Goal: Task Accomplishment & Management: Complete application form

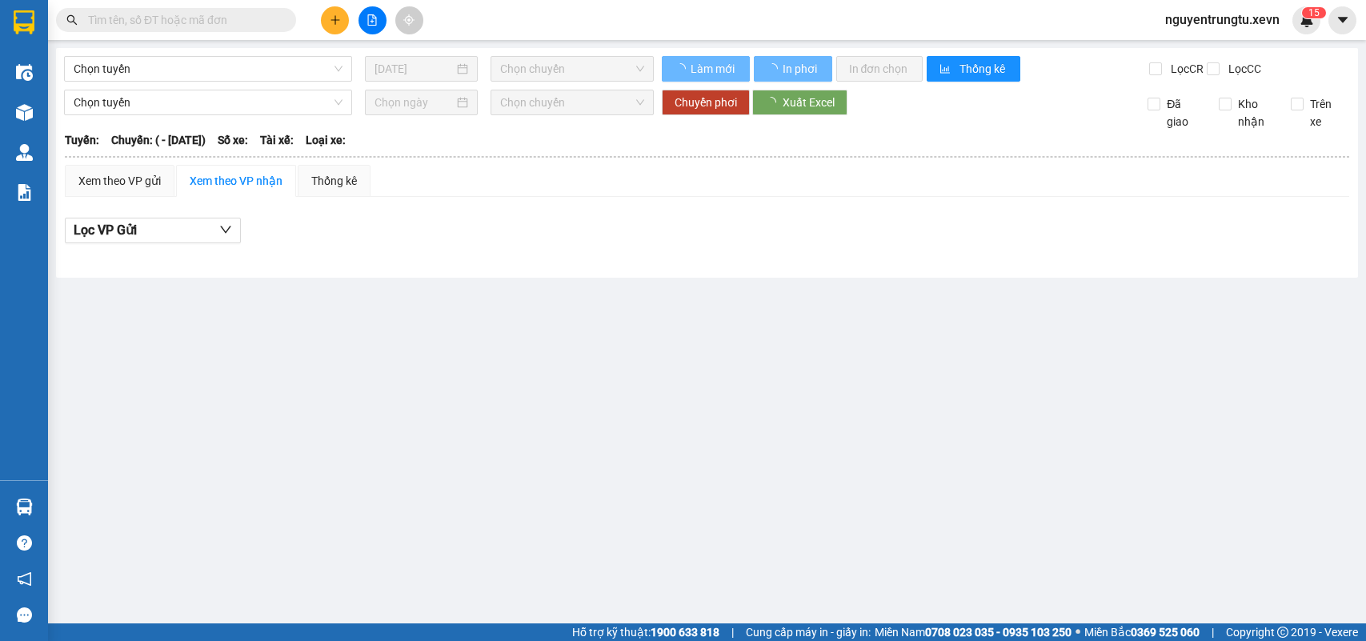
type input "[DATE]"
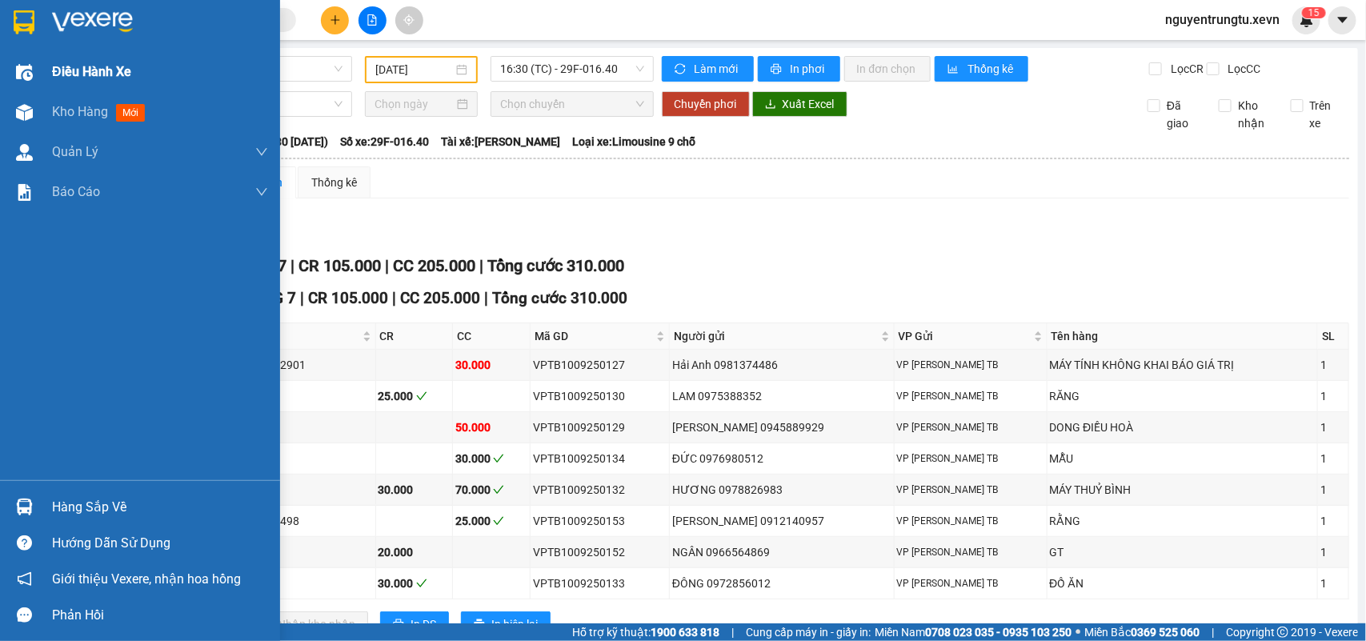
click at [16, 70] on img at bounding box center [24, 72] width 17 height 17
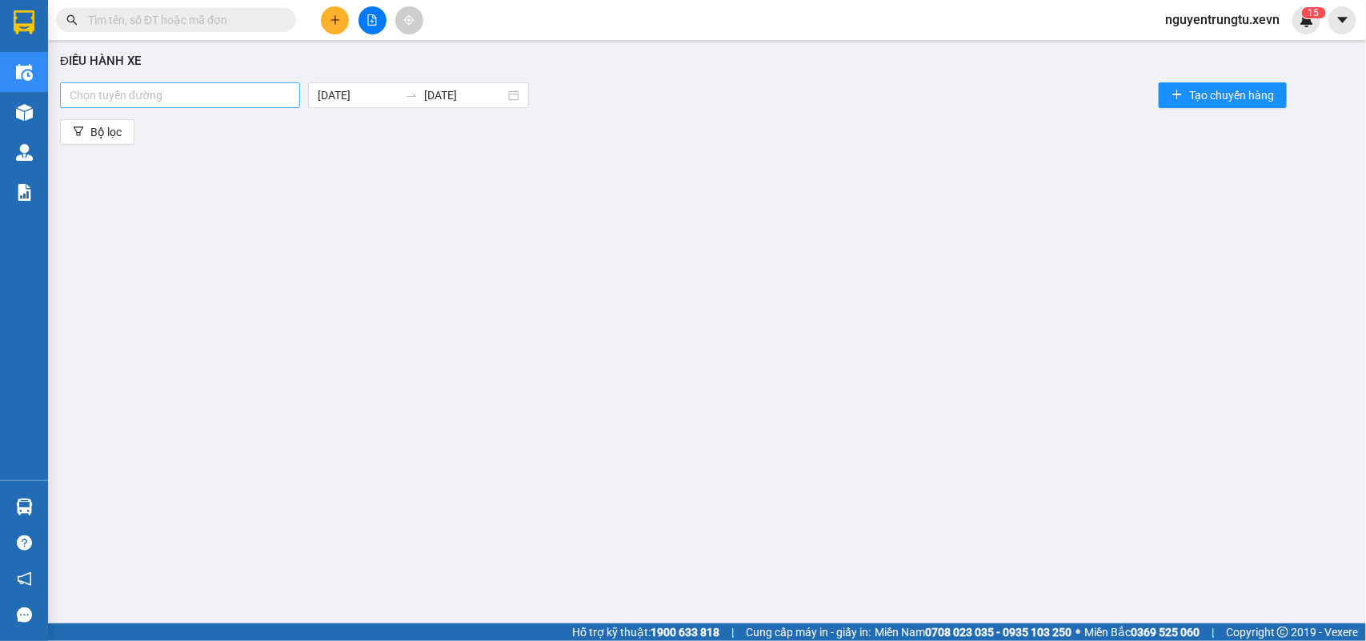
click at [218, 86] on div at bounding box center [180, 95] width 232 height 19
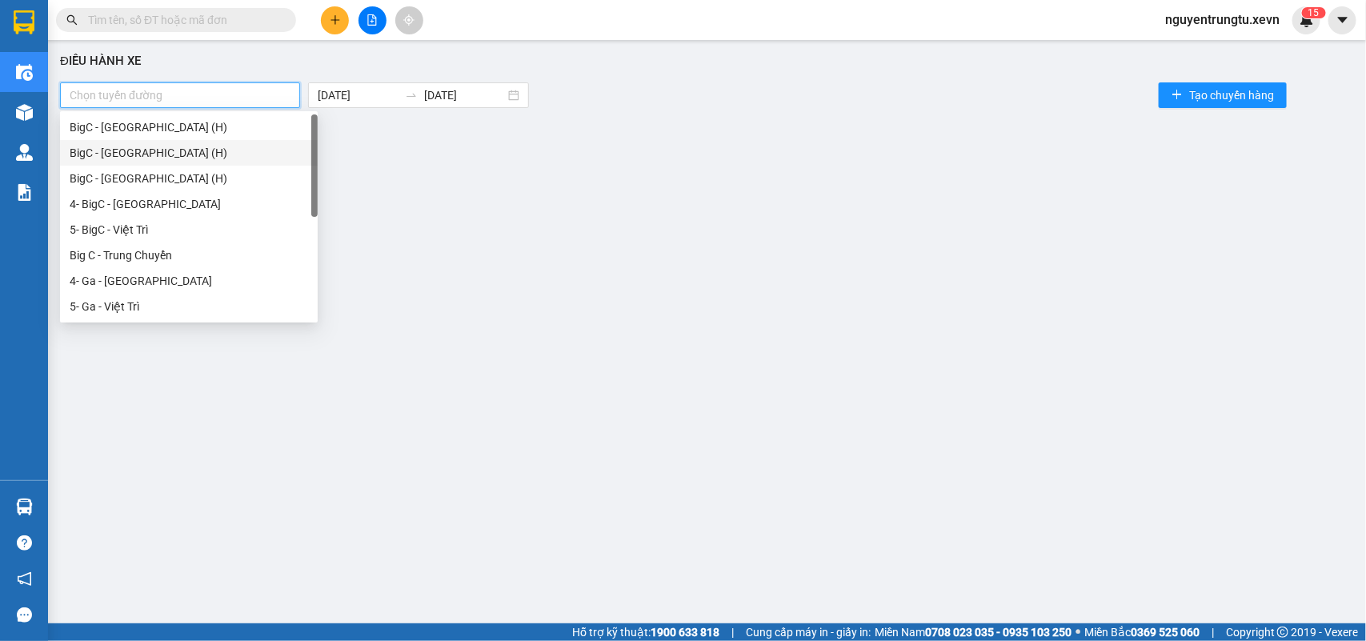
click at [146, 146] on div "BigC - [GEOGRAPHIC_DATA] (H)" at bounding box center [189, 153] width 238 height 18
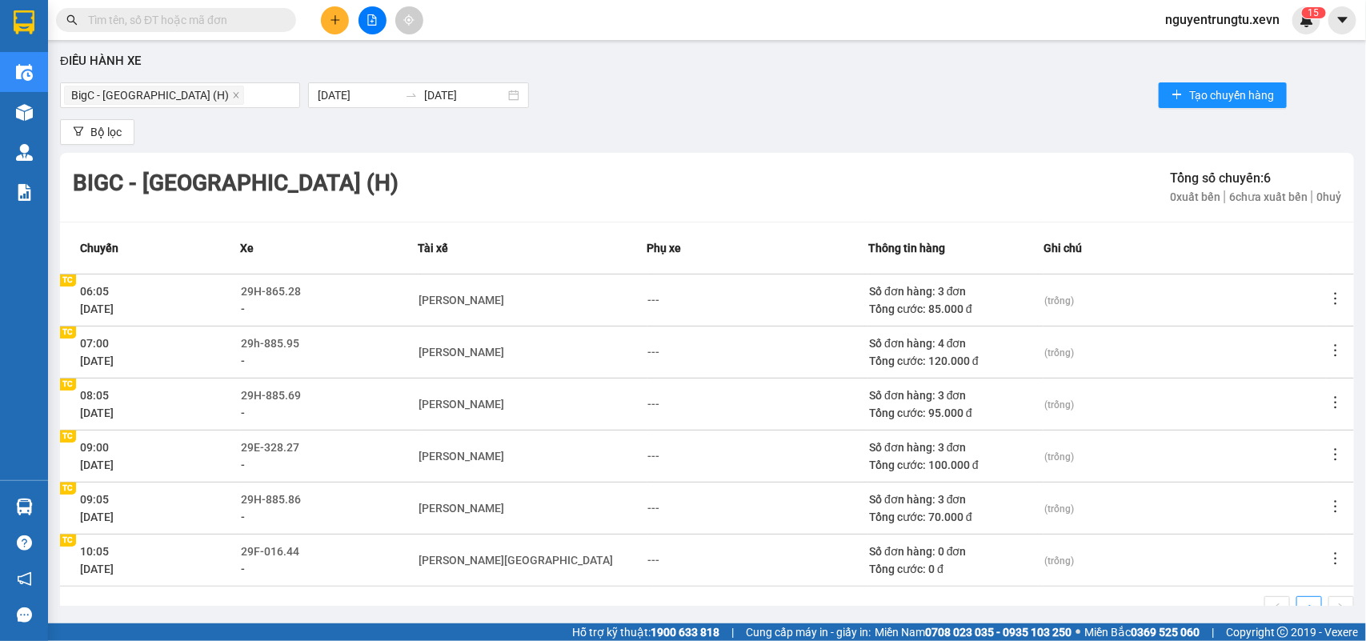
click at [642, 82] on div "BigC - Nam Định (H) 11/09/2025 11/09/2025 Tạo chuyến hàng" at bounding box center [707, 95] width 1294 height 32
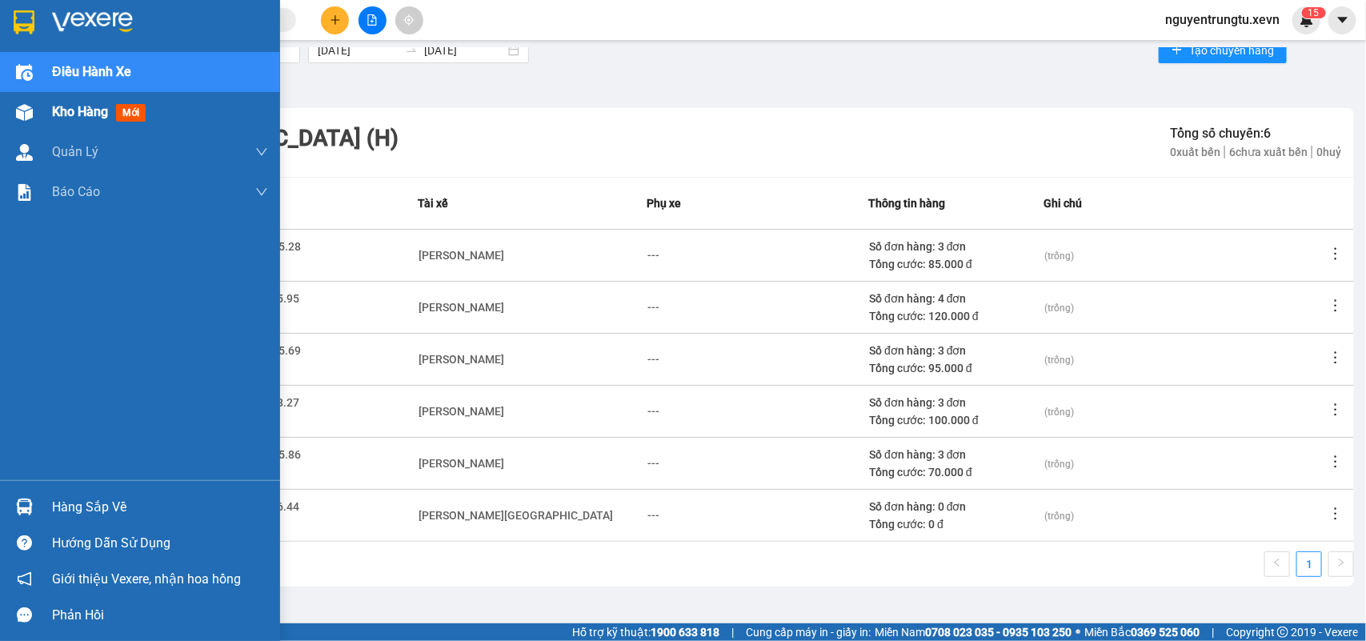
click at [0, 104] on div "Kho hàng mới" at bounding box center [140, 112] width 280 height 40
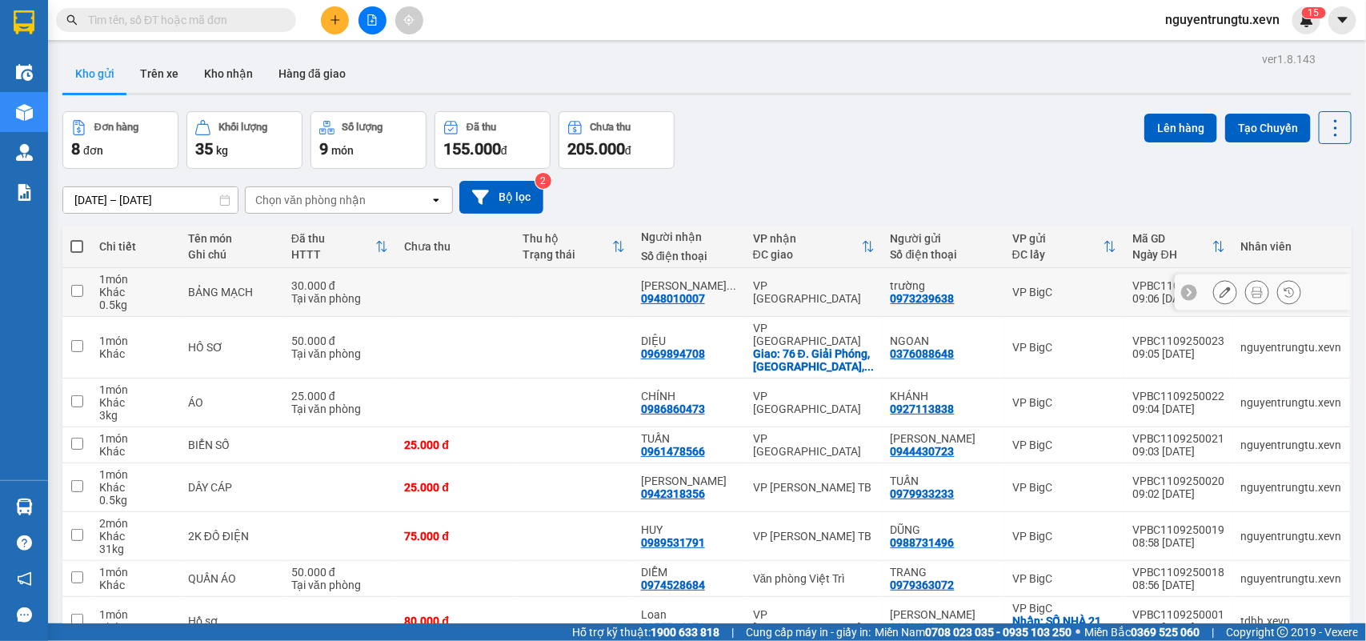
scroll to position [78, 0]
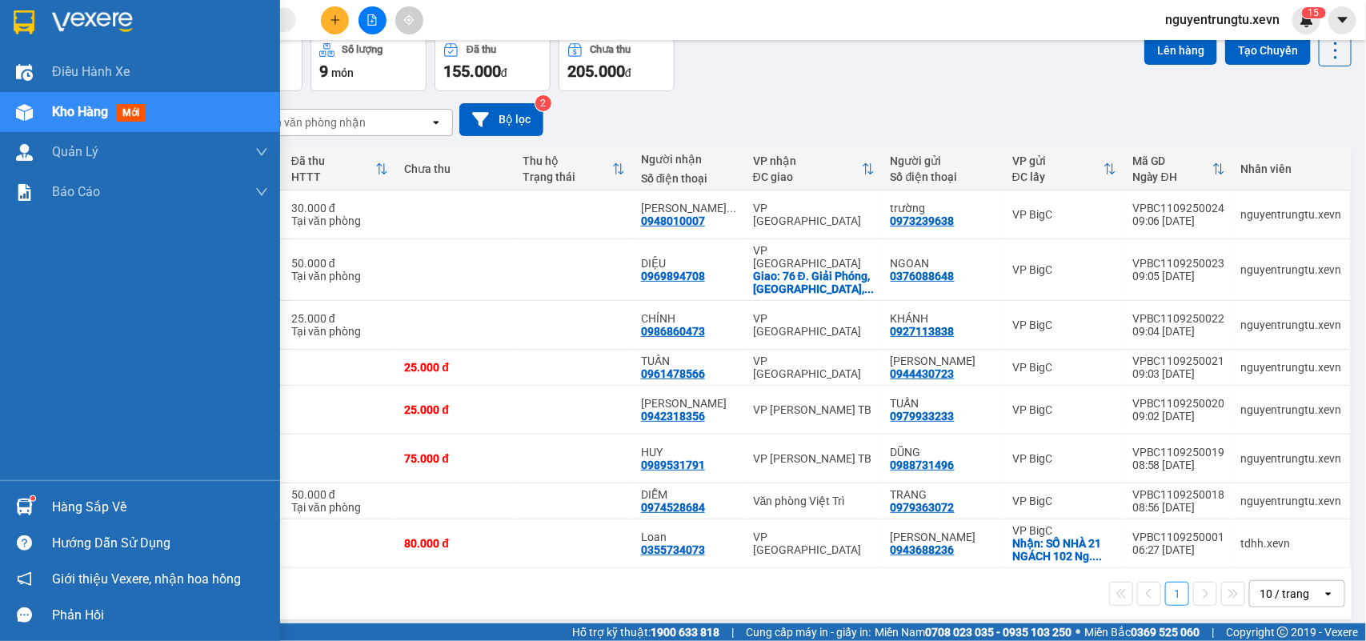
click at [34, 500] on sup at bounding box center [32, 498] width 5 height 5
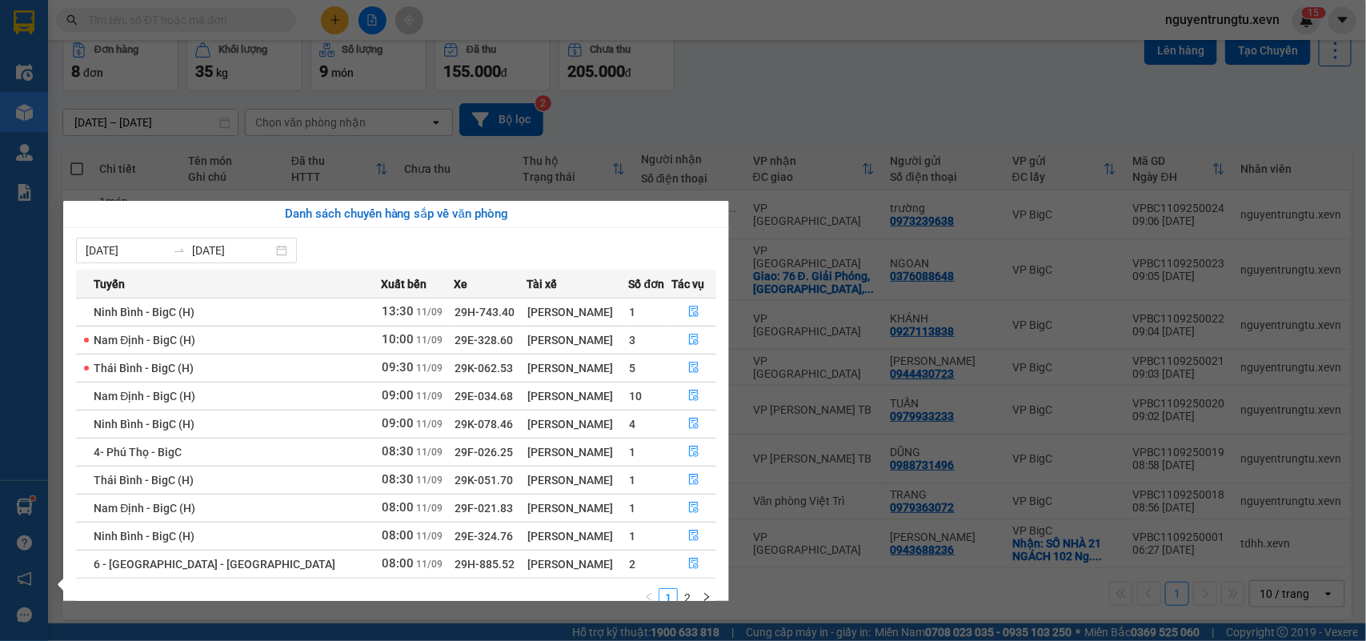
click at [26, 418] on div "Điều hành xe Kho hàng mới Quản Lý Quản lý chuyến Quản lý giao nhận mới Quản lý …" at bounding box center [24, 320] width 48 height 641
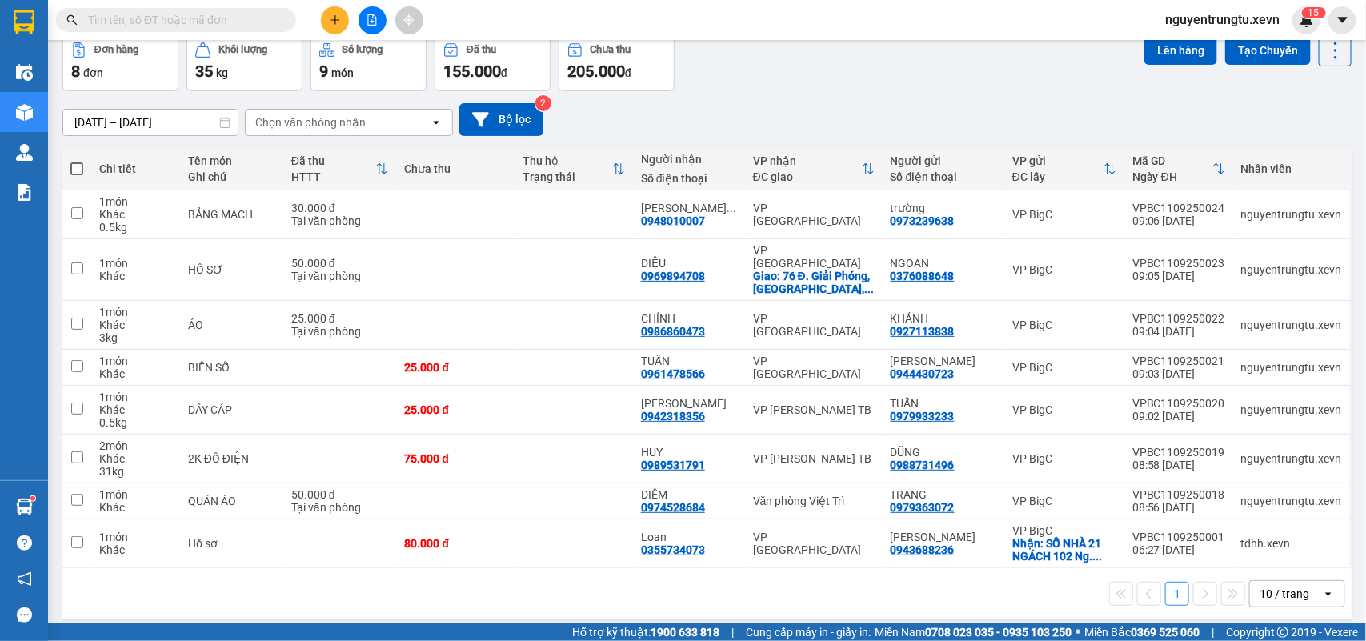
drag, startPoint x: 862, startPoint y: 94, endPoint x: 558, endPoint y: 92, distance: 304.0
click at [856, 94] on div "09/09/2025 – 11/09/2025 Press the down arrow key to interact with the calendar …" at bounding box center [706, 119] width 1289 height 57
click at [344, 13] on button at bounding box center [335, 20] width 28 height 28
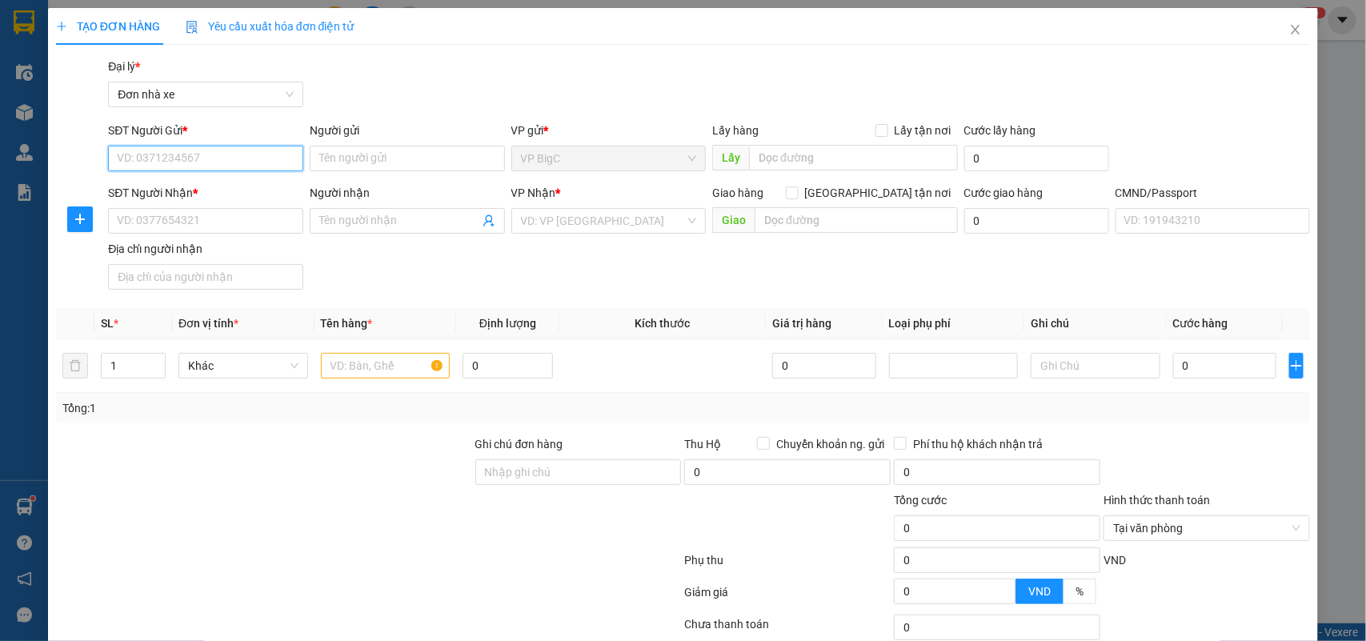
click at [208, 161] on input "SĐT Người Gửi *" at bounding box center [205, 159] width 195 height 26
click at [216, 193] on div "0971748696 - MINH TÂM" at bounding box center [204, 191] width 174 height 18
type input "0971748696"
type input "MINH TÂM"
type input "0982699382"
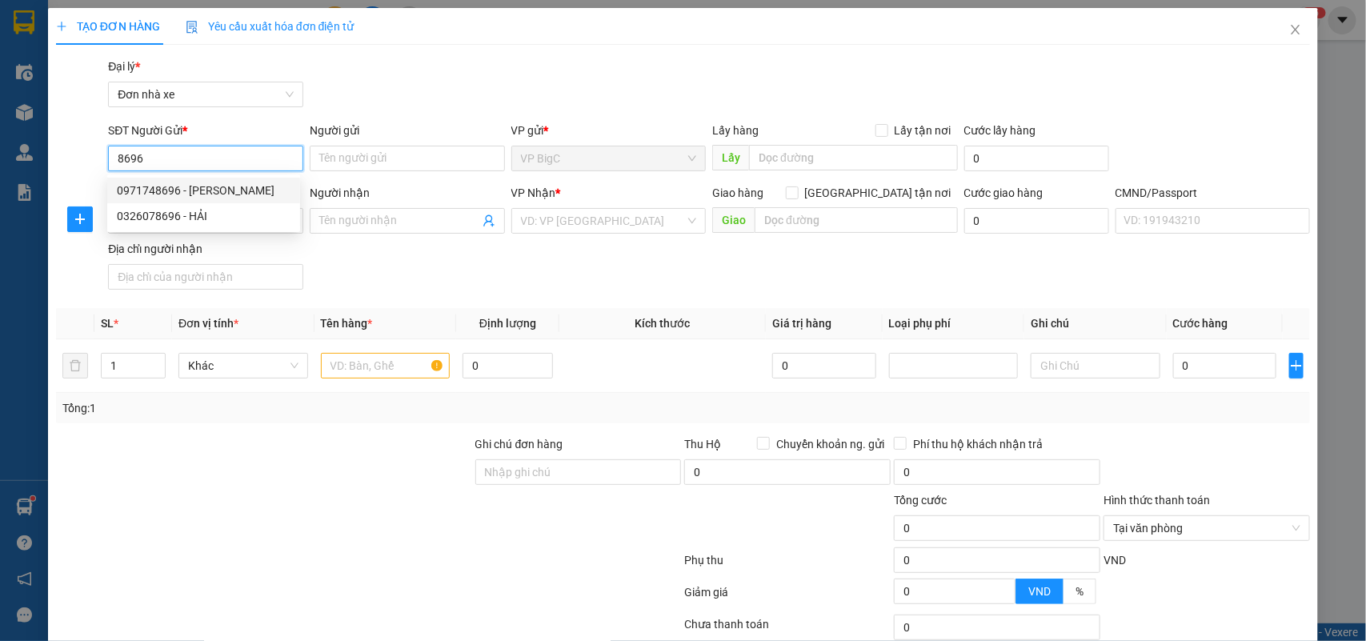
type input "sơn phạm 2"
type input "hùng"
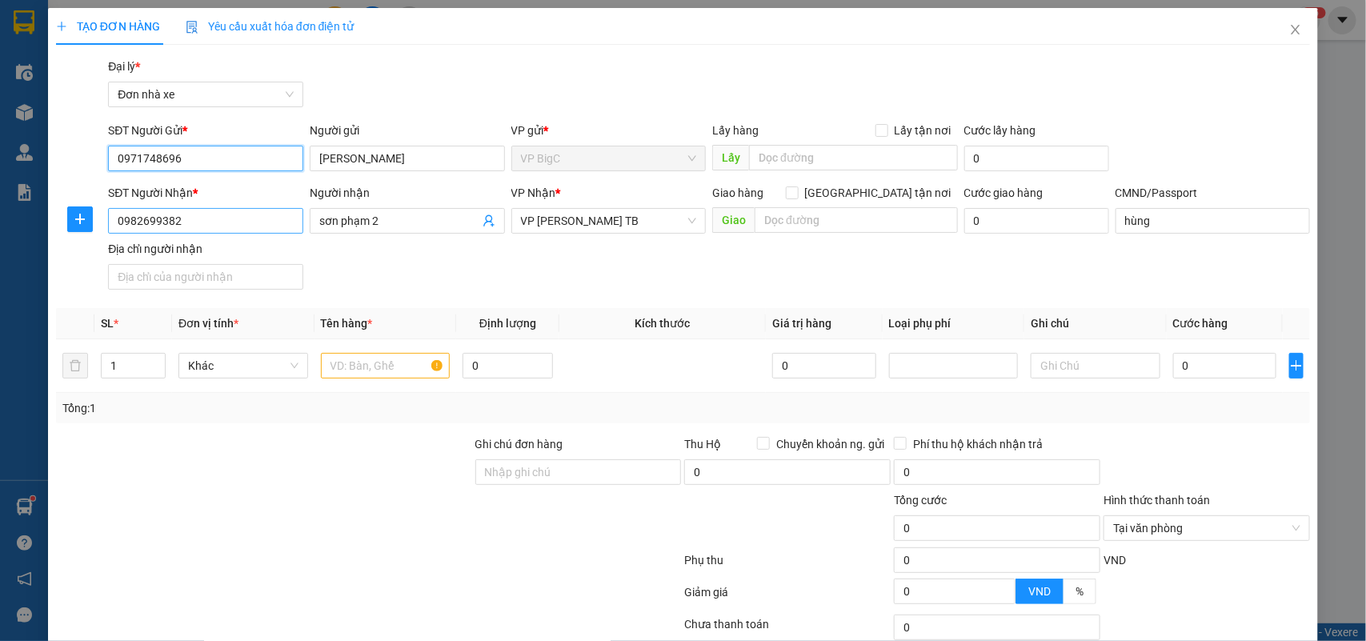
type input "0971748696"
drag, startPoint x: 202, startPoint y: 220, endPoint x: 0, endPoint y: 218, distance: 202.4
click at [0, 218] on div "TẠO ĐƠN HÀNG Yêu cầu xuất hóa đơn điện tử Transit Pickup Surcharge Ids Transit …" at bounding box center [683, 320] width 1366 height 641
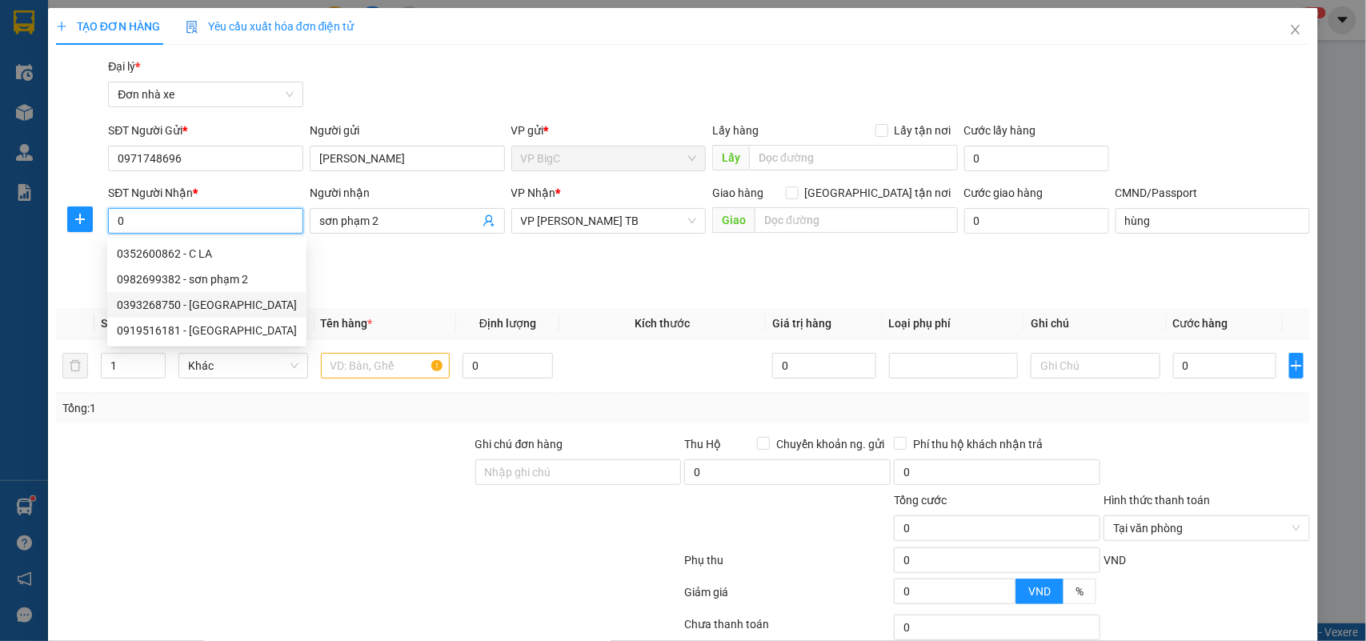
click at [185, 302] on div "0393268750 - ĐỨC" at bounding box center [207, 305] width 180 height 18
type input "0393268750"
type input "ĐỨC"
checkbox input "true"
type input "Hyundai TC Thái Bình, 204 Lý Thường Kiệt, P. Kỳ Bá, Thái Bình, 06000, Việt Nam"
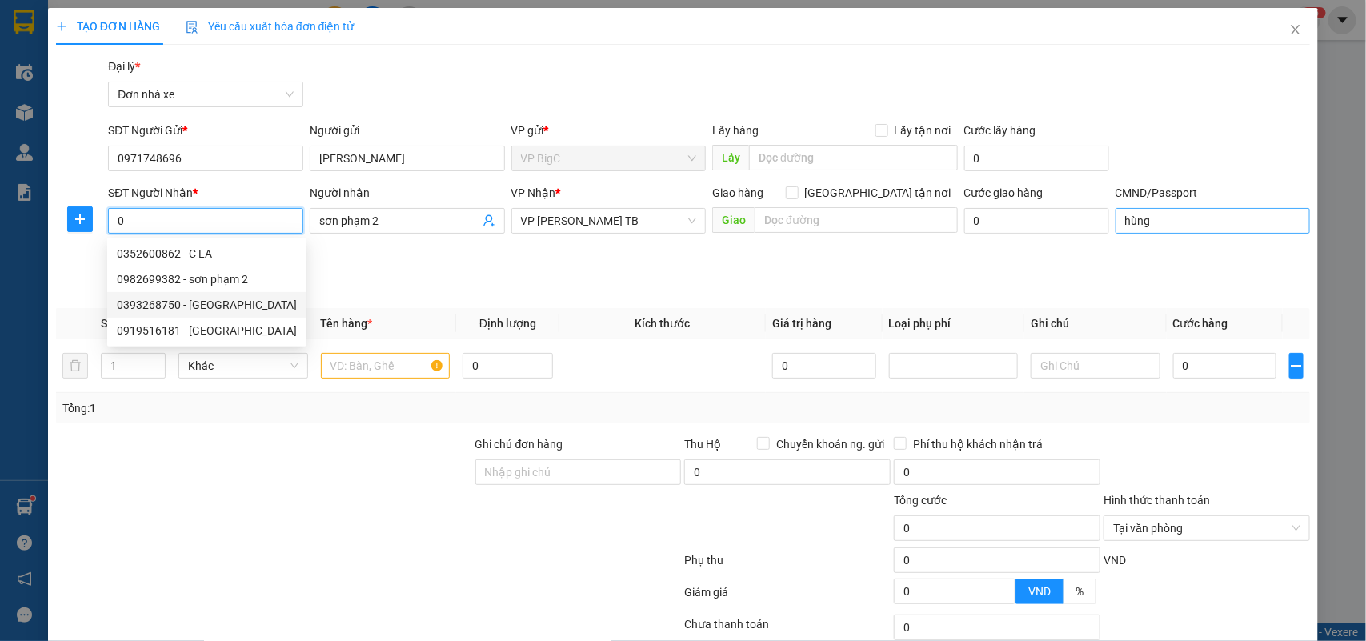
type input "88ĐẶNG THỊ ĐƯC.CC"
type input "123"
type input "50.000"
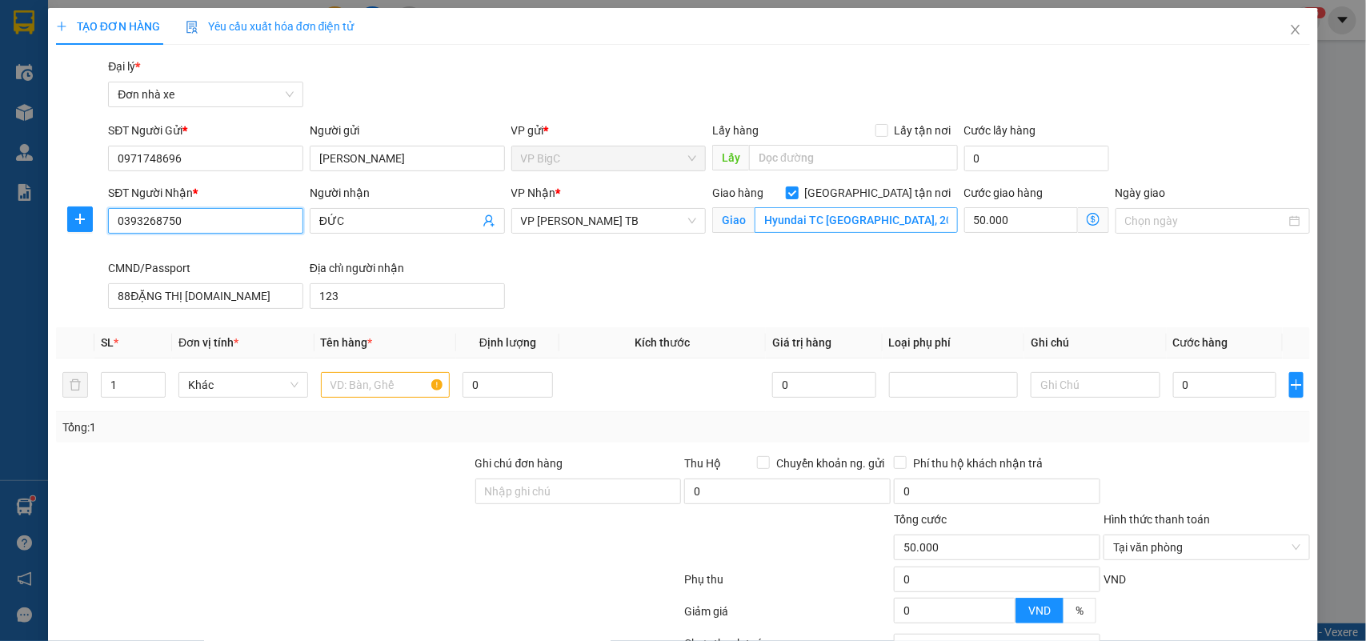
type input "0393268750"
click at [829, 218] on input "Hyundai TC Thái Bình, 204 Lý Thường Kiệt, P. Kỳ Bá, Thái Bình, 06000, Việt Nam" at bounding box center [855, 220] width 203 height 26
click at [386, 394] on input "text" at bounding box center [386, 385] width 130 height 26
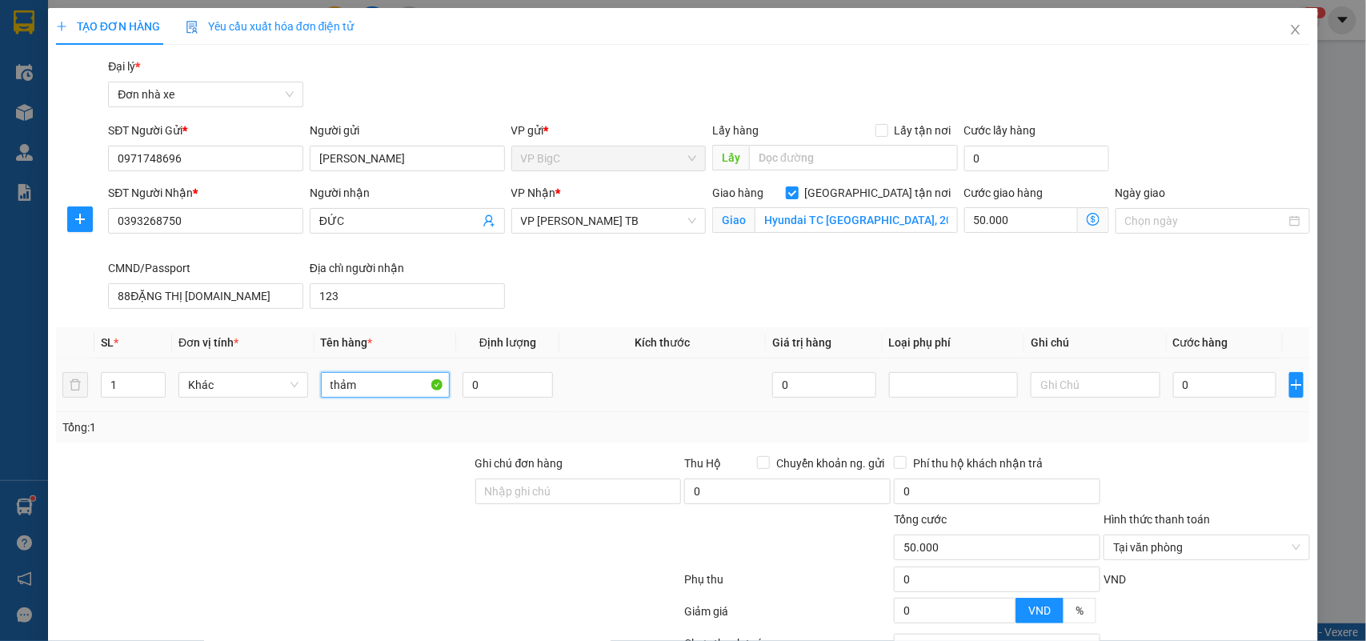
type input "thảm"
type input "40"
click at [1006, 213] on input "50.000" at bounding box center [1021, 220] width 114 height 26
type input "4"
type input "40"
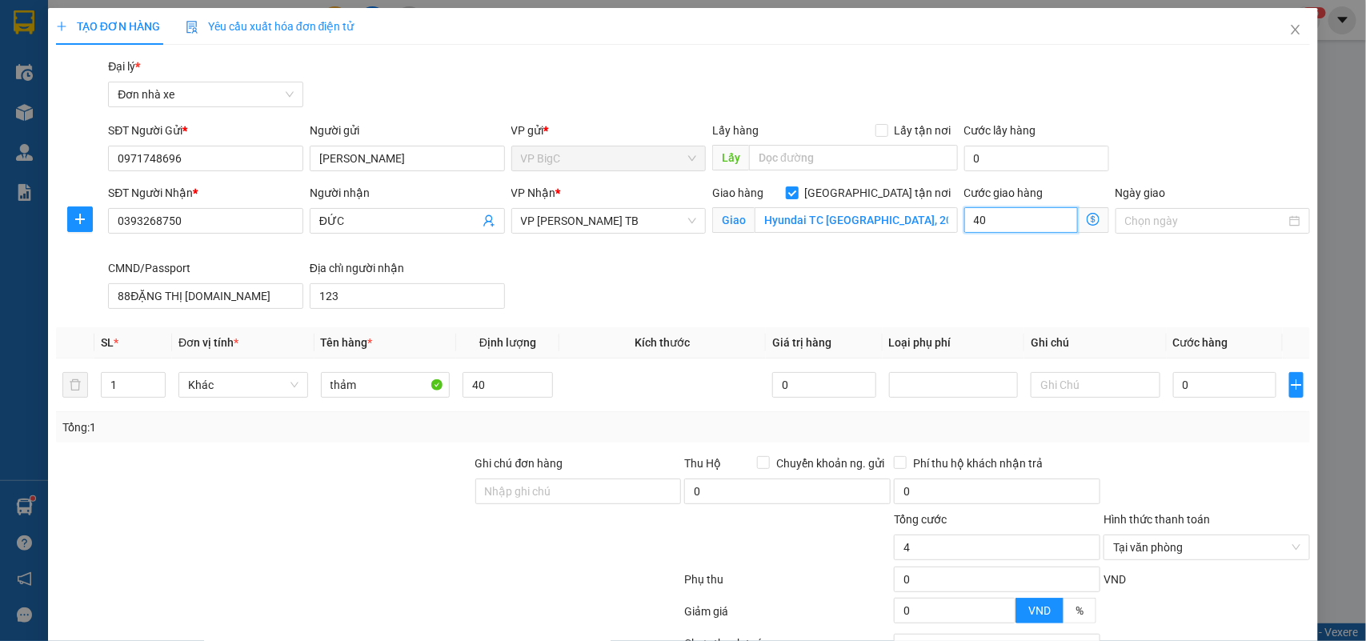
type input "40"
type input "40.000"
click at [786, 274] on div "SĐT Người Nhận * 0393268750 Người nhận ĐỨC VP Nhận * VP Trần Phú TB Giao hàng G…" at bounding box center [709, 249] width 1208 height 131
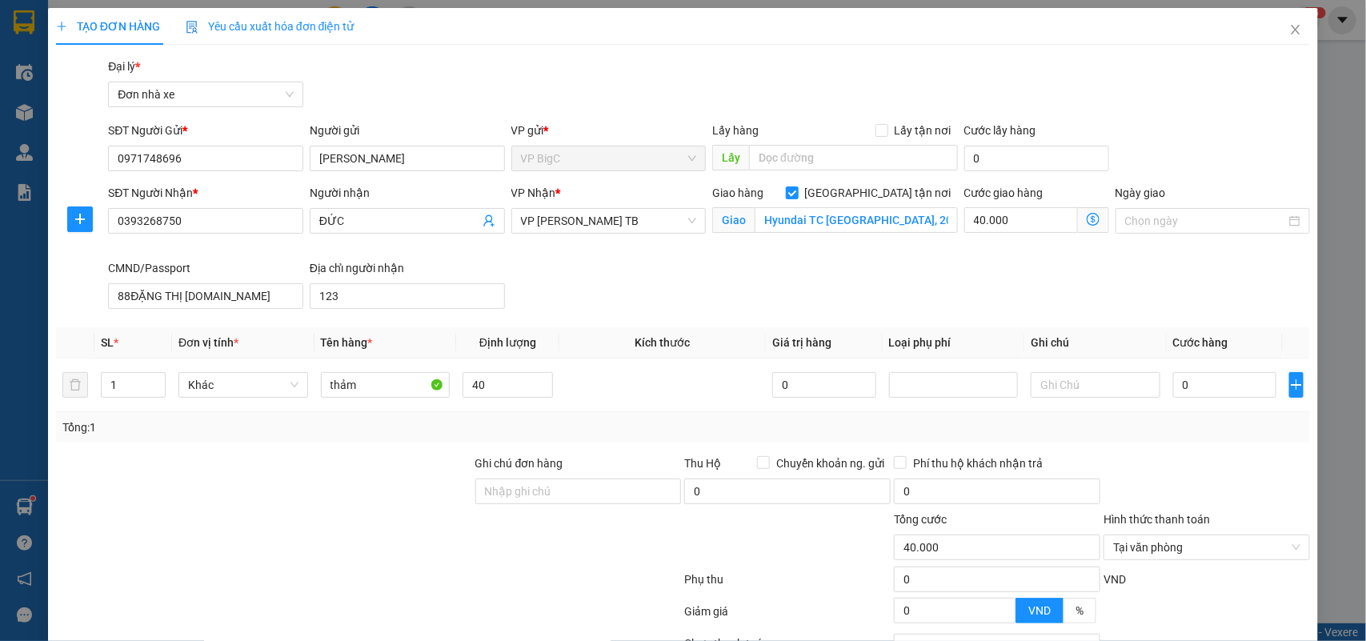
scroll to position [142, 0]
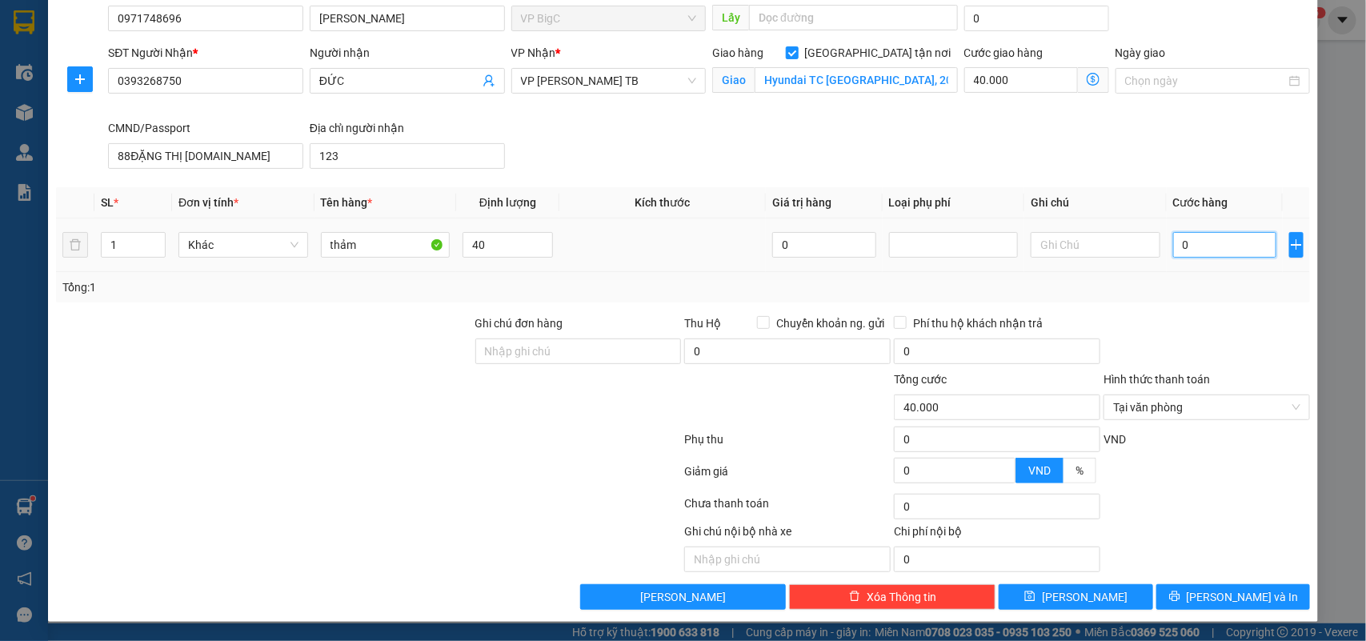
click at [1178, 240] on input "0" at bounding box center [1224, 245] width 103 height 26
type input "4"
type input "40.004"
type input "40"
type input "40.040"
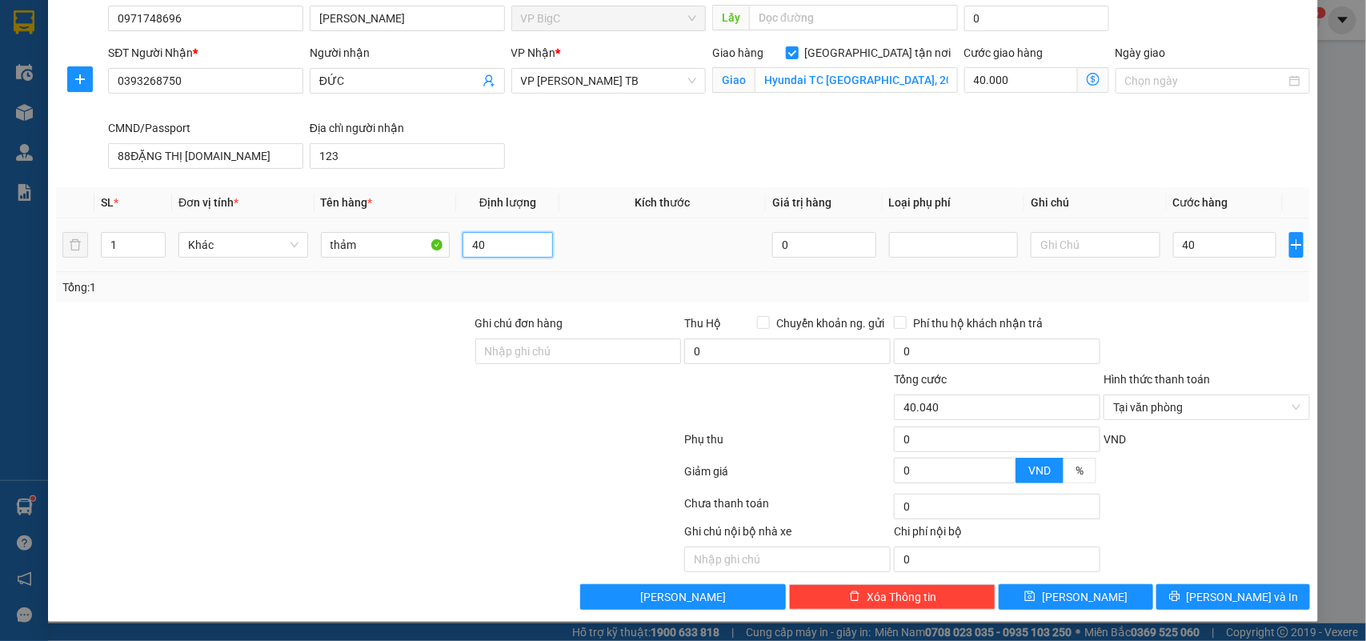
type input "40.000"
type input "80.000"
click at [500, 249] on input "40" at bounding box center [507, 245] width 90 height 26
type input "0"
click at [1229, 598] on span "[PERSON_NAME] và In" at bounding box center [1242, 597] width 112 height 18
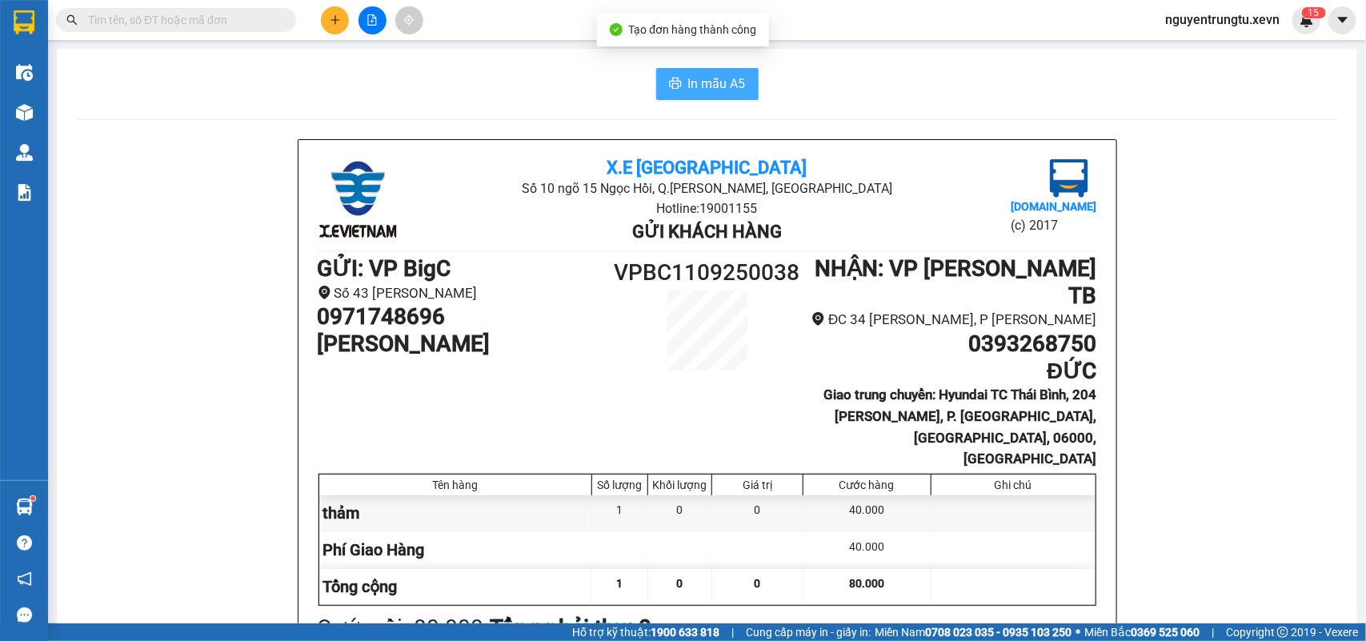
click at [717, 90] on span "In mẫu A5" at bounding box center [717, 84] width 58 height 20
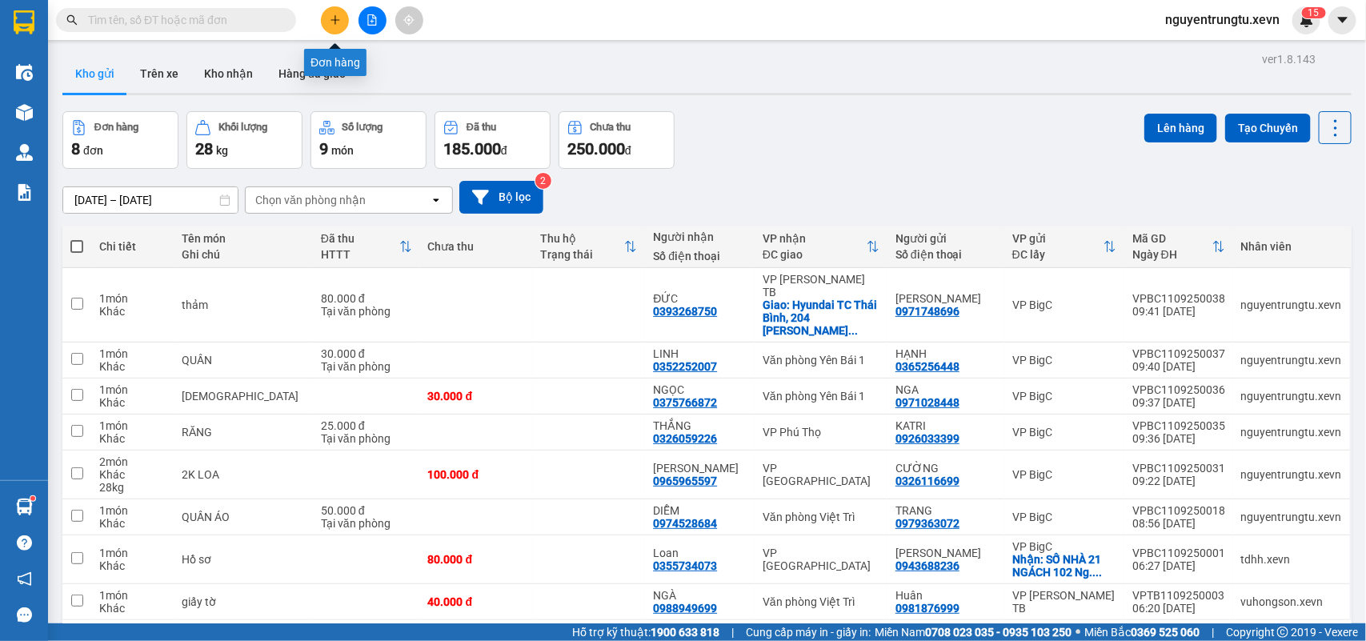
click at [329, 12] on button at bounding box center [335, 20] width 28 height 28
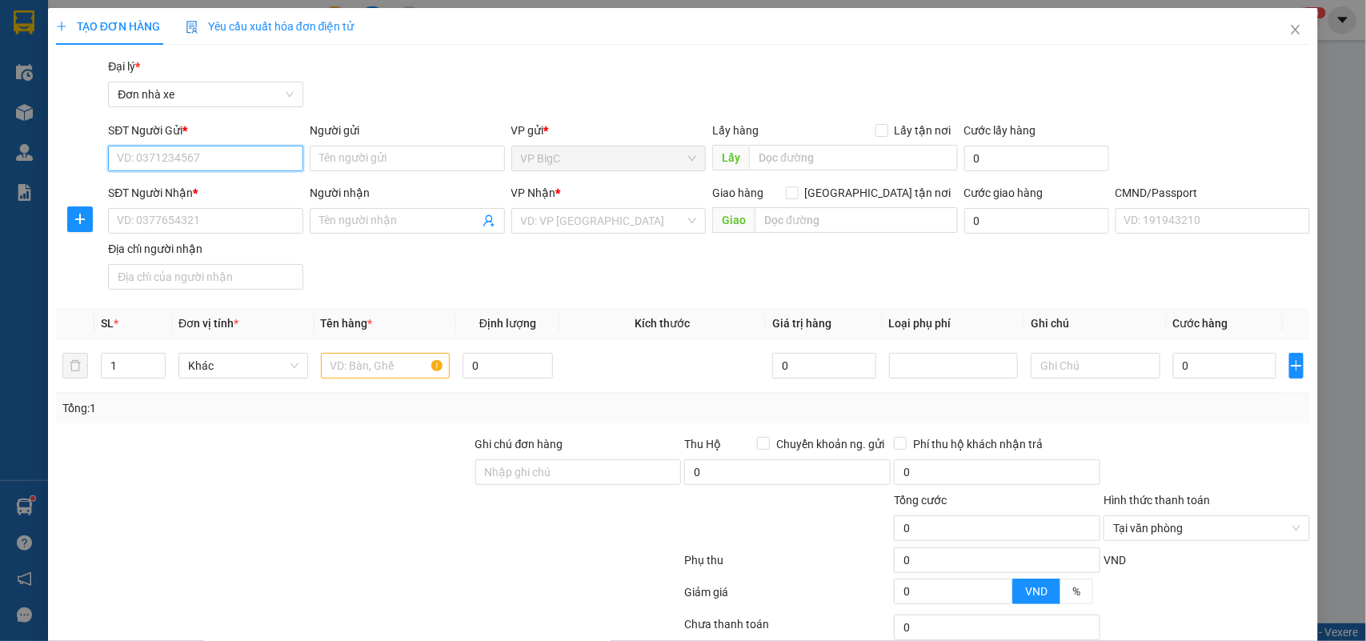
click at [230, 158] on input "SĐT Người Gửi *" at bounding box center [205, 159] width 195 height 26
type input "0772647777"
click at [222, 193] on div "0772647777 - Phong" at bounding box center [204, 191] width 174 height 18
type input "Phong"
type input "0828917777"
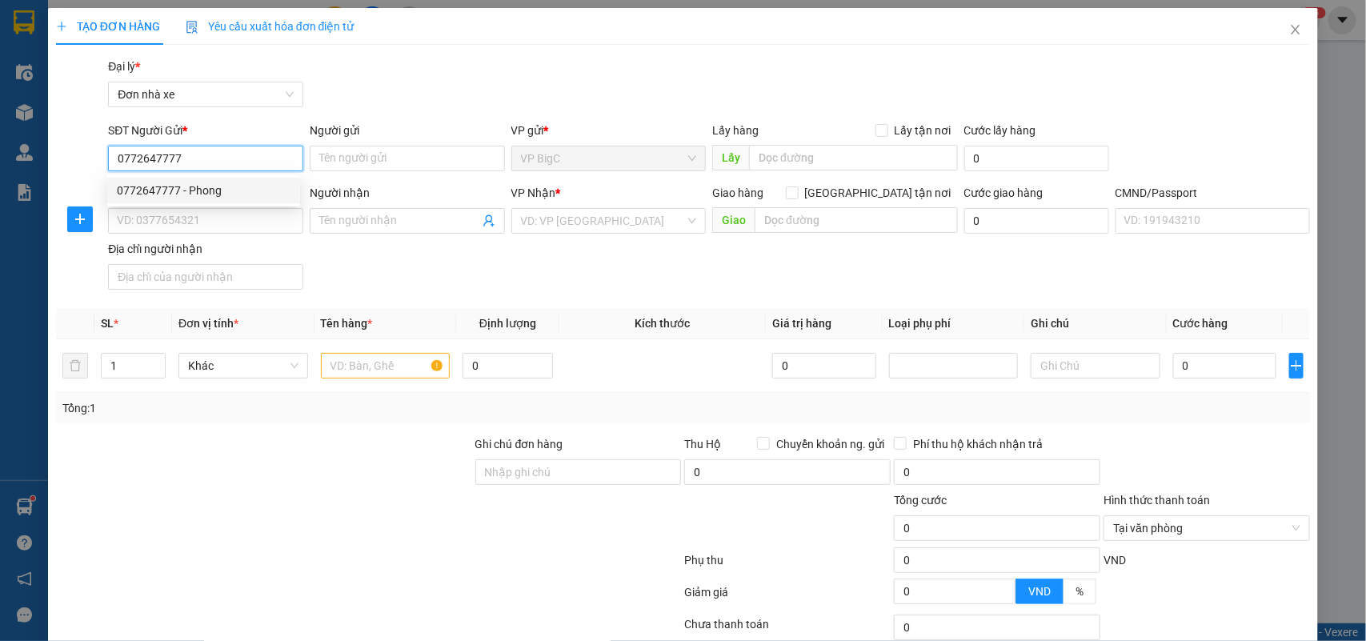
type input "MAI"
type input "037091005436 NGUYỄN MINH NGỌC"
type input "0772647777"
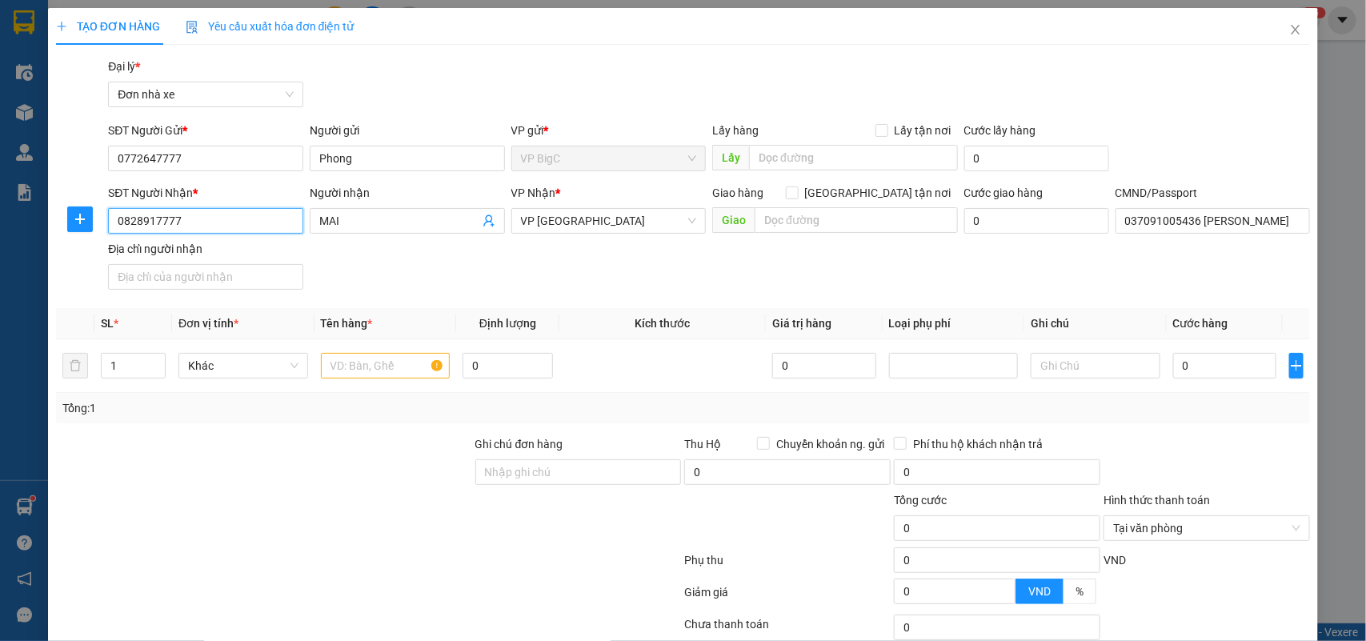
drag, startPoint x: 218, startPoint y: 226, endPoint x: 0, endPoint y: 226, distance: 217.6
click at [0, 226] on div "TẠO ĐƠN HÀNG Yêu cầu xuất hóa đơn điện tử Transit Pickup Surcharge Ids Transit …" at bounding box center [683, 320] width 1366 height 641
click at [154, 258] on div "0828917777 - MAI" at bounding box center [204, 254] width 174 height 18
click at [445, 273] on div "SĐT Người Nhận * 0828917777 0828917777 Người nhận MAI VP Nhận * VP Ninh Bình Gi…" at bounding box center [709, 240] width 1208 height 112
type input "2"
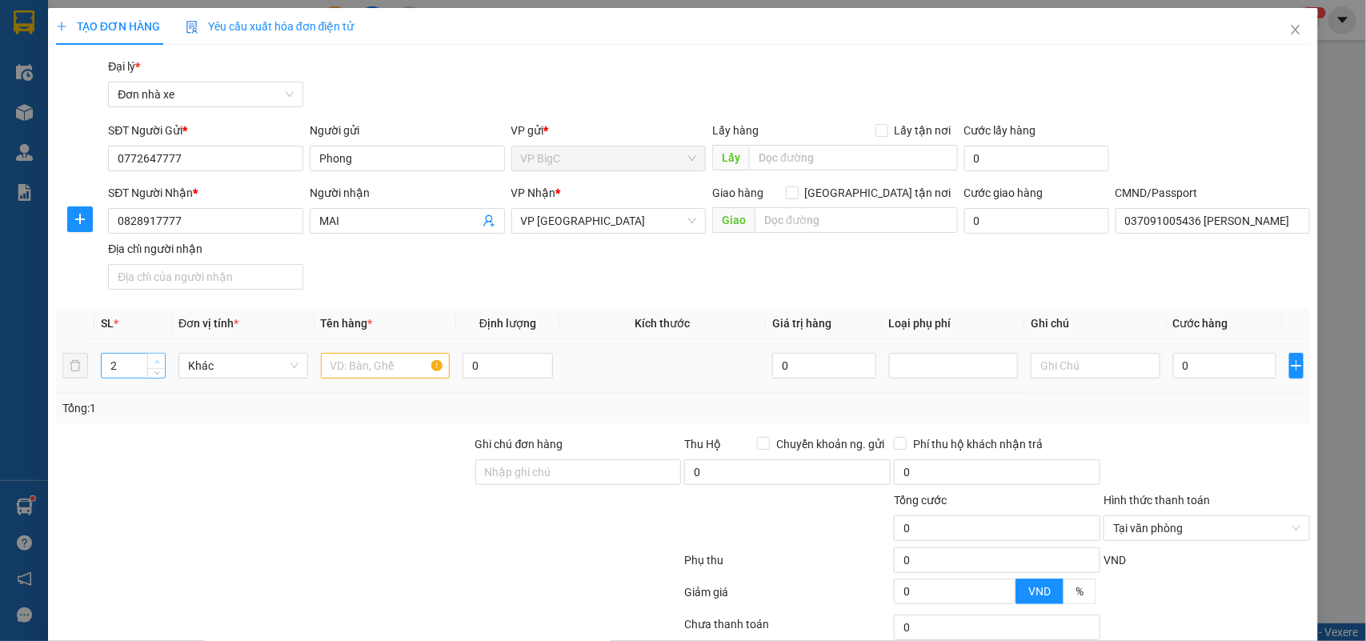
click at [152, 362] on span "up" at bounding box center [157, 362] width 10 height 10
click at [374, 361] on input "text" at bounding box center [386, 366] width 130 height 26
type input "2k tranh điện"
drag, startPoint x: 189, startPoint y: 222, endPoint x: 17, endPoint y: 226, distance: 172.0
click at [17, 226] on div "TẠO ĐƠN HÀNG Yêu cầu xuất hóa đơn điện tử Transit Pickup Surcharge Ids Transit …" at bounding box center [683, 320] width 1366 height 641
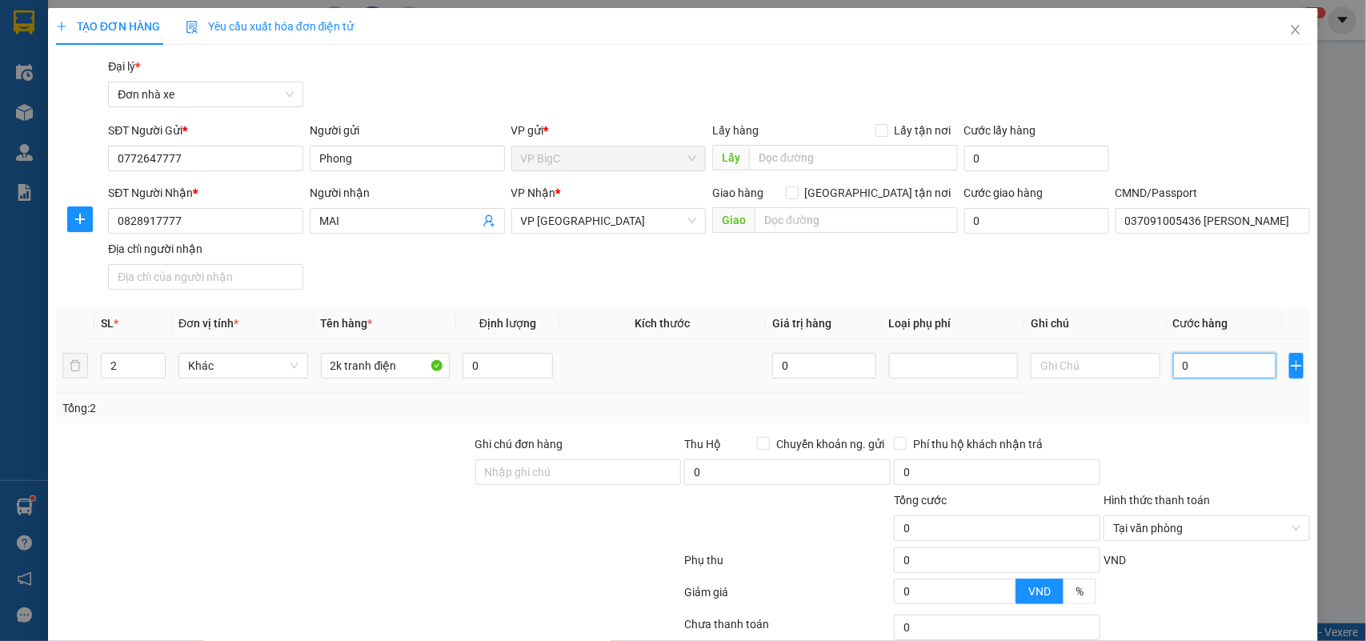
click at [1230, 364] on input "0" at bounding box center [1224, 366] width 103 height 26
type input "2"
type input "20"
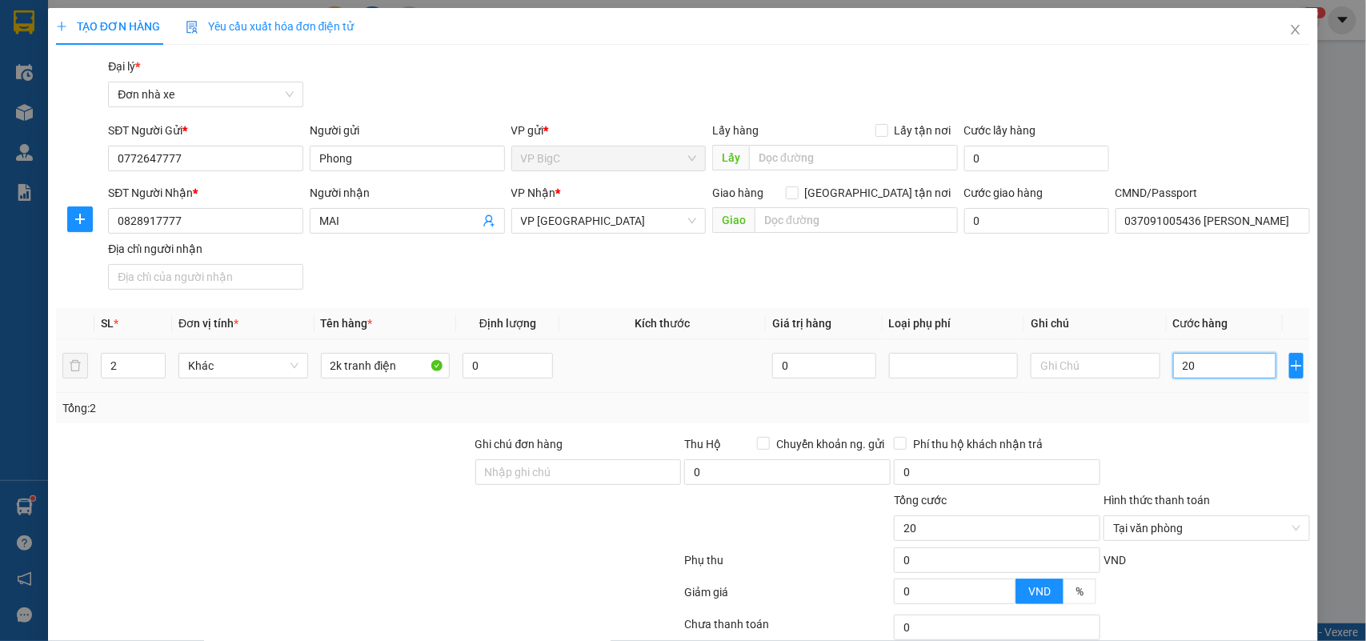
type input "200"
type input "200.000"
click at [1180, 289] on div "SĐT Người Nhận * 0828917777 Người nhận MAI VP Nhận * VP Ninh Bình Giao hàng Gia…" at bounding box center [709, 240] width 1208 height 112
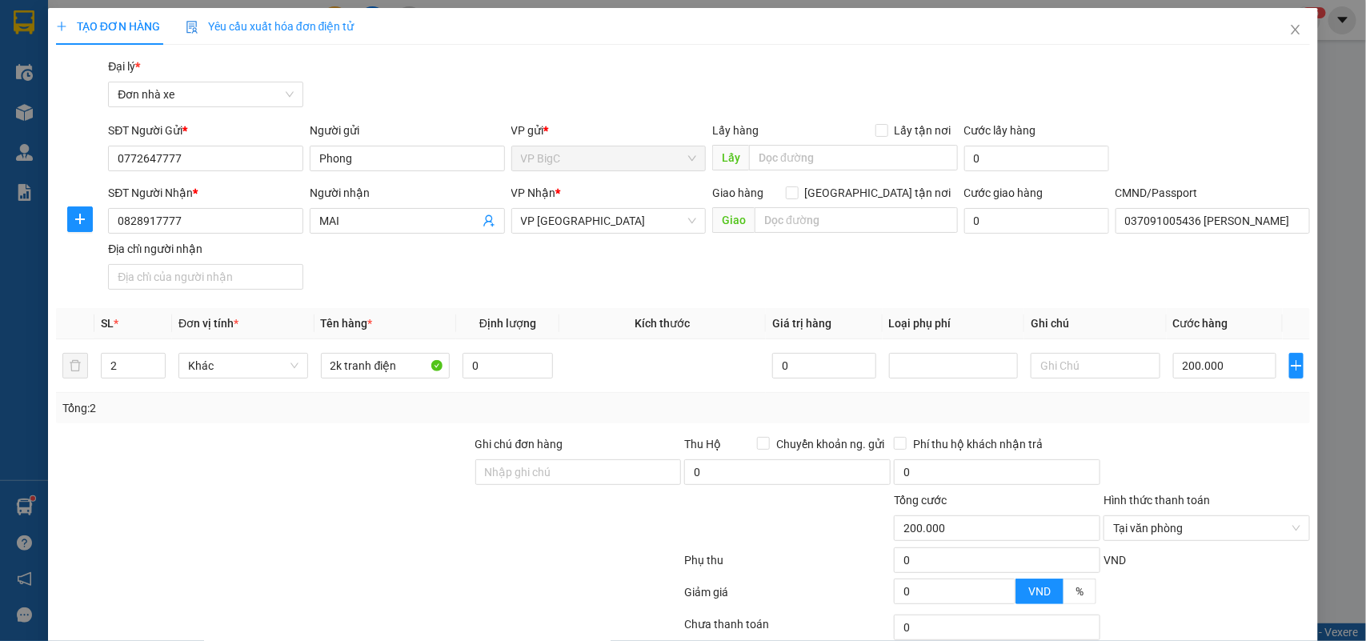
scroll to position [122, 0]
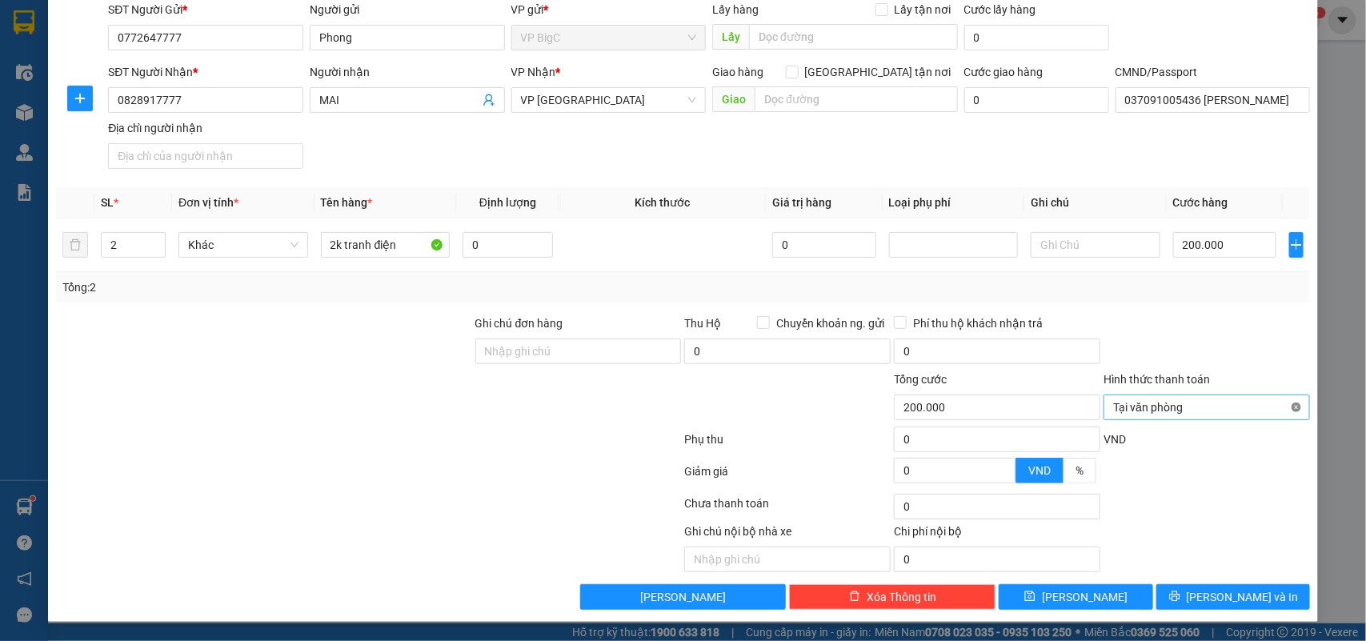
type input "200.000"
click at [1258, 601] on button "[PERSON_NAME] và In" at bounding box center [1233, 597] width 154 height 26
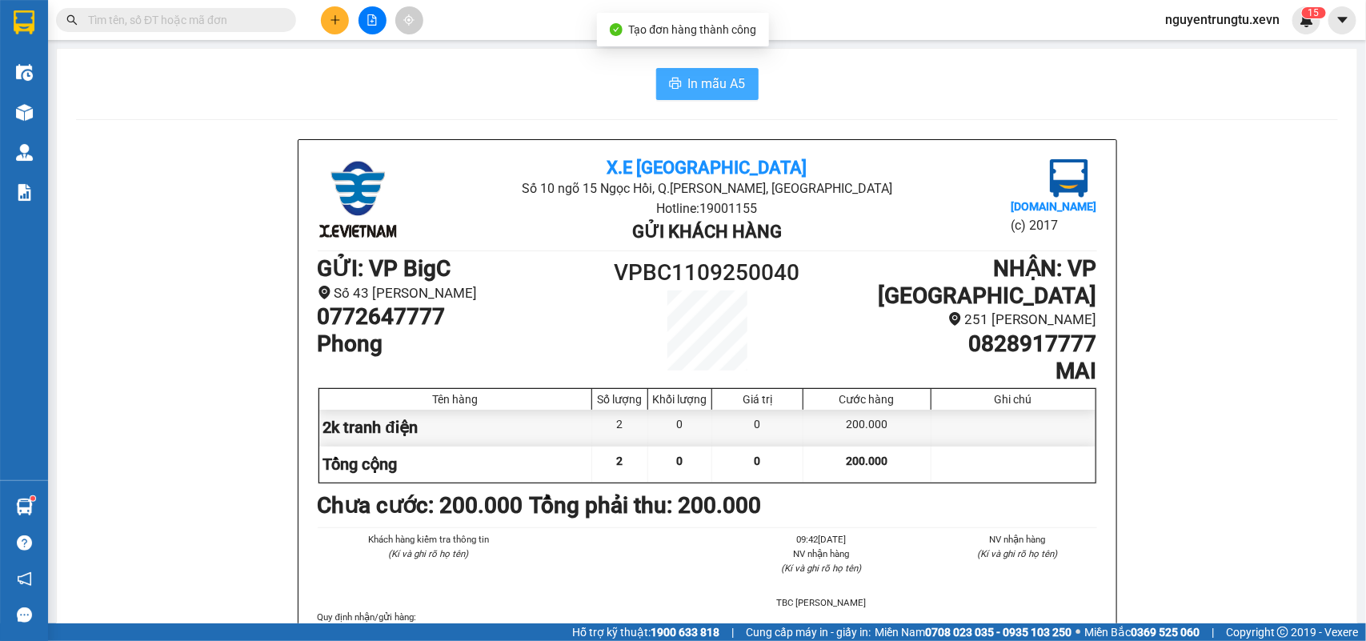
drag, startPoint x: 689, startPoint y: 97, endPoint x: 676, endPoint y: 96, distance: 12.8
click at [689, 96] on button "In mẫu A5" at bounding box center [707, 84] width 102 height 32
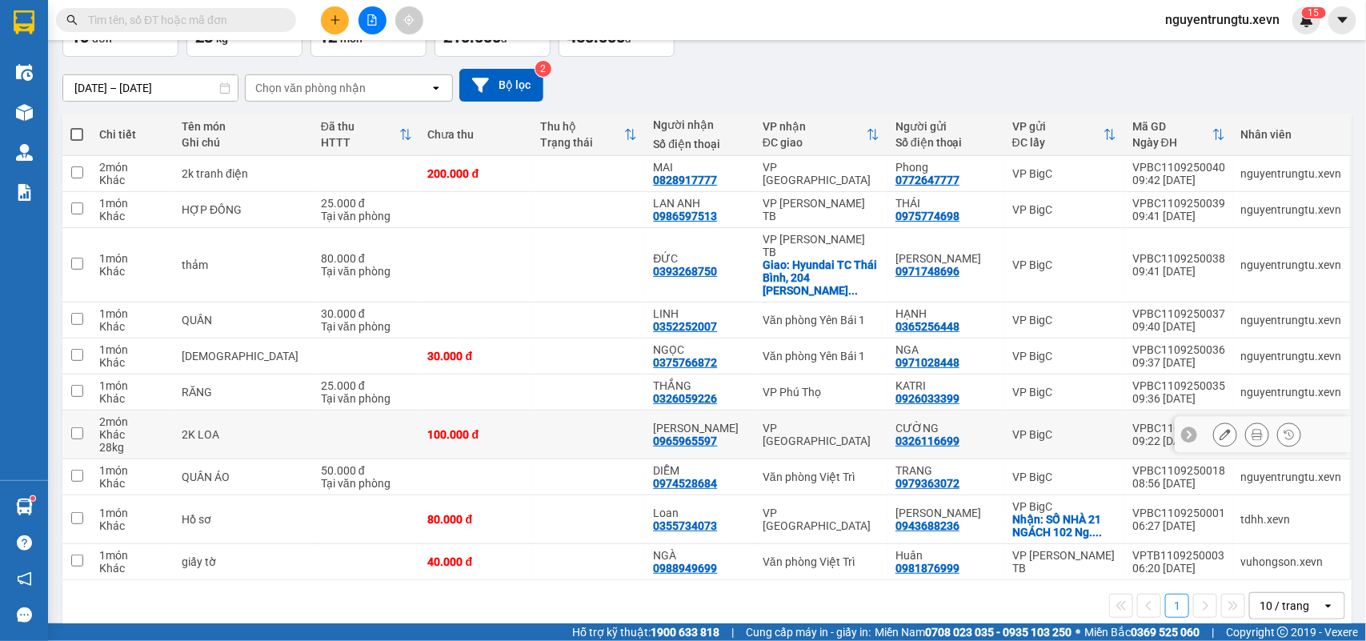
scroll to position [12, 0]
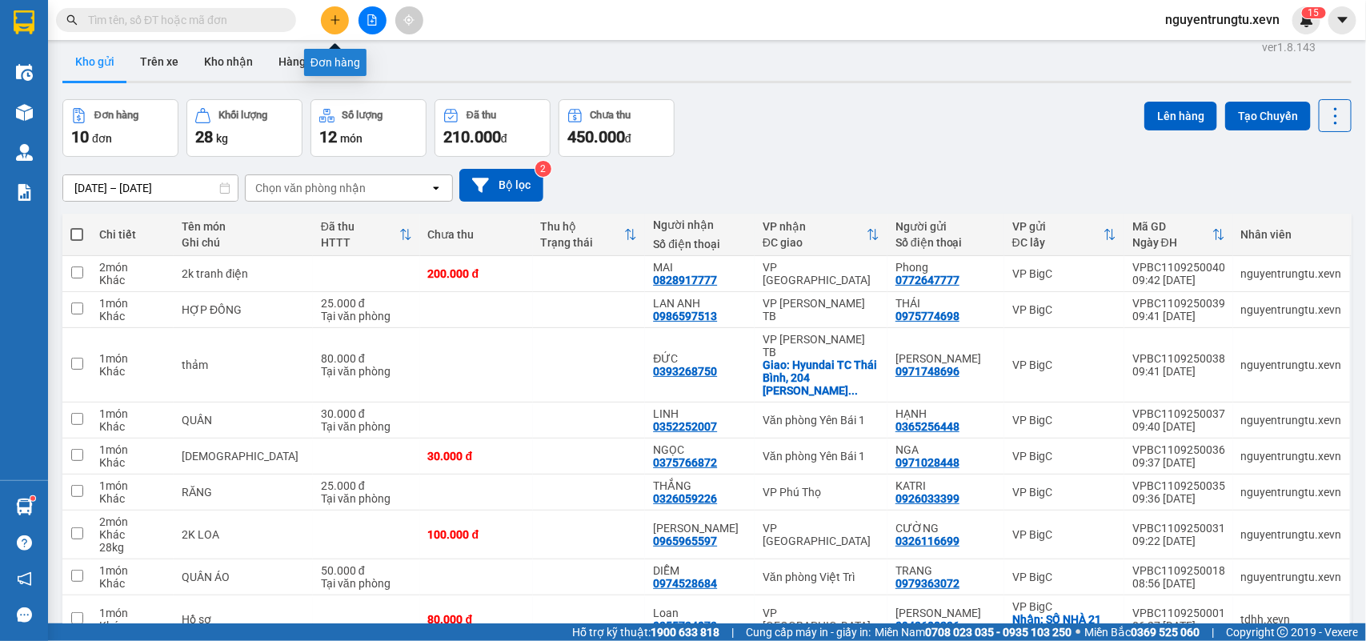
click at [334, 22] on icon "plus" at bounding box center [335, 19] width 11 height 11
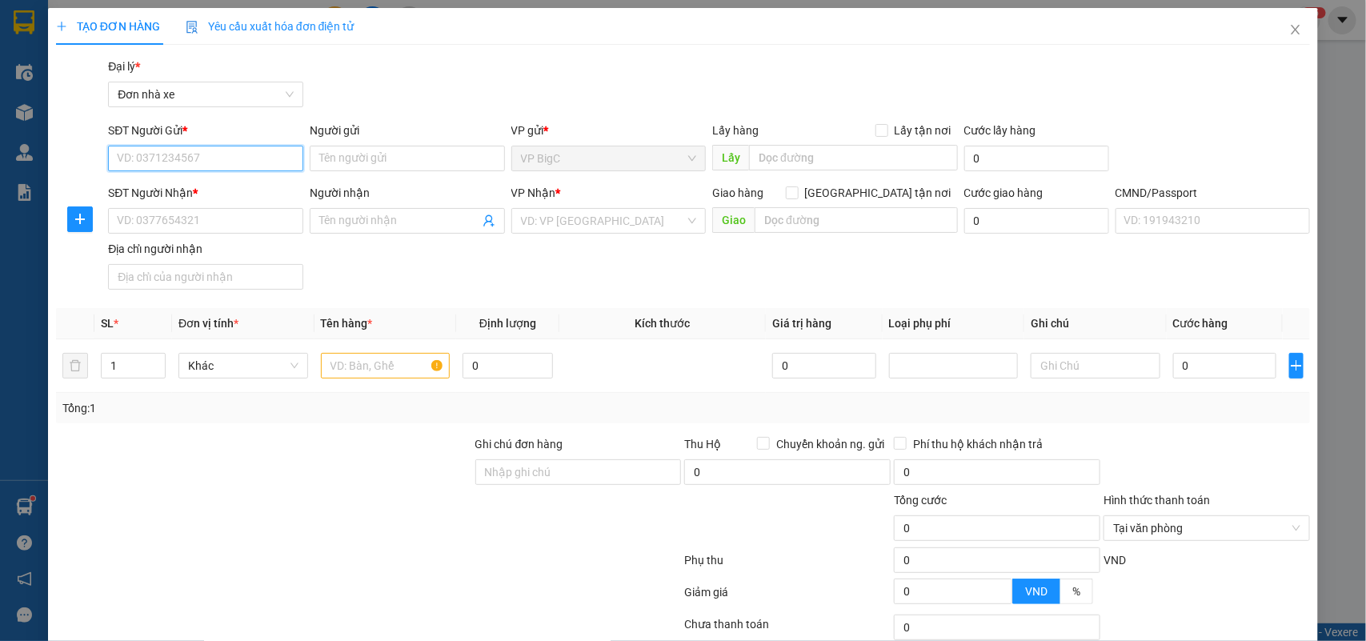
click at [209, 157] on input "SĐT Người Gửi *" at bounding box center [205, 159] width 195 height 26
type input "0971218129"
click at [350, 160] on input "Người gửi" at bounding box center [407, 159] width 195 height 26
type input "trung"
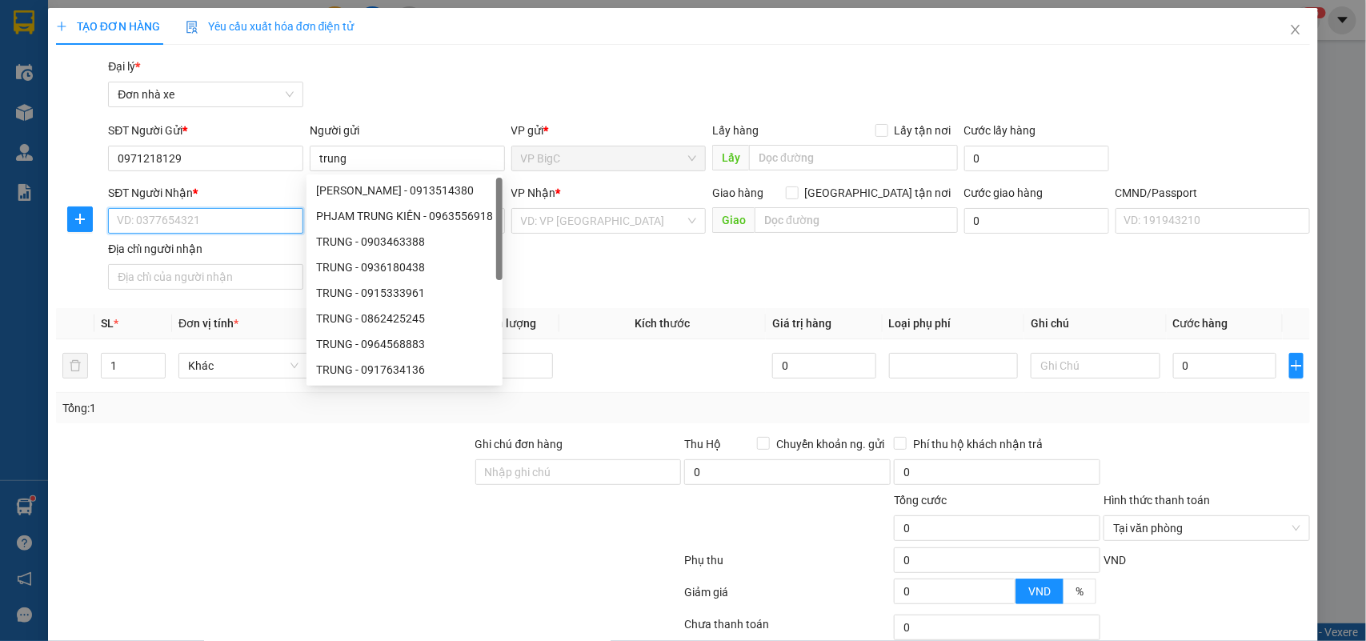
click at [202, 214] on input "SĐT Người Nhận *" at bounding box center [205, 221] width 195 height 26
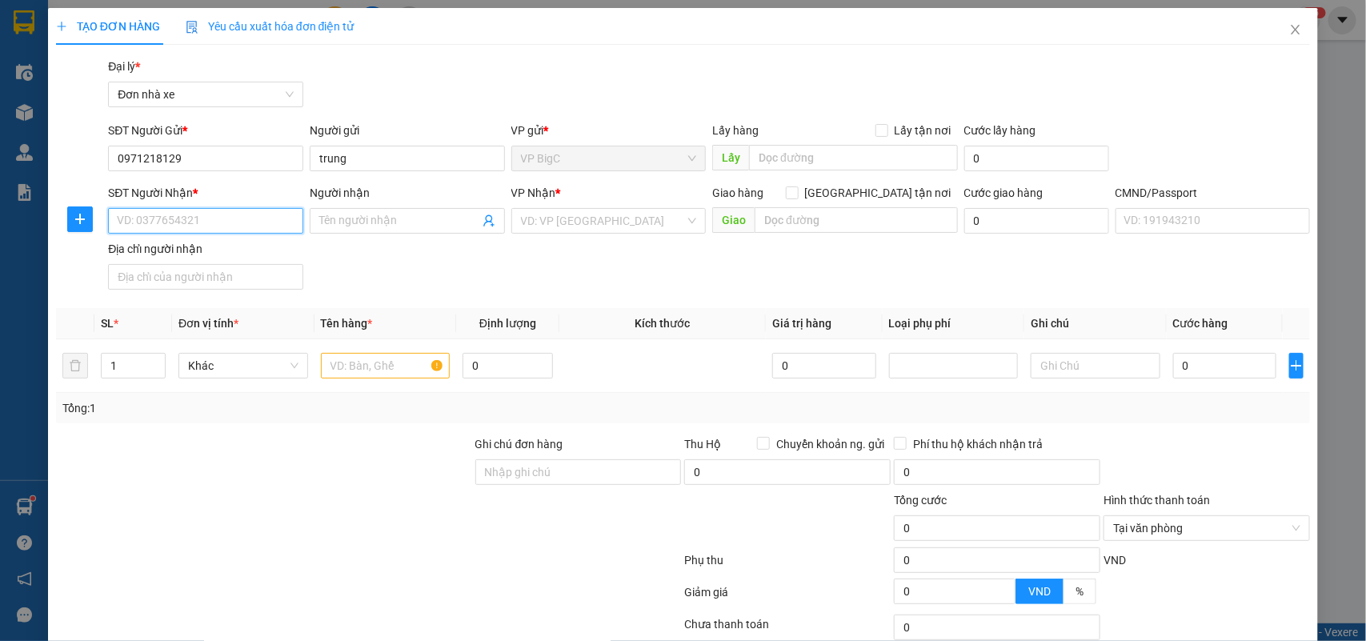
type input "."
type input "0982952682"
click at [252, 253] on div "0982952682 - DỊU" at bounding box center [204, 254] width 174 height 18
type input "DỊU"
type input "BÙI ĐỨC TRƯỜNG 0943479236"
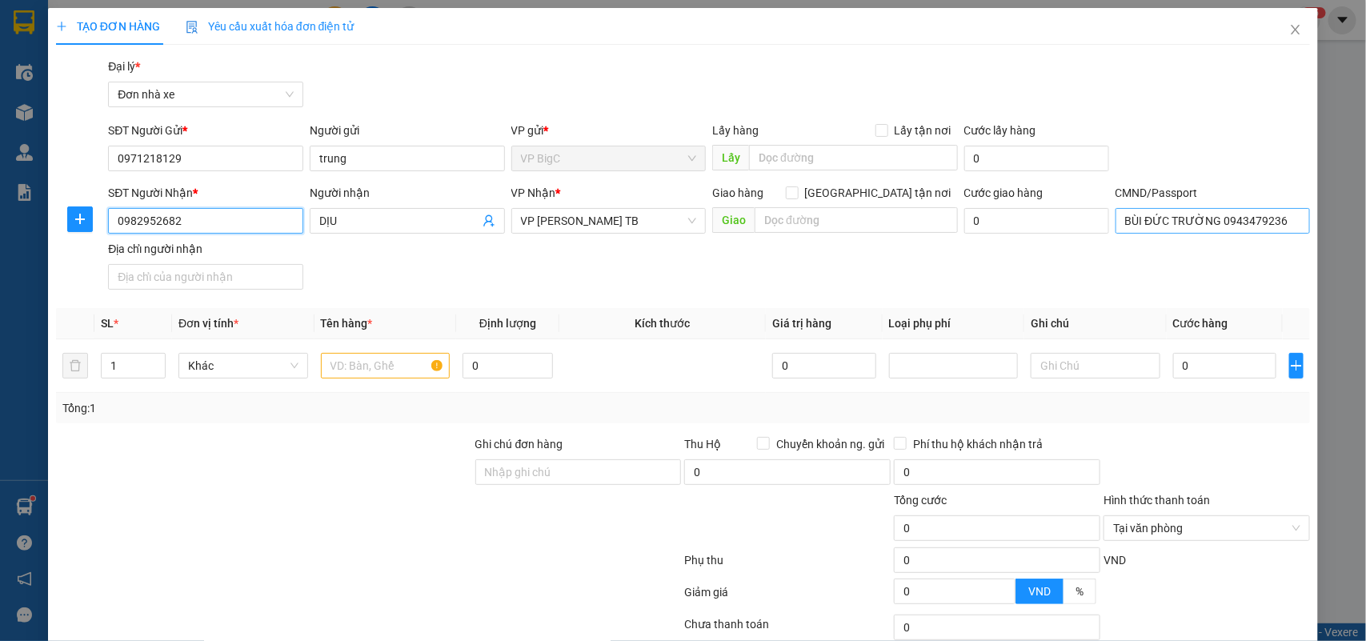
type input "0982952682"
click at [1194, 220] on input "BÙI ĐỨC TRƯỜNG 0943479236" at bounding box center [1212, 221] width 195 height 26
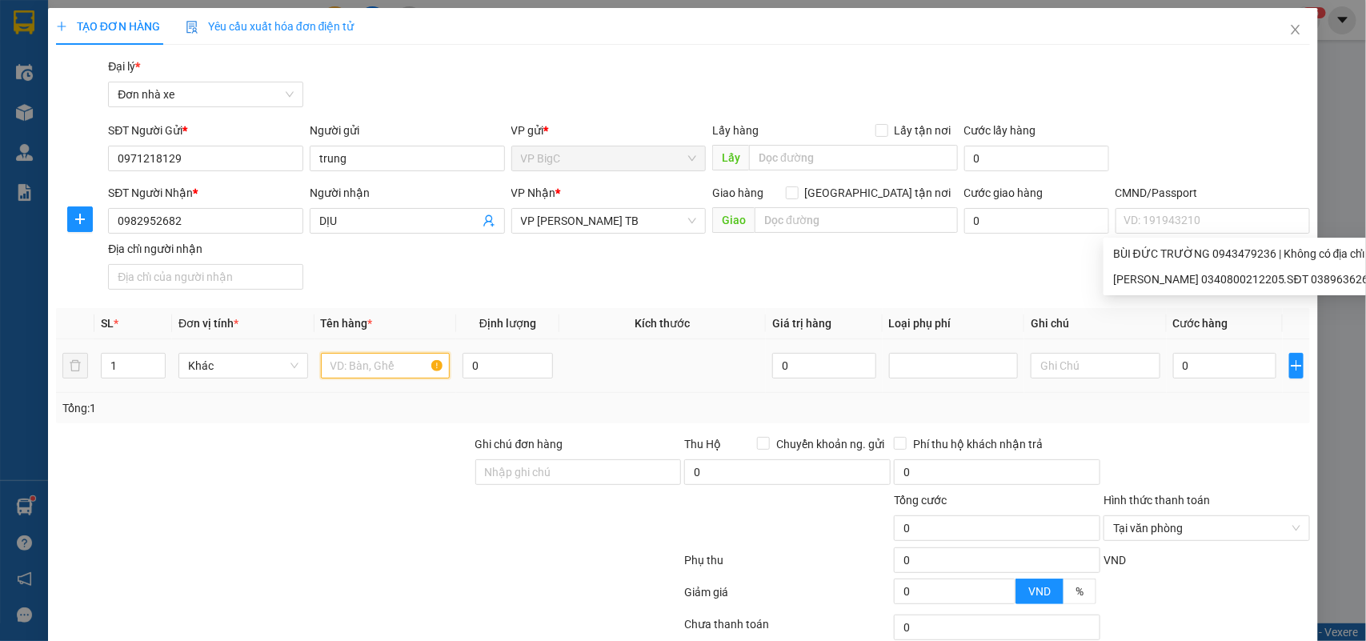
click at [390, 374] on input "text" at bounding box center [386, 366] width 130 height 26
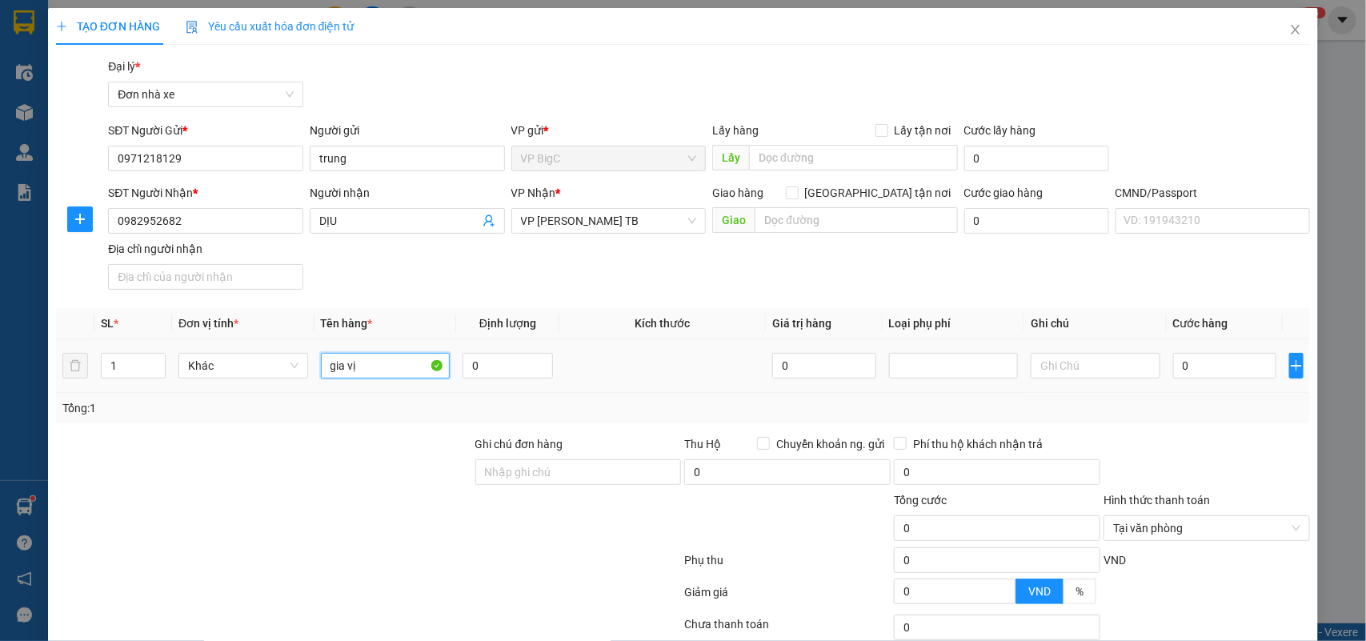
type input "gia vị"
type input "18"
click at [1218, 365] on input "0" at bounding box center [1224, 366] width 103 height 26
type input "4"
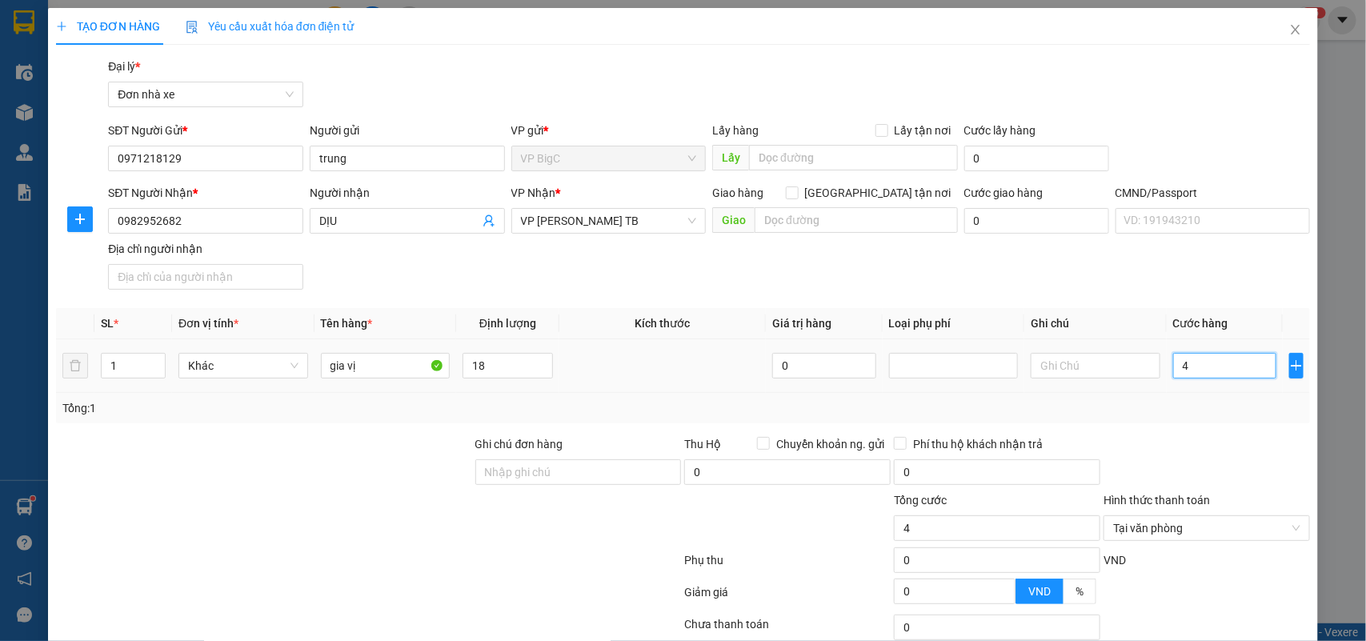
type input "40"
type input "40.000"
click at [1242, 394] on div "SL * Đơn vị tính * Tên hàng * Định lượng Kích thước Giá trị hàng Loại phụ phí G…" at bounding box center [683, 365] width 1254 height 115
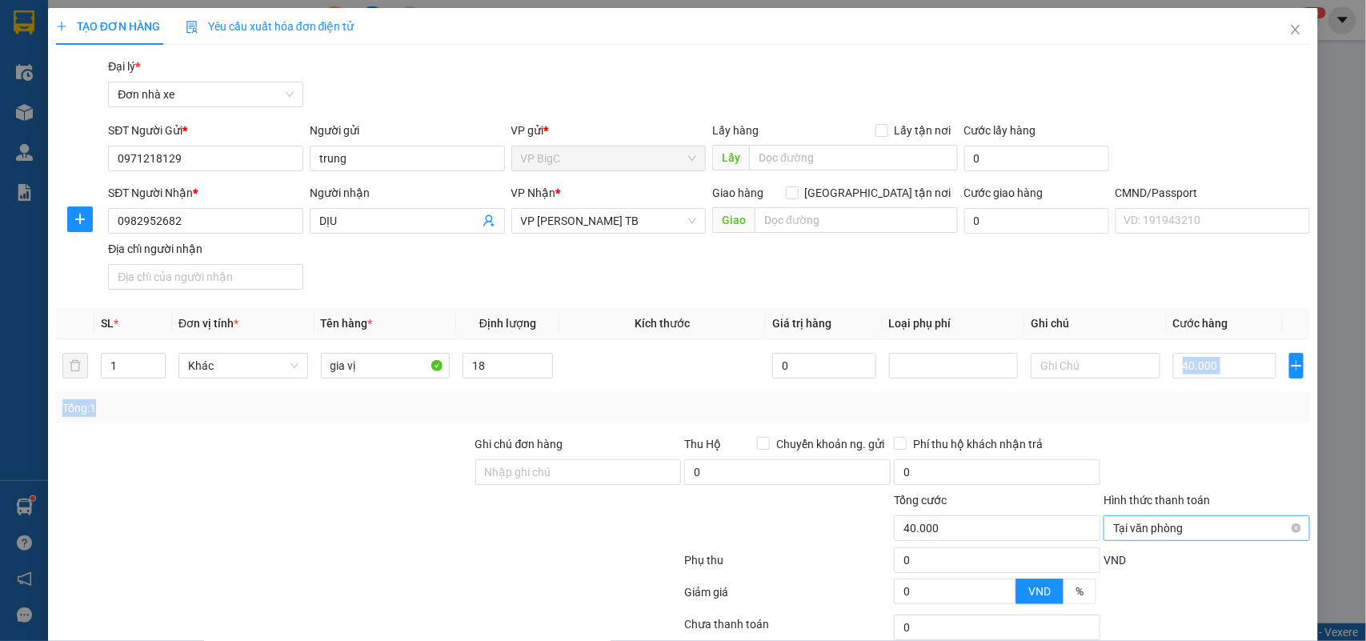
scroll to position [122, 0]
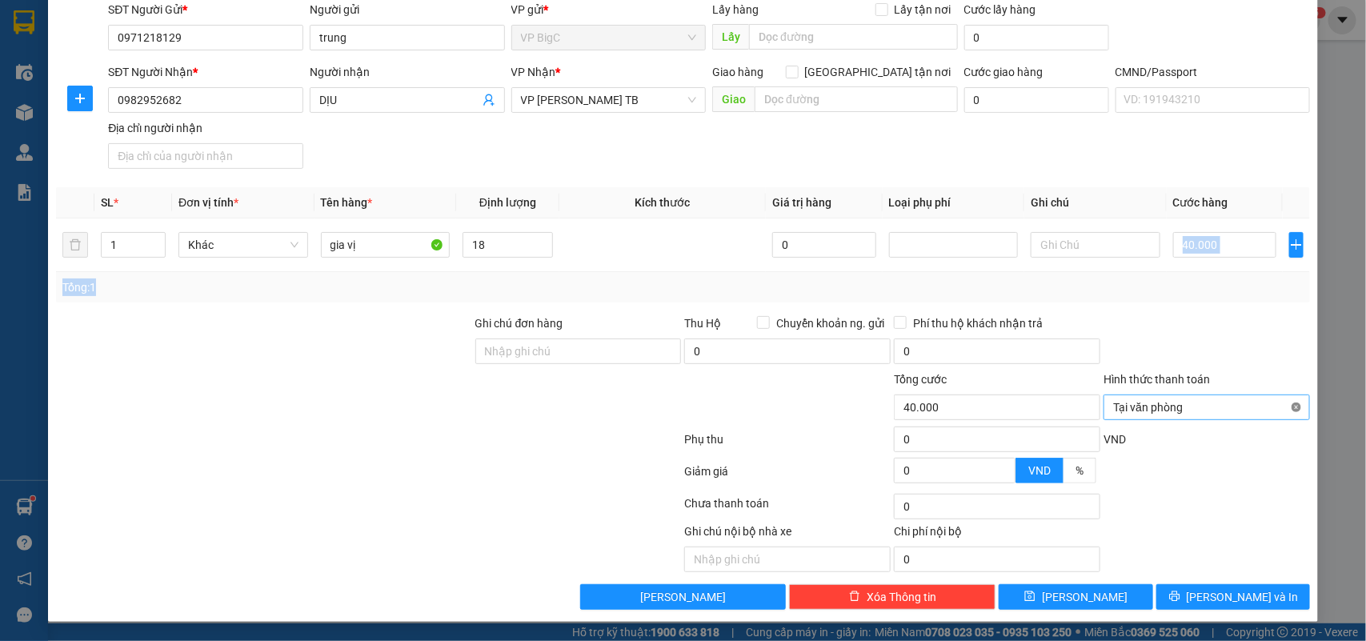
type input "40.000"
click at [1258, 596] on button "[PERSON_NAME] và In" at bounding box center [1233, 597] width 154 height 26
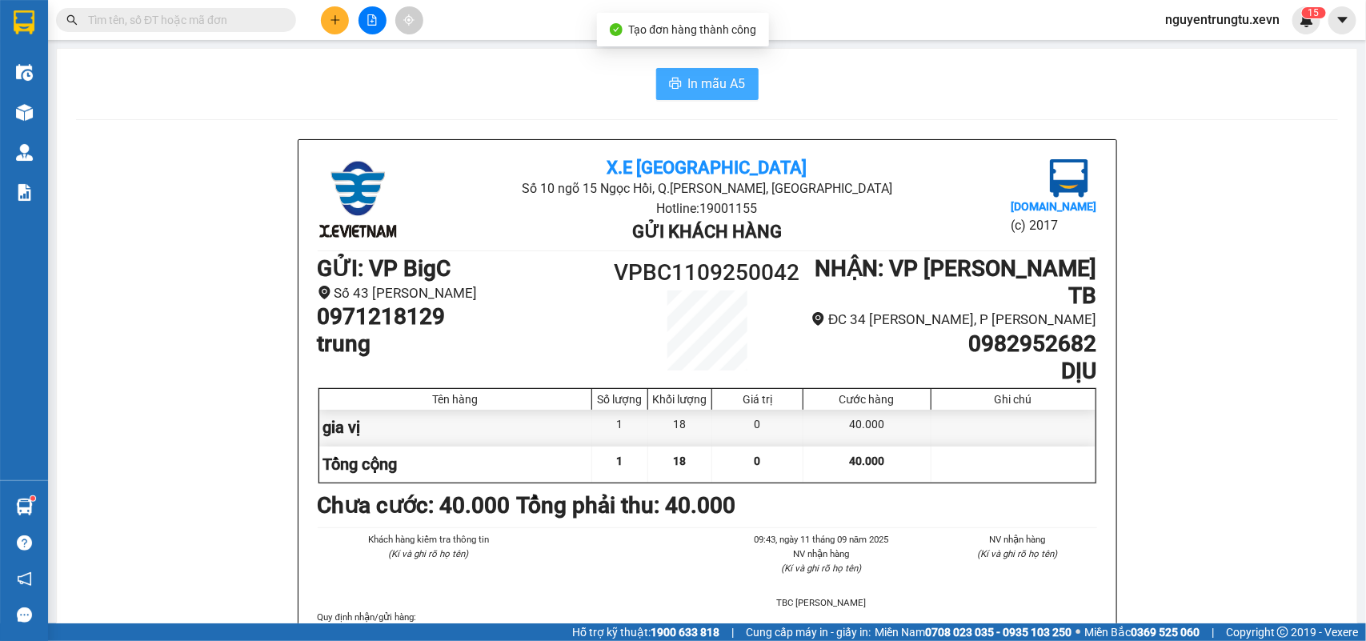
click at [698, 88] on span "In mẫu A5" at bounding box center [717, 84] width 58 height 20
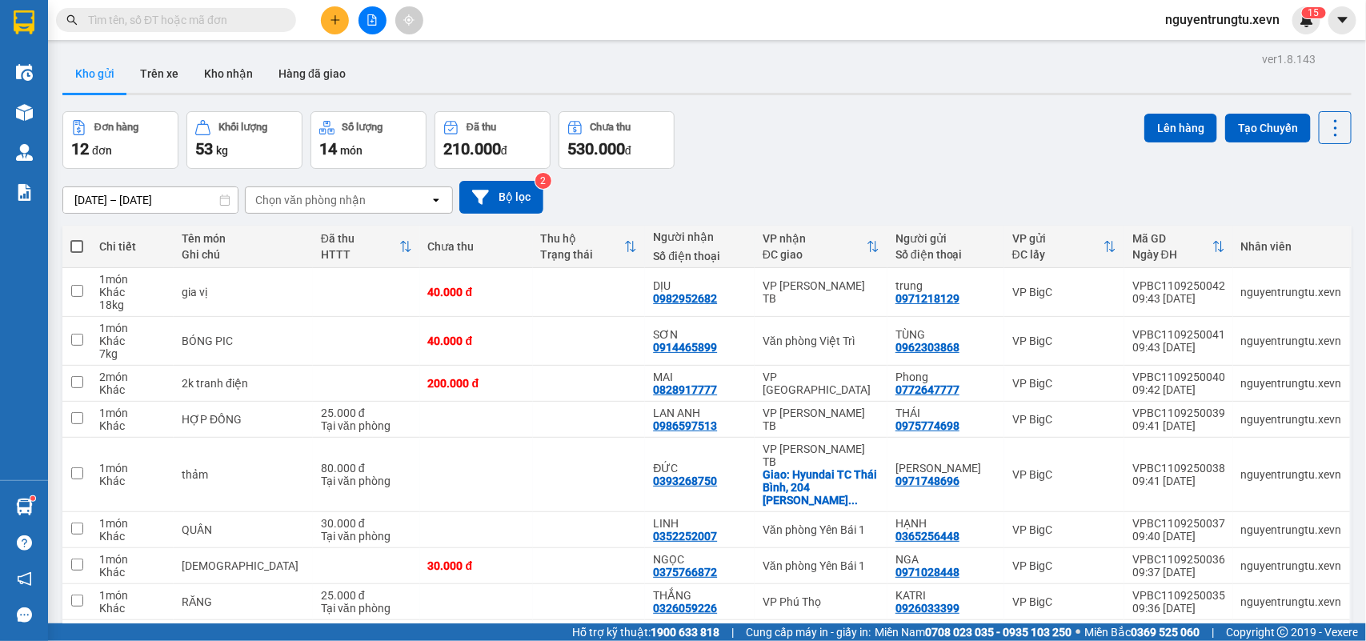
drag, startPoint x: 321, startPoint y: 26, endPoint x: 333, endPoint y: 25, distance: 12.0
click at [332, 25] on div at bounding box center [372, 20] width 120 height 28
click at [333, 25] on icon "plus" at bounding box center [335, 19] width 11 height 11
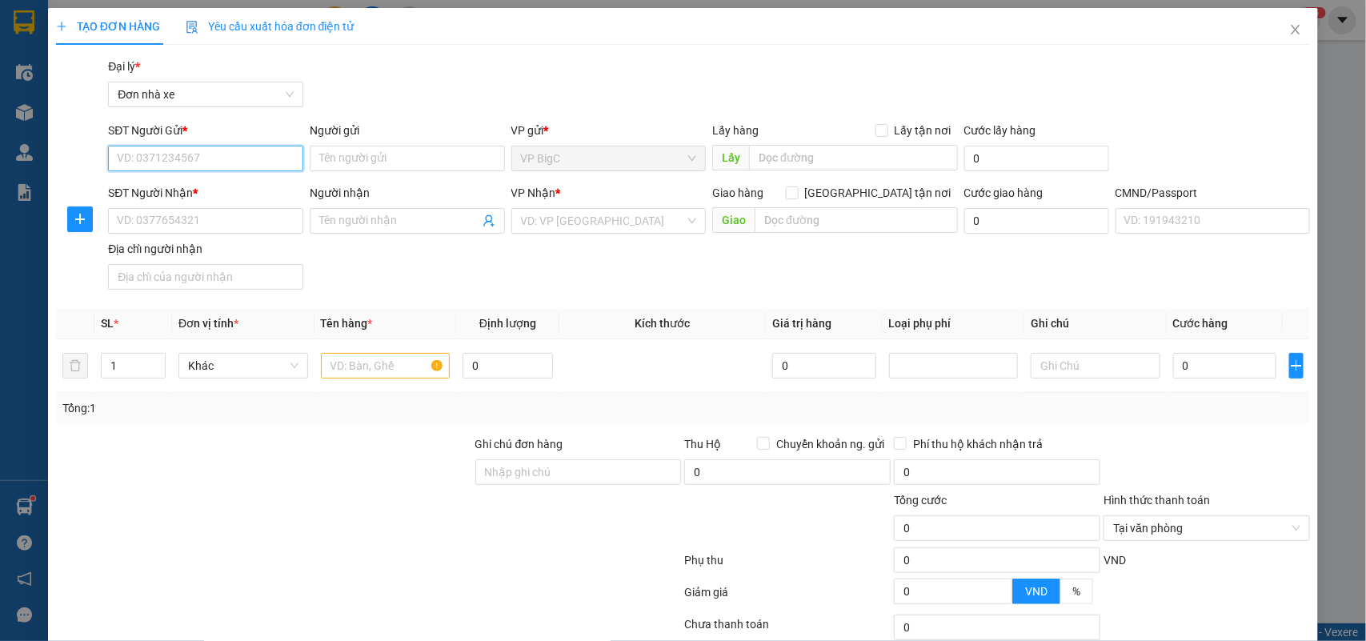
click at [192, 162] on input "SĐT Người Gửi *" at bounding box center [205, 159] width 195 height 26
click at [1291, 30] on icon "close" at bounding box center [1295, 30] width 9 height 10
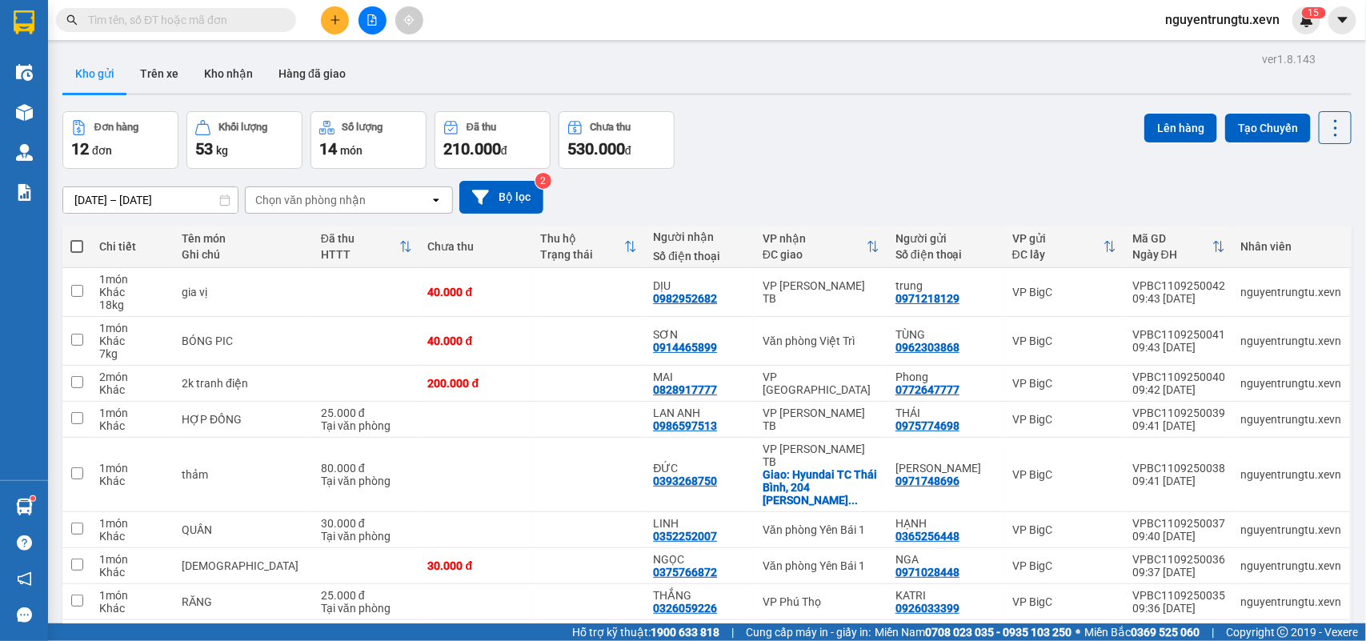
click at [246, 21] on input "text" at bounding box center [182, 20] width 189 height 18
type input "0"
click at [288, 26] on span at bounding box center [285, 20] width 10 height 15
click at [334, 22] on icon "plus" at bounding box center [334, 19] width 1 height 9
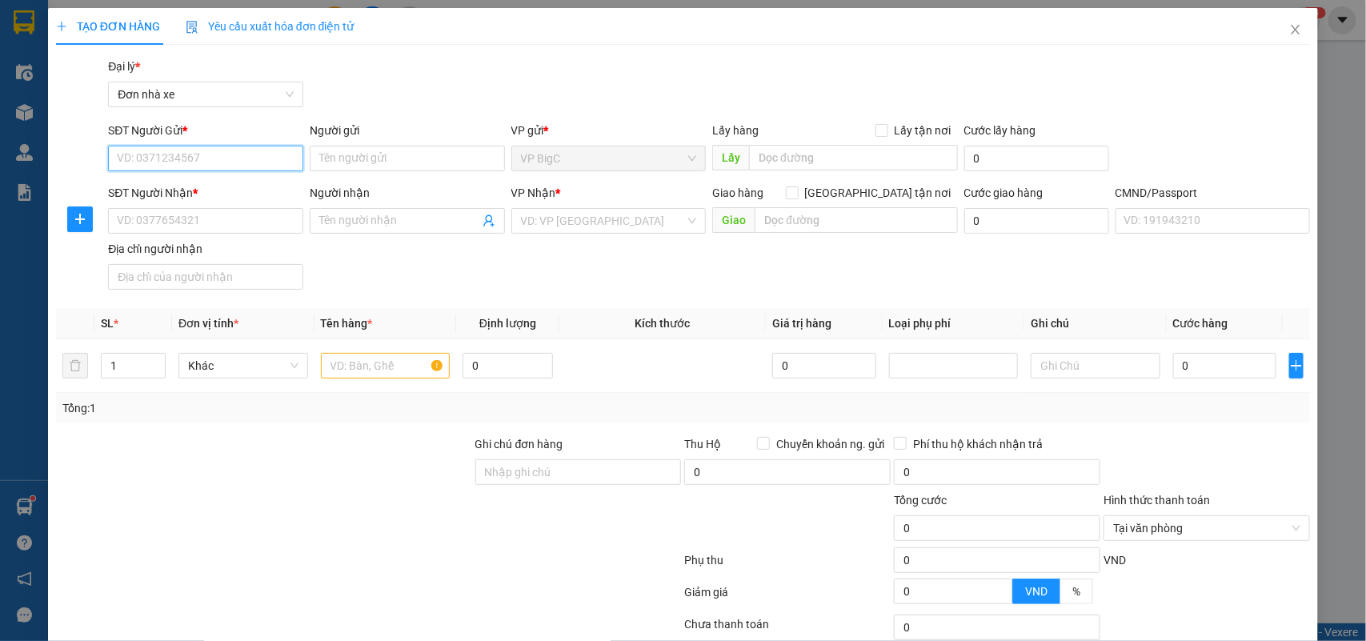
click at [237, 153] on input "SĐT Người Gửi *" at bounding box center [205, 159] width 195 height 26
click at [237, 154] on input "SĐT Người Gửi *" at bounding box center [205, 159] width 195 height 26
click at [234, 157] on input "SĐT Người Gửi *" at bounding box center [205, 159] width 195 height 26
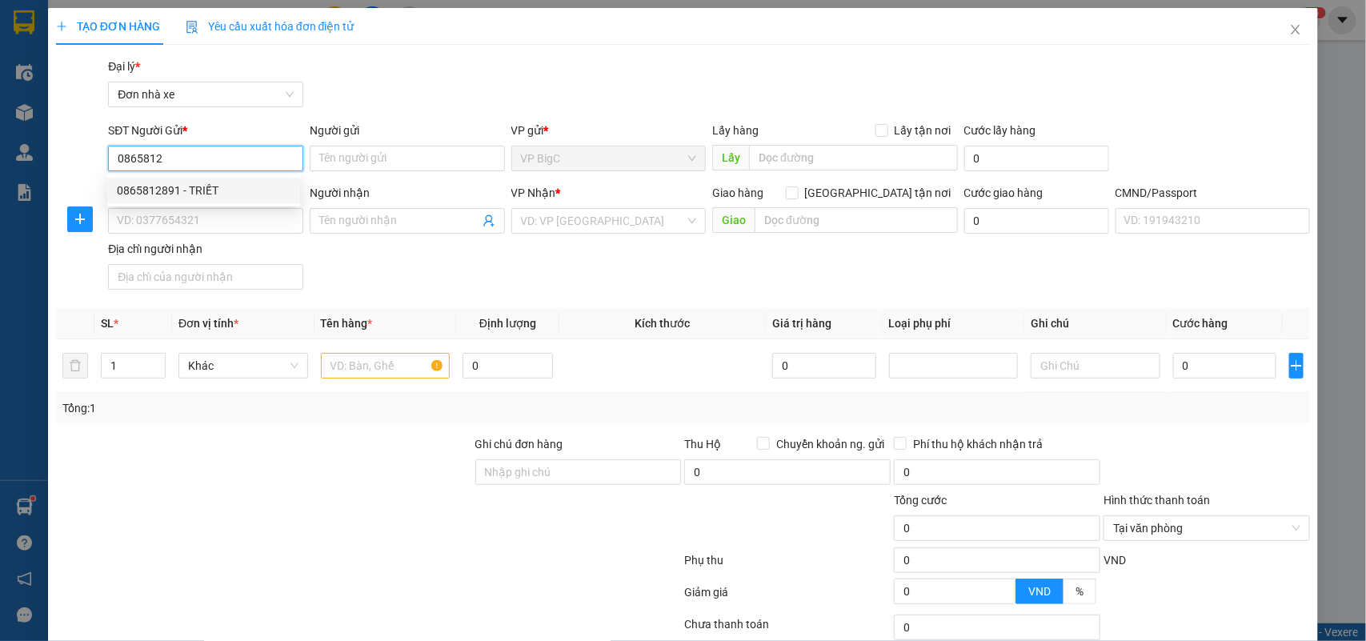
click at [229, 186] on div "0865812891 - TRIẾT" at bounding box center [204, 191] width 174 height 18
type input "0865812891"
type input "TRIẾT"
type input "0964249666"
type input "KHOA"
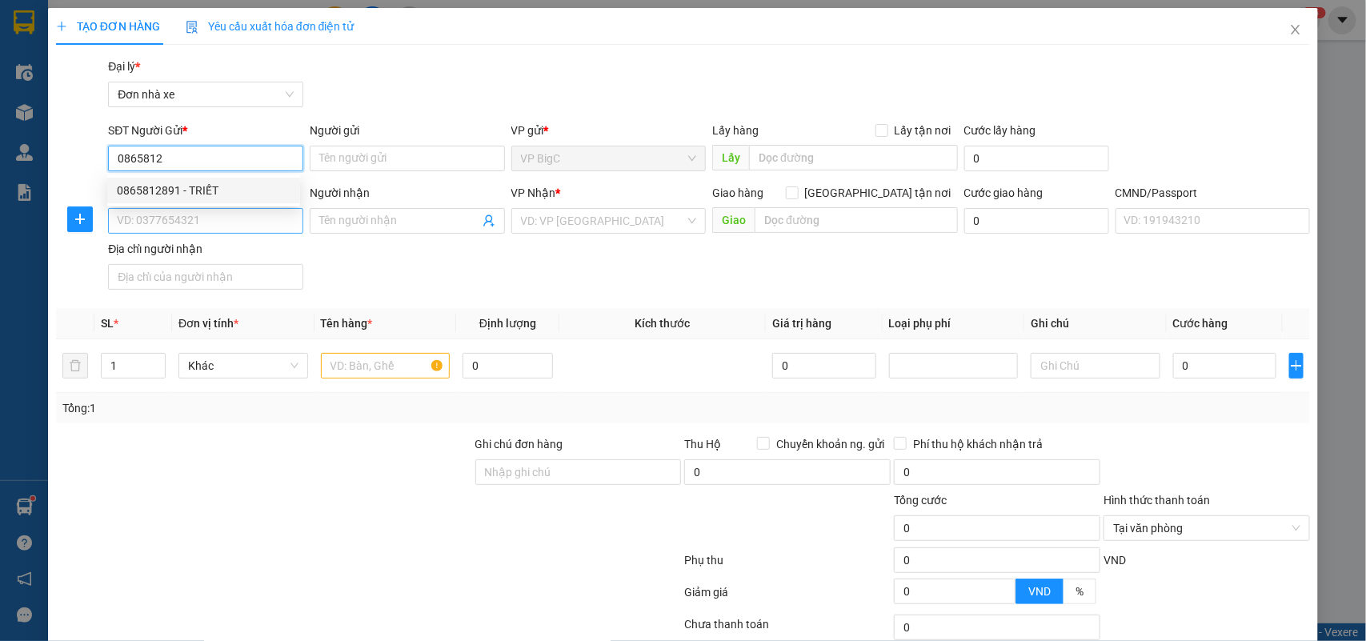
type input "ĐẶNG QUỐC VIỆT"
type input "0865812891"
drag, startPoint x: 60, startPoint y: 230, endPoint x: 0, endPoint y: 230, distance: 60.0
click at [0, 230] on div "TẠO ĐƠN HÀNG Yêu cầu xuất hóa đơn điện tử Transit Pickup Surcharge Ids Transit …" at bounding box center [683, 320] width 1366 height 641
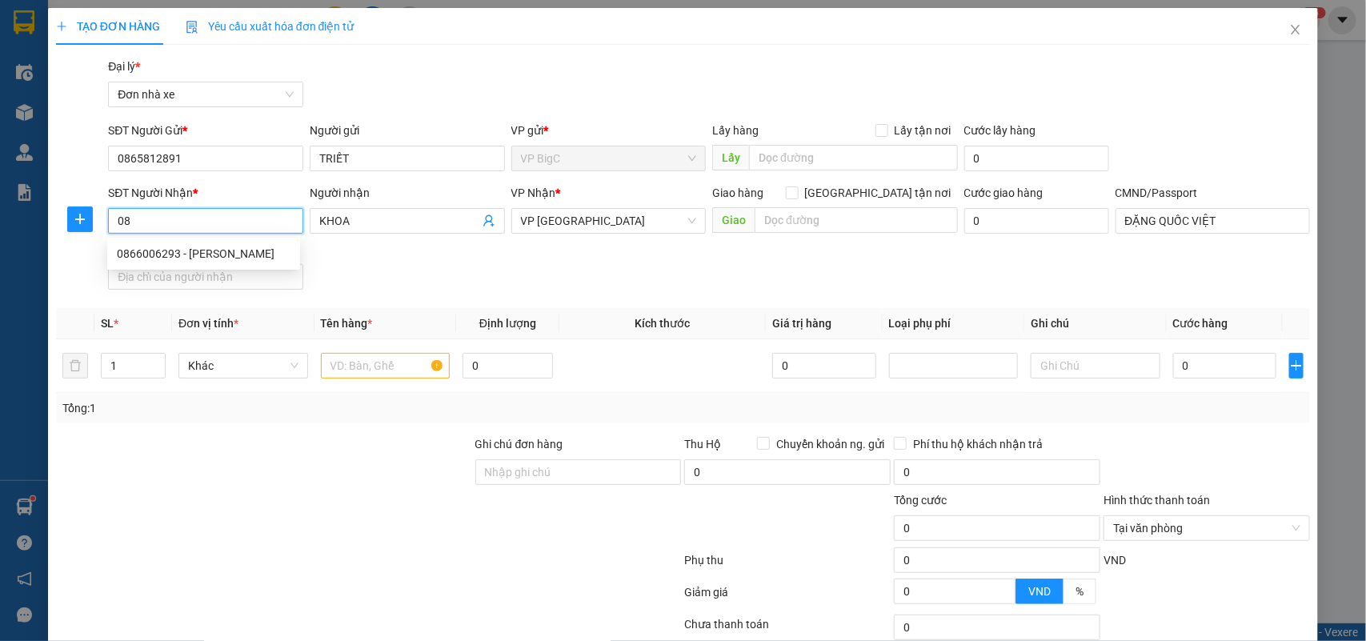
type input "0"
type input "0964249666"
drag, startPoint x: 254, startPoint y: 244, endPoint x: 272, endPoint y: 268, distance: 29.8
click at [254, 245] on div "0964249666 - KHOA" at bounding box center [204, 254] width 174 height 18
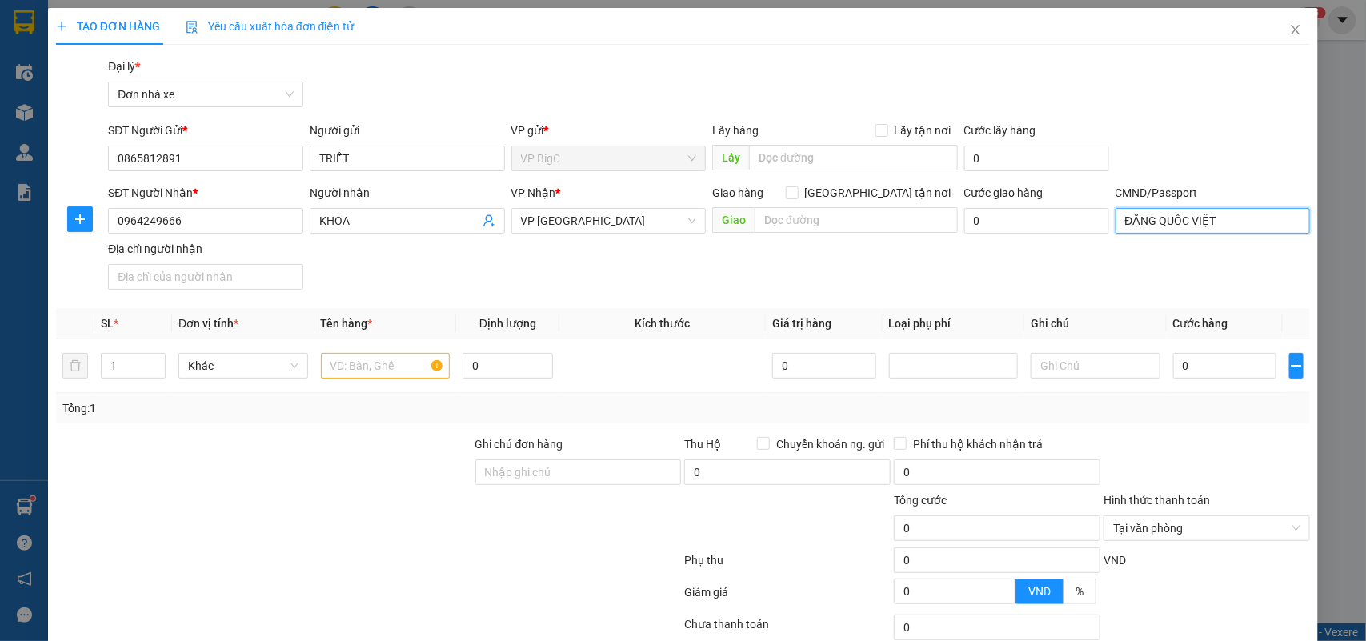
click at [1162, 225] on input "ĐẶNG QUỐC VIỆT" at bounding box center [1212, 221] width 195 height 26
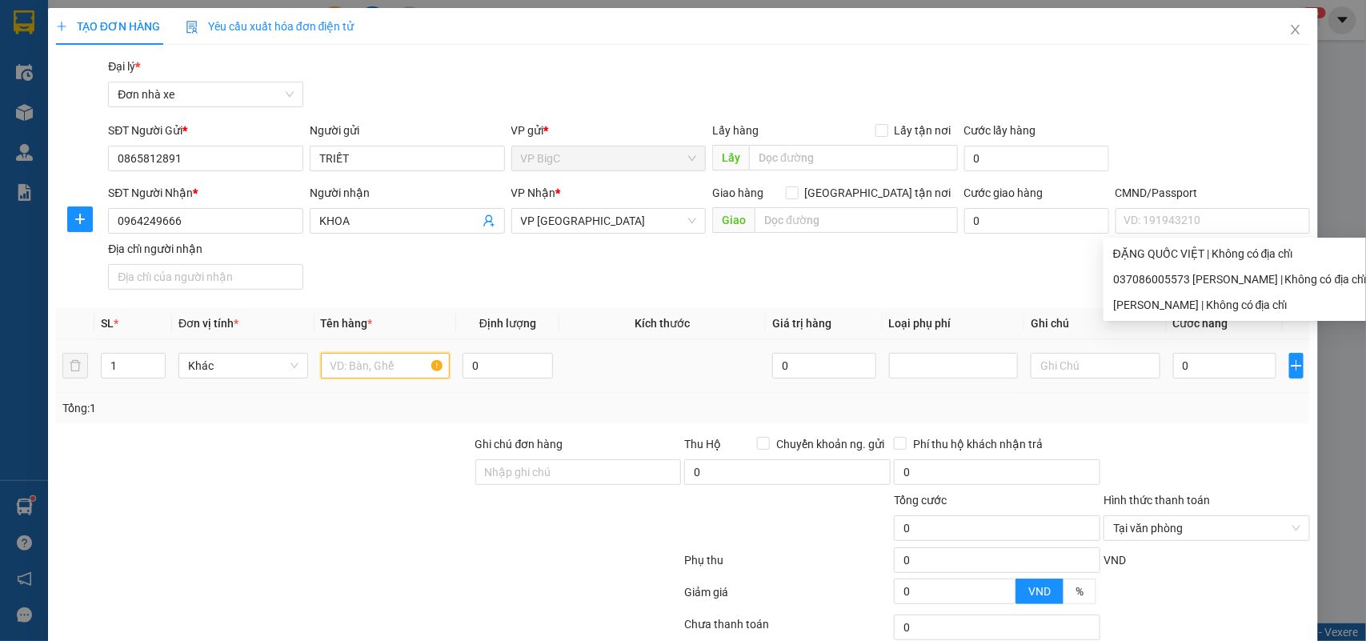
click at [374, 369] on input "text" at bounding box center [386, 366] width 130 height 26
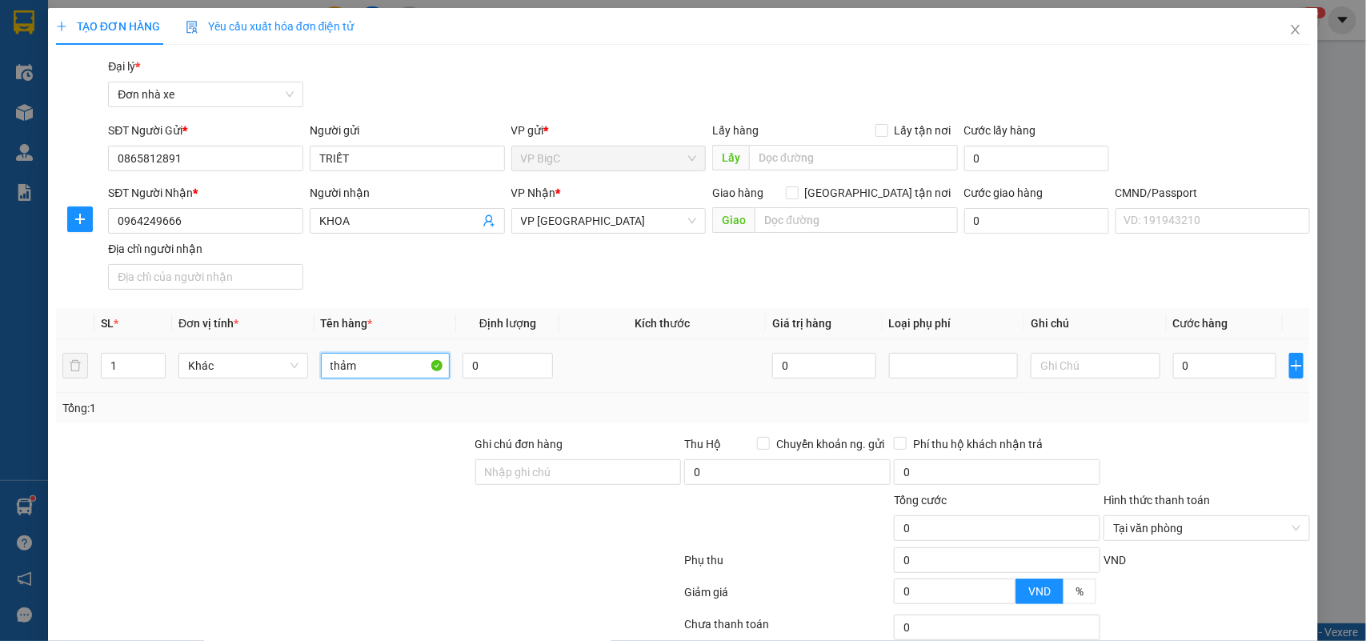
type input "thảm"
click at [1173, 377] on input "0" at bounding box center [1224, 366] width 103 height 26
type input "5"
type input "50"
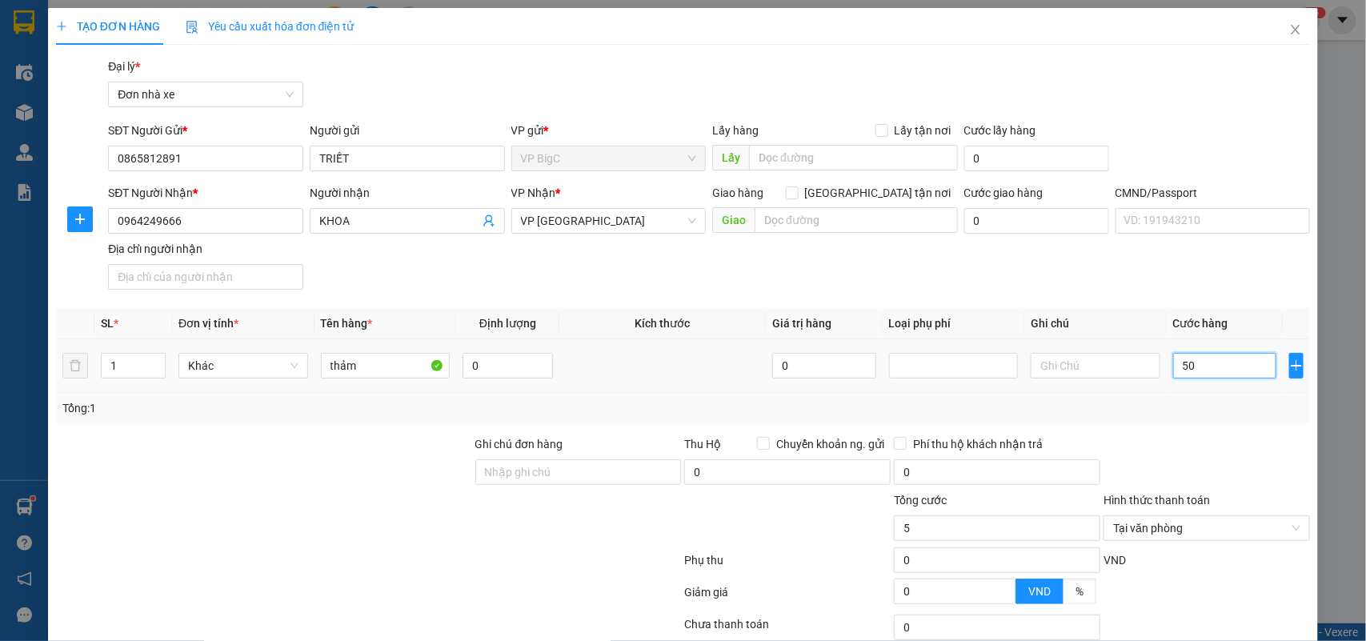
type input "50"
type input "50.000"
click at [1186, 434] on div "Transit Pickup Surcharge Ids Transit Deliver Surcharge Ids Transit Deliver Surc…" at bounding box center [683, 394] width 1254 height 673
type input "50.000"
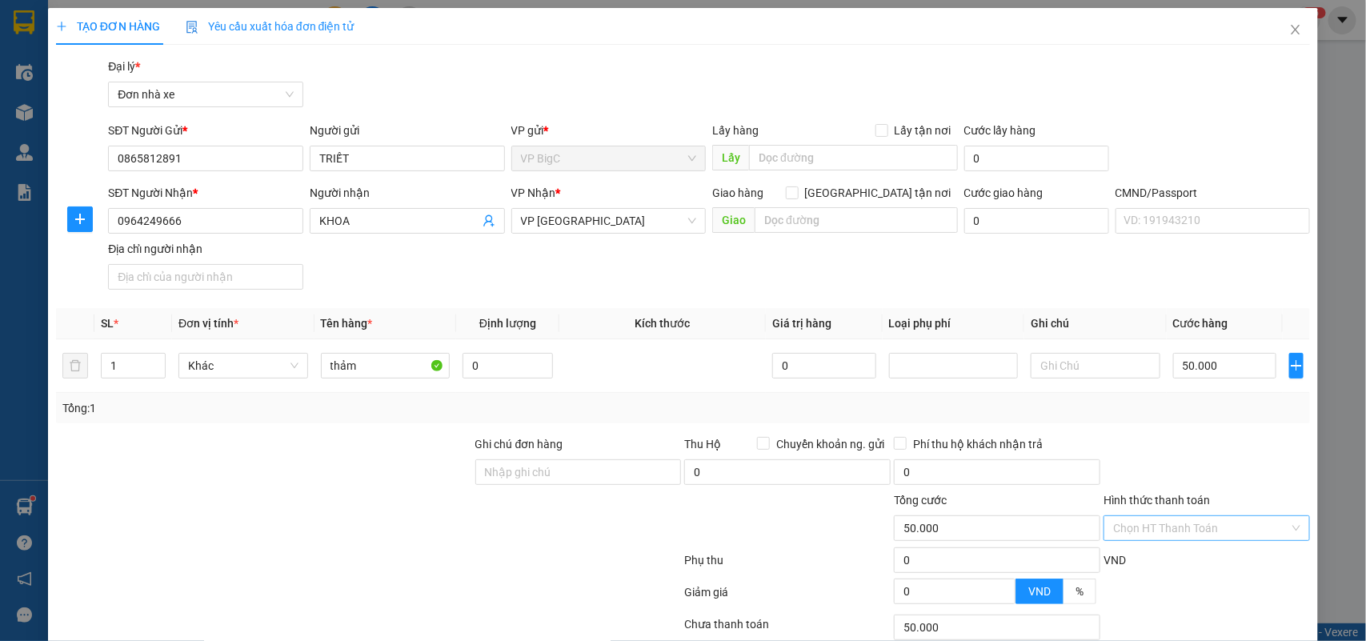
scroll to position [122, 0]
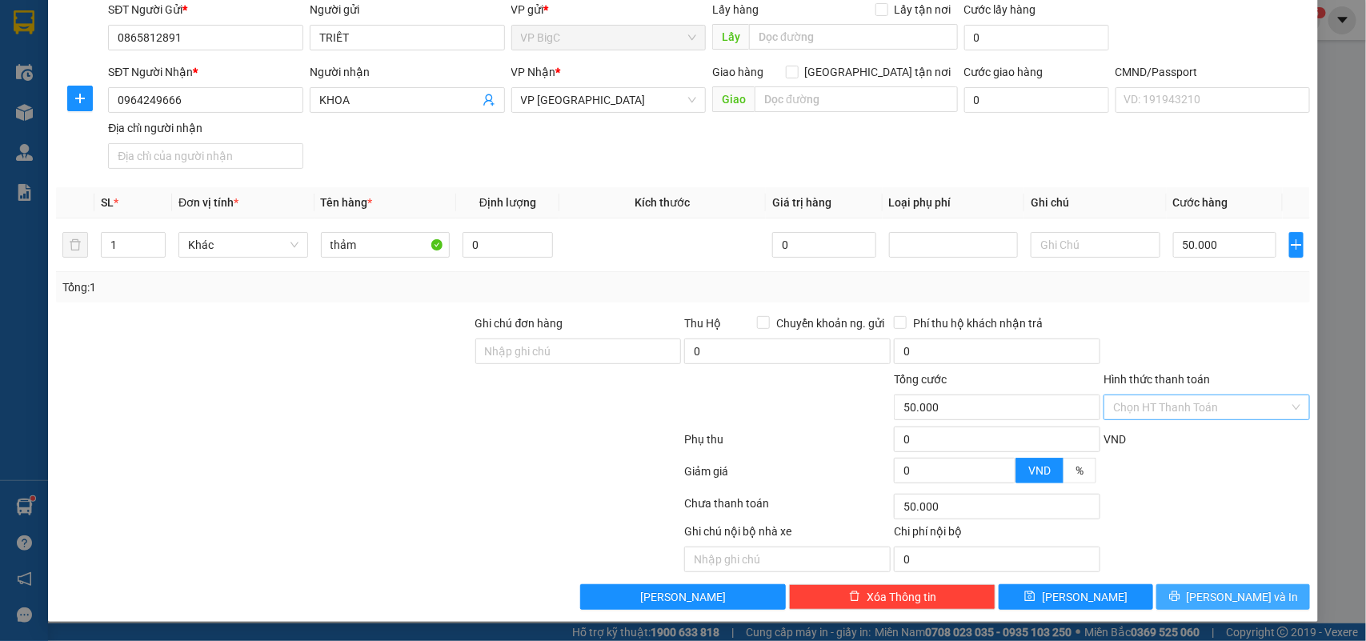
drag, startPoint x: 1245, startPoint y: 580, endPoint x: 1242, endPoint y: 593, distance: 13.0
click at [1242, 592] on div "Transit Pickup Surcharge Ids Transit Deliver Surcharge Ids Transit Deliver Surc…" at bounding box center [683, 273] width 1254 height 673
click at [1242, 593] on span "[PERSON_NAME] và In" at bounding box center [1242, 597] width 112 height 18
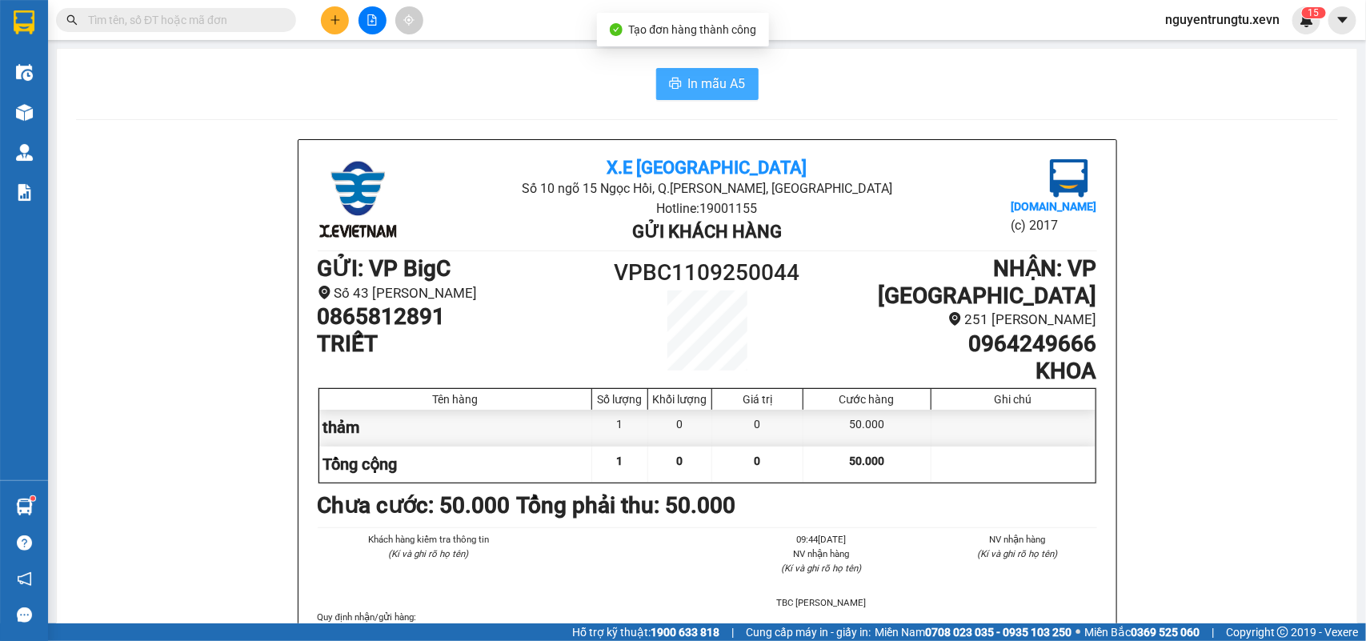
click at [718, 73] on button "In mẫu A5" at bounding box center [707, 84] width 102 height 32
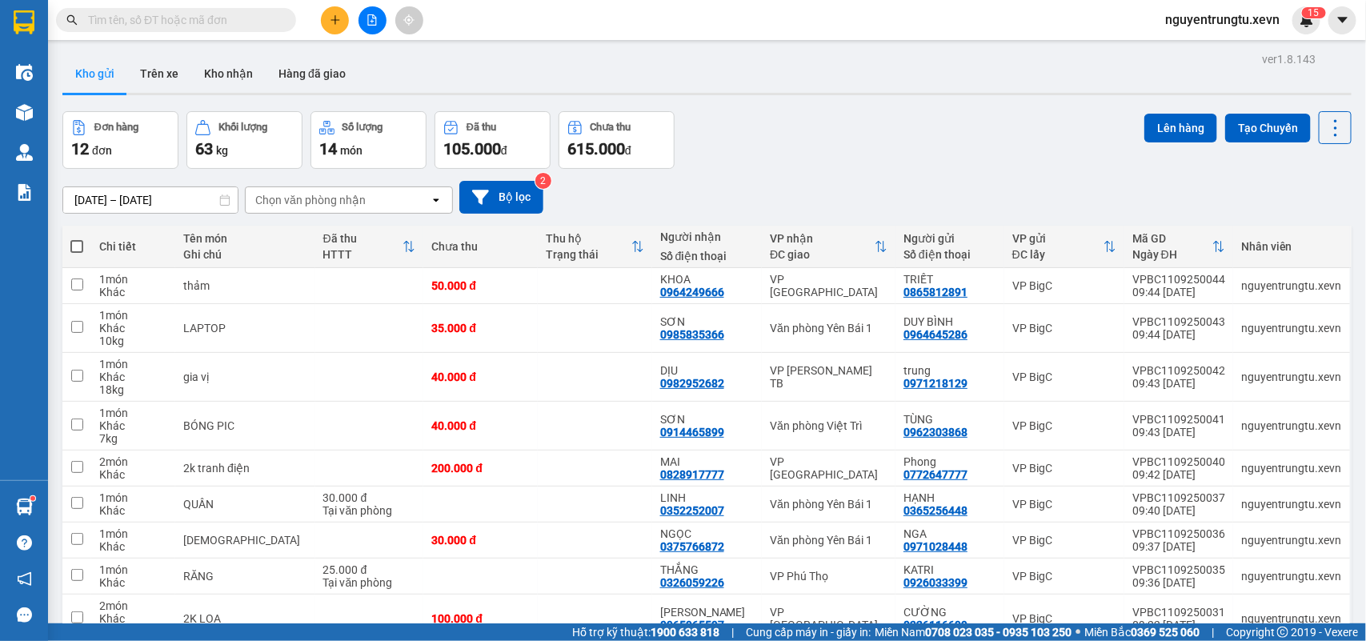
click at [212, 12] on input "text" at bounding box center [182, 20] width 189 height 18
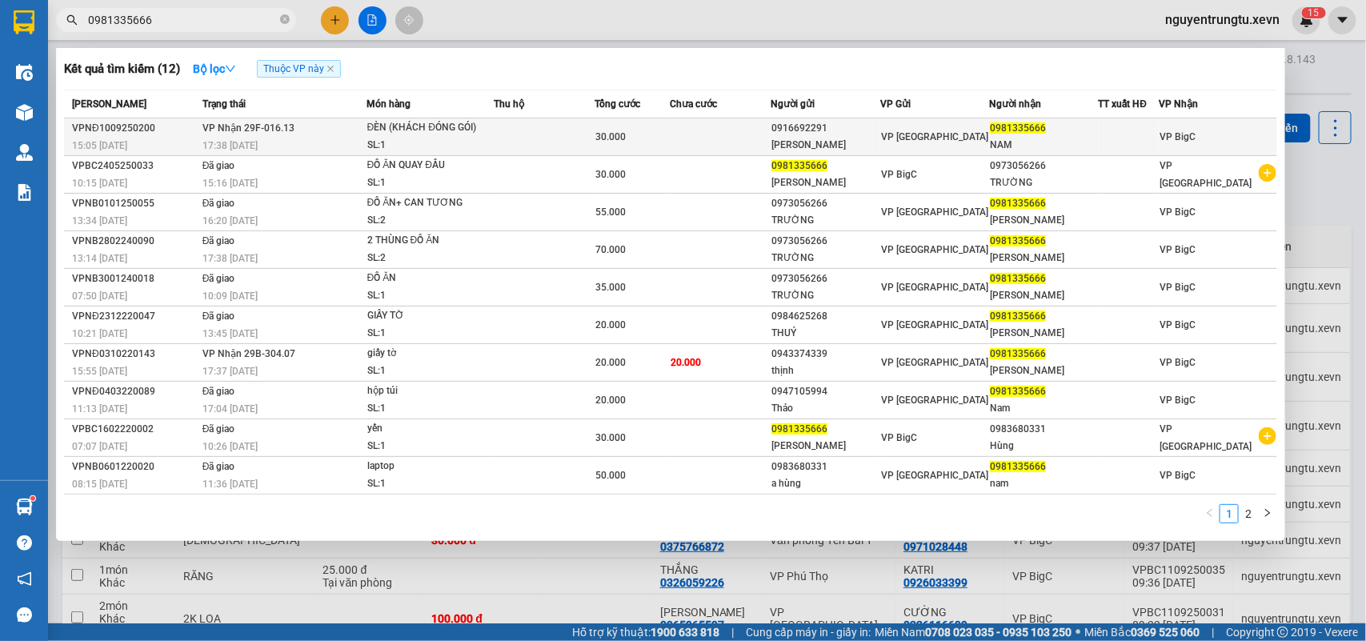
type input "0981335666"
click at [562, 134] on td at bounding box center [544, 137] width 101 height 38
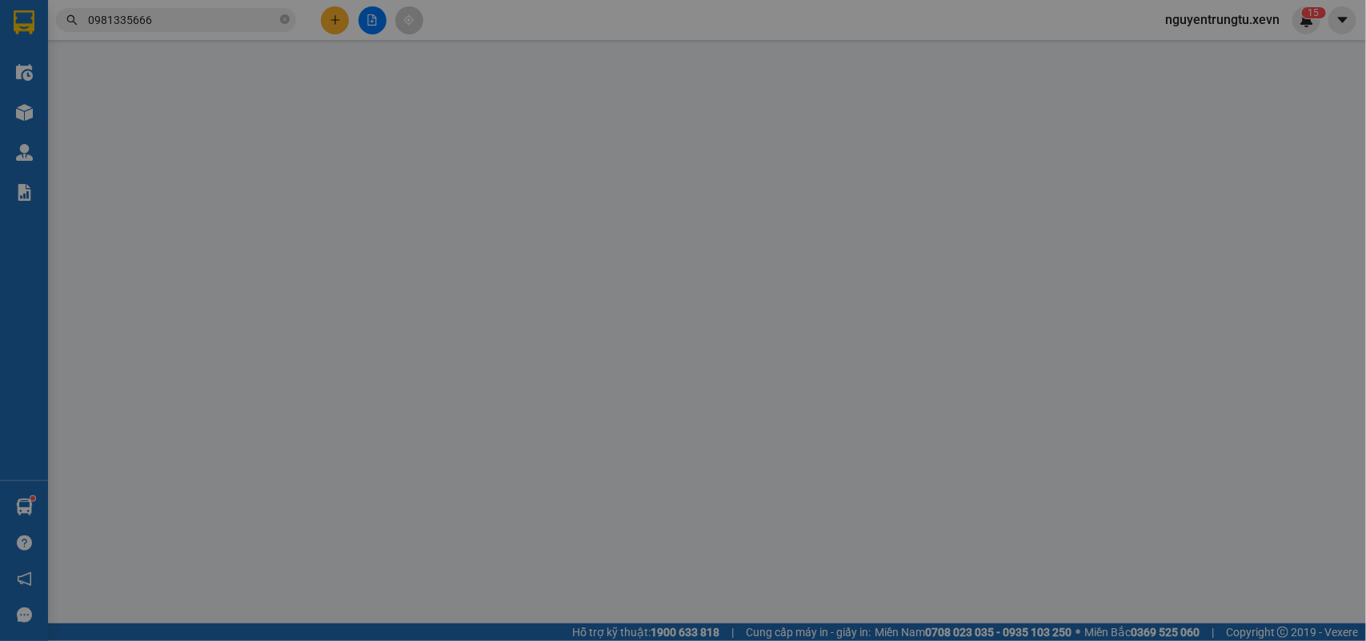
type input "0916692291"
type input "TRẦN TUẤN PHONG"
type input "0981335666"
type input "NAM"
type input "0978732984 SHIP XANH"
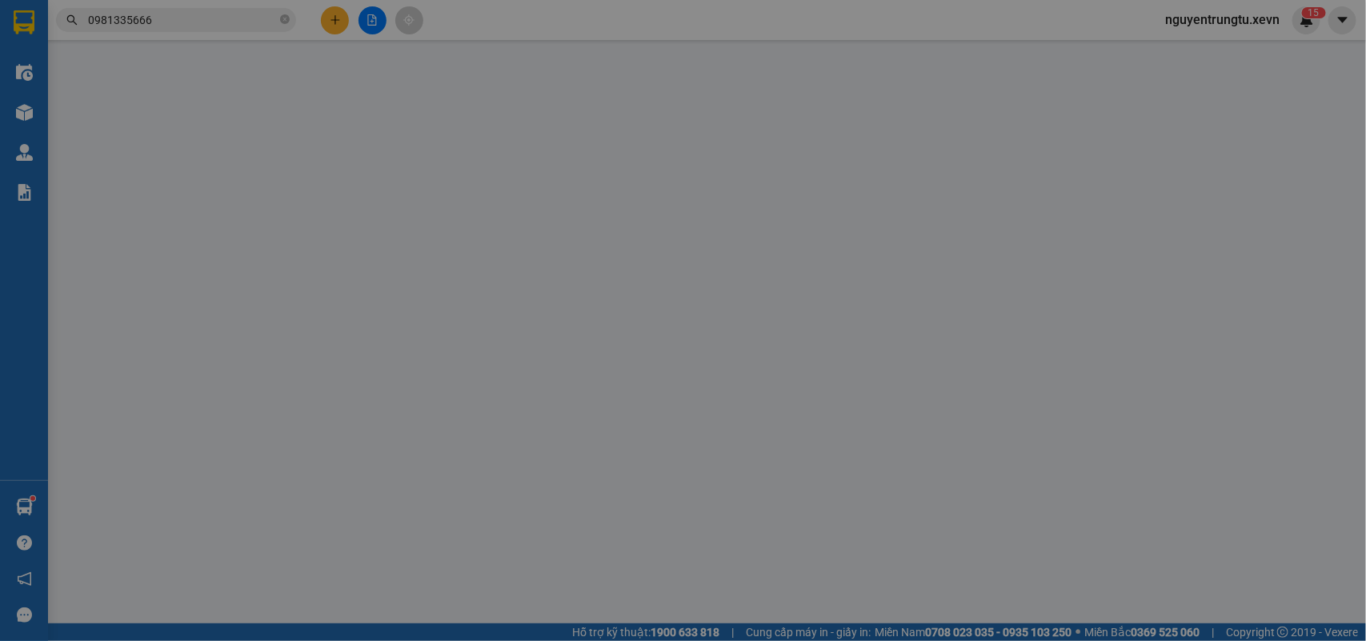
type input "30.000"
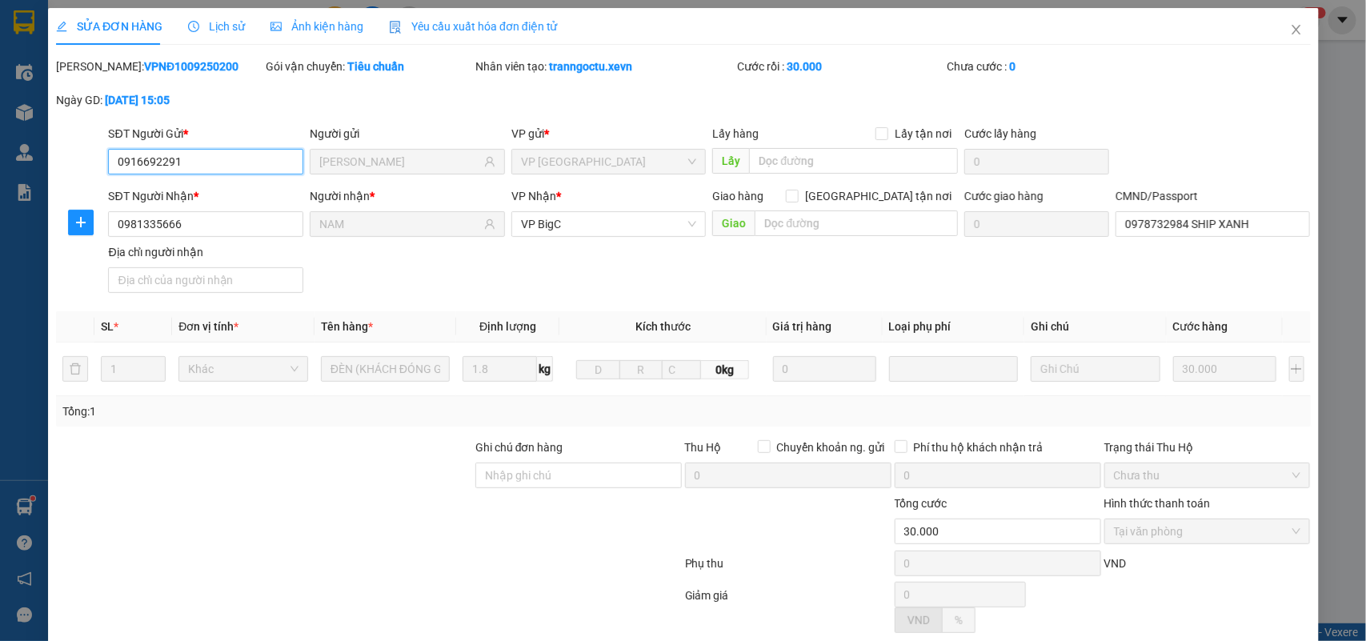
scroll to position [126, 0]
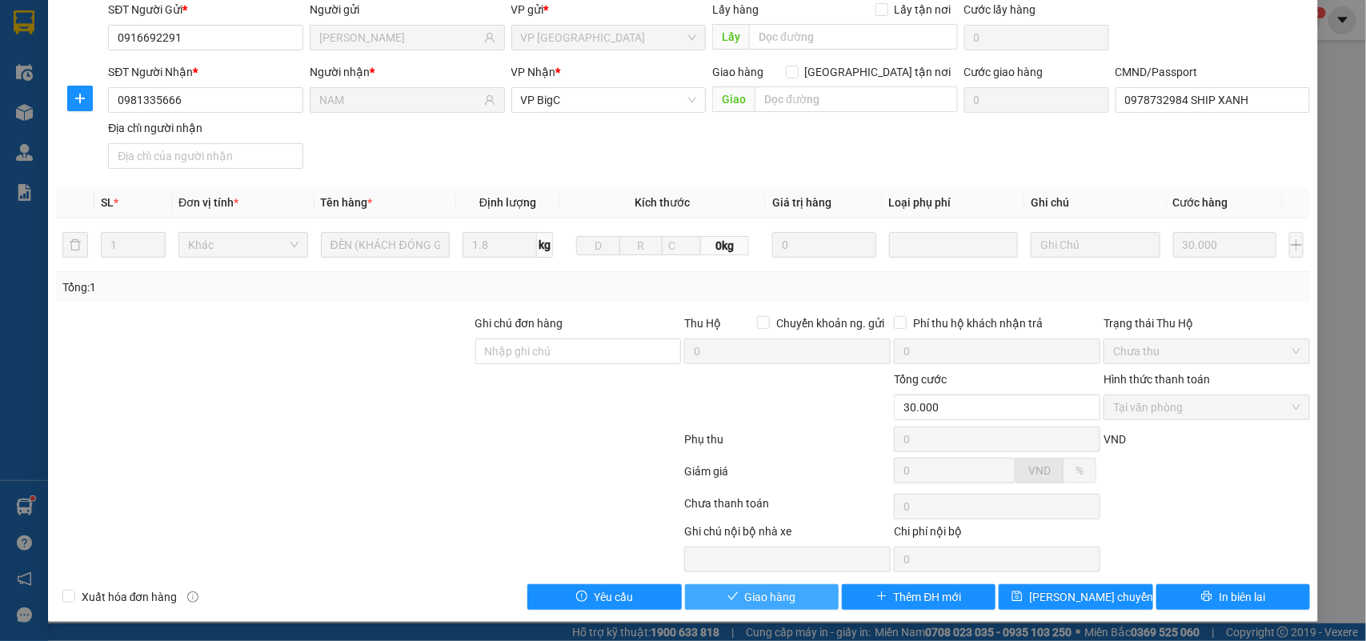
click at [765, 597] on span "Giao hàng" at bounding box center [770, 597] width 51 height 18
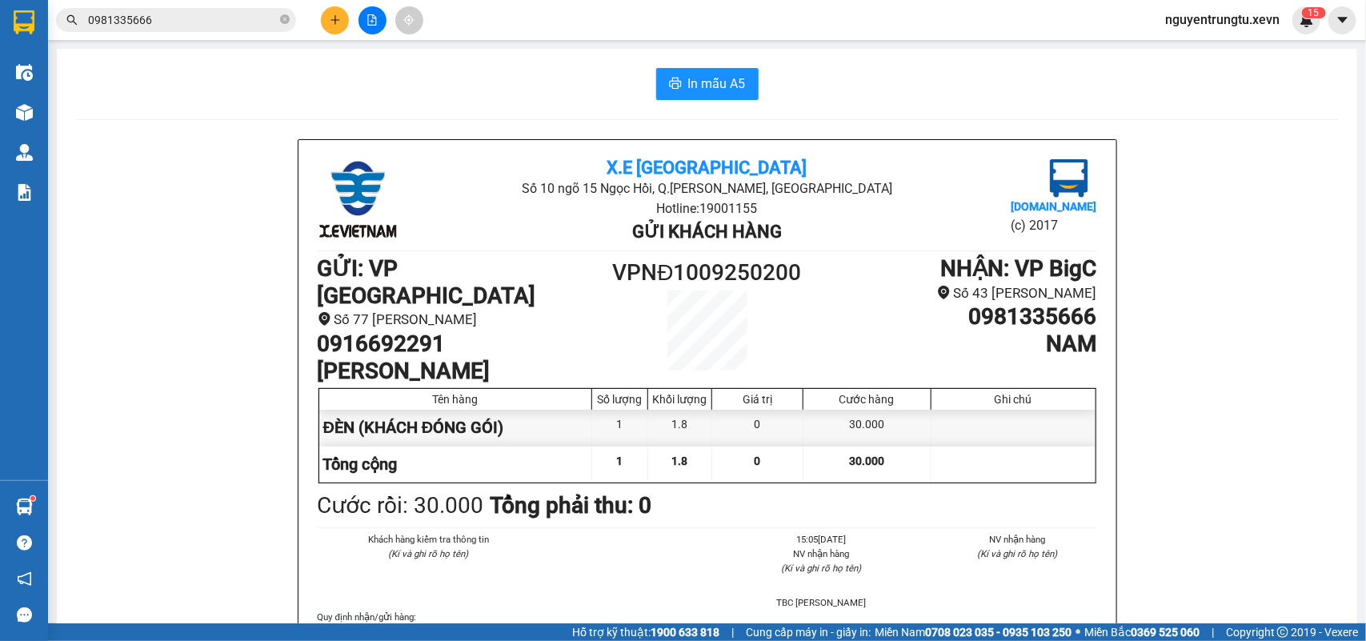
drag, startPoint x: 46, startPoint y: 24, endPoint x: 29, endPoint y: 30, distance: 18.0
click at [42, 26] on div at bounding box center [24, 26] width 48 height 52
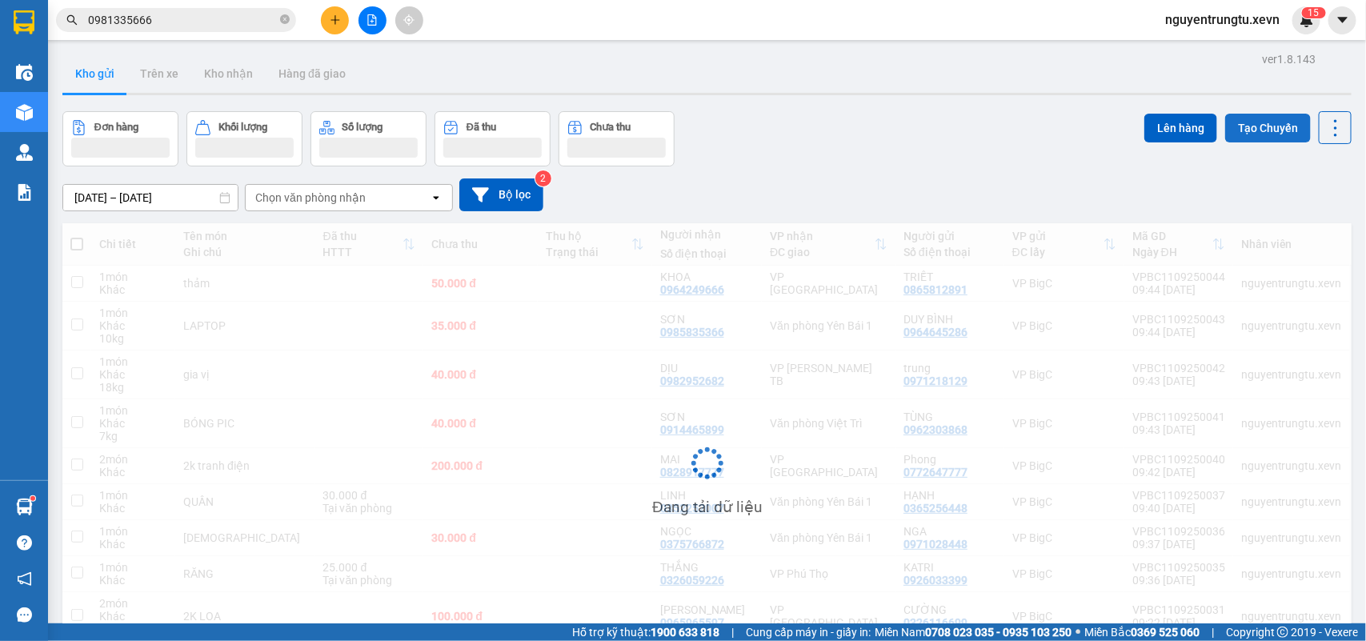
click at [1230, 116] on button "Tạo Chuyến" at bounding box center [1268, 128] width 86 height 29
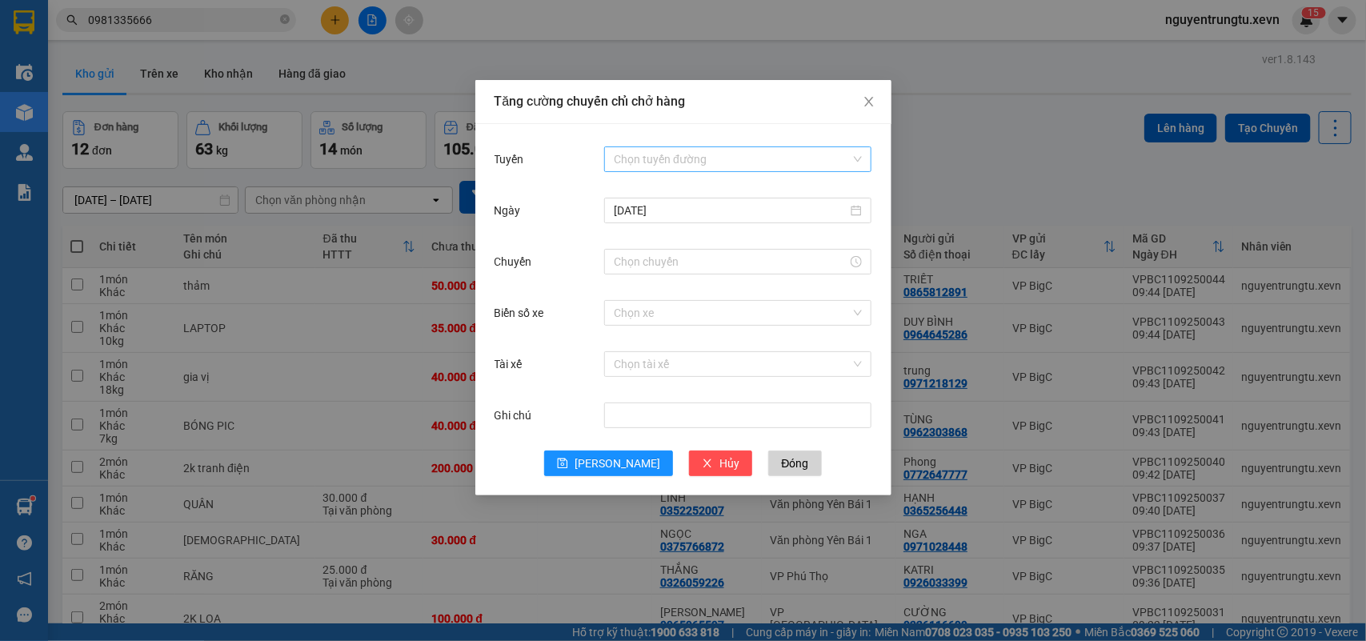
click at [754, 162] on input "Tuyến" at bounding box center [732, 159] width 237 height 24
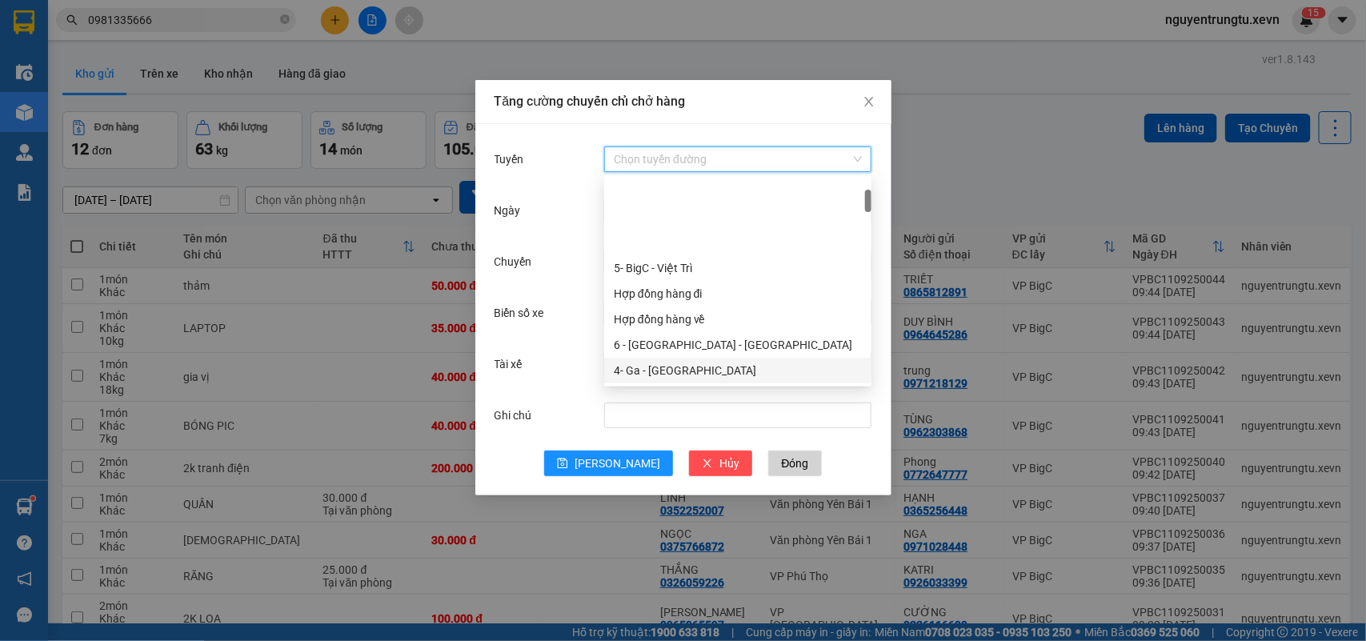
scroll to position [100, 0]
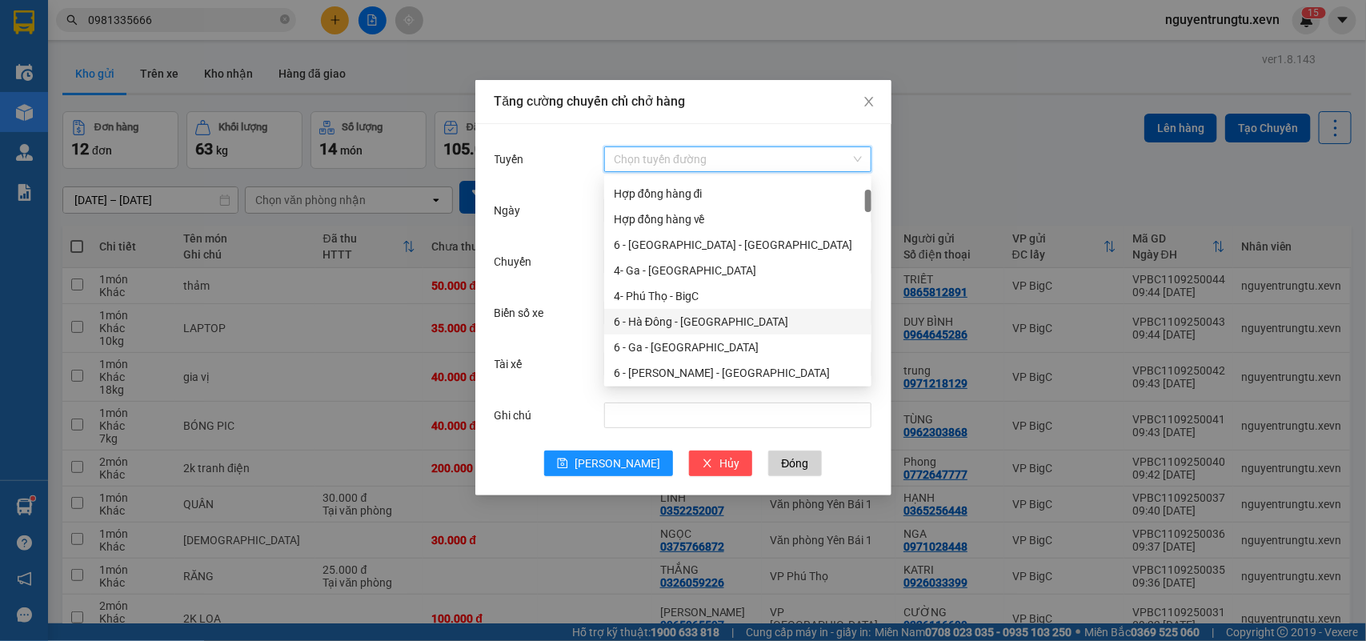
click at [686, 324] on div "6 - Hà Đông - [GEOGRAPHIC_DATA]" at bounding box center [738, 322] width 248 height 18
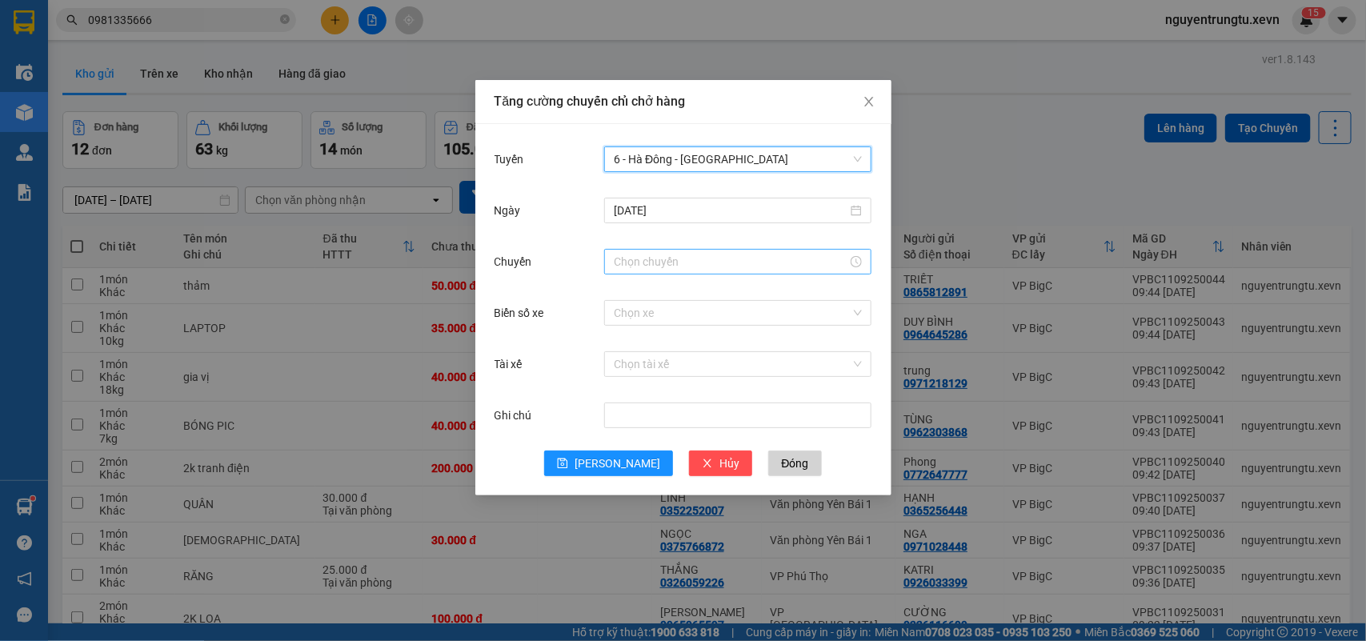
click at [682, 262] on input "Chuyến" at bounding box center [731, 262] width 234 height 18
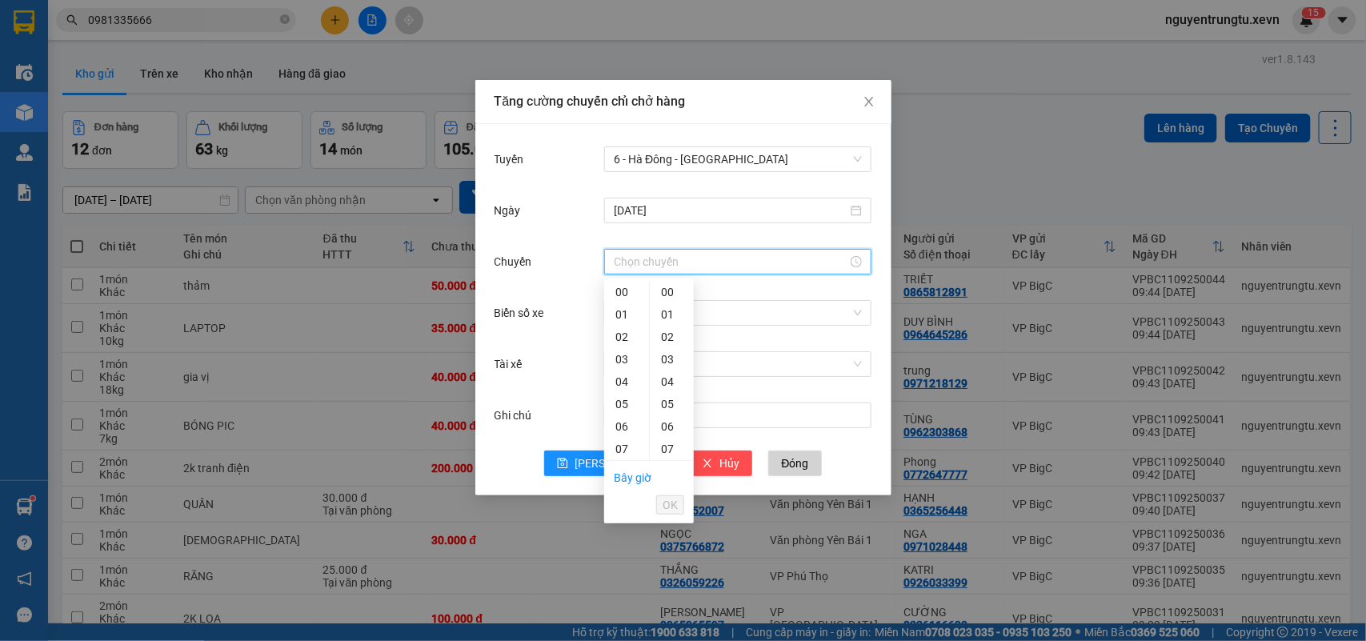
scroll to position [200, 0]
drag, startPoint x: 617, startPoint y: 314, endPoint x: 672, endPoint y: 405, distance: 106.6
click at [618, 314] on div "10" at bounding box center [626, 316] width 45 height 22
drag, startPoint x: 673, startPoint y: 404, endPoint x: 672, endPoint y: 458, distance: 53.6
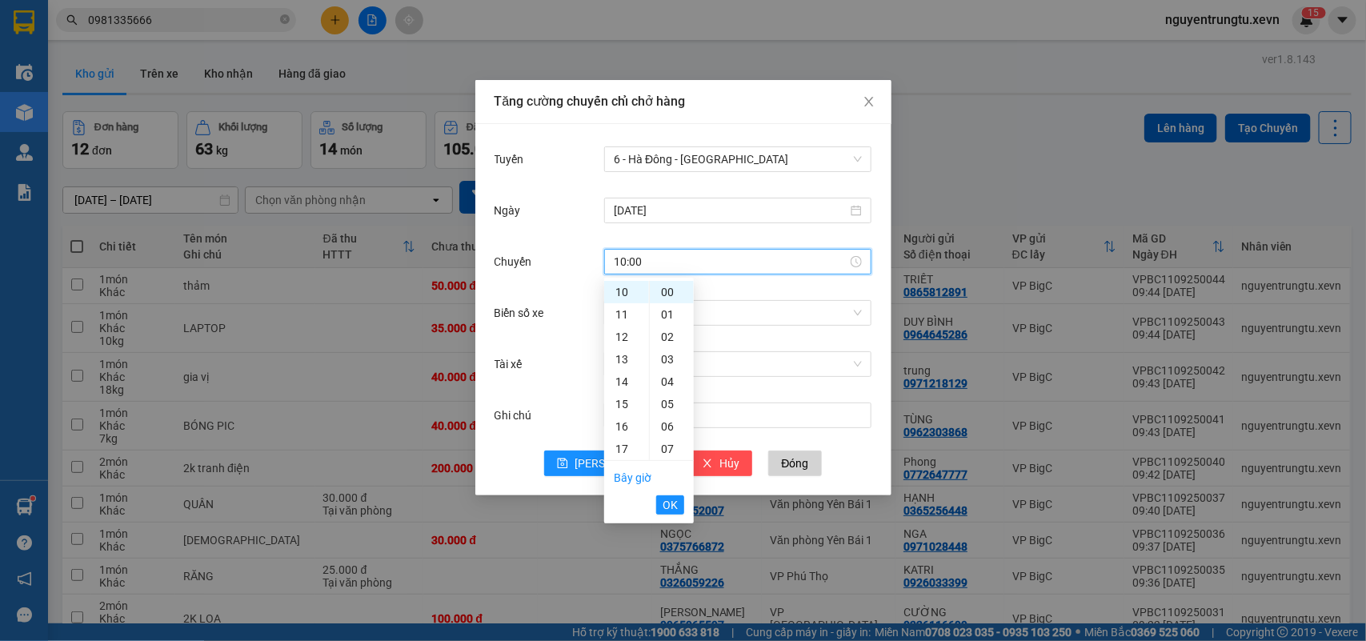
click at [672, 404] on div "05" at bounding box center [672, 404] width 44 height 22
type input "10:05"
drag, startPoint x: 674, startPoint y: 506, endPoint x: 670, endPoint y: 380, distance: 126.4
click at [673, 506] on span "OK" at bounding box center [669, 505] width 15 height 18
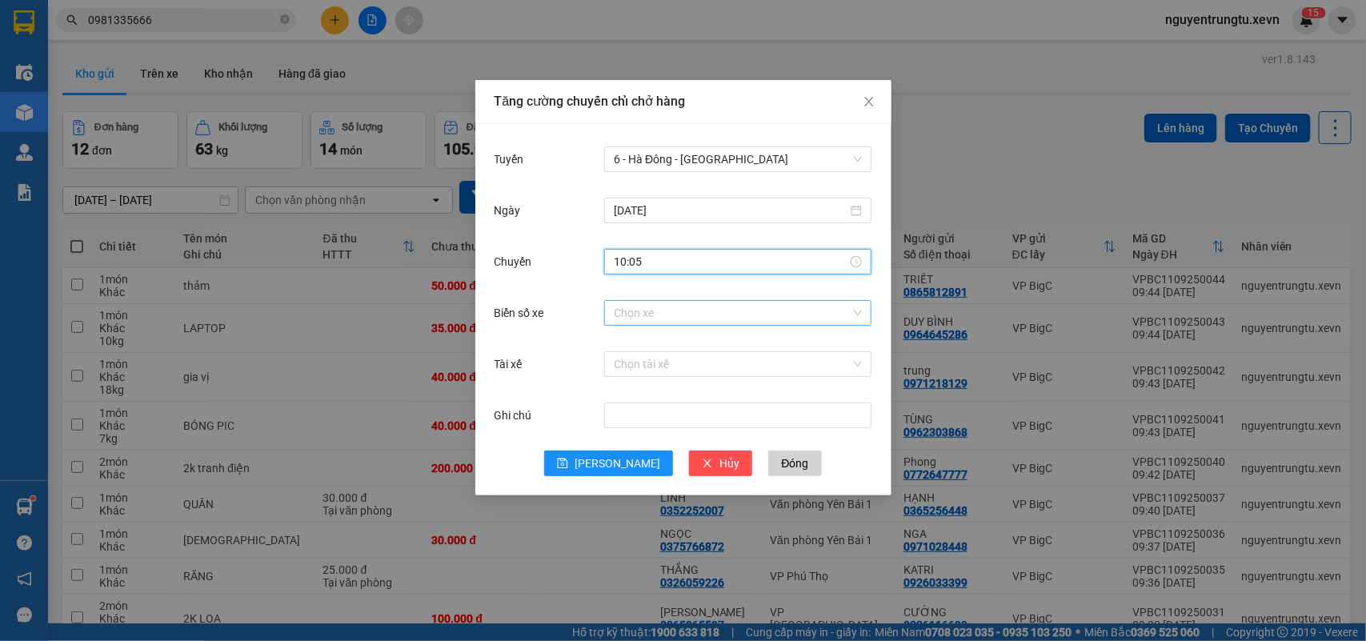
click at [666, 317] on input "Biển số xe" at bounding box center [732, 313] width 237 height 24
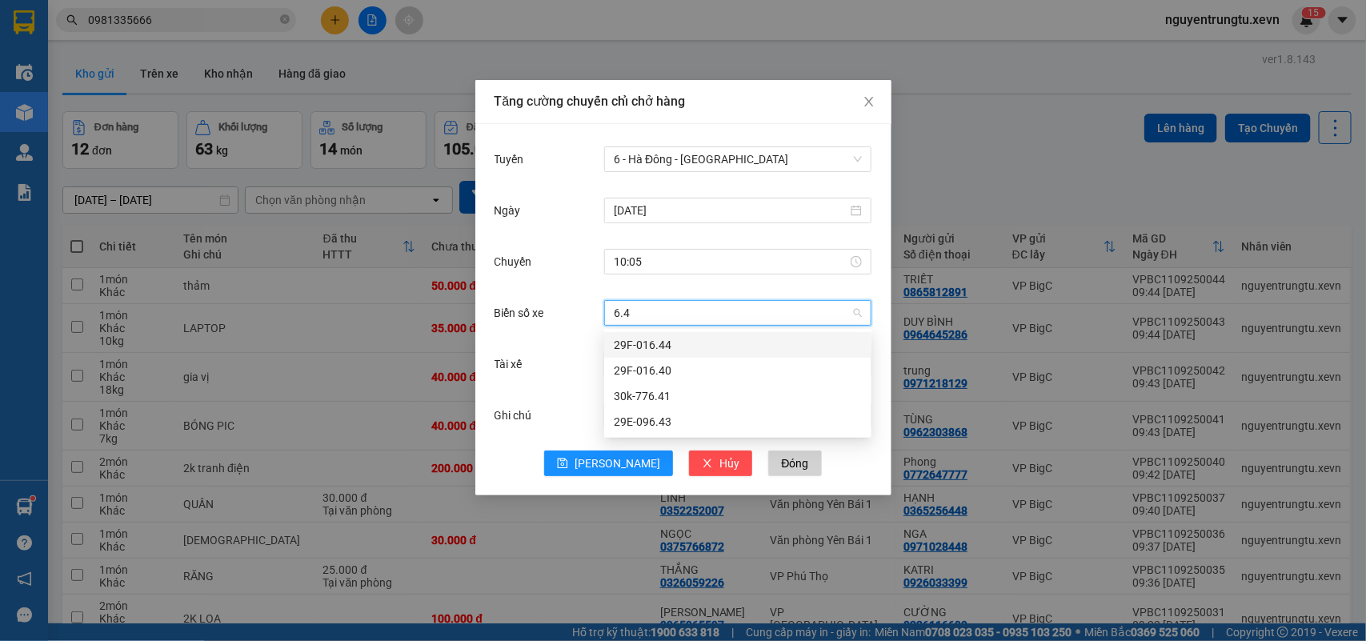
type input "6.43"
click at [666, 341] on div "29E-096.43" at bounding box center [738, 345] width 248 height 18
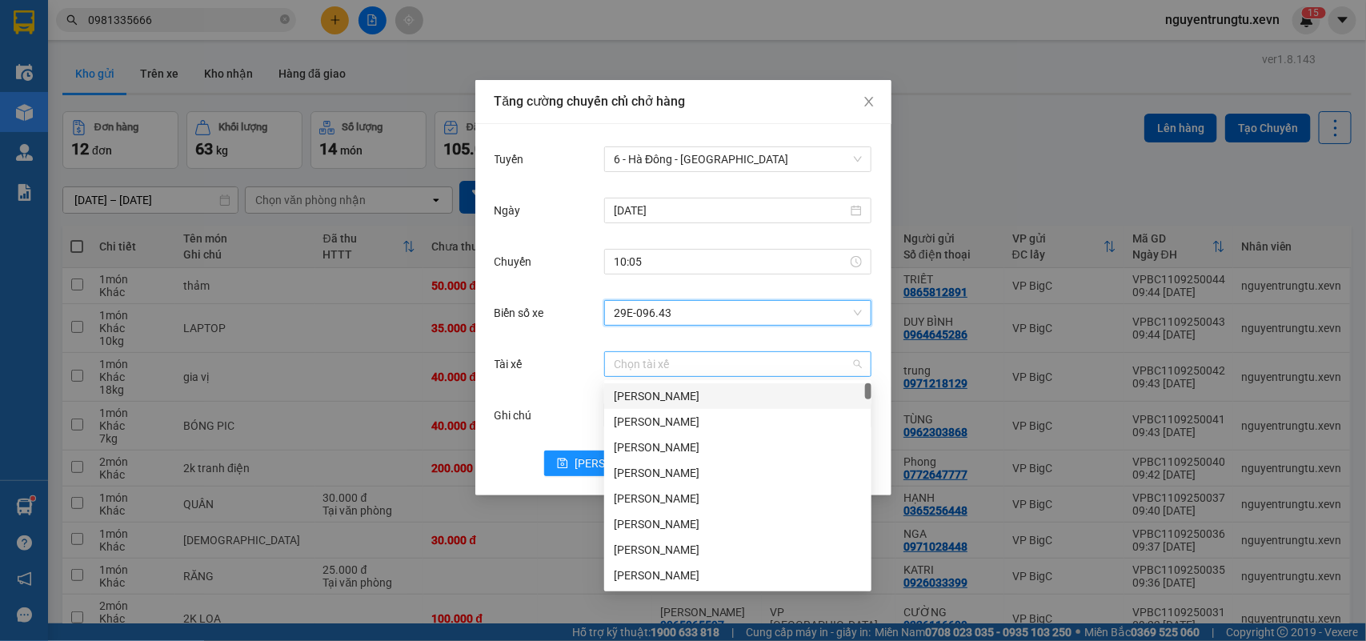
click at [668, 351] on div "Chọn tài xế" at bounding box center [737, 364] width 267 height 26
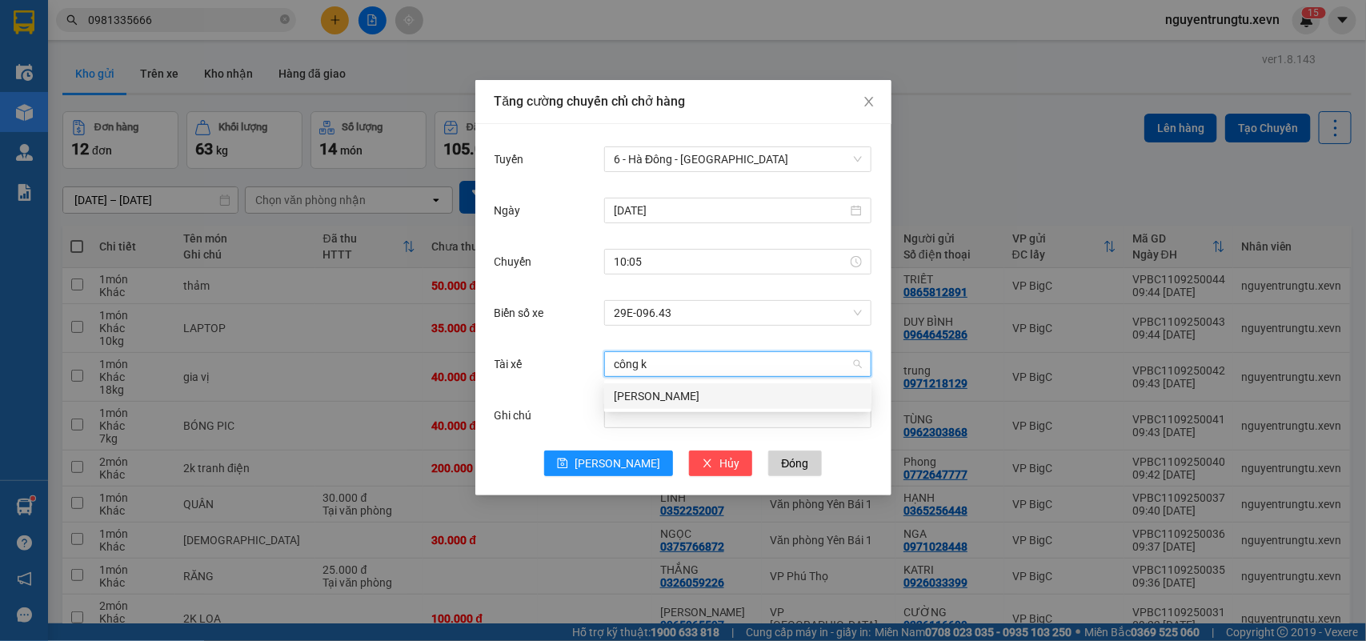
type input "công kh"
click at [666, 393] on div "Phạm Công Khánh" at bounding box center [738, 396] width 248 height 18
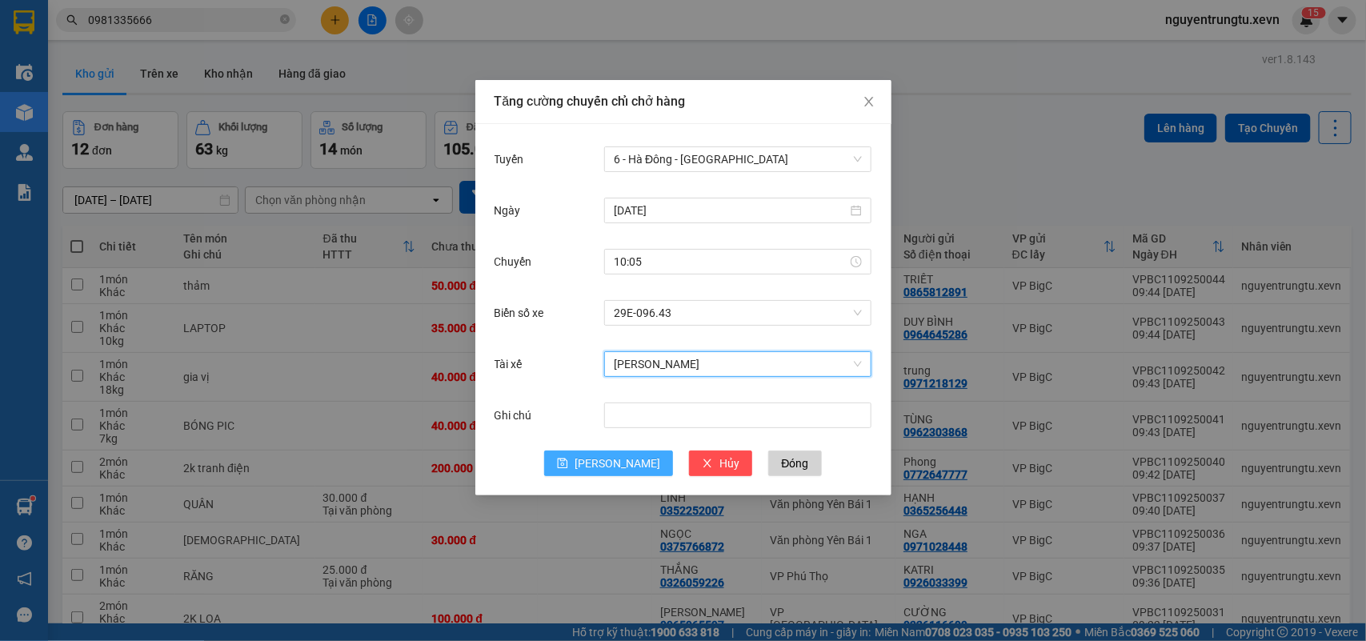
click at [617, 464] on span "[PERSON_NAME]" at bounding box center [617, 463] width 86 height 18
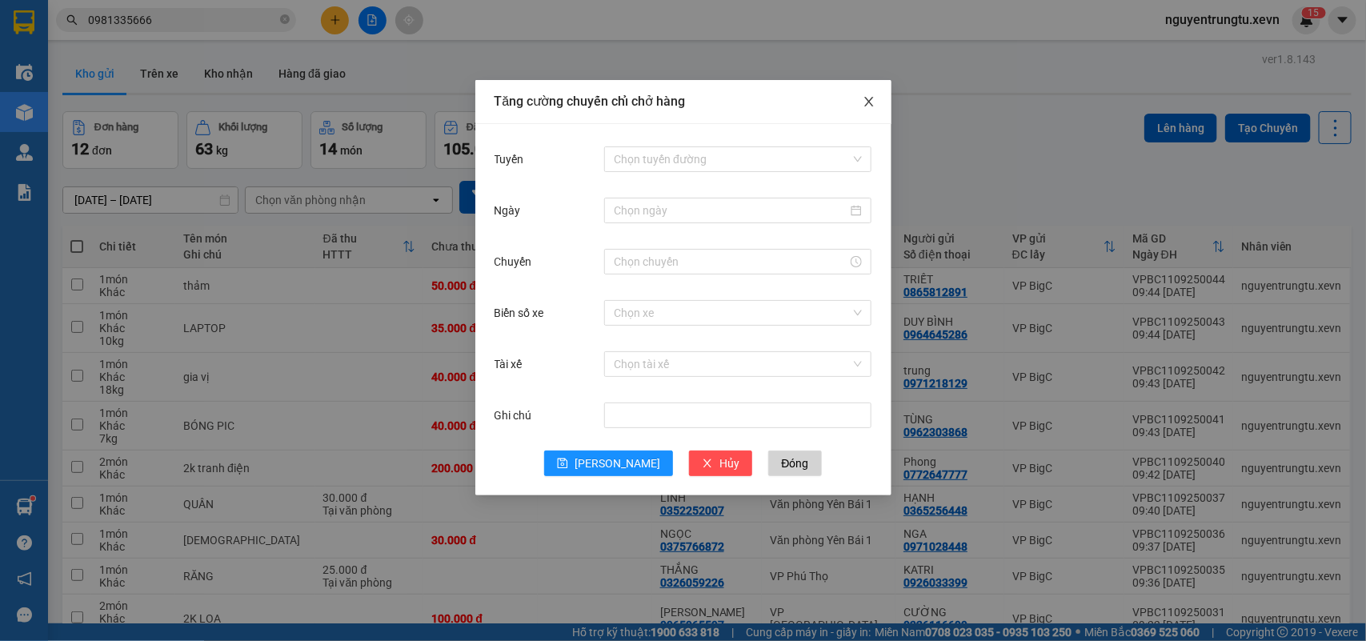
click at [866, 104] on icon "close" at bounding box center [868, 101] width 13 height 13
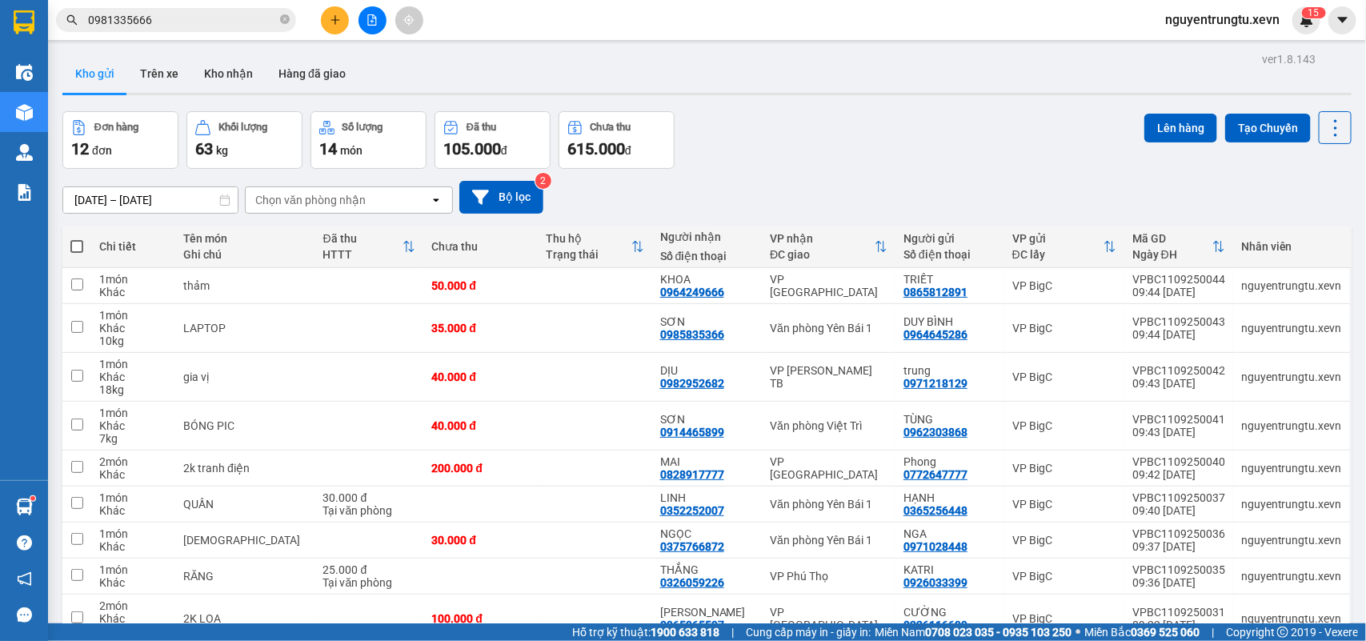
click at [338, 14] on icon "plus" at bounding box center [335, 19] width 11 height 11
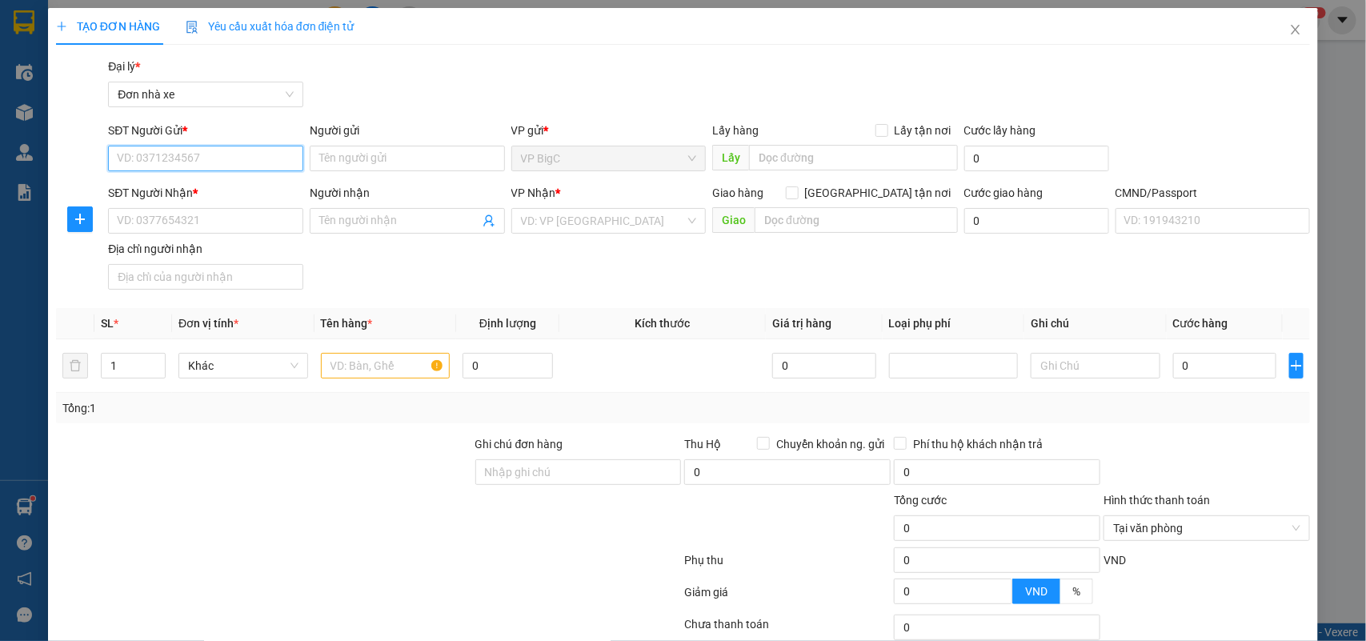
click at [226, 146] on input "SĐT Người Gửi *" at bounding box center [205, 159] width 195 height 26
click at [214, 186] on div "0878426688 - PHÚC" at bounding box center [204, 191] width 174 height 18
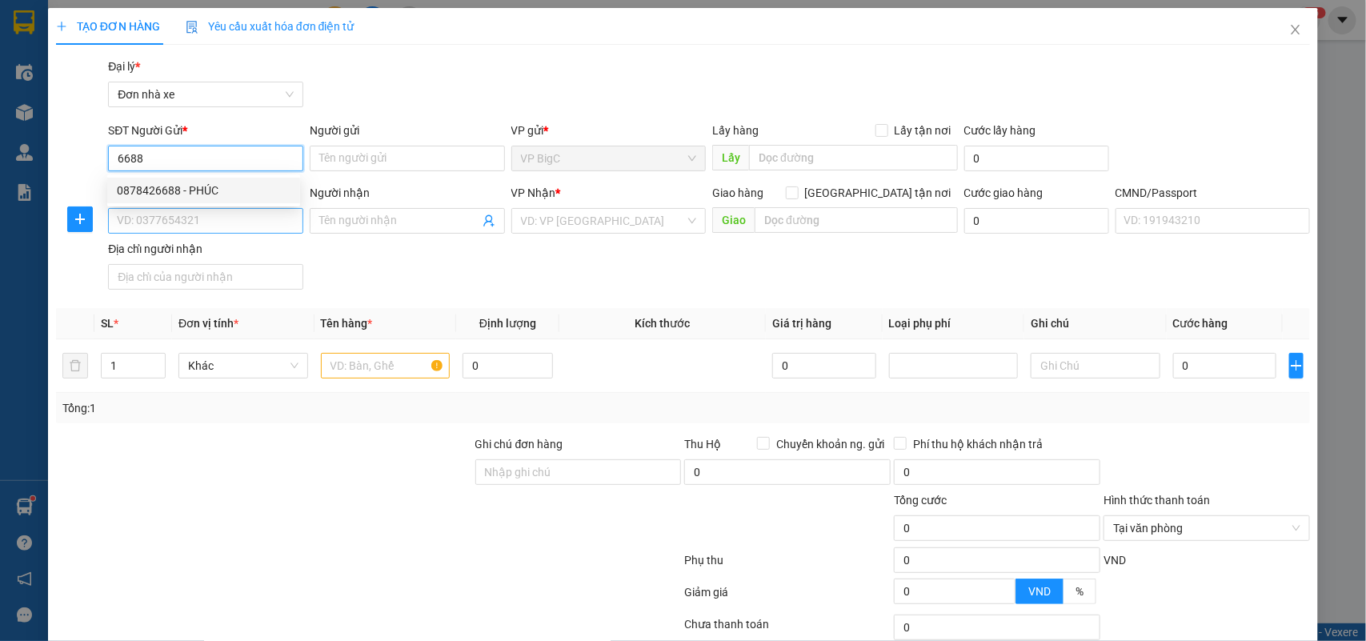
type input "0878426688"
type input "PHÚC"
type input "0969231592"
type input "ĐẠT"
checkbox input "true"
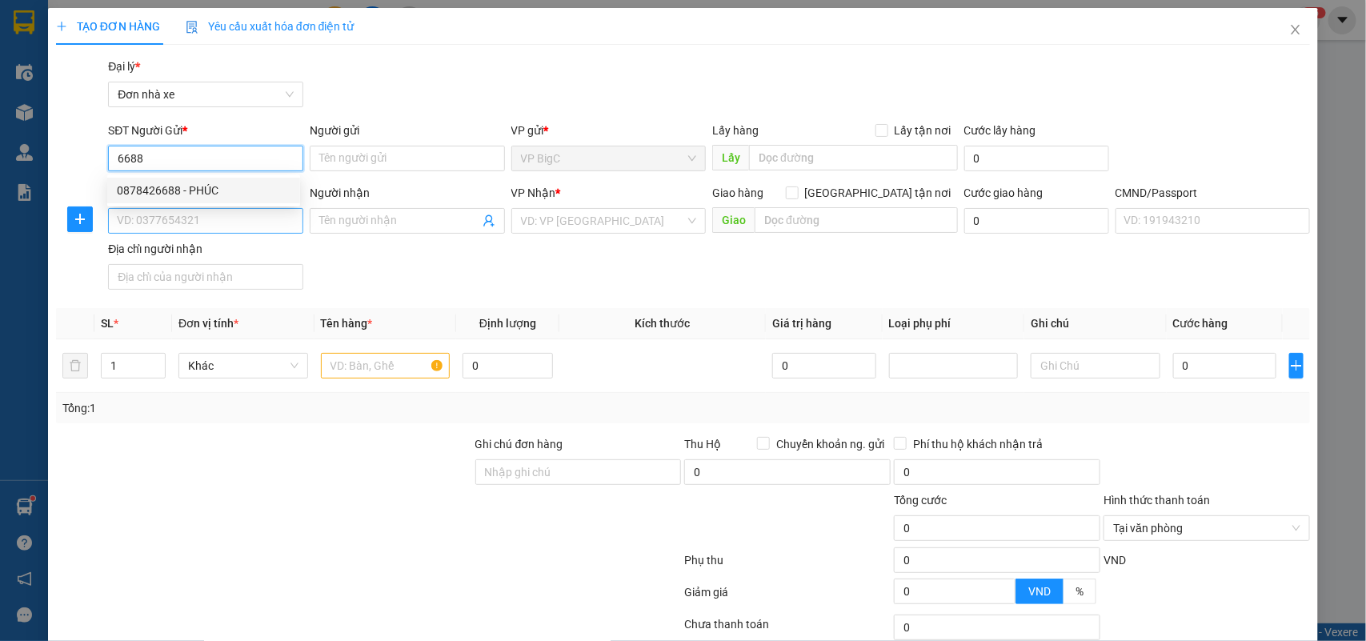
type input "ĐỐI DIỆN Bể bơi lavender Ninh Bình, Trịnh Tú, Ninh Khánh, Ninh Bình, Việt Nam"
type input "1"
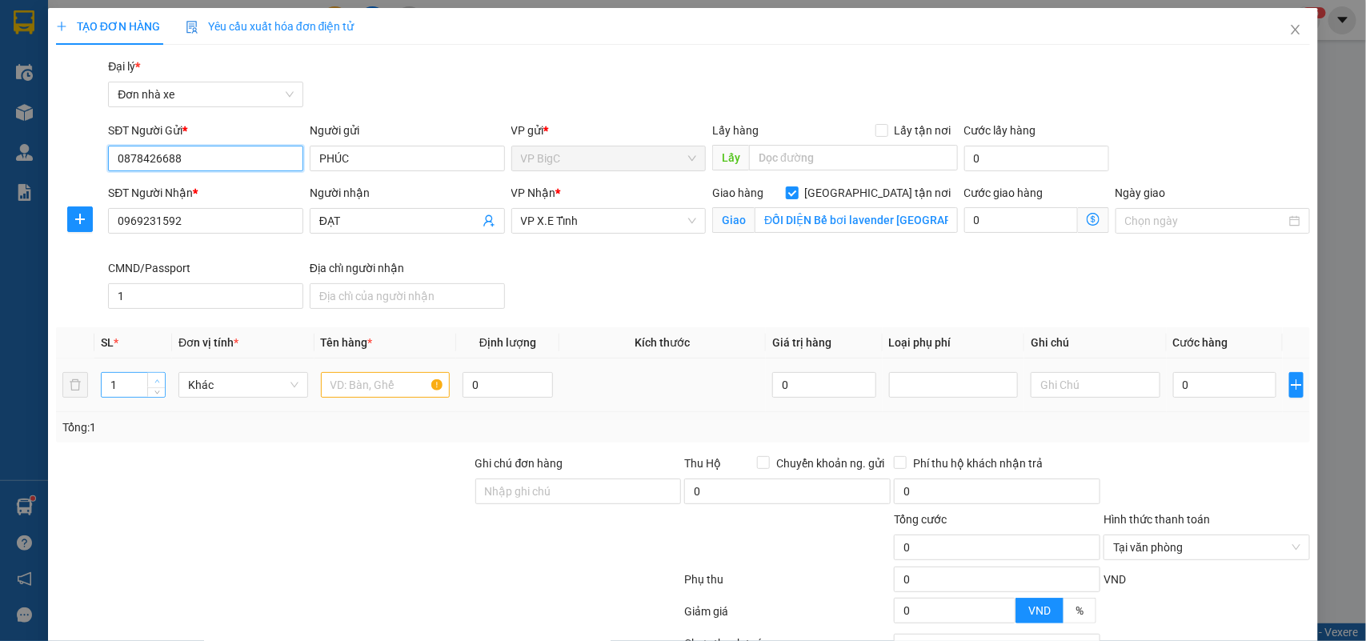
type input "0878426688"
click at [154, 382] on icon "up" at bounding box center [157, 381] width 6 height 6
click at [152, 382] on span "up" at bounding box center [157, 381] width 10 height 10
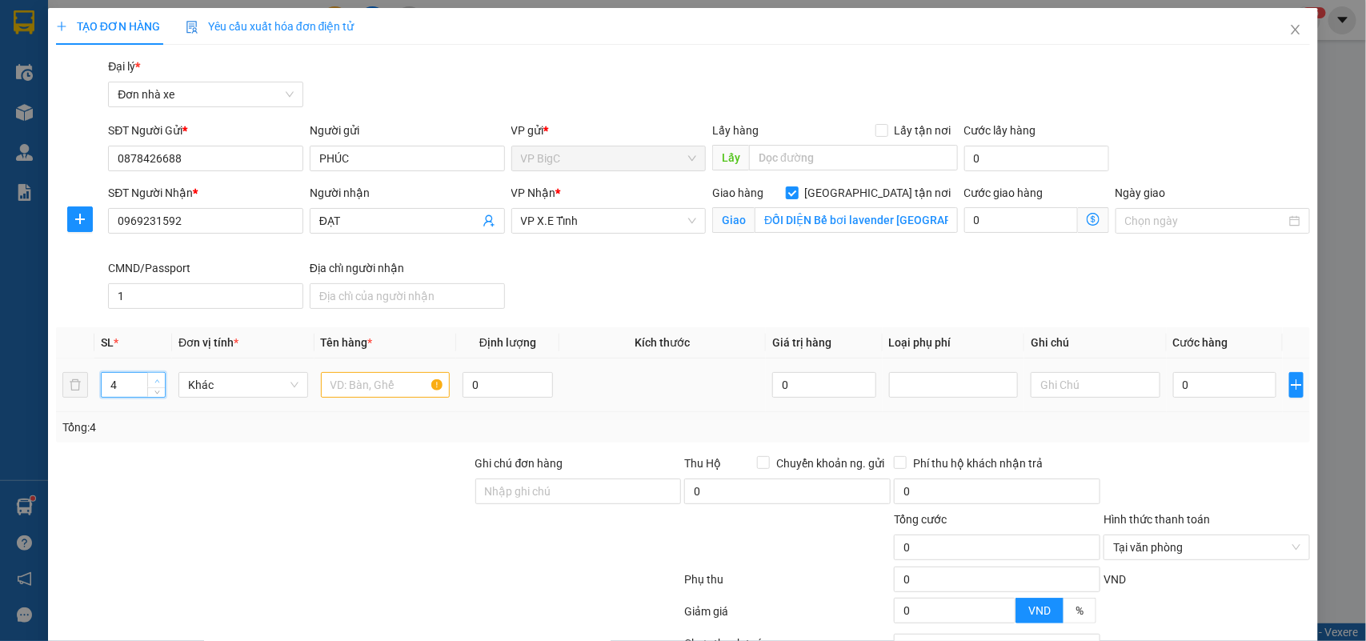
type input "5"
click at [326, 392] on input "text" at bounding box center [386, 385] width 130 height 26
type input "5k bia"
click at [1190, 393] on input "0" at bounding box center [1224, 385] width 103 height 26
type input "3"
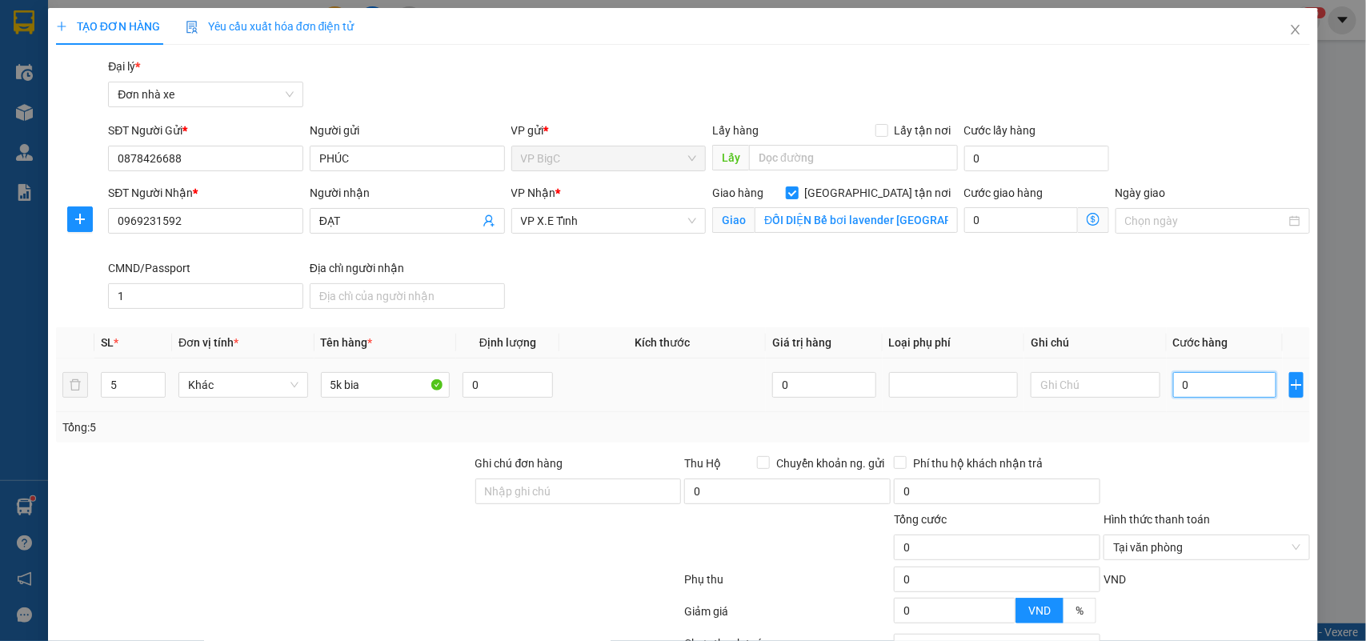
type input "3"
type input "35"
type input "350"
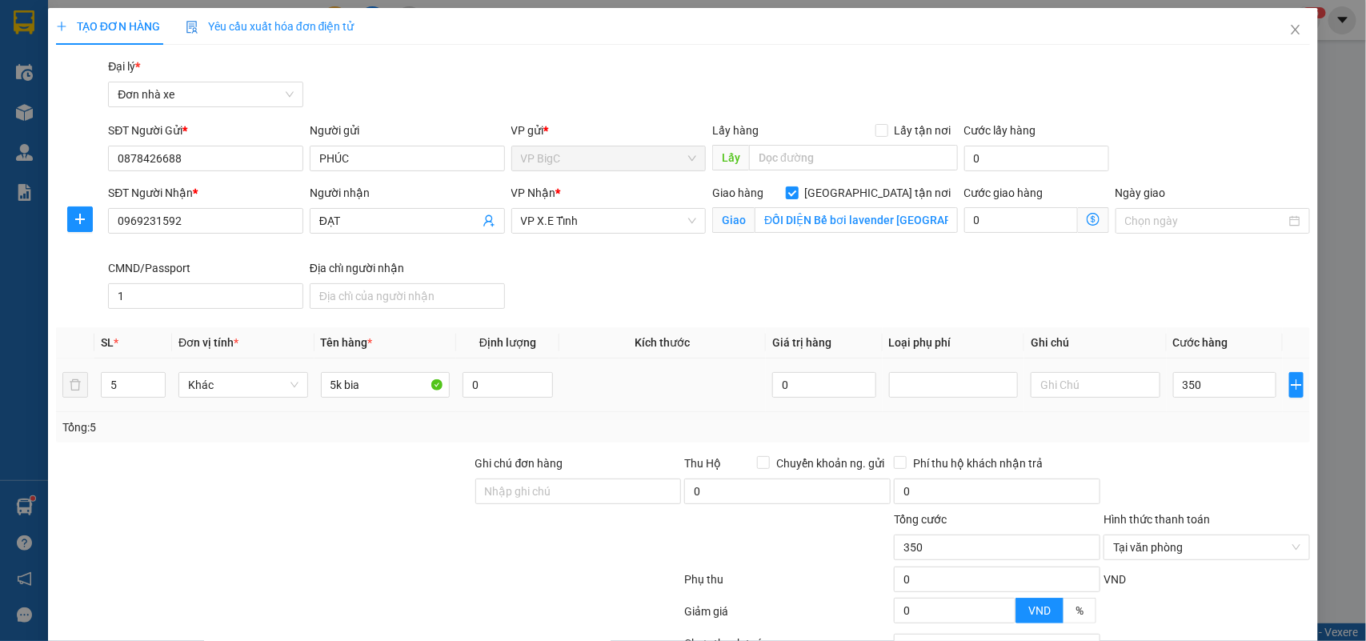
type input "350.000"
click at [1194, 414] on div "Tổng: 5" at bounding box center [683, 427] width 1254 height 30
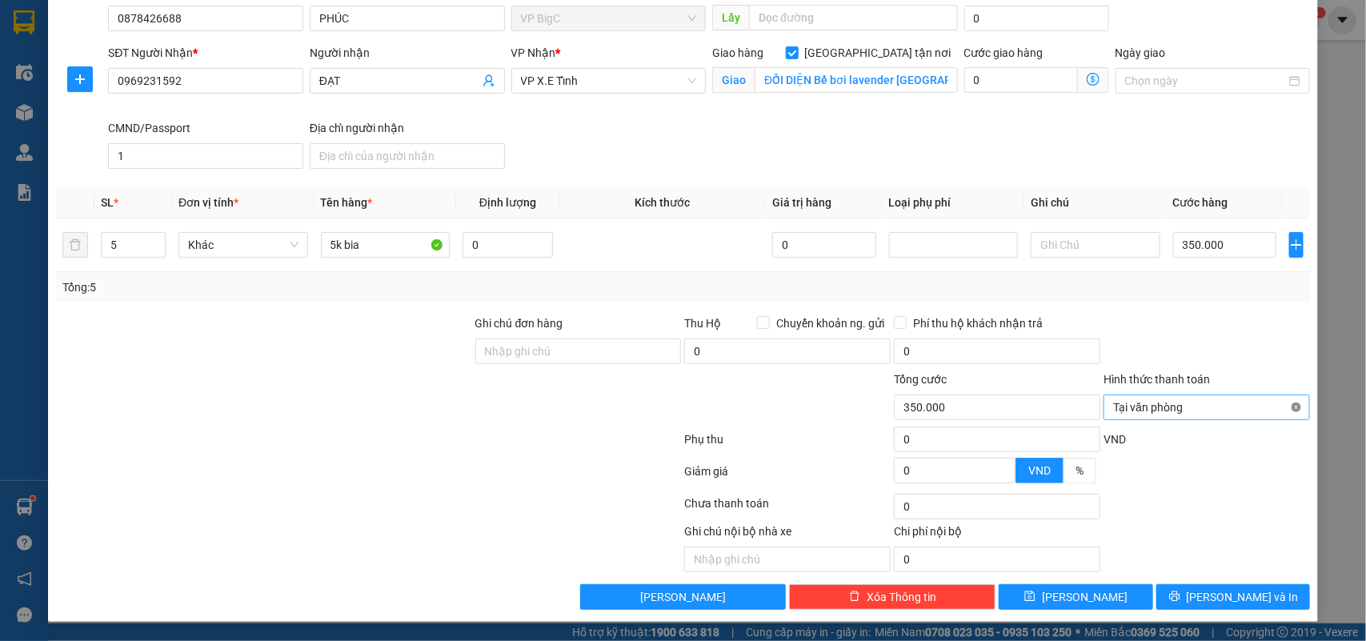
type input "350.000"
click at [1257, 601] on button "[PERSON_NAME] và In" at bounding box center [1233, 597] width 154 height 26
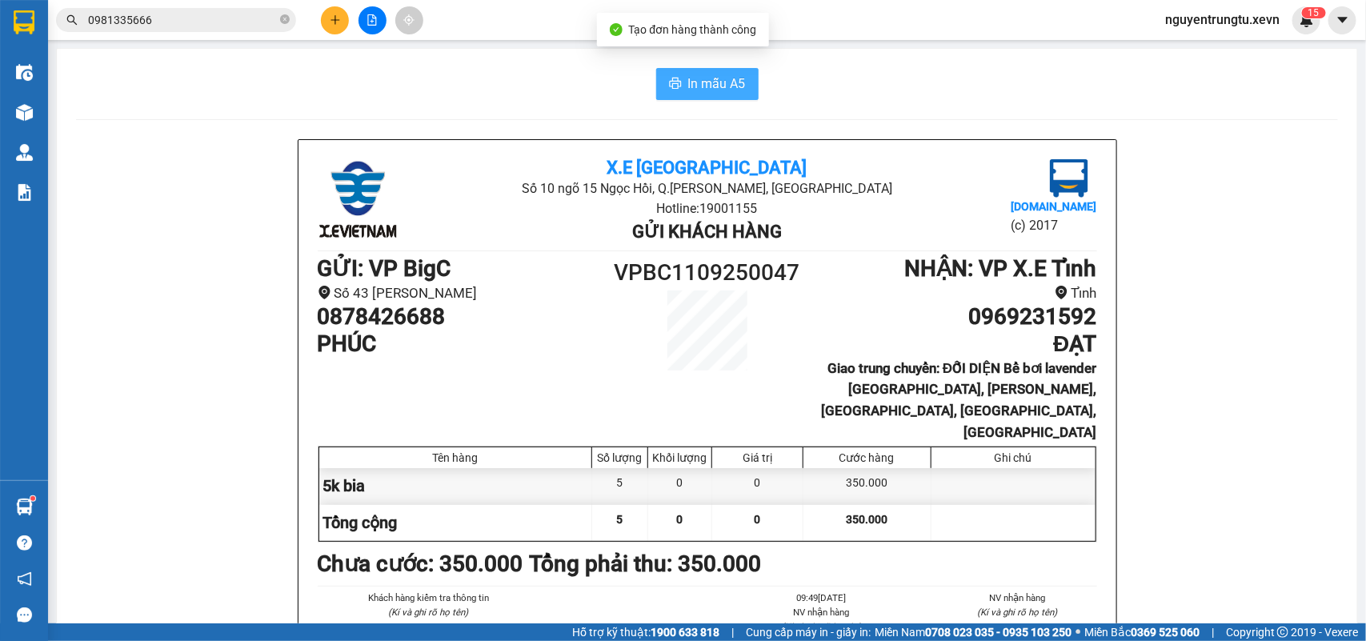
click at [689, 92] on span "In mẫu A5" at bounding box center [717, 84] width 58 height 20
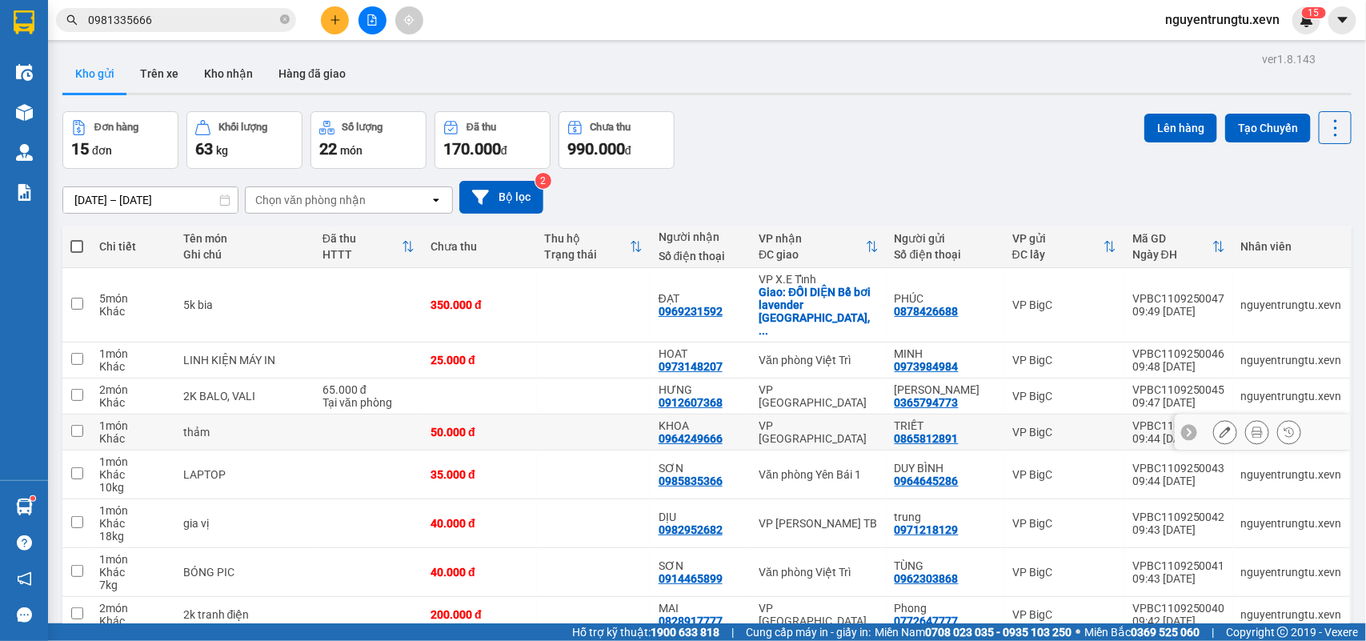
scroll to position [125, 0]
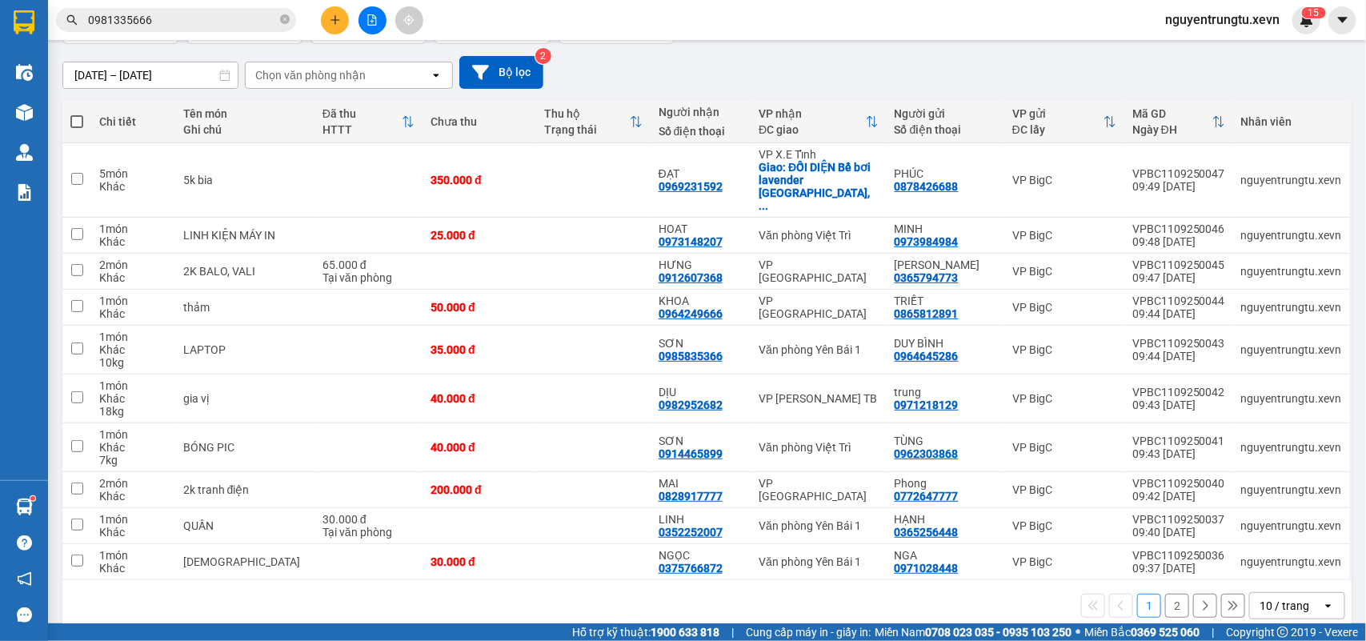
click at [277, 78] on div "Chọn văn phòng nhận" at bounding box center [310, 75] width 110 height 16
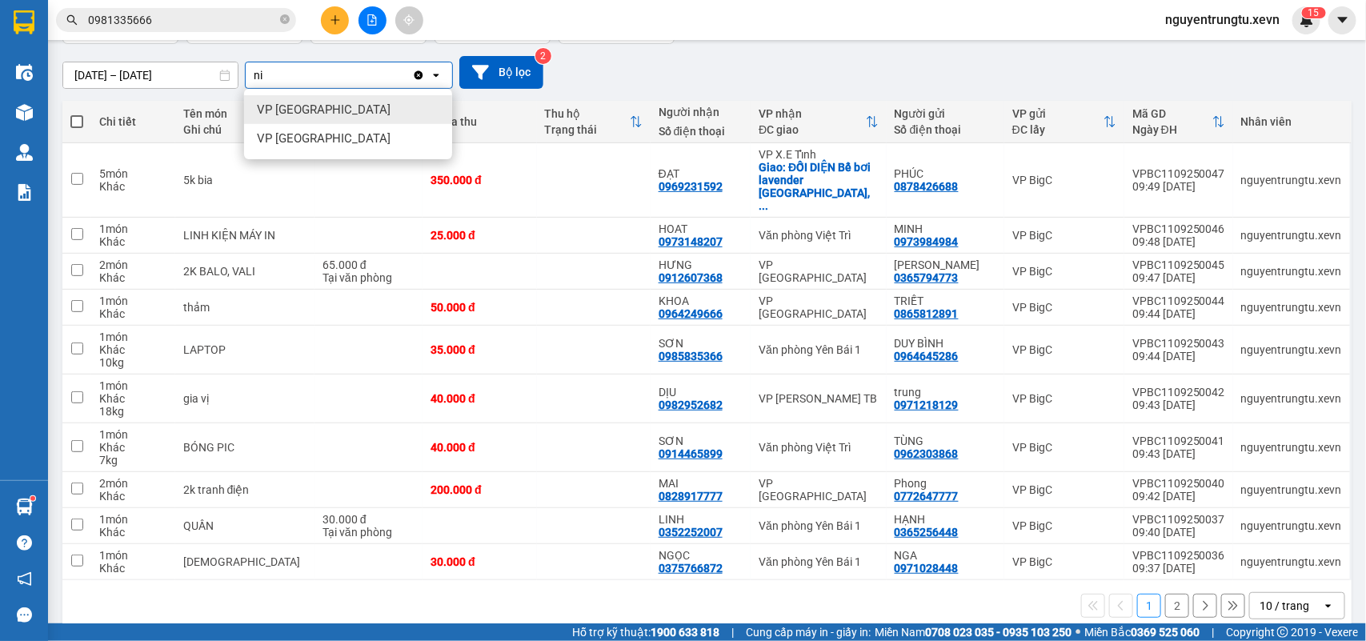
type input "ni"
click at [292, 112] on span "VP [GEOGRAPHIC_DATA]" at bounding box center [324, 110] width 134 height 16
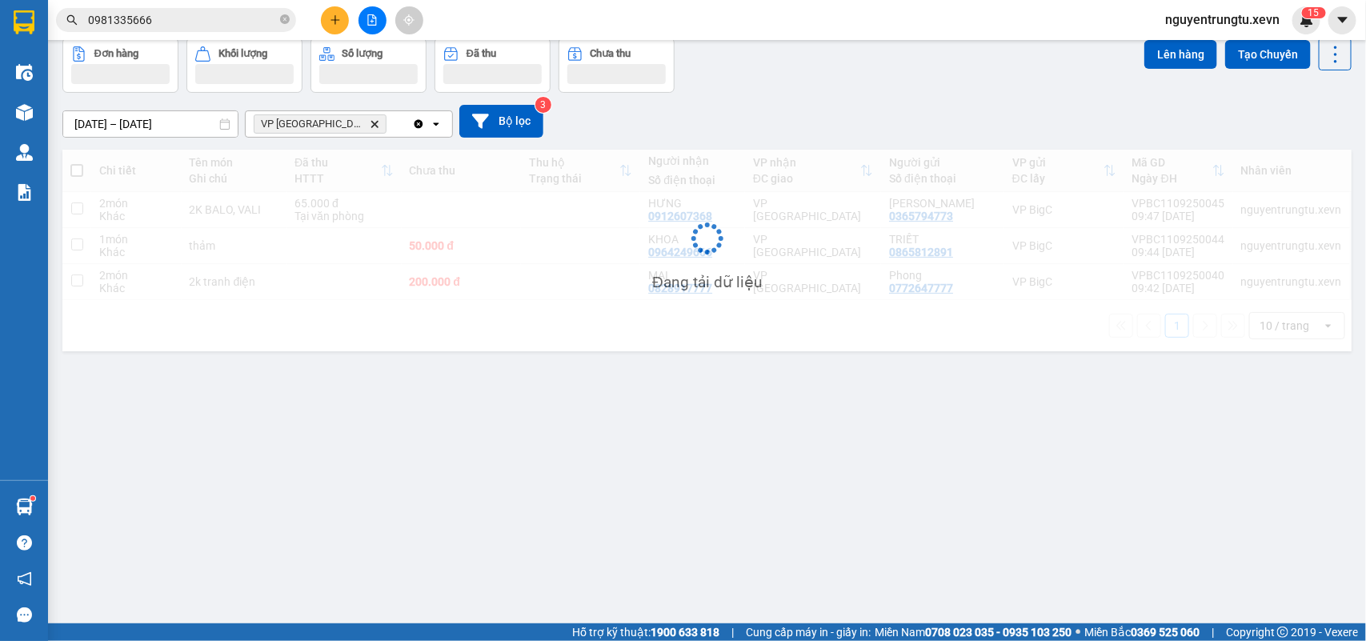
scroll to position [74, 0]
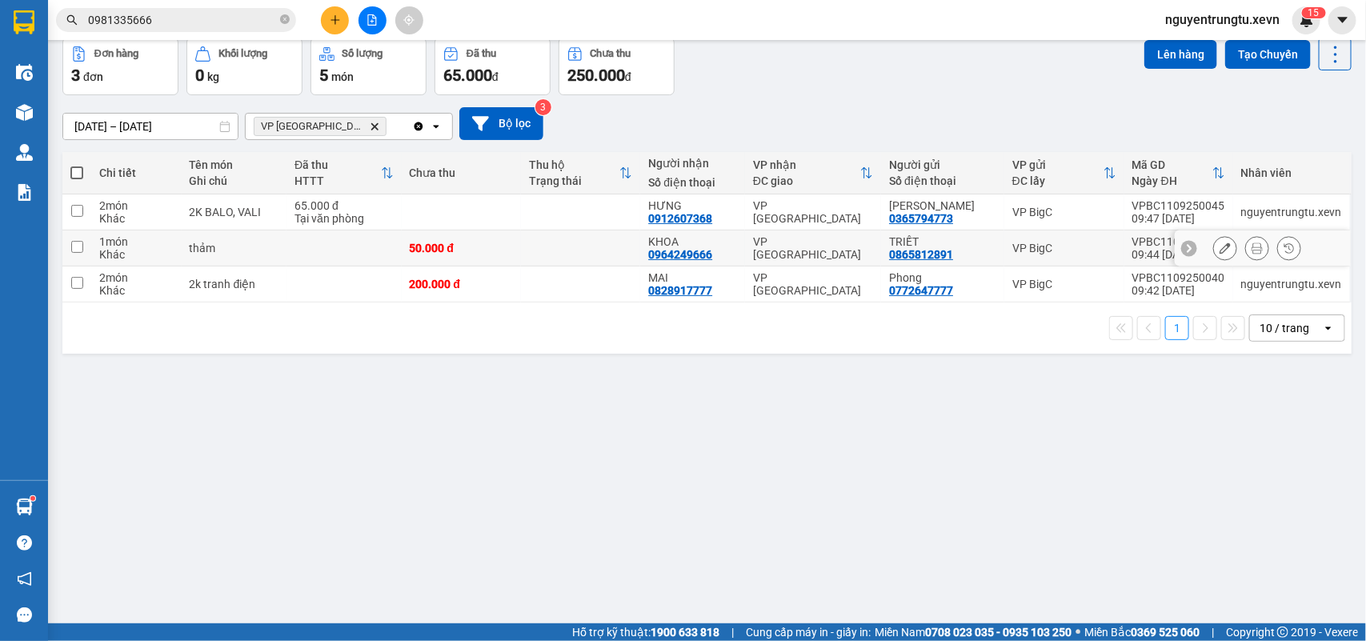
click at [269, 250] on div "thảm" at bounding box center [235, 248] width 90 height 13
checkbox input "true"
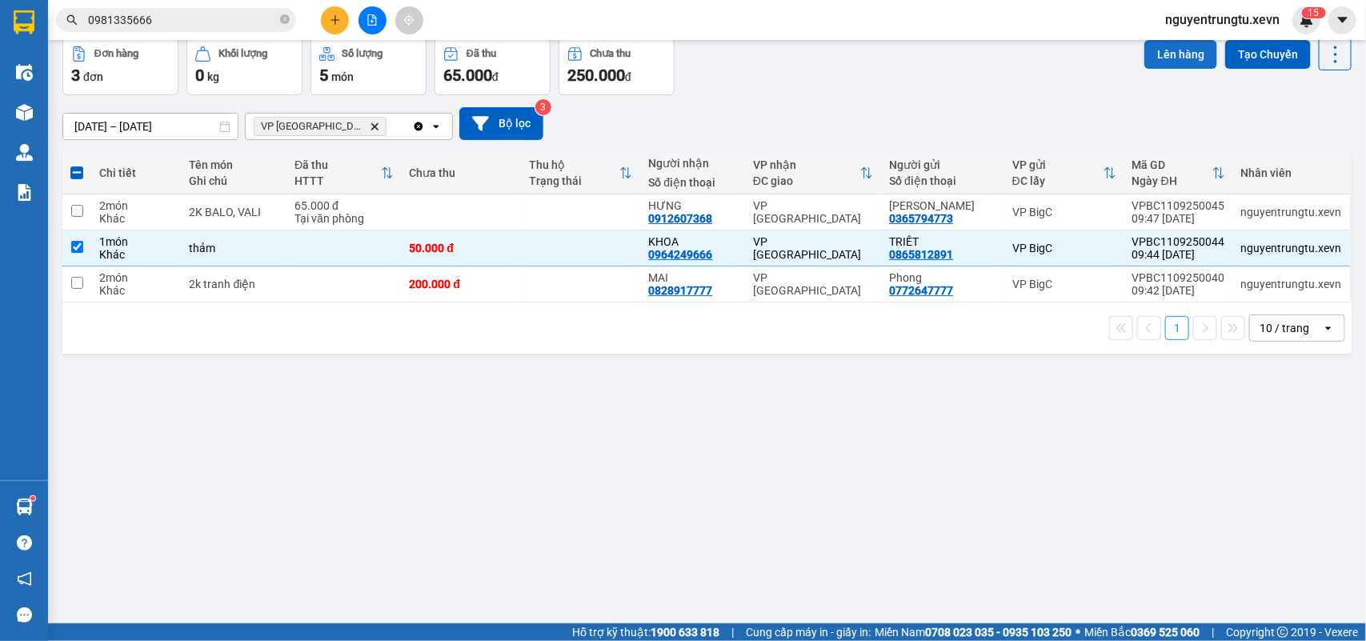
click at [1166, 54] on button "Lên hàng" at bounding box center [1180, 54] width 73 height 29
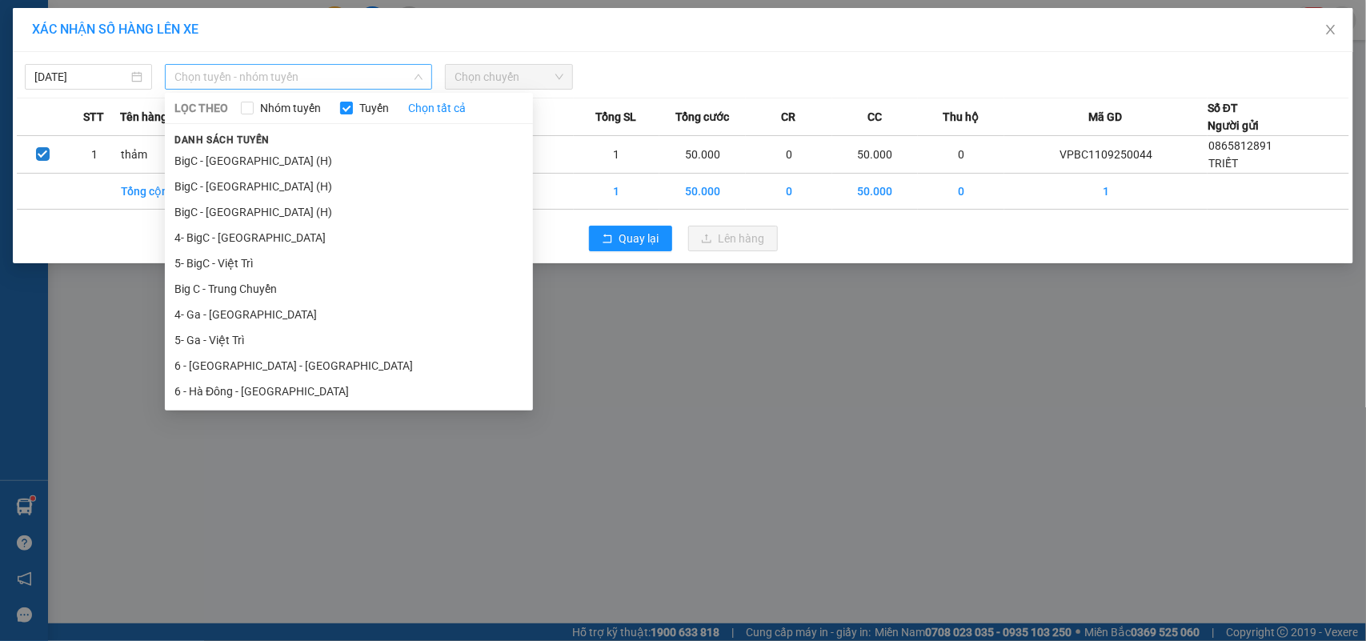
click at [334, 70] on span "Chọn tuyến - nhóm tuyến" at bounding box center [298, 77] width 248 height 24
click at [250, 213] on li "BigC - [GEOGRAPHIC_DATA] (H)" at bounding box center [349, 212] width 368 height 26
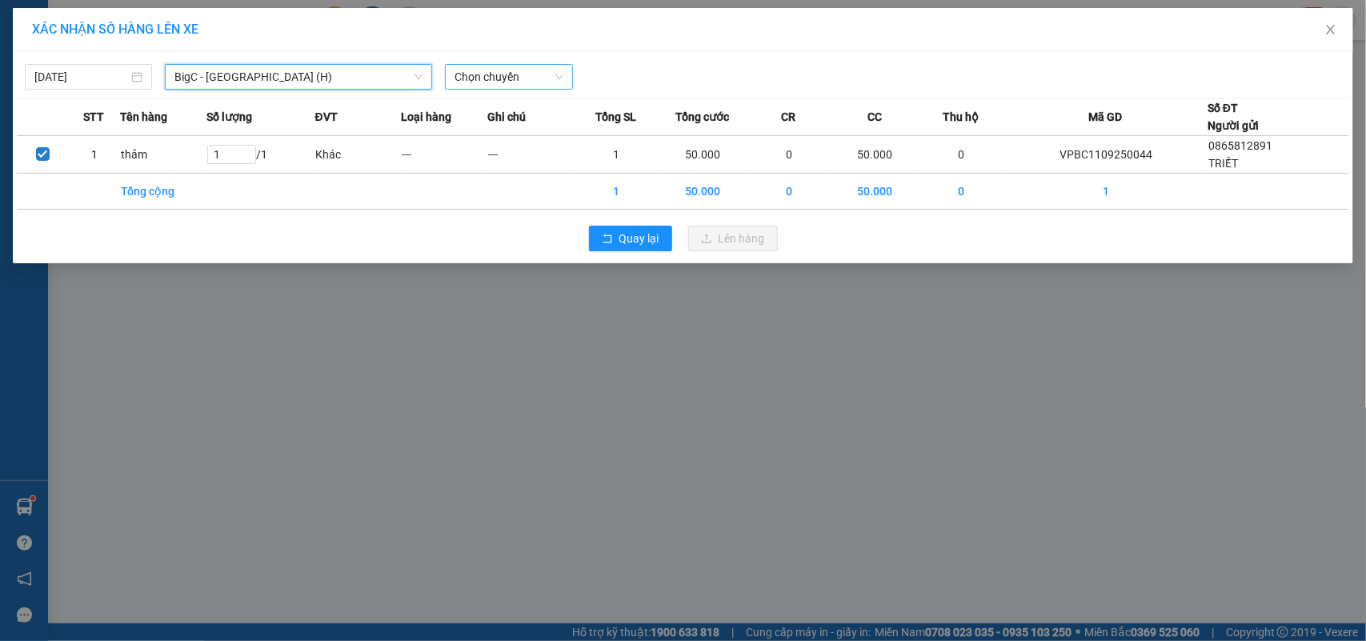
click at [485, 78] on span "Chọn chuyến" at bounding box center [508, 77] width 108 height 24
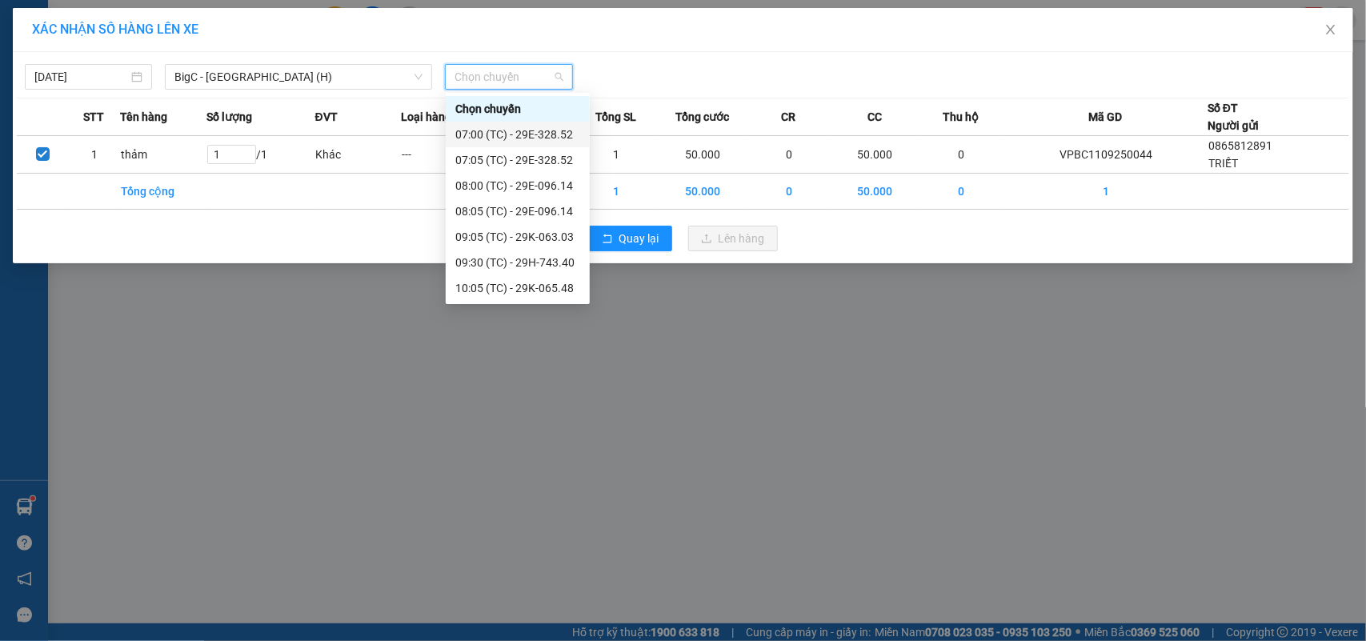
scroll to position [25, 0]
click at [532, 265] on div "10:05 (TC) - 29K-065.48" at bounding box center [517, 263] width 125 height 18
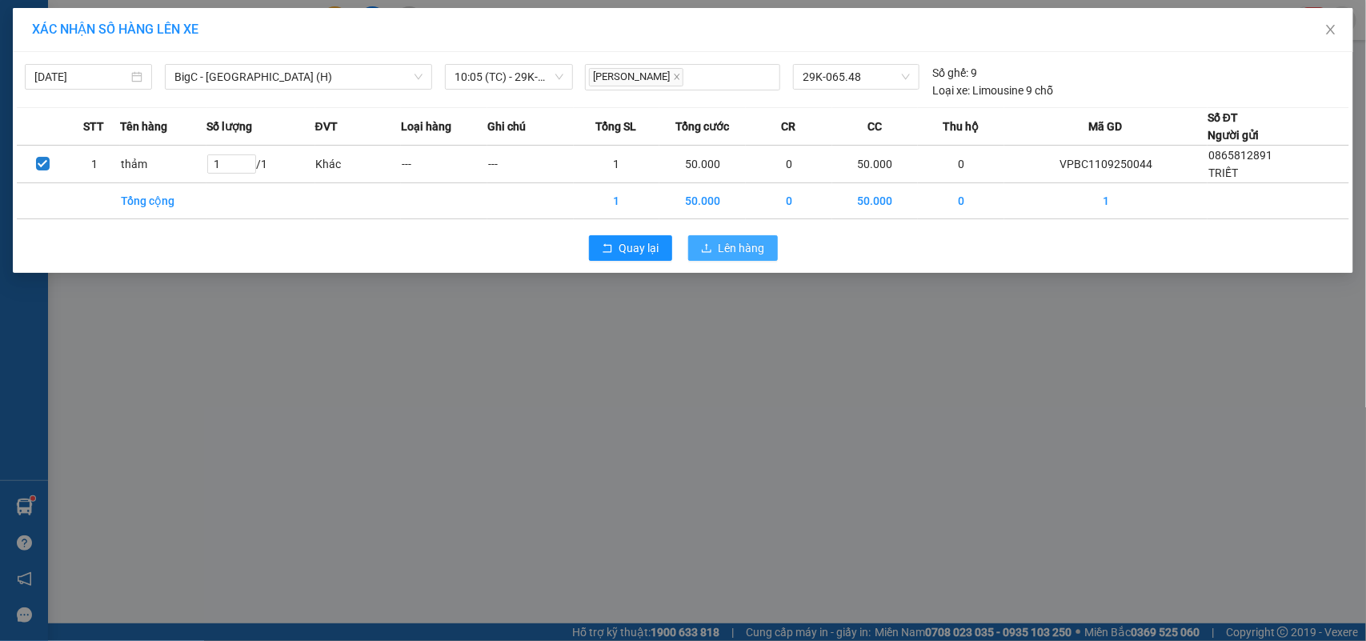
click at [734, 250] on span "Lên hàng" at bounding box center [741, 248] width 46 height 18
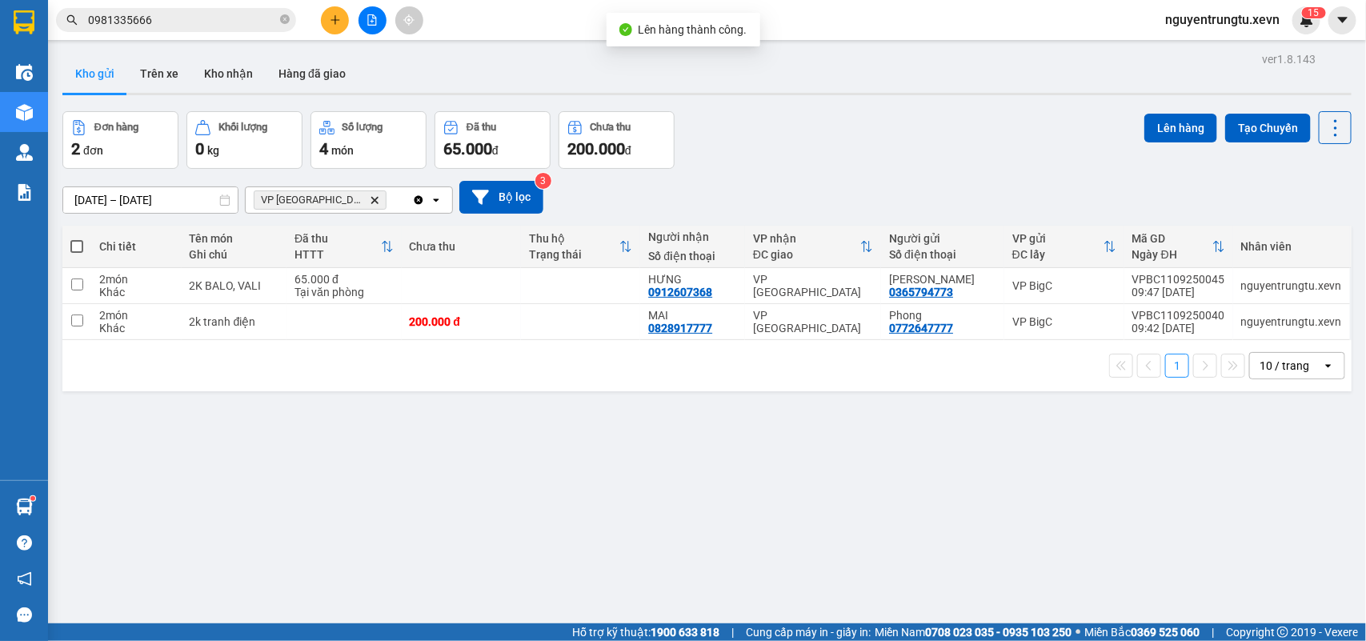
click at [370, 200] on icon "Delete" at bounding box center [375, 200] width 10 height 10
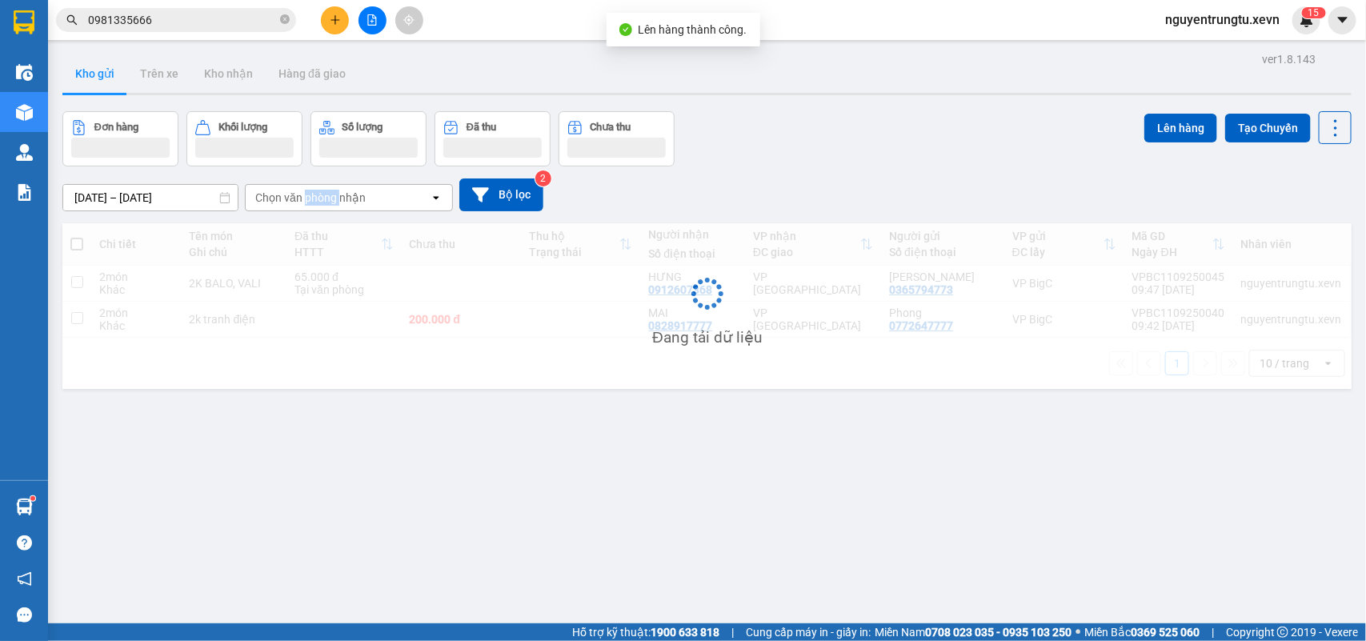
click at [330, 200] on div "Chọn văn phòng nhận" at bounding box center [310, 198] width 110 height 16
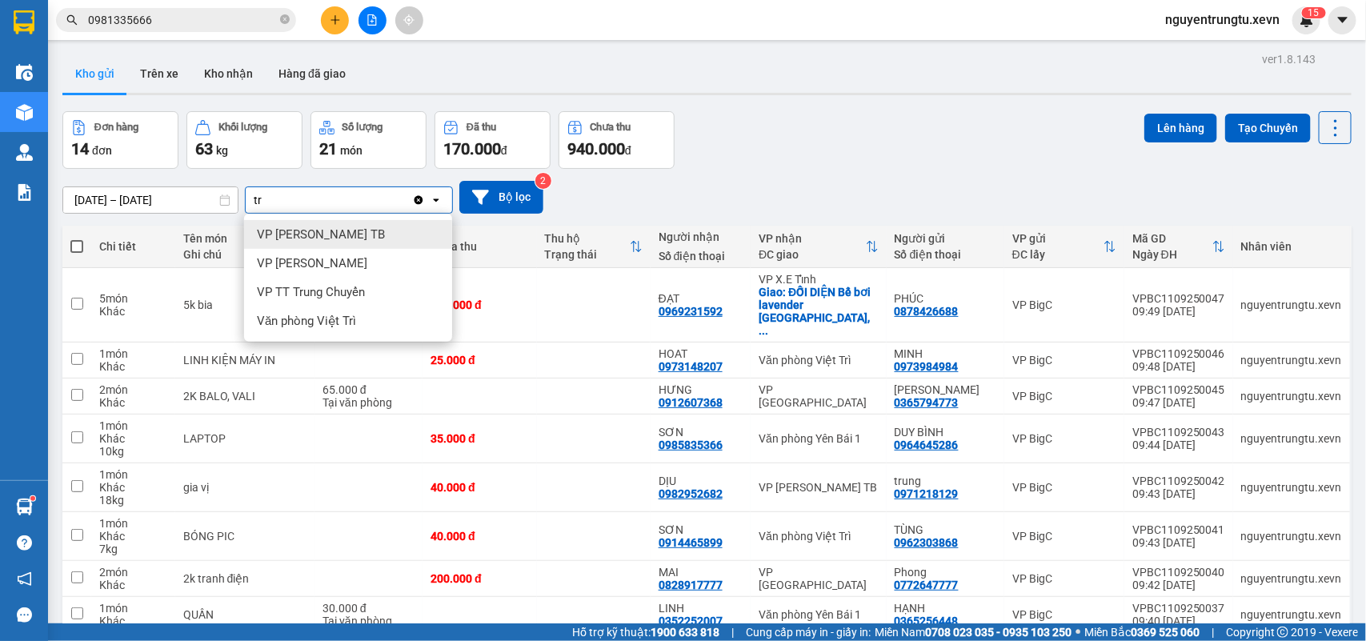
type input "tr"
click at [322, 225] on div "VP [PERSON_NAME] TB" at bounding box center [348, 234] width 208 height 29
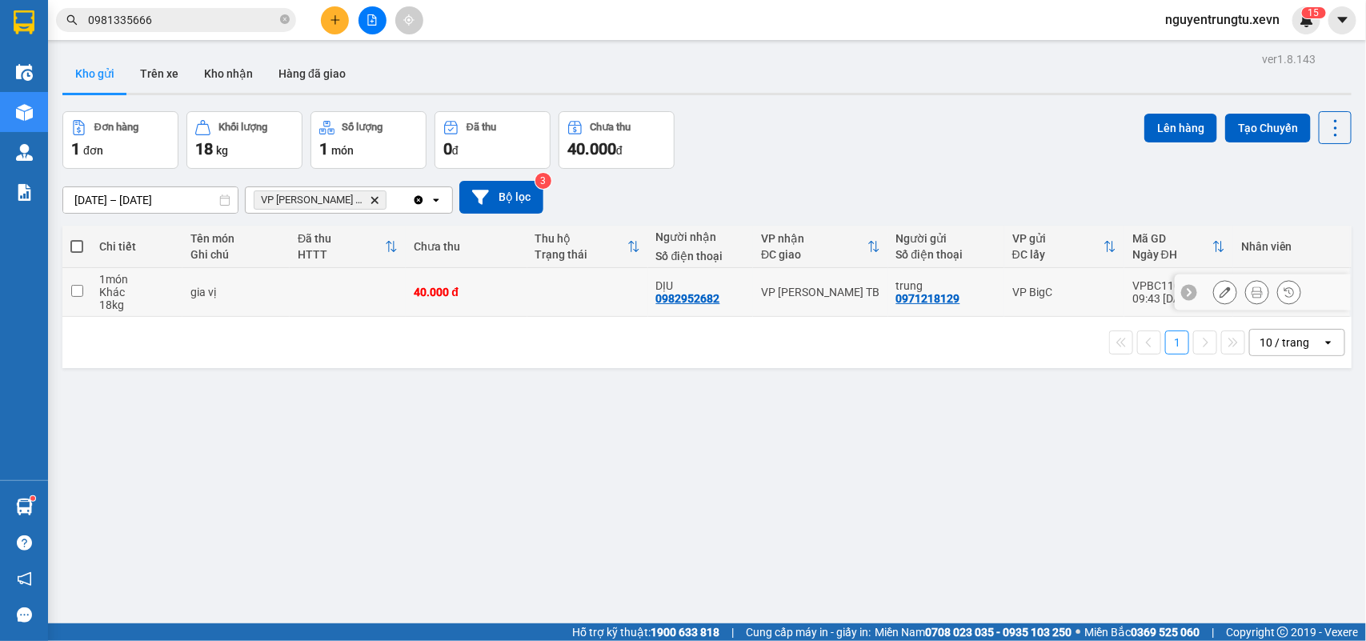
click at [378, 300] on td at bounding box center [348, 292] width 116 height 49
checkbox input "true"
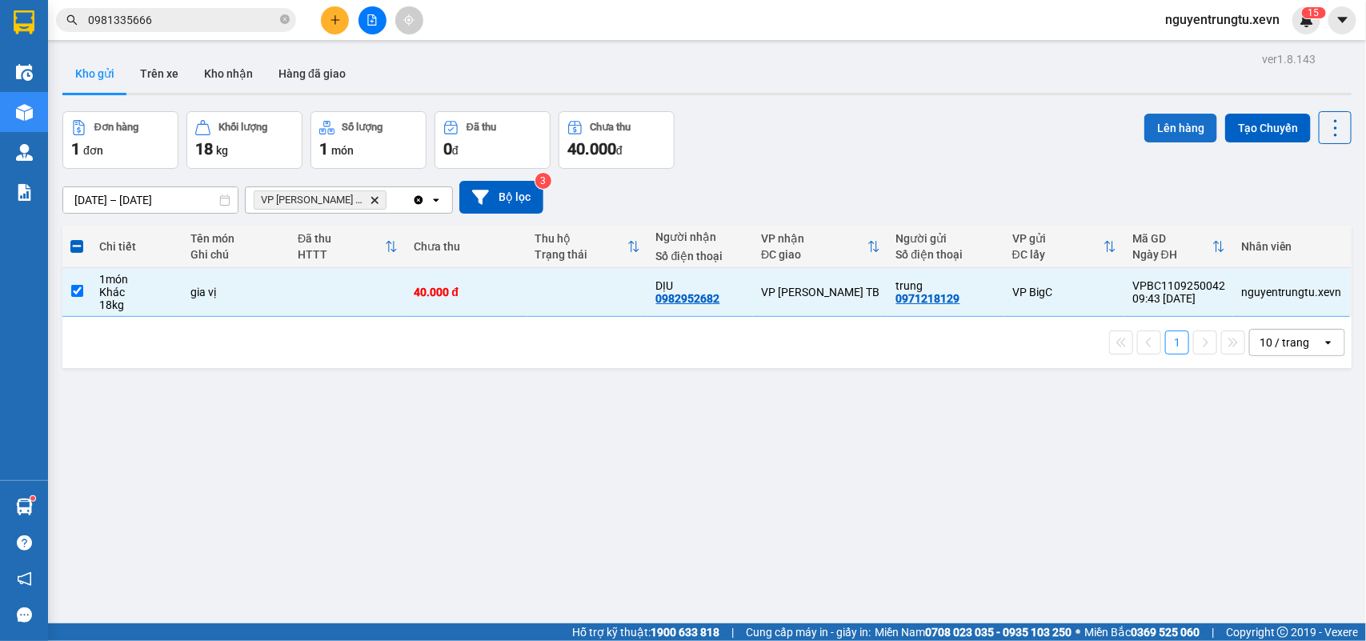
click at [1144, 121] on button "Lên hàng" at bounding box center [1180, 128] width 73 height 29
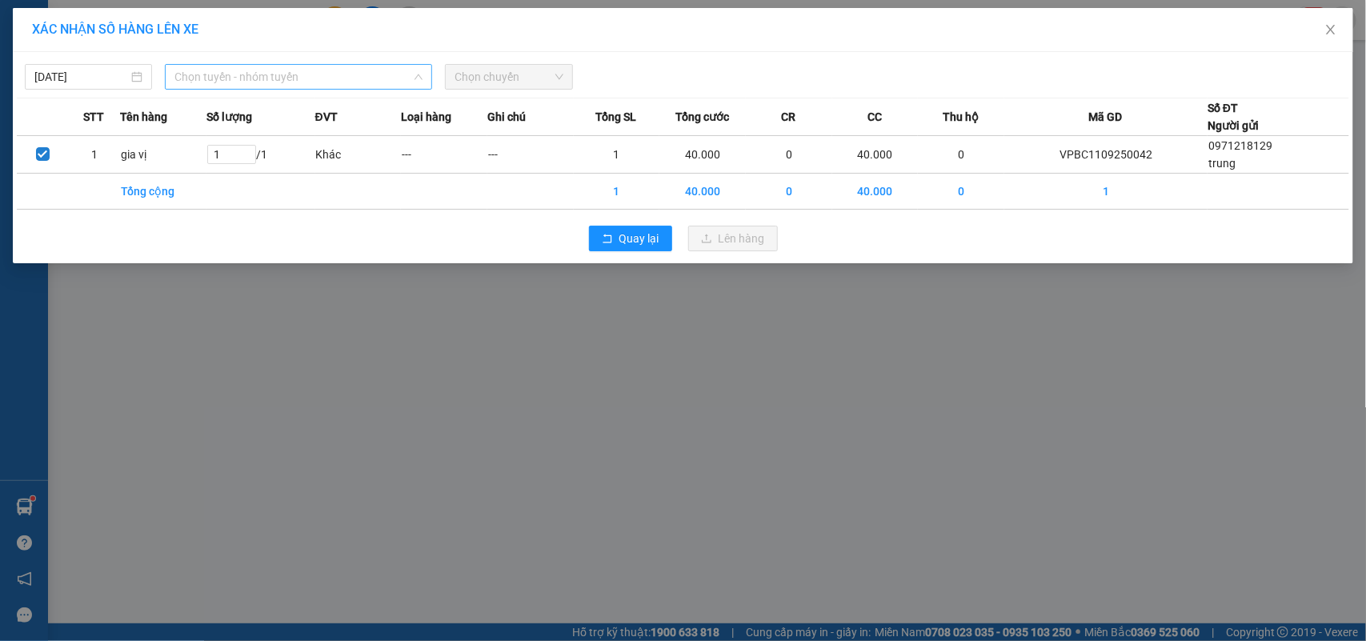
click at [342, 82] on span "Chọn tuyến - nhóm tuyến" at bounding box center [298, 77] width 248 height 24
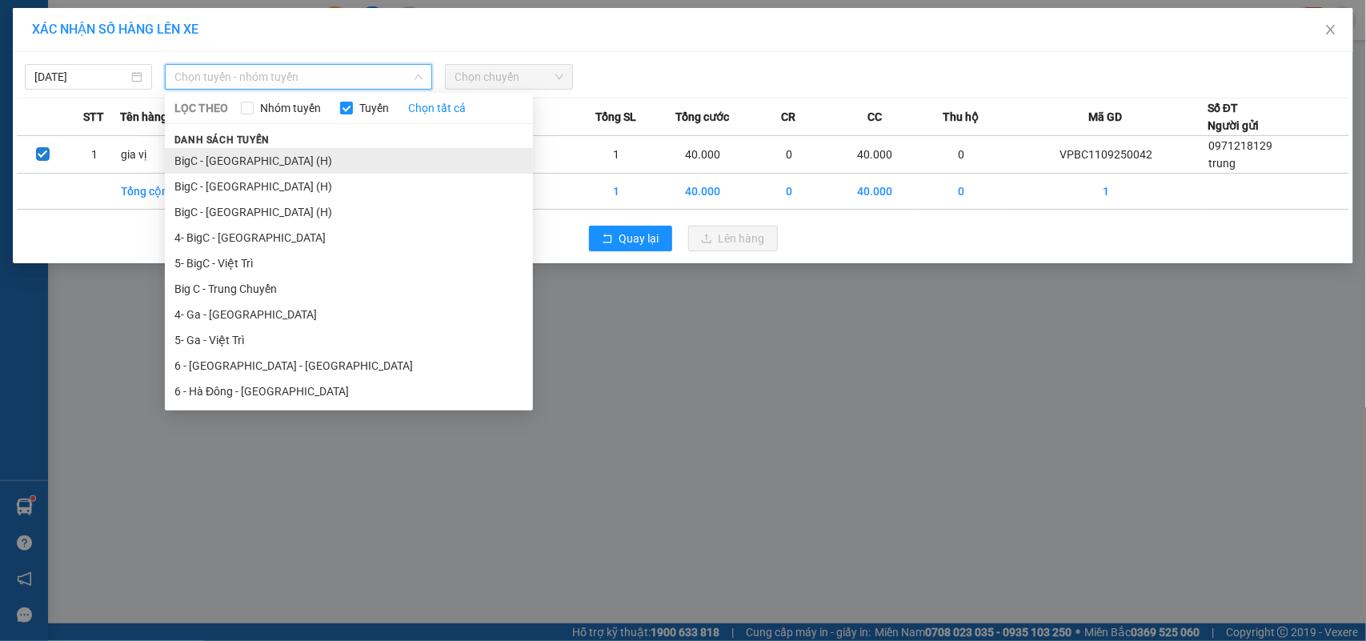
drag, startPoint x: 253, startPoint y: 162, endPoint x: 434, endPoint y: 106, distance: 189.8
click at [253, 160] on li "BigC - [GEOGRAPHIC_DATA] (H)" at bounding box center [349, 161] width 368 height 26
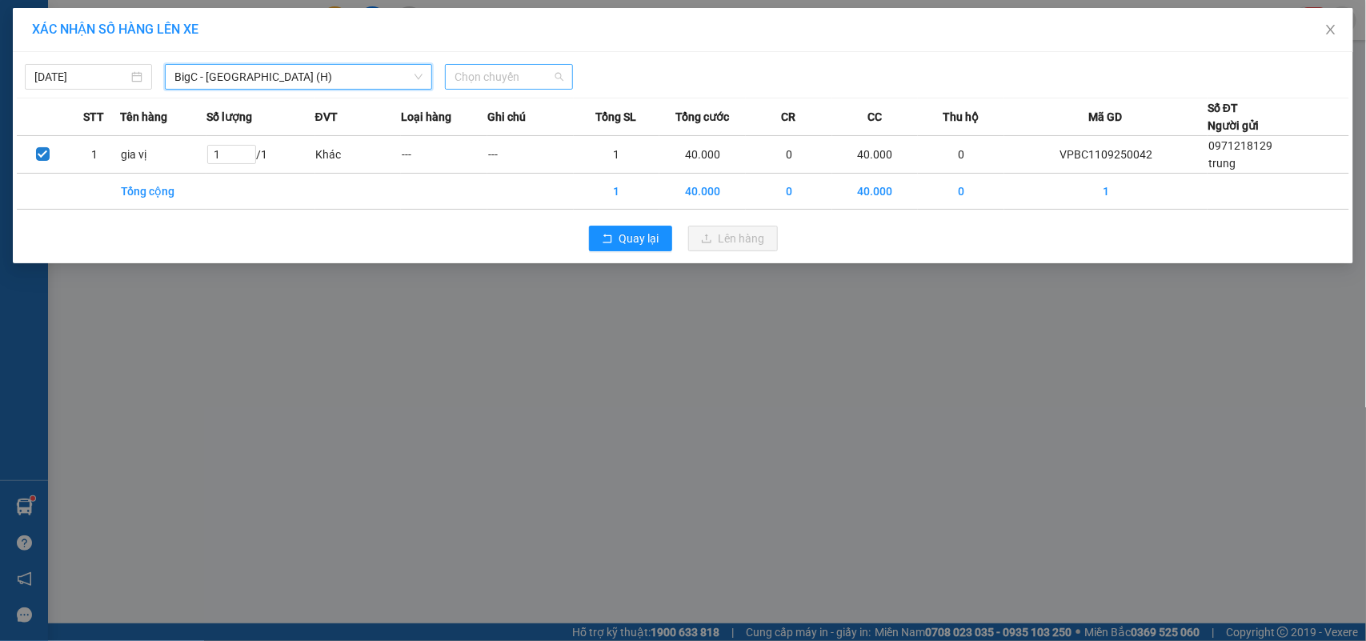
click at [494, 82] on span "Chọn chuyến" at bounding box center [508, 77] width 108 height 24
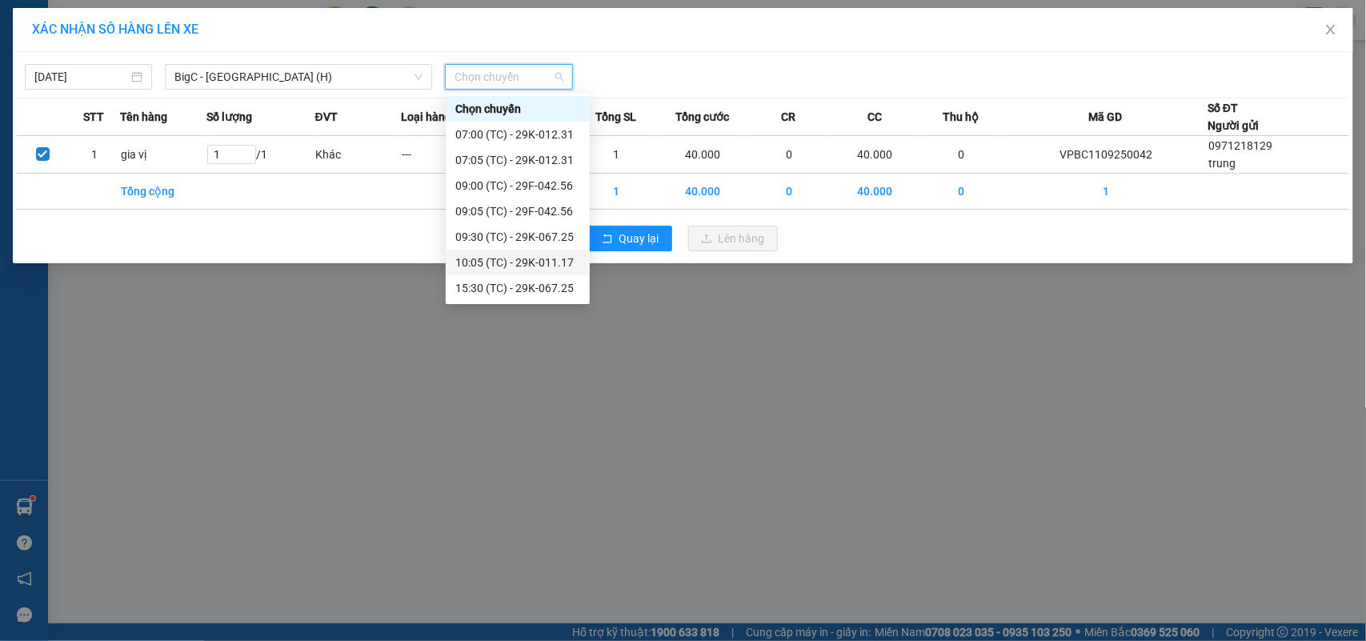
click at [541, 270] on div "10:05 (TC) - 29K-011.17" at bounding box center [517, 263] width 125 height 18
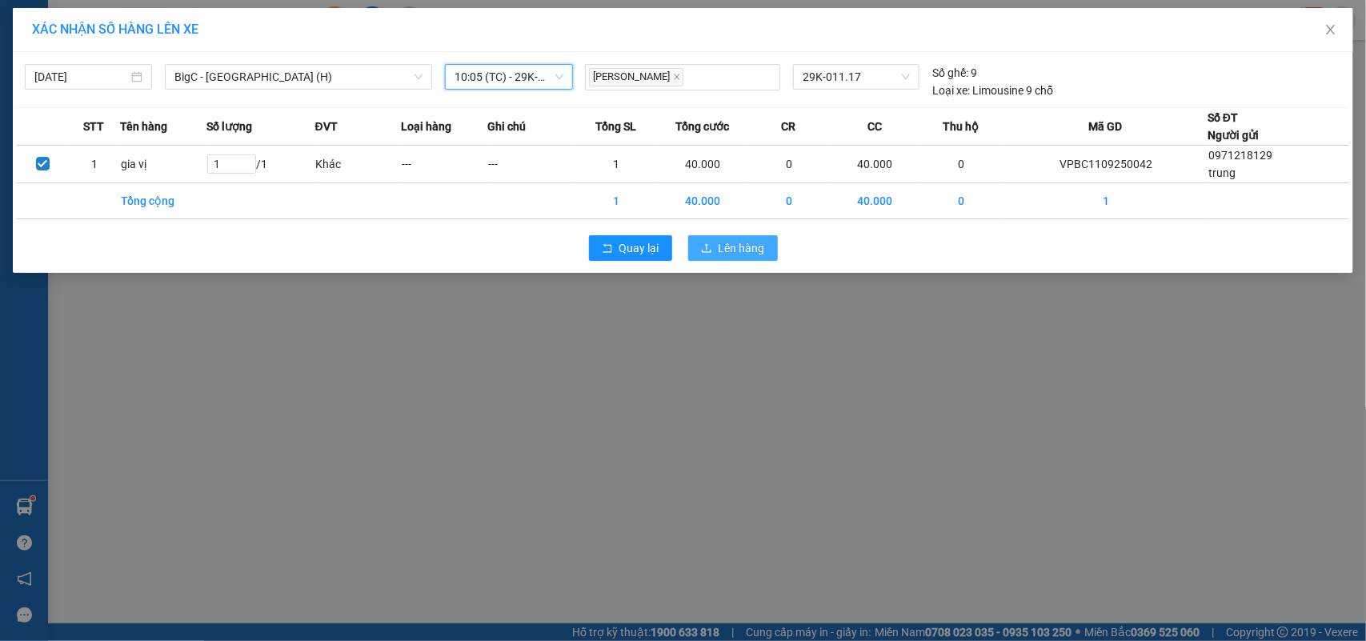
click at [710, 246] on icon "upload" at bounding box center [706, 247] width 11 height 11
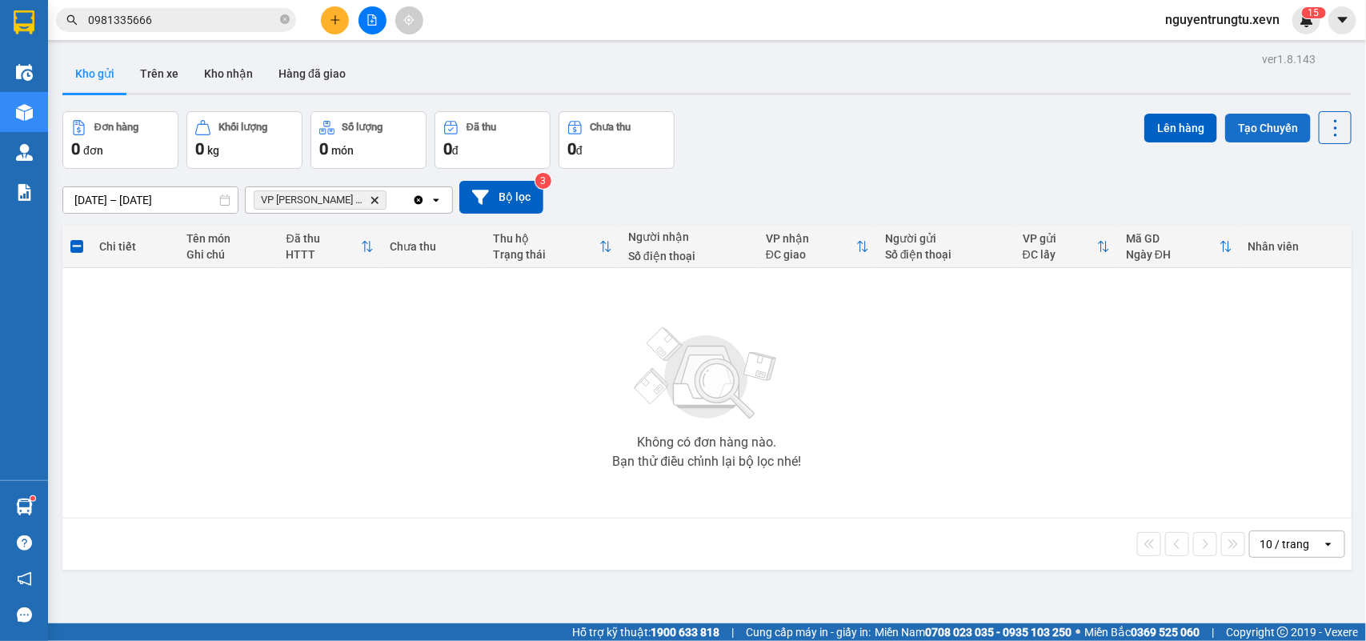
click at [1238, 134] on button "Tạo Chuyến" at bounding box center [1268, 128] width 86 height 29
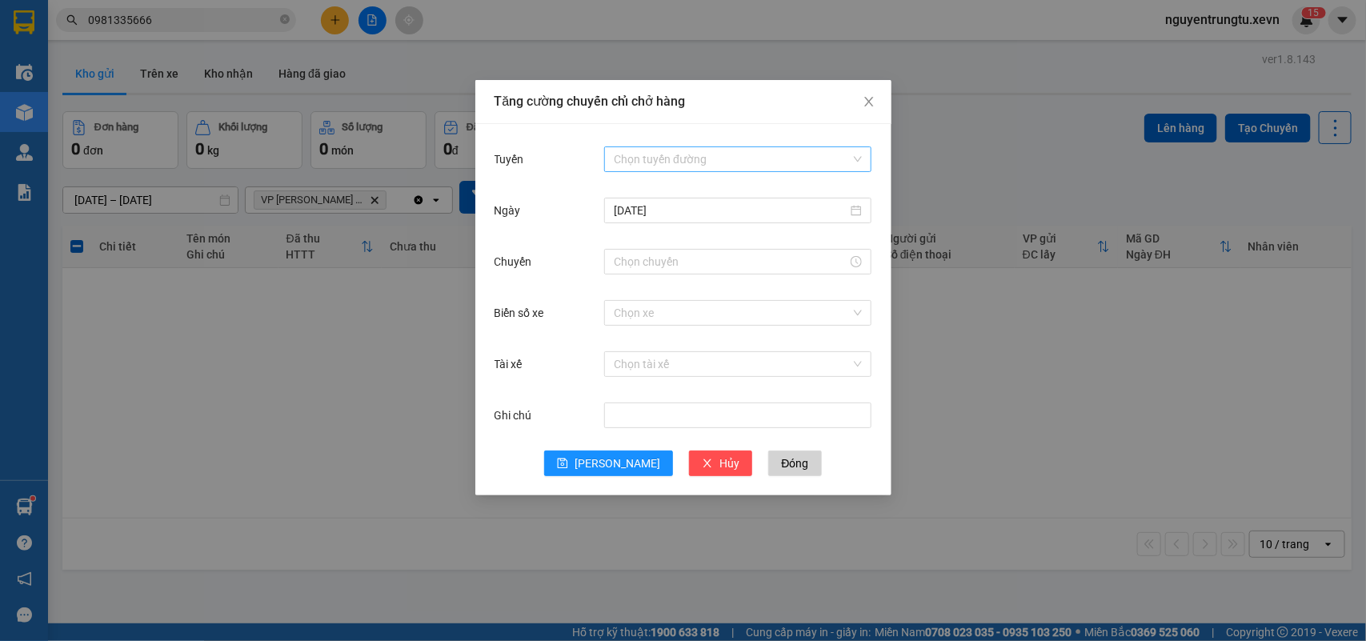
click at [778, 162] on input "Tuyến" at bounding box center [732, 159] width 237 height 24
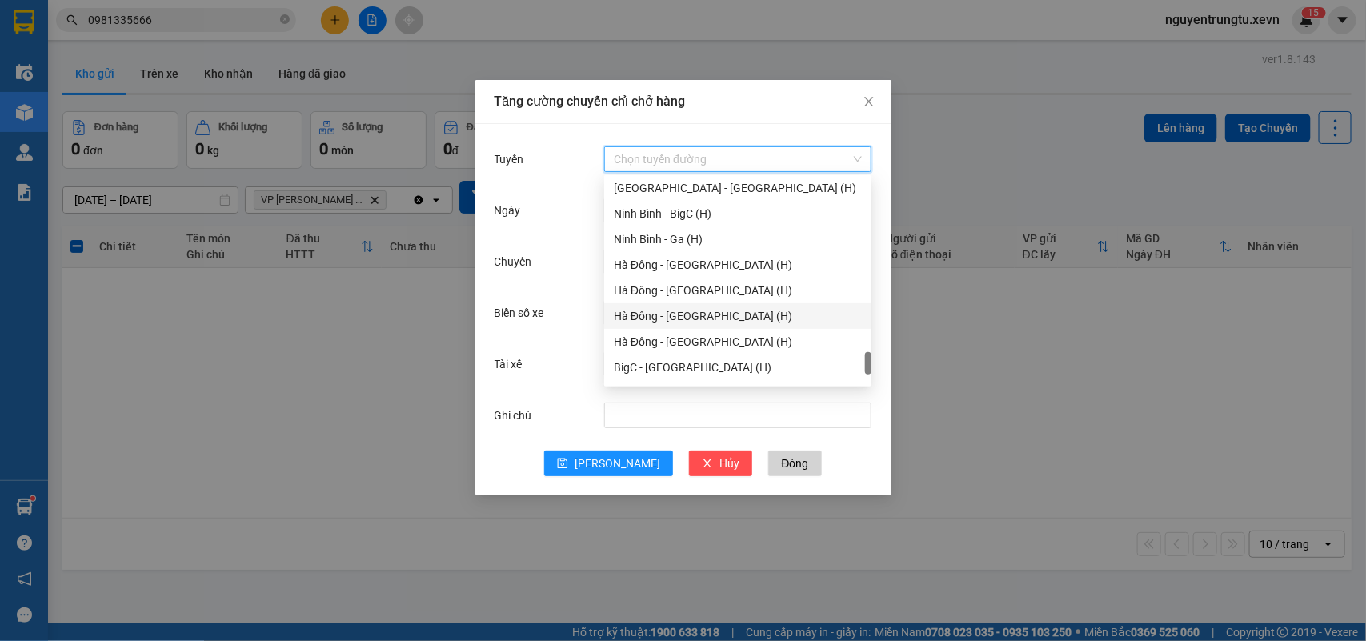
scroll to position [2098, 0]
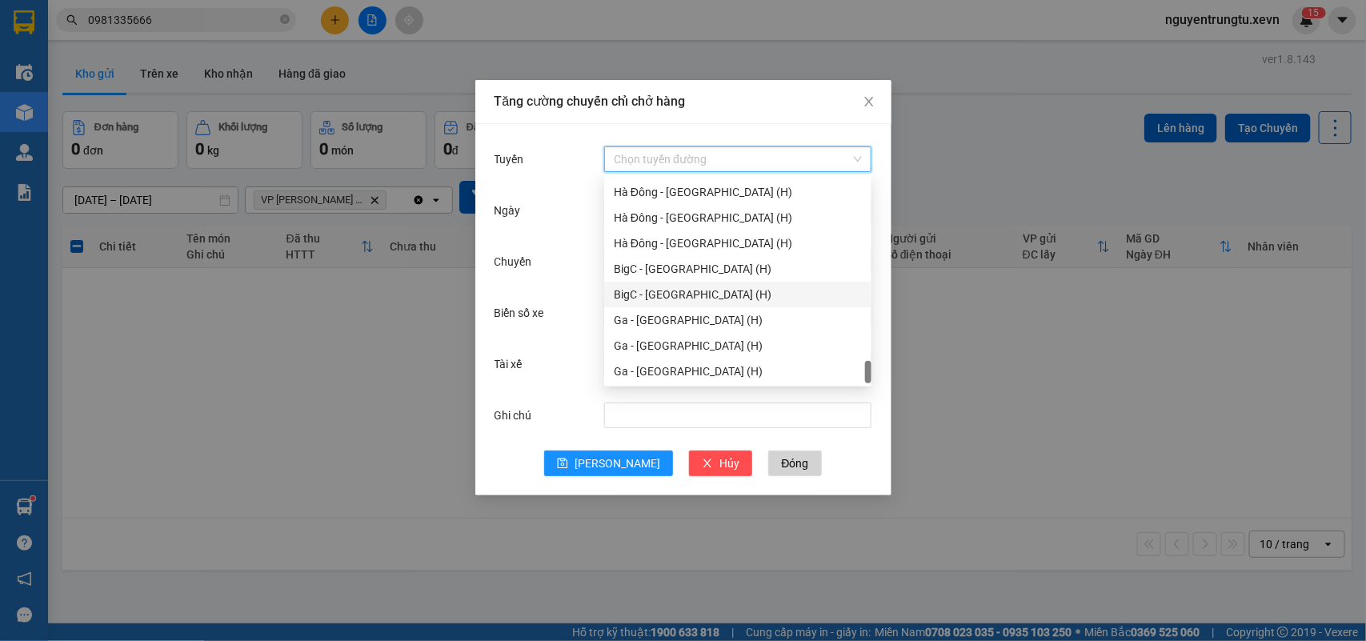
click at [652, 297] on div "BigC - [GEOGRAPHIC_DATA] (H)" at bounding box center [738, 295] width 248 height 18
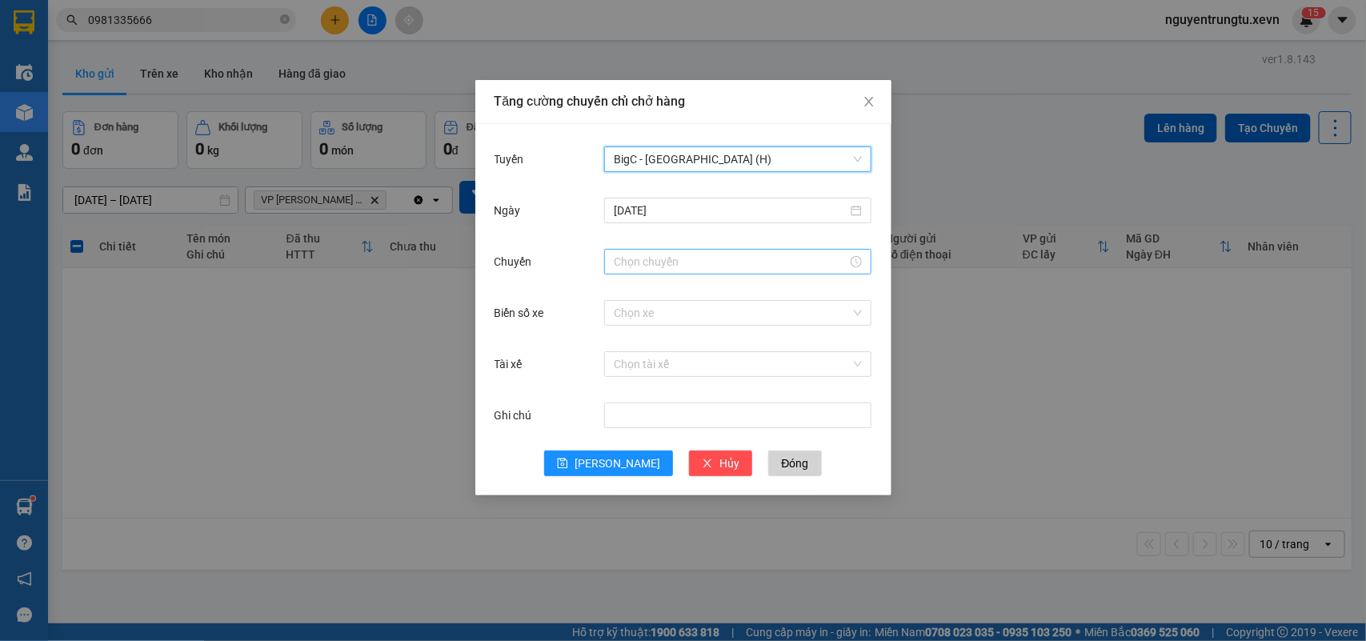
click at [681, 254] on input "Chuyến" at bounding box center [731, 262] width 234 height 18
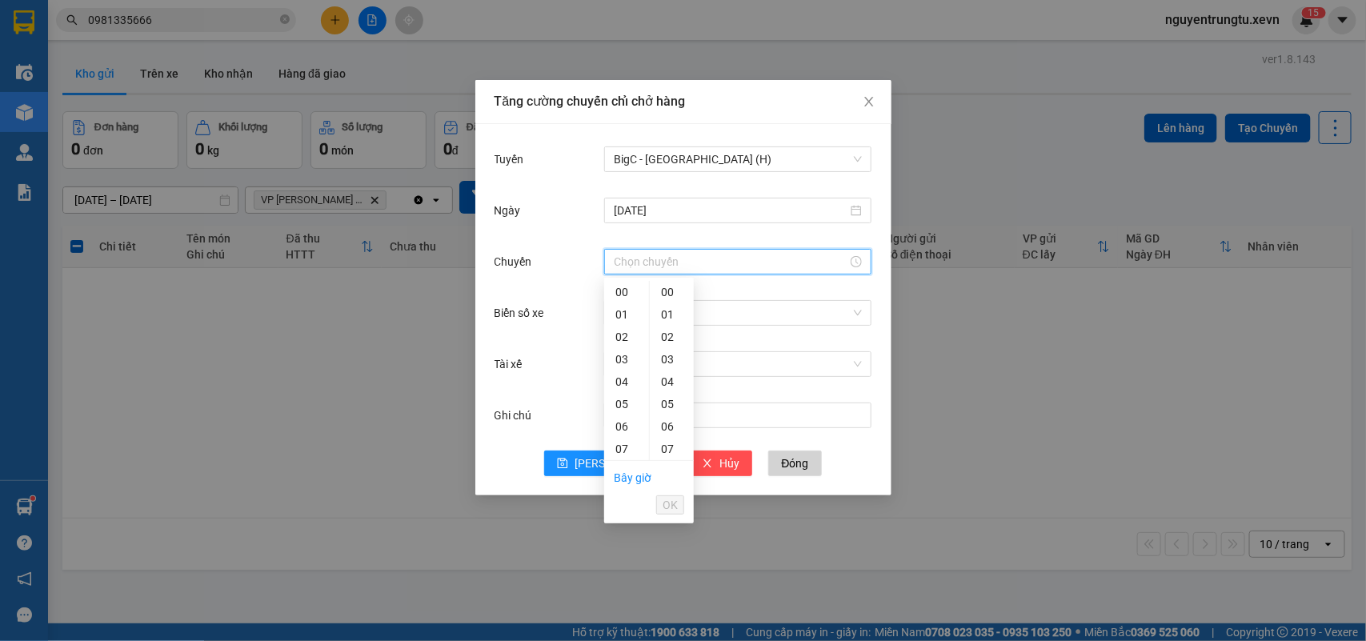
scroll to position [200, 0]
click at [621, 337] on div "11" at bounding box center [626, 338] width 45 height 22
click at [666, 410] on div "05" at bounding box center [672, 404] width 44 height 22
type input "11:05"
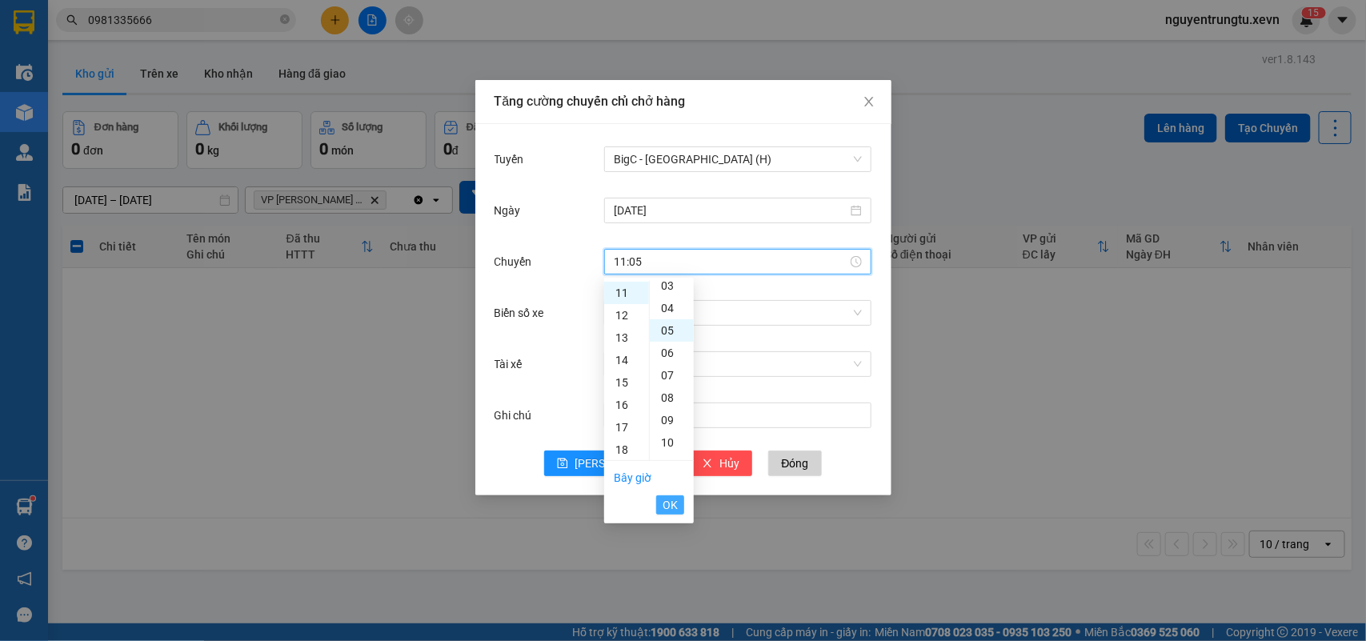
scroll to position [112, 0]
click at [670, 510] on span "OK" at bounding box center [669, 505] width 15 height 18
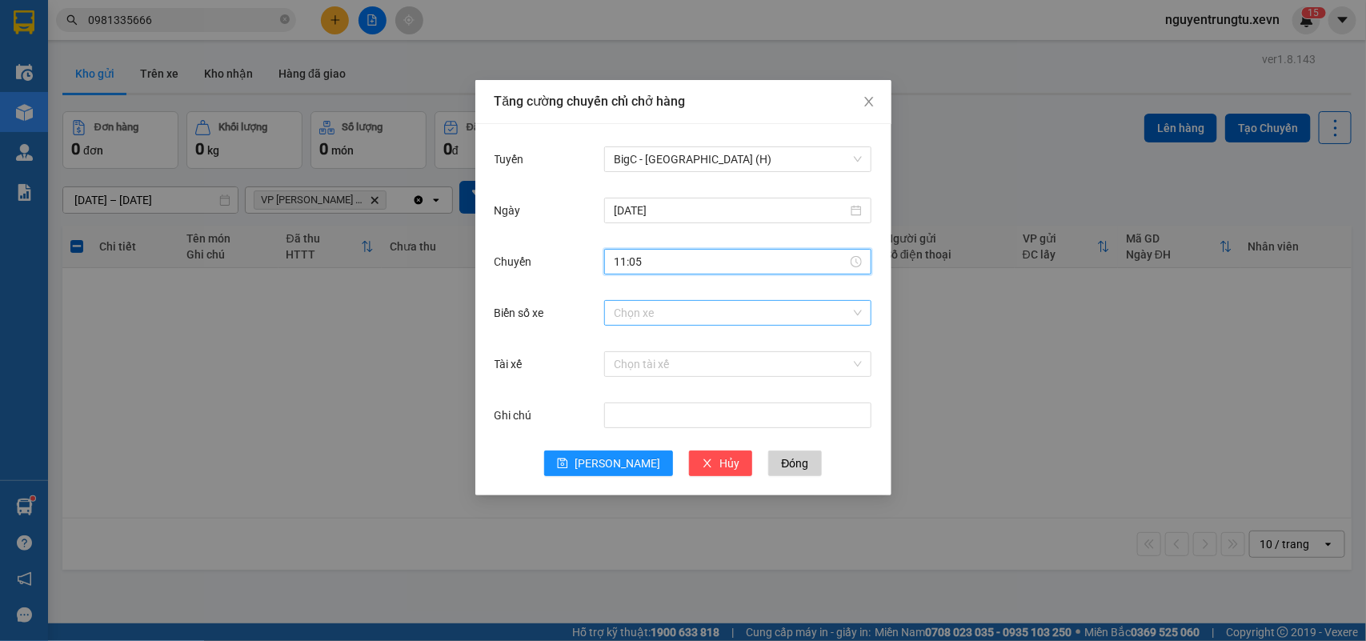
click at [710, 320] on input "Biển số xe" at bounding box center [732, 313] width 237 height 24
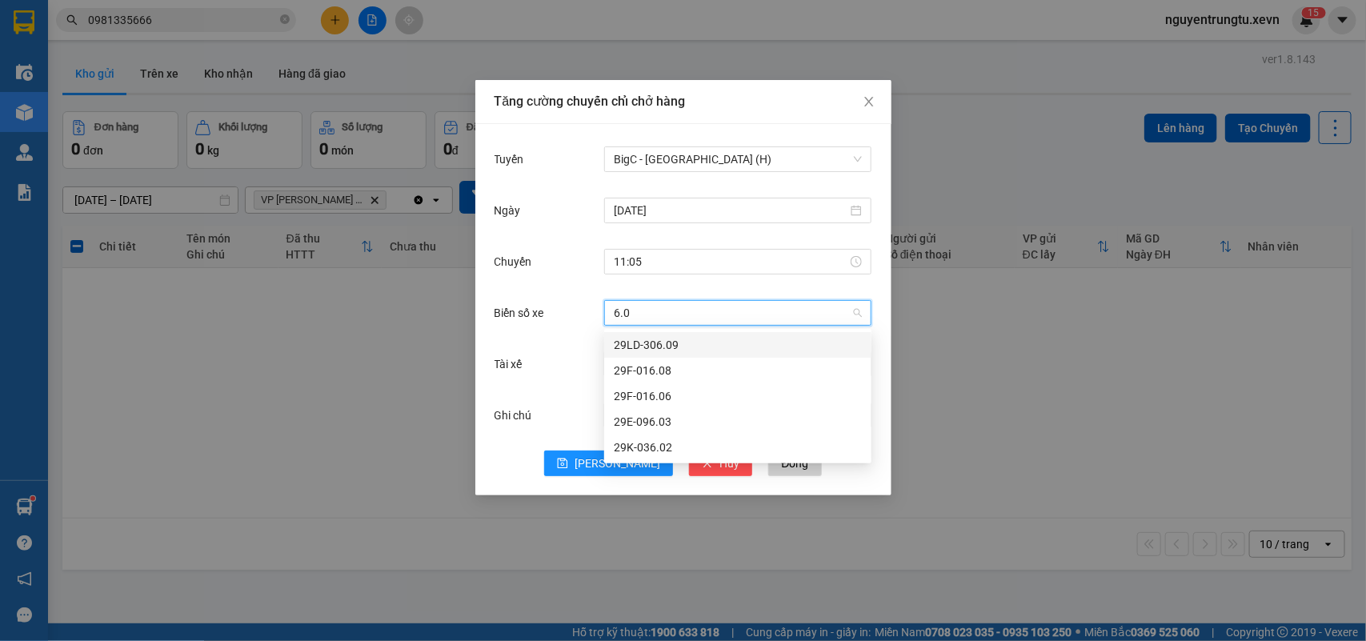
type input "6.06"
click at [710, 346] on div "29F-016.06" at bounding box center [738, 345] width 248 height 18
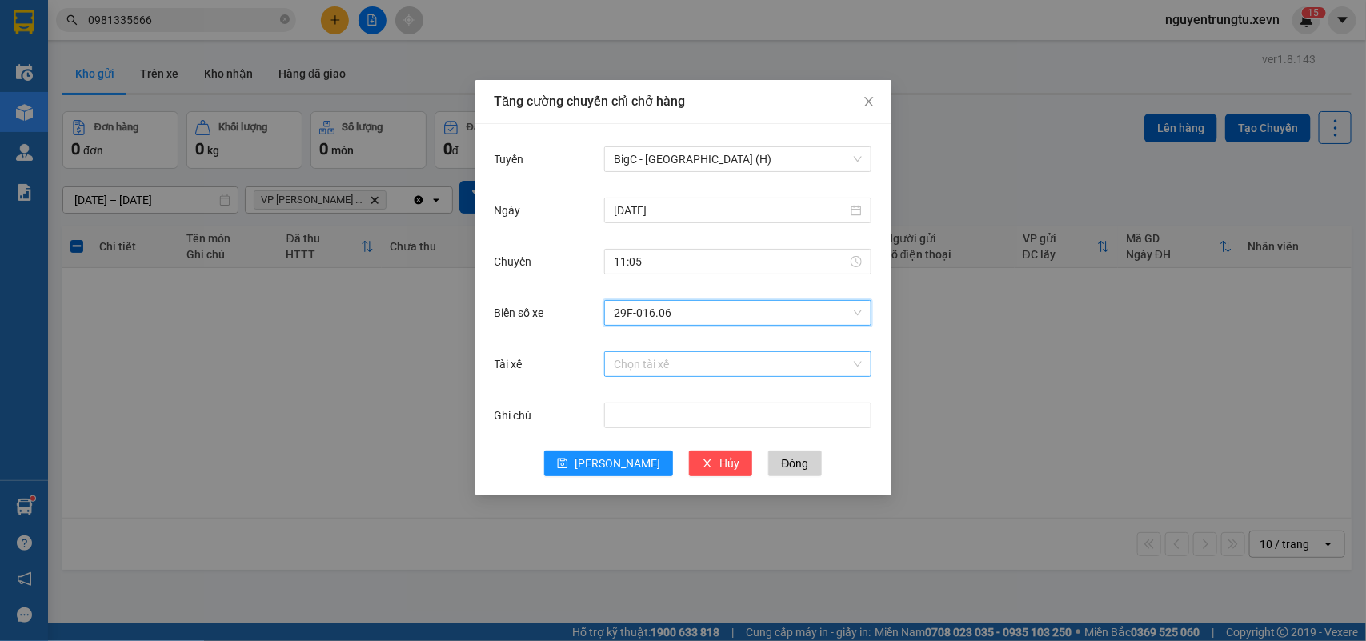
click at [709, 366] on input "Tài xế" at bounding box center [732, 364] width 237 height 24
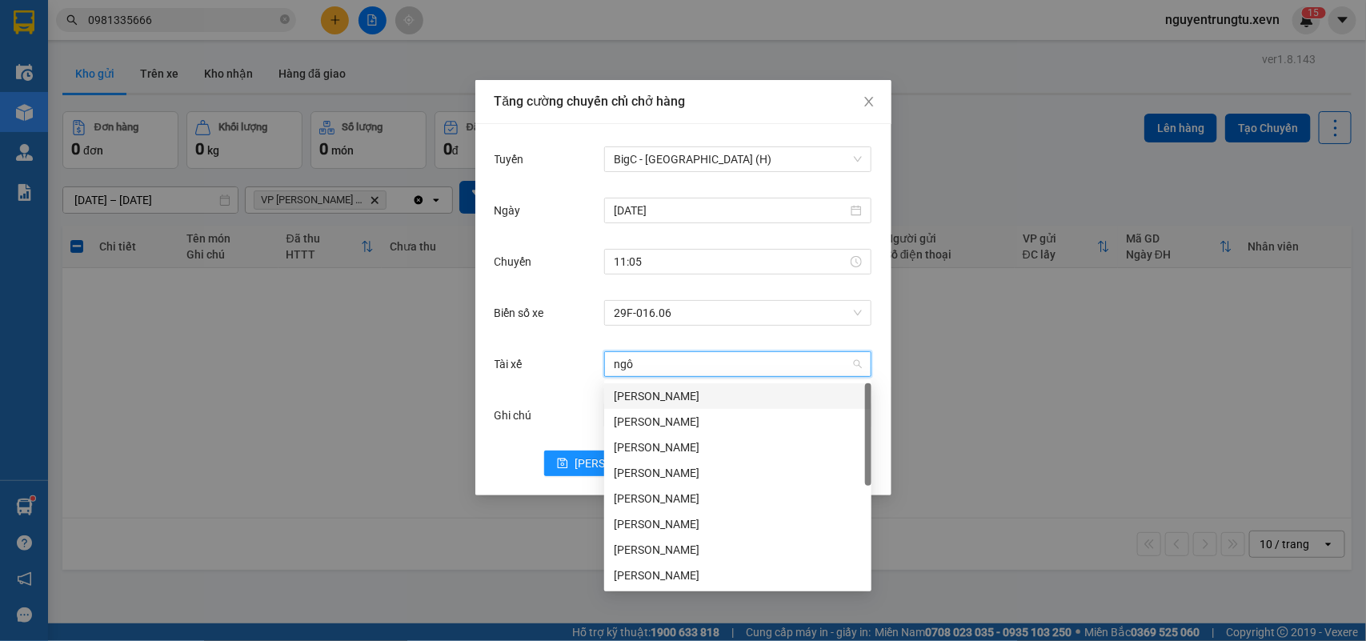
type input "ngô q"
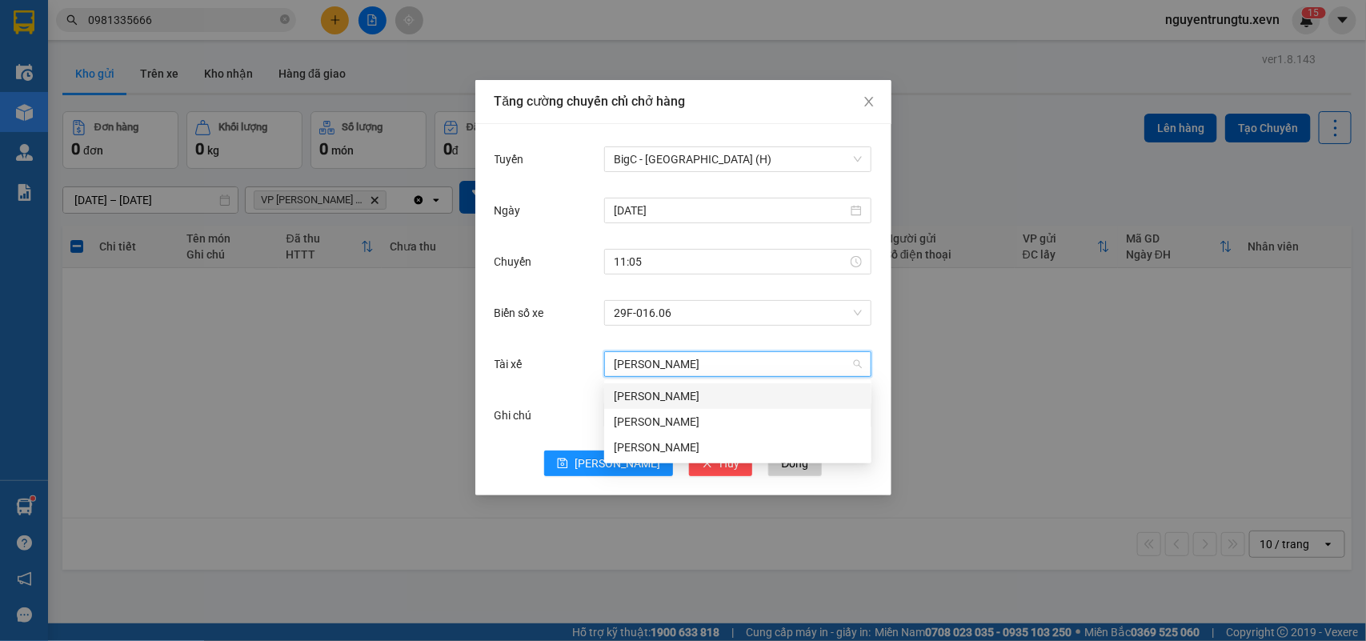
click at [702, 393] on div "Ngô Quốc Hùng" at bounding box center [738, 396] width 248 height 18
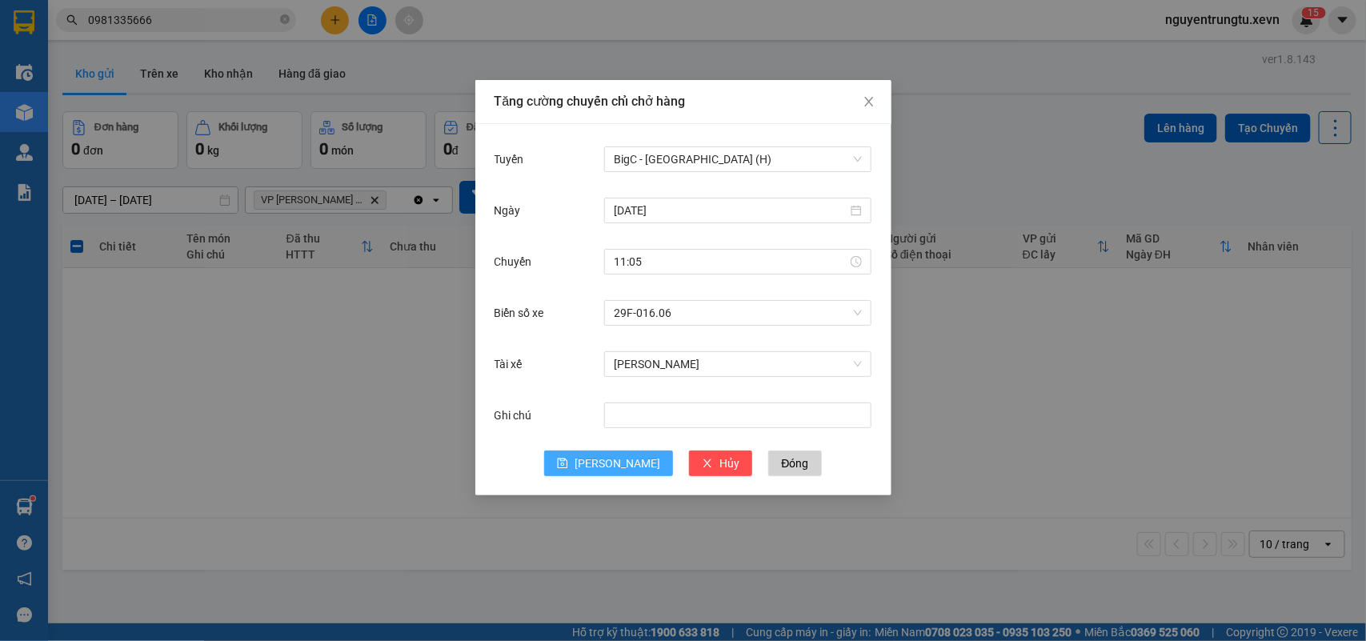
click at [617, 462] on span "[PERSON_NAME]" at bounding box center [617, 463] width 86 height 18
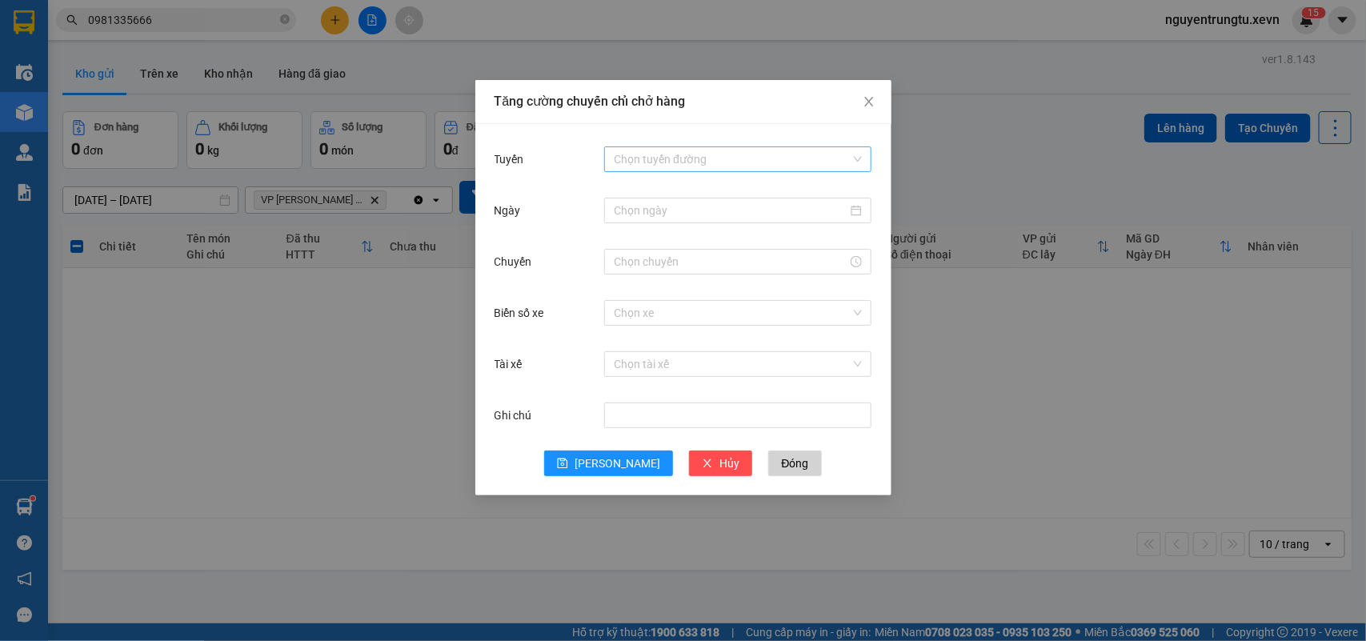
click at [718, 168] on input "Tuyến" at bounding box center [732, 159] width 237 height 24
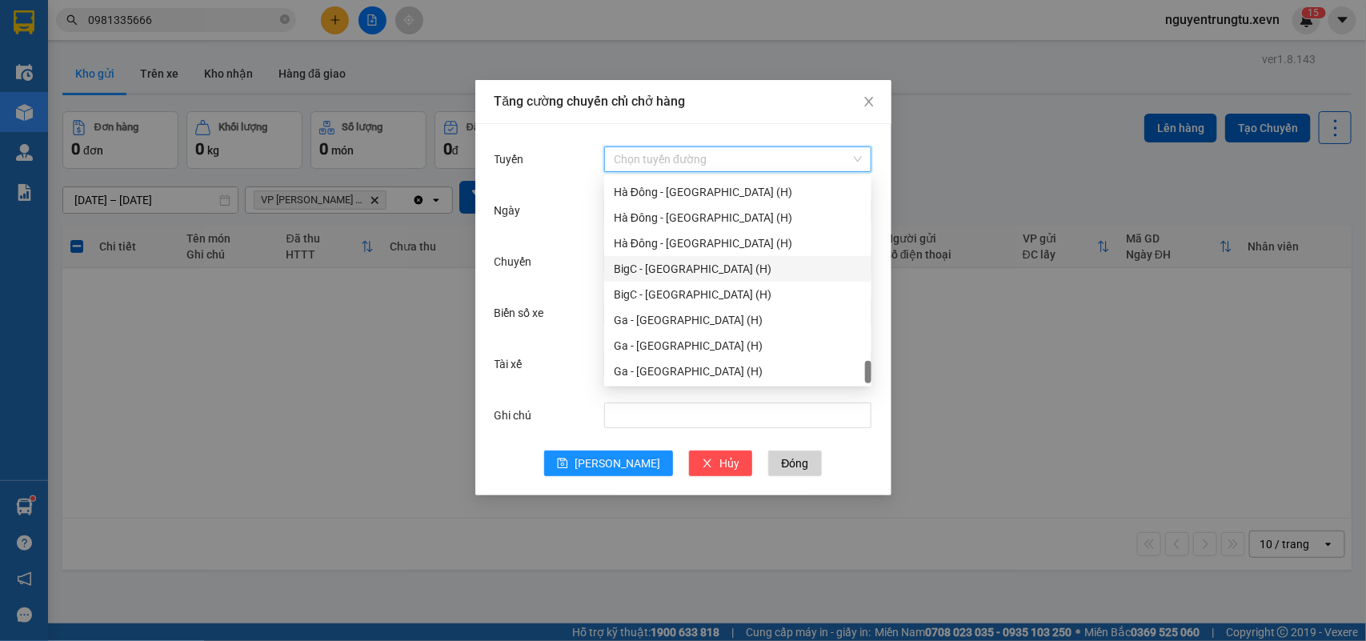
click at [694, 270] on div "BigC - [GEOGRAPHIC_DATA] (H)" at bounding box center [738, 269] width 248 height 18
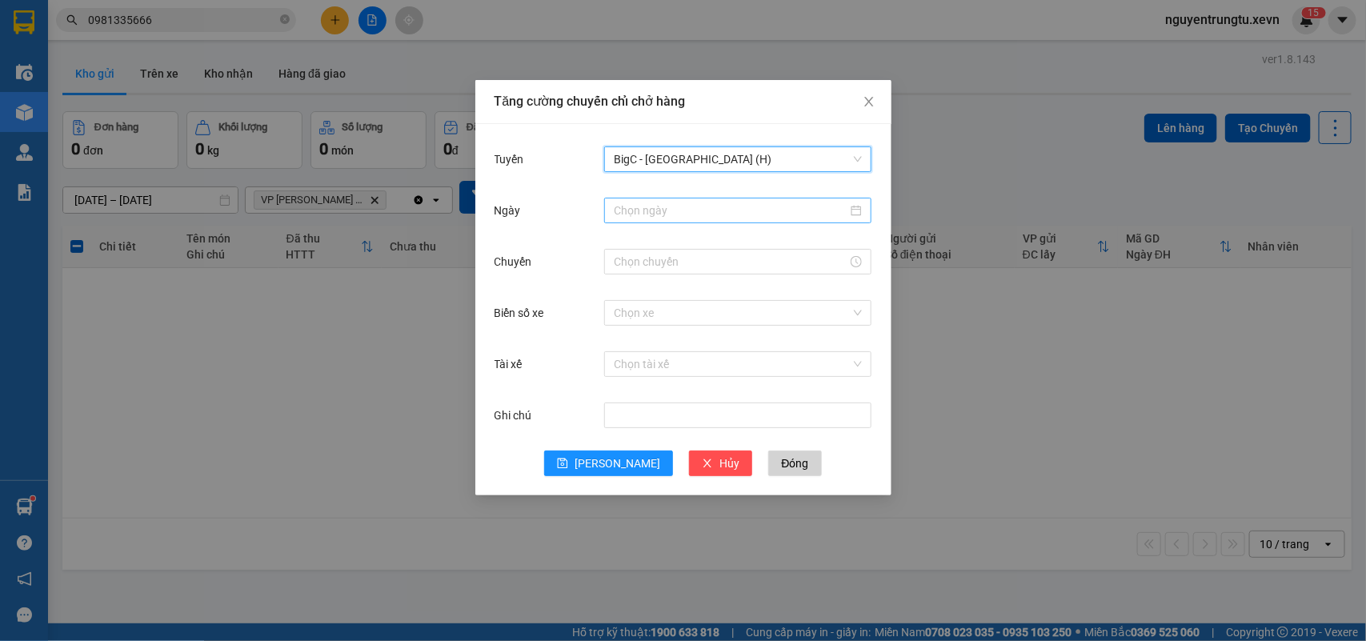
click at [697, 214] on input "Ngày" at bounding box center [731, 211] width 234 height 18
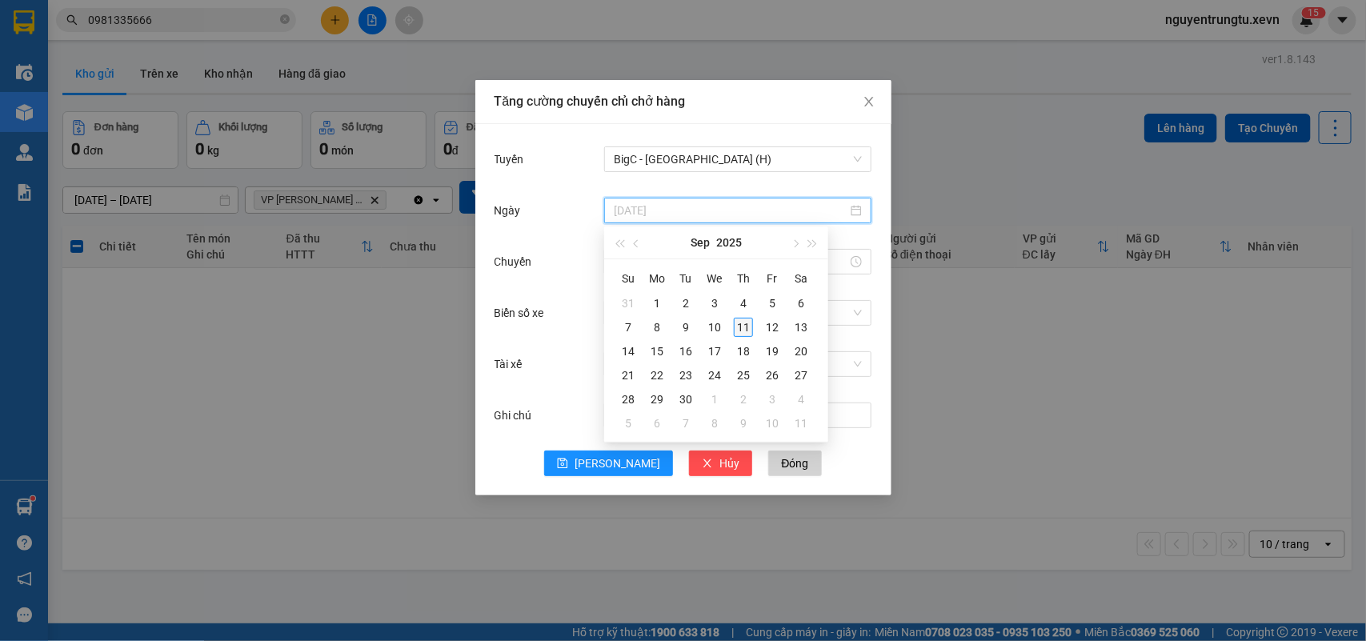
type input "[DATE]"
click at [742, 324] on div "11" at bounding box center [743, 327] width 19 height 19
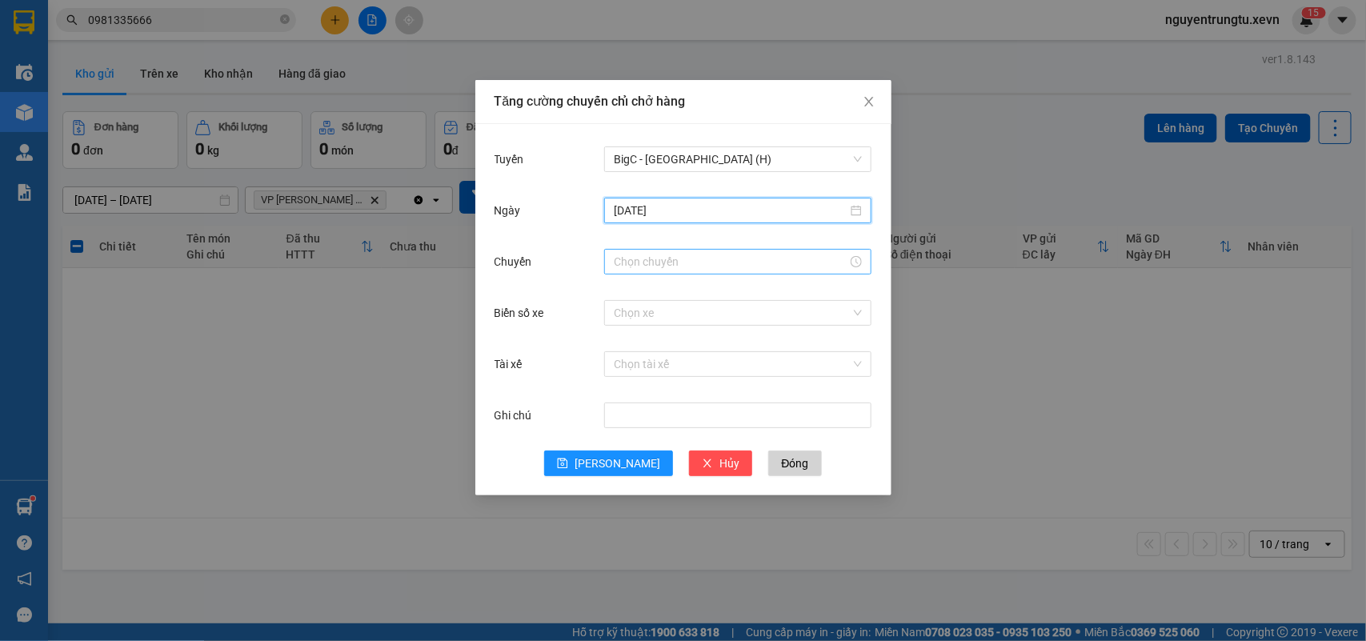
click at [628, 257] on input "Chuyến" at bounding box center [731, 262] width 234 height 18
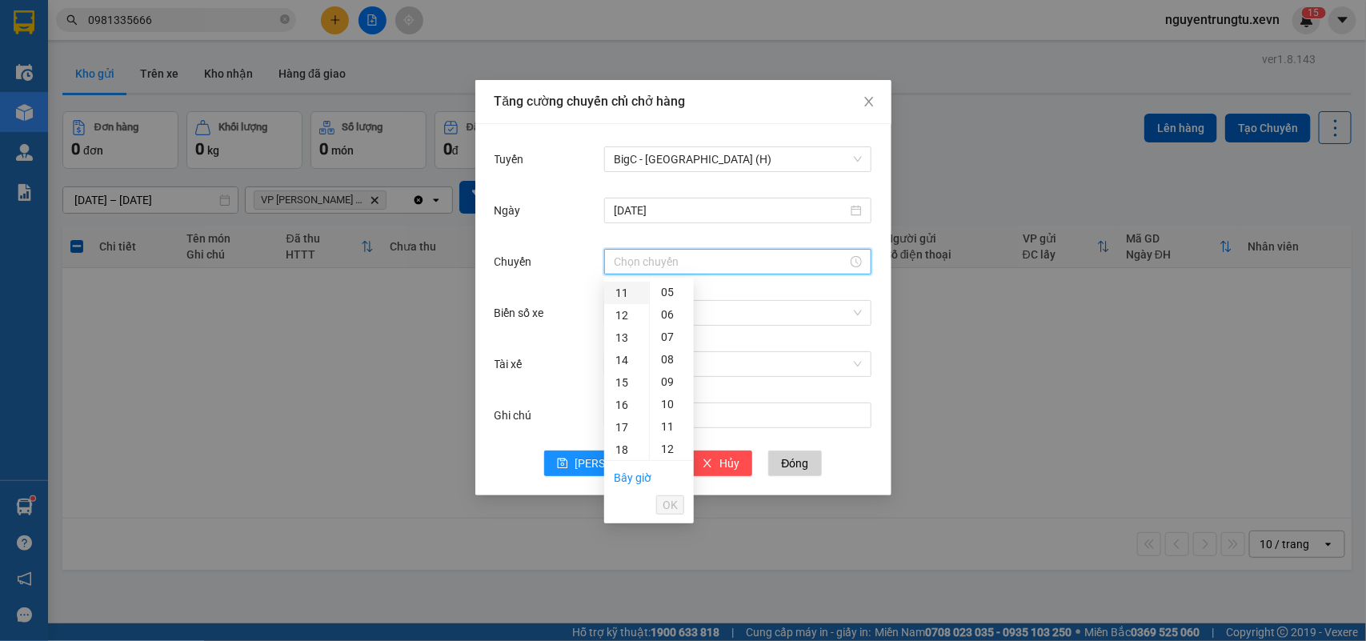
click at [621, 294] on div "11" at bounding box center [626, 293] width 45 height 22
click at [668, 405] on div "05" at bounding box center [672, 404] width 44 height 22
type input "11:05"
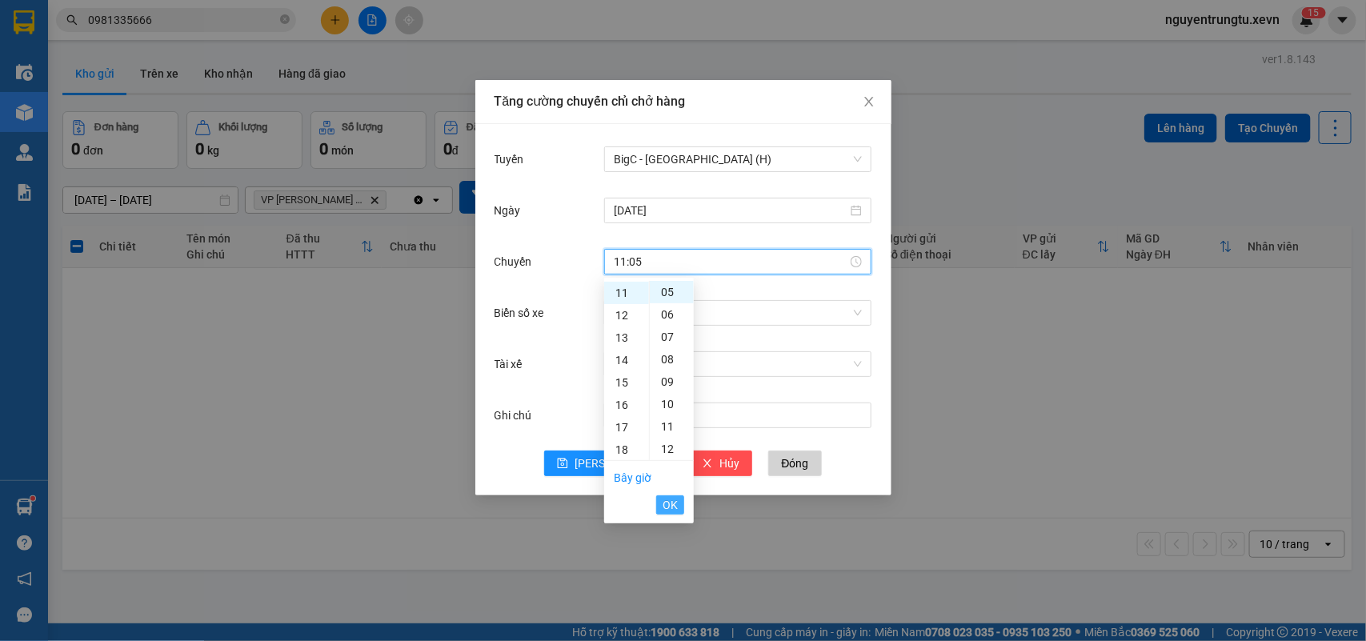
click at [668, 504] on span "OK" at bounding box center [669, 505] width 15 height 18
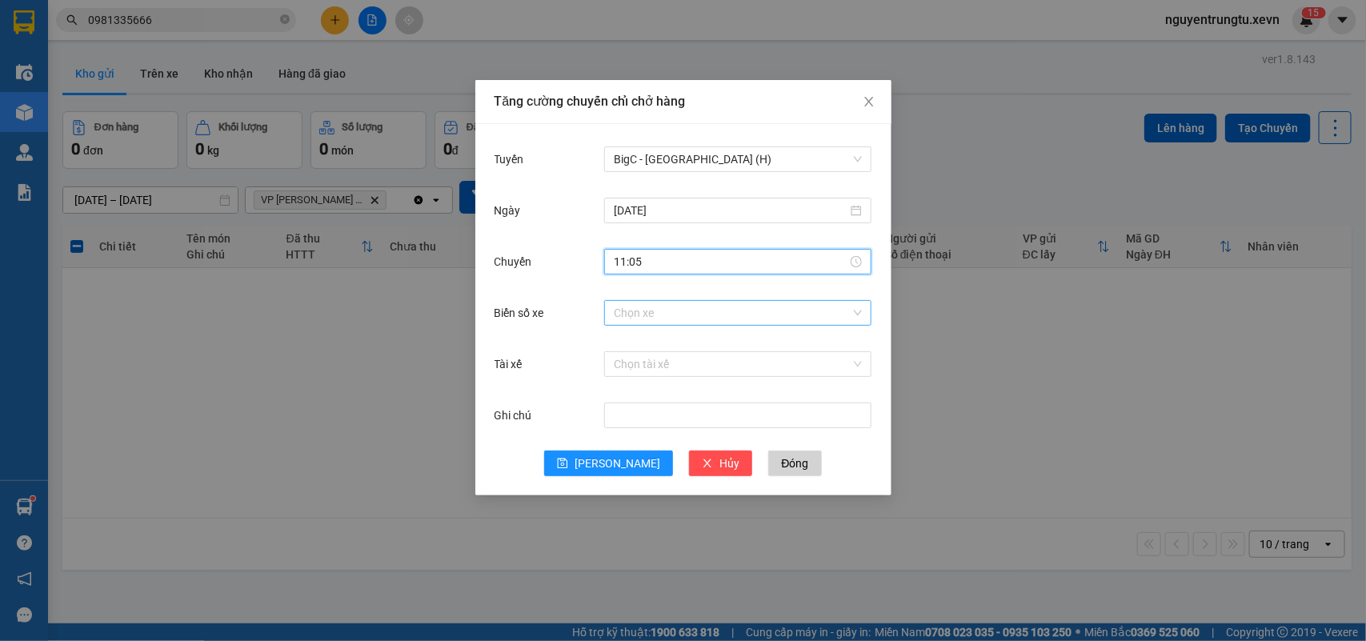
click at [702, 324] on div "Chọn xe" at bounding box center [737, 313] width 267 height 26
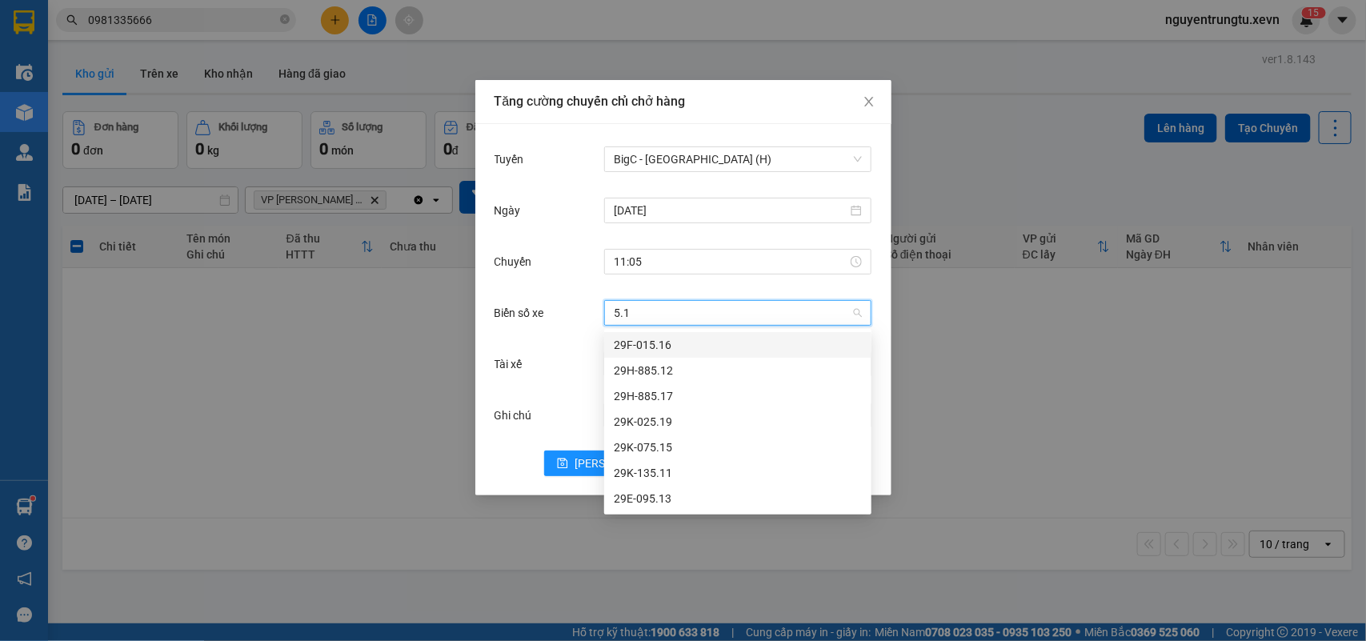
type input "5.17"
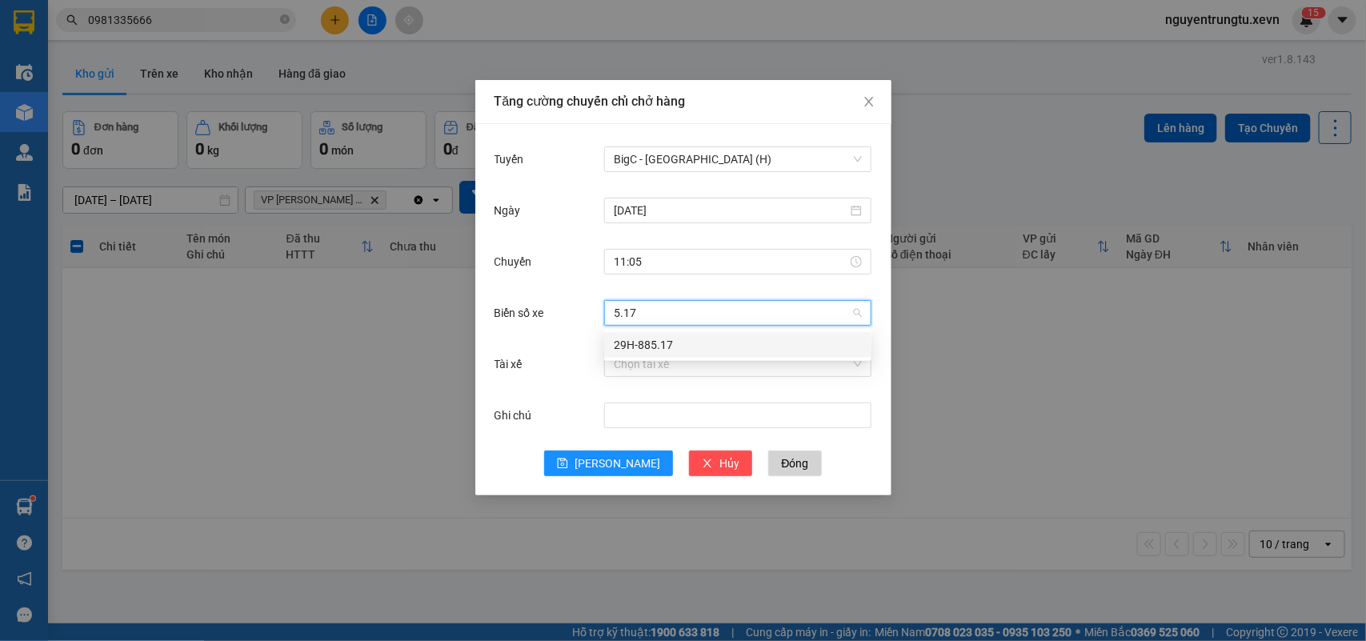
click at [689, 348] on div "29H-885.17" at bounding box center [738, 345] width 248 height 18
click at [682, 370] on input "Tài xế" at bounding box center [732, 364] width 237 height 24
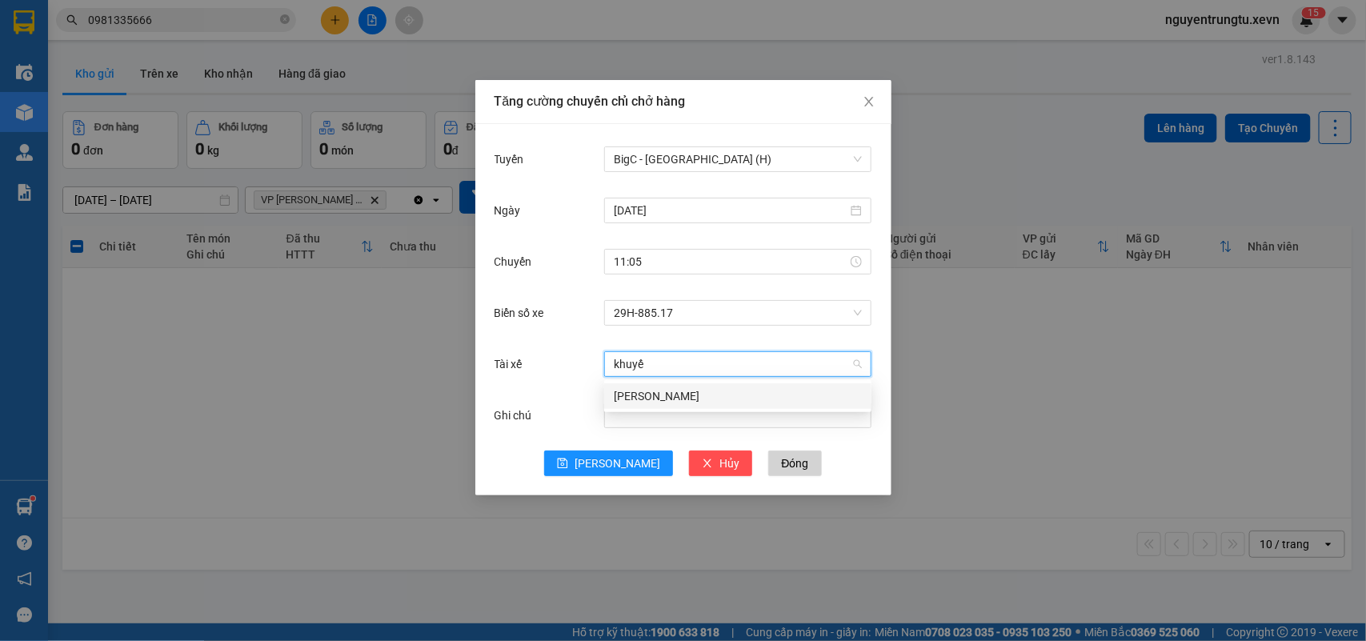
type input "khuyến"
drag, startPoint x: 694, startPoint y: 401, endPoint x: 616, endPoint y: 440, distance: 86.9
click at [693, 400] on div "Nguyễn Văn Khuyến" at bounding box center [738, 396] width 248 height 18
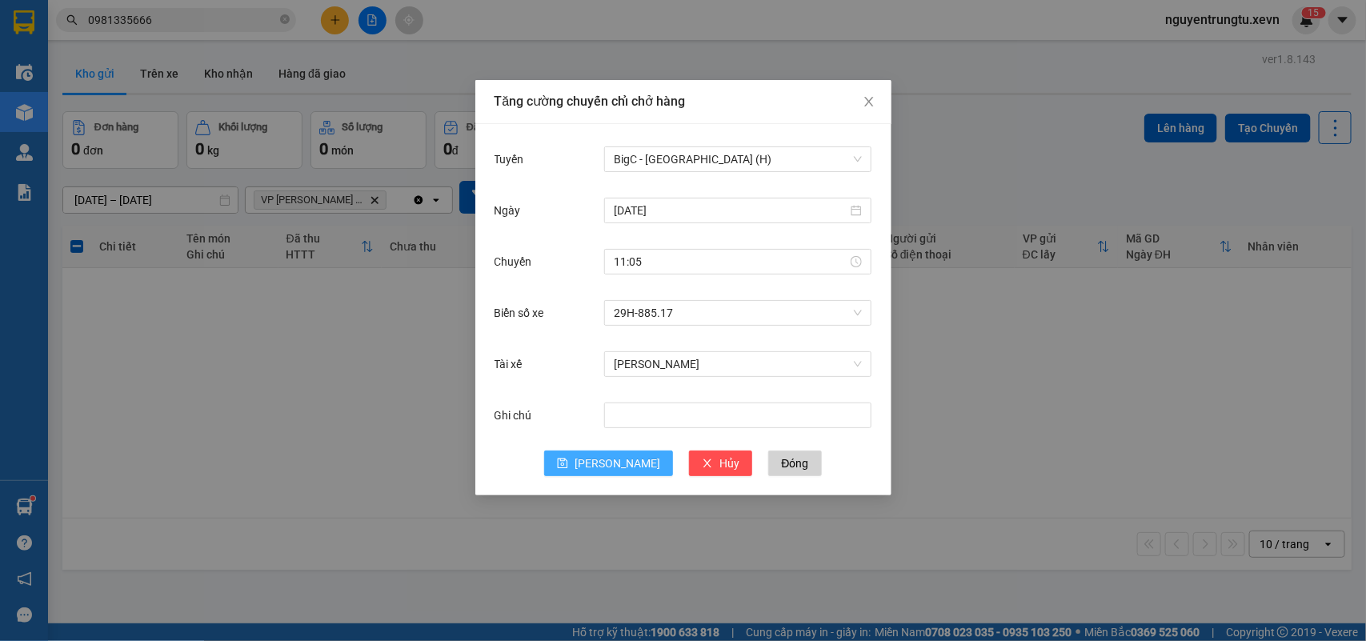
click at [568, 466] on icon "save" at bounding box center [562, 463] width 11 height 11
click at [740, 146] on div "Chọn tuyến đường" at bounding box center [737, 159] width 267 height 26
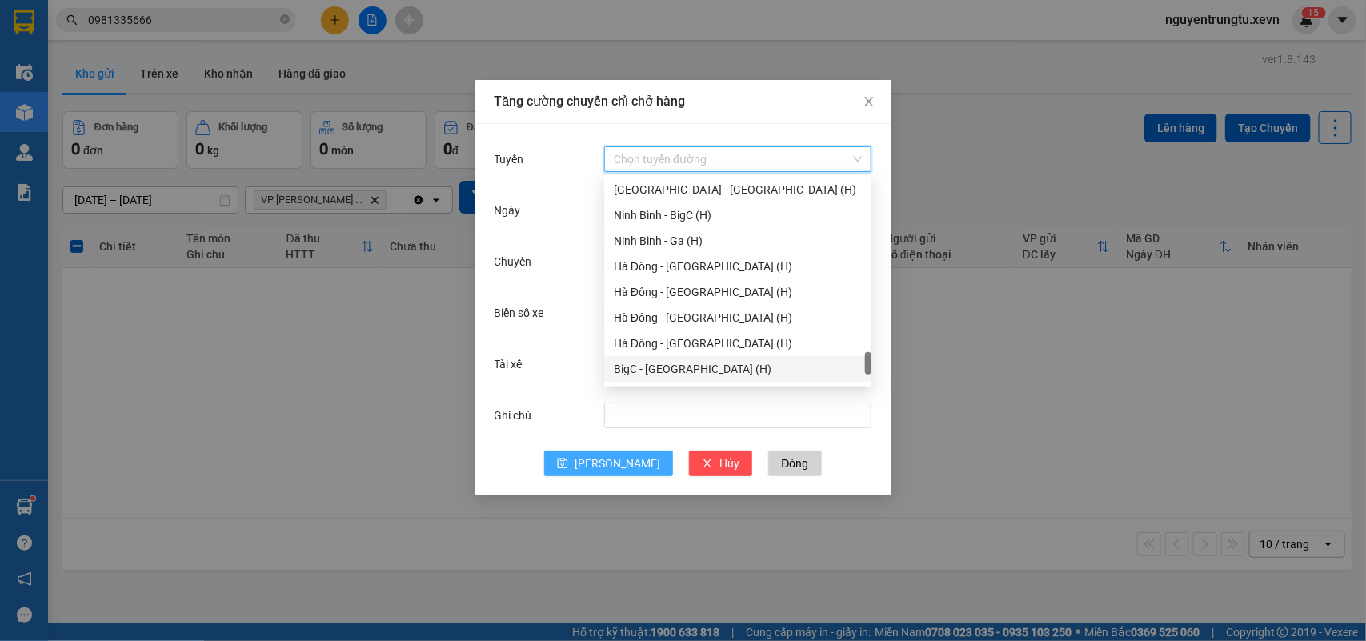
scroll to position [1798, 0]
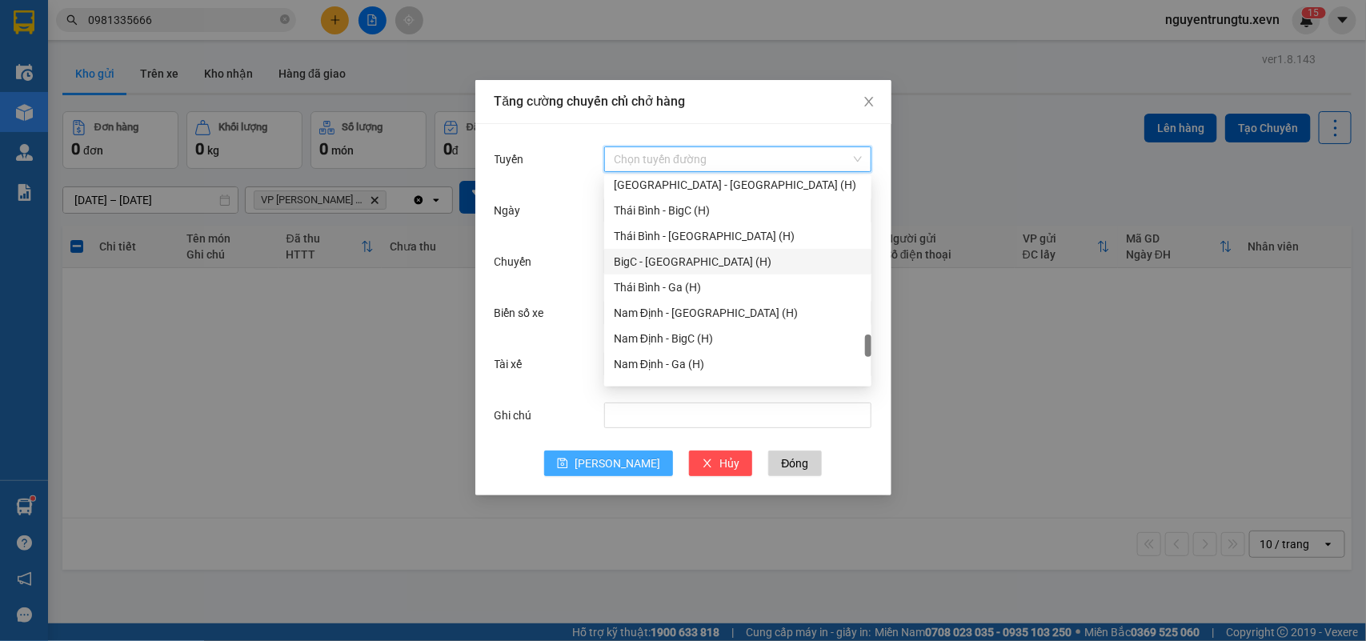
click at [682, 261] on div "BigC - [GEOGRAPHIC_DATA] (H)" at bounding box center [738, 262] width 248 height 18
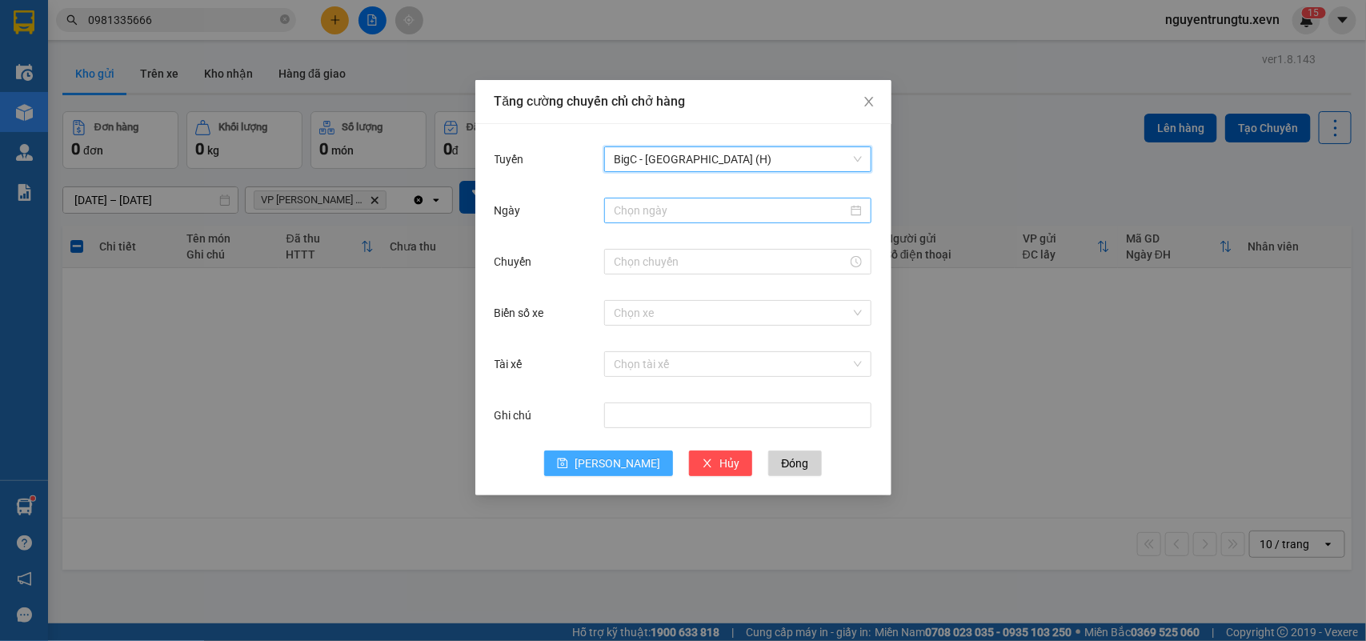
drag, startPoint x: 676, startPoint y: 213, endPoint x: 674, endPoint y: 228, distance: 15.4
click at [674, 213] on input "Ngày" at bounding box center [731, 211] width 234 height 18
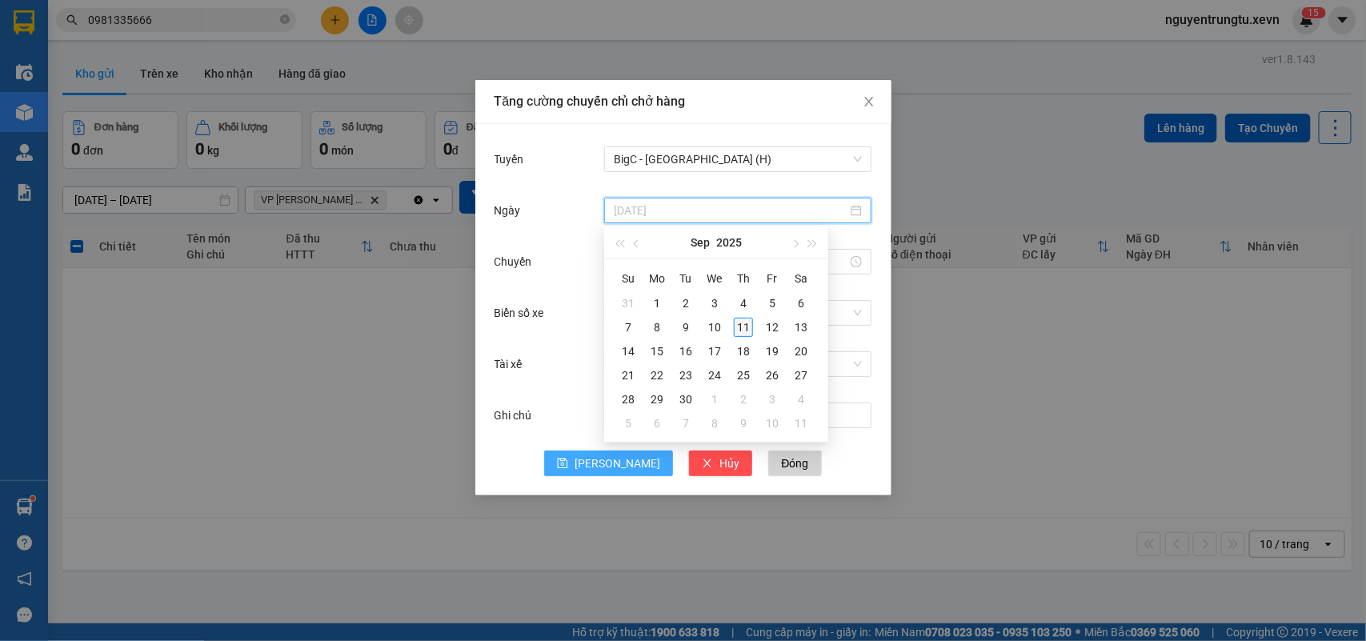
type input "[DATE]"
click at [750, 322] on div "11" at bounding box center [743, 327] width 19 height 19
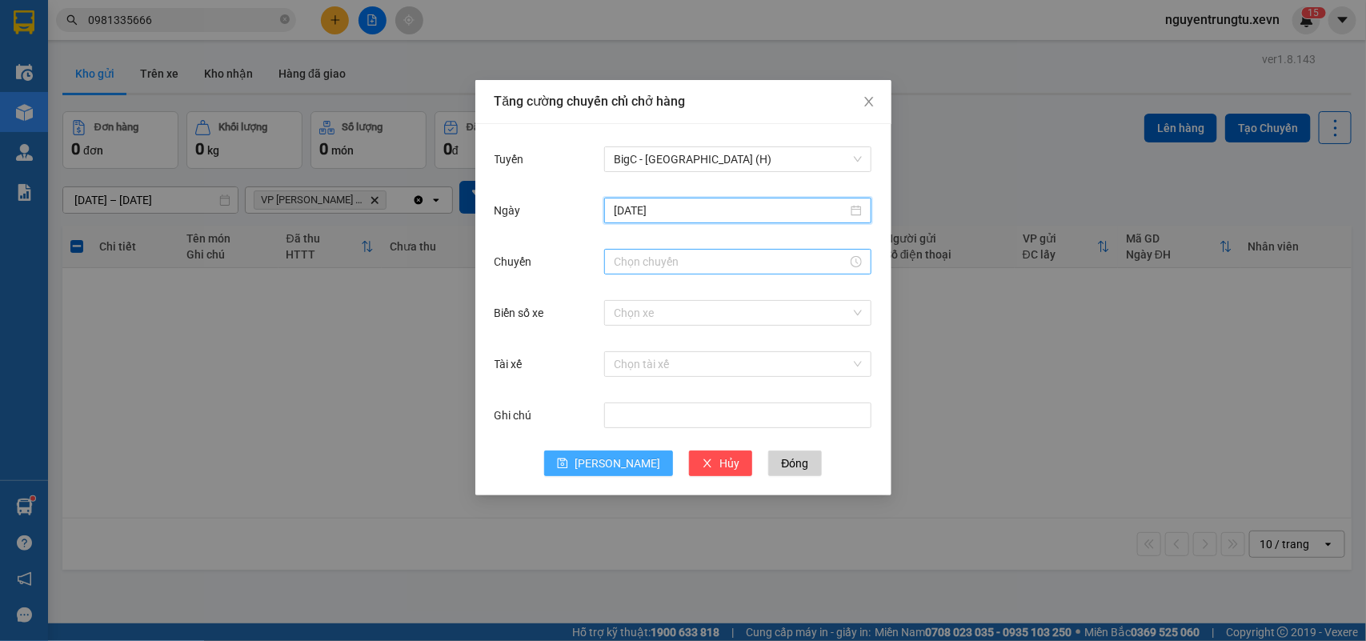
click at [704, 260] on input "Chuyến" at bounding box center [731, 262] width 234 height 18
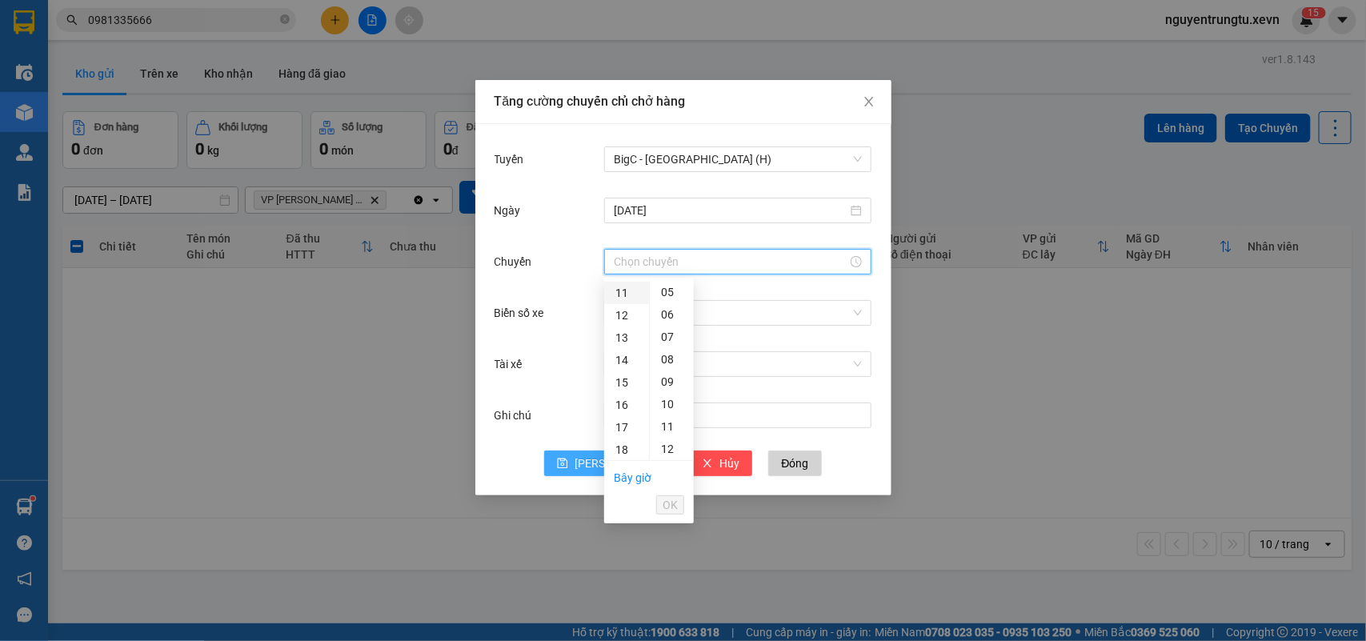
click at [618, 298] on div "11" at bounding box center [626, 293] width 45 height 22
drag, startPoint x: 670, startPoint y: 406, endPoint x: 668, endPoint y: 509, distance: 102.4
click at [670, 409] on div "05" at bounding box center [672, 404] width 44 height 22
type input "11:05"
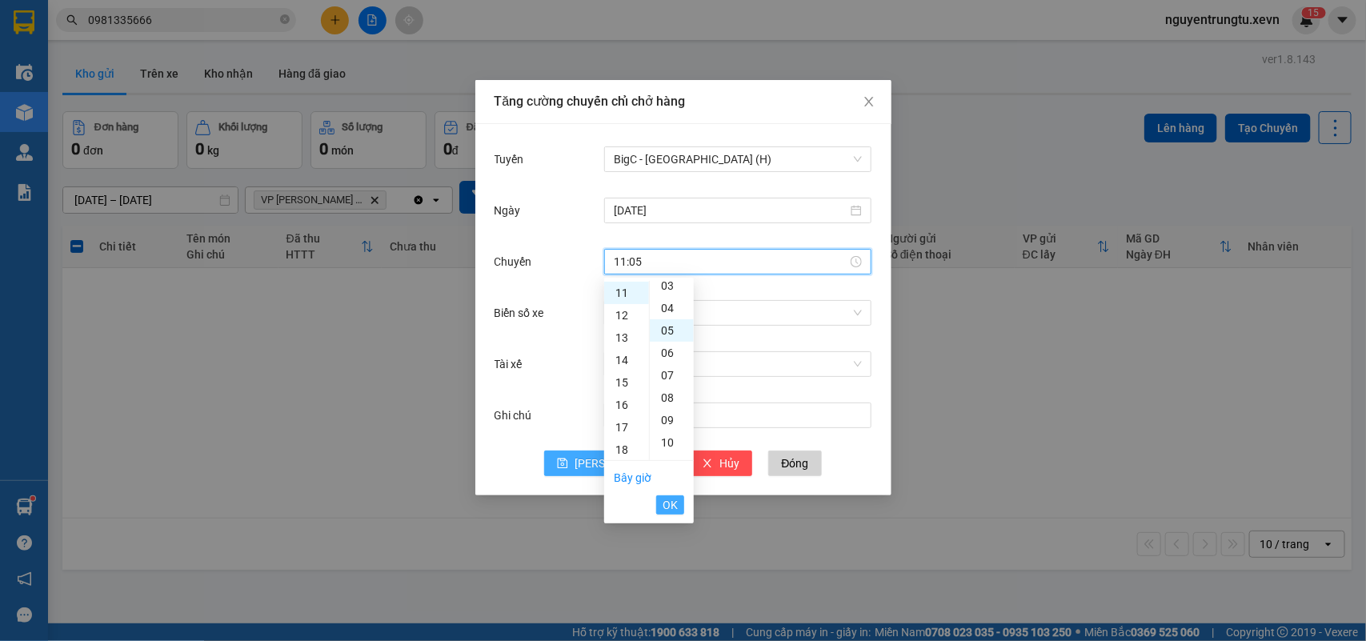
scroll to position [112, 0]
click at [668, 502] on span "OK" at bounding box center [669, 505] width 15 height 18
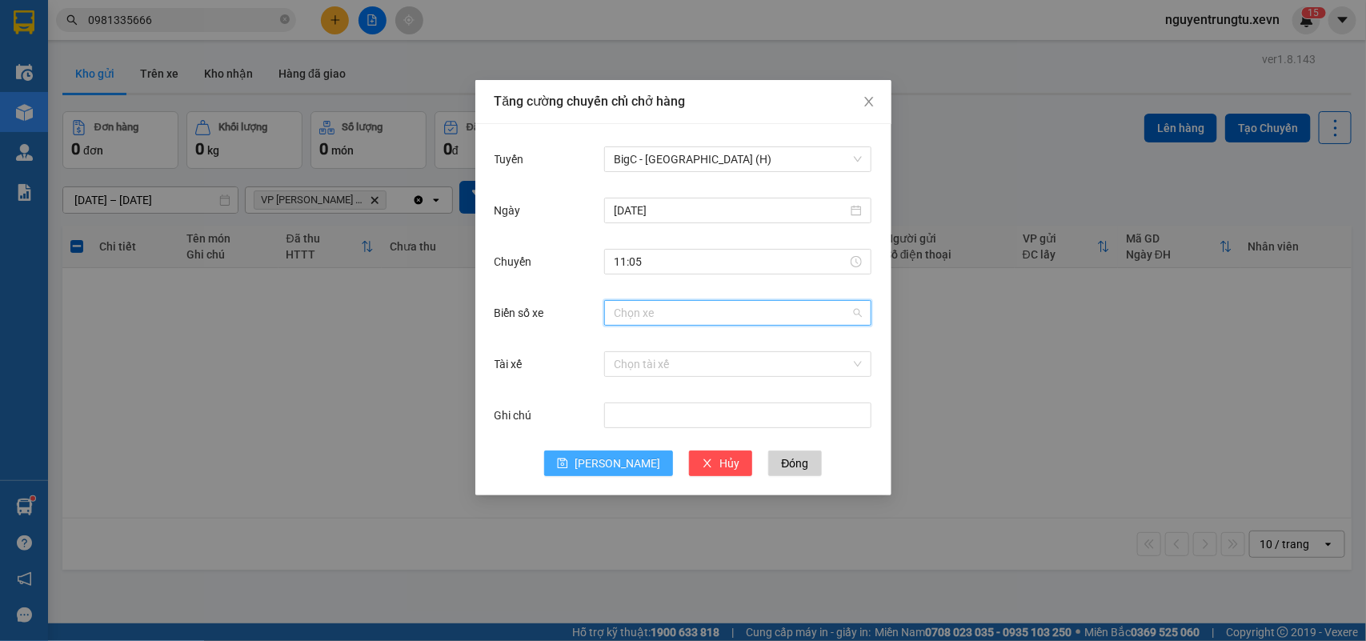
click at [705, 310] on input "Biển số xe" at bounding box center [732, 313] width 237 height 24
type input "2.86"
click at [630, 356] on div "29F-042.86" at bounding box center [737, 345] width 267 height 26
click at [654, 370] on input "Tài xế" at bounding box center [732, 364] width 237 height 24
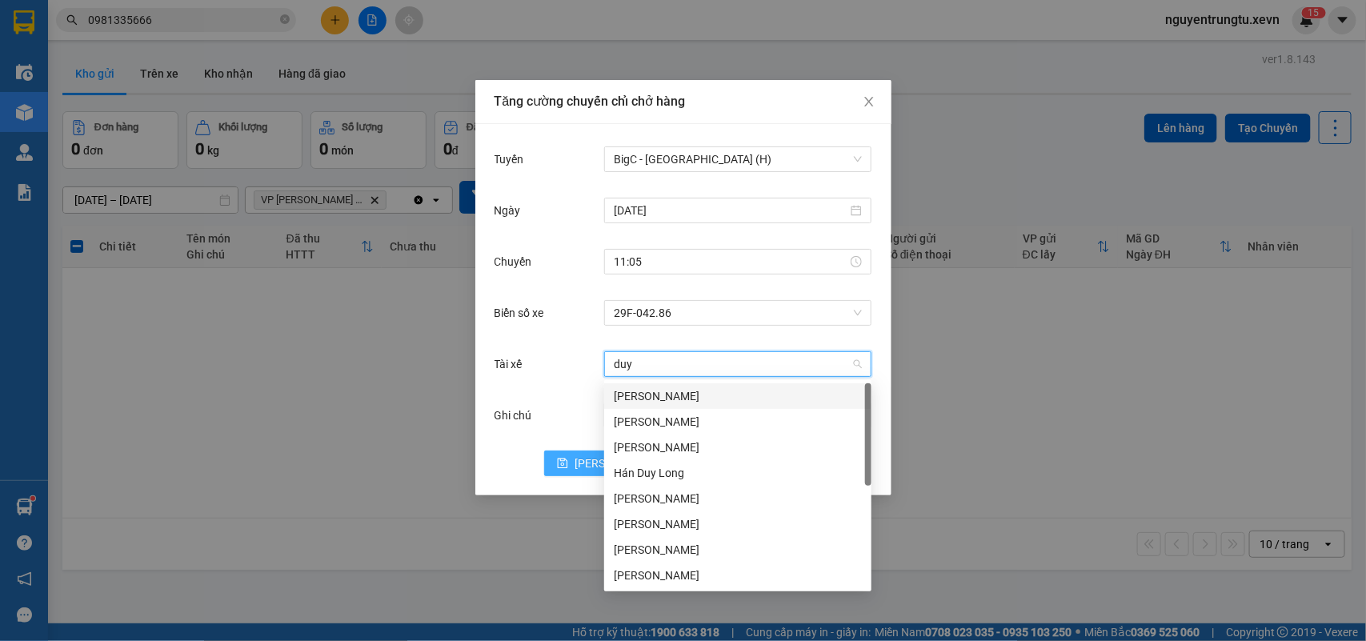
type input "duy n"
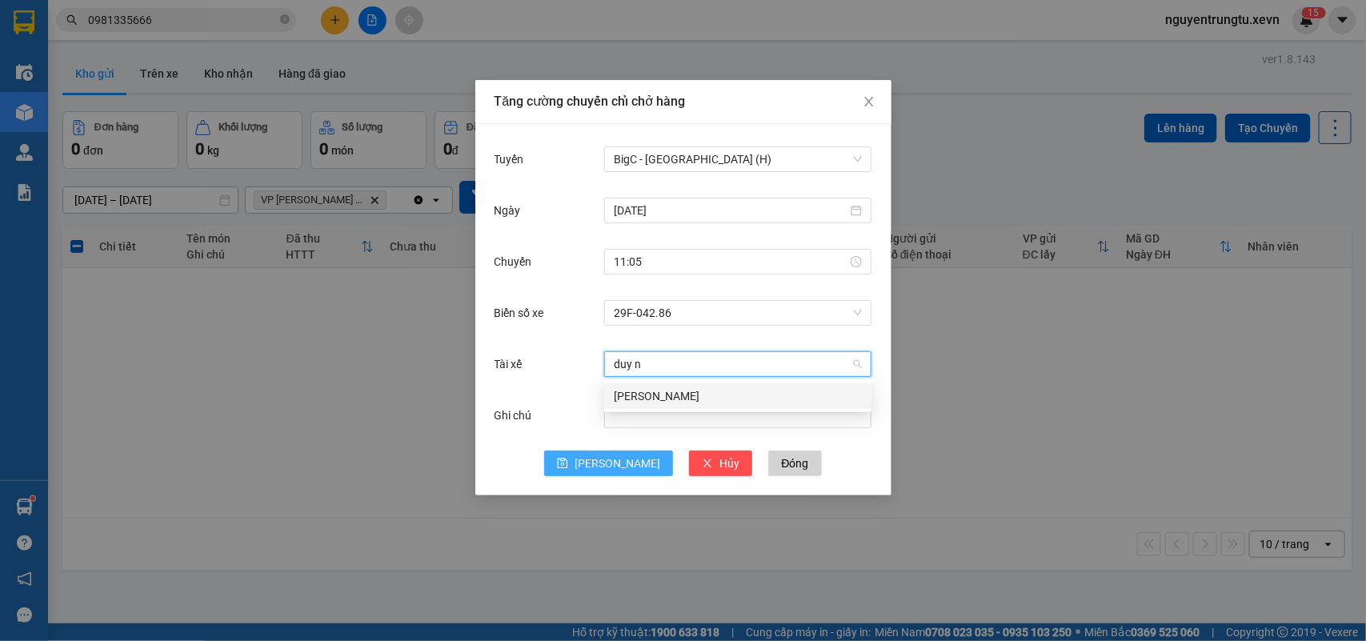
click at [646, 400] on div "Đào Duy Nhất" at bounding box center [738, 396] width 248 height 18
drag, startPoint x: 622, startPoint y: 444, endPoint x: 618, endPoint y: 461, distance: 17.3
click at [618, 461] on form "Tuyến BigC - Thái Bình (H) Ngày 11/09/2025 Chuyến 11:05 Biển số xe 29F-042.86 T…" at bounding box center [683, 309] width 378 height 333
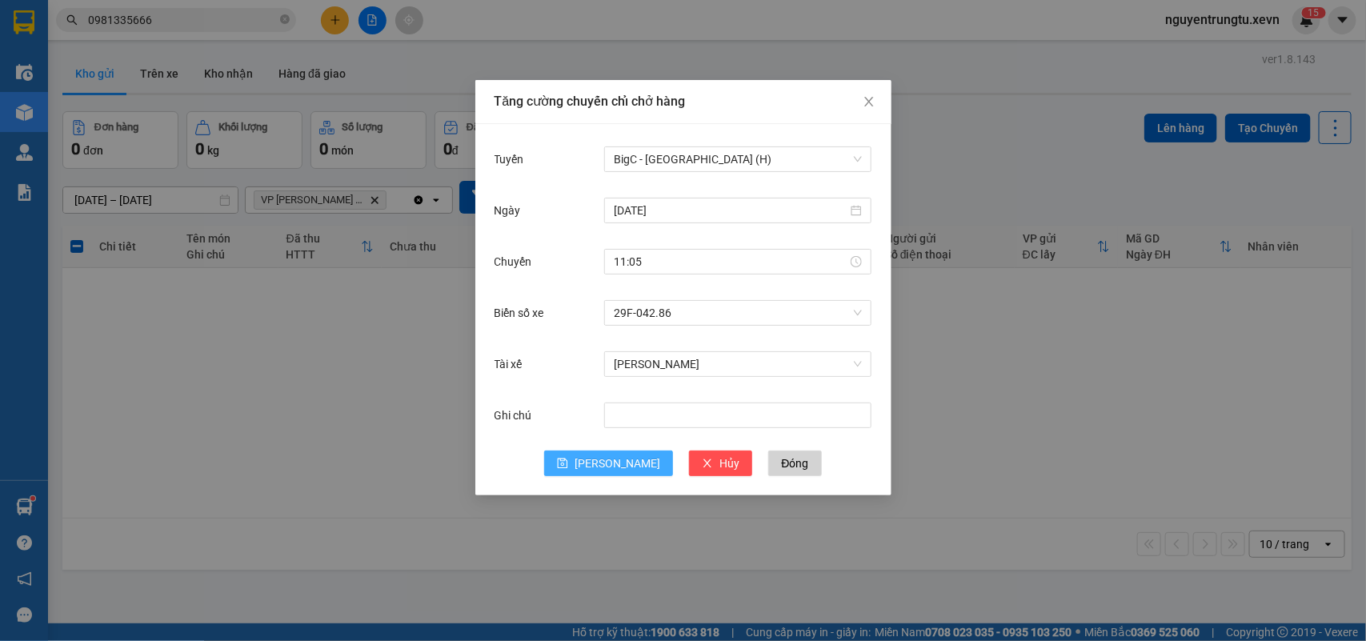
click at [618, 461] on span "[PERSON_NAME]" at bounding box center [617, 463] width 86 height 18
drag, startPoint x: 413, startPoint y: 73, endPoint x: 366, endPoint y: 10, distance: 78.9
click at [402, 52] on div "Tăng cường chuyến chỉ chở hàng Tuyến Chọn tuyến đường Ngày Chuyến Biển số xe Ch…" at bounding box center [683, 320] width 1366 height 641
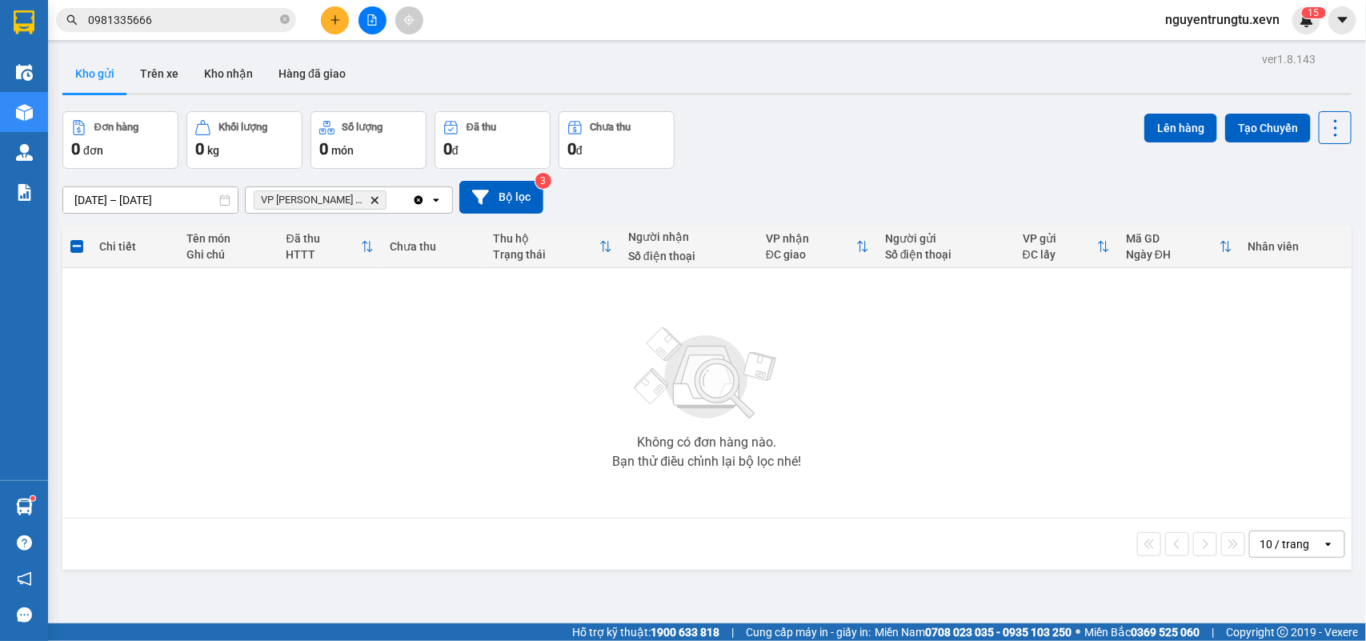
click at [365, 9] on body "Kết quả tìm kiếm ( 12 ) Bộ lọc Thuộc VP này Mã ĐH Trạng thái Món hàng Thu hộ Tổ…" at bounding box center [683, 320] width 1366 height 641
click at [370, 17] on icon "file-add" at bounding box center [371, 19] width 11 height 11
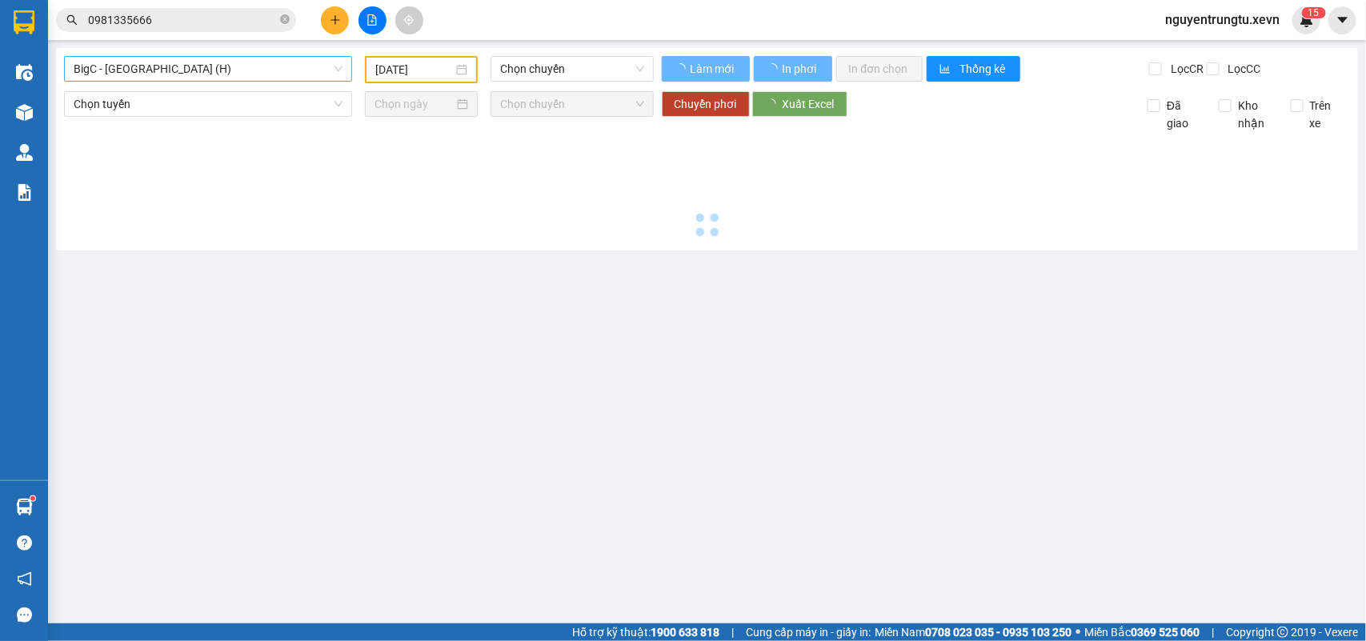
type input "[DATE]"
click at [202, 66] on span "BigC - [GEOGRAPHIC_DATA] (H)" at bounding box center [208, 69] width 269 height 24
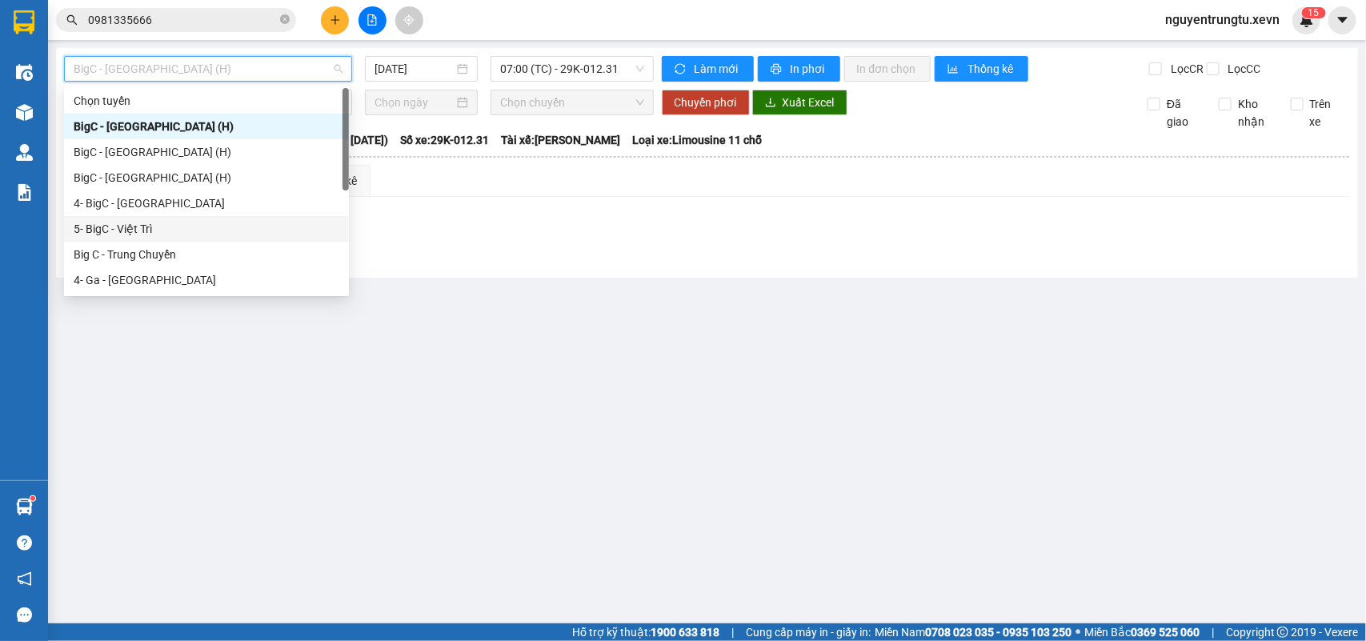
click at [145, 224] on div "5- BigC - Việt Trì" at bounding box center [207, 229] width 266 height 18
type input "[DATE]"
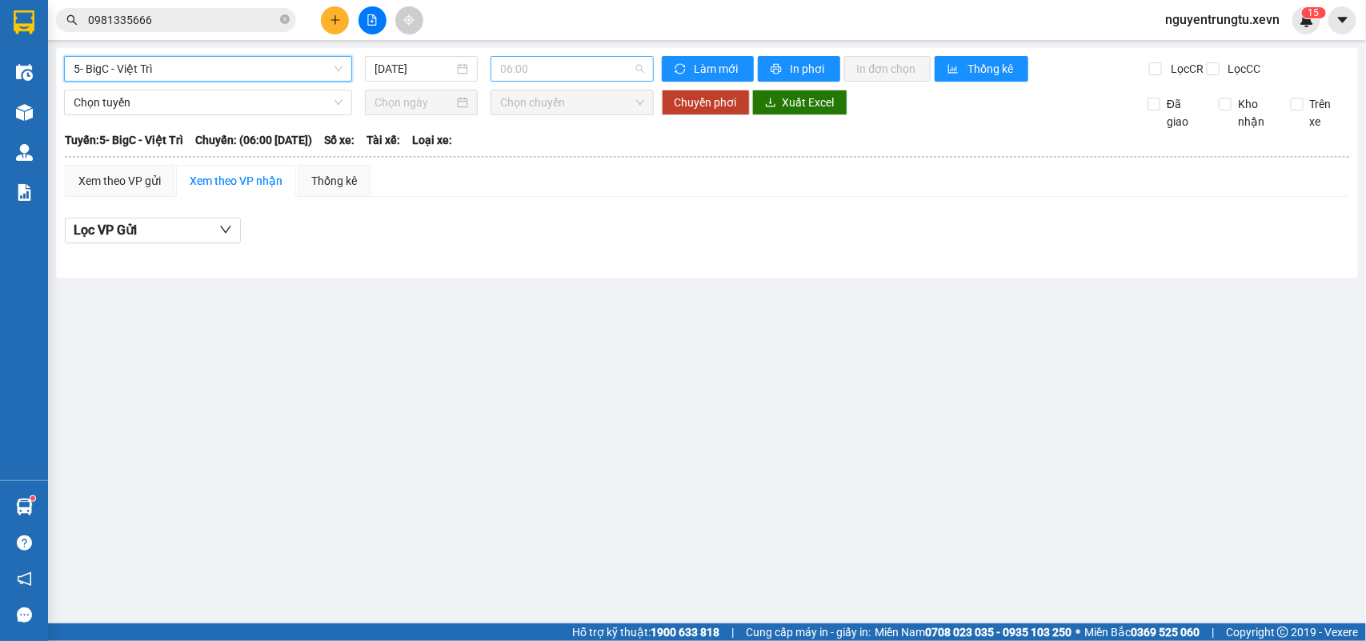
click at [538, 70] on span "06:00" at bounding box center [571, 69] width 143 height 24
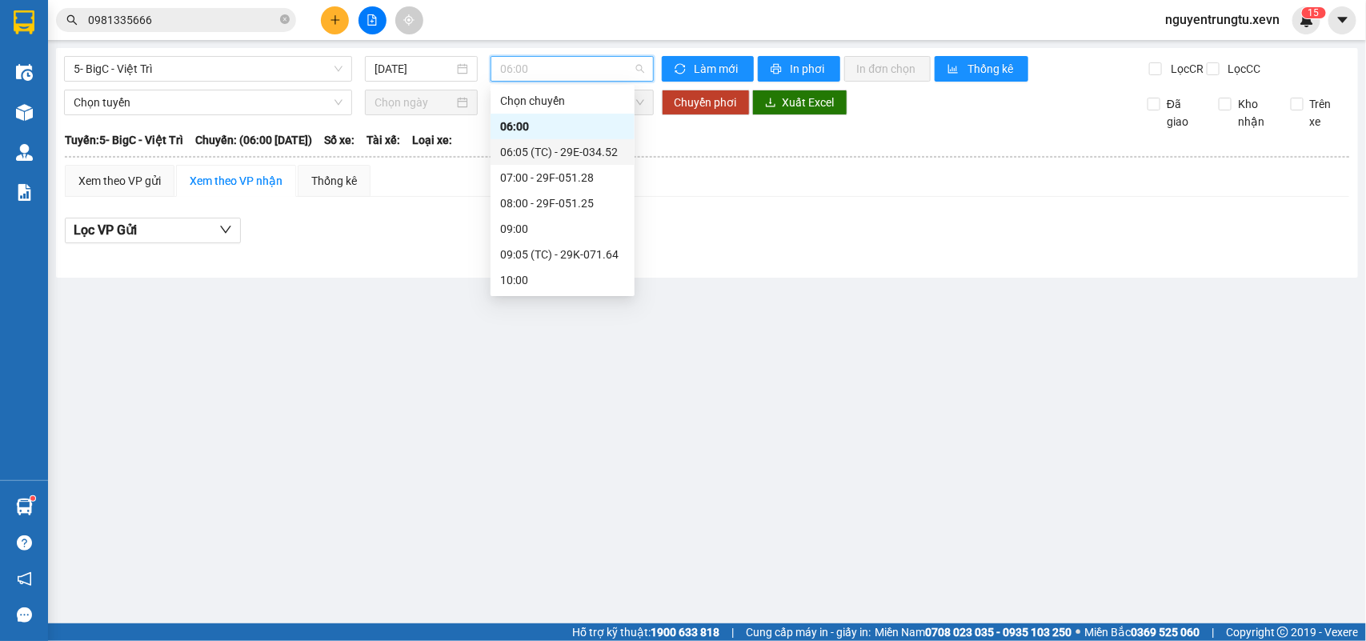
scroll to position [200, 0]
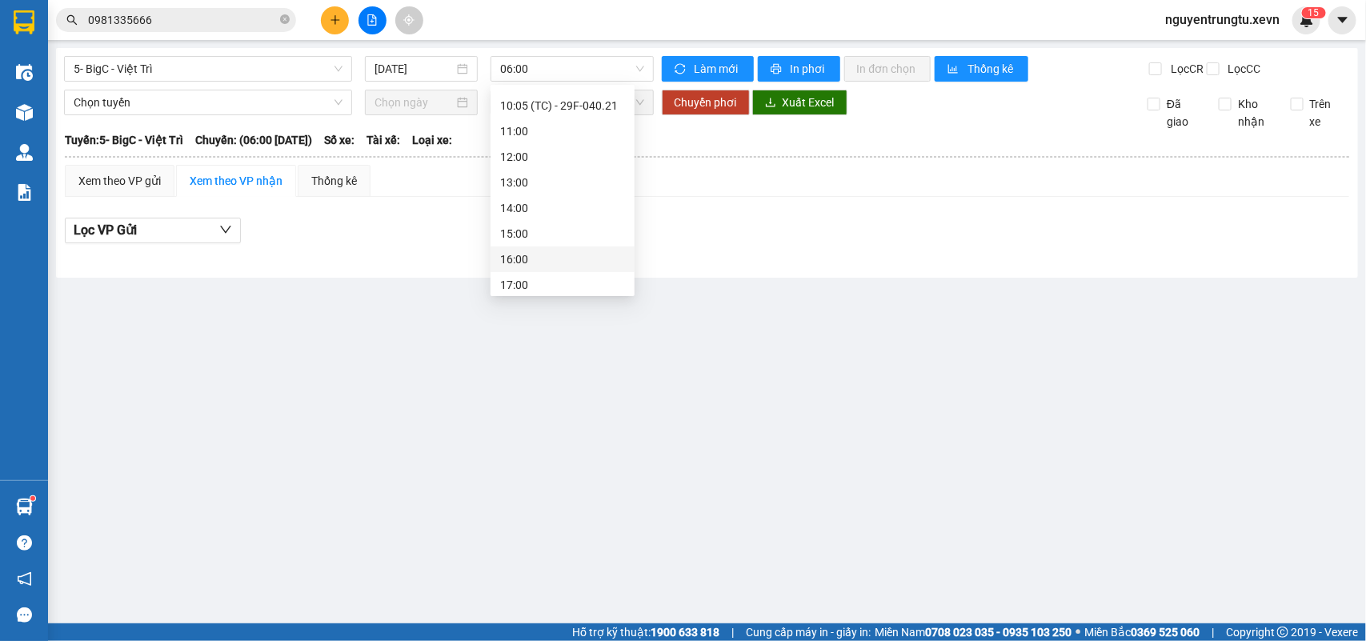
click at [278, 338] on main "5- BigC - Việt Trì 11/09/2025 06:00 Làm mới In phơi In đơn chọn Thống kê Lọc CR…" at bounding box center [683, 311] width 1366 height 623
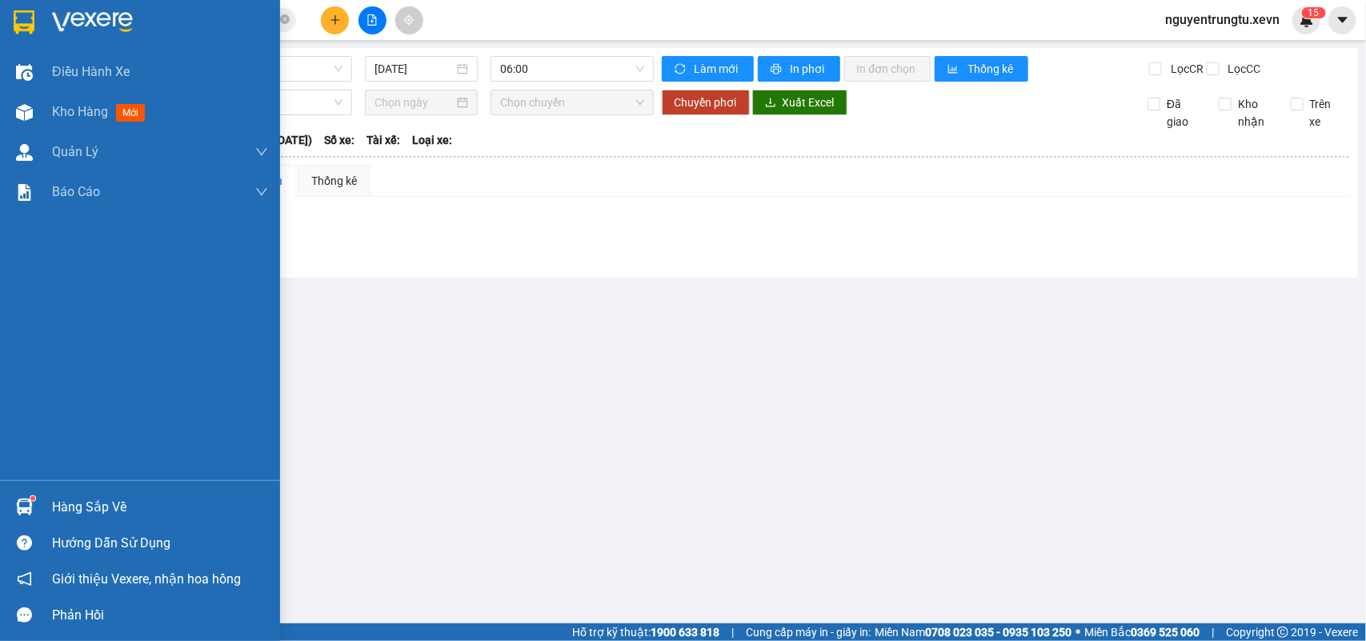
click at [26, 14] on img at bounding box center [24, 22] width 21 height 24
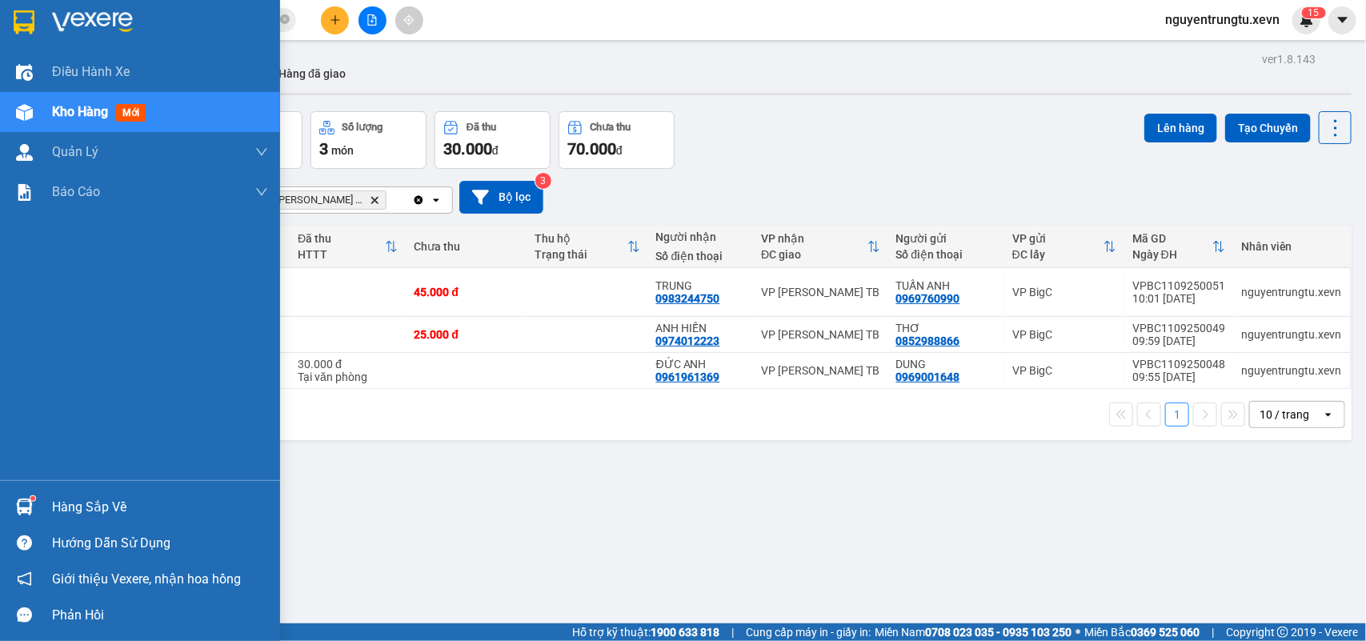
click at [20, 506] on img at bounding box center [24, 506] width 17 height 17
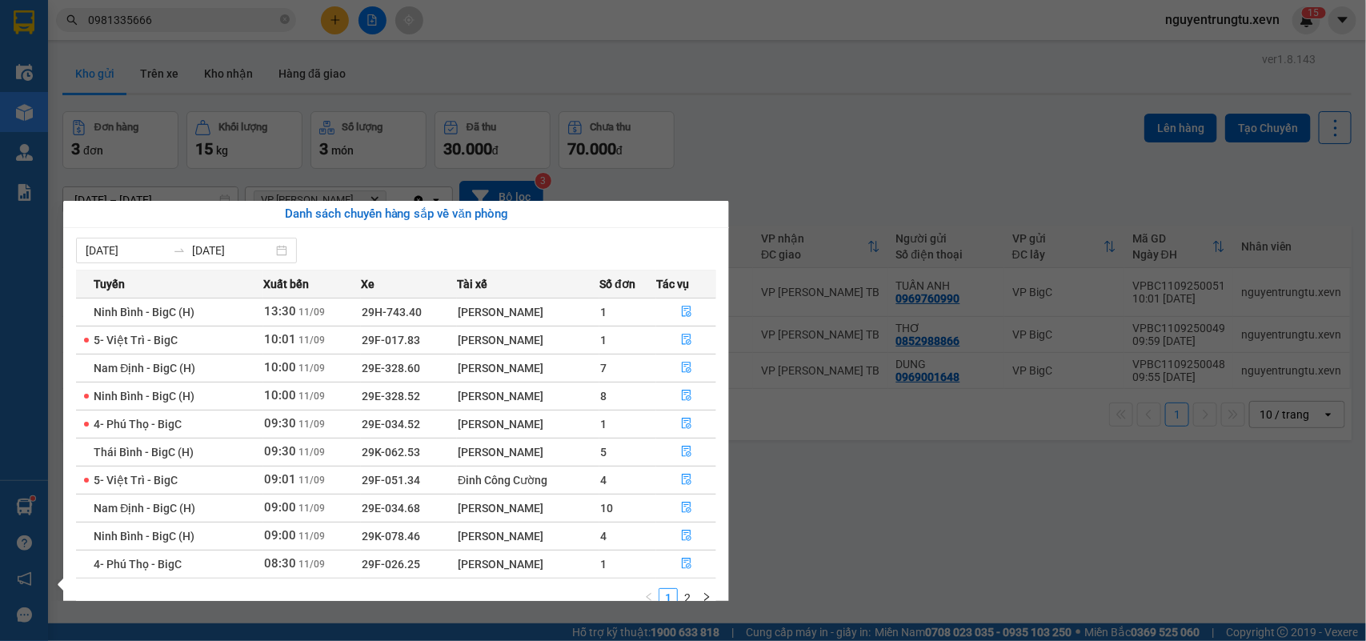
scroll to position [28, 0]
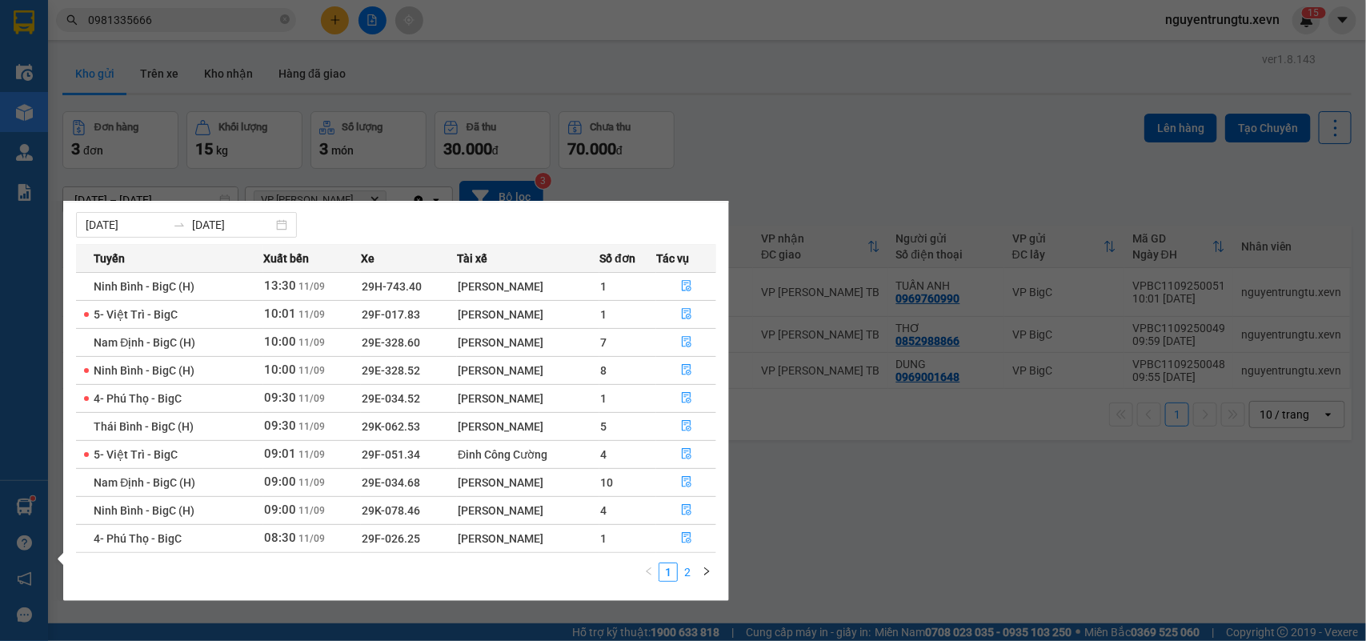
click at [690, 566] on link "2" at bounding box center [687, 572] width 18 height 18
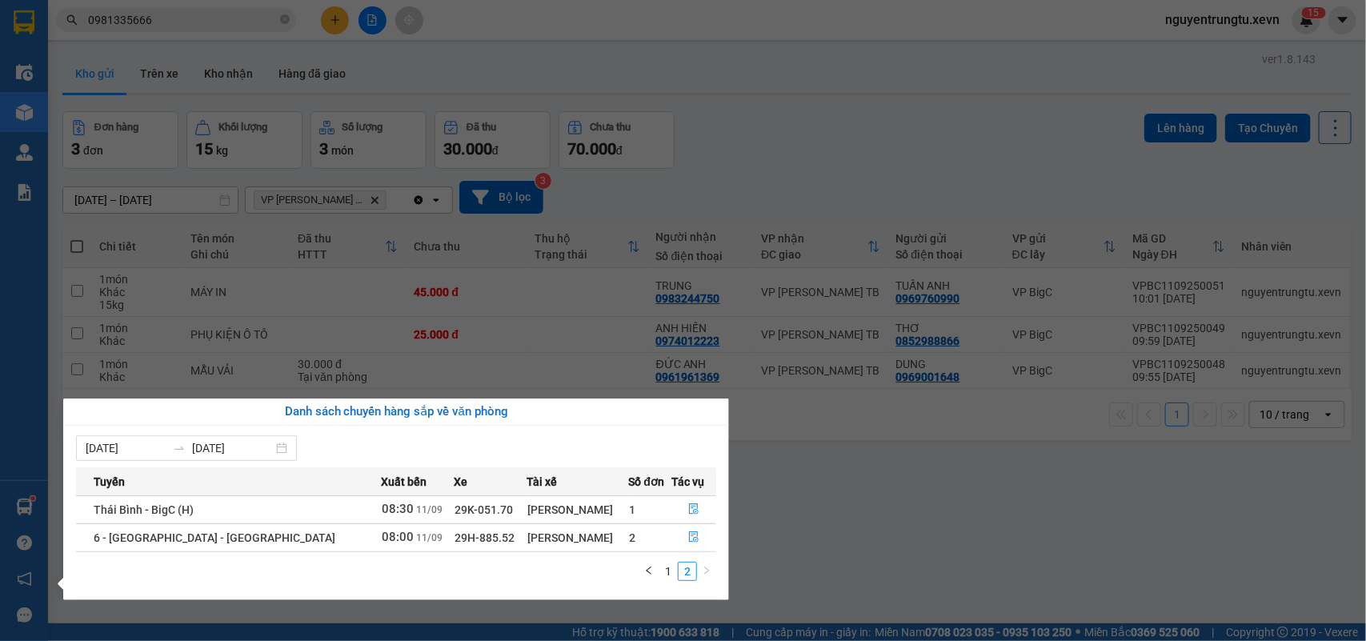
scroll to position [0, 0]
click at [666, 574] on link "1" at bounding box center [668, 571] width 18 height 18
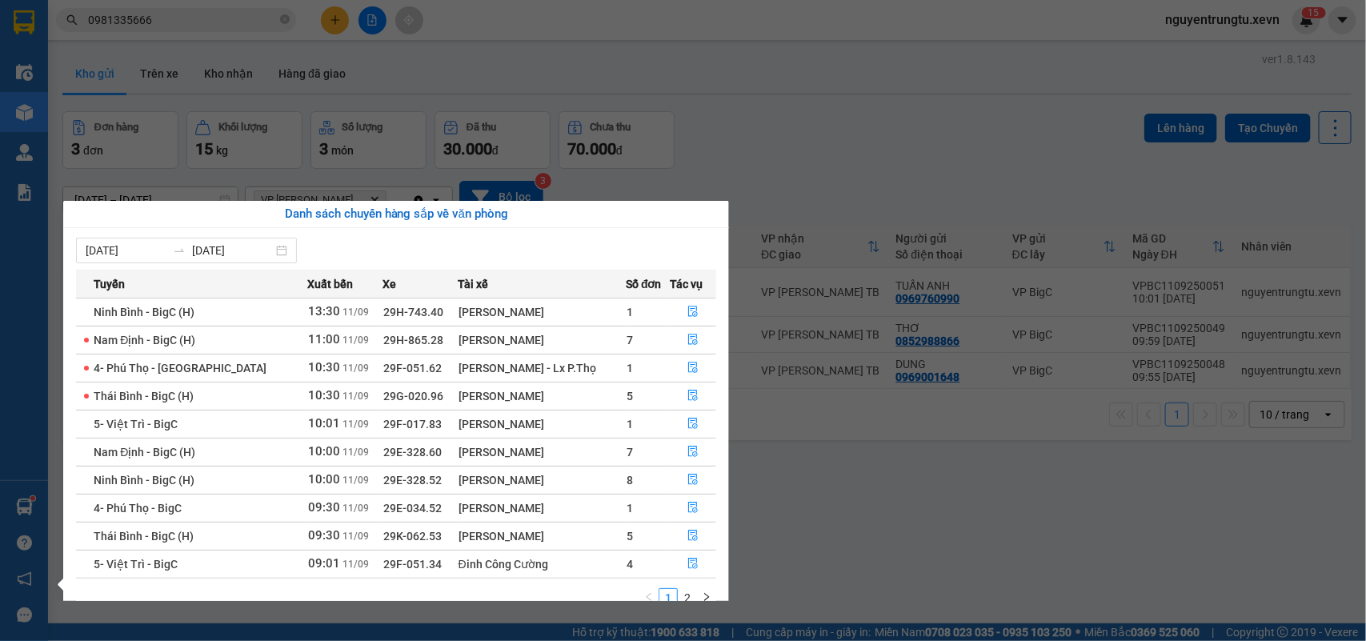
click at [162, 48] on section "Kết quả tìm kiếm ( 12 ) Bộ lọc Thuộc VP này Mã ĐH Trạng thái Món hàng Thu hộ Tổ…" at bounding box center [683, 320] width 1366 height 641
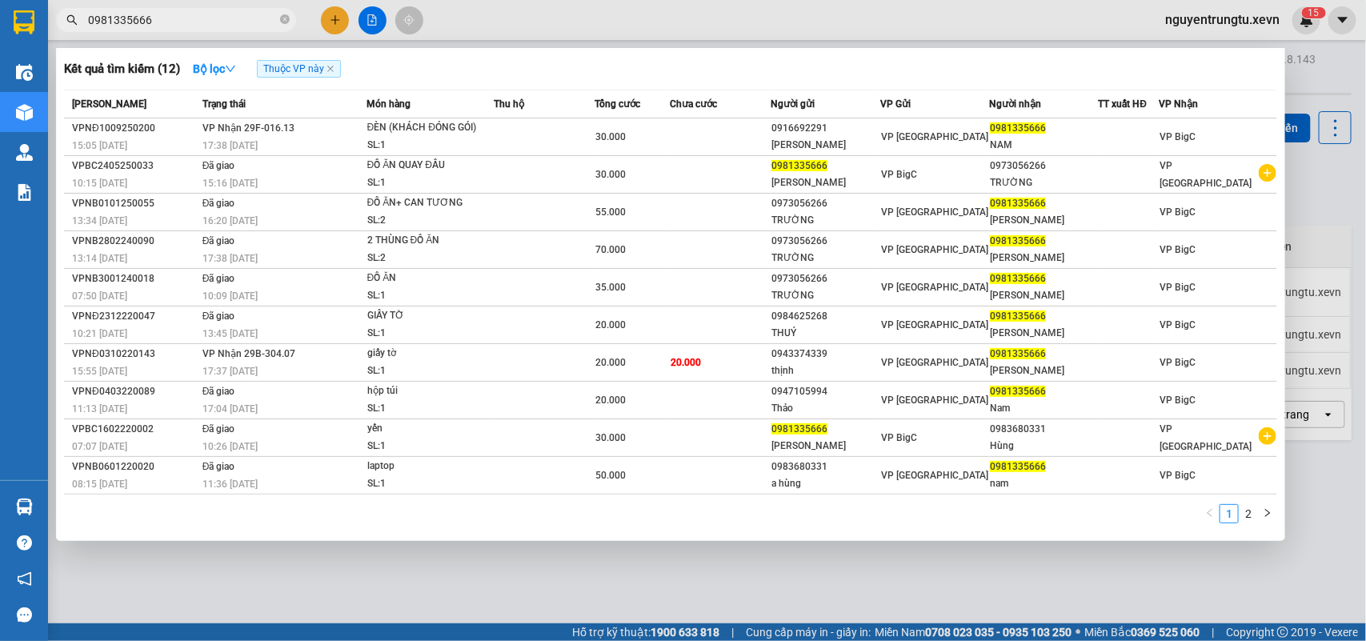
click at [180, 18] on input "0981335666" at bounding box center [182, 20] width 189 height 18
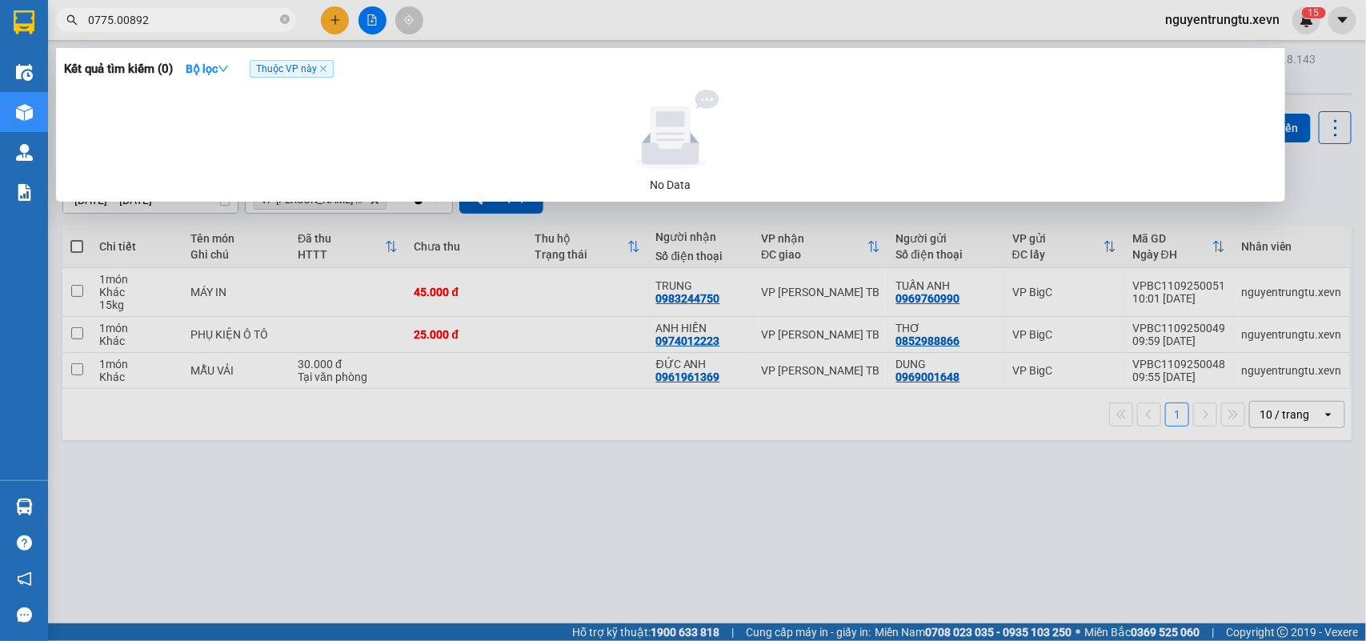
click at [113, 17] on input "0775.00892" at bounding box center [182, 20] width 189 height 18
click at [126, 18] on input "0775300892" at bounding box center [182, 20] width 189 height 18
click at [130, 17] on input "0775300892" at bounding box center [182, 20] width 189 height 18
type input "0775322892"
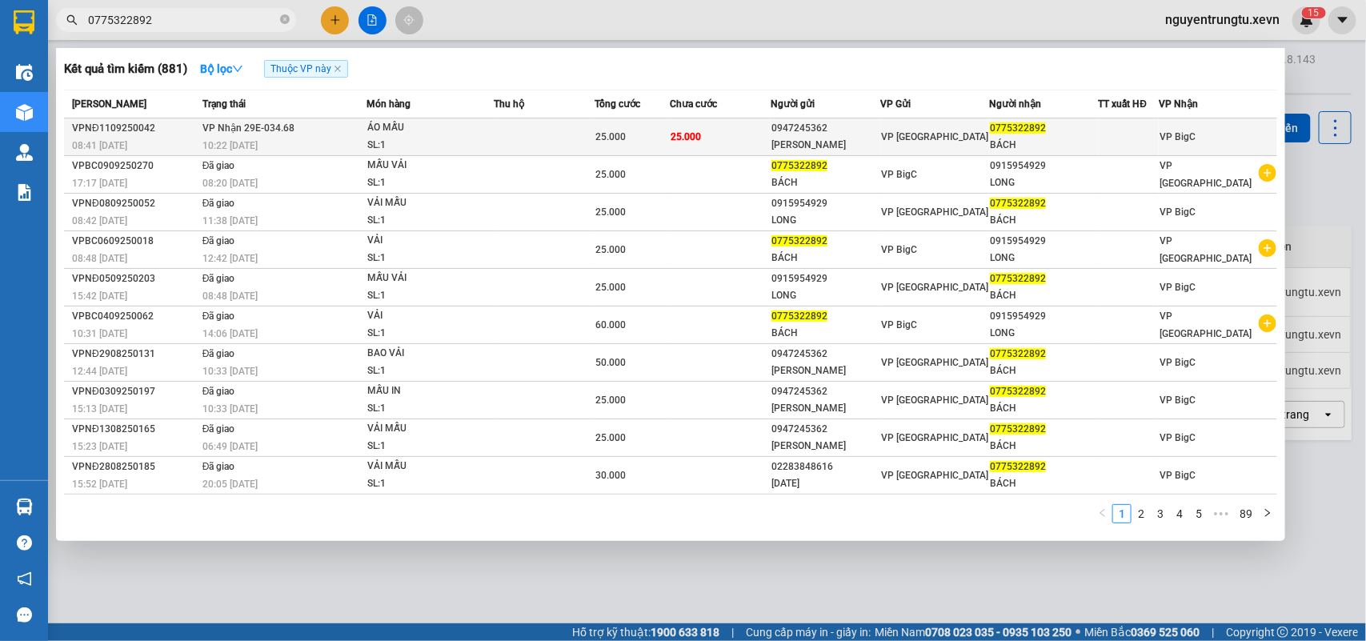
click at [461, 137] on div "SL: 1" at bounding box center [427, 146] width 120 height 18
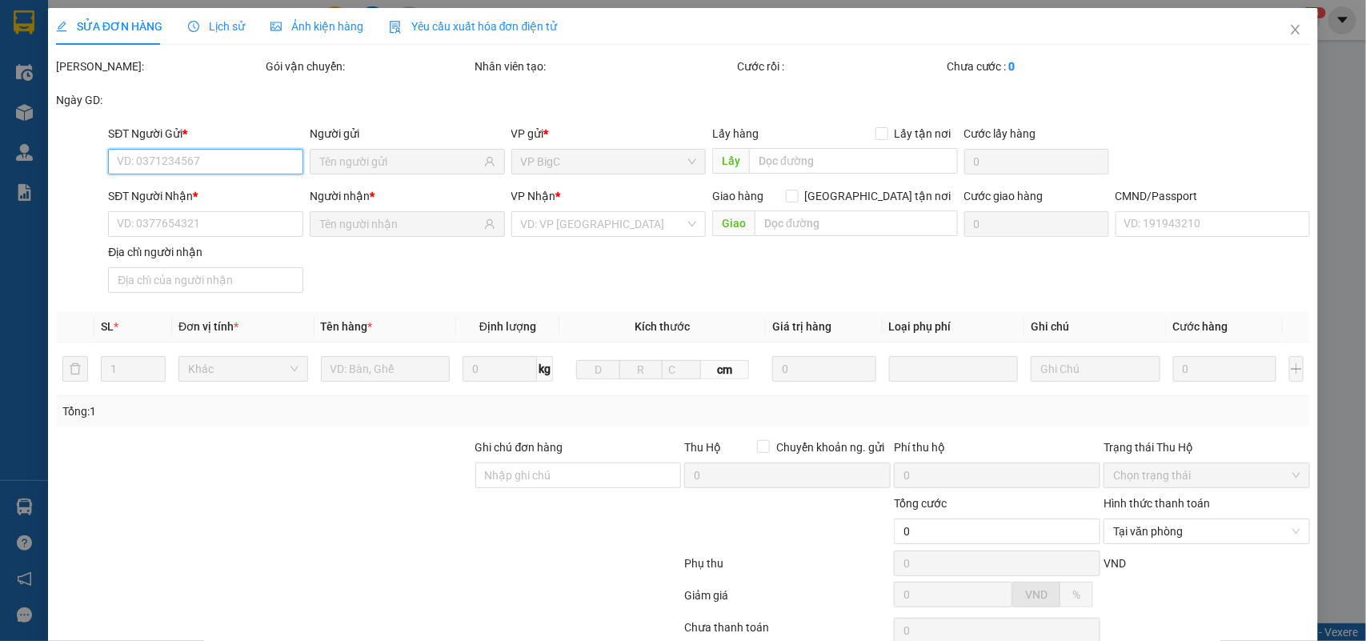
type input "0947245362"
type input "PHẠM KỲ ANH"
type input "0775322892"
type input "BÁCH"
type input "001080006013"
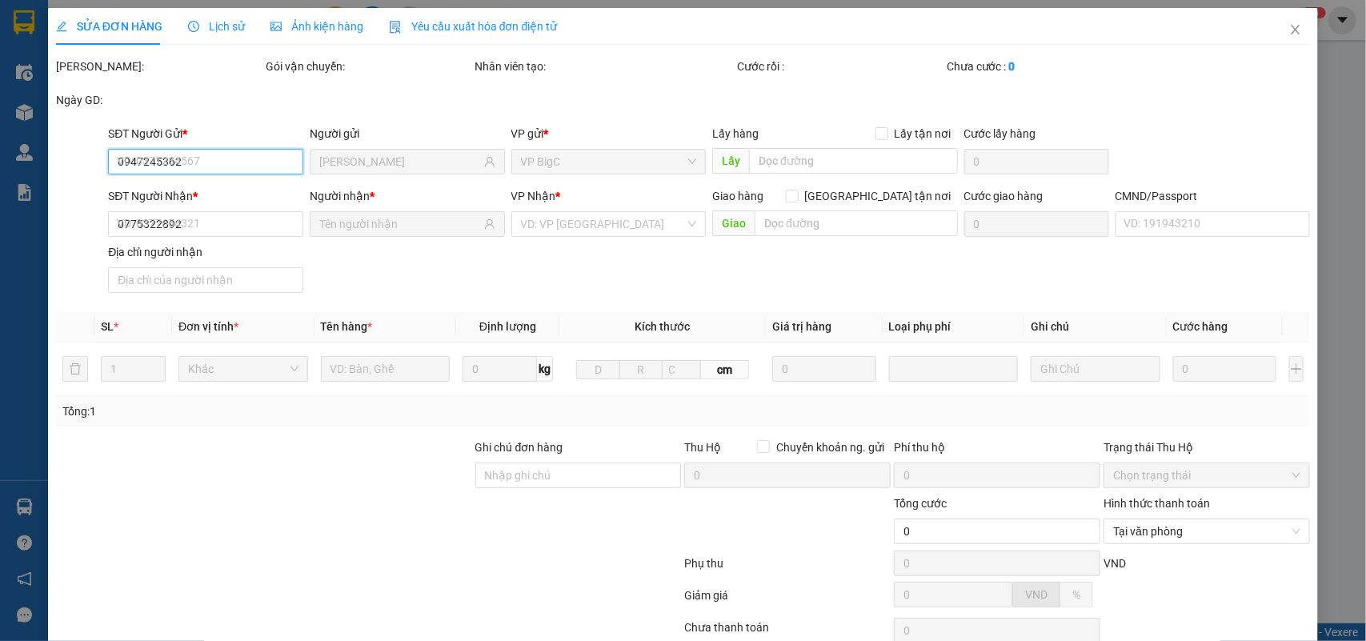
type input "25.000"
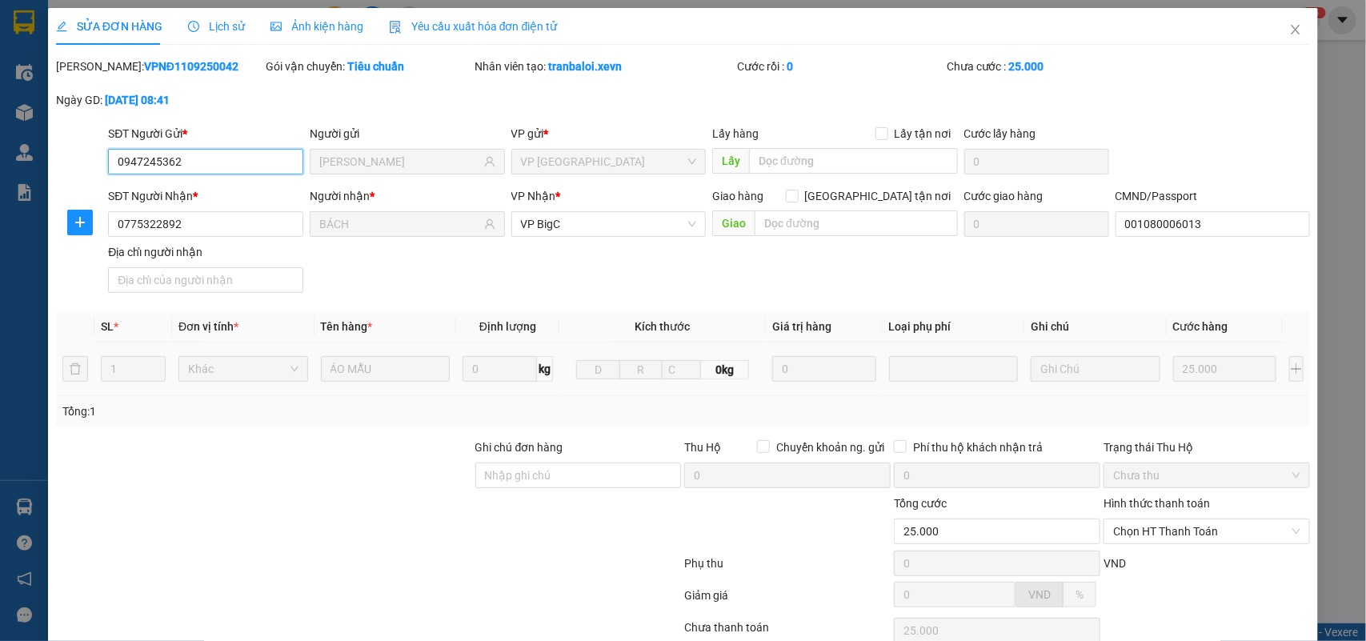
scroll to position [126, 0]
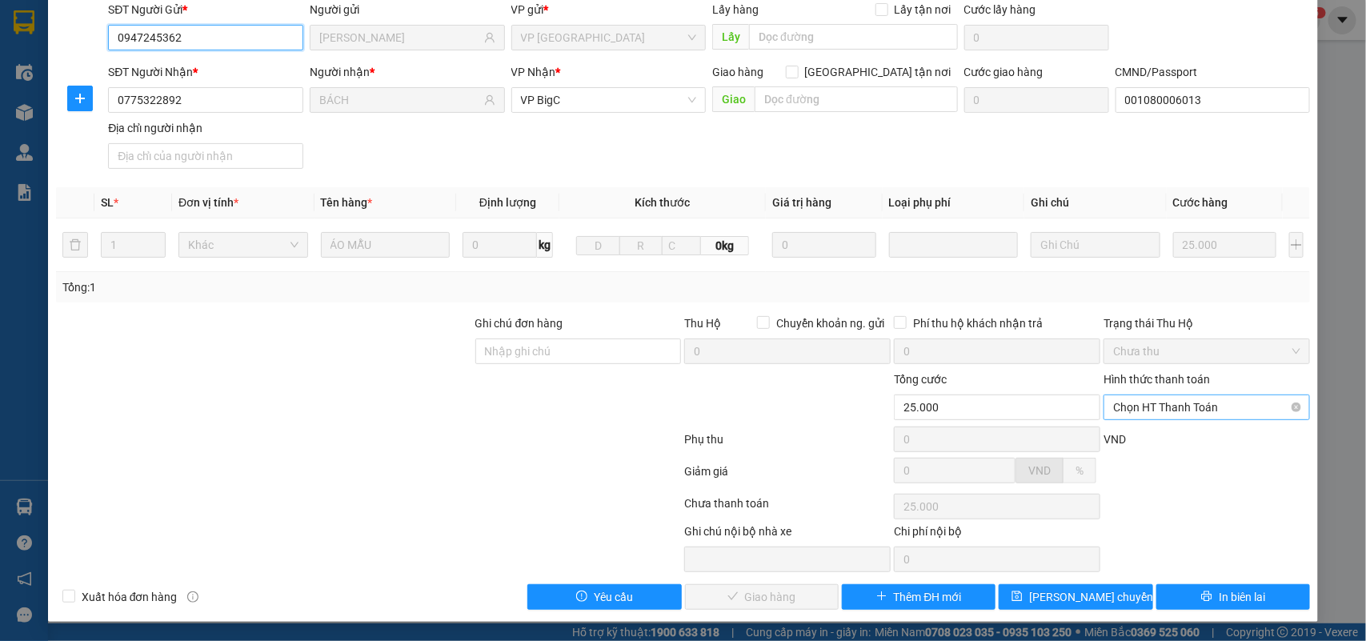
drag, startPoint x: 1164, startPoint y: 394, endPoint x: 1157, endPoint y: 414, distance: 21.3
click at [1164, 395] on span "Chọn HT Thanh Toán" at bounding box center [1206, 407] width 187 height 24
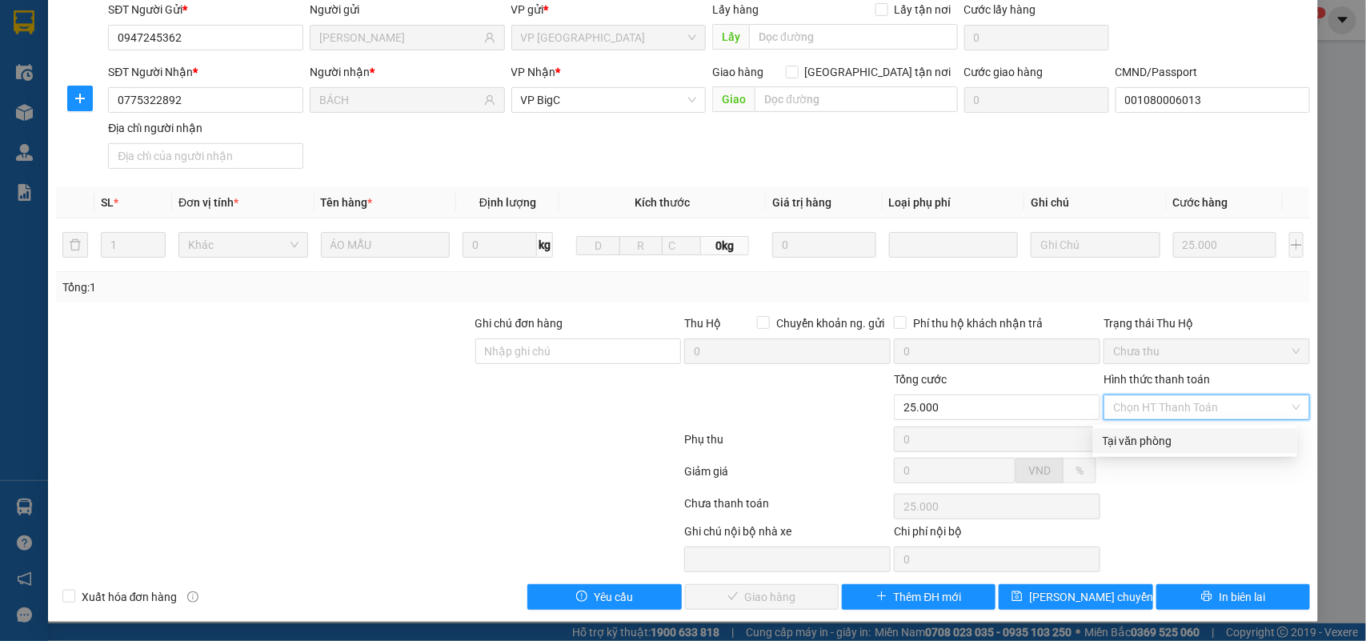
click at [1145, 440] on div "Tại văn phòng" at bounding box center [1194, 441] width 185 height 18
type input "0"
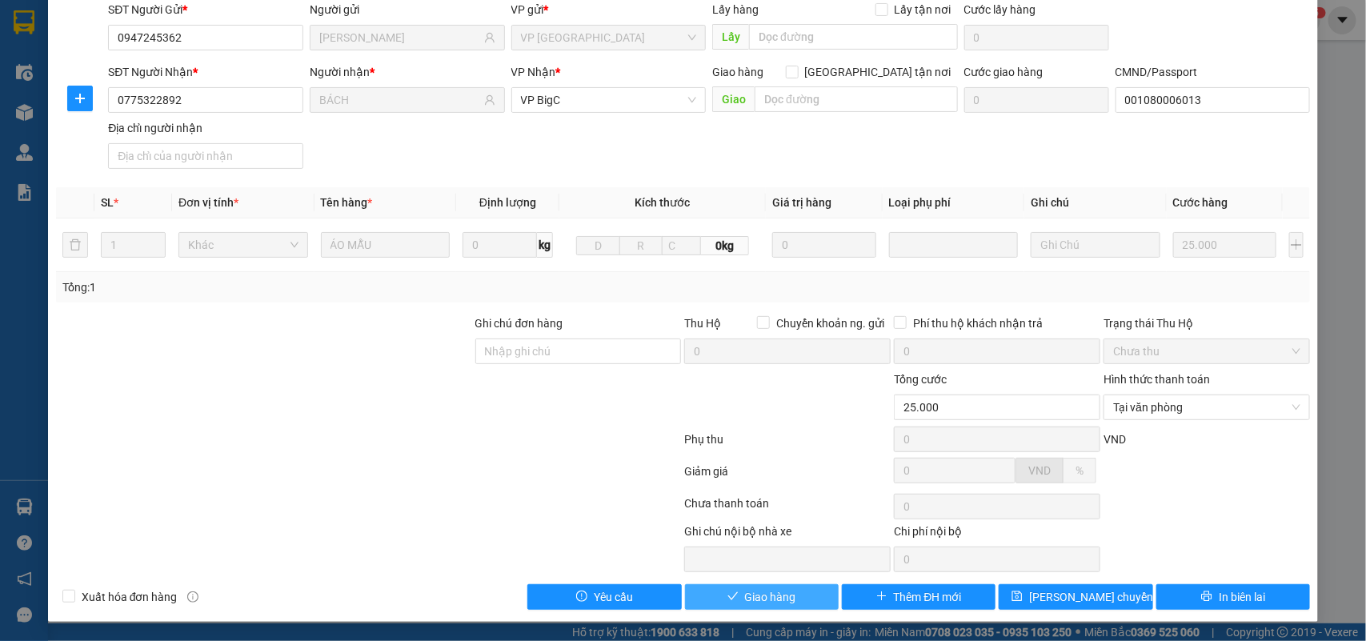
click at [798, 601] on button "Giao hàng" at bounding box center [762, 597] width 154 height 26
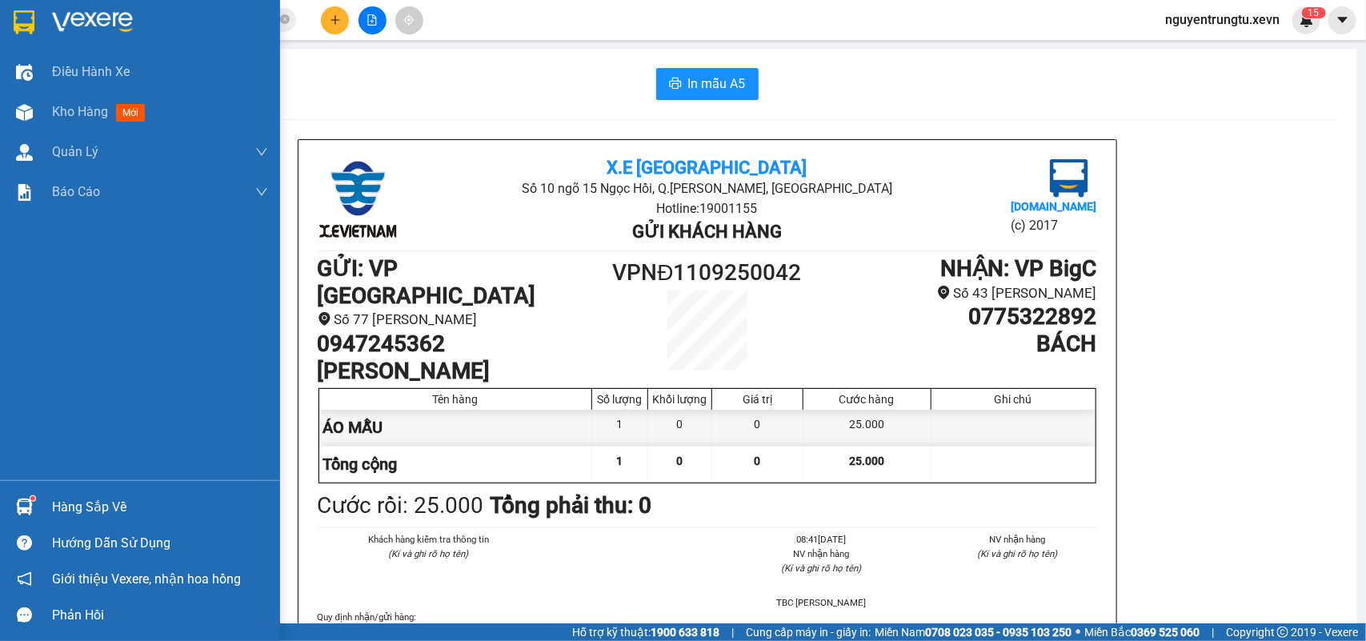
click at [26, 24] on img at bounding box center [24, 22] width 21 height 24
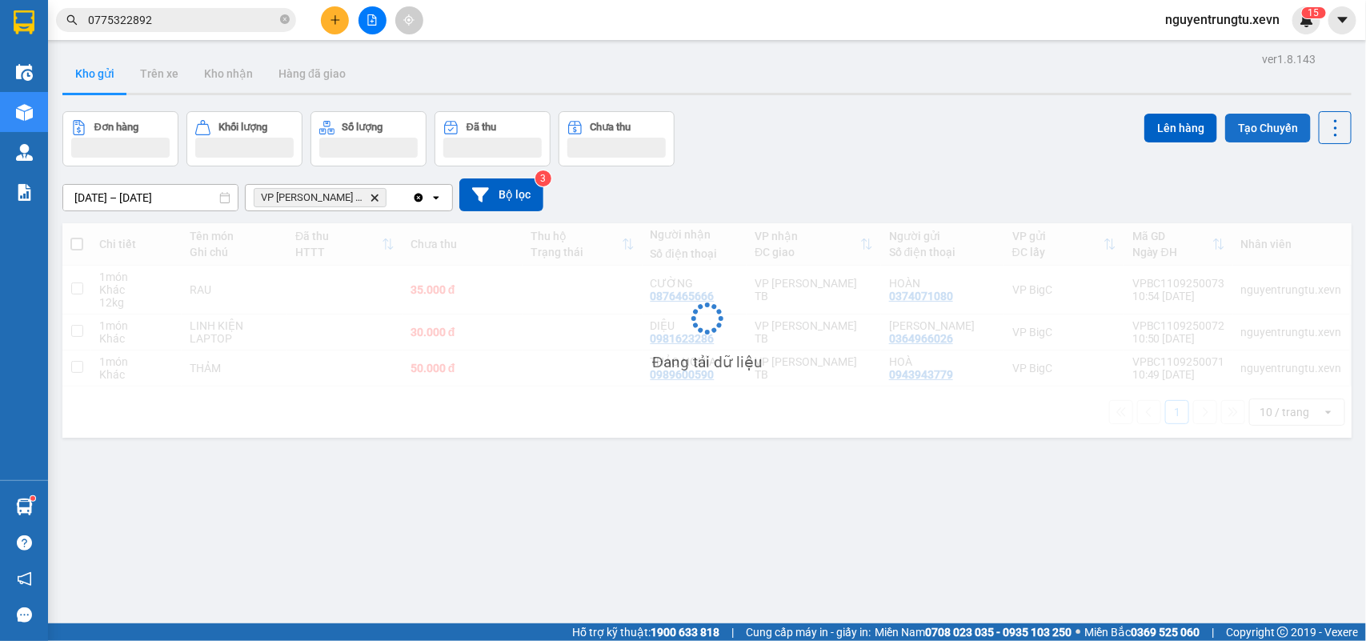
click at [1248, 122] on button "Tạo Chuyến" at bounding box center [1268, 128] width 86 height 29
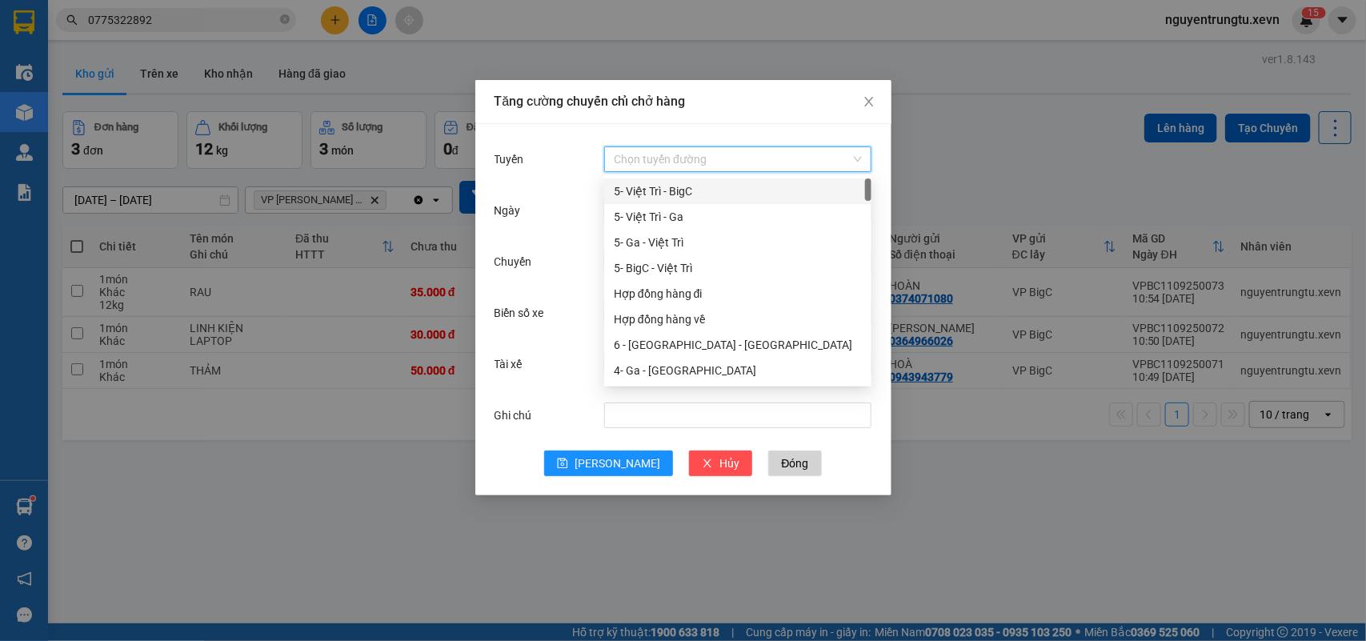
click at [796, 148] on input "Tuyến" at bounding box center [732, 159] width 237 height 24
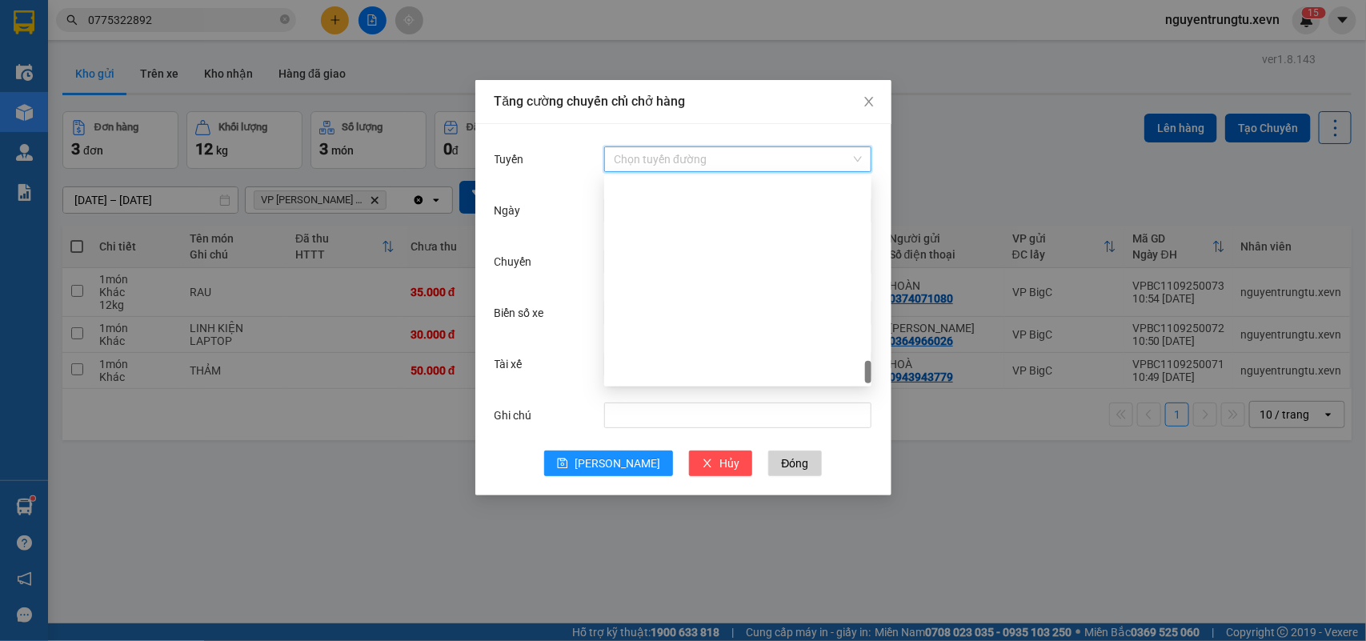
scroll to position [2098, 0]
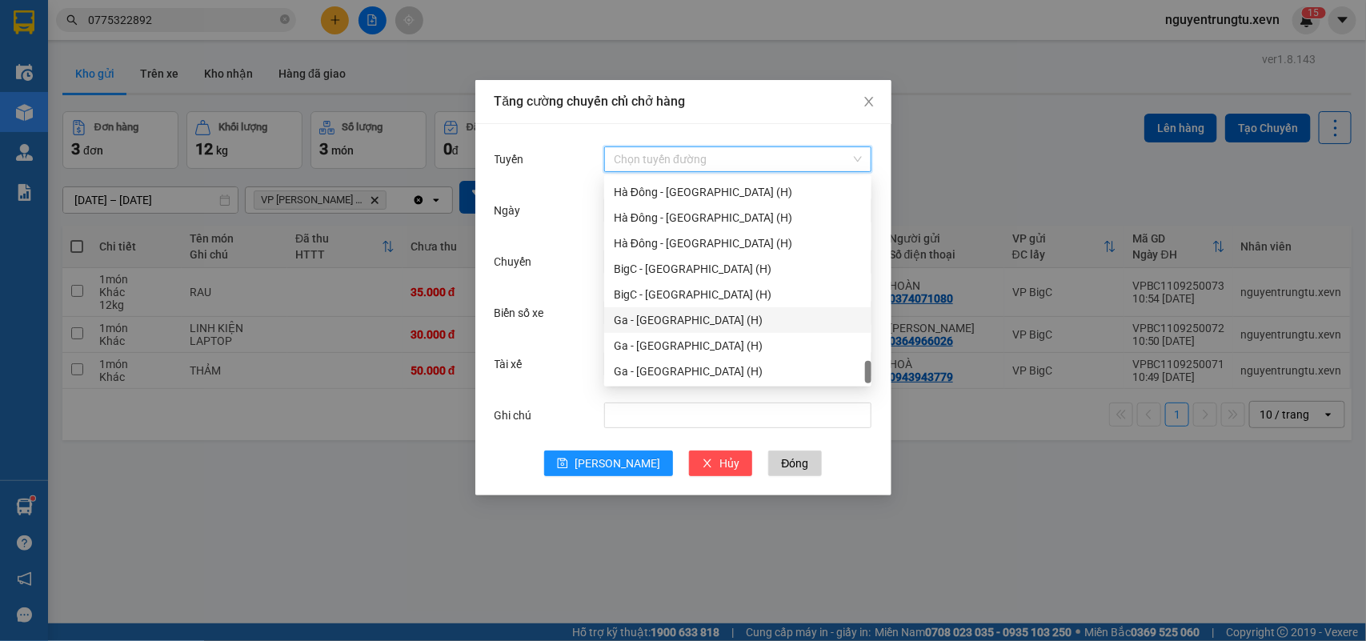
click at [700, 302] on div "BigC - [GEOGRAPHIC_DATA] (H)" at bounding box center [738, 295] width 248 height 18
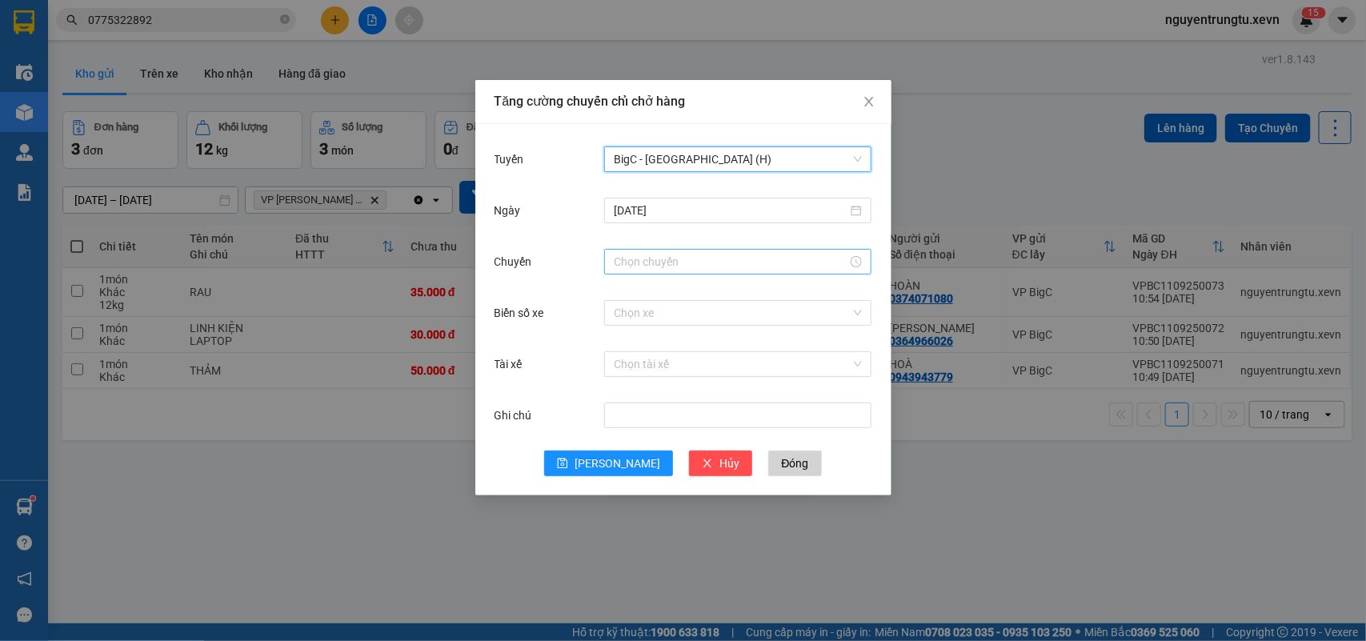
click at [680, 262] on input "Chuyến" at bounding box center [731, 262] width 234 height 18
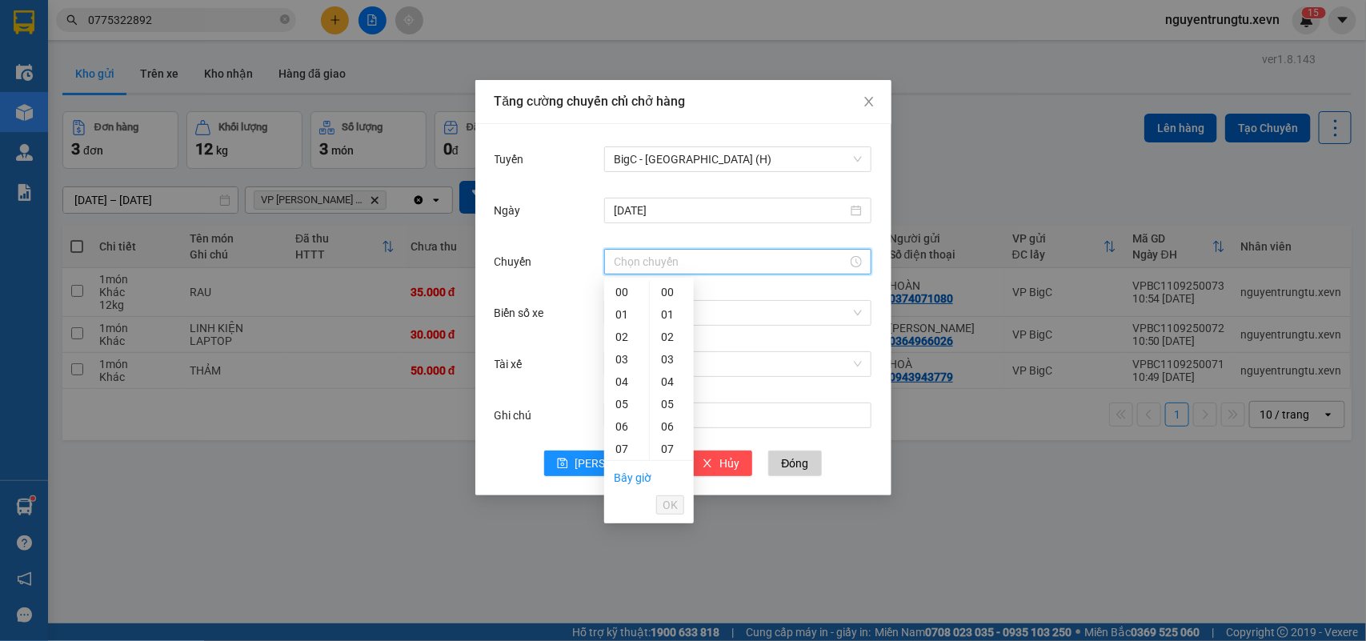
scroll to position [200, 0]
click at [625, 358] on div "12" at bounding box center [626, 361] width 45 height 22
drag, startPoint x: 670, startPoint y: 404, endPoint x: 670, endPoint y: 422, distance: 18.4
click at [670, 404] on div "05" at bounding box center [672, 404] width 44 height 22
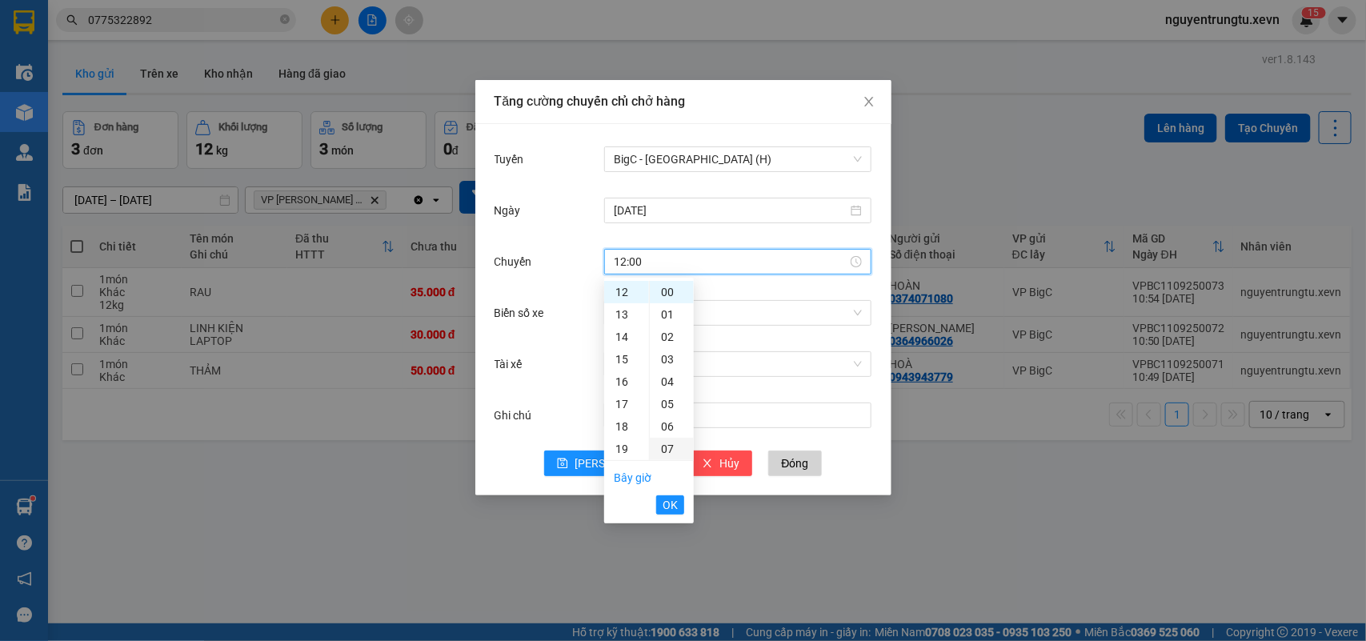
type input "12:05"
click at [662, 502] on span "OK" at bounding box center [669, 505] width 15 height 18
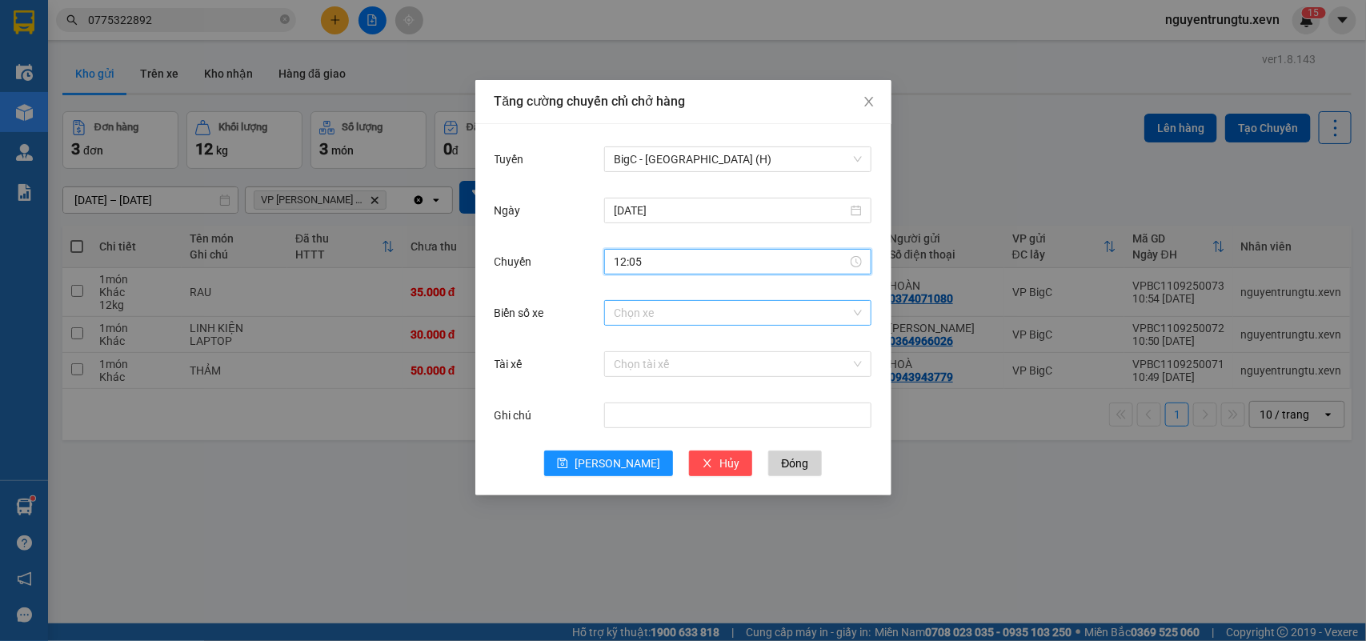
drag, startPoint x: 714, startPoint y: 298, endPoint x: 714, endPoint y: 310, distance: 11.2
click at [714, 300] on div "Chọn xe" at bounding box center [737, 313] width 267 height 26
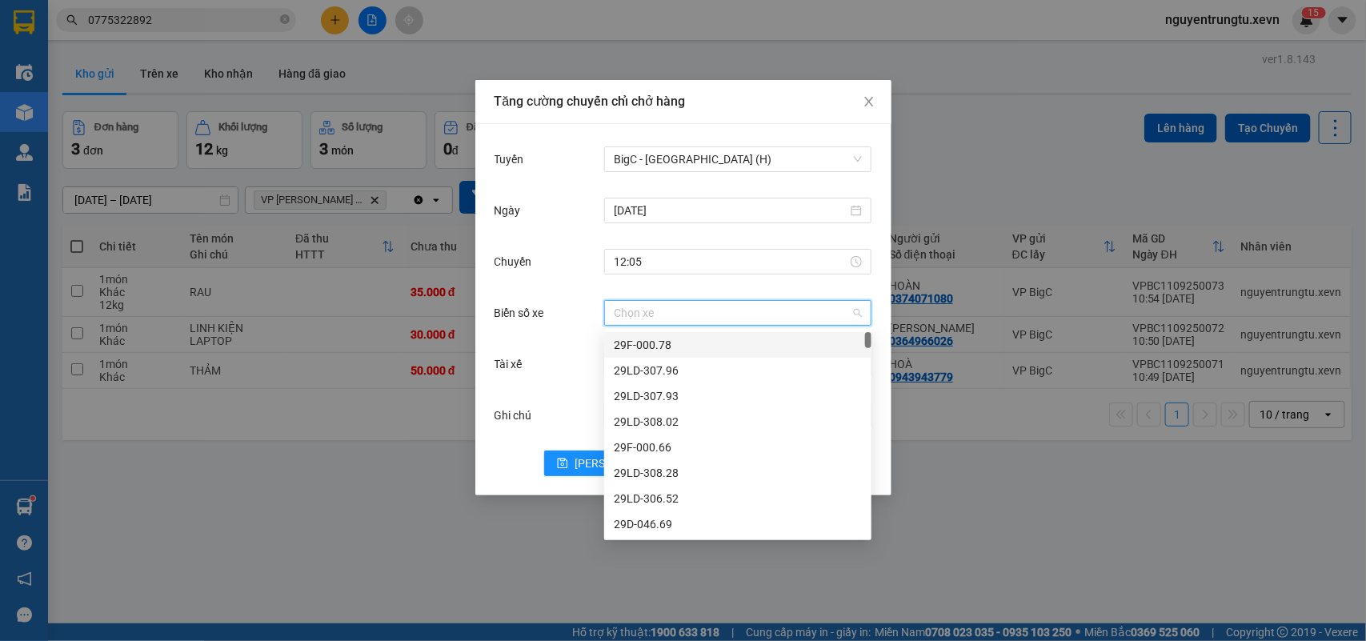
click at [714, 314] on input "Biển số xe" at bounding box center [732, 313] width 237 height 24
type input "8.46"
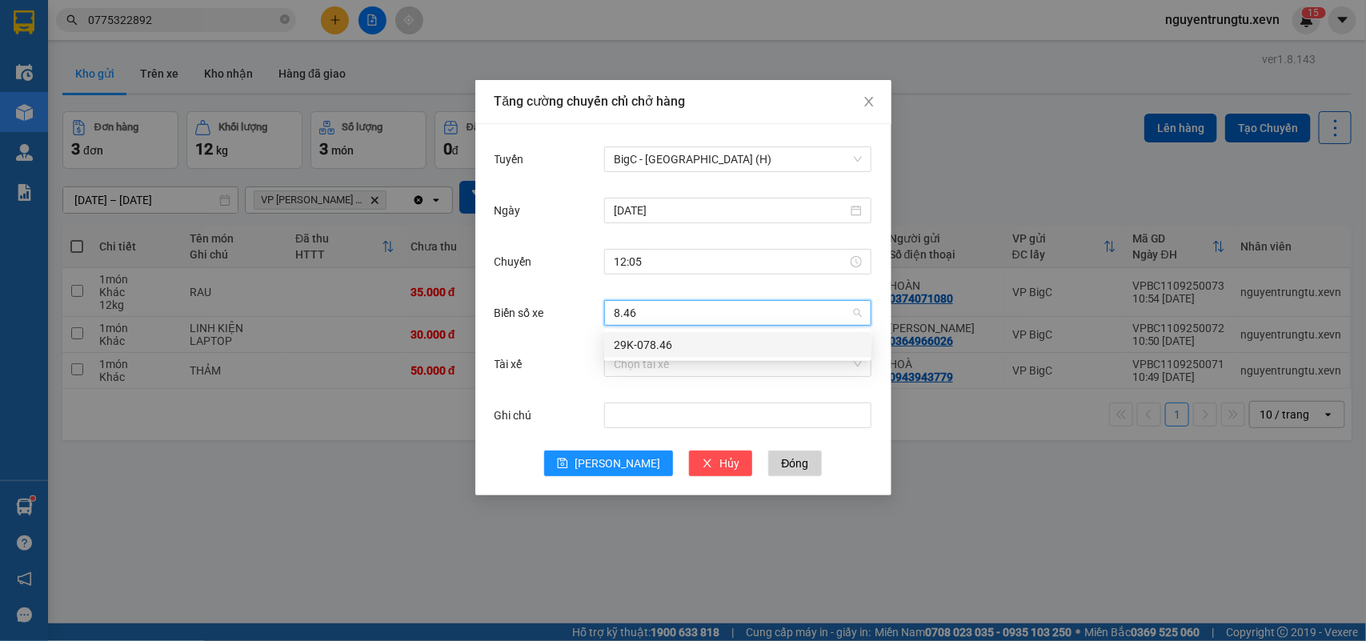
click at [704, 341] on div "29K-078.46" at bounding box center [738, 345] width 248 height 18
click at [704, 366] on input "Tài xế" at bounding box center [732, 364] width 237 height 24
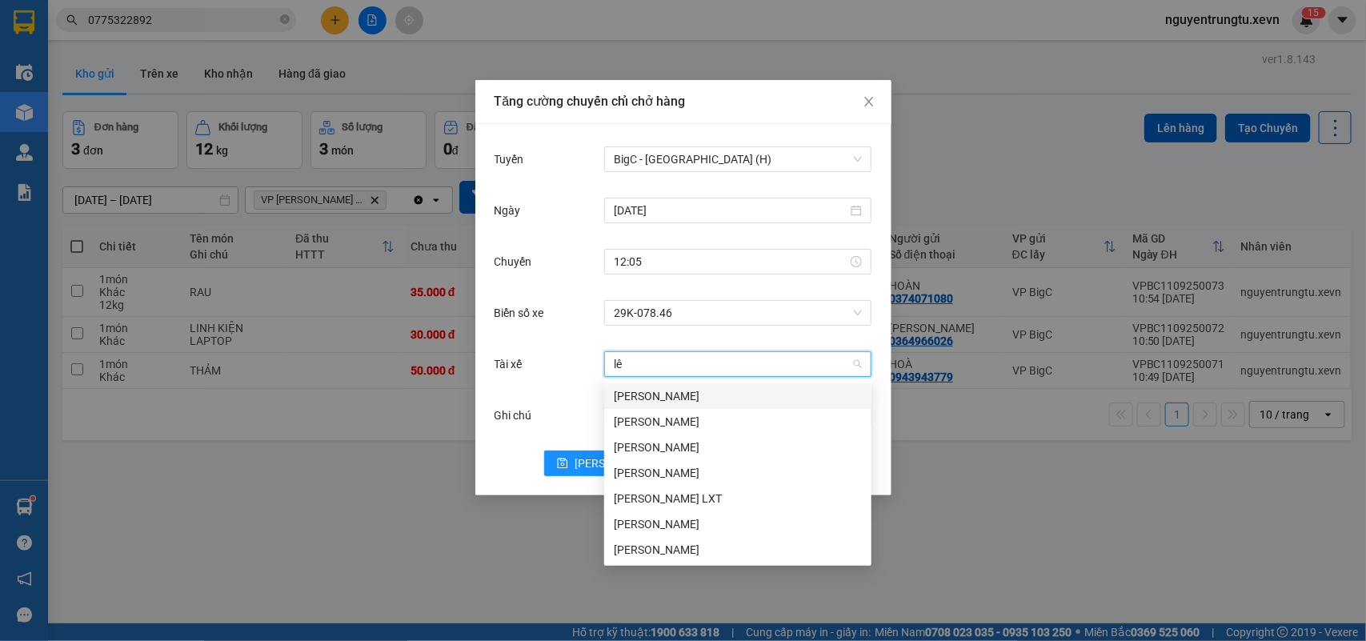
type input "lê đ"
click at [660, 394] on div "Lê Đức Giang" at bounding box center [738, 396] width 248 height 18
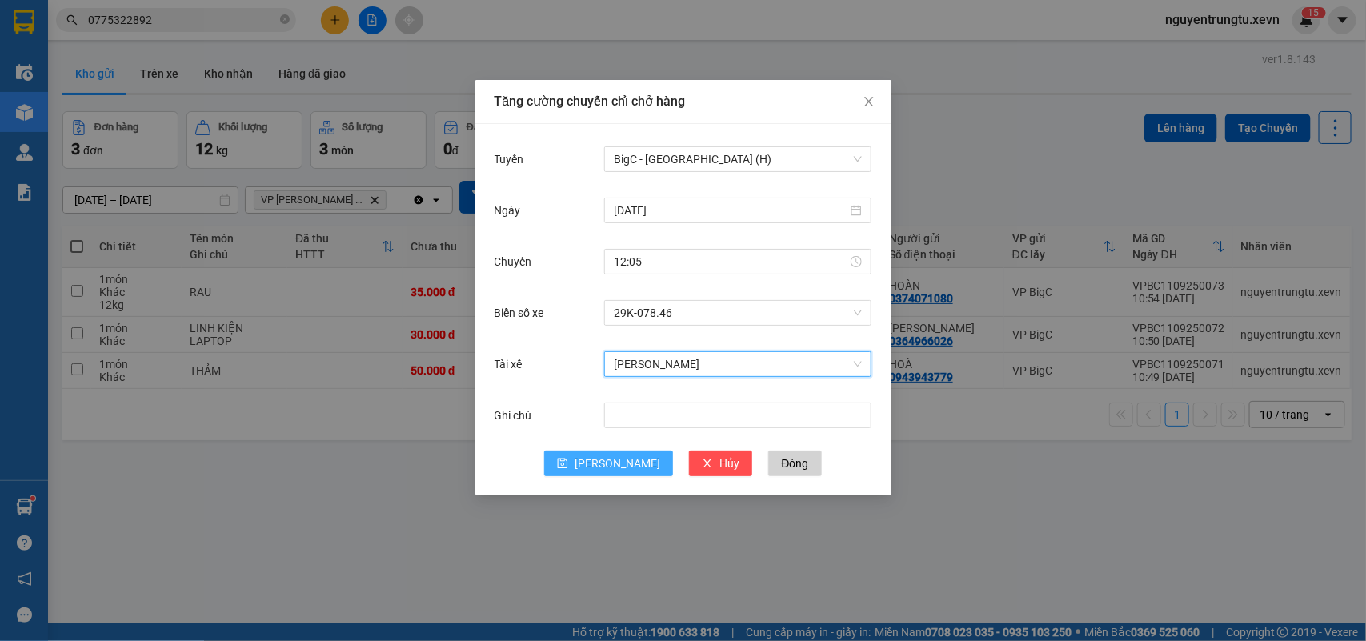
click at [617, 460] on span "[PERSON_NAME]" at bounding box center [617, 463] width 86 height 18
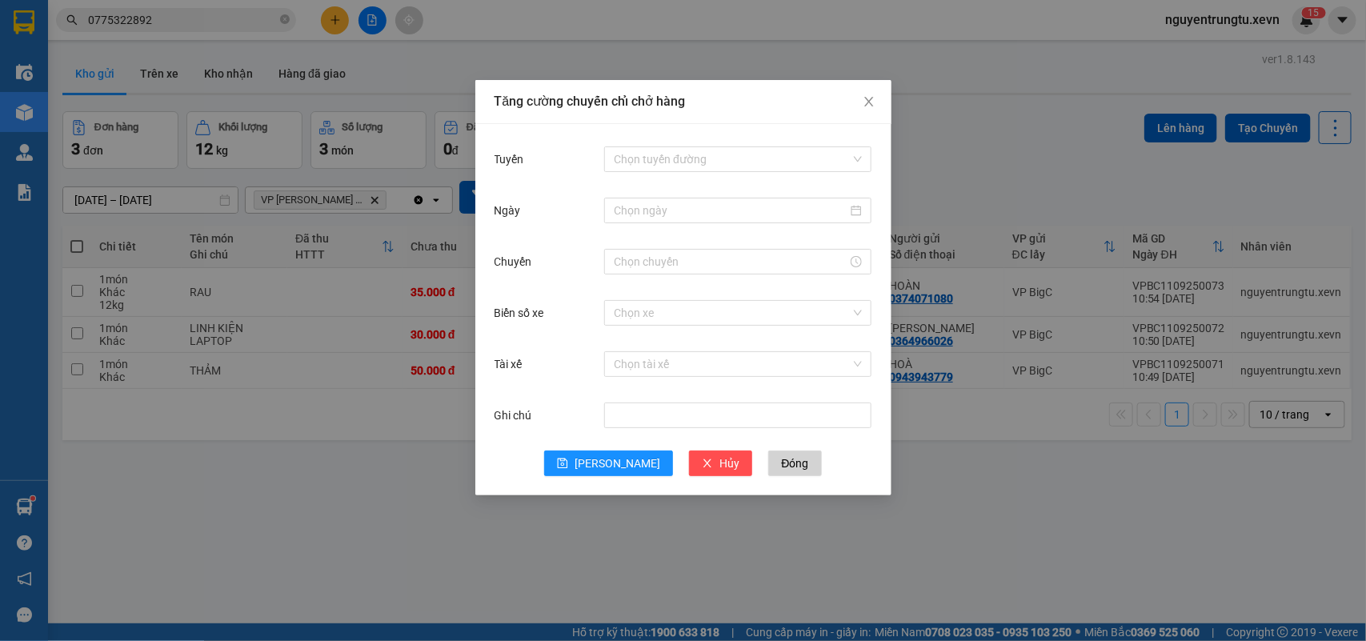
click at [742, 133] on div "Tuyến Chọn tuyến đường Ngày Chuyến Biển số xe Chọn xe Tài xế Chọn tài xế Ghi ch…" at bounding box center [683, 309] width 416 height 371
click at [740, 150] on input "Tuyến" at bounding box center [732, 159] width 237 height 24
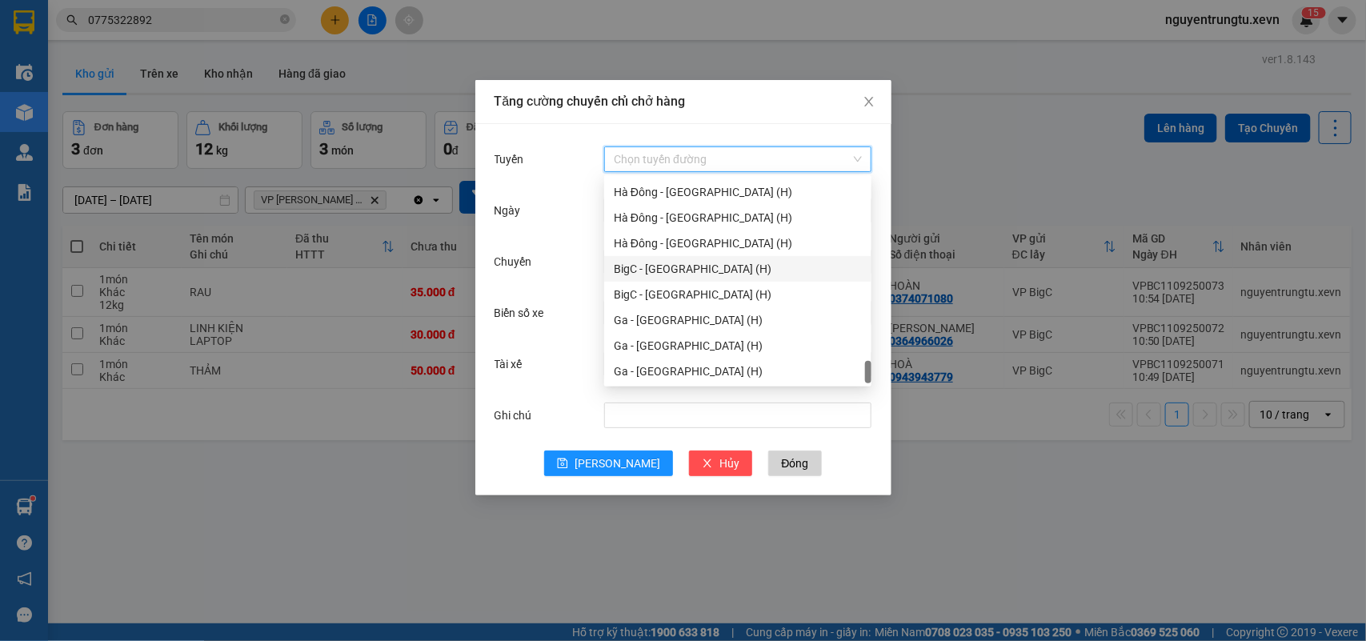
click at [693, 270] on div "BigC - [GEOGRAPHIC_DATA] (H)" at bounding box center [738, 269] width 248 height 18
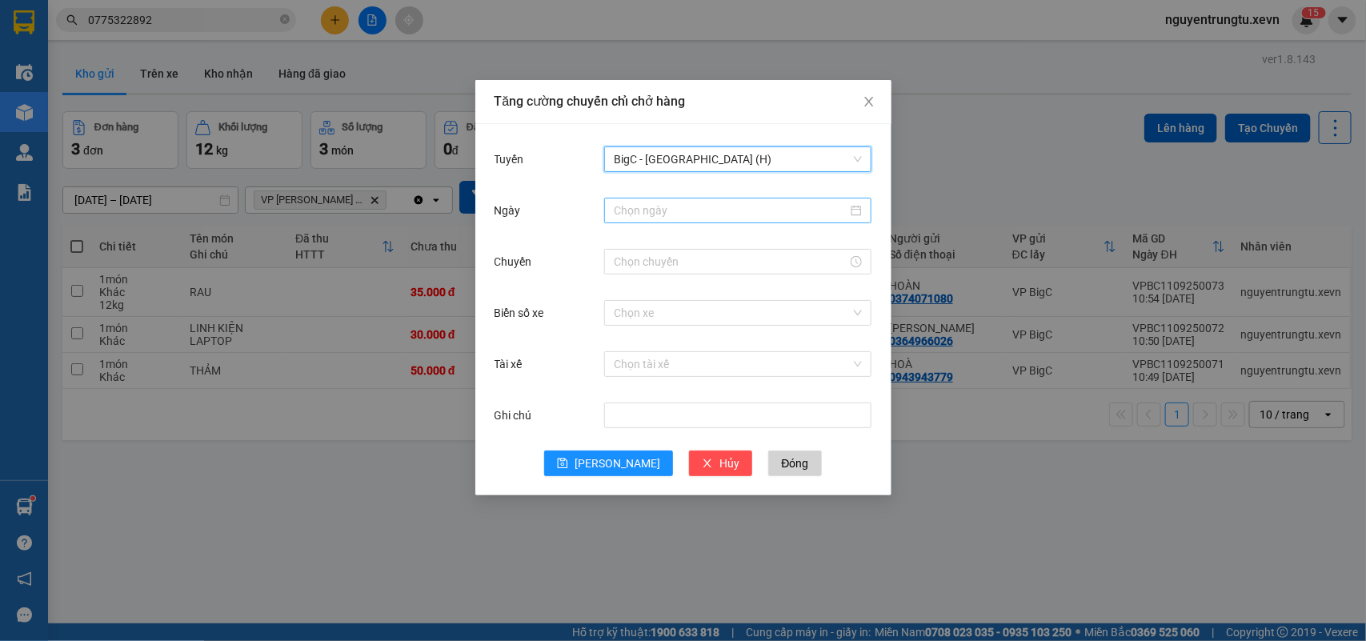
click at [708, 212] on input "Ngày" at bounding box center [731, 211] width 234 height 18
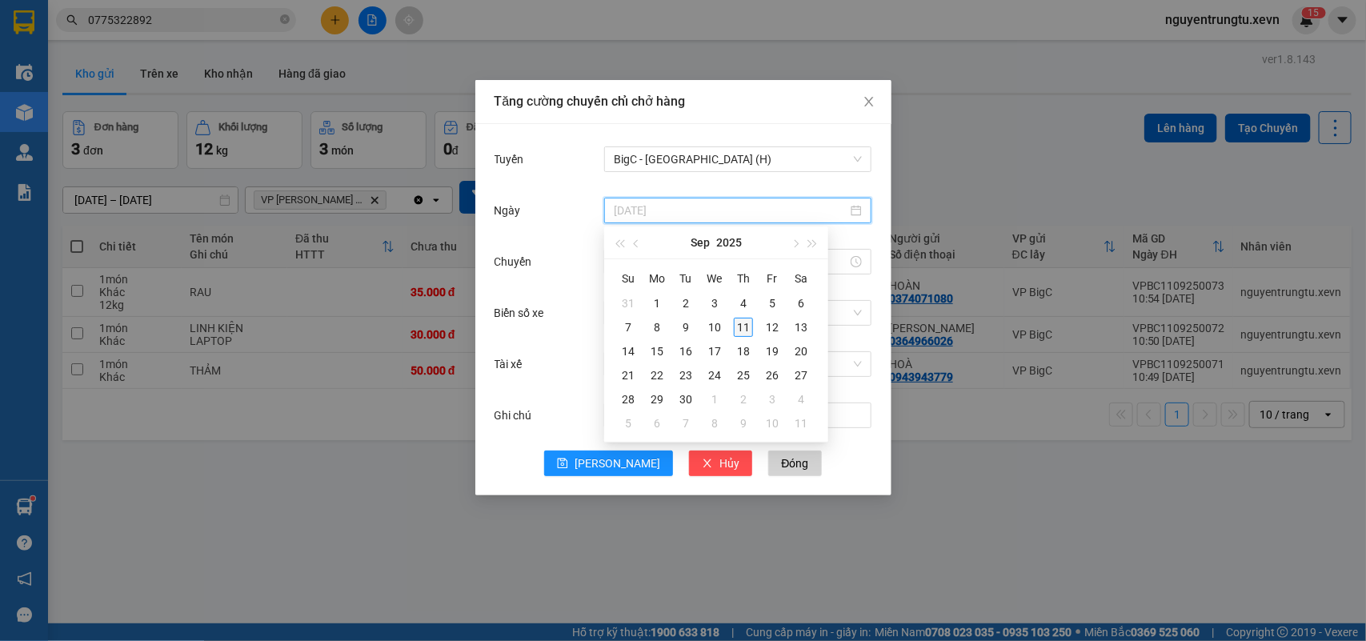
type input "[DATE]"
click at [746, 322] on div "11" at bounding box center [743, 327] width 19 height 19
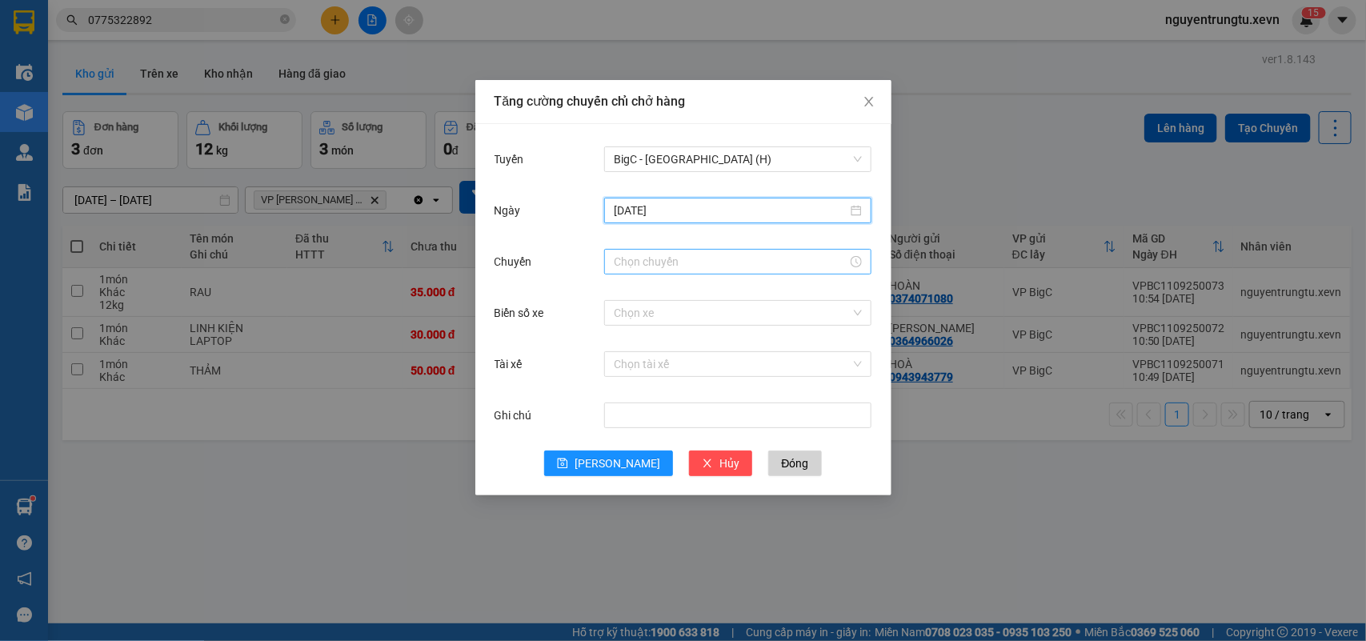
click at [698, 265] on input "Chuyến" at bounding box center [731, 262] width 234 height 18
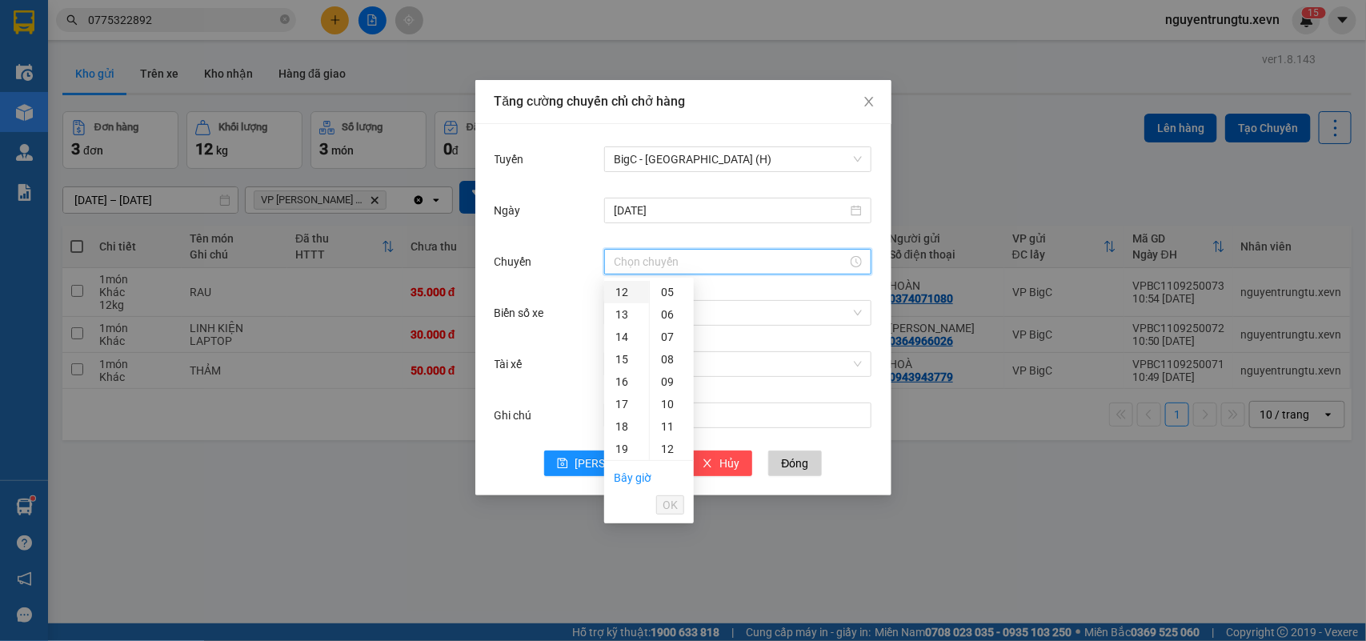
click at [617, 294] on div "12" at bounding box center [626, 292] width 45 height 22
click at [664, 406] on div "05" at bounding box center [672, 404] width 44 height 22
type input "12:05"
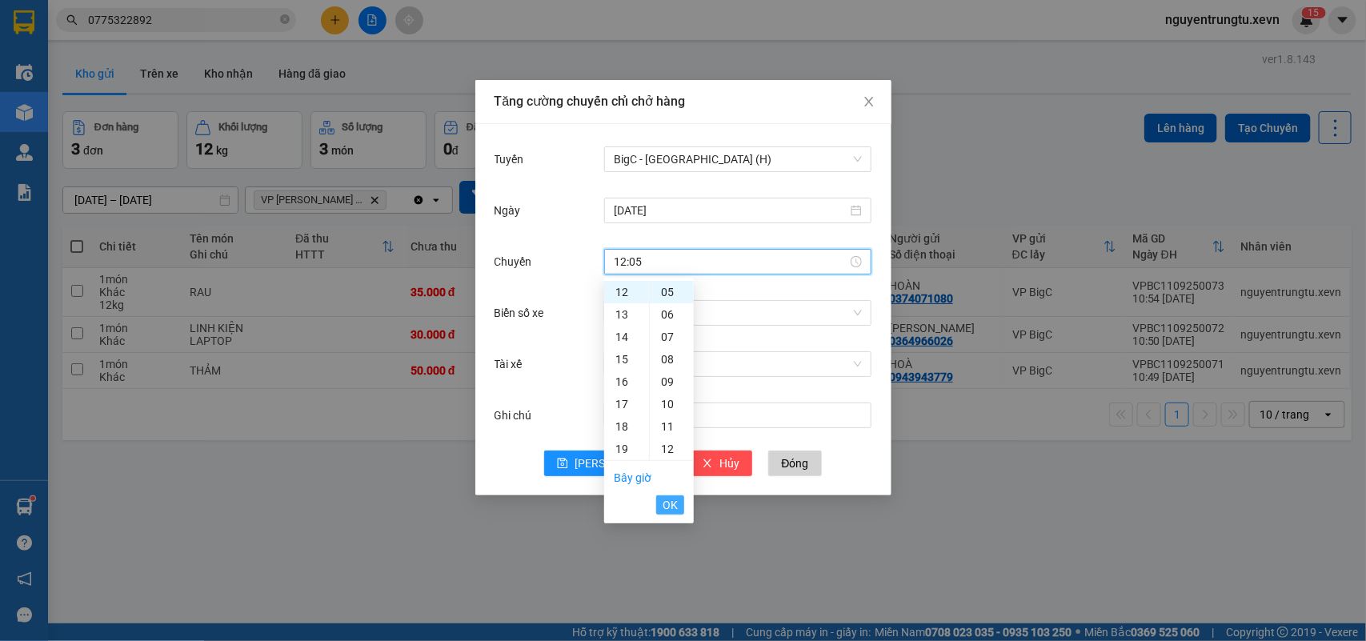
click at [670, 510] on span "OK" at bounding box center [669, 505] width 15 height 18
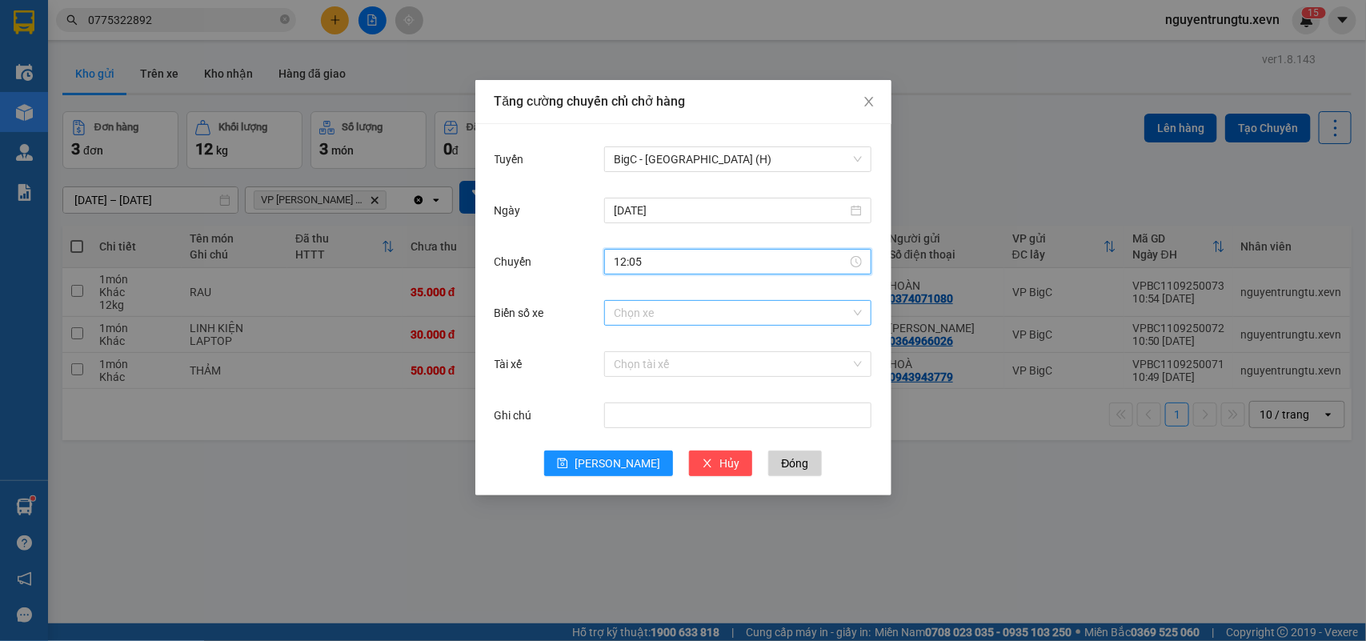
click at [684, 318] on input "Biển số xe" at bounding box center [732, 313] width 237 height 24
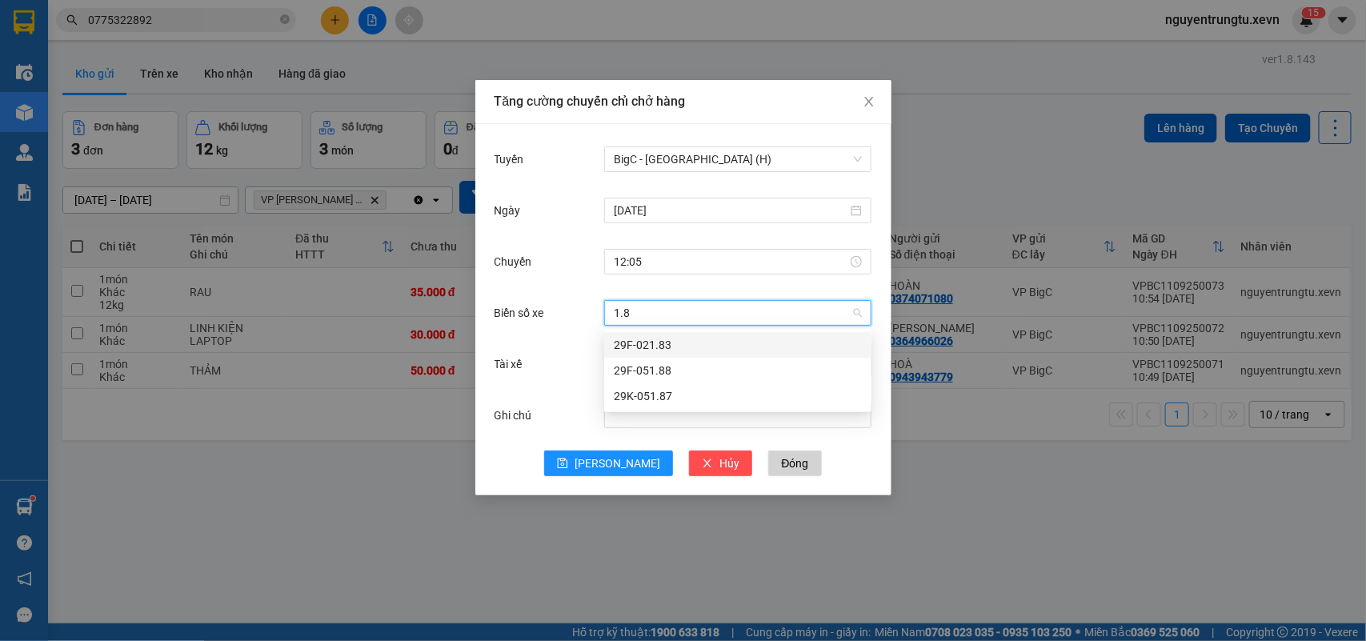
type input "1.83"
click at [678, 338] on div "29F-021.83" at bounding box center [738, 345] width 248 height 18
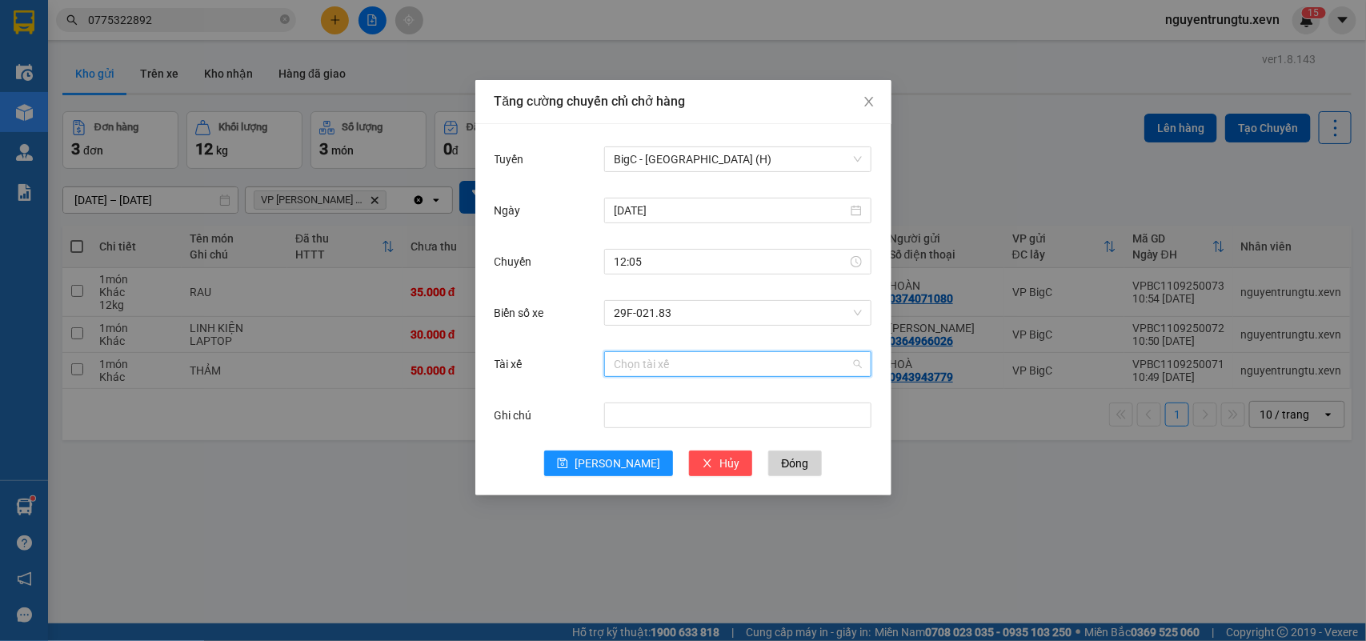
click at [682, 360] on input "Tài xế" at bounding box center [732, 364] width 237 height 24
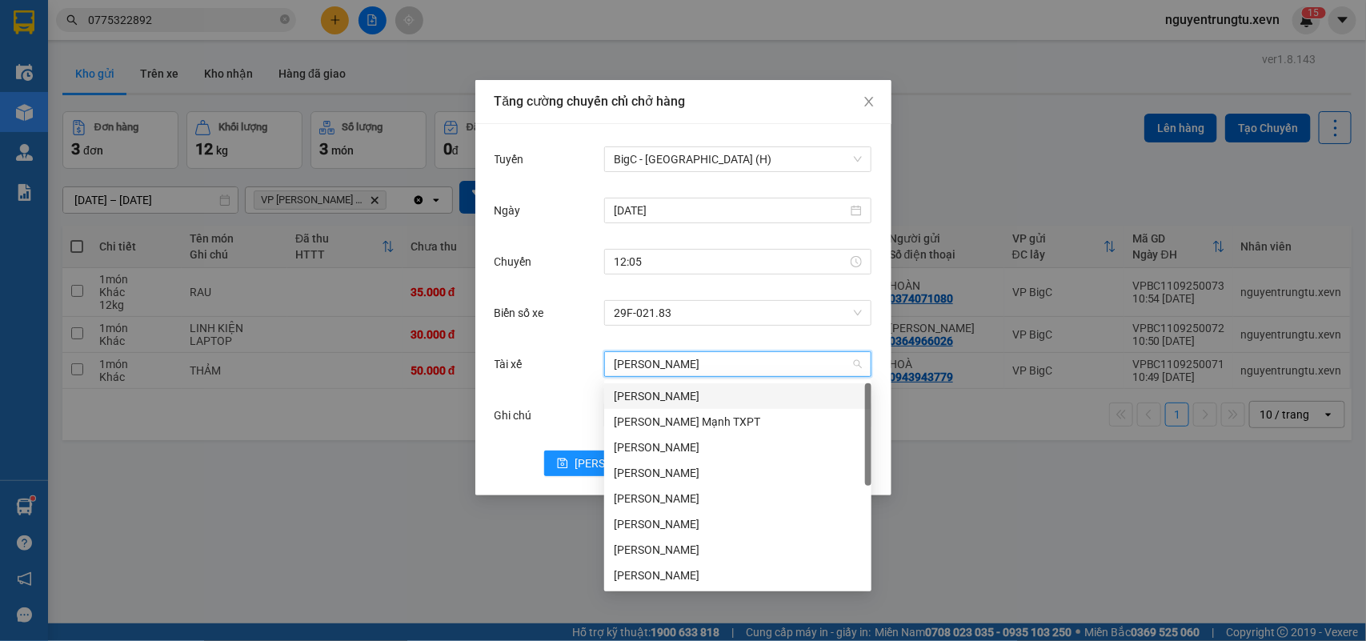
type input "mạnh th"
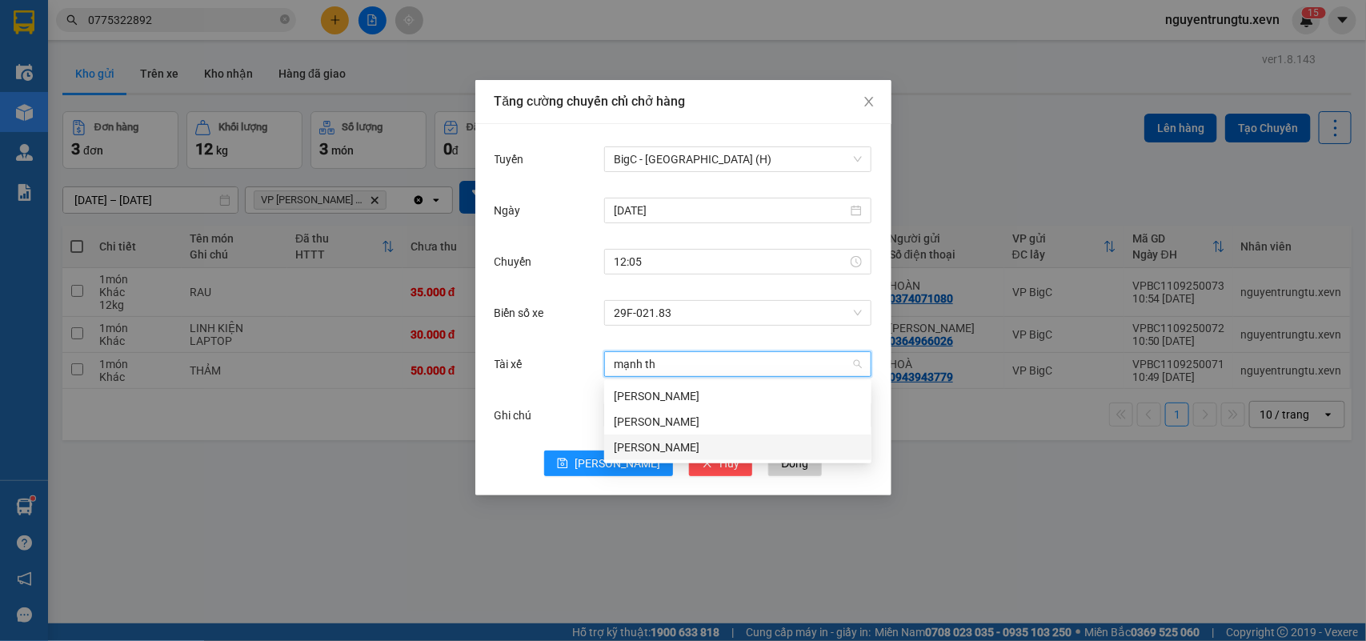
click at [672, 450] on div "[PERSON_NAME]" at bounding box center [738, 447] width 248 height 18
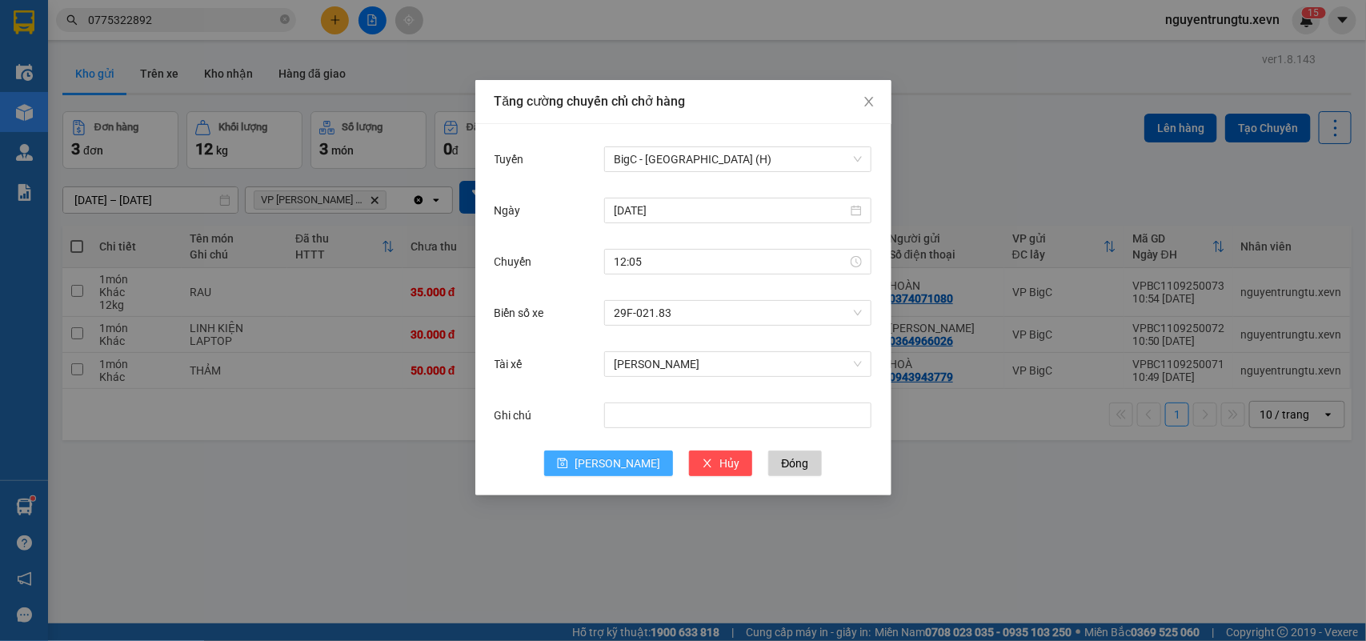
click at [609, 466] on span "[PERSON_NAME]" at bounding box center [617, 463] width 86 height 18
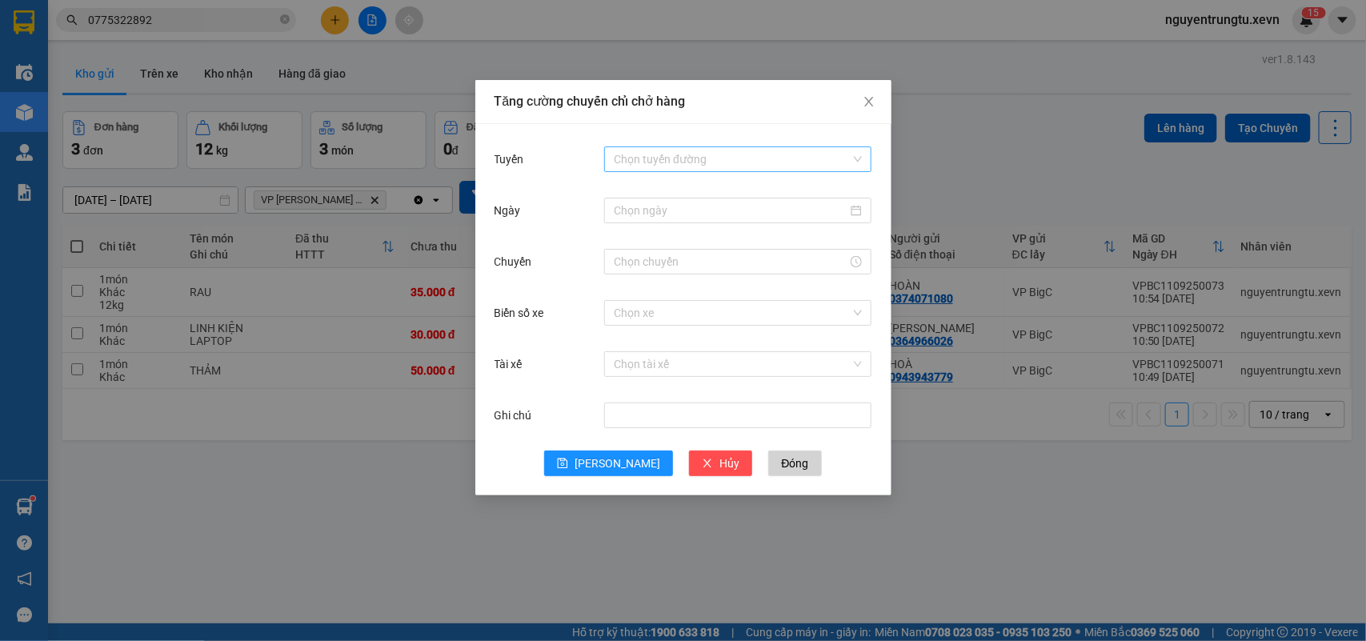
click at [642, 158] on input "Tuyến" at bounding box center [732, 159] width 237 height 24
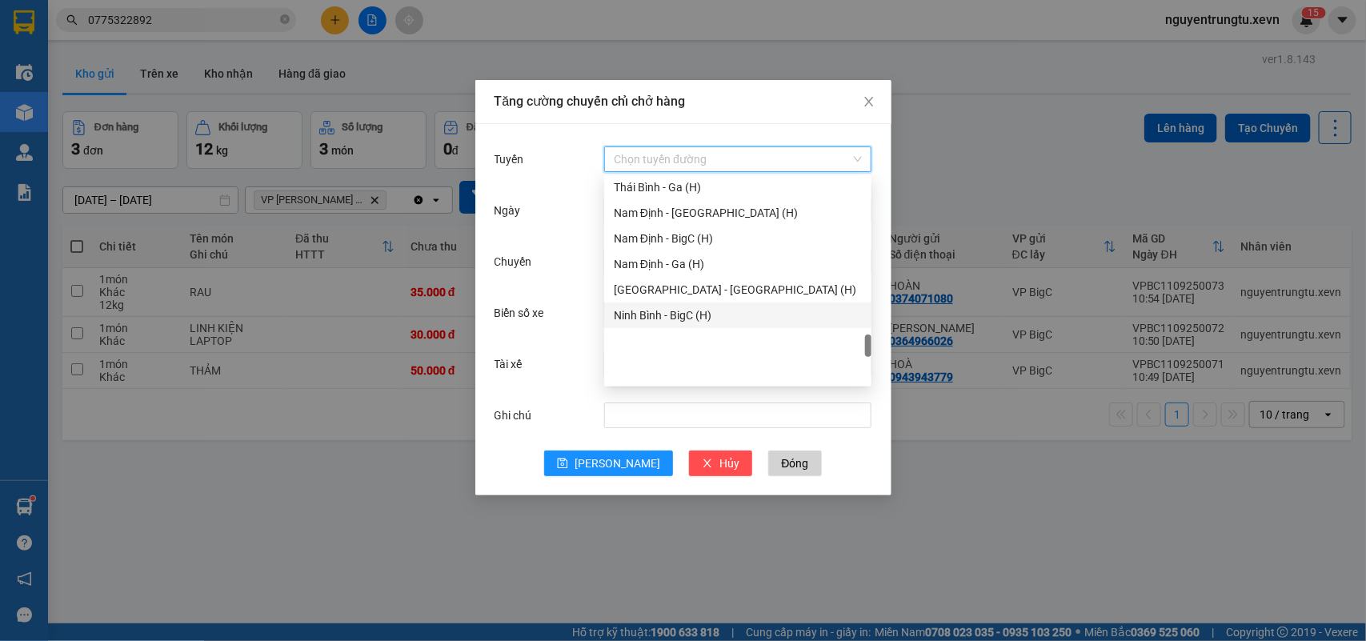
scroll to position [1798, 0]
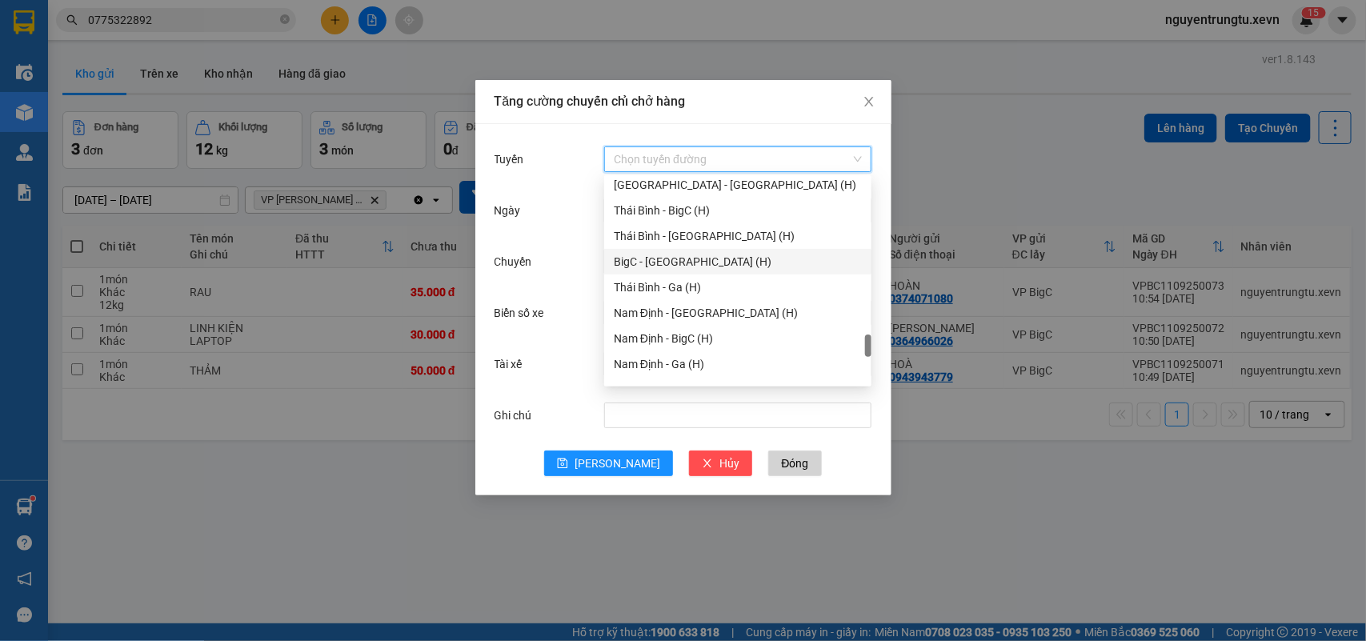
click at [674, 265] on div "BigC - [GEOGRAPHIC_DATA] (H)" at bounding box center [738, 262] width 248 height 18
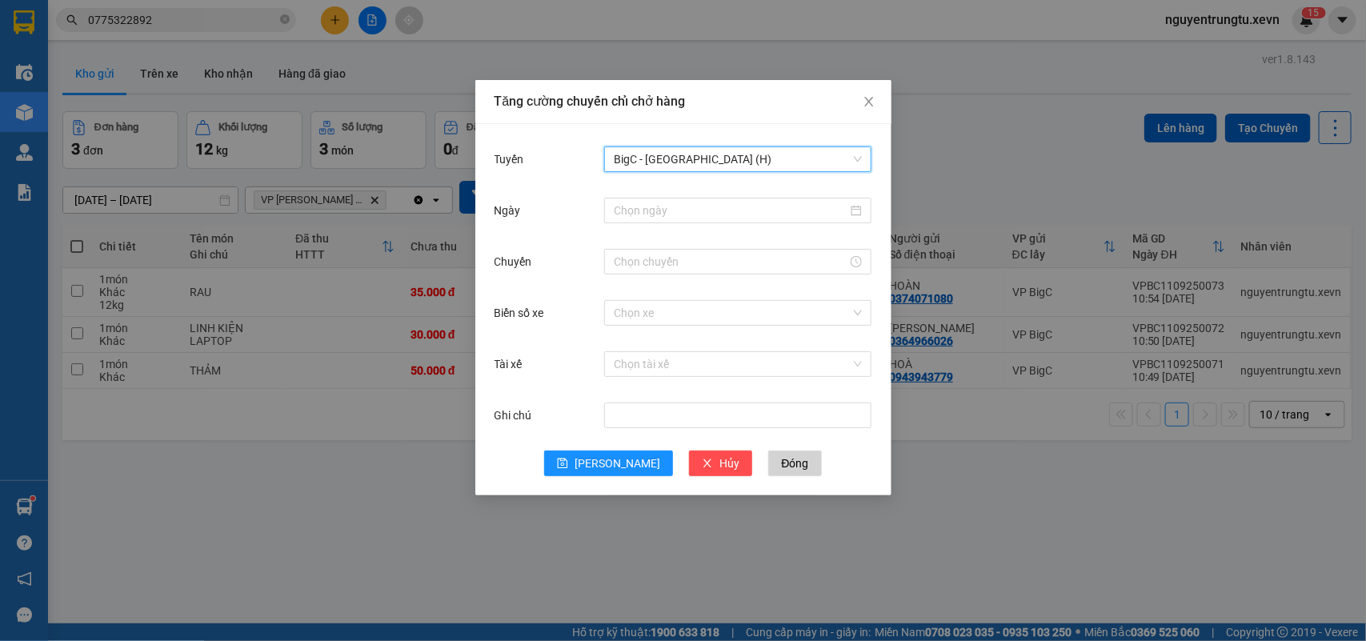
click at [674, 196] on div at bounding box center [737, 210] width 267 height 32
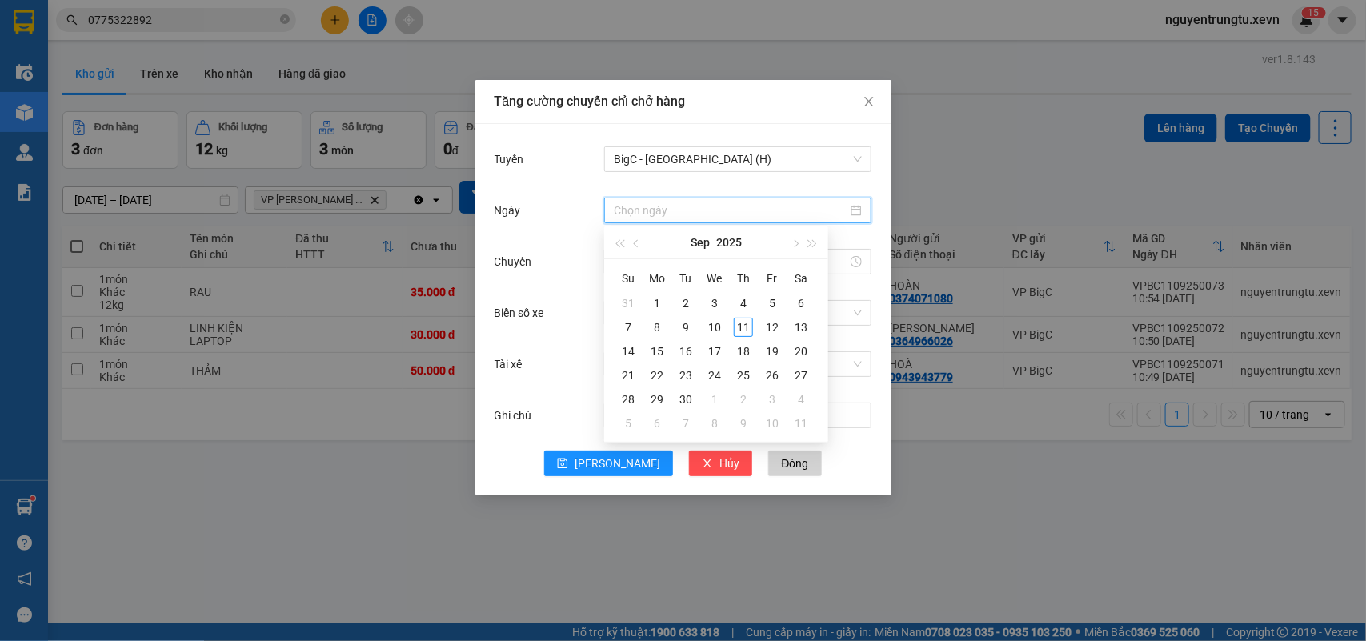
click at [673, 210] on input "Ngày" at bounding box center [731, 211] width 234 height 18
type input "[DATE]"
click at [748, 326] on div "11" at bounding box center [743, 327] width 19 height 19
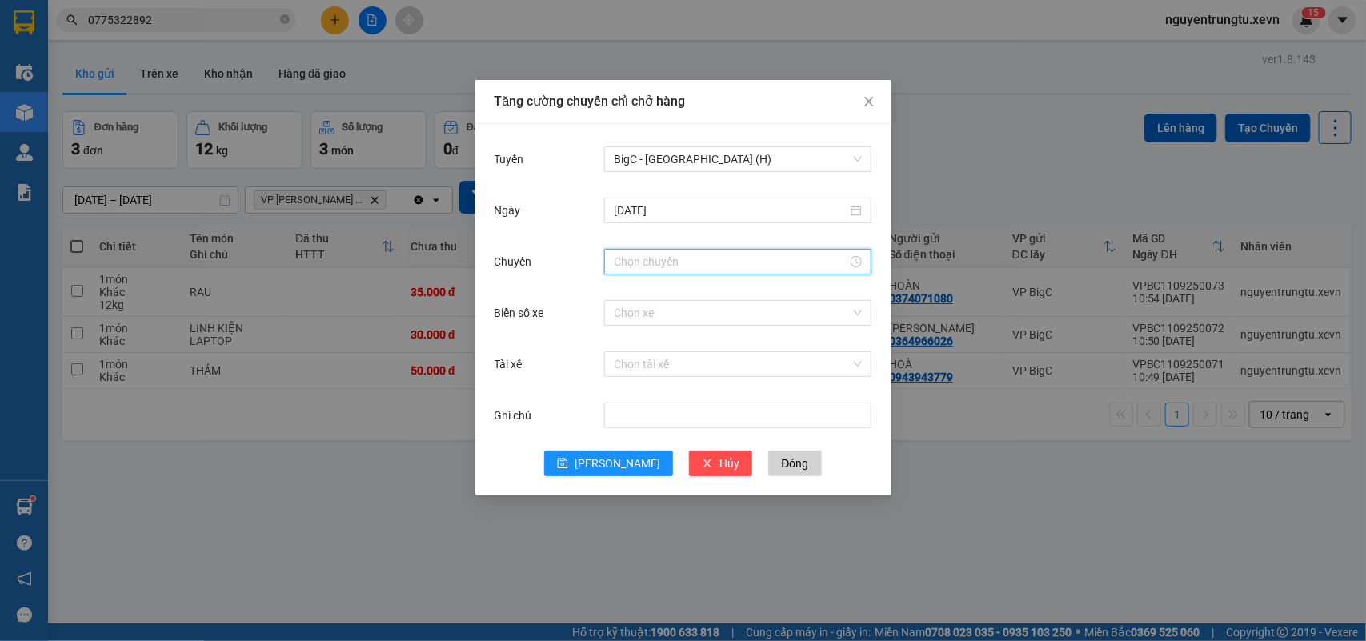
click at [685, 258] on input "Chuyến" at bounding box center [731, 262] width 234 height 18
click at [625, 284] on div "12" at bounding box center [626, 292] width 45 height 22
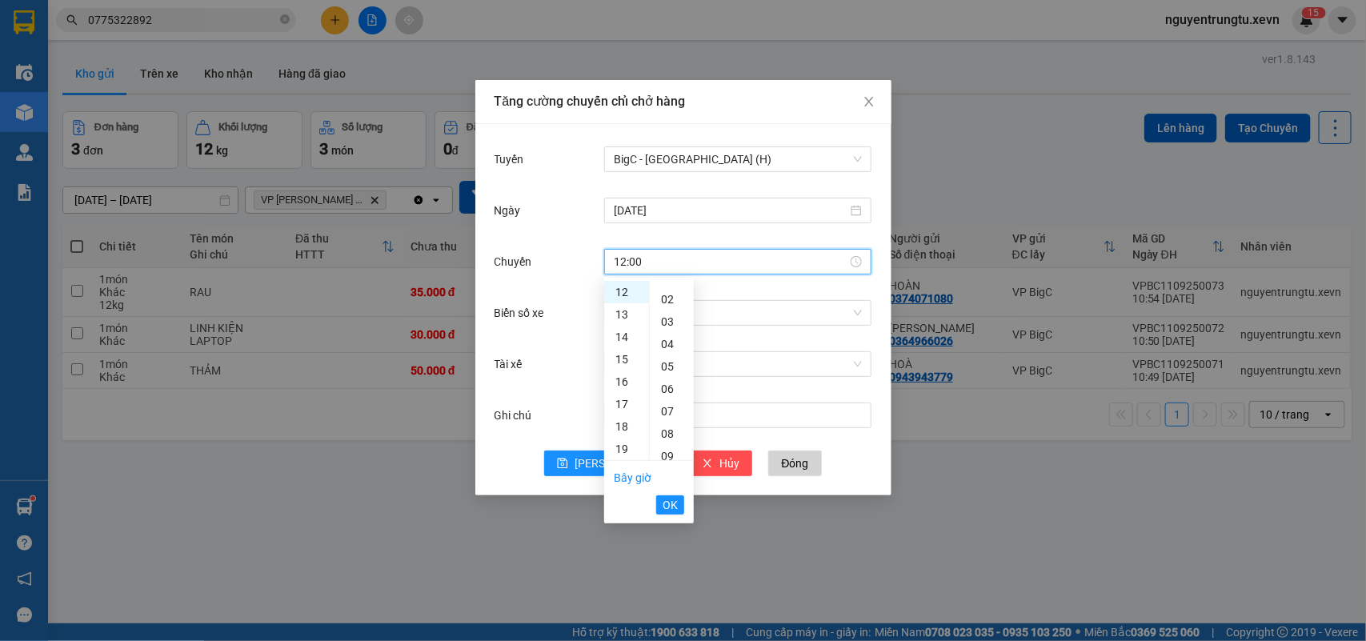
scroll to position [0, 0]
drag, startPoint x: 666, startPoint y: 405, endPoint x: 678, endPoint y: 505, distance: 100.6
click at [666, 410] on div "05" at bounding box center [672, 404] width 44 height 22
type input "12:05"
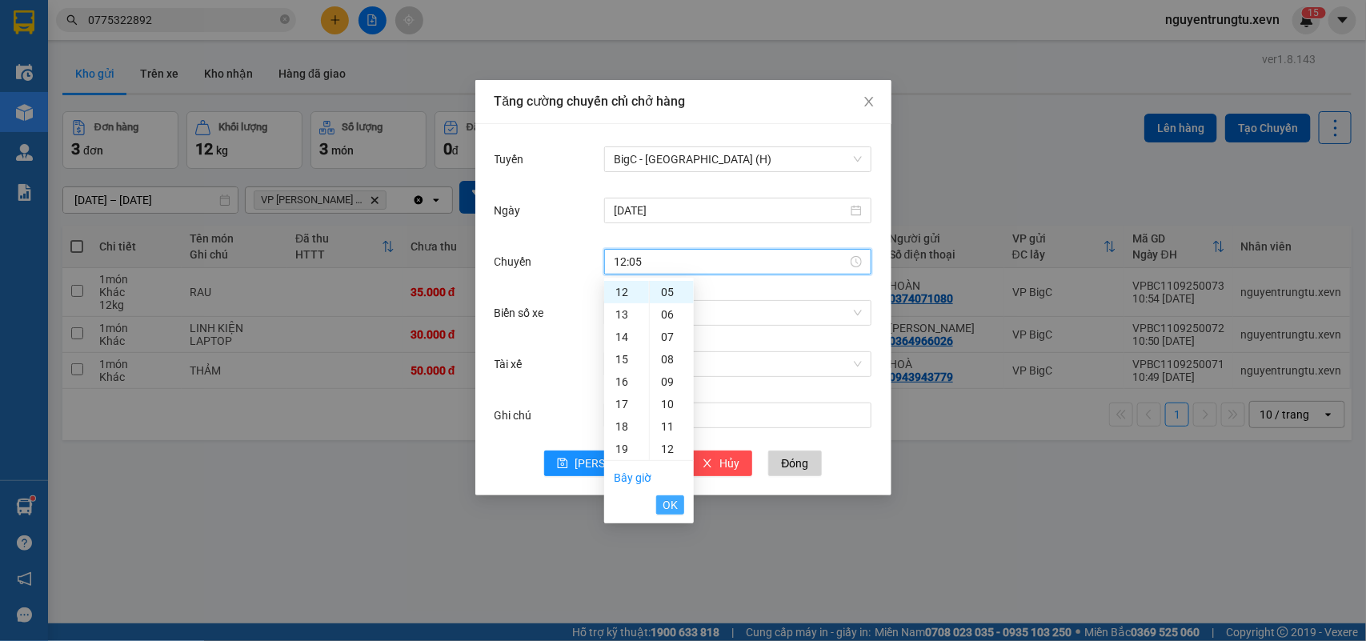
drag, startPoint x: 678, startPoint y: 505, endPoint x: 688, endPoint y: 478, distance: 28.4
click at [677, 505] on button "OK" at bounding box center [670, 504] width 28 height 19
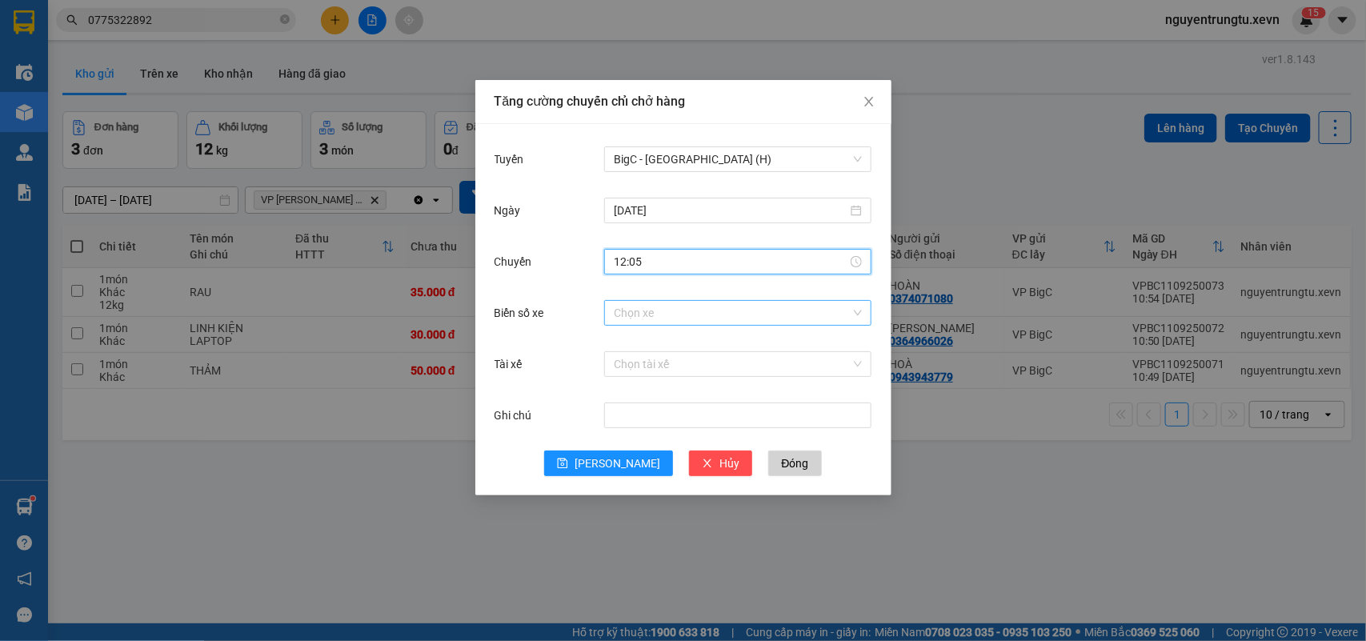
click at [696, 306] on input "Biển số xe" at bounding box center [732, 313] width 237 height 24
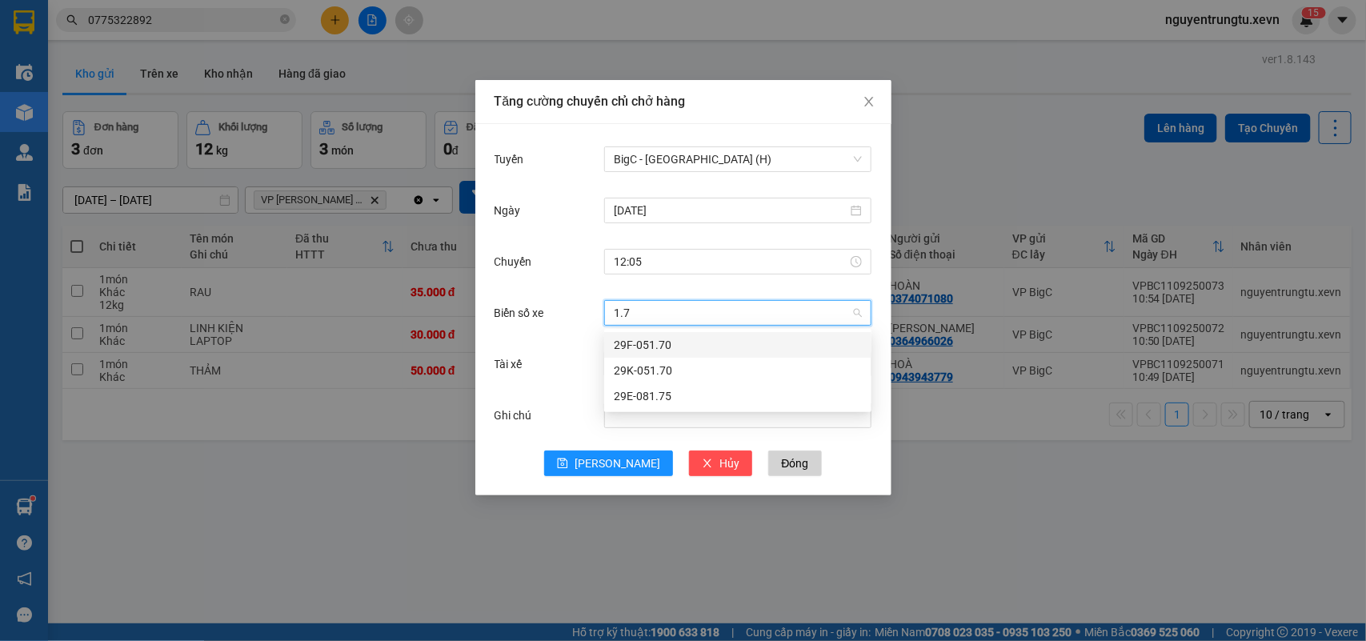
type input "1.70"
click at [672, 370] on div "29K-051.70" at bounding box center [738, 371] width 248 height 18
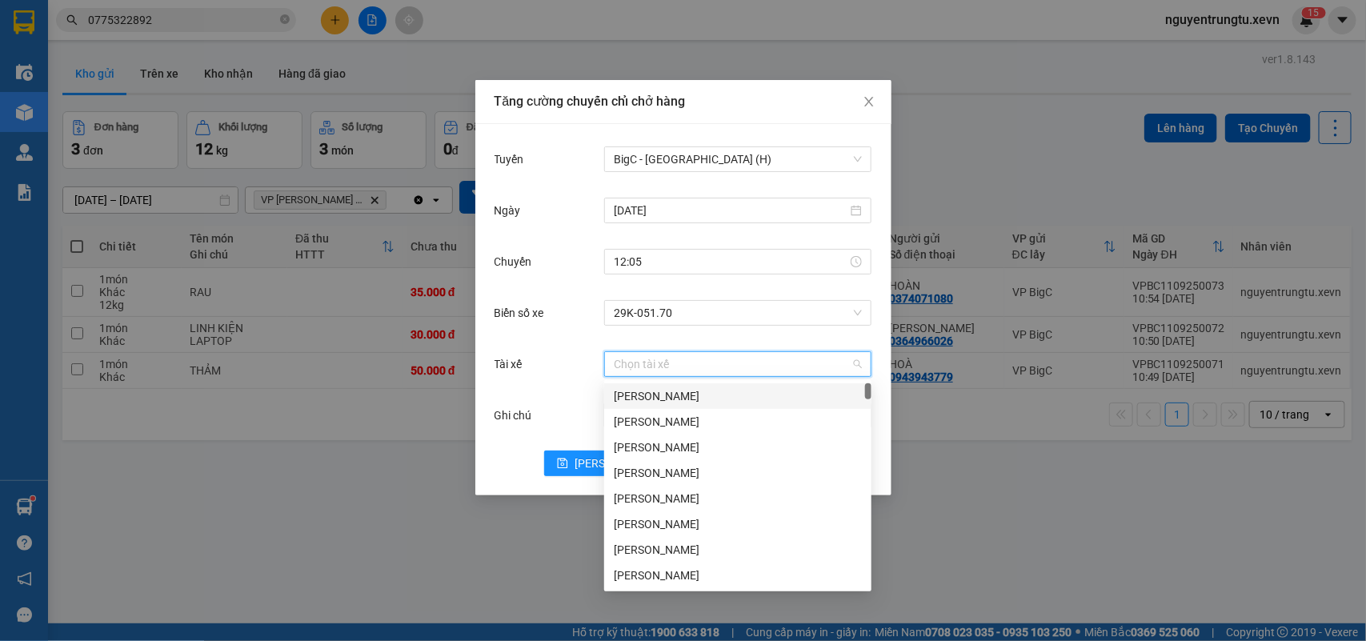
click at [673, 366] on input "Tài xế" at bounding box center [732, 364] width 237 height 24
type input "thiêm"
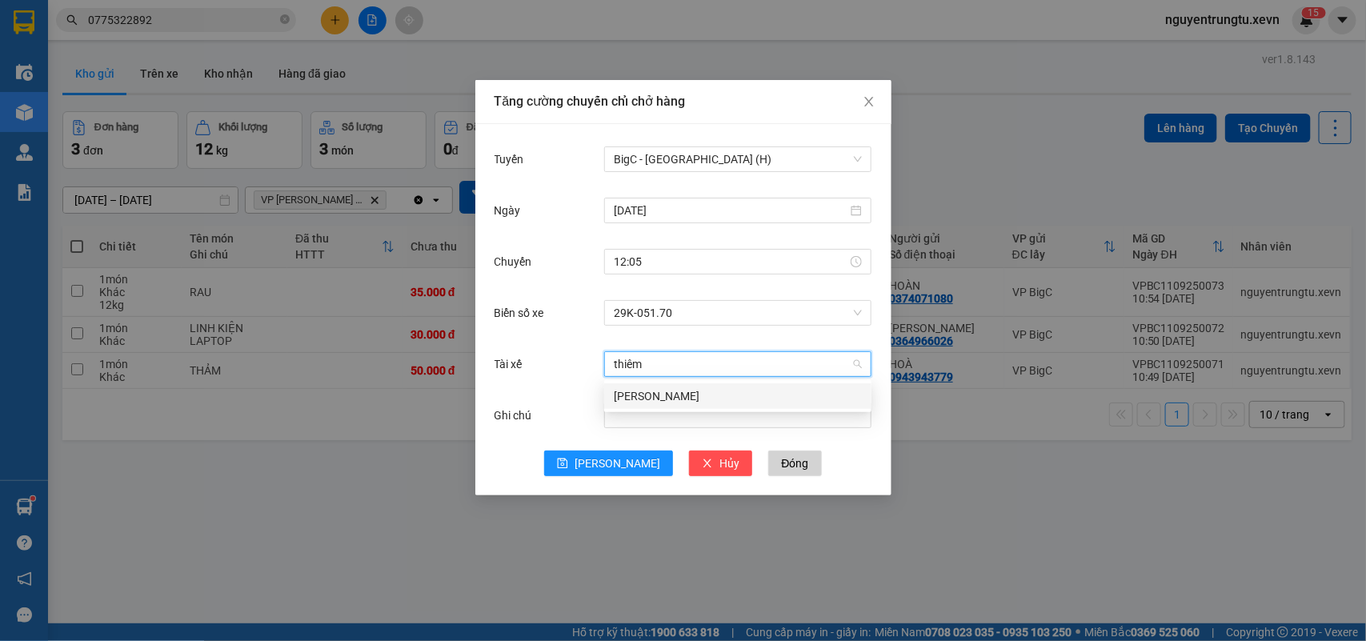
click at [674, 389] on div "[PERSON_NAME]" at bounding box center [738, 396] width 248 height 18
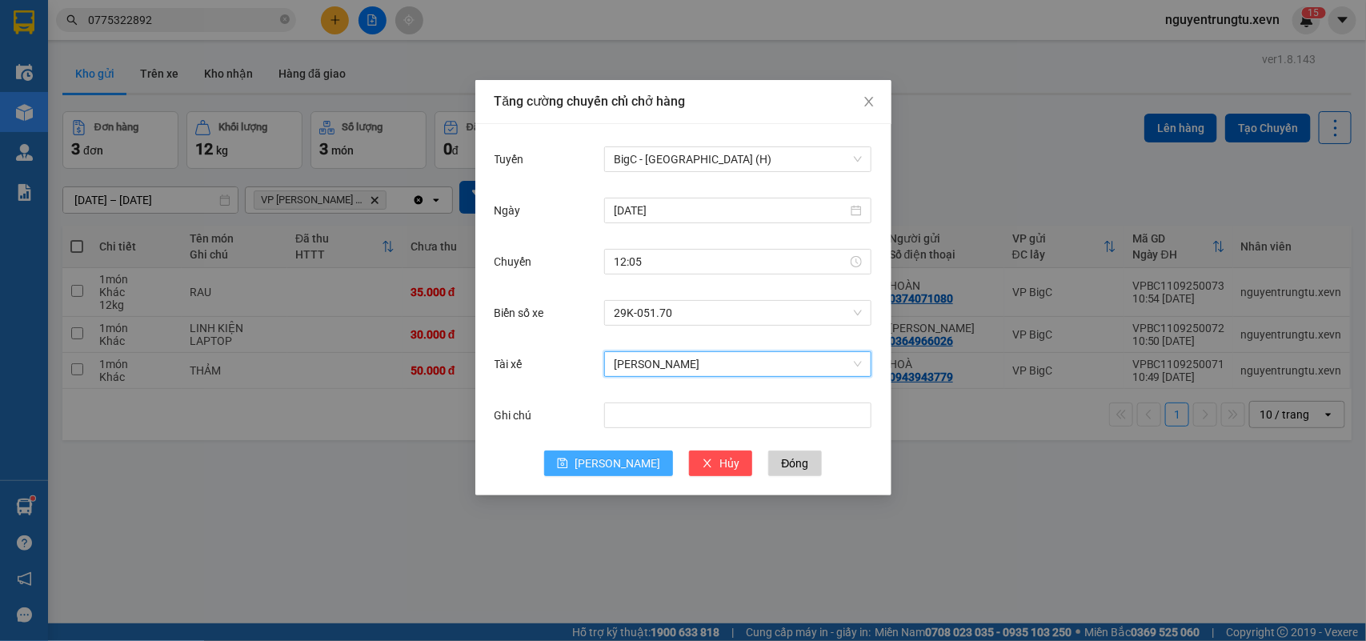
click at [622, 470] on span "[PERSON_NAME]" at bounding box center [617, 463] width 86 height 18
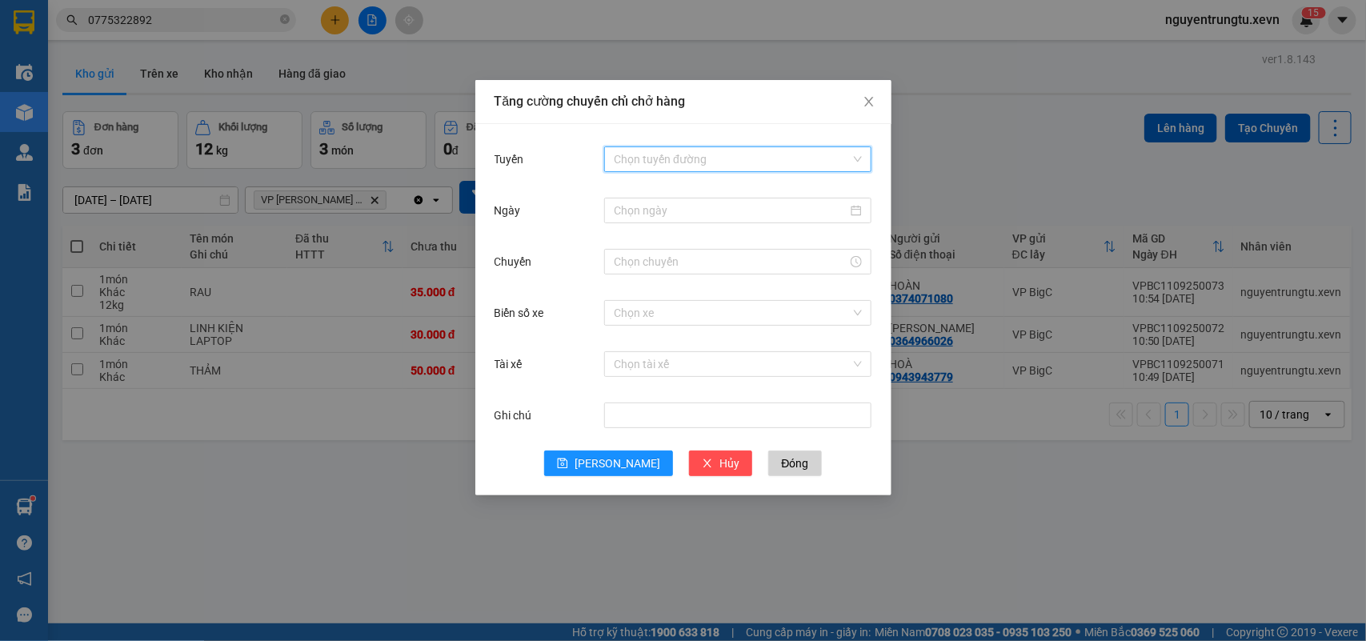
click at [784, 158] on input "Tuyến" at bounding box center [732, 159] width 237 height 24
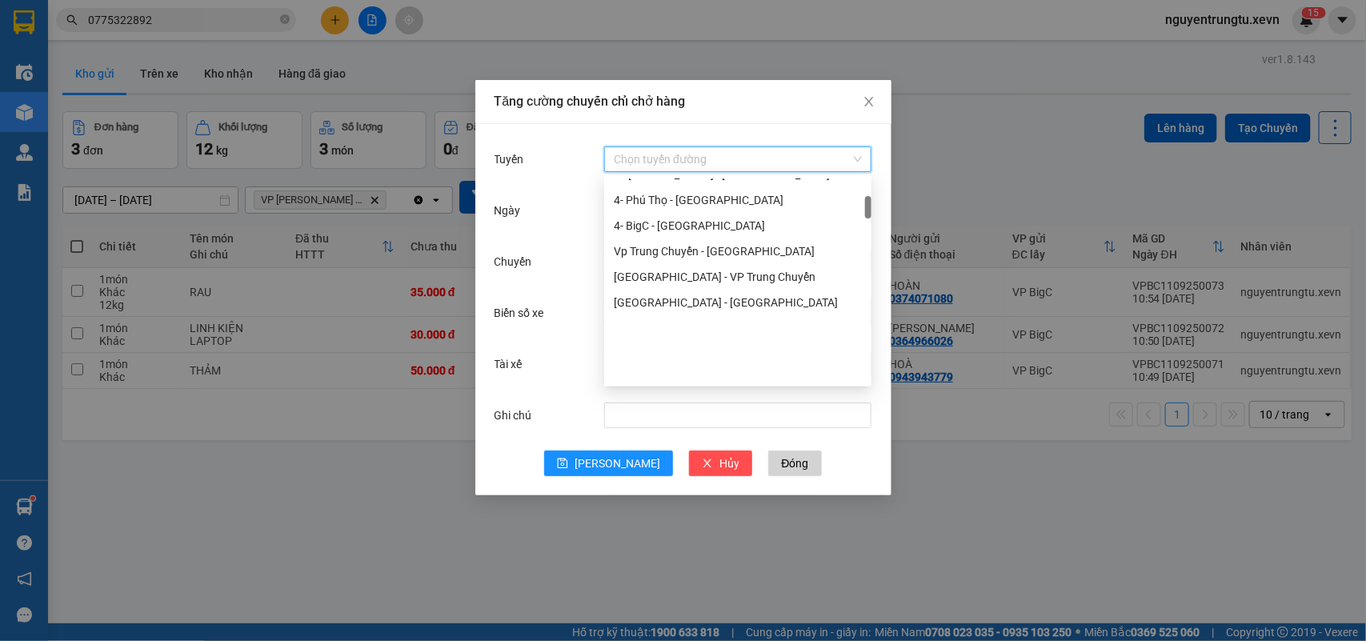
scroll to position [0, 0]
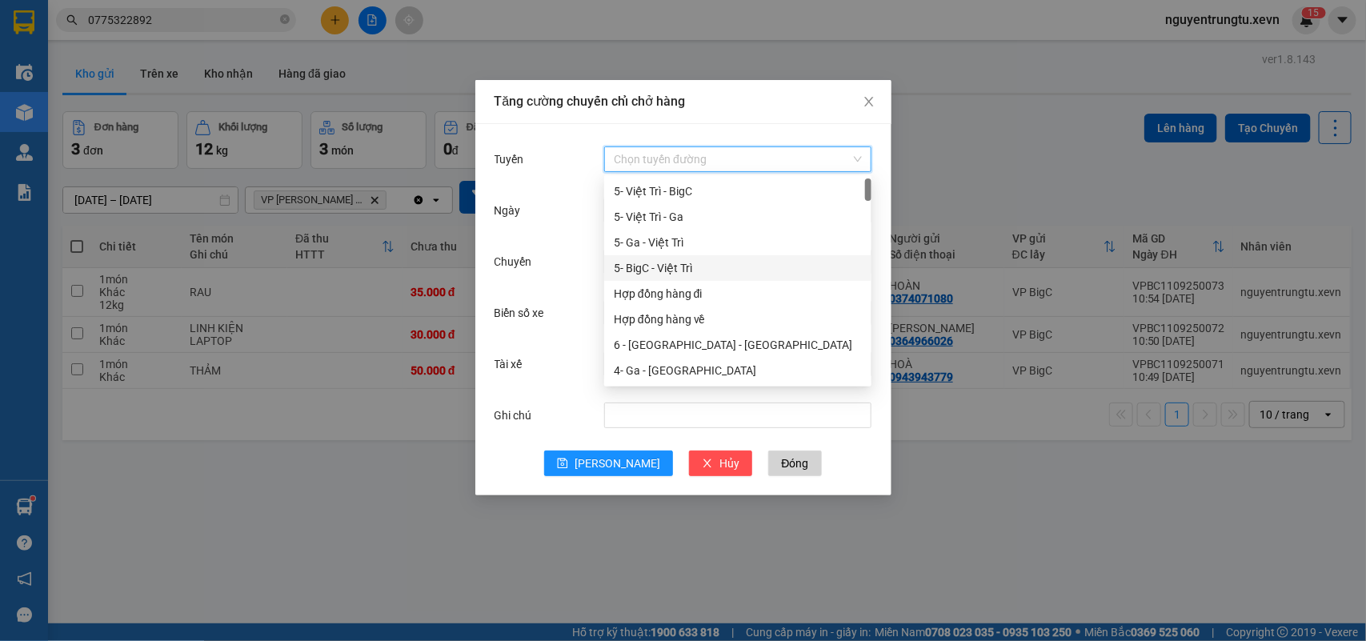
click at [689, 265] on div "5- BigC - Việt Trì" at bounding box center [738, 268] width 248 height 18
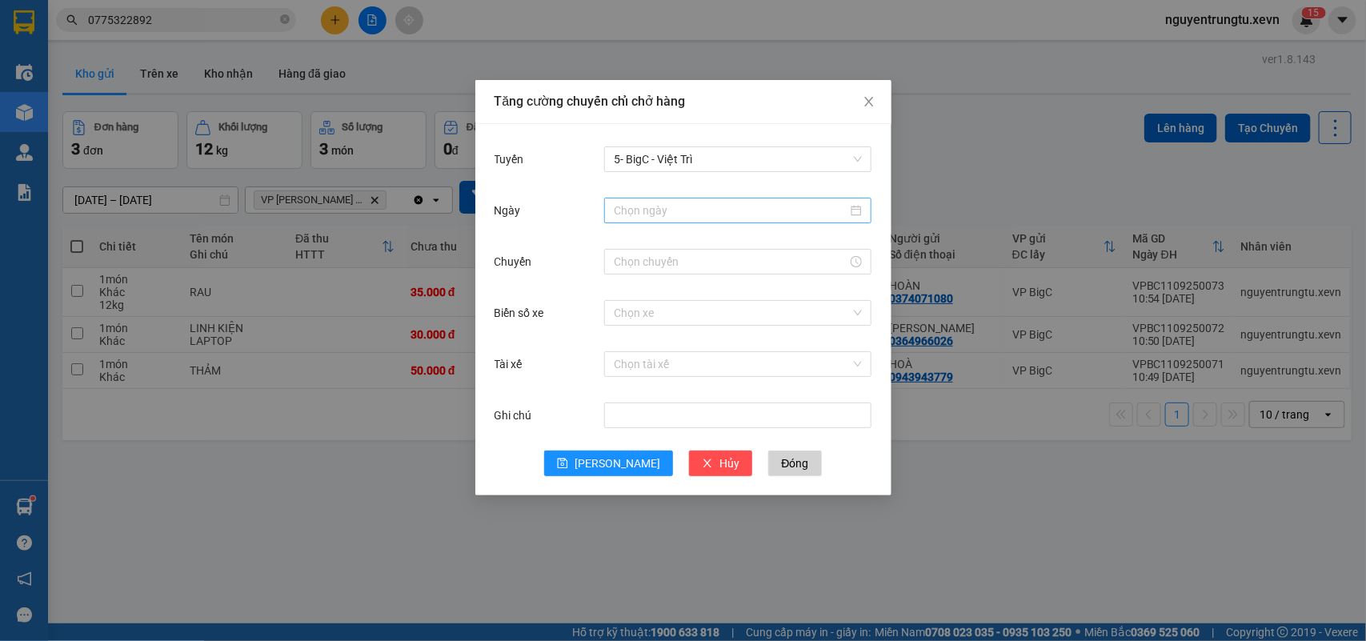
drag, startPoint x: 690, startPoint y: 224, endPoint x: 690, endPoint y: 214, distance: 9.6
click at [690, 214] on div at bounding box center [737, 210] width 267 height 32
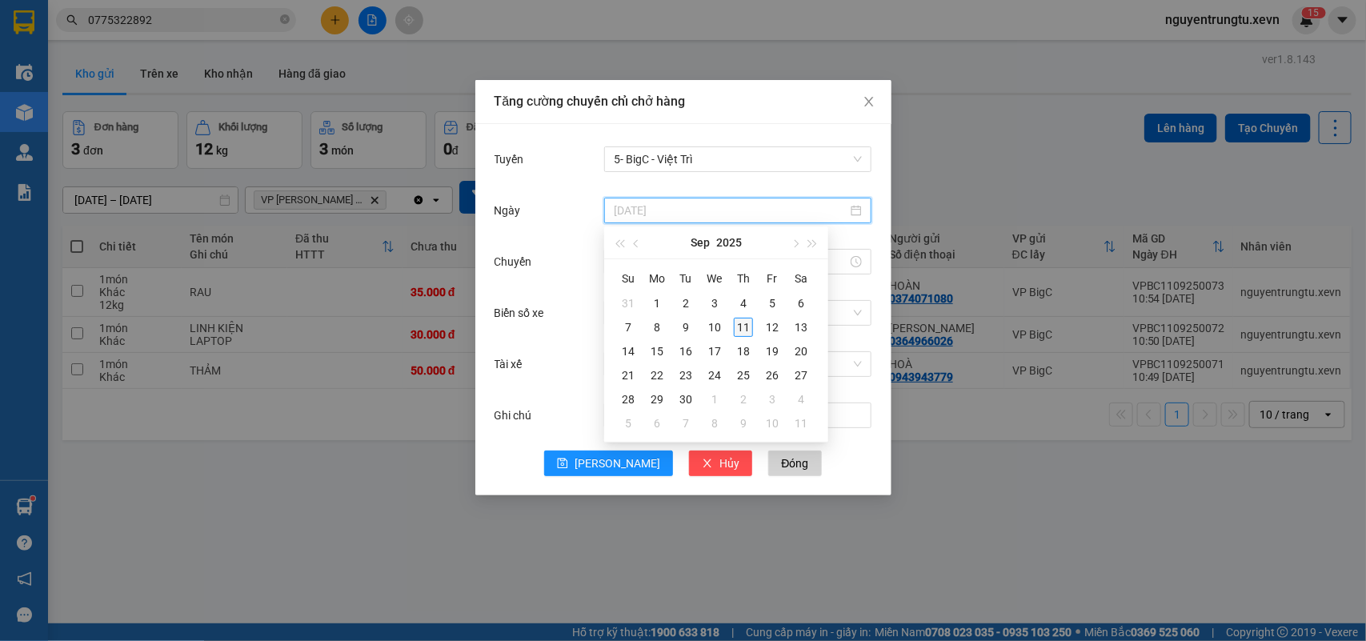
type input "[DATE]"
click at [754, 329] on td "11" at bounding box center [743, 327] width 29 height 24
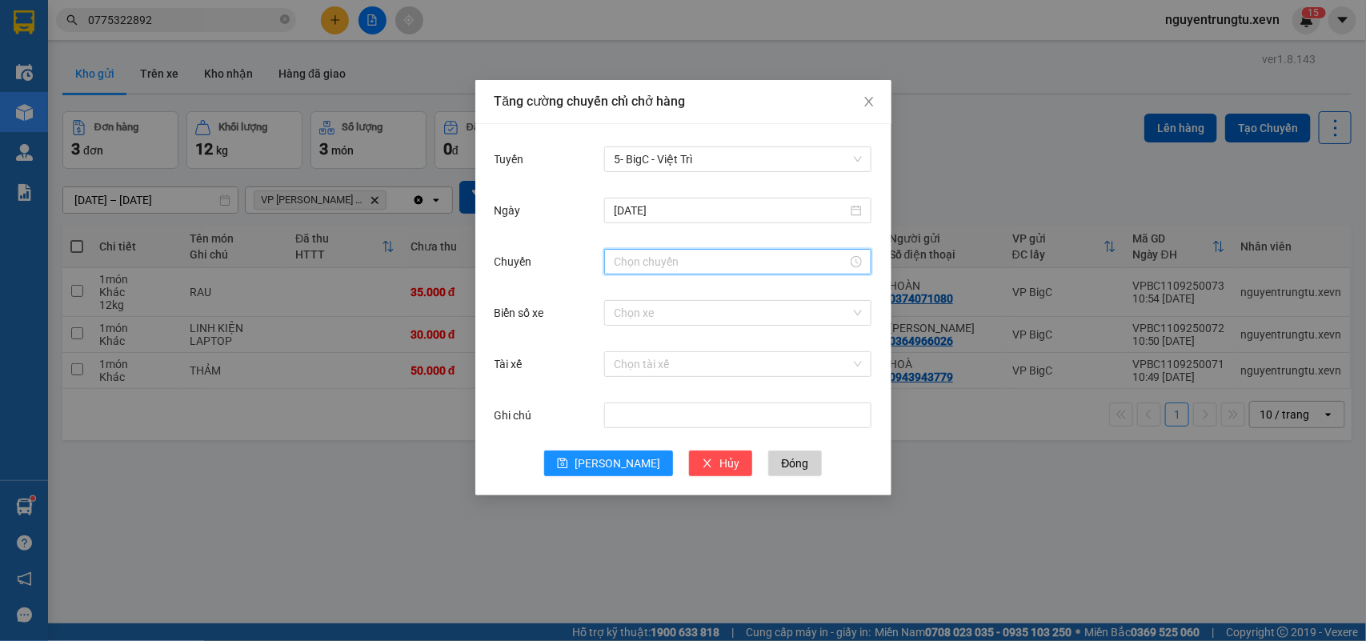
drag, startPoint x: 681, startPoint y: 262, endPoint x: 654, endPoint y: 292, distance: 40.3
click at [680, 262] on input "Chuyến" at bounding box center [731, 262] width 234 height 18
click at [625, 300] on div "12" at bounding box center [626, 292] width 45 height 22
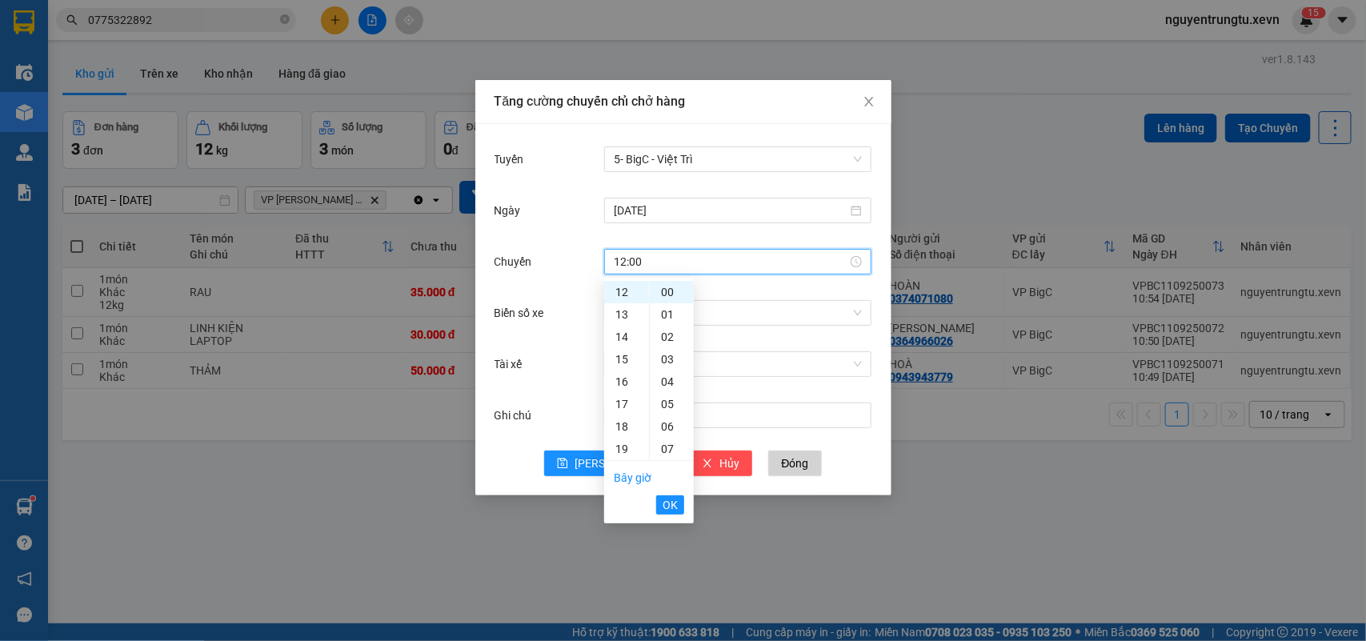
drag, startPoint x: 666, startPoint y: 402, endPoint x: 666, endPoint y: 486, distance: 83.2
click at [666, 404] on div "05" at bounding box center [672, 404] width 44 height 22
type input "12:05"
drag, startPoint x: 665, startPoint y: 508, endPoint x: 685, endPoint y: 424, distance: 86.3
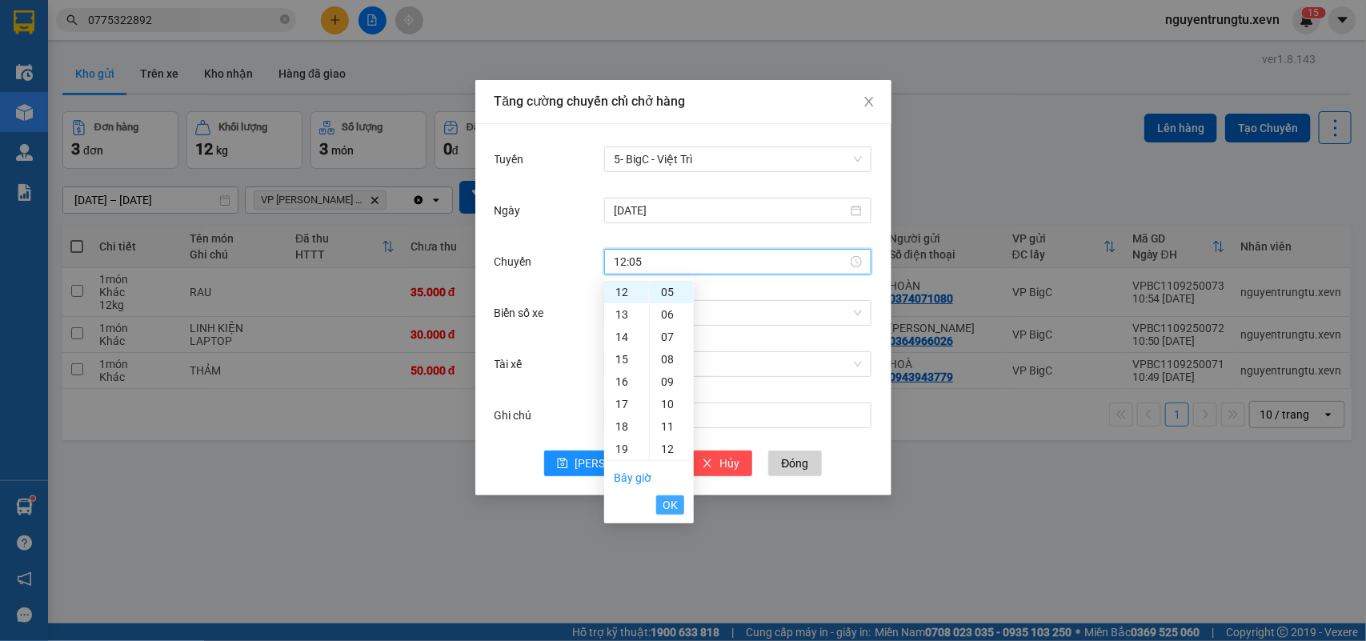
click at [665, 510] on span "OK" at bounding box center [669, 505] width 15 height 18
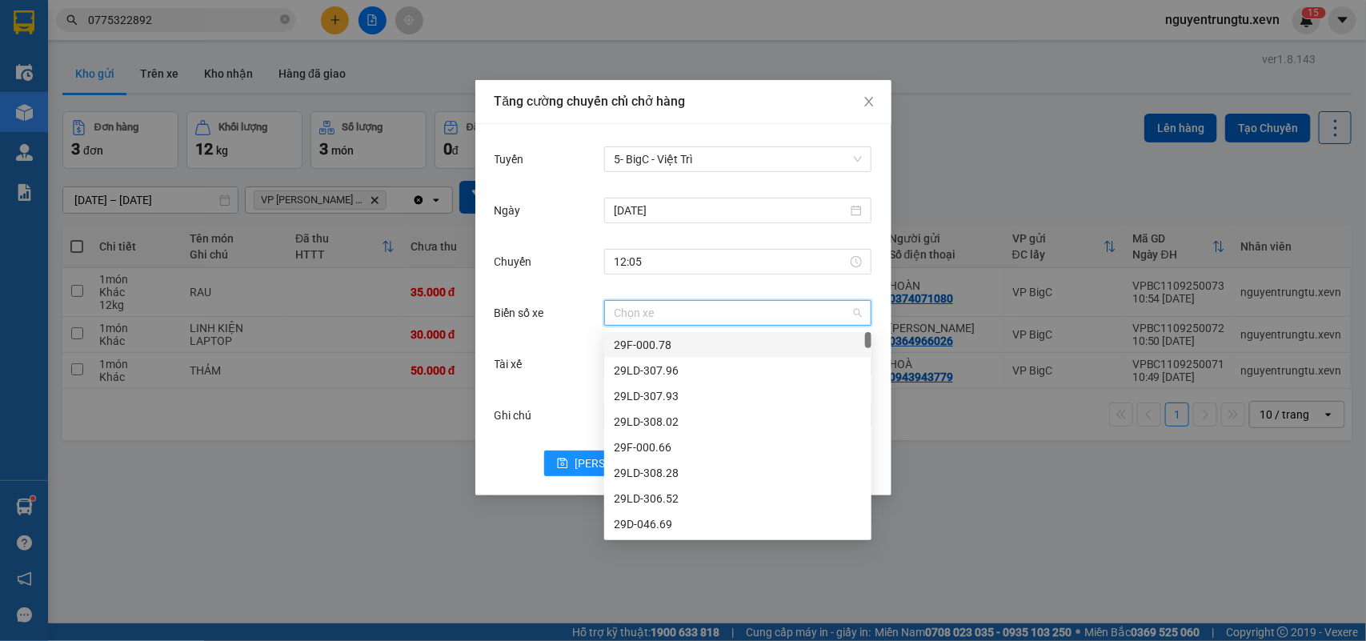
click at [694, 312] on input "Biển số xe" at bounding box center [732, 313] width 237 height 24
type input "1.34"
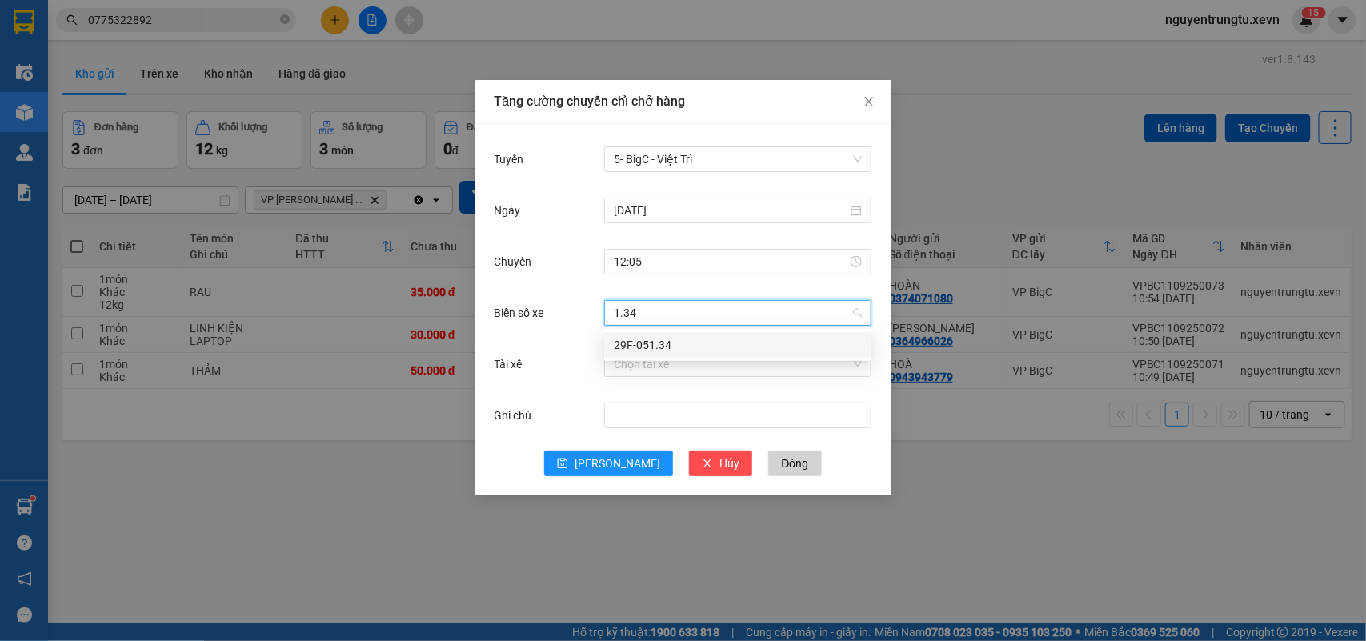
click at [706, 345] on div "29F-051.34" at bounding box center [738, 345] width 248 height 18
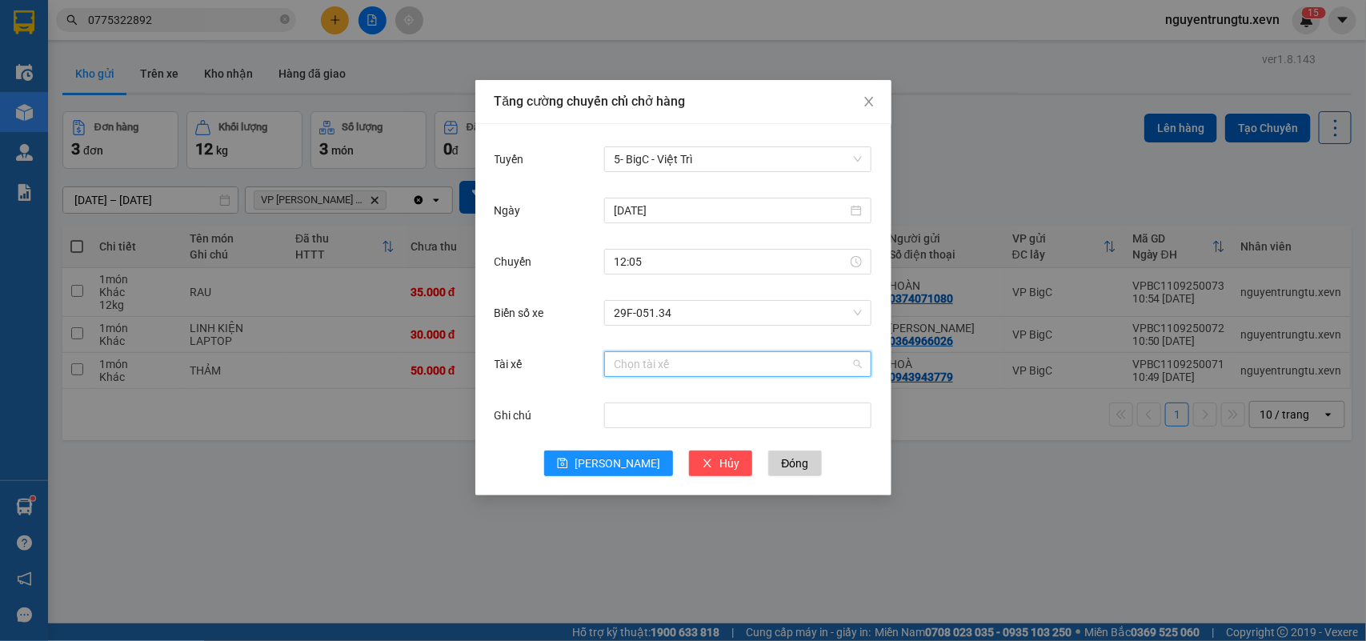
click at [698, 365] on input "Tài xế" at bounding box center [732, 364] width 237 height 24
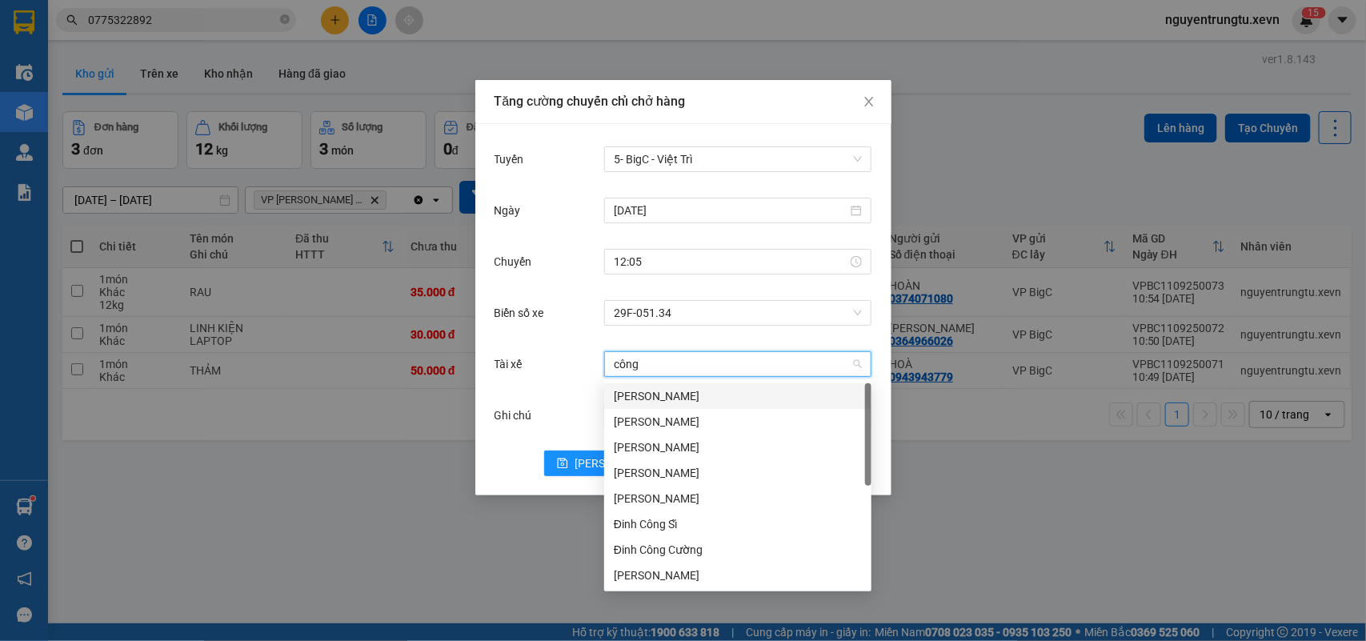
type input "công c"
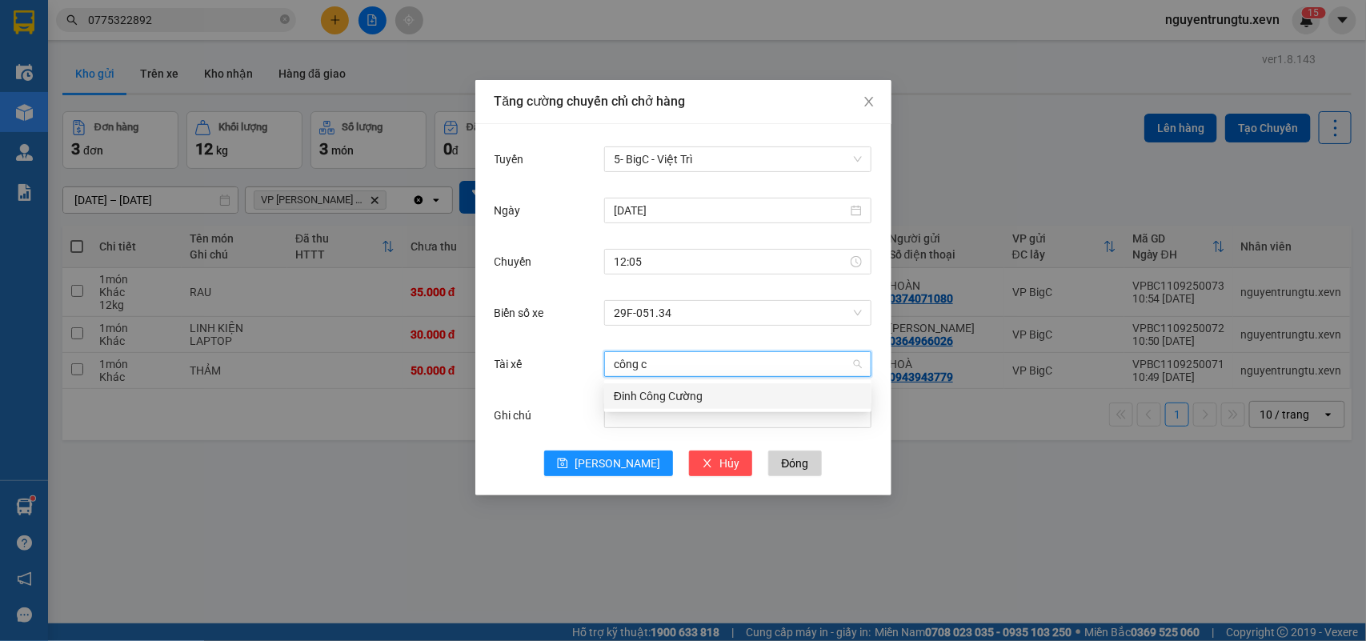
click at [673, 392] on div "Đinh Công Cường" at bounding box center [738, 396] width 248 height 18
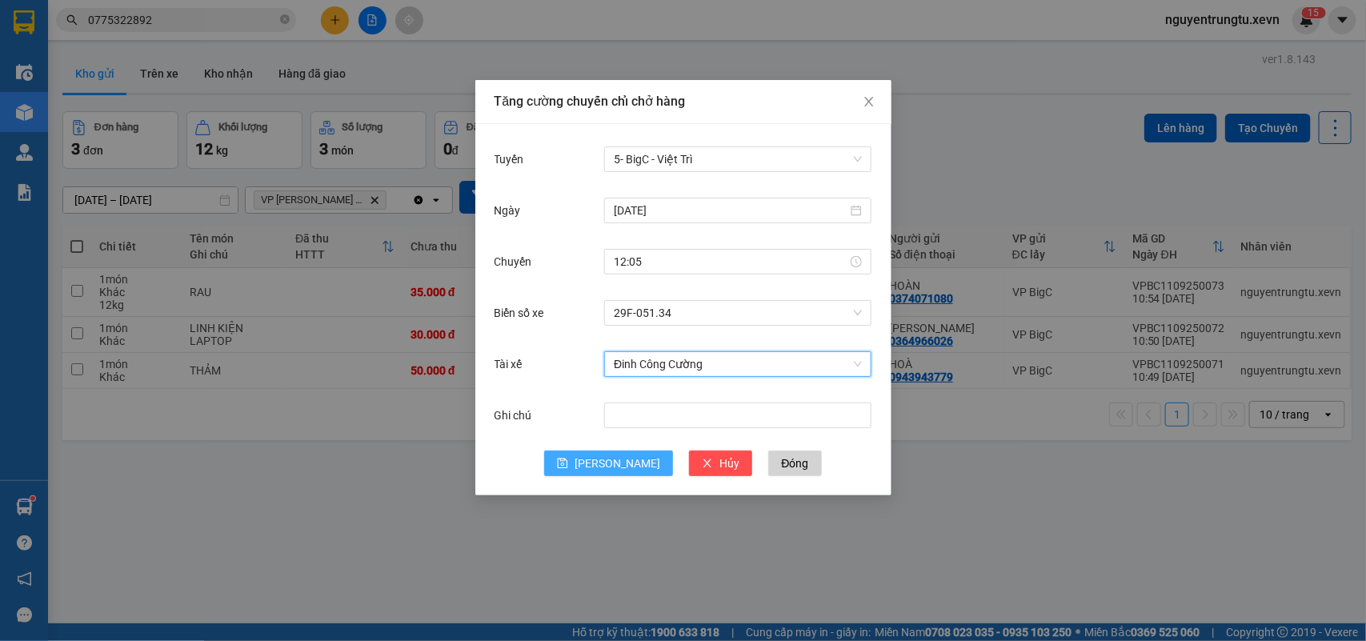
click at [614, 474] on button "[PERSON_NAME]" at bounding box center [608, 463] width 129 height 26
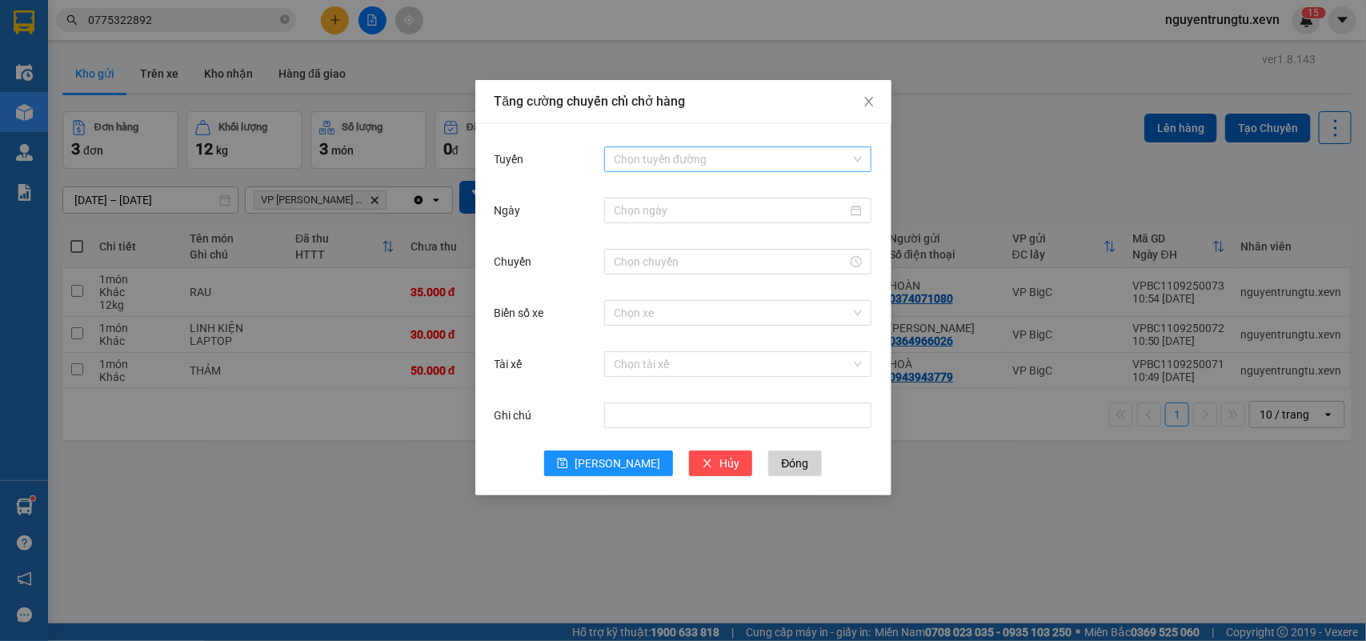
click at [681, 164] on input "Tuyến" at bounding box center [732, 159] width 237 height 24
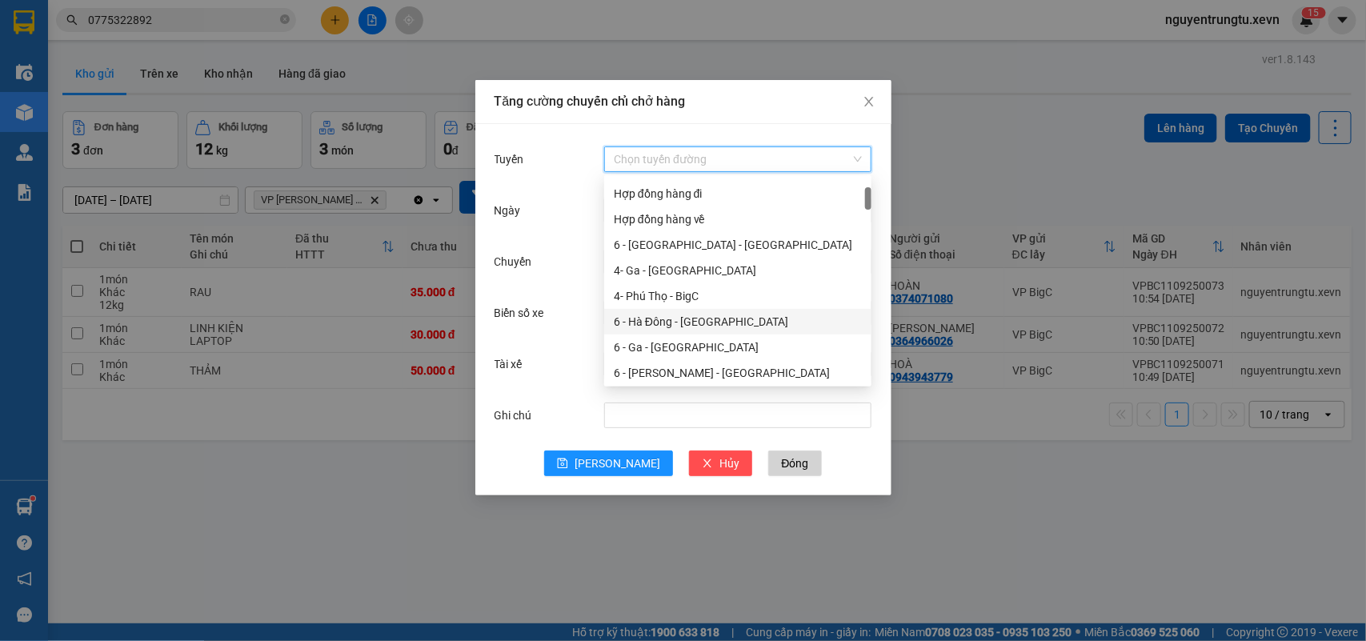
scroll to position [200, 0]
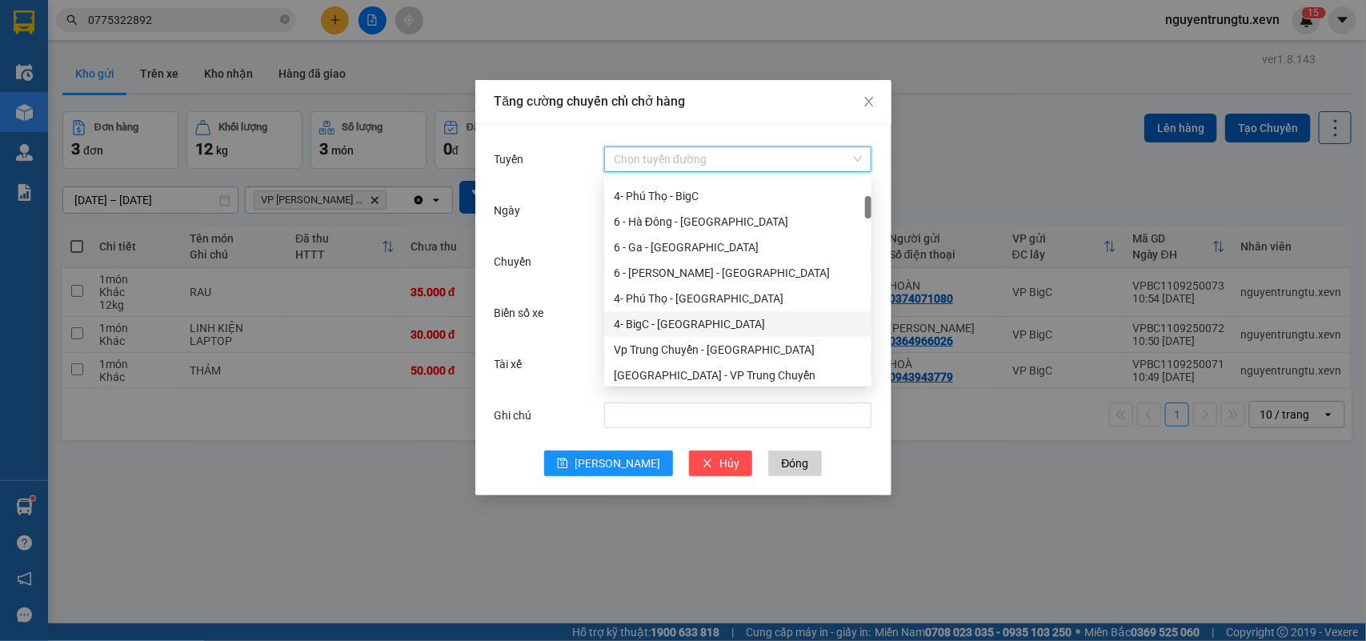
click at [670, 318] on div "4- BigC - [GEOGRAPHIC_DATA]" at bounding box center [738, 324] width 248 height 18
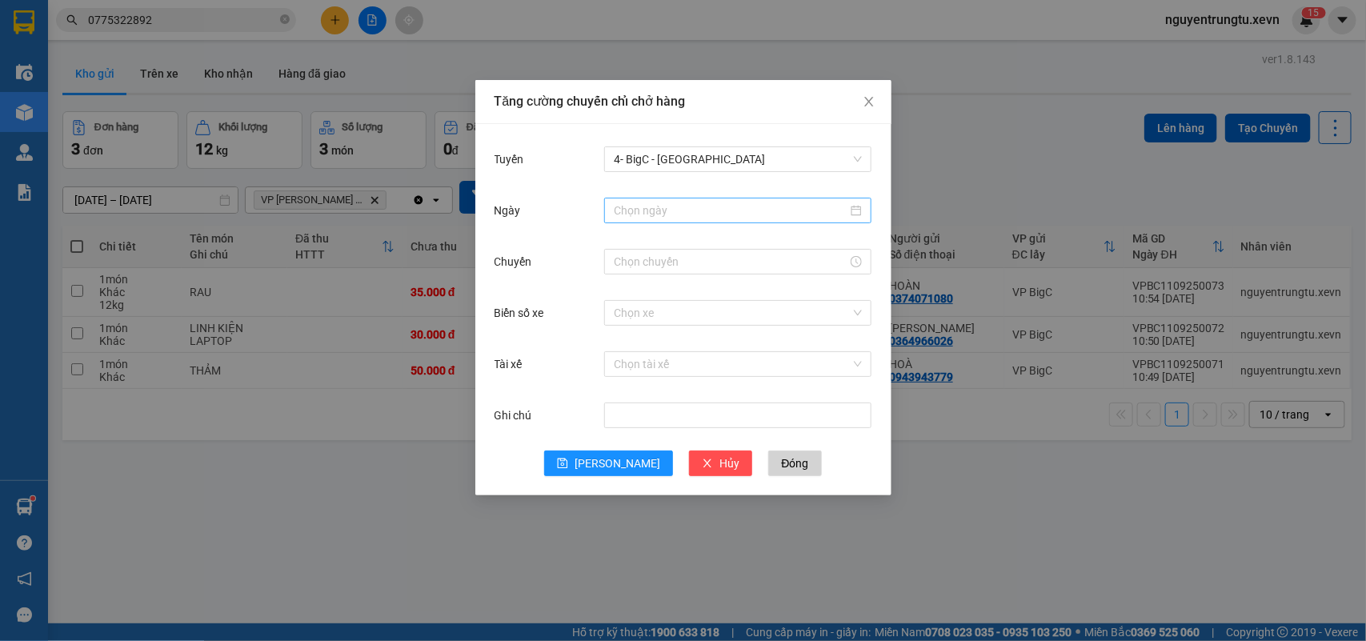
click at [669, 222] on div at bounding box center [737, 210] width 267 height 32
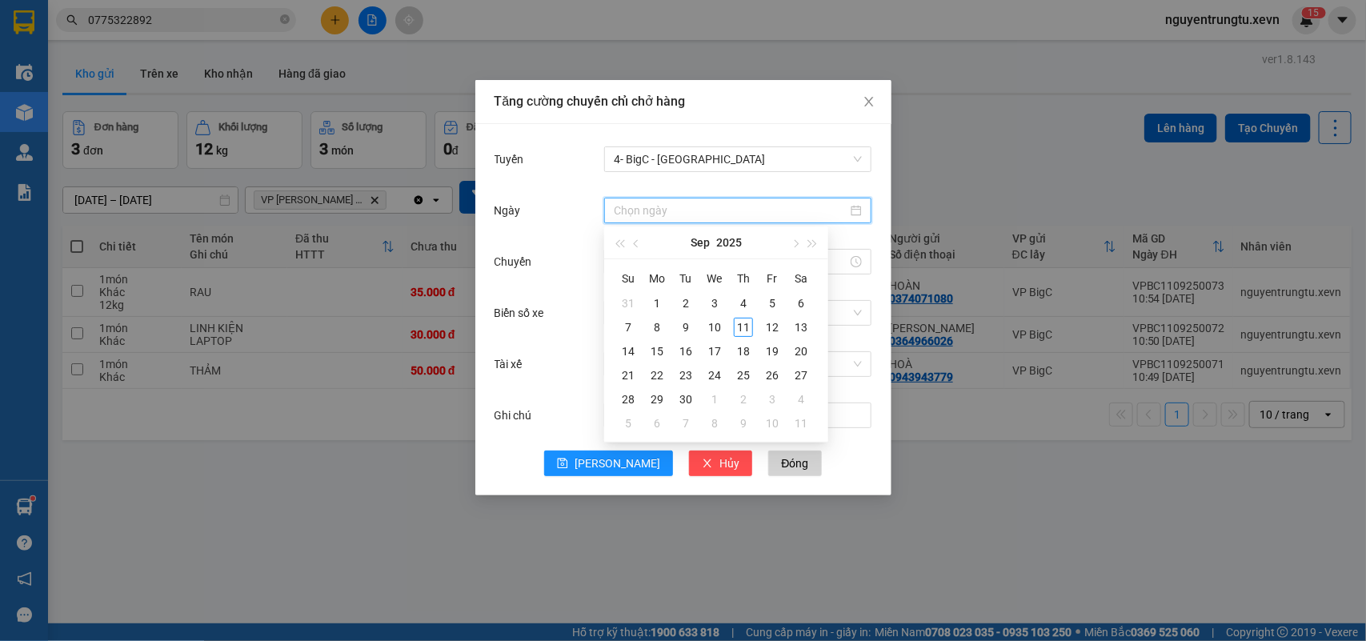
click at [673, 212] on input "Ngày" at bounding box center [731, 211] width 234 height 18
type input "[DATE]"
drag, startPoint x: 744, startPoint y: 330, endPoint x: 742, endPoint y: 321, distance: 9.1
click at [742, 329] on div "11" at bounding box center [743, 327] width 19 height 19
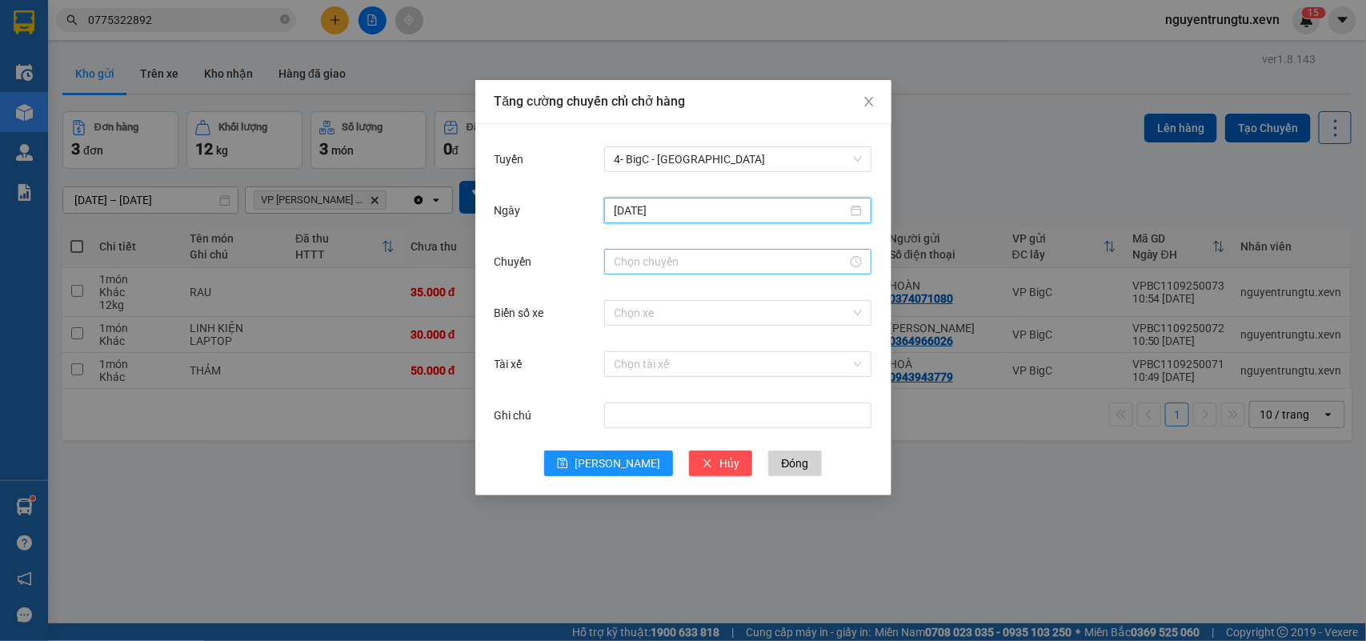
click at [688, 258] on input "Chuyến" at bounding box center [731, 262] width 234 height 18
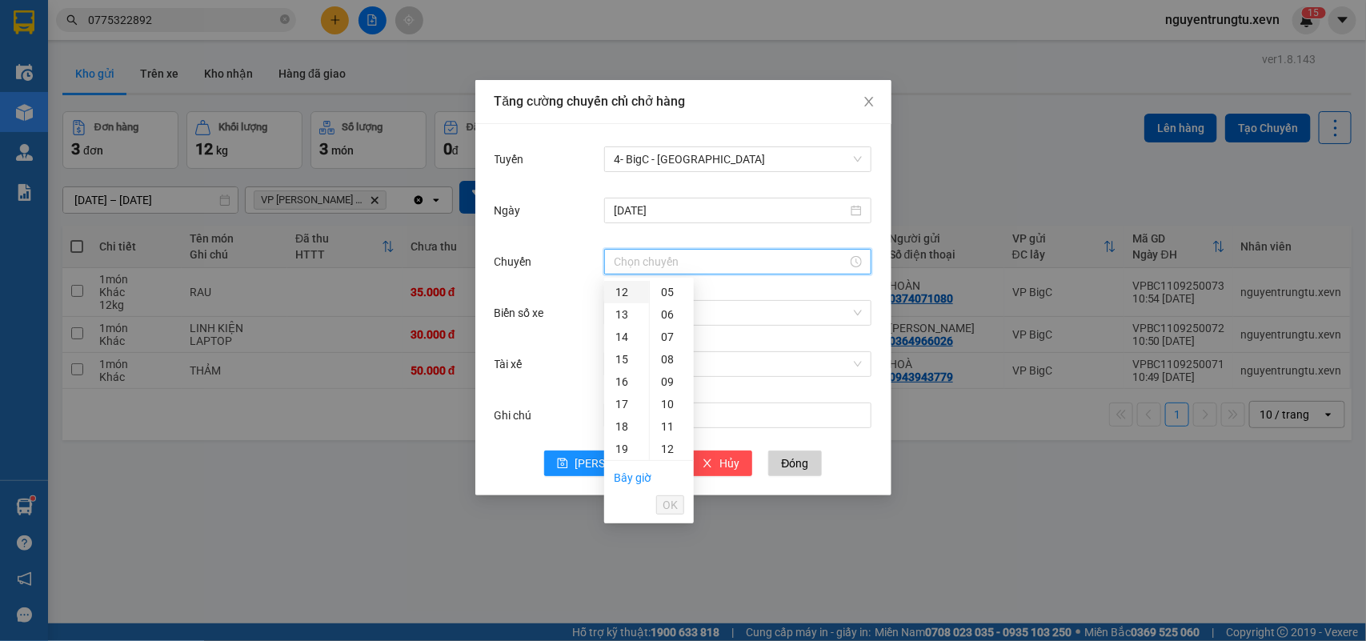
click at [614, 292] on div "12" at bounding box center [626, 292] width 45 height 22
click at [662, 398] on div "05" at bounding box center [672, 404] width 44 height 22
type input "12:05"
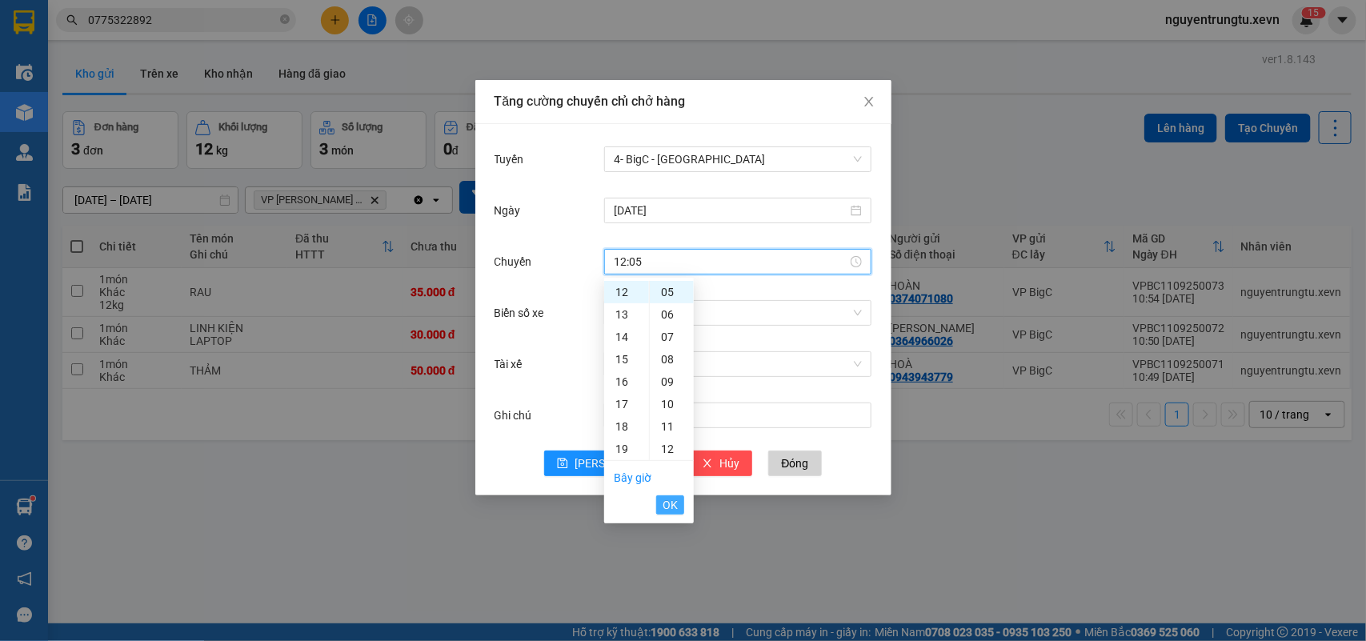
click at [674, 498] on span "OK" at bounding box center [669, 505] width 15 height 18
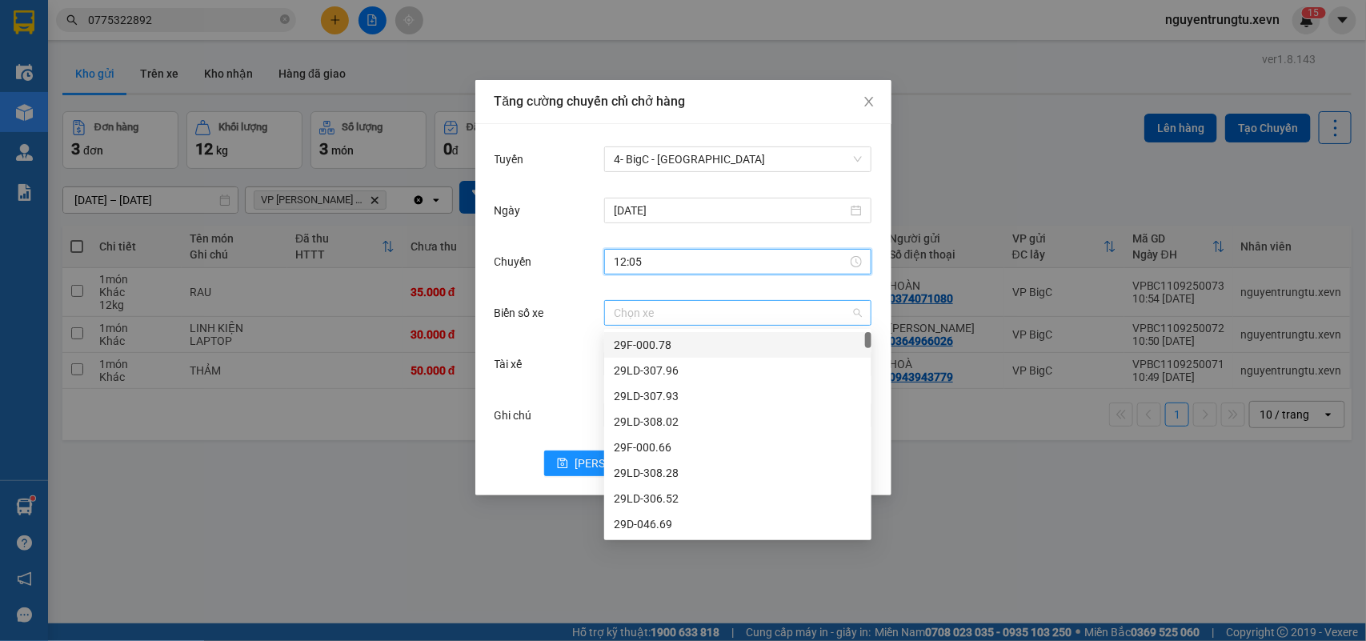
click at [710, 325] on div "Chọn xe" at bounding box center [737, 313] width 267 height 26
type input "6.25"
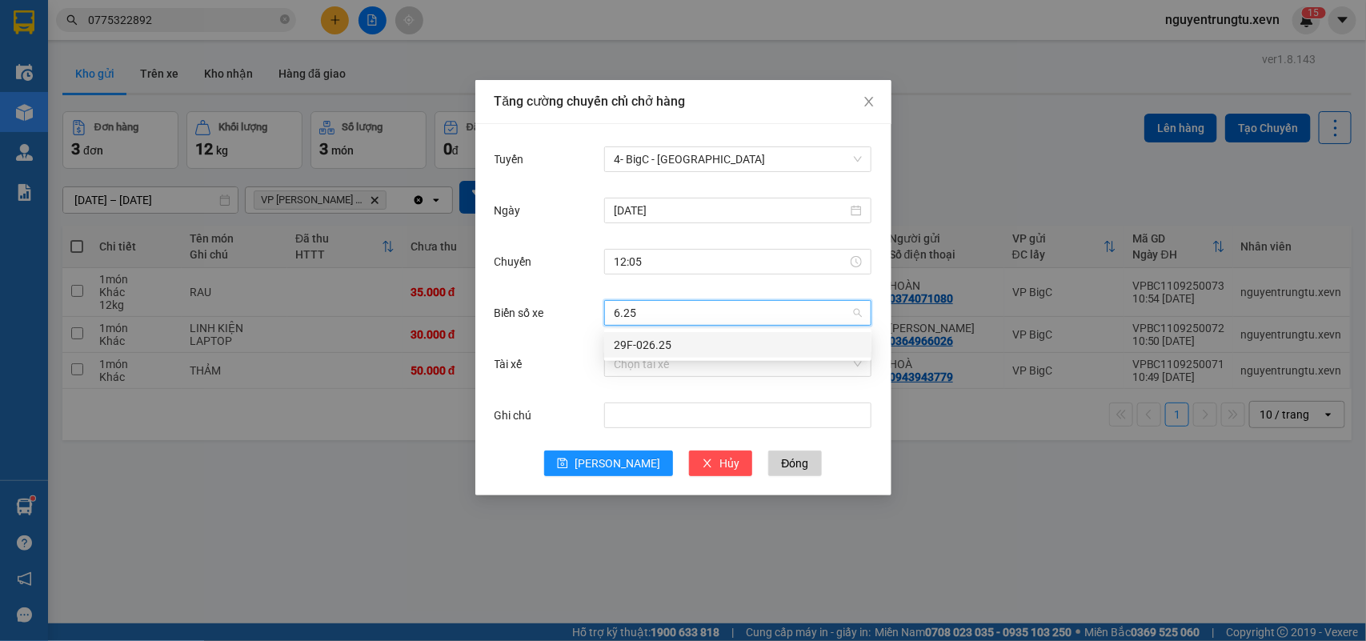
click at [712, 344] on div "29F-026.25" at bounding box center [738, 345] width 248 height 18
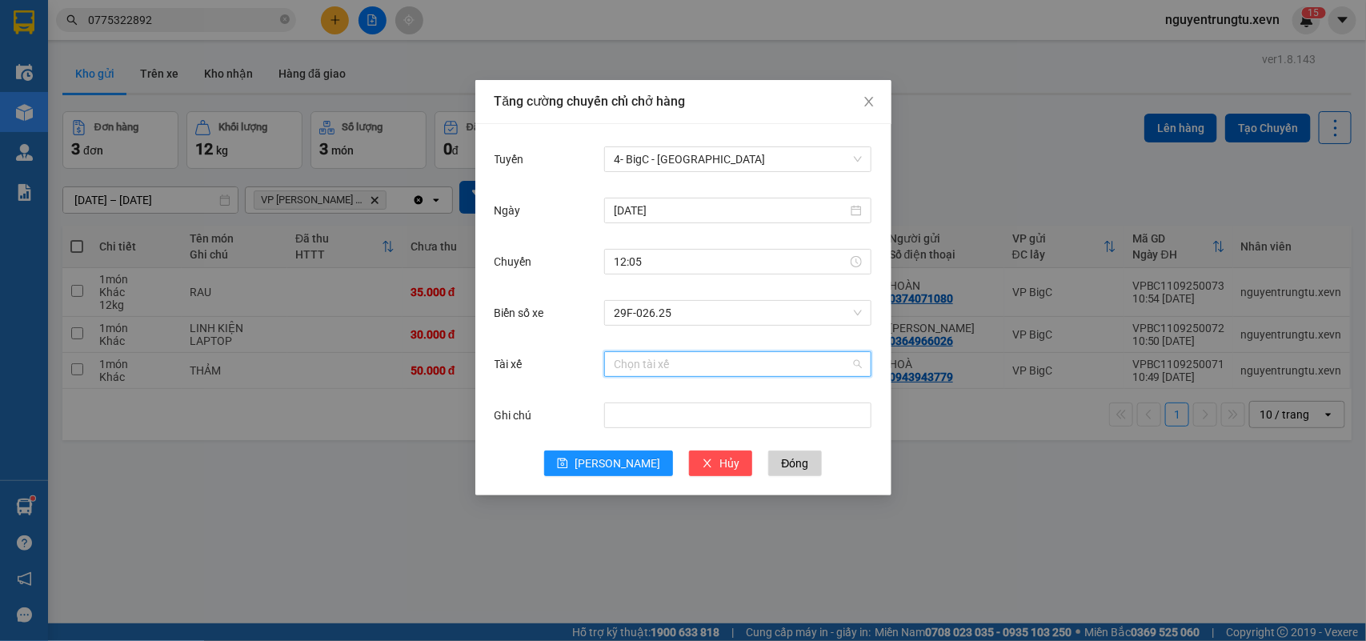
click at [709, 358] on input "Tài xế" at bounding box center [732, 364] width 237 height 24
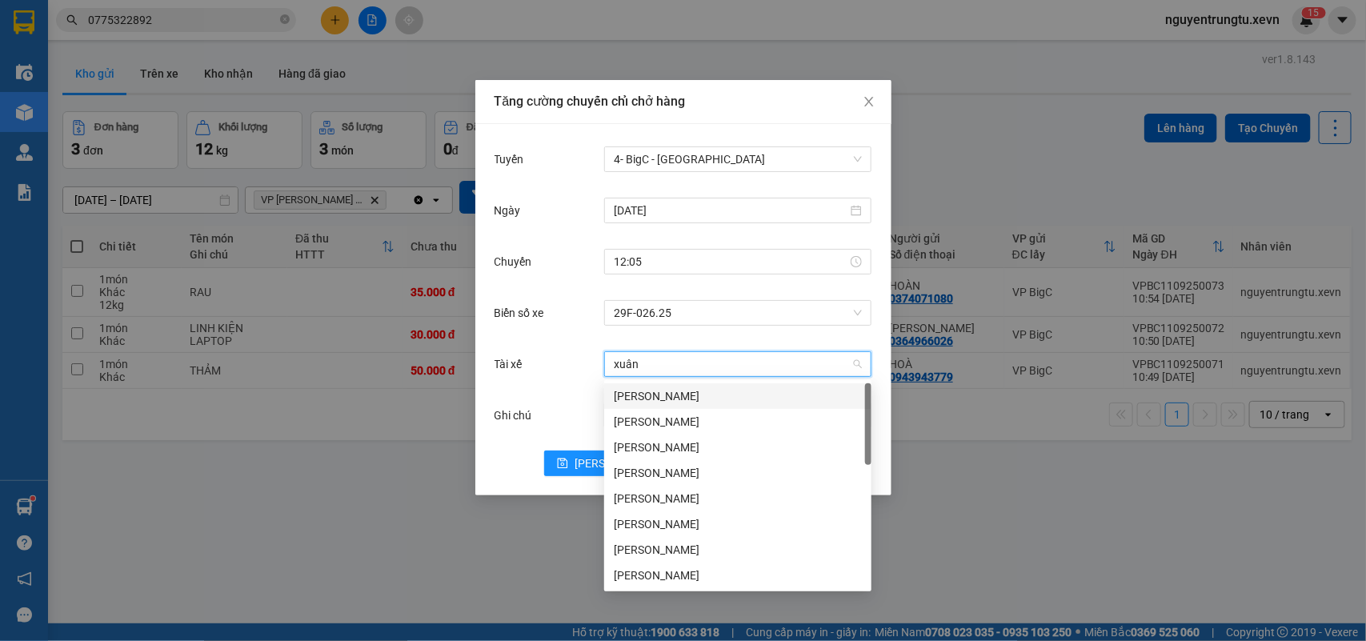
type input "xuân"
click at [700, 392] on div "Nguyễn Xuân Thắng" at bounding box center [738, 396] width 248 height 18
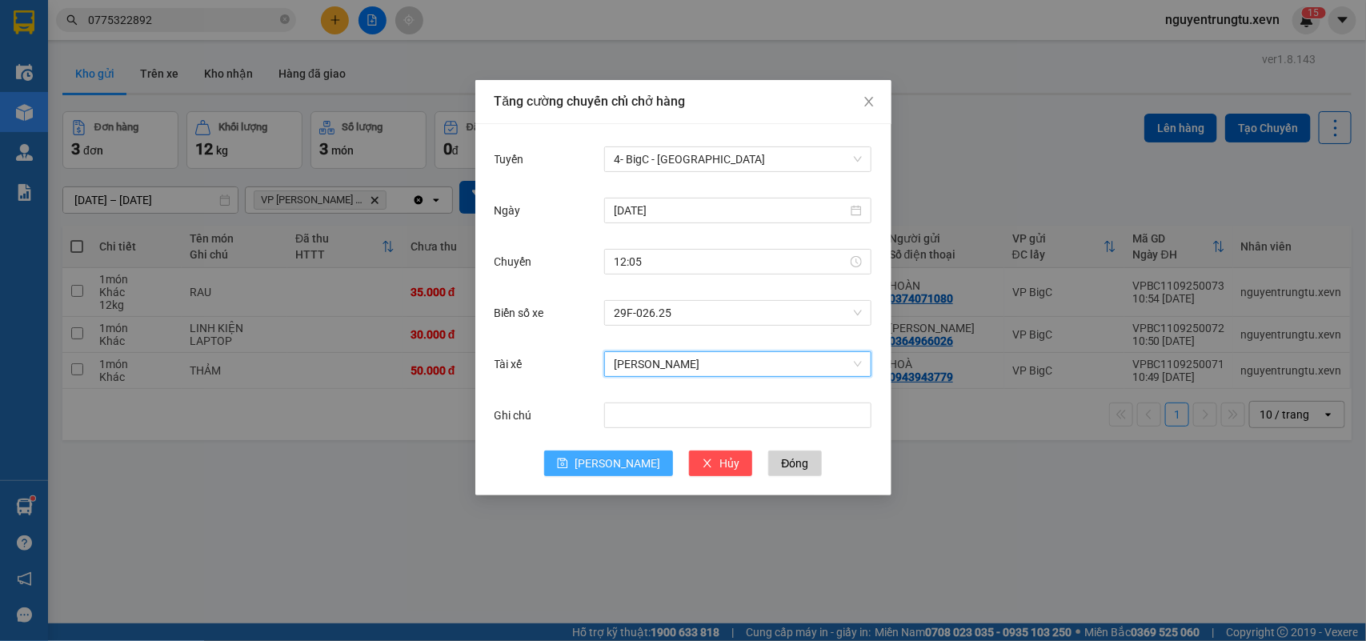
click at [606, 466] on button "[PERSON_NAME]" at bounding box center [608, 463] width 129 height 26
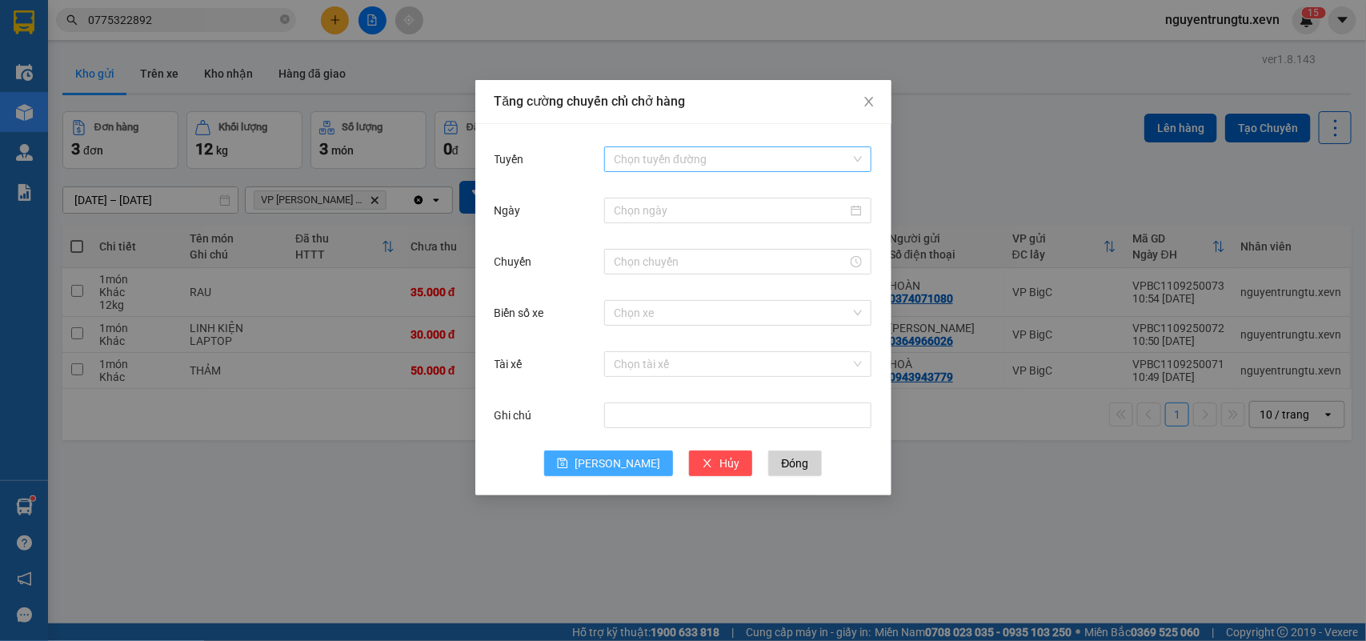
click at [786, 164] on input "Tuyến" at bounding box center [732, 159] width 237 height 24
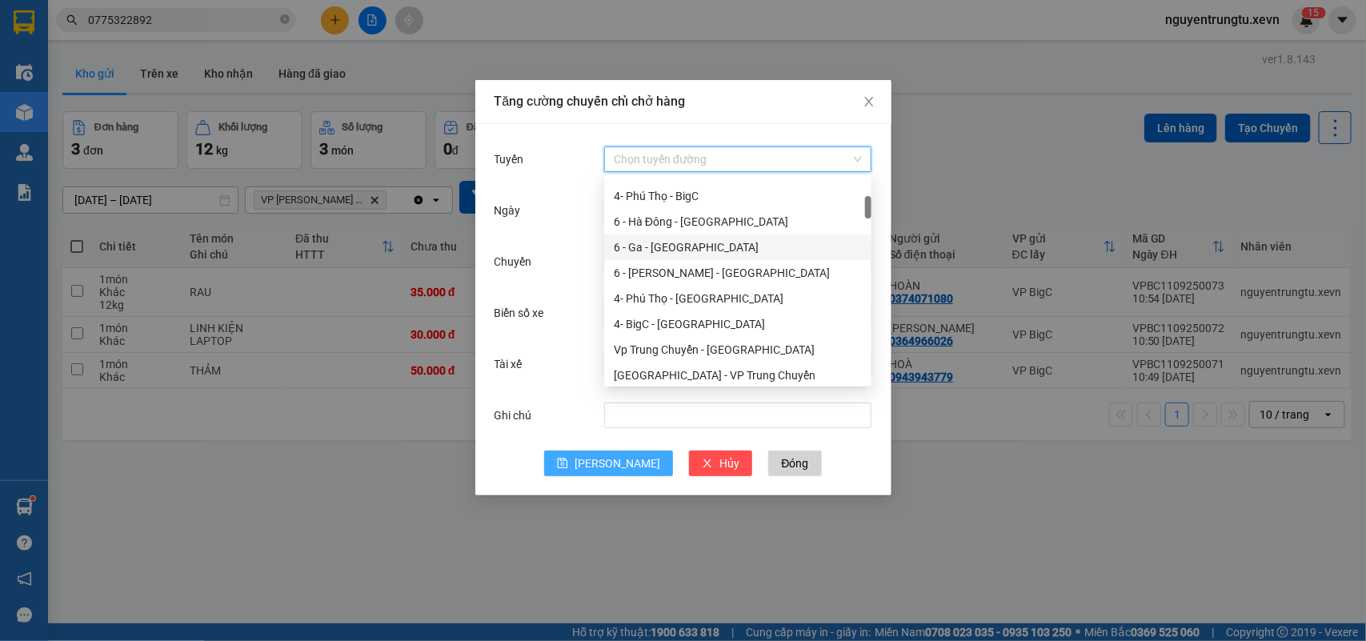
click at [709, 236] on div "6 - Ga - [GEOGRAPHIC_DATA]" at bounding box center [737, 247] width 267 height 26
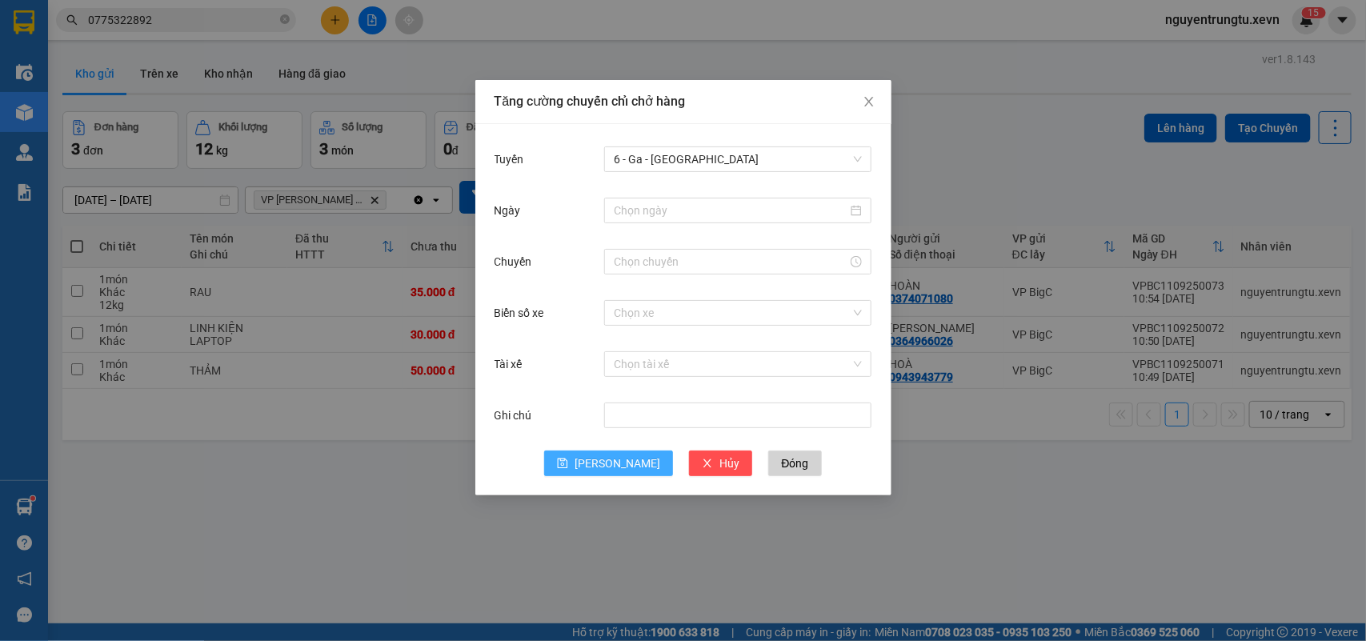
click at [700, 176] on div "Tuyến 6 - Ga - Yên Bái" at bounding box center [683, 168] width 378 height 51
click at [697, 170] on span "6 - Ga - [GEOGRAPHIC_DATA]" at bounding box center [738, 159] width 248 height 24
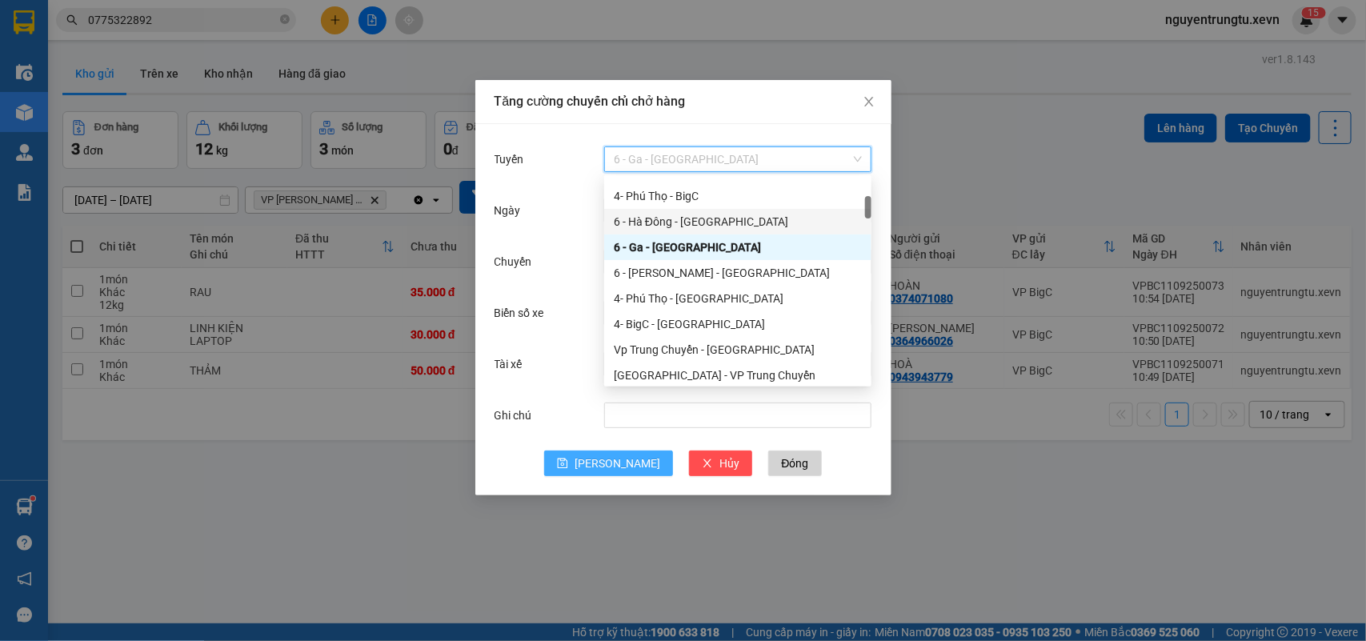
click at [688, 220] on div "6 - Hà Đông - [GEOGRAPHIC_DATA]" at bounding box center [738, 222] width 248 height 18
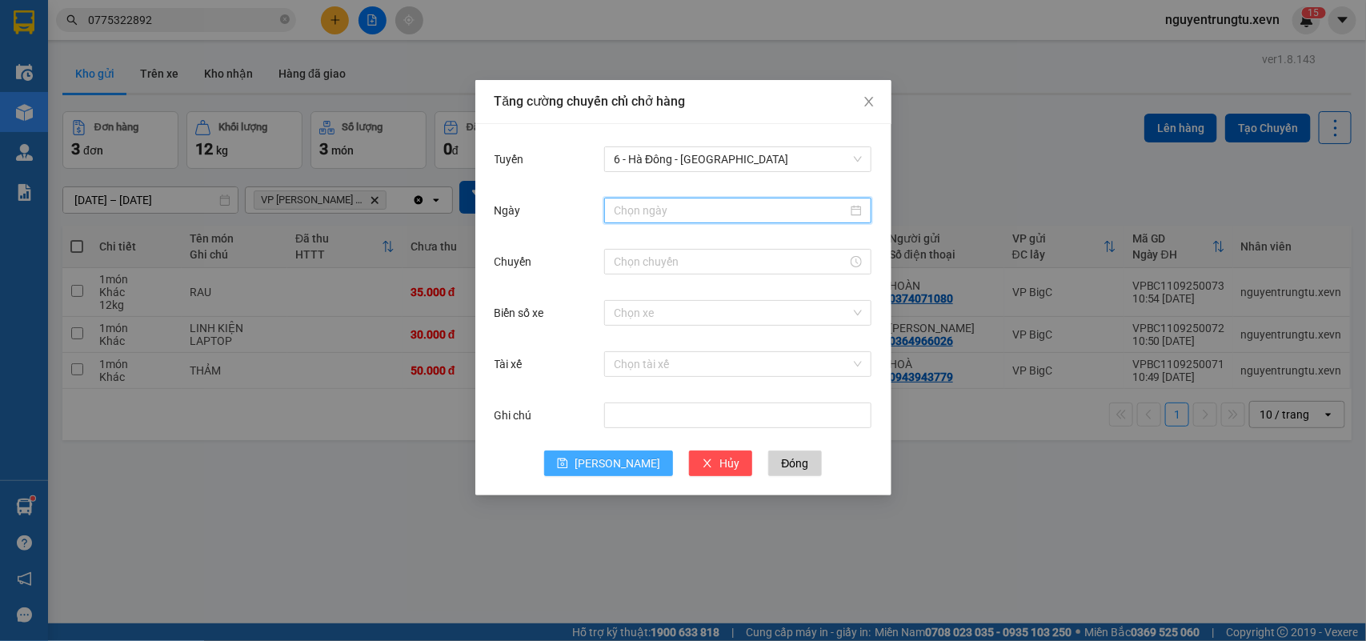
click at [678, 212] on input "Ngày" at bounding box center [731, 211] width 234 height 18
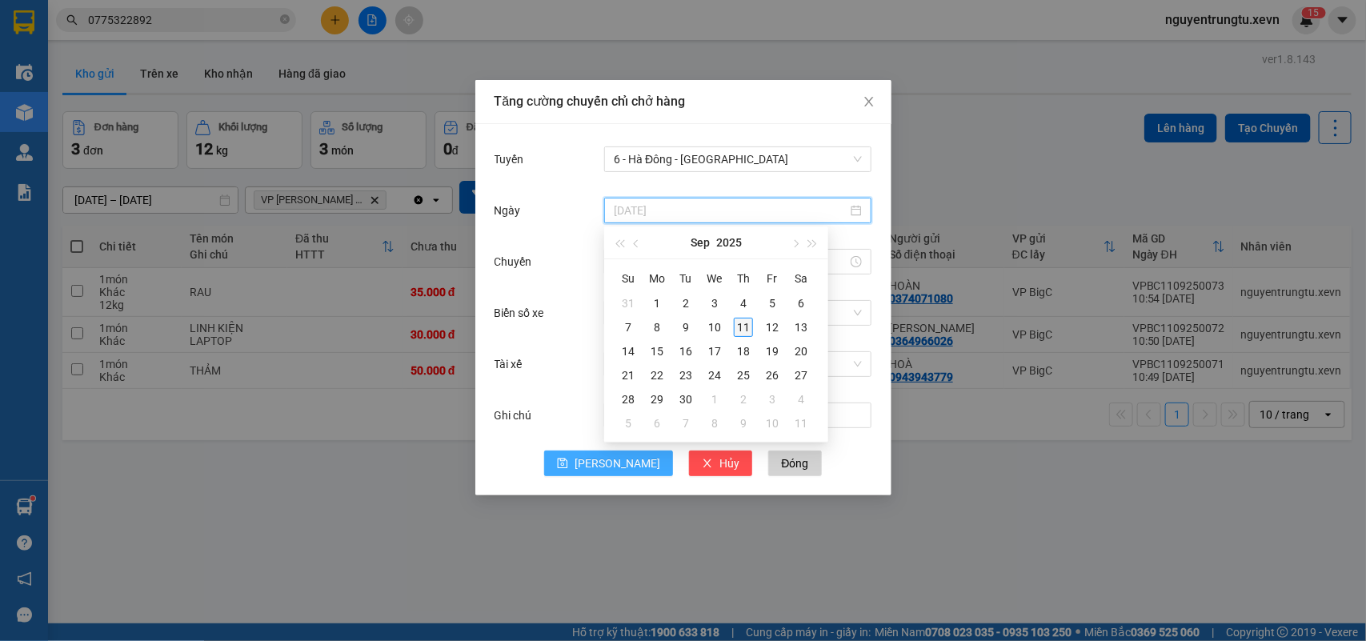
type input "[DATE]"
click at [738, 326] on div "11" at bounding box center [743, 327] width 19 height 19
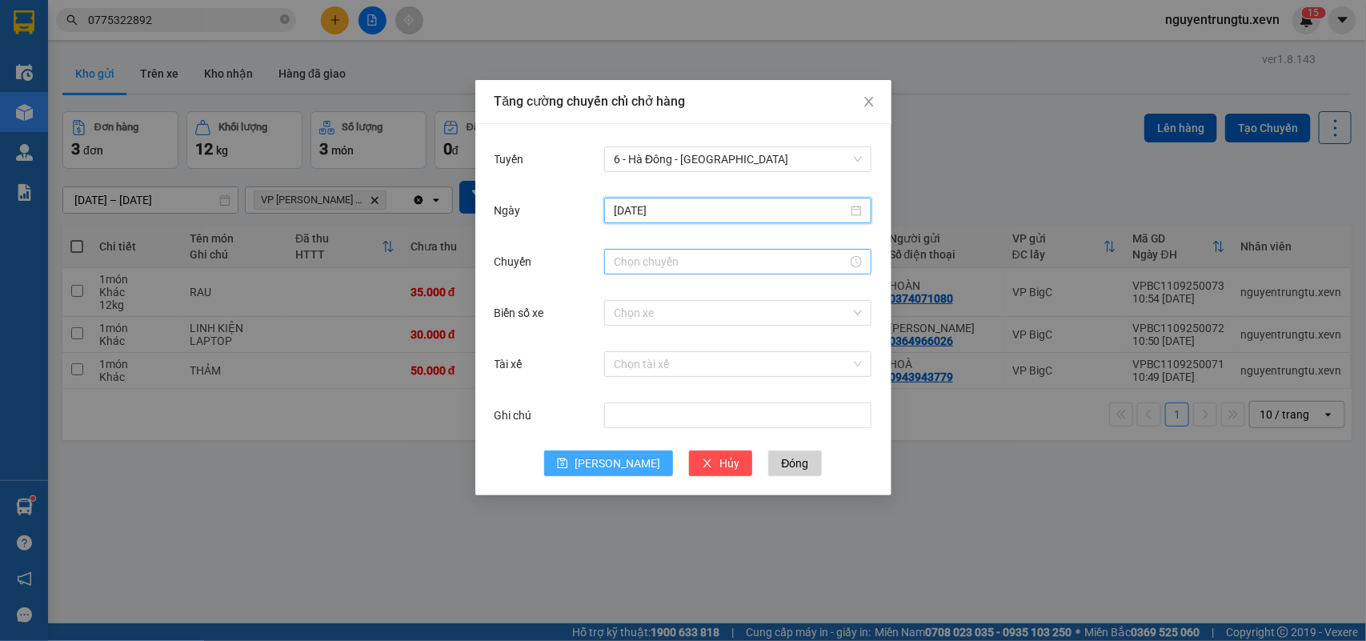
click at [642, 256] on input "Chuyến" at bounding box center [731, 262] width 234 height 18
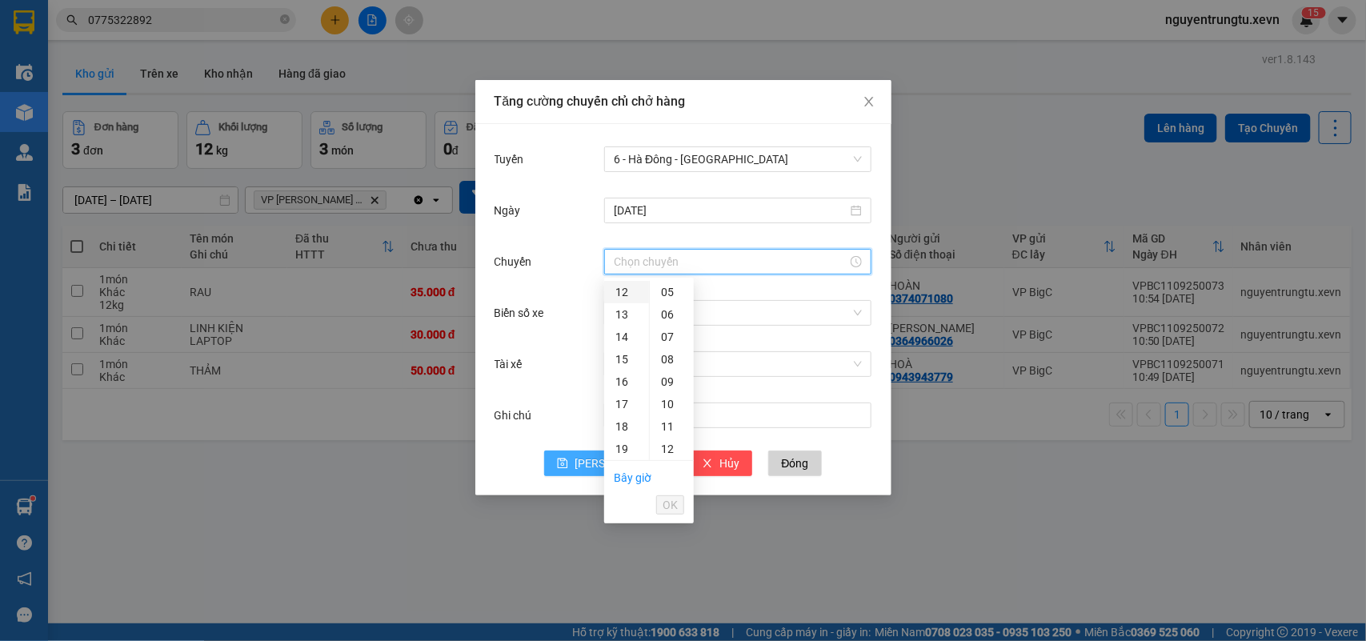
click at [616, 290] on div "12" at bounding box center [626, 292] width 45 height 22
click at [673, 410] on div "05" at bounding box center [672, 404] width 44 height 22
type input "12:05"
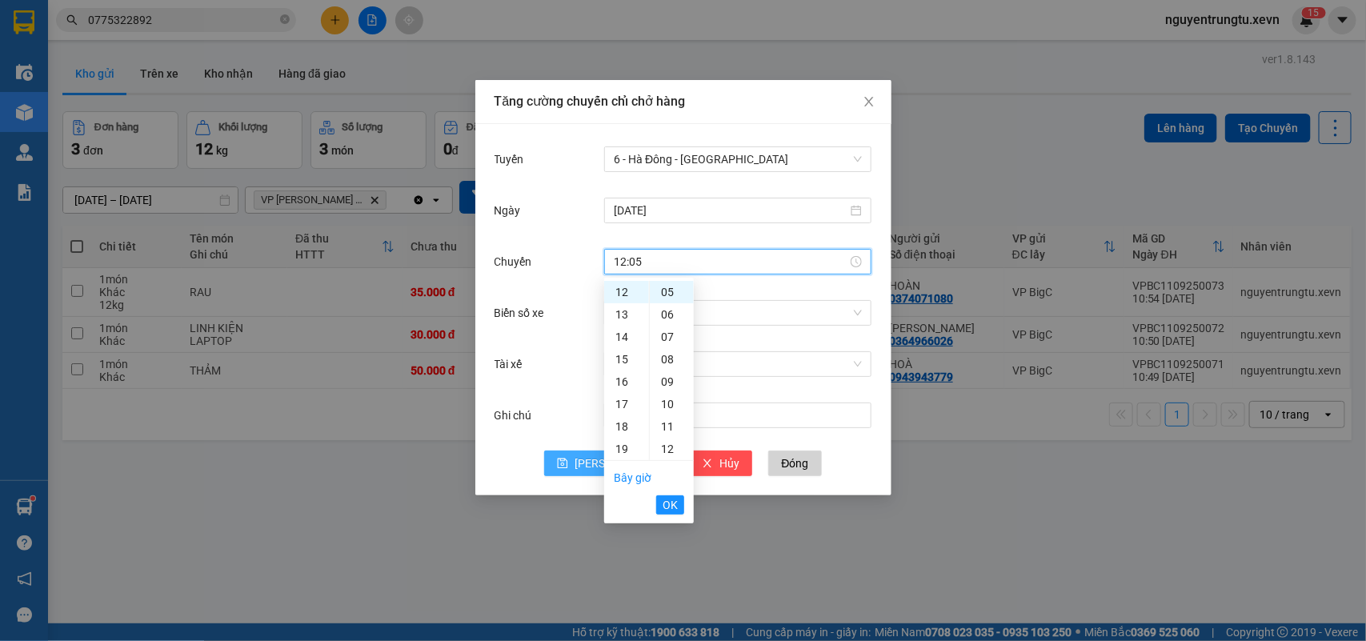
click at [682, 514] on li "OK" at bounding box center [670, 504] width 28 height 27
click at [696, 312] on input "Biển số xe" at bounding box center [732, 313] width 237 height 24
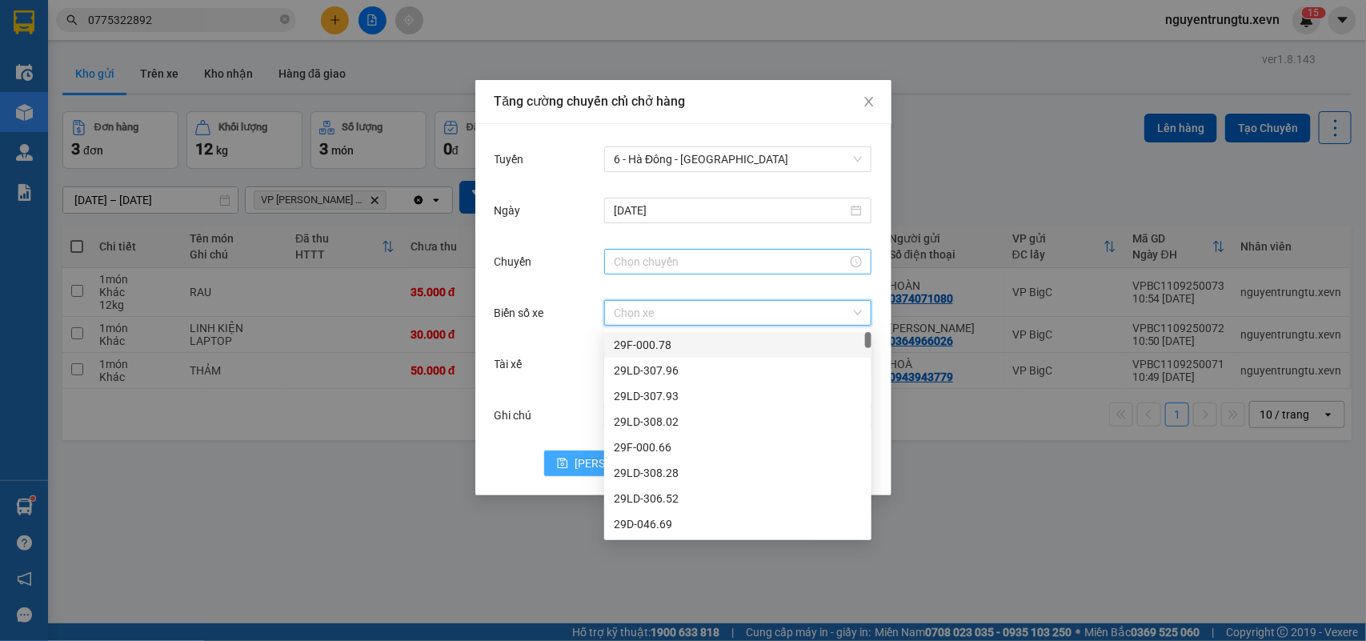
click at [693, 270] on div at bounding box center [737, 262] width 267 height 26
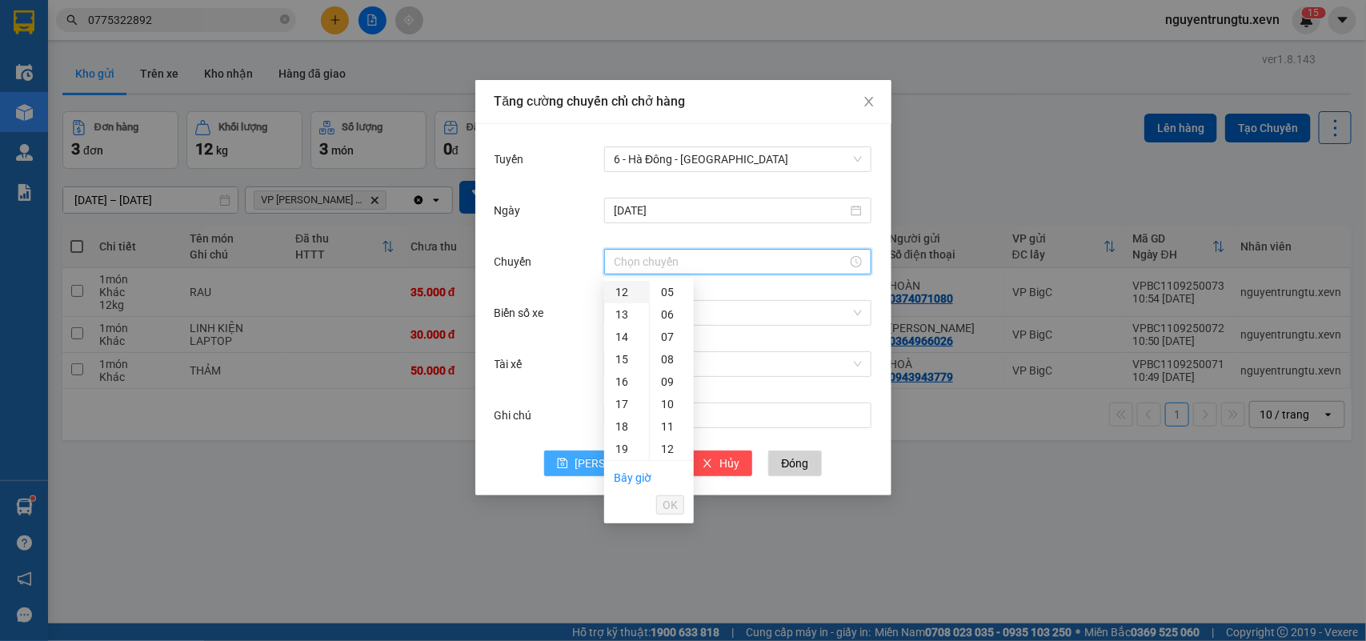
click at [622, 292] on div "12" at bounding box center [626, 292] width 45 height 22
click at [673, 409] on div "05" at bounding box center [672, 404] width 44 height 22
type input "12:05"
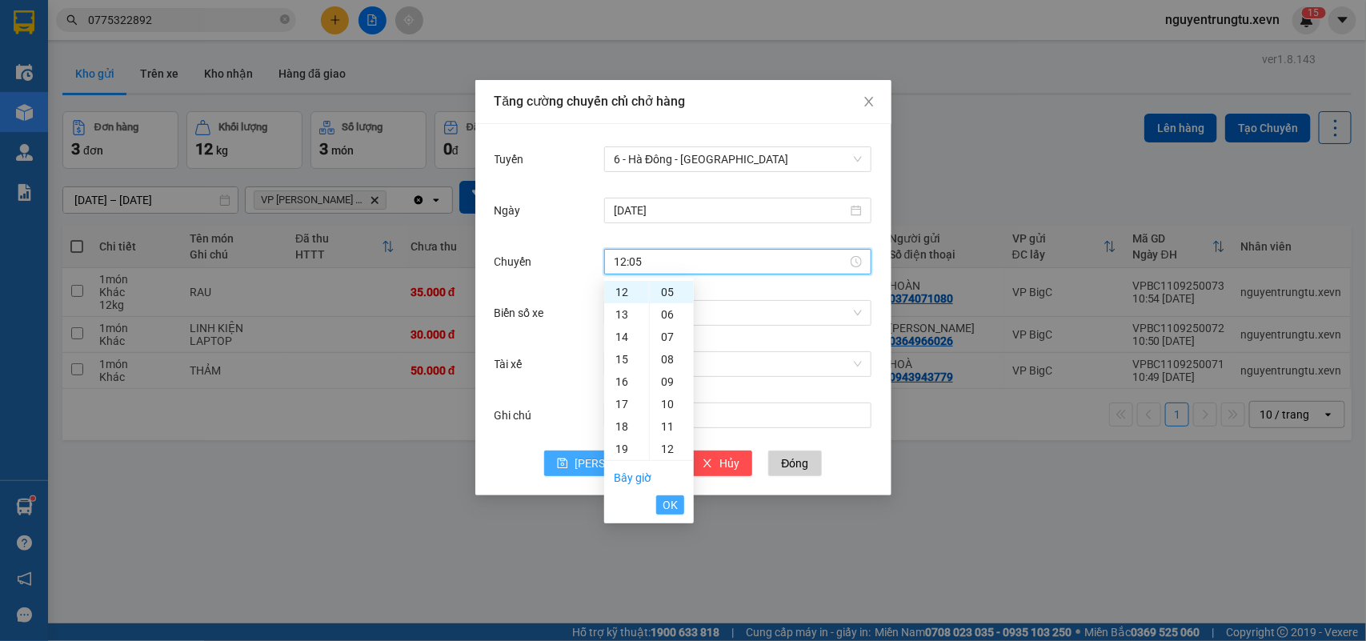
click at [665, 501] on span "OK" at bounding box center [669, 505] width 15 height 18
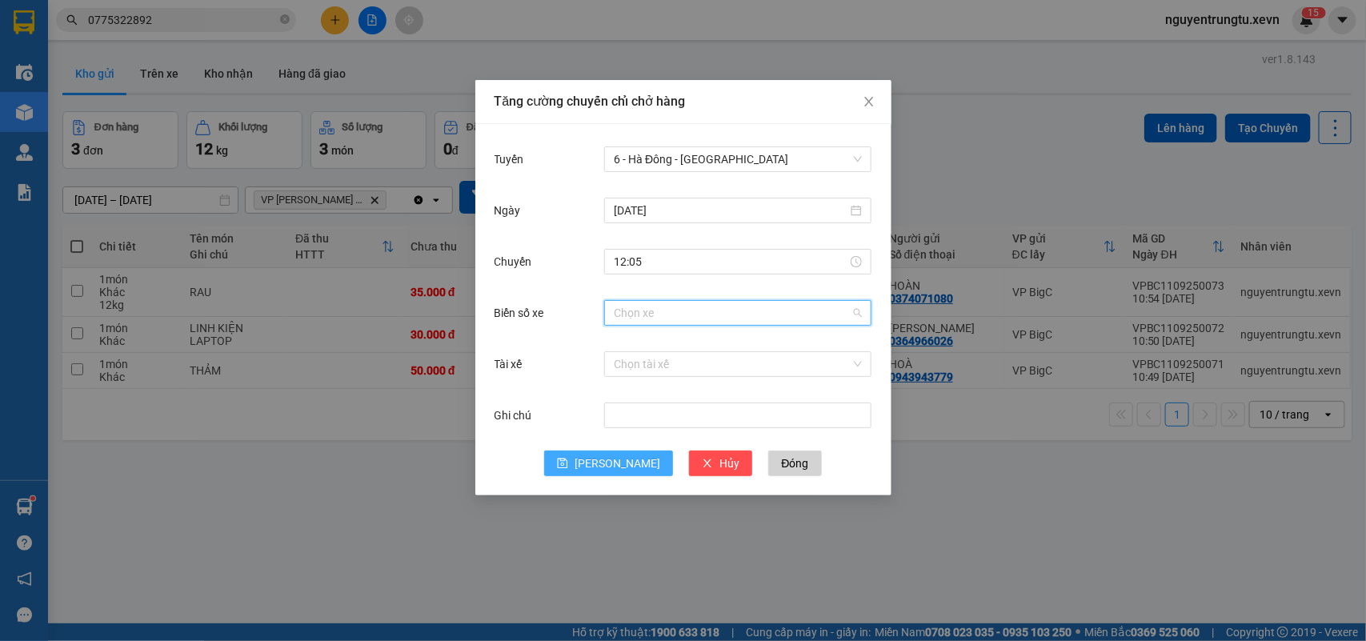
click at [713, 312] on input "Biển số xe" at bounding box center [732, 313] width 237 height 24
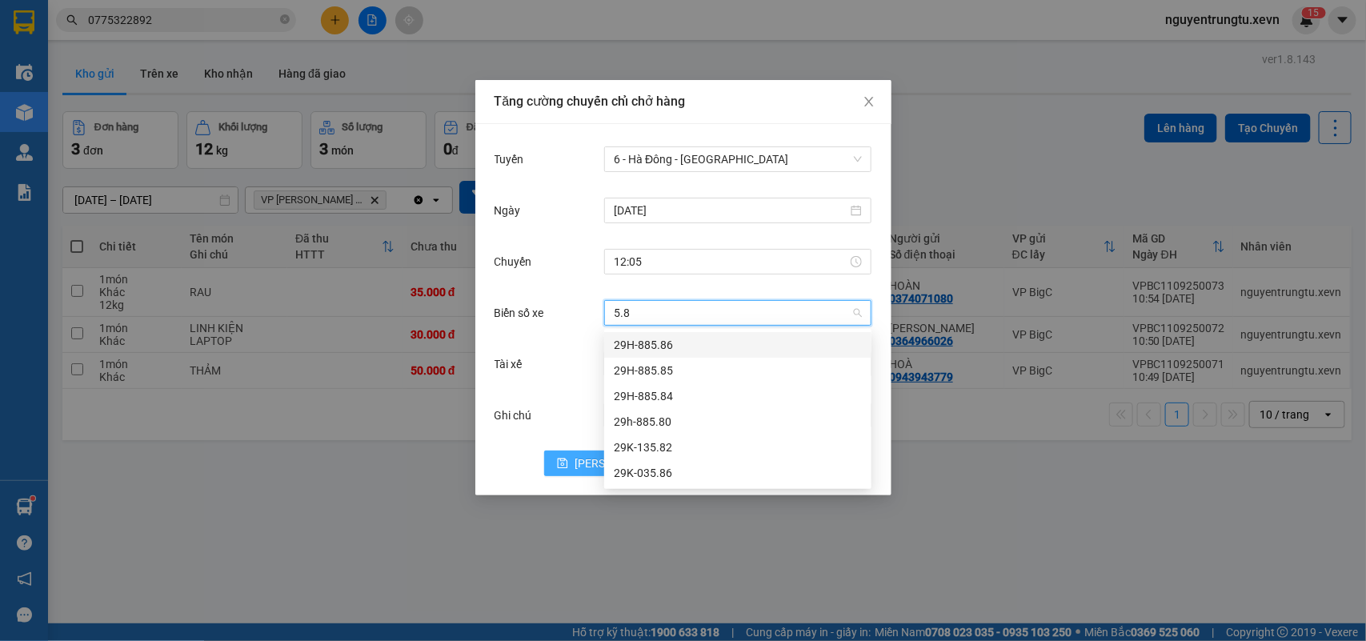
type input "5.80"
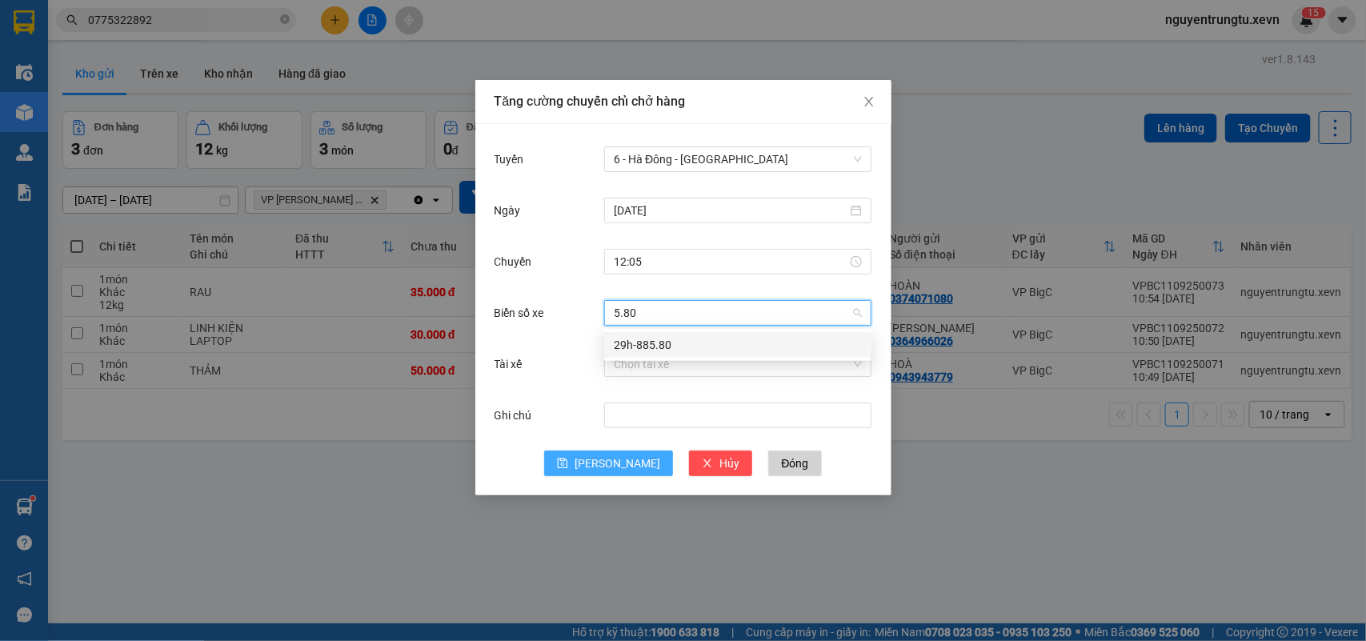
click at [718, 340] on div "29h-885.80" at bounding box center [738, 345] width 248 height 18
click at [690, 364] on input "Tài xế" at bounding box center [732, 364] width 237 height 24
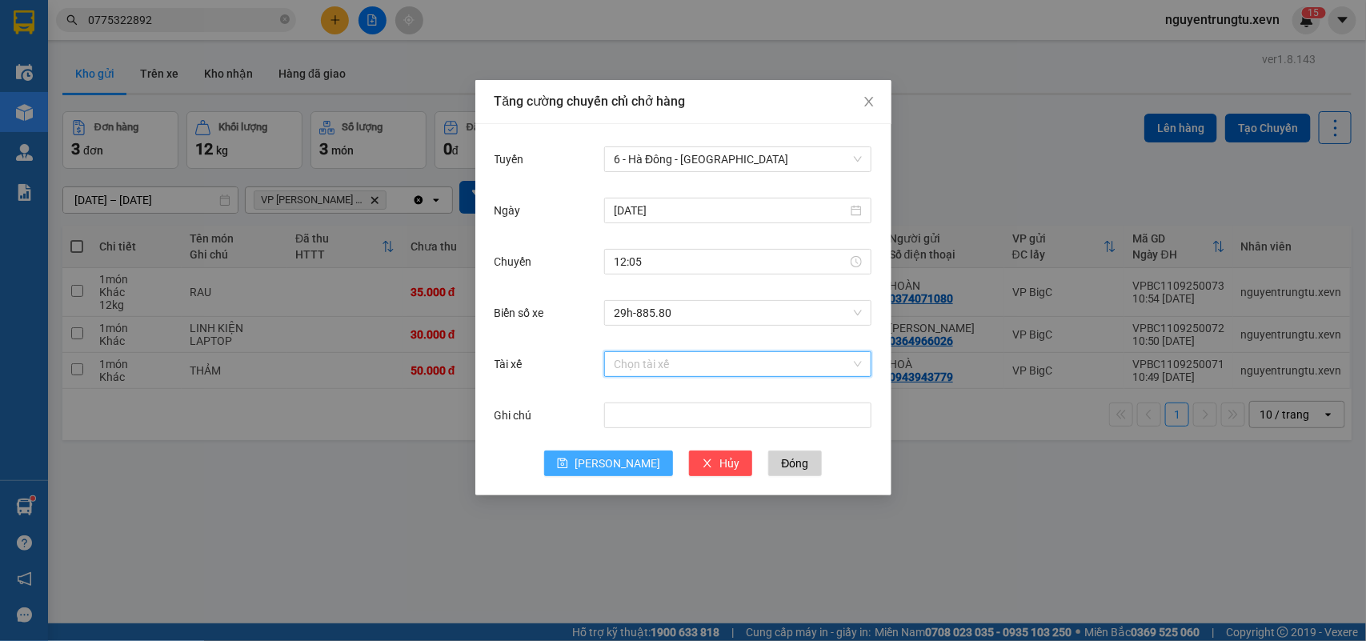
type input "d"
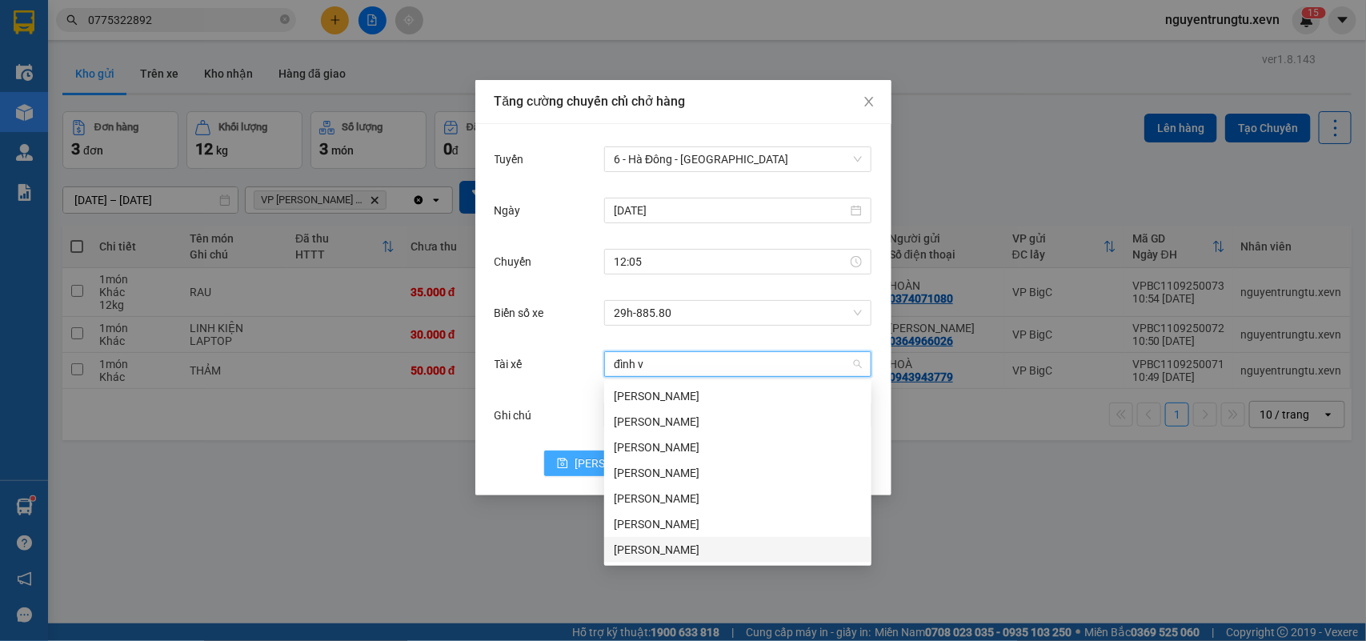
click at [694, 549] on div "[PERSON_NAME]" at bounding box center [738, 550] width 248 height 18
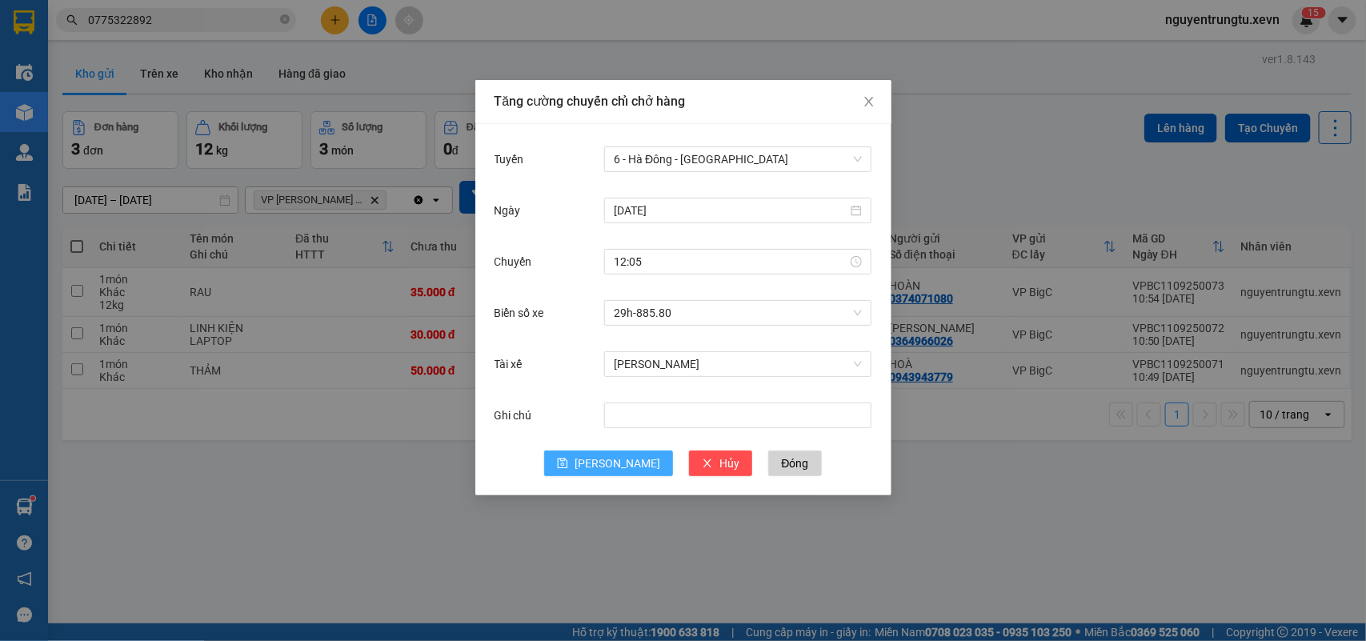
click at [606, 470] on button "[PERSON_NAME]" at bounding box center [608, 463] width 129 height 26
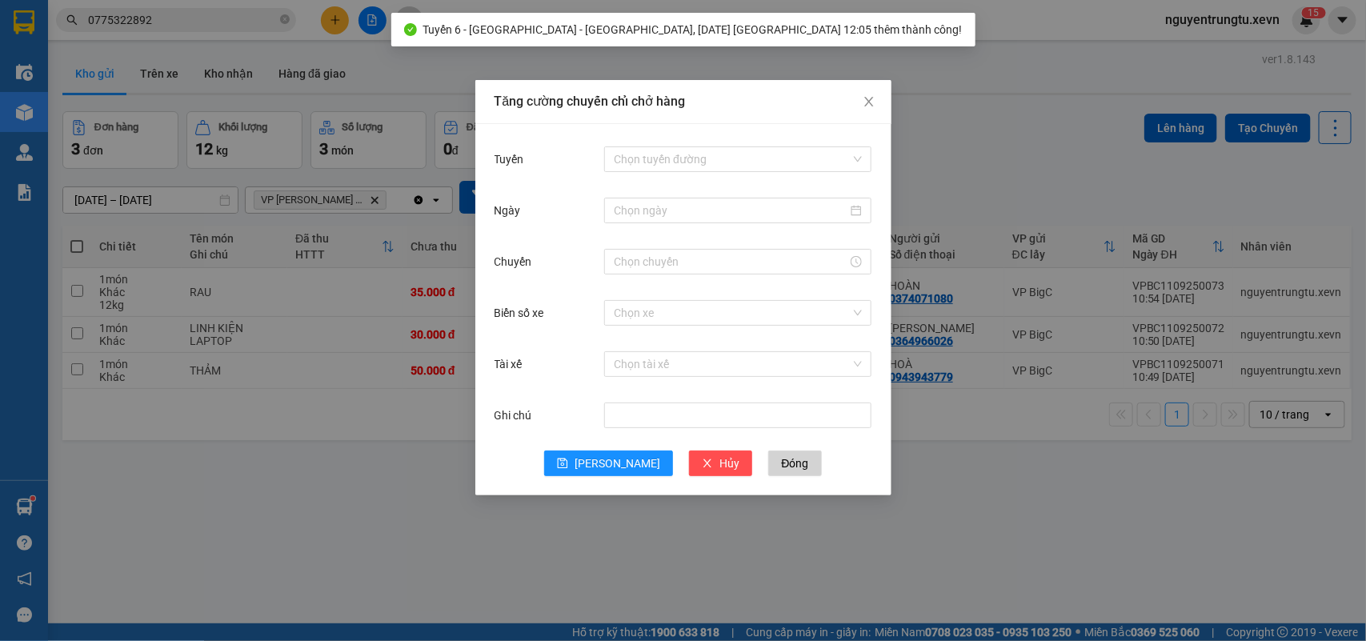
click at [394, 496] on div "Tăng cường chuyến chỉ chở hàng Tuyến Chọn tuyến đường Ngày Chuyến Biển số xe Ch…" at bounding box center [683, 320] width 1366 height 641
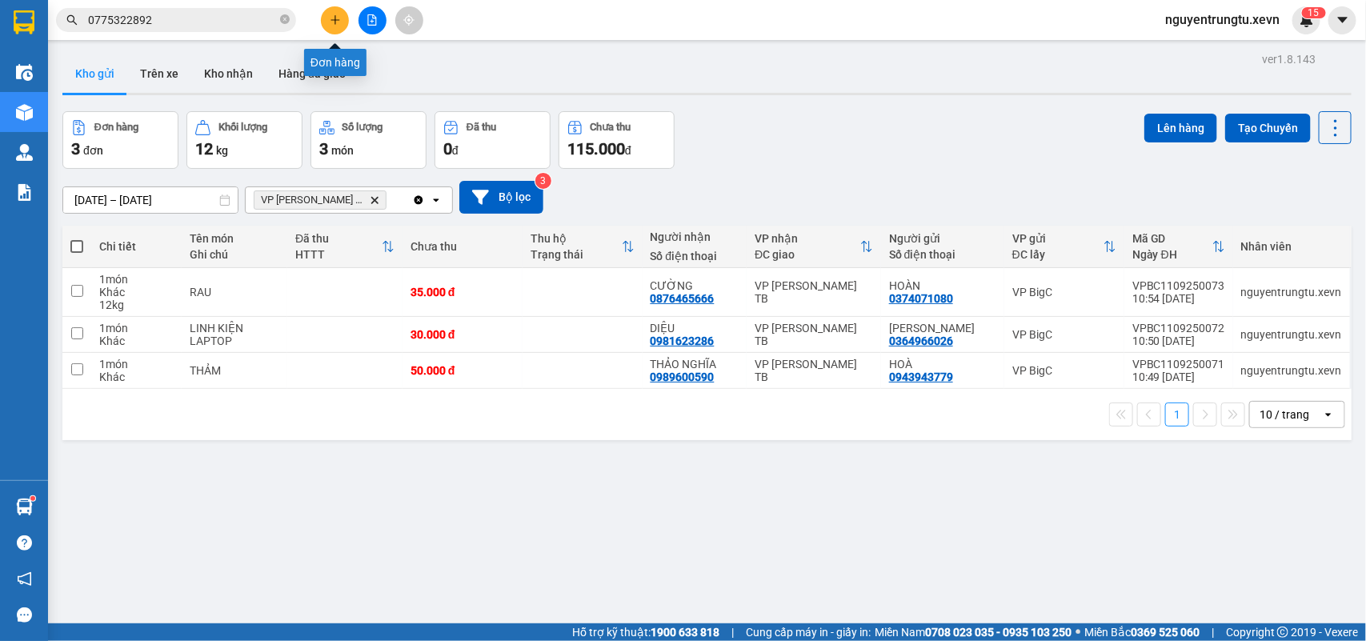
click at [330, 22] on icon "plus" at bounding box center [335, 19] width 11 height 11
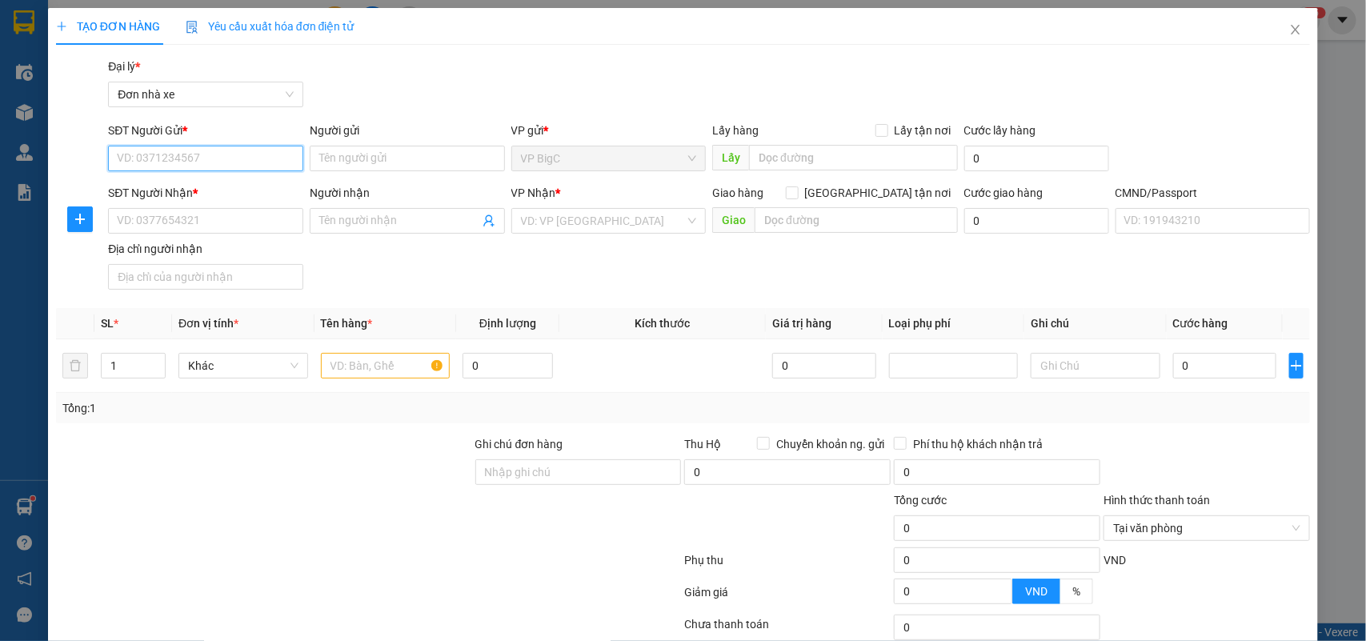
click at [198, 161] on input "SĐT Người Gửi *" at bounding box center [205, 159] width 195 height 26
click at [198, 194] on div "0988541482 - CHÍNH" at bounding box center [204, 191] width 174 height 18
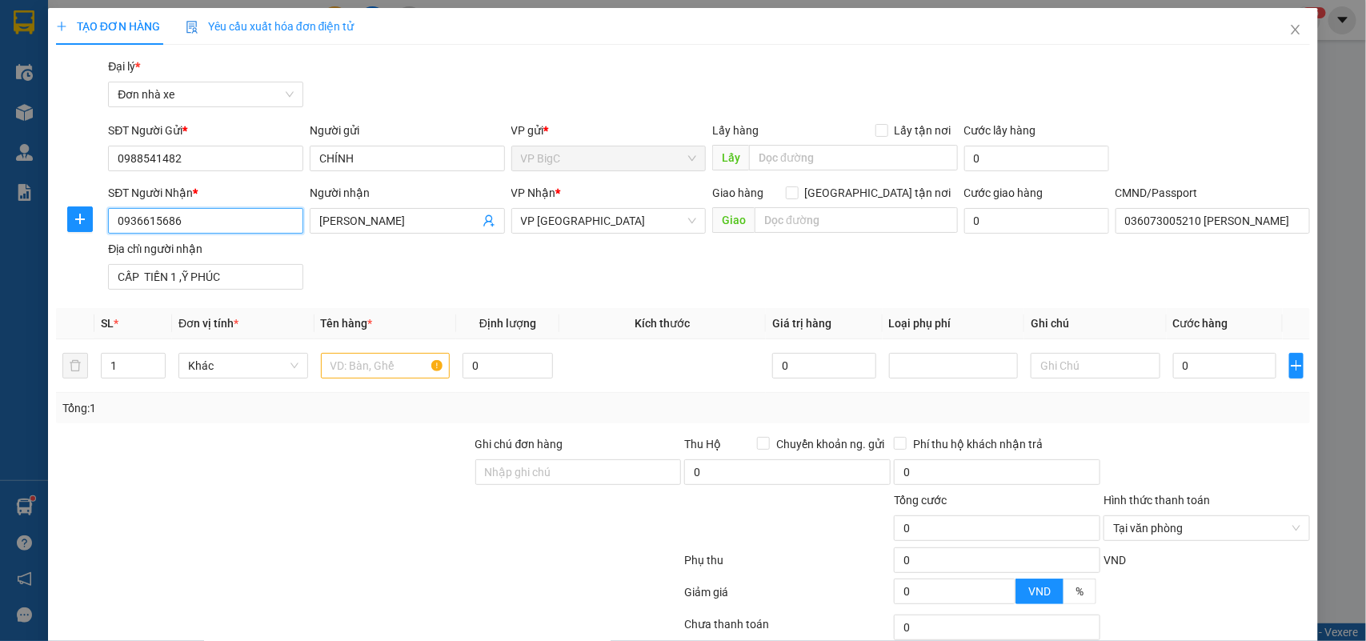
drag, startPoint x: 193, startPoint y: 226, endPoint x: 0, endPoint y: 181, distance: 197.9
click at [0, 213] on div "TẠO ĐƠN HÀNG Yêu cầu xuất hóa đơn điện tử Transit Pickup Surcharge Ids Transit …" at bounding box center [683, 320] width 1366 height 641
click at [142, 276] on div "0915307309 - BÌNH" at bounding box center [204, 279] width 174 height 18
drag, startPoint x: 356, startPoint y: 362, endPoint x: 358, endPoint y: 348, distance: 13.8
click at [356, 362] on input "text" at bounding box center [386, 366] width 130 height 26
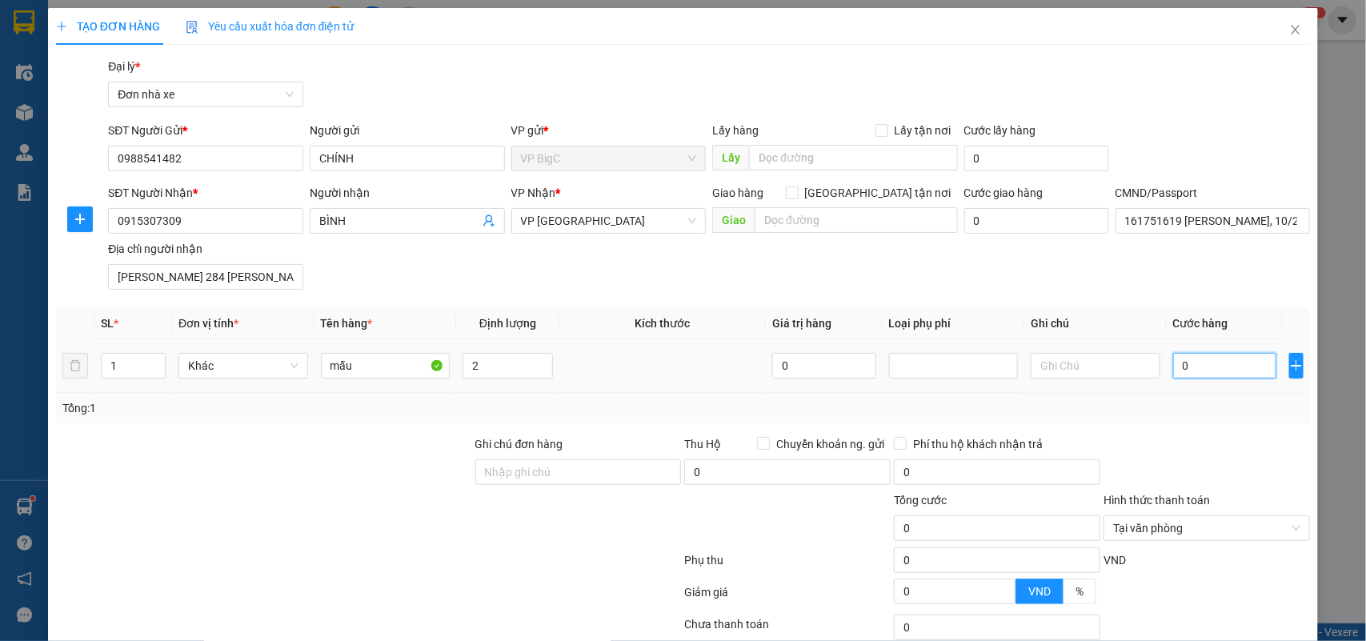
click at [1230, 370] on input "0" at bounding box center [1224, 366] width 103 height 26
click at [1233, 398] on div "Tổng: 1" at bounding box center [683, 408] width 1254 height 30
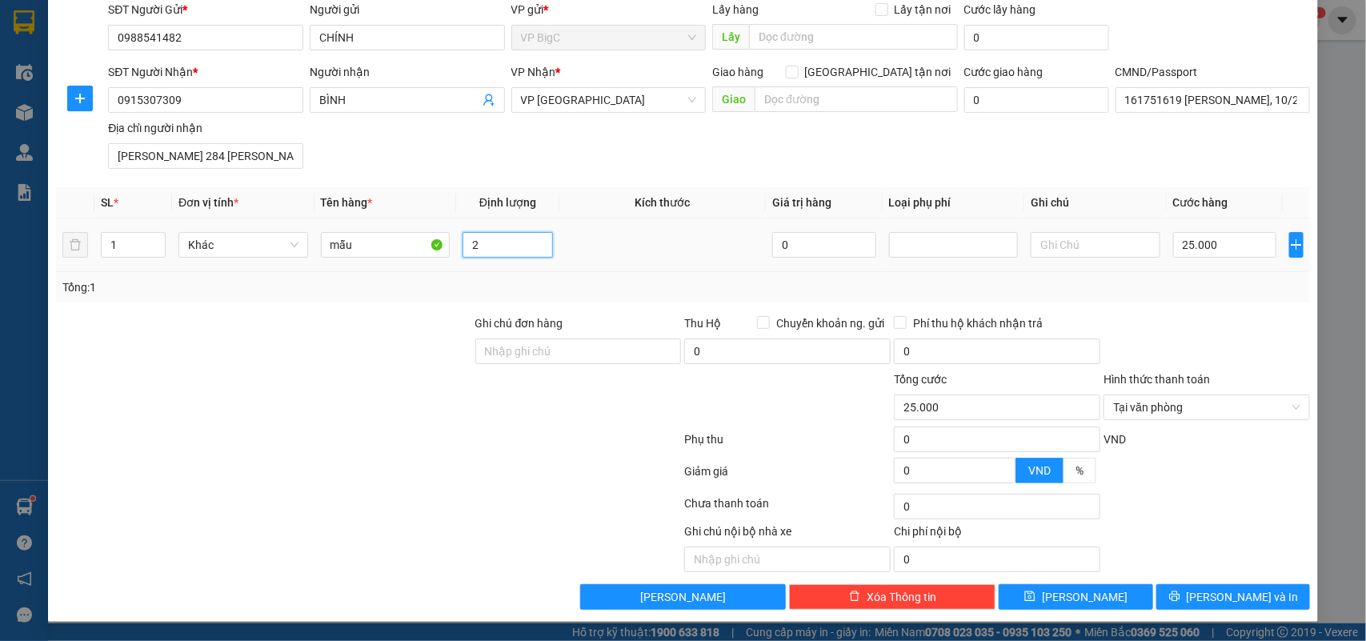
click at [462, 253] on input "2" at bounding box center [507, 245] width 90 height 26
drag, startPoint x: 1162, startPoint y: 304, endPoint x: 1194, endPoint y: 305, distance: 32.8
click at [1162, 304] on div "Transit Pickup Surcharge Ids Transit Deliver Surcharge Ids Transit Deliver Surc…" at bounding box center [683, 273] width 1254 height 673
click at [1253, 593] on button "[PERSON_NAME] và In" at bounding box center [1233, 597] width 154 height 26
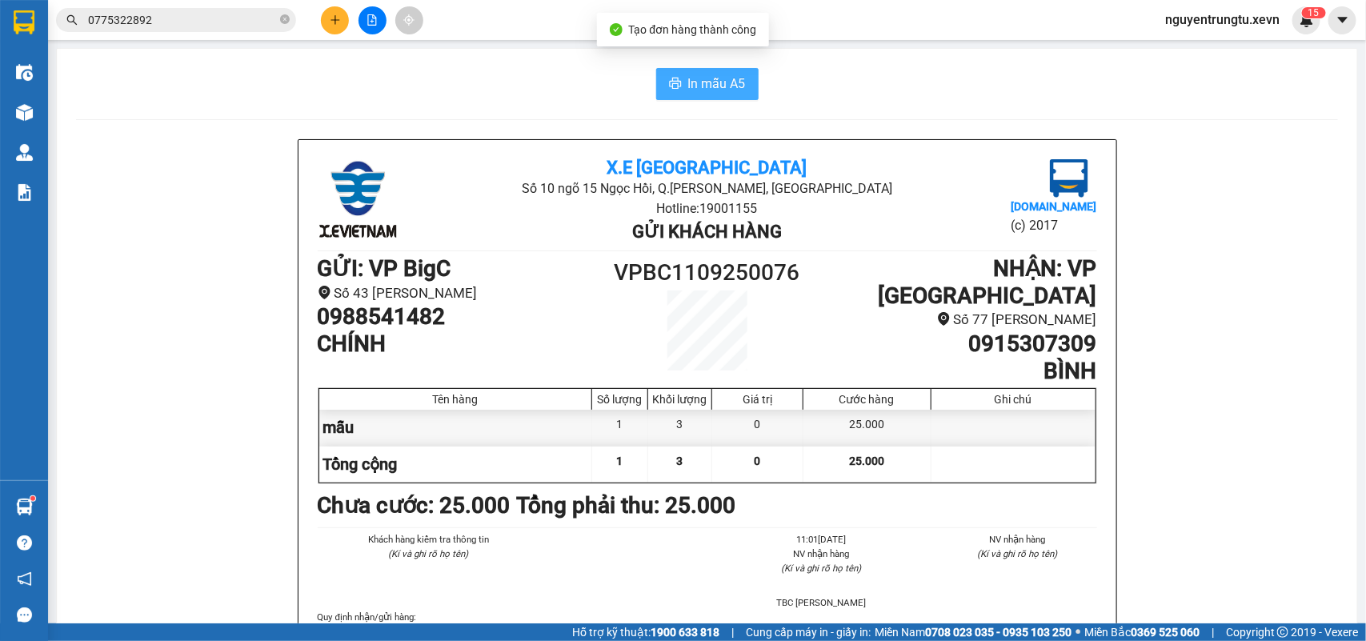
click at [721, 82] on span "In mẫu A5" at bounding box center [717, 84] width 58 height 20
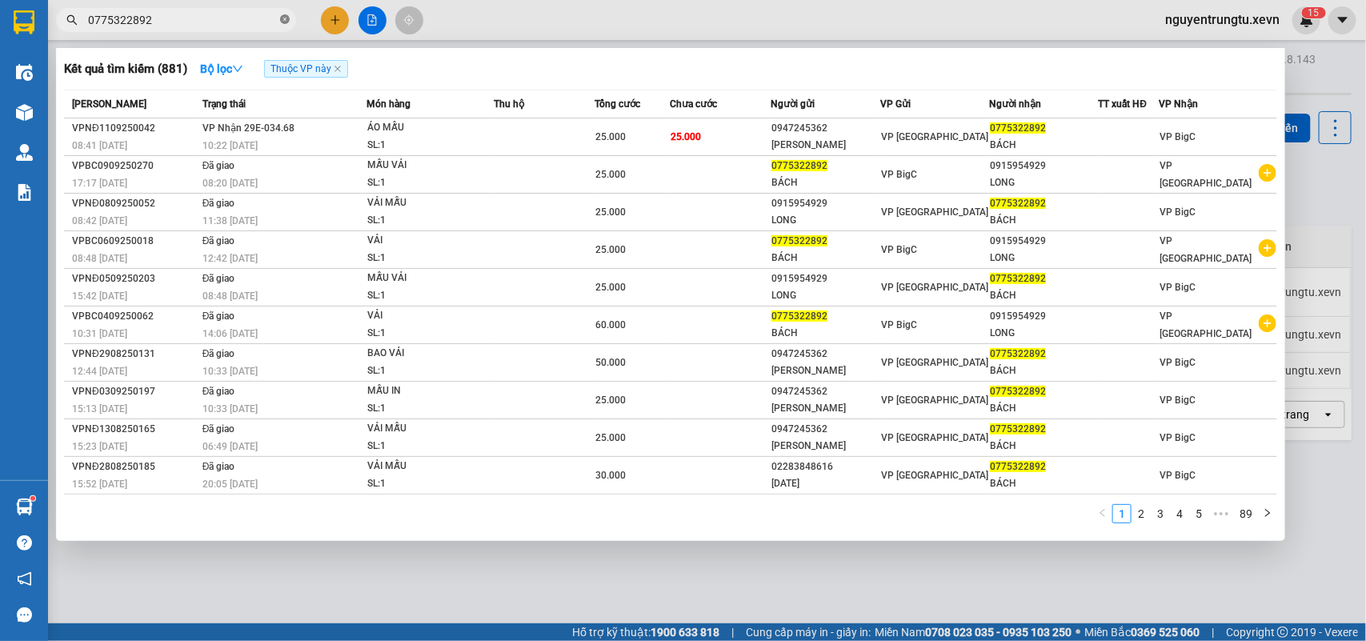
click at [282, 18] on icon "close-circle" at bounding box center [285, 19] width 10 height 10
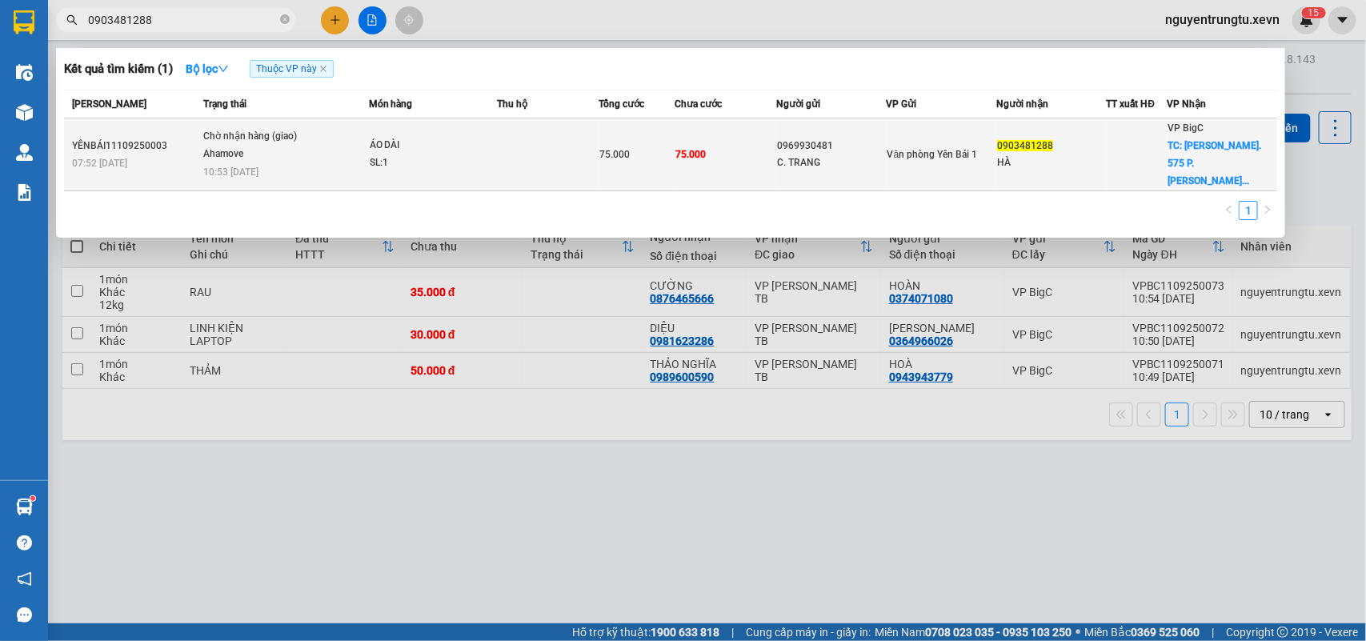
click at [436, 154] on div "SL: 1" at bounding box center [430, 163] width 120 height 18
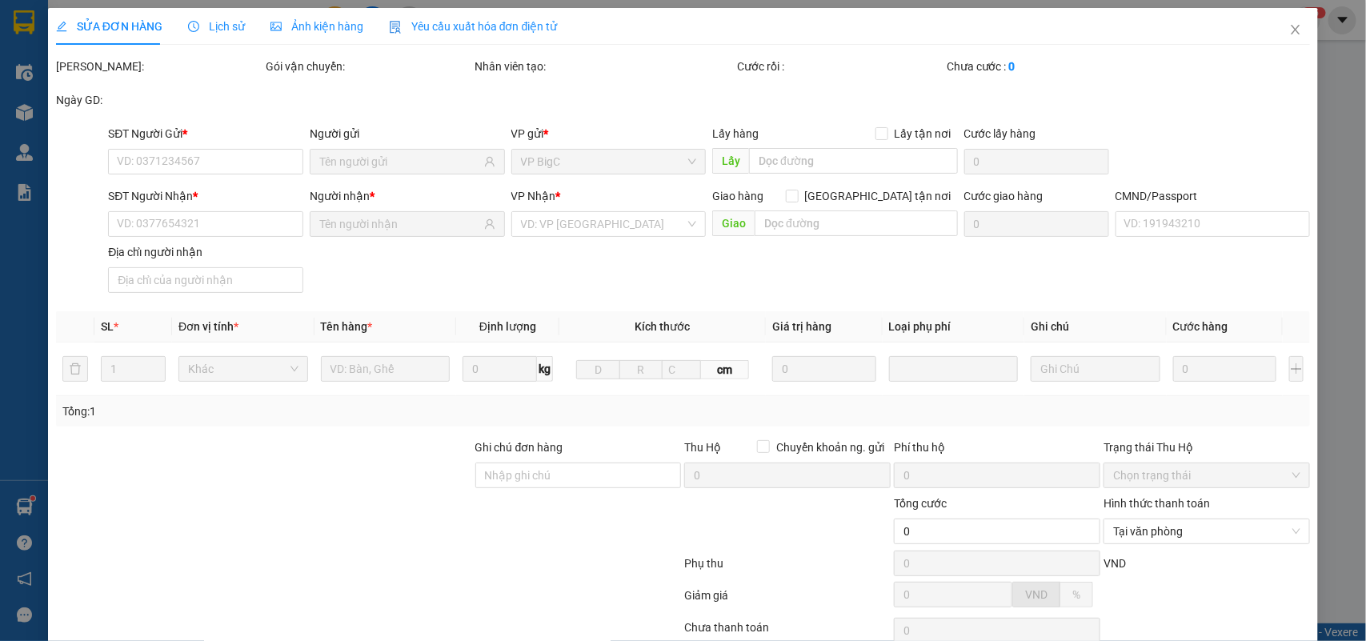
click at [222, 28] on span "Lịch sử" at bounding box center [216, 26] width 57 height 13
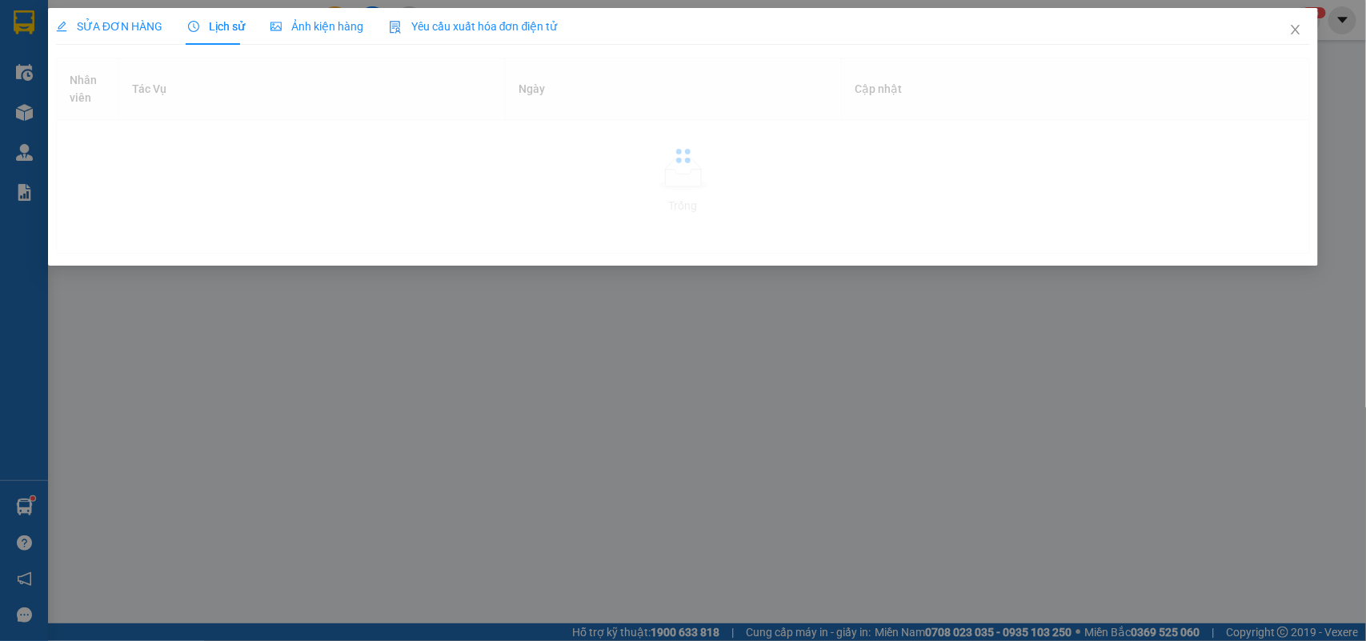
click at [222, 28] on span "Lịch sử" at bounding box center [216, 26] width 57 height 13
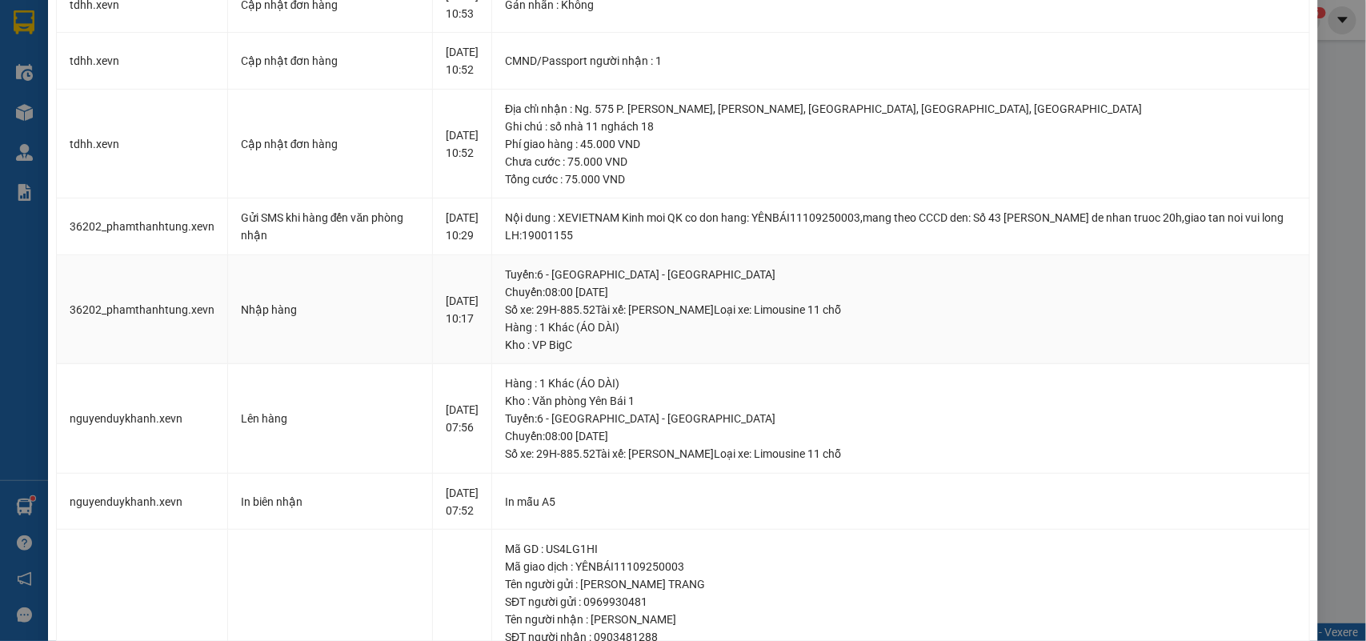
scroll to position [300, 0]
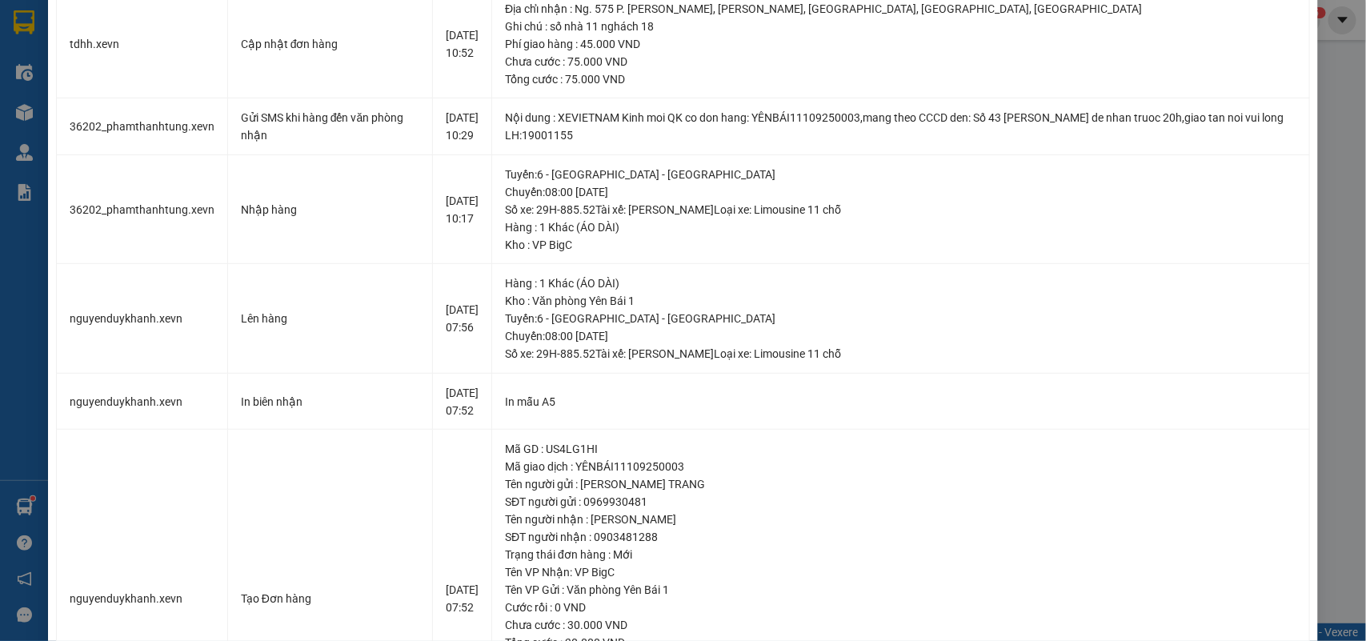
click at [40, 489] on div "SỬA ĐƠN HÀNG Lịch sử Ảnh kiện hàng Yêu cầu xuất hóa đơn điện tử Total Paid Fee …" at bounding box center [683, 320] width 1366 height 641
click at [33, 504] on div "SỬA ĐƠN HÀNG Lịch sử Ảnh kiện hàng Yêu cầu xuất hóa đơn điện tử Total Paid Fee …" at bounding box center [683, 320] width 1366 height 641
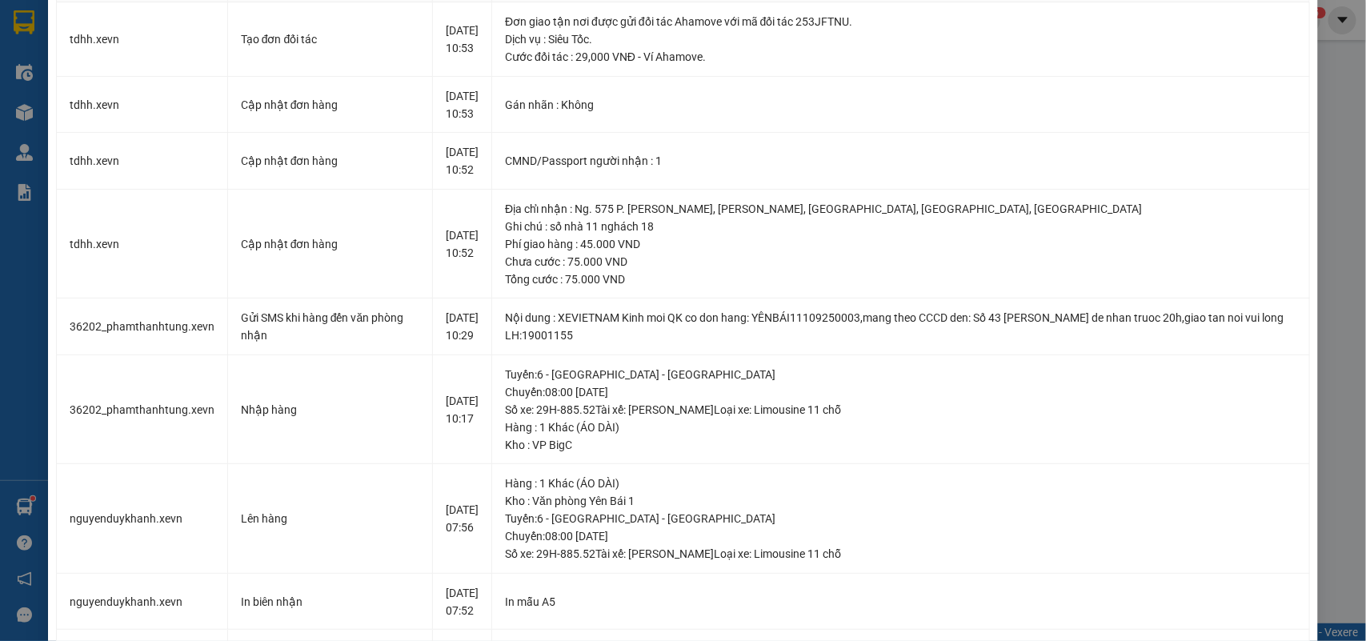
scroll to position [0, 0]
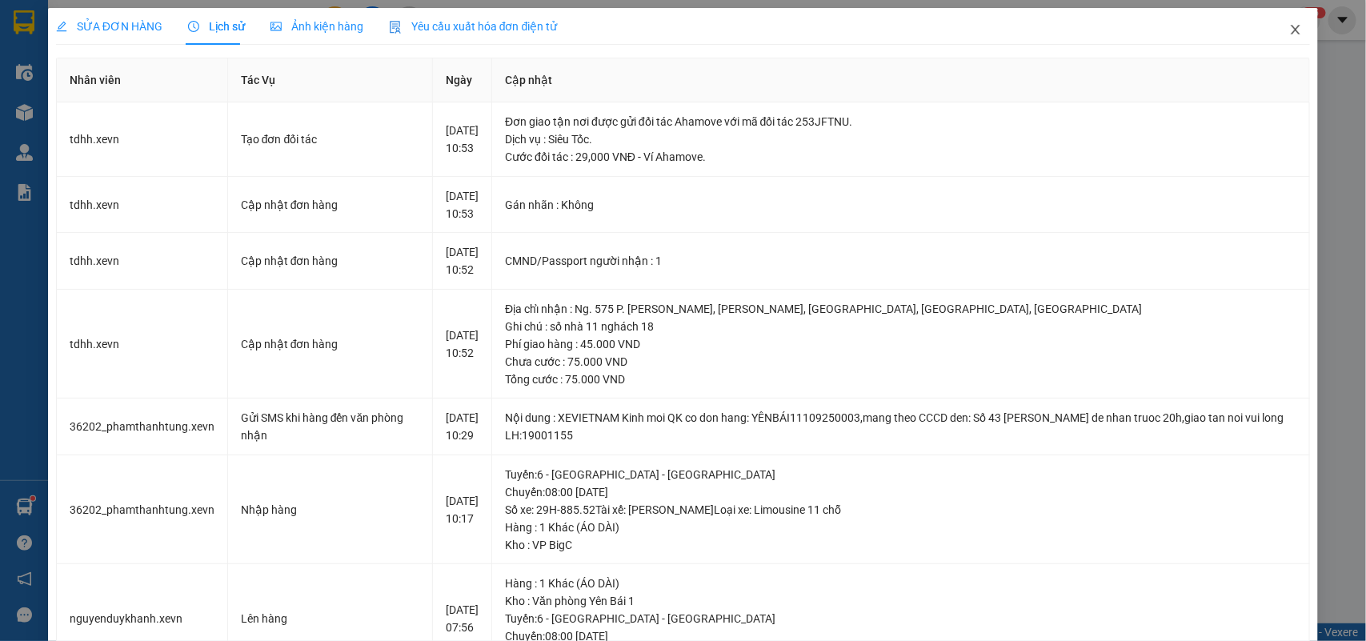
click at [1281, 38] on span "Close" at bounding box center [1295, 30] width 45 height 45
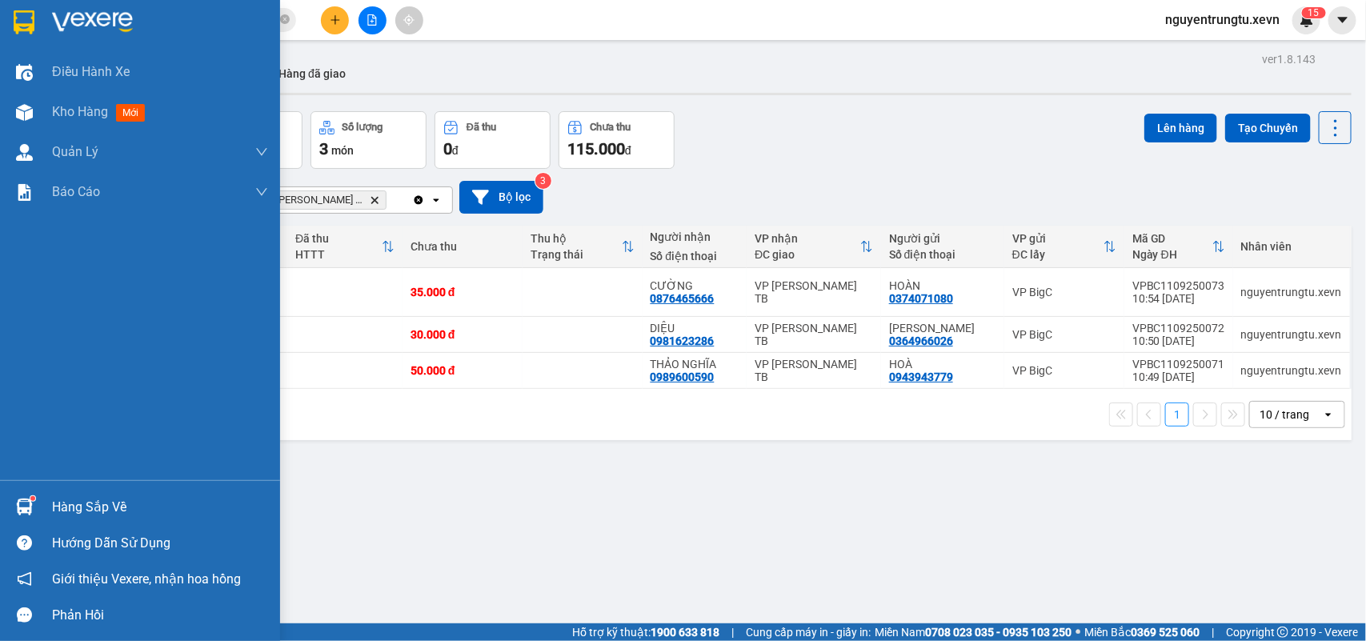
click at [12, 514] on div at bounding box center [24, 507] width 28 height 28
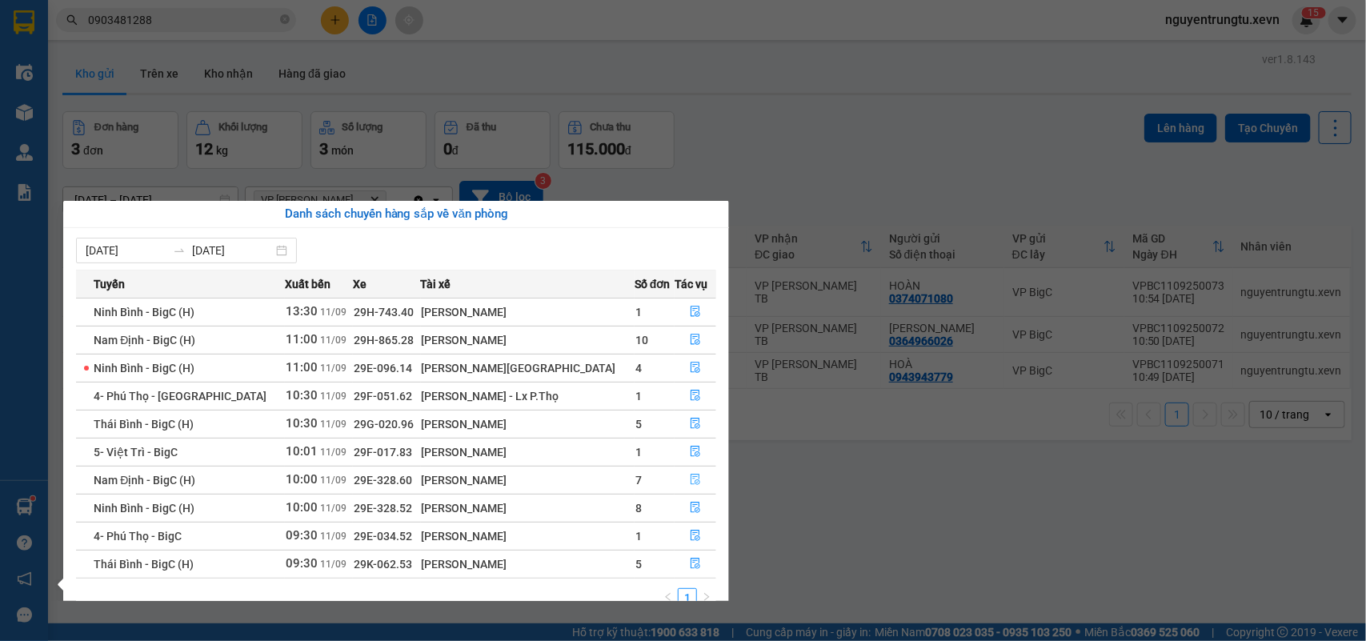
scroll to position [28, 0]
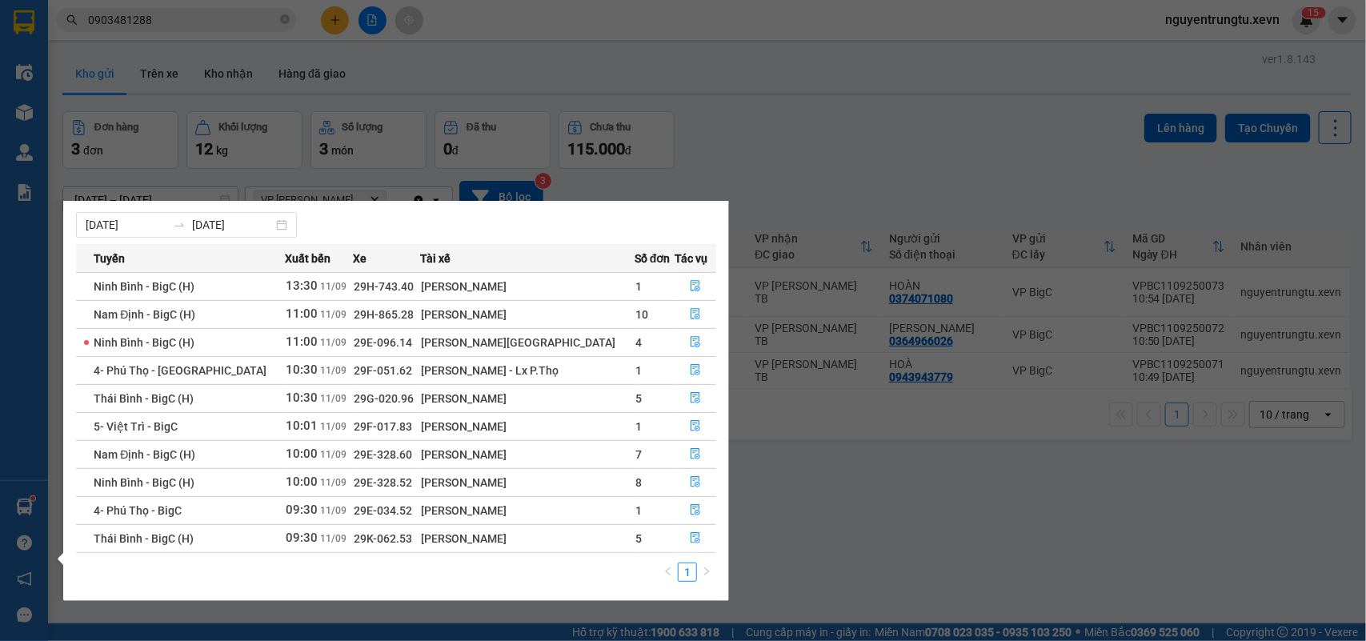
drag, startPoint x: 276, startPoint y: 42, endPoint x: 306, endPoint y: 26, distance: 33.6
click at [278, 42] on section "Kết quả tìm kiếm ( 1 ) Bộ lọc Thuộc VP này Mã ĐH Trạng thái Món hàng Thu hộ Tổn…" at bounding box center [683, 320] width 1366 height 641
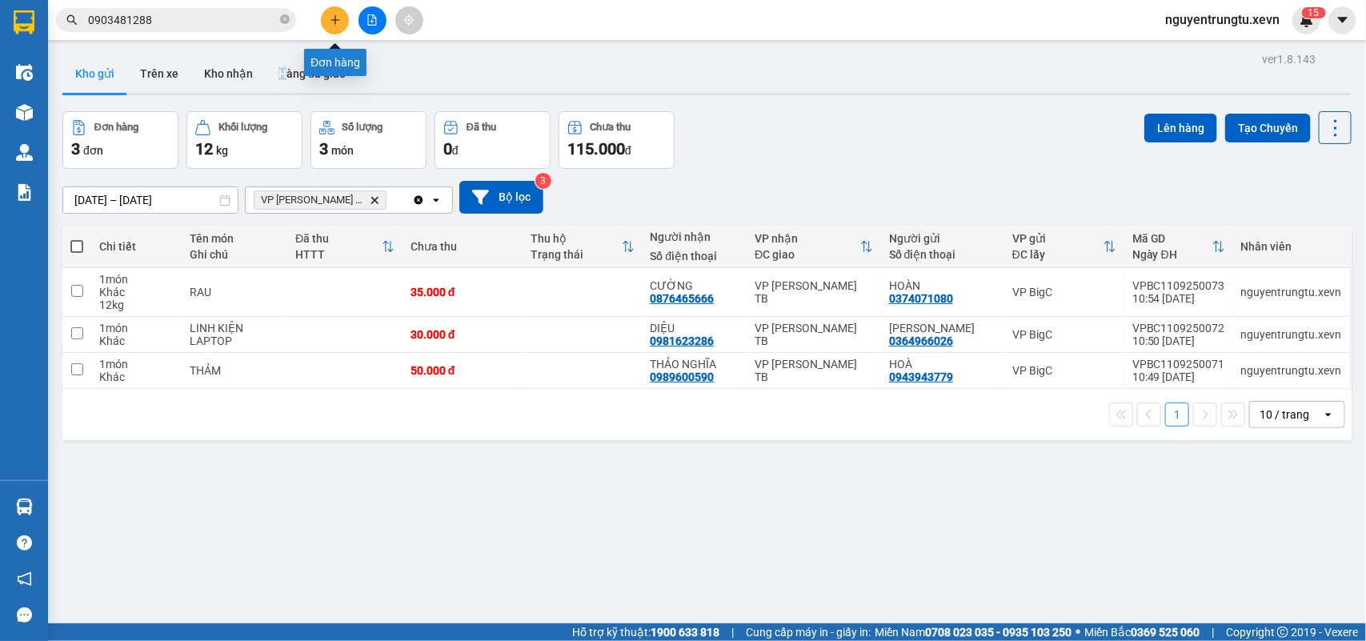
click at [329, 13] on button at bounding box center [335, 20] width 28 height 28
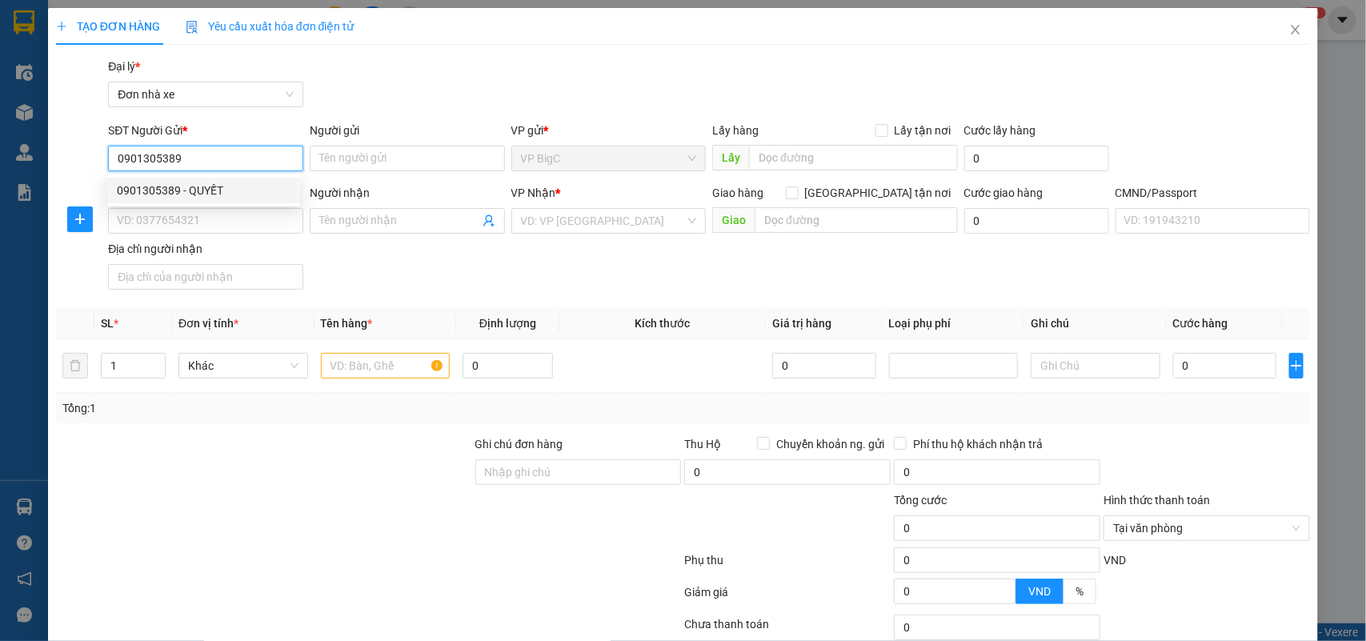
click at [221, 185] on div "0901305389 - QUYẾT" at bounding box center [204, 191] width 174 height 18
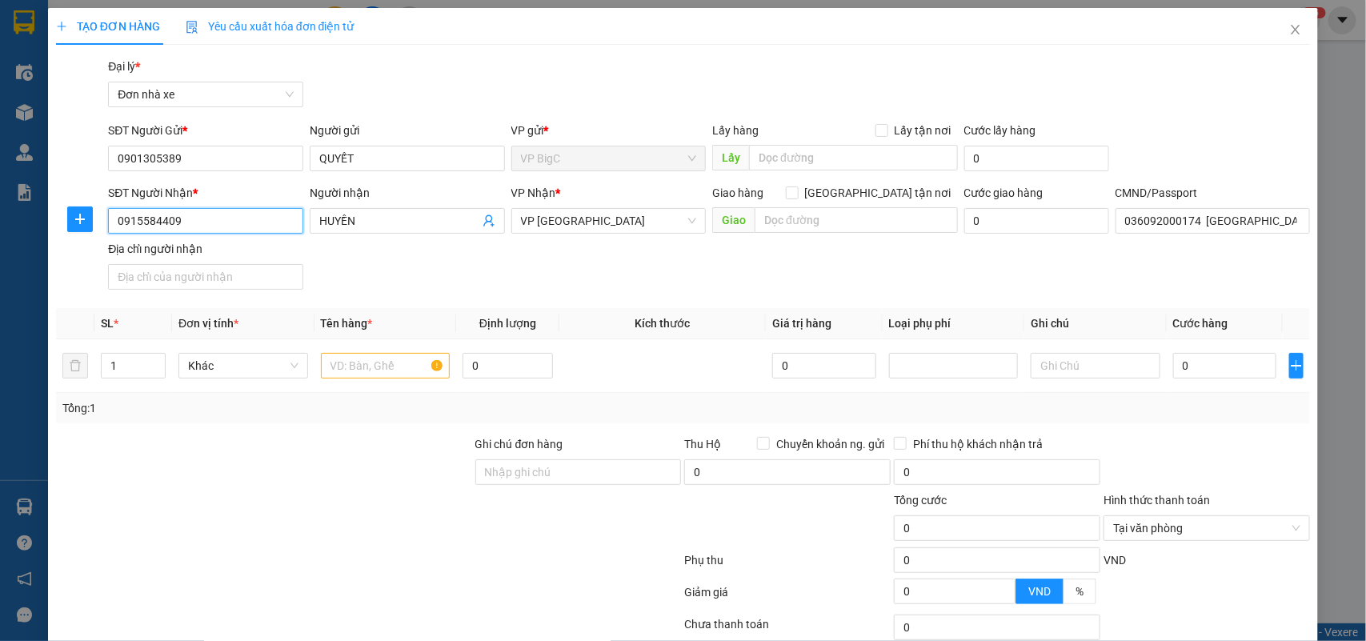
drag, startPoint x: 178, startPoint y: 218, endPoint x: 34, endPoint y: 253, distance: 148.2
click at [37, 253] on div "TẠO ĐƠN HÀNG Yêu cầu xuất hóa đơn điện tử Transit Pickup Surcharge Ids Transit …" at bounding box center [683, 320] width 1366 height 641
click at [205, 257] on div "0915584409 - HUYỀN" at bounding box center [204, 254] width 174 height 18
click at [344, 361] on input "text" at bounding box center [386, 366] width 130 height 26
click at [1201, 370] on input "0" at bounding box center [1224, 366] width 103 height 26
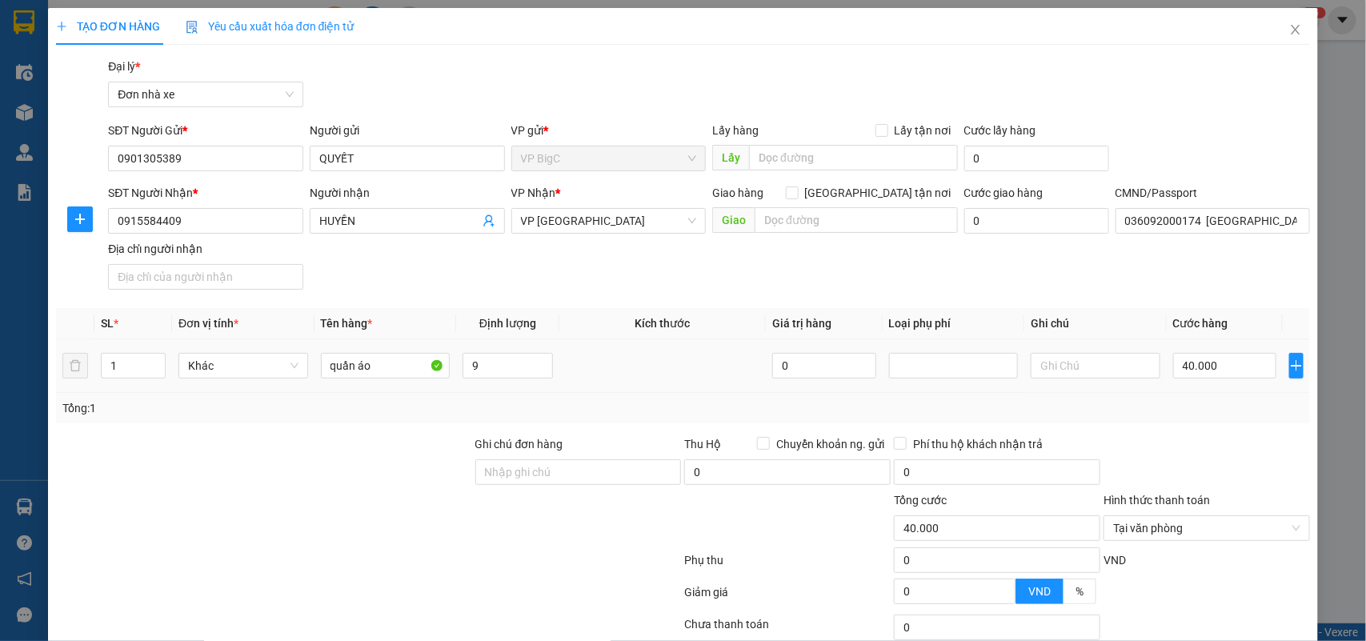
click at [1214, 398] on div "Tổng: 1" at bounding box center [683, 408] width 1254 height 30
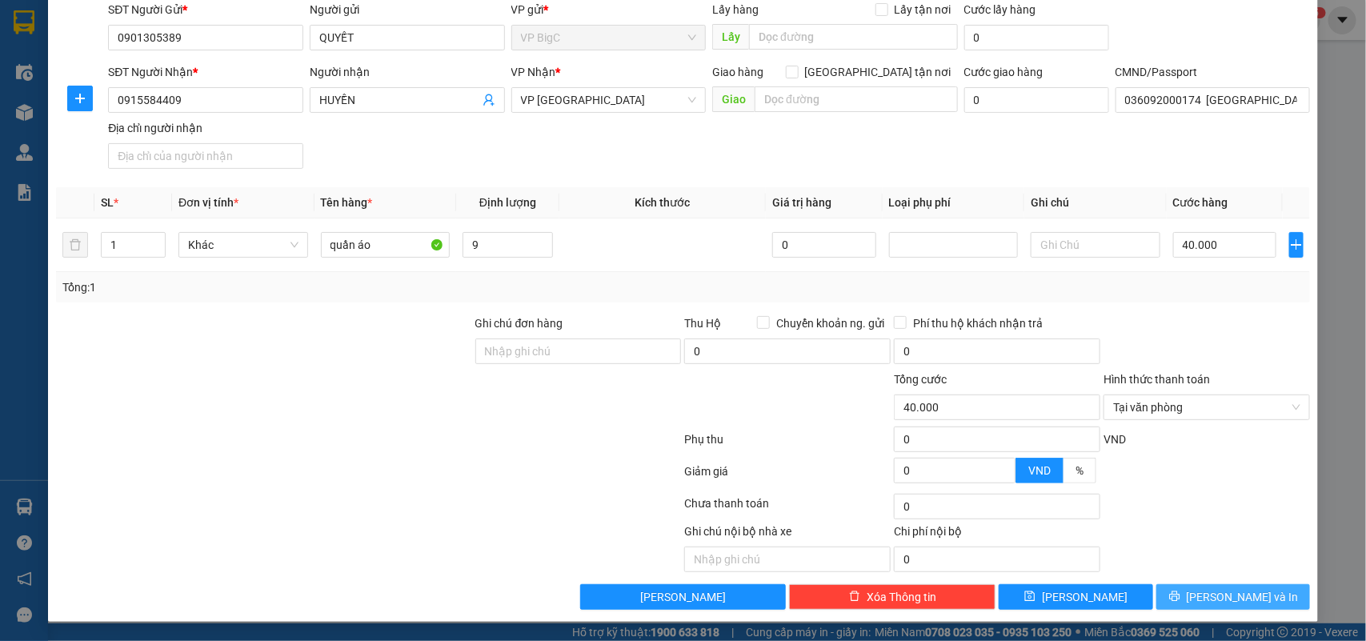
drag, startPoint x: 1232, startPoint y: 590, endPoint x: 1014, endPoint y: 626, distance: 221.3
click at [1230, 598] on span "[PERSON_NAME] và In" at bounding box center [1242, 597] width 112 height 18
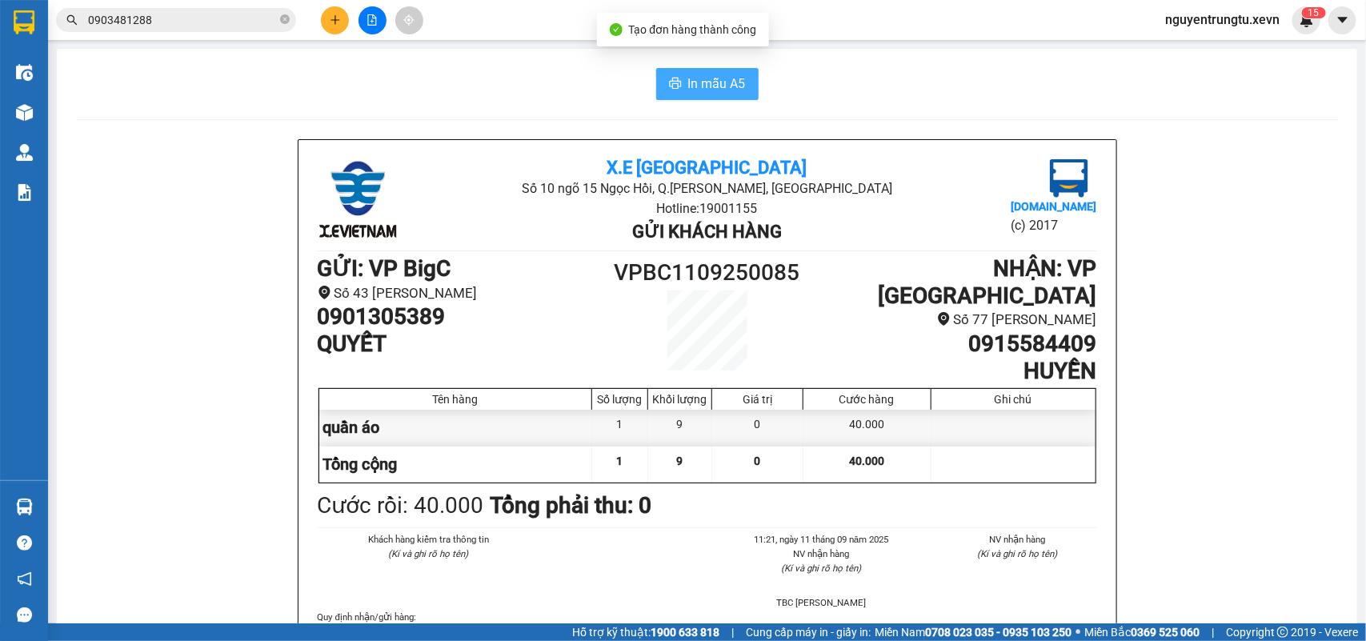
click at [688, 82] on span "In mẫu A5" at bounding box center [717, 84] width 58 height 20
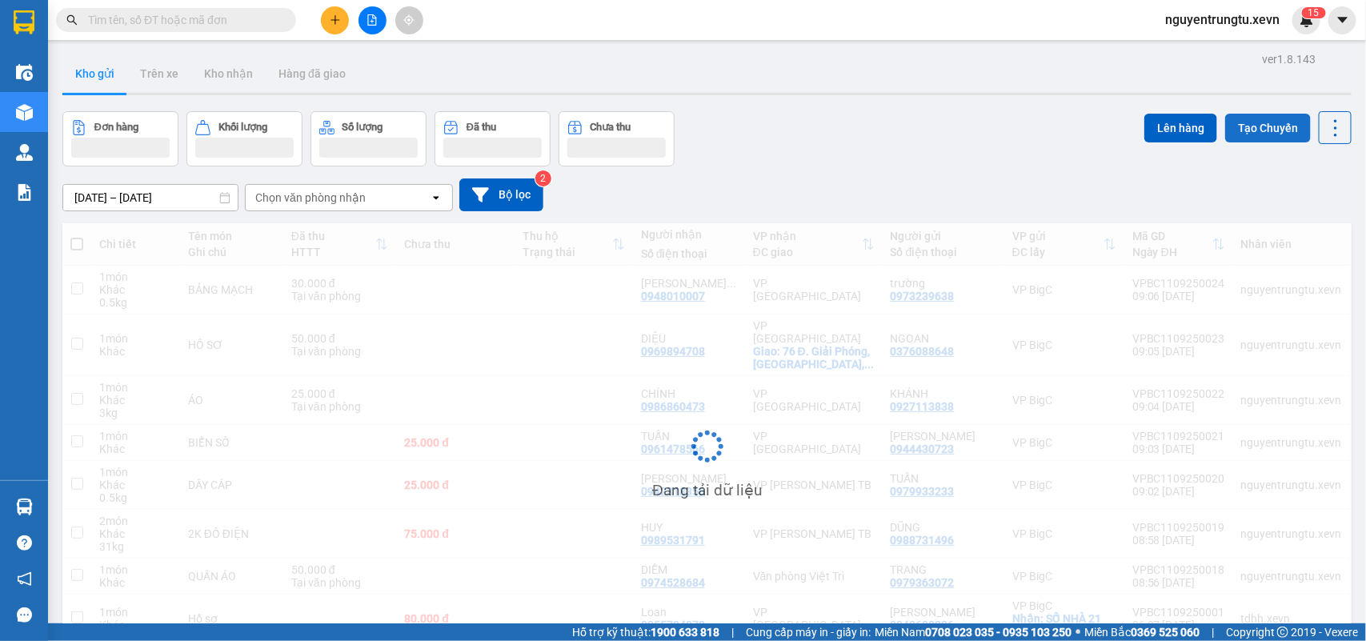
click at [1257, 138] on button "Tạo Chuyến" at bounding box center [1268, 128] width 86 height 29
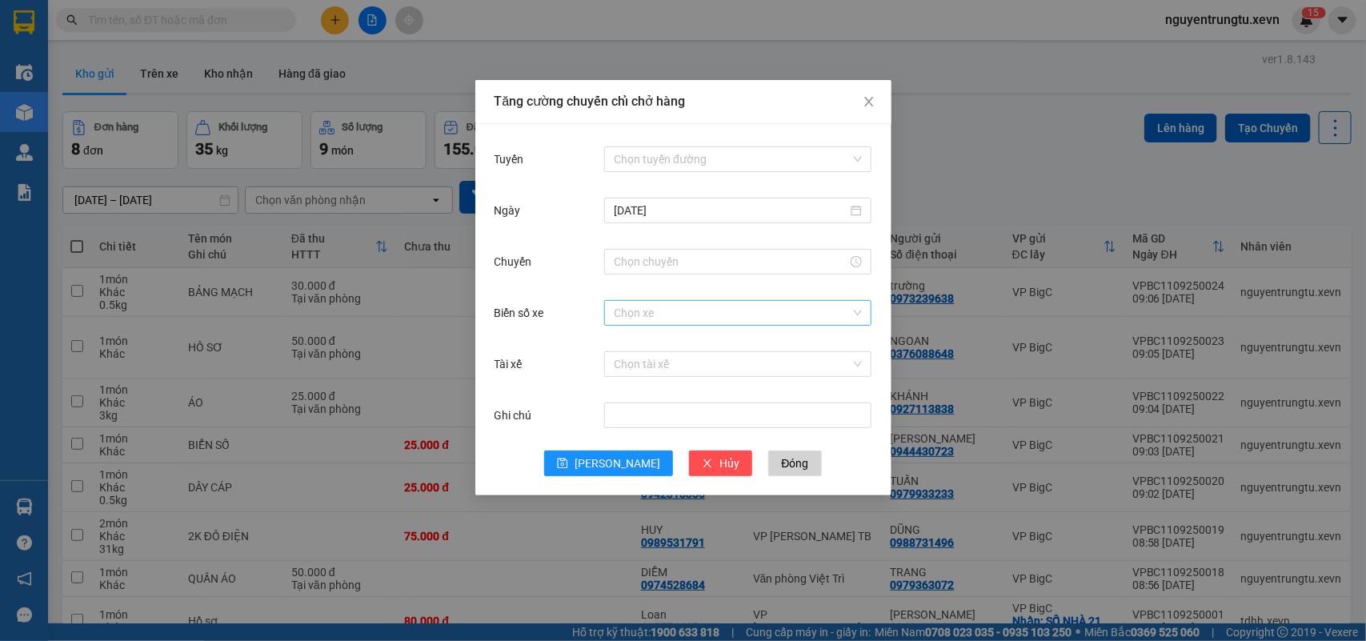
click at [685, 316] on input "Biển số xe" at bounding box center [732, 313] width 237 height 24
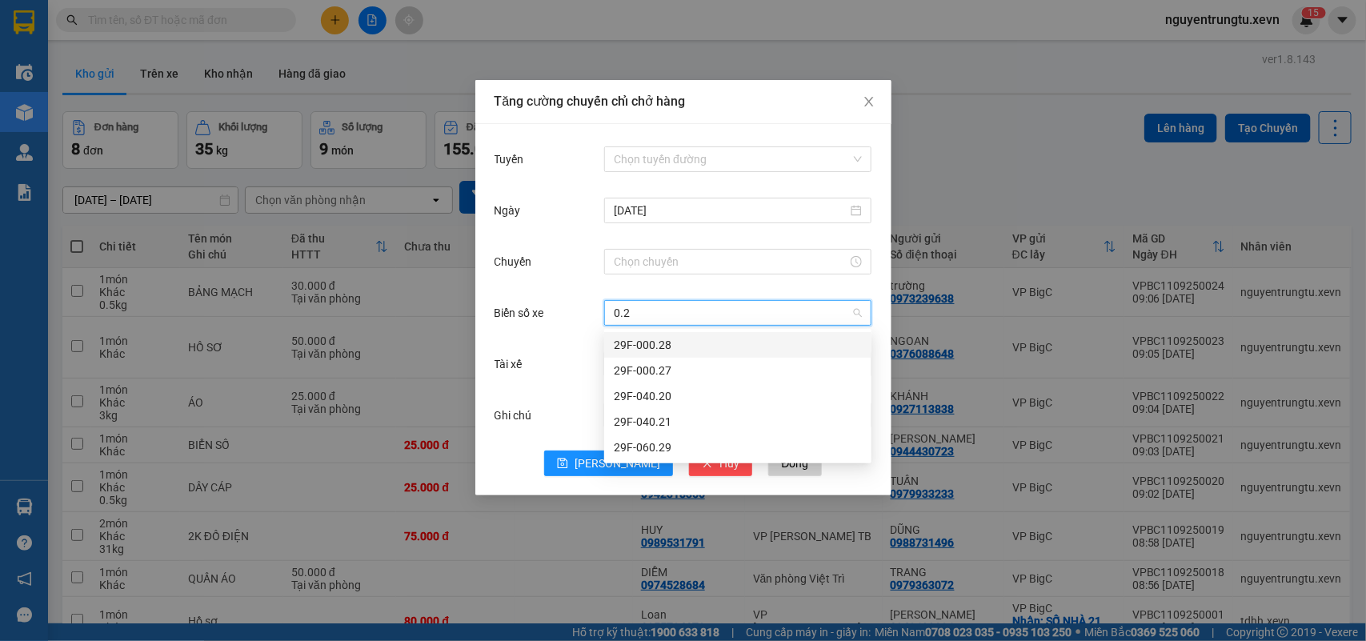
type input "0.21"
click at [666, 344] on div "29F-040.21" at bounding box center [738, 345] width 248 height 18
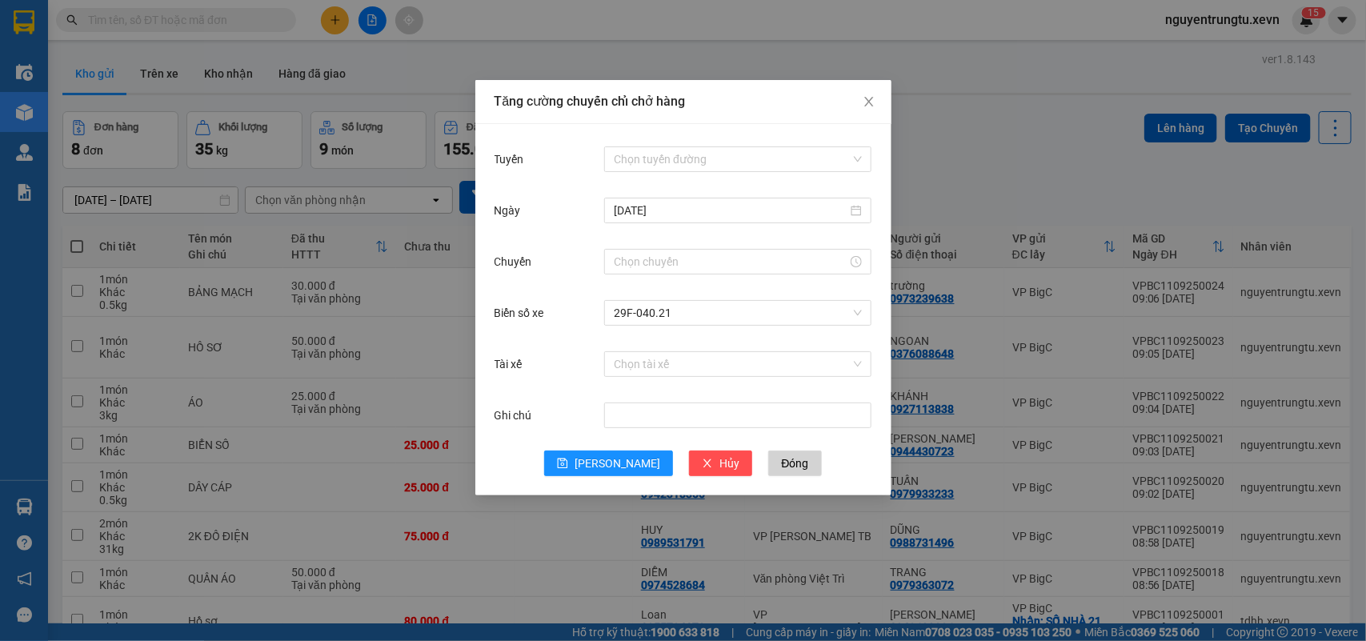
click at [666, 350] on div "Chọn tài xế" at bounding box center [737, 364] width 267 height 32
click at [669, 361] on input "Tài xế" at bounding box center [732, 364] width 237 height 24
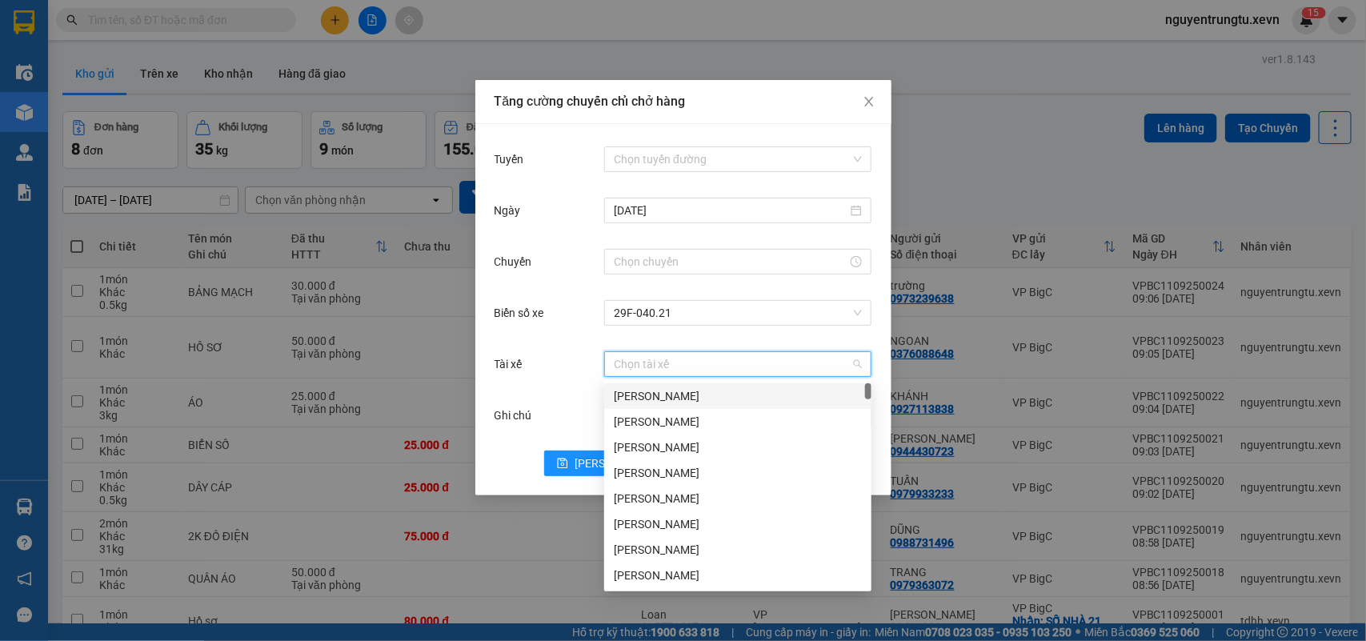
type input "d"
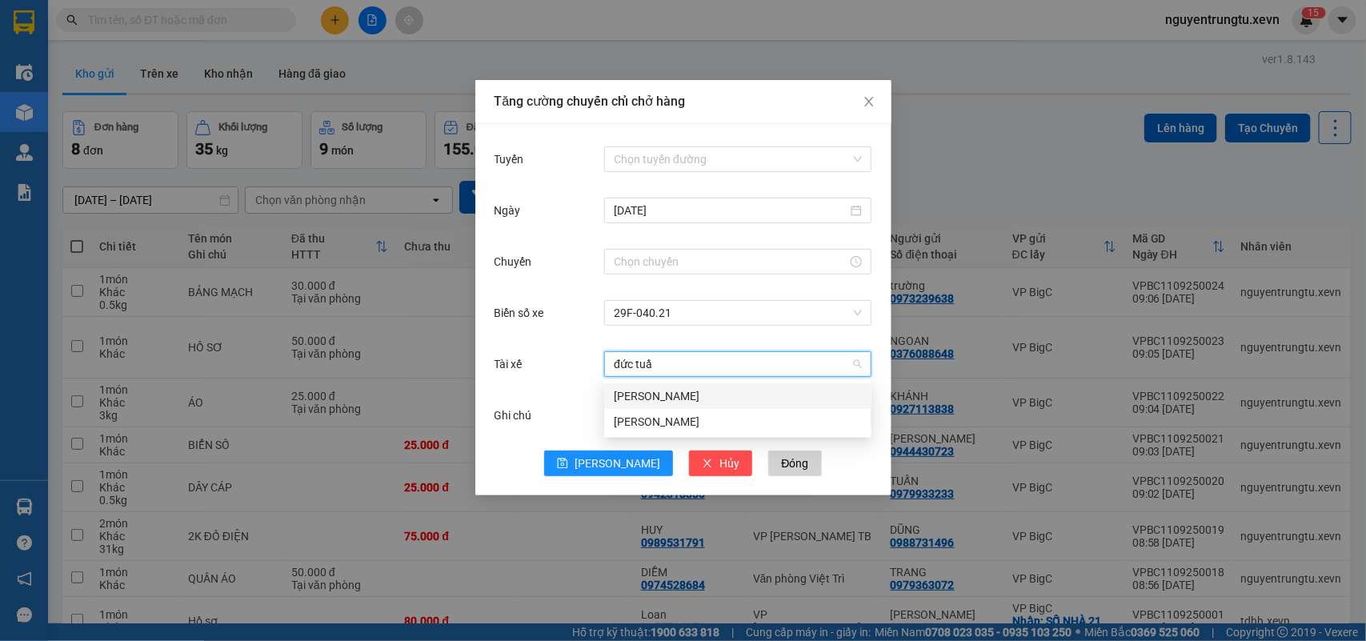
type input "đức tuần"
click at [666, 401] on div "[PERSON_NAME]" at bounding box center [738, 396] width 248 height 18
click at [686, 150] on input "Tuyến" at bounding box center [732, 159] width 237 height 24
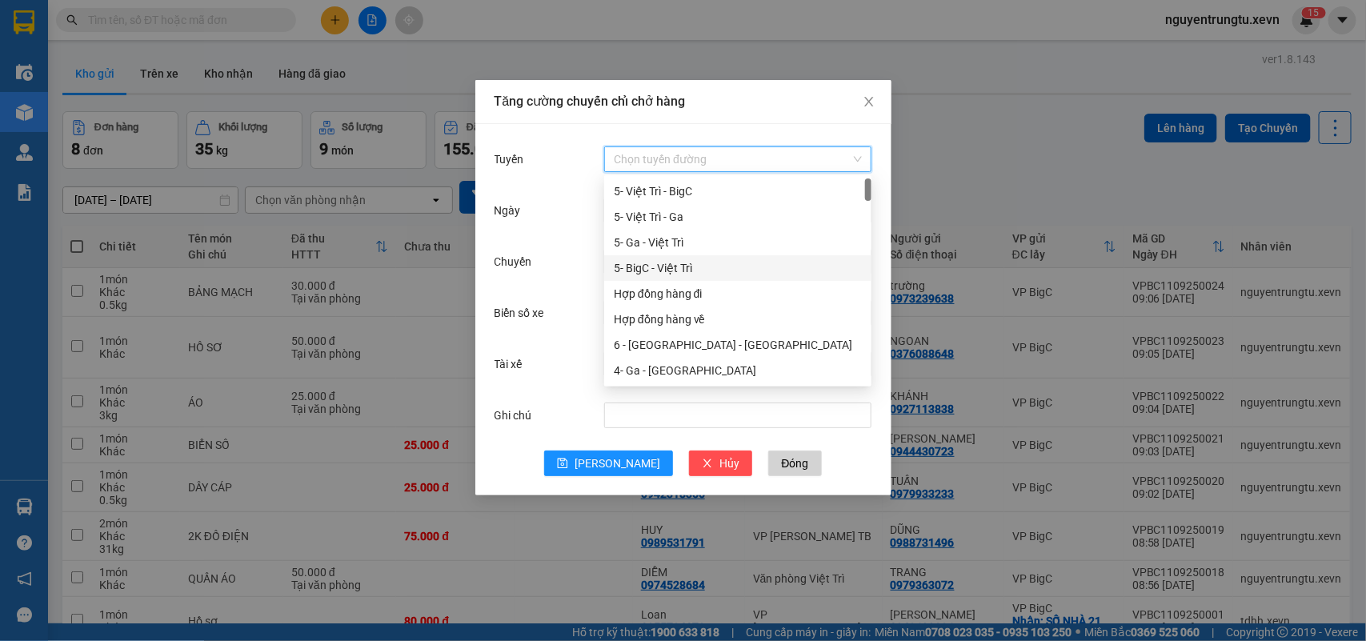
click at [680, 259] on div "5- BigC - Việt Trì" at bounding box center [738, 268] width 248 height 18
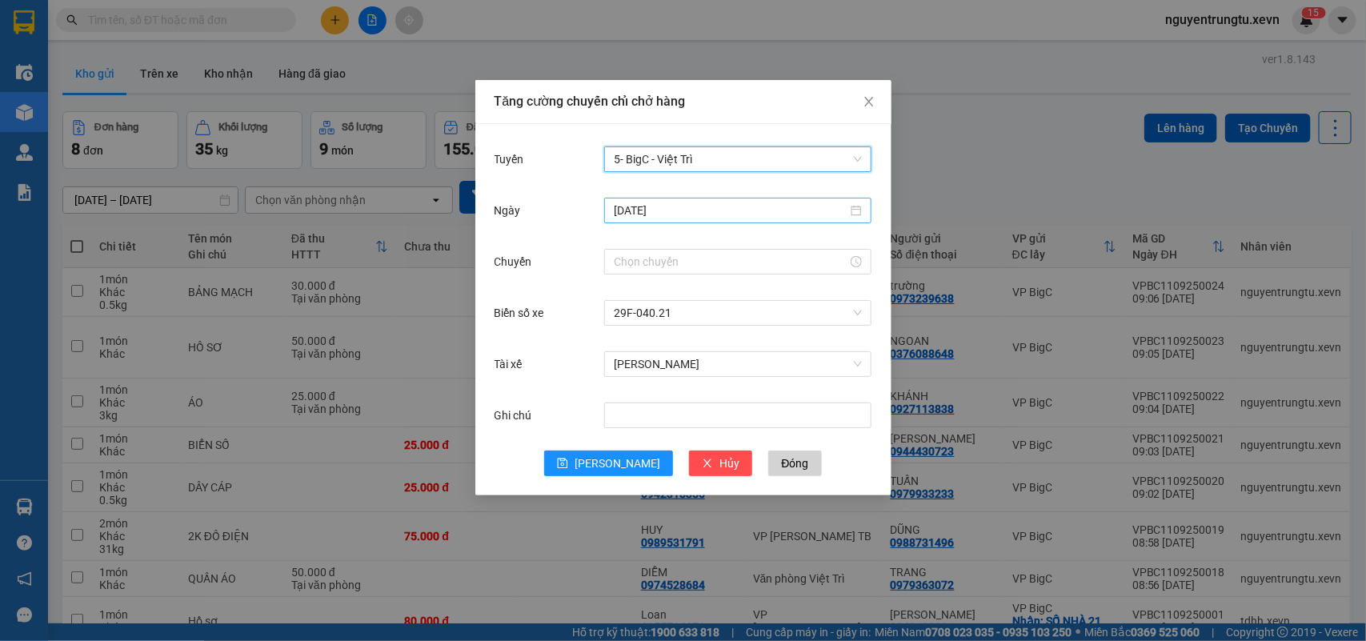
click at [678, 213] on input "[DATE]" at bounding box center [731, 211] width 234 height 18
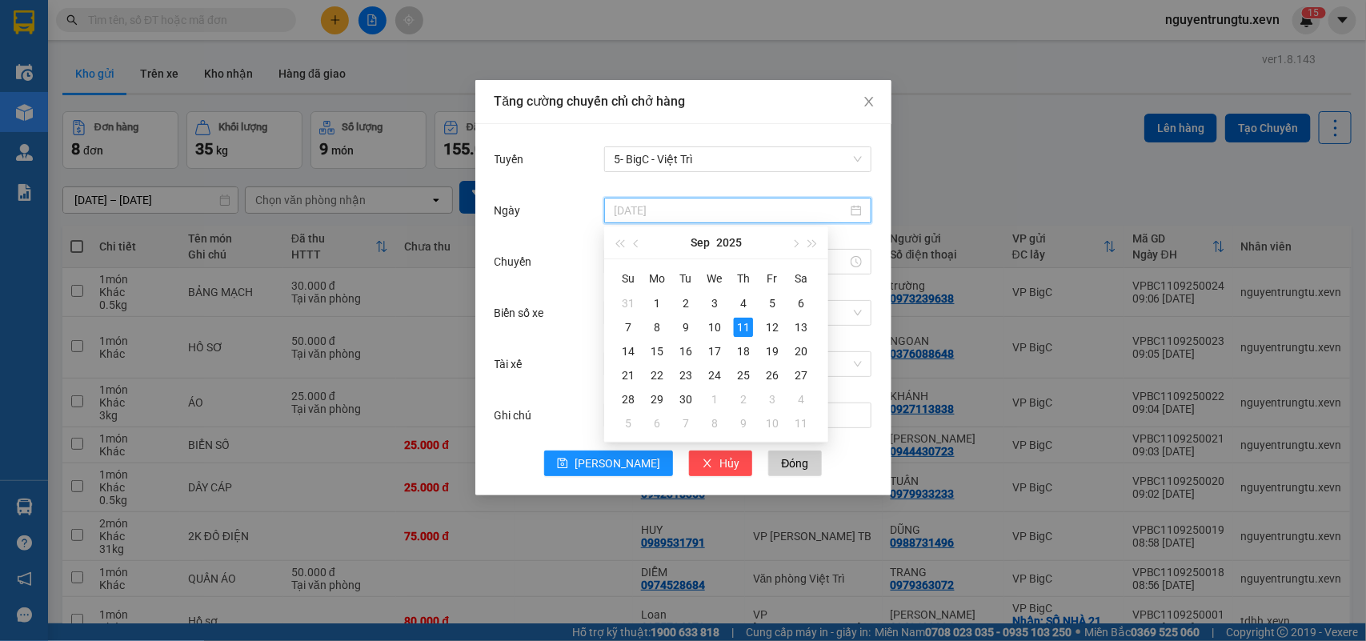
type input "[DATE]"
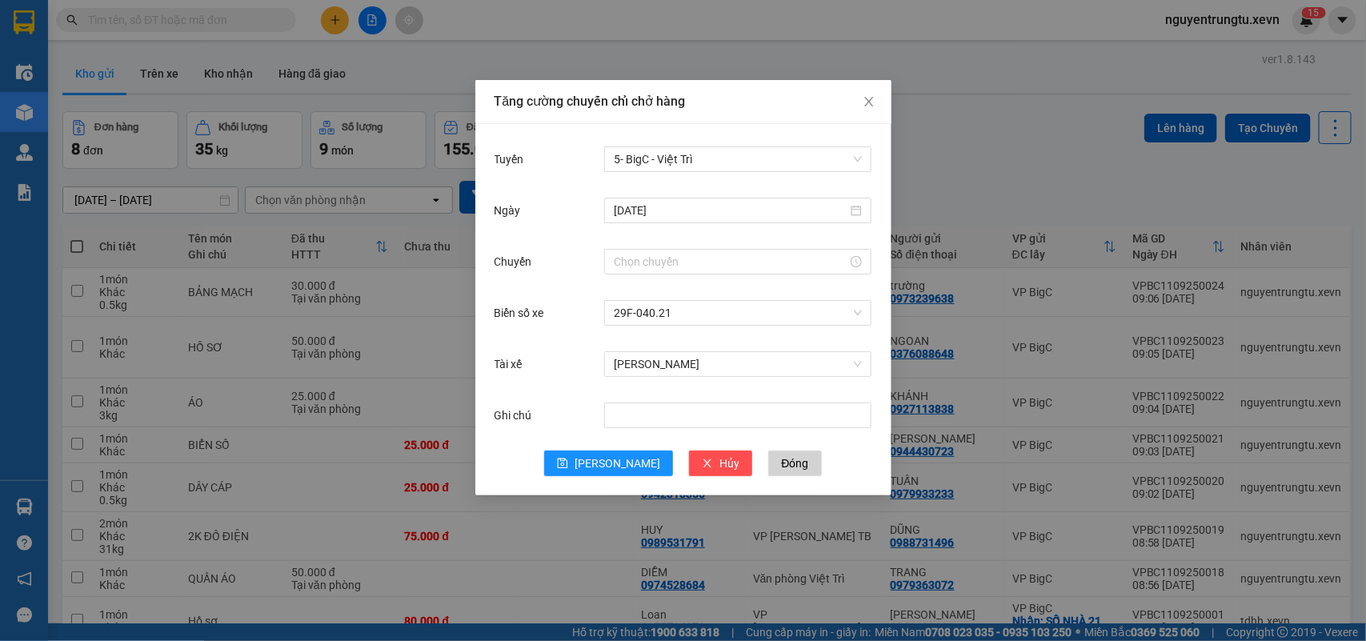
drag, startPoint x: 556, startPoint y: 261, endPoint x: 648, endPoint y: 270, distance: 92.5
click at [557, 261] on div "Chuyến" at bounding box center [549, 262] width 110 height 32
click at [649, 270] on div at bounding box center [737, 262] width 267 height 26
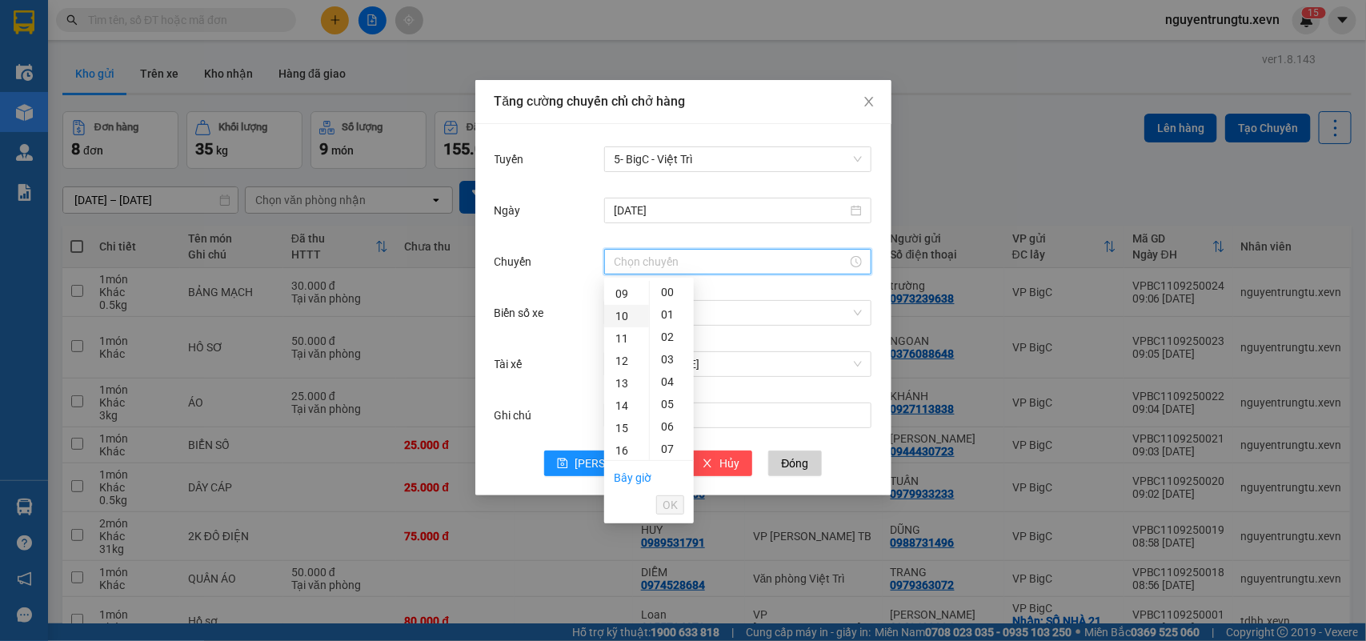
click at [625, 318] on div "10" at bounding box center [626, 316] width 45 height 22
click at [666, 298] on div "05" at bounding box center [672, 304] width 44 height 22
type input "10:05"
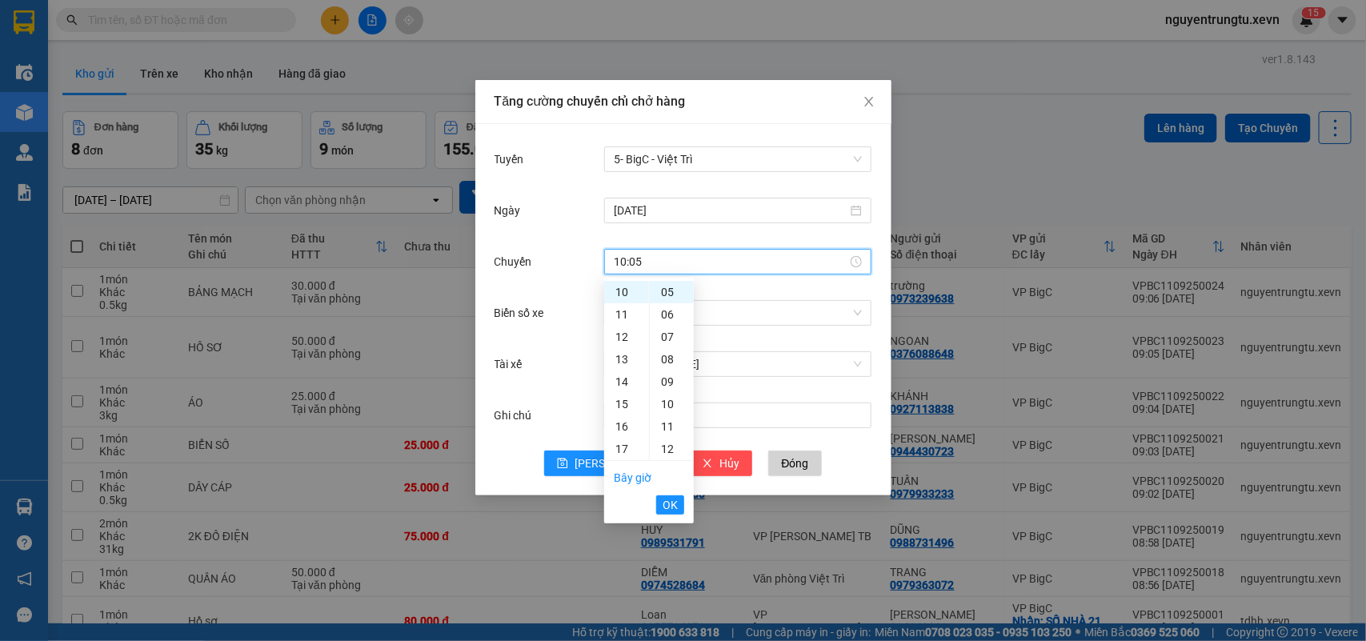
click at [674, 509] on span "OK" at bounding box center [669, 505] width 15 height 18
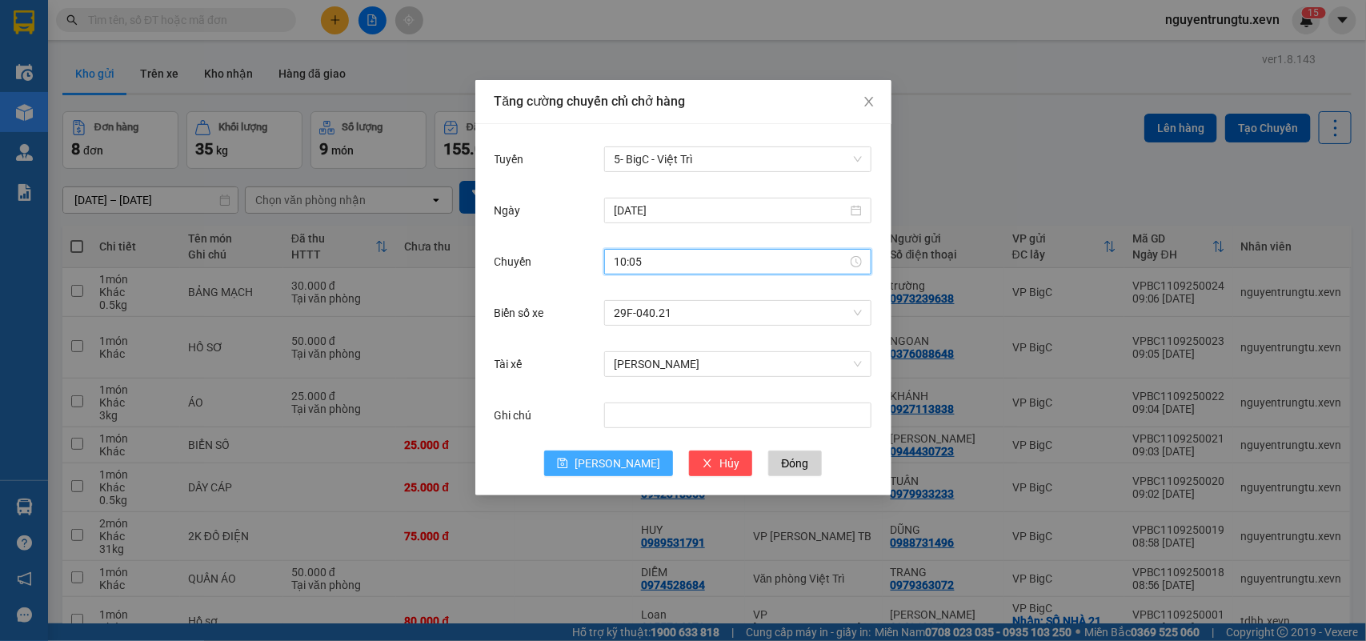
click at [610, 465] on span "[PERSON_NAME]" at bounding box center [617, 463] width 86 height 18
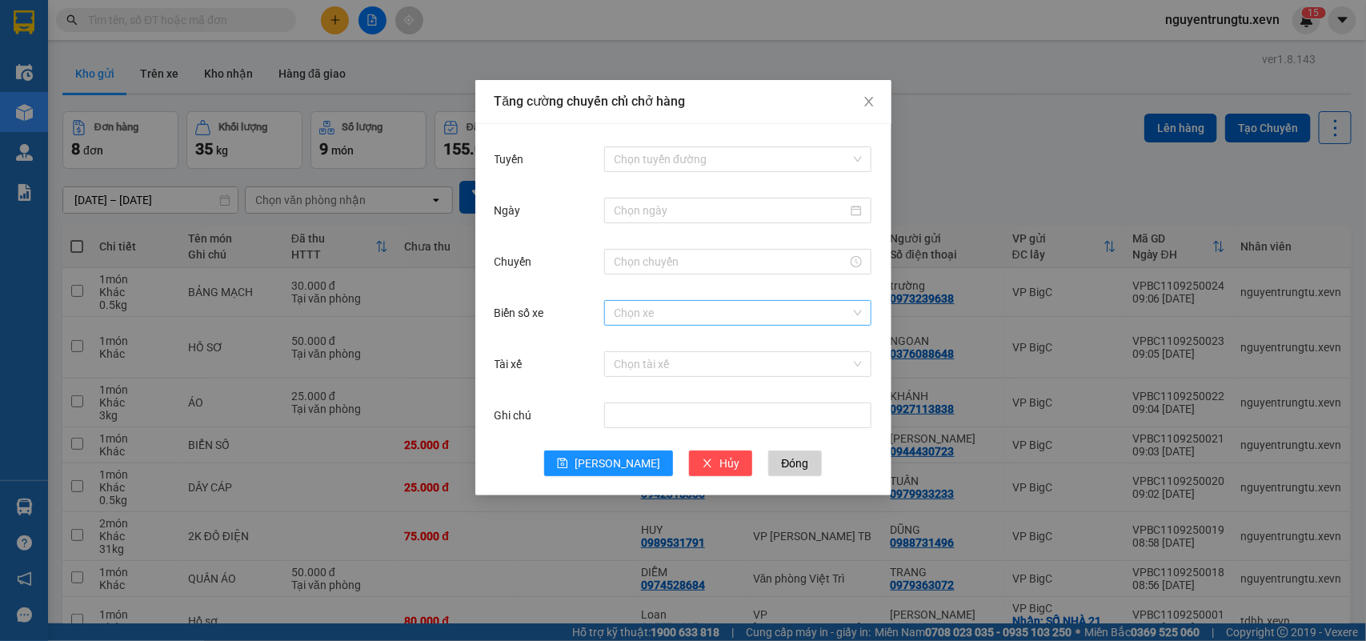
click at [658, 312] on input "Biển số xe" at bounding box center [732, 313] width 237 height 24
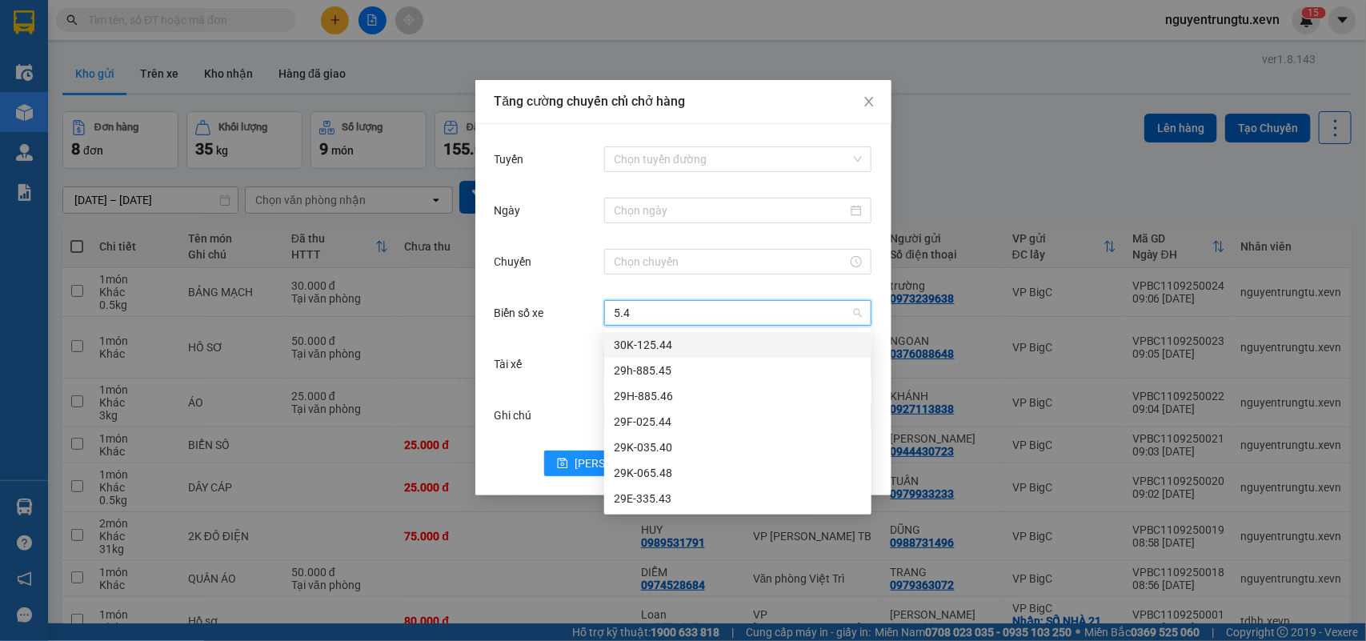
type input "5.48"
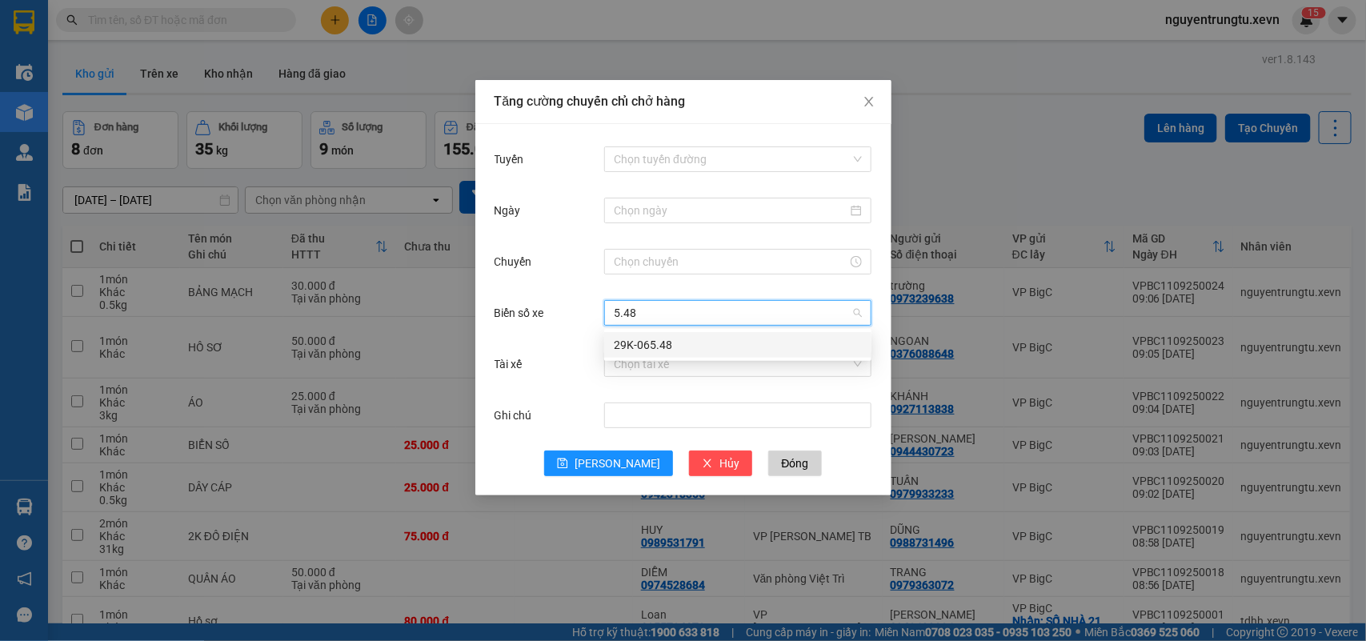
click at [658, 344] on div "29K-065.48" at bounding box center [738, 345] width 248 height 18
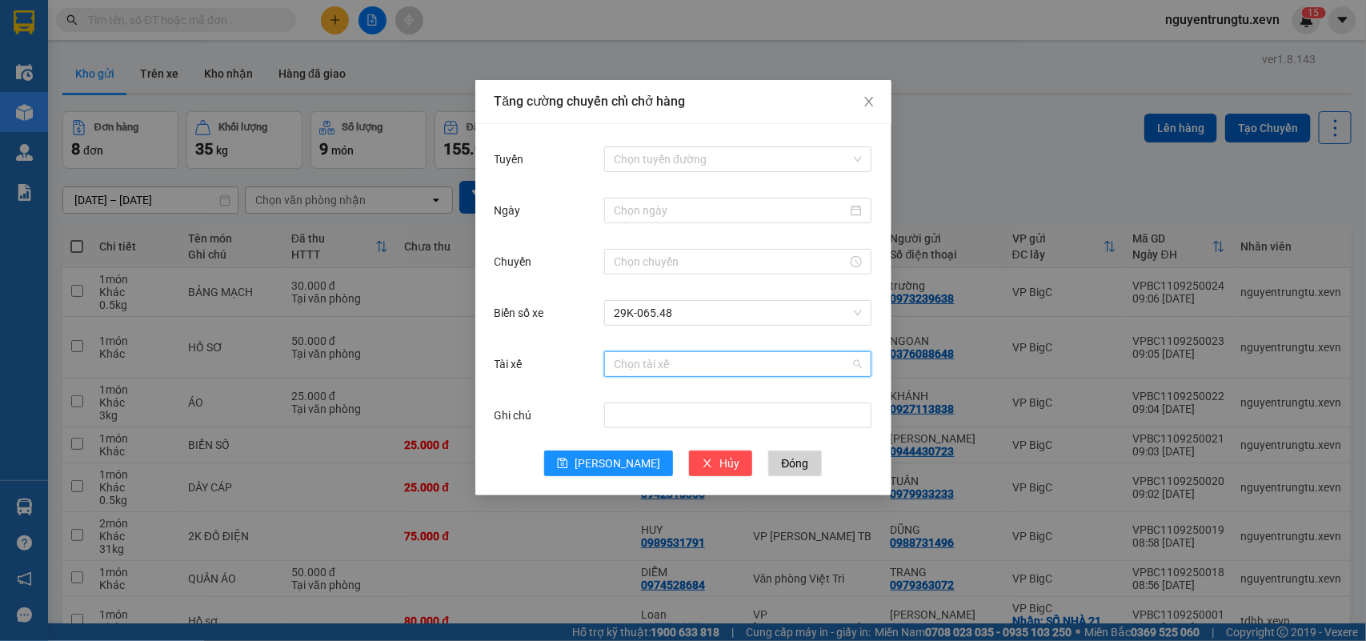
click at [658, 366] on input "Tài xế" at bounding box center [732, 364] width 237 height 24
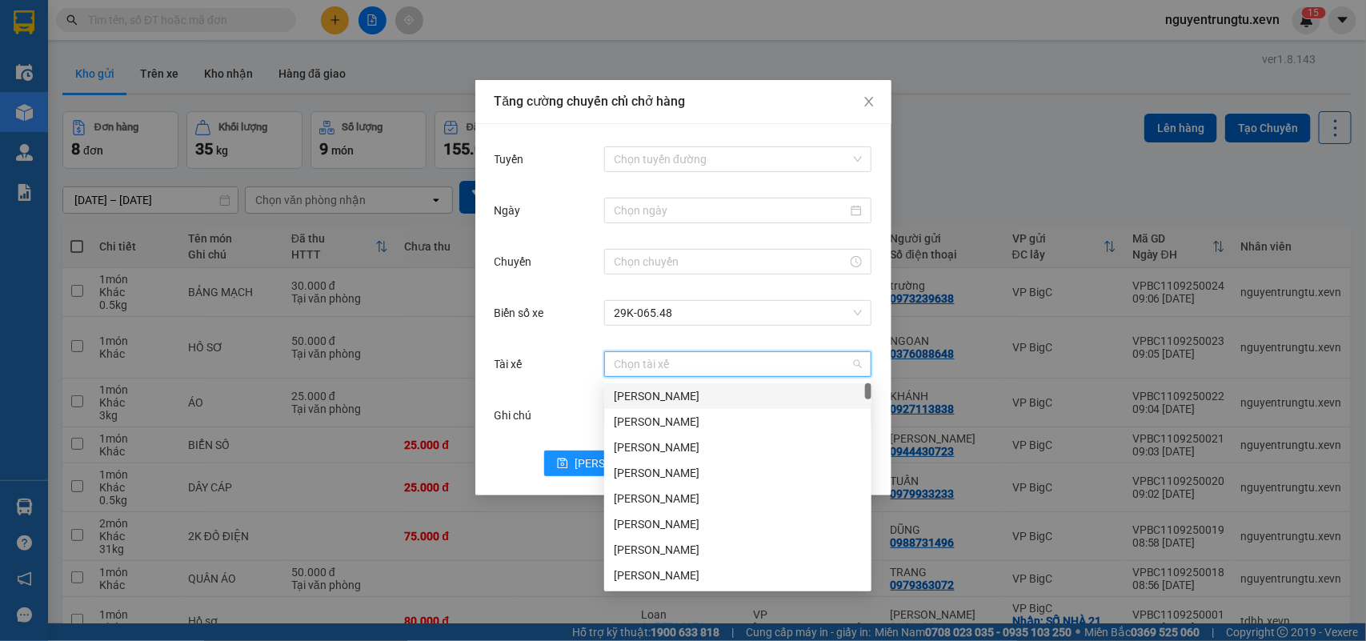
type input "d"
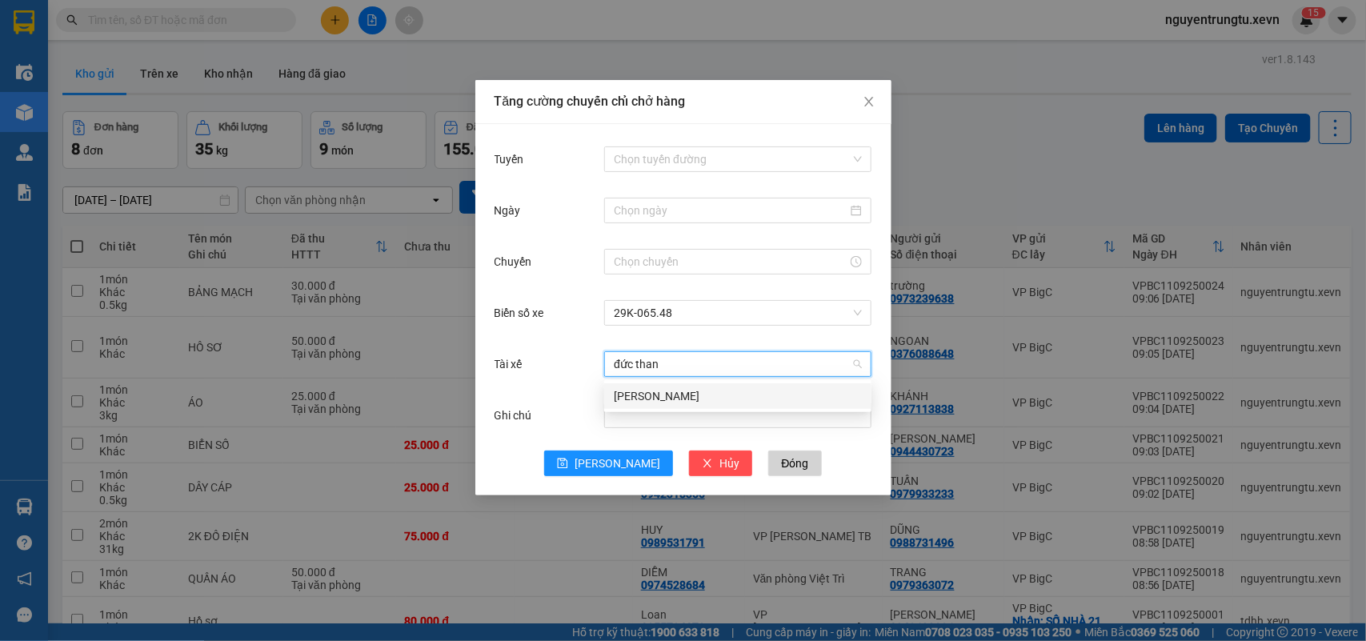
type input "đức thanh"
click at [656, 397] on div "Nguyễn Đức Thanh" at bounding box center [738, 396] width 248 height 18
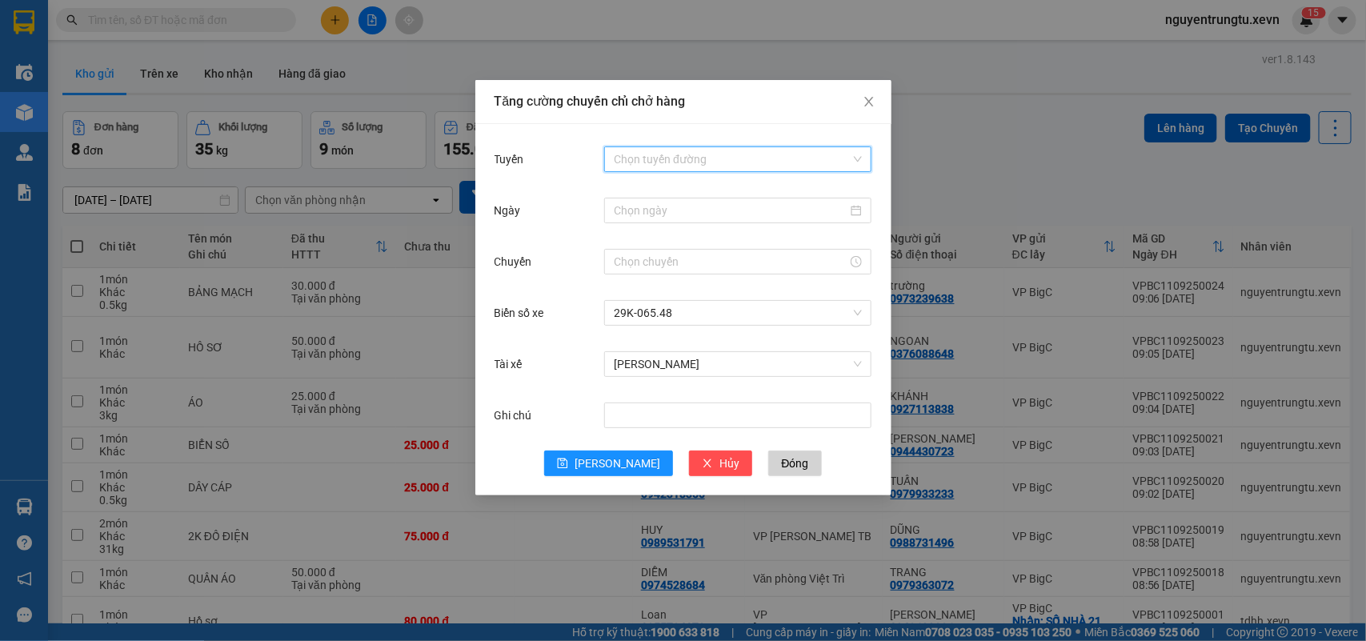
click at [685, 168] on input "Tuyến" at bounding box center [732, 159] width 237 height 24
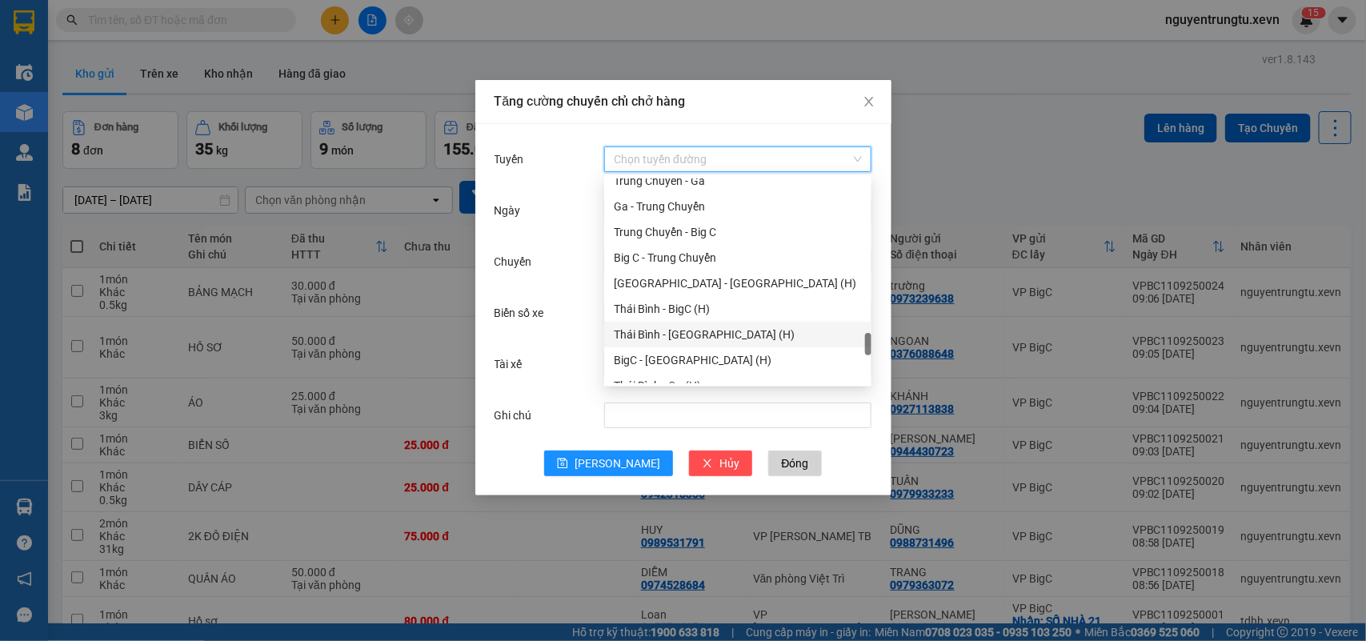
scroll to position [2098, 0]
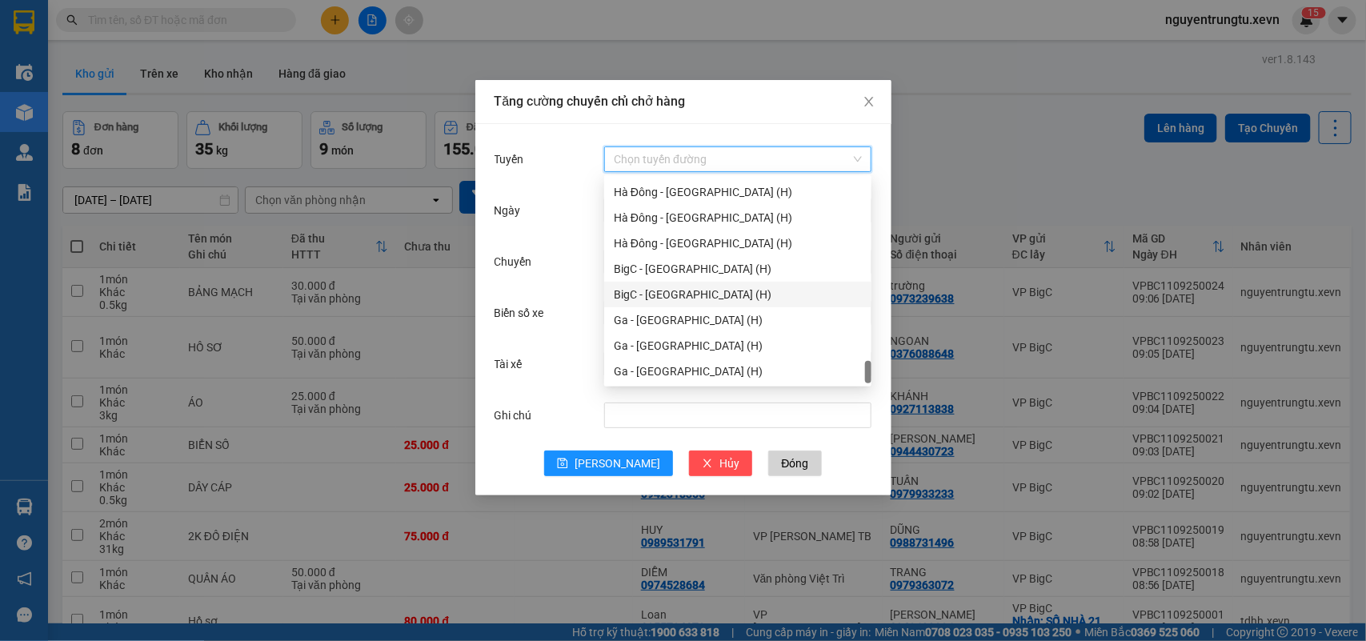
click at [684, 297] on div "BigC - [GEOGRAPHIC_DATA] (H)" at bounding box center [738, 295] width 248 height 18
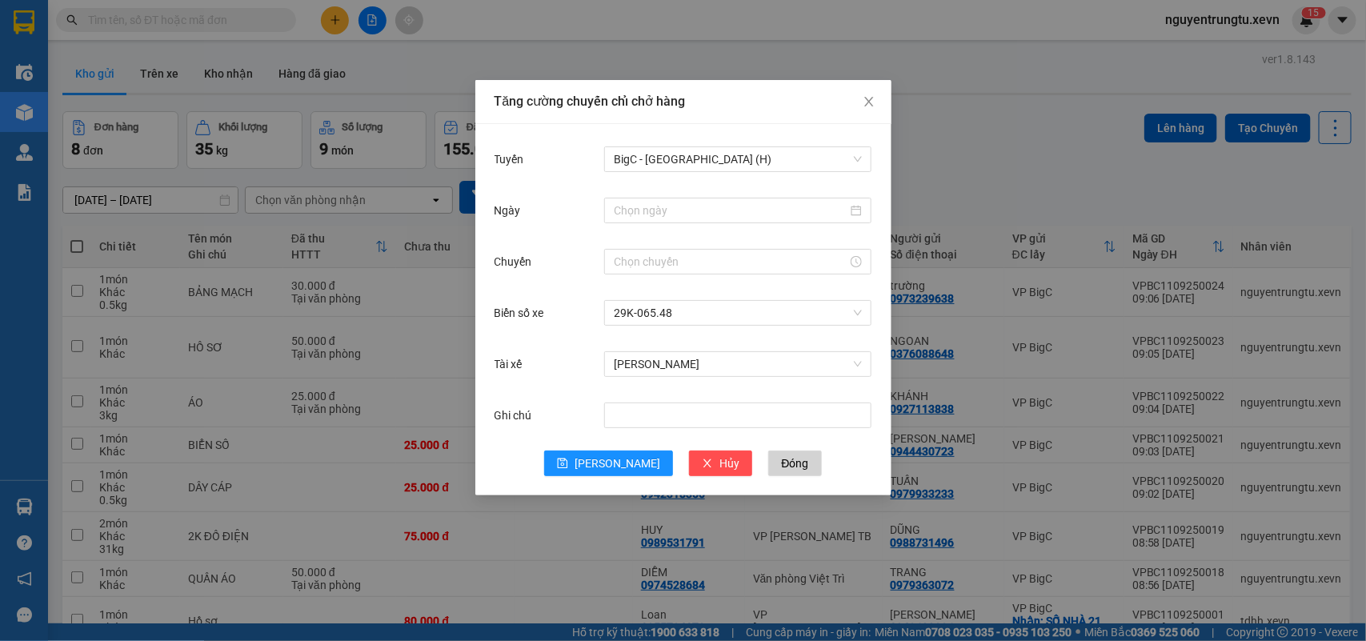
click at [641, 194] on div at bounding box center [737, 210] width 267 height 32
click at [656, 210] on input "Ngày" at bounding box center [731, 211] width 234 height 18
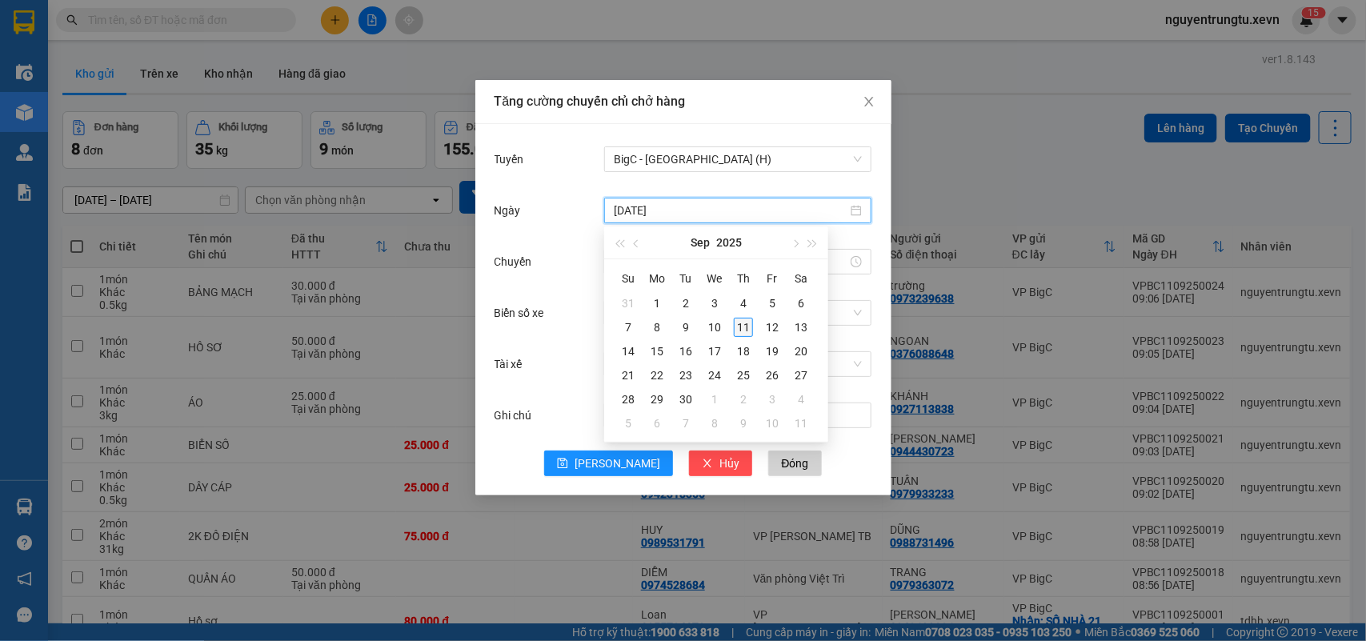
type input "[DATE]"
click at [738, 320] on div "11" at bounding box center [743, 327] width 19 height 19
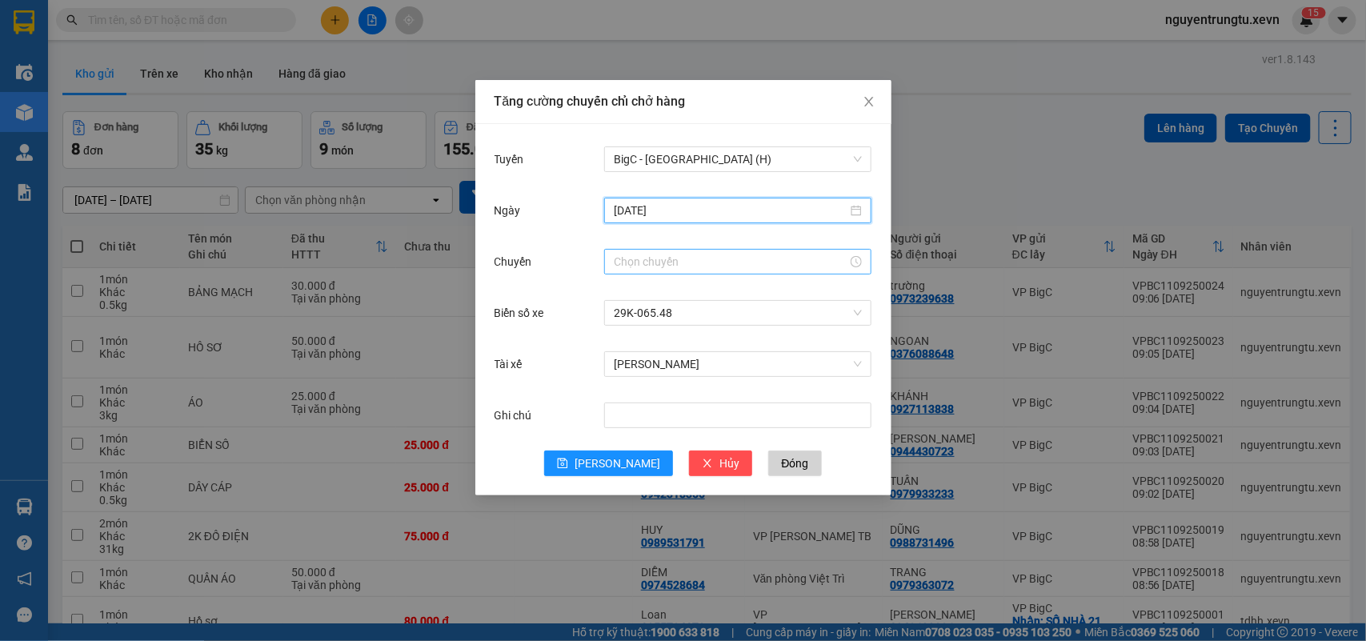
click at [634, 250] on div at bounding box center [737, 262] width 267 height 26
click at [630, 266] on input "Chuyến" at bounding box center [731, 262] width 234 height 18
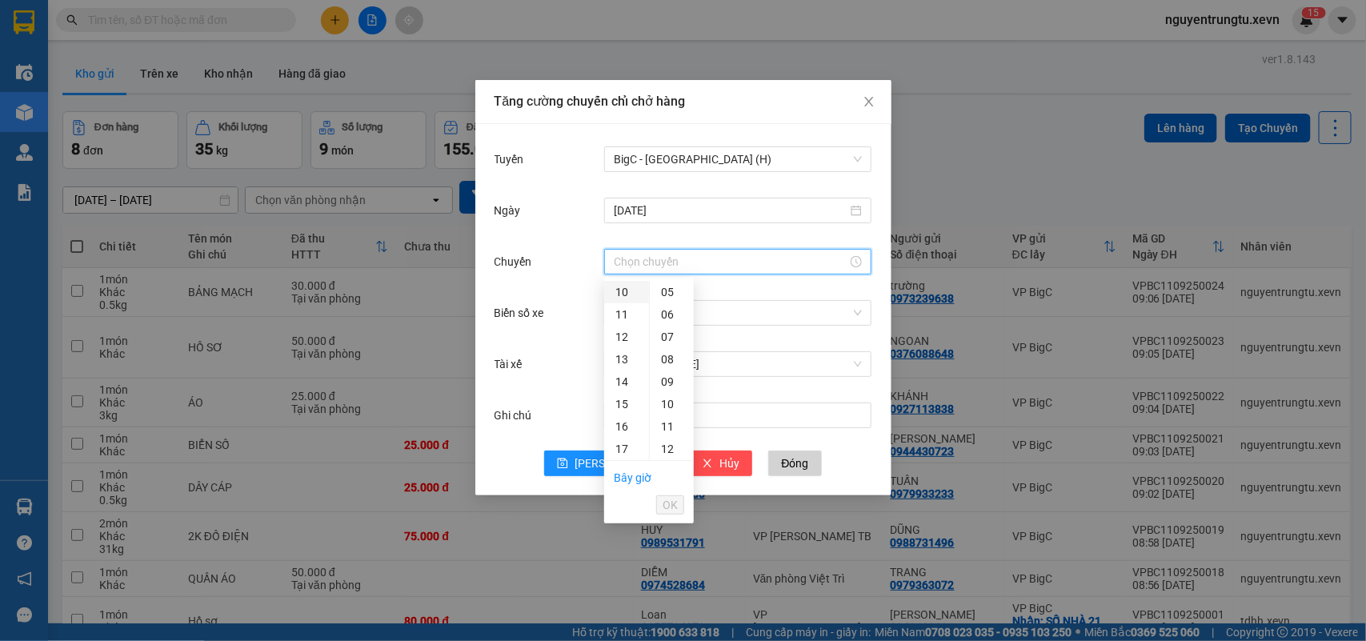
drag, startPoint x: 618, startPoint y: 289, endPoint x: 626, endPoint y: 294, distance: 10.4
click at [622, 294] on div "10" at bounding box center [626, 292] width 45 height 22
click at [666, 297] on div "05" at bounding box center [672, 304] width 44 height 22
type input "10:05"
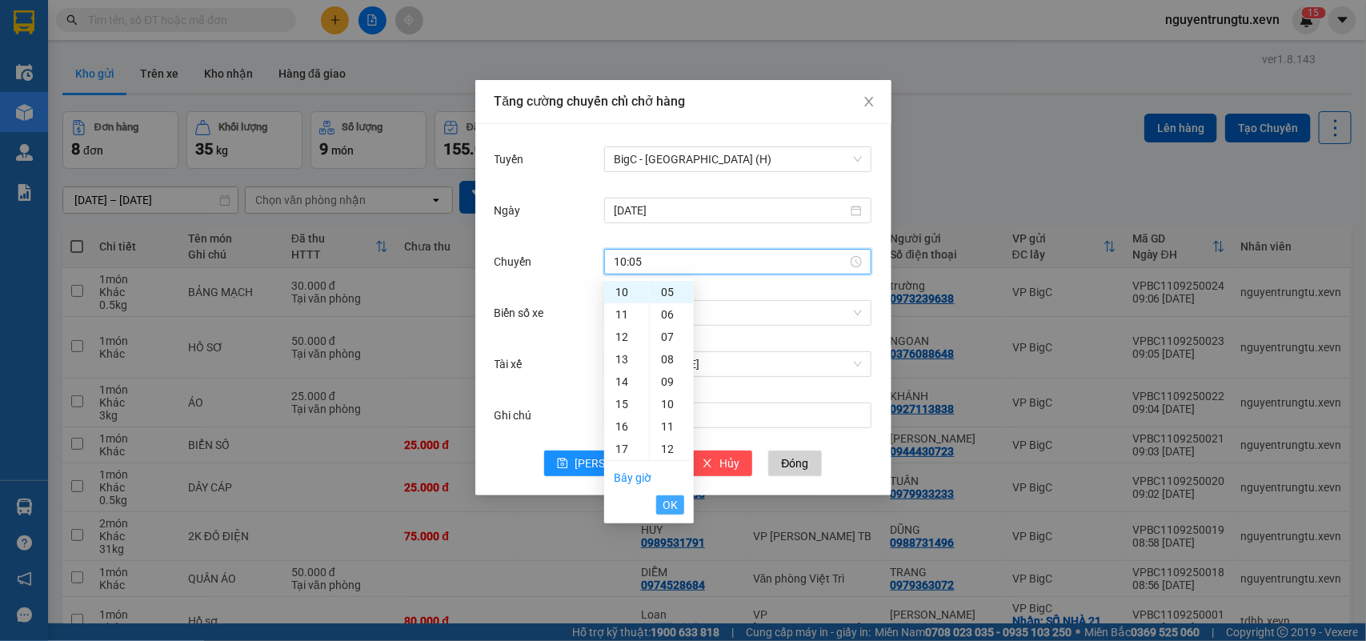
click at [670, 501] on span "OK" at bounding box center [669, 505] width 15 height 18
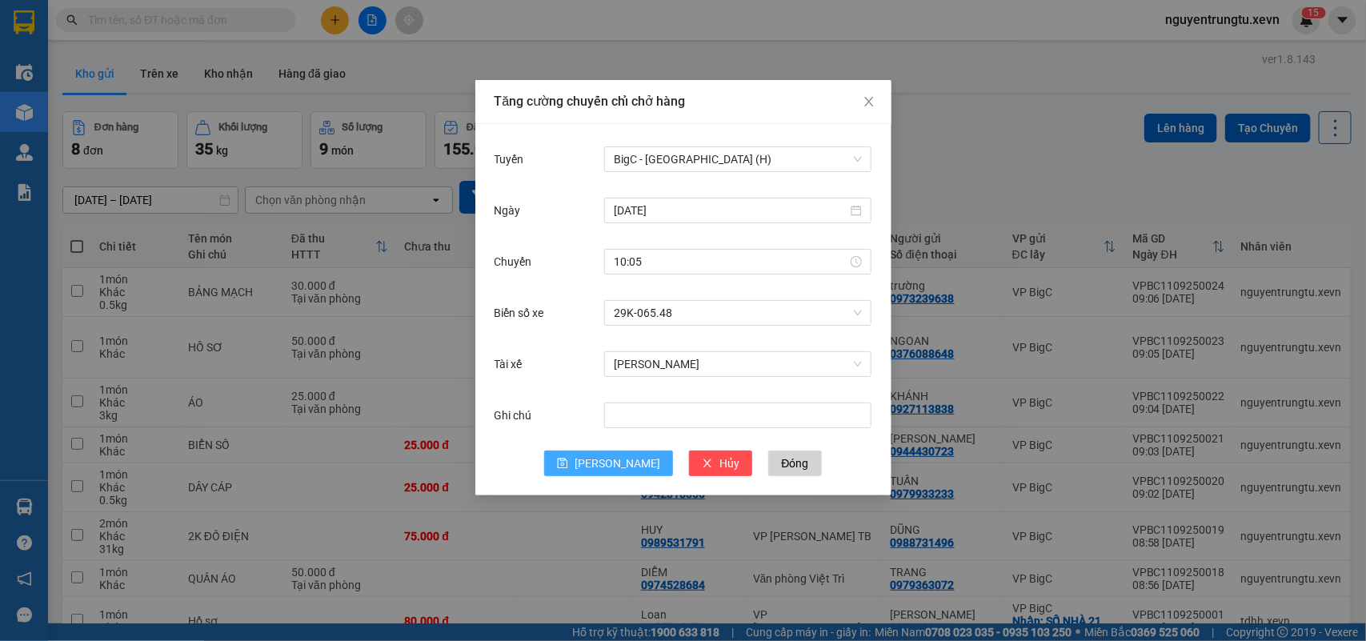
click at [602, 466] on button "[PERSON_NAME]" at bounding box center [608, 463] width 129 height 26
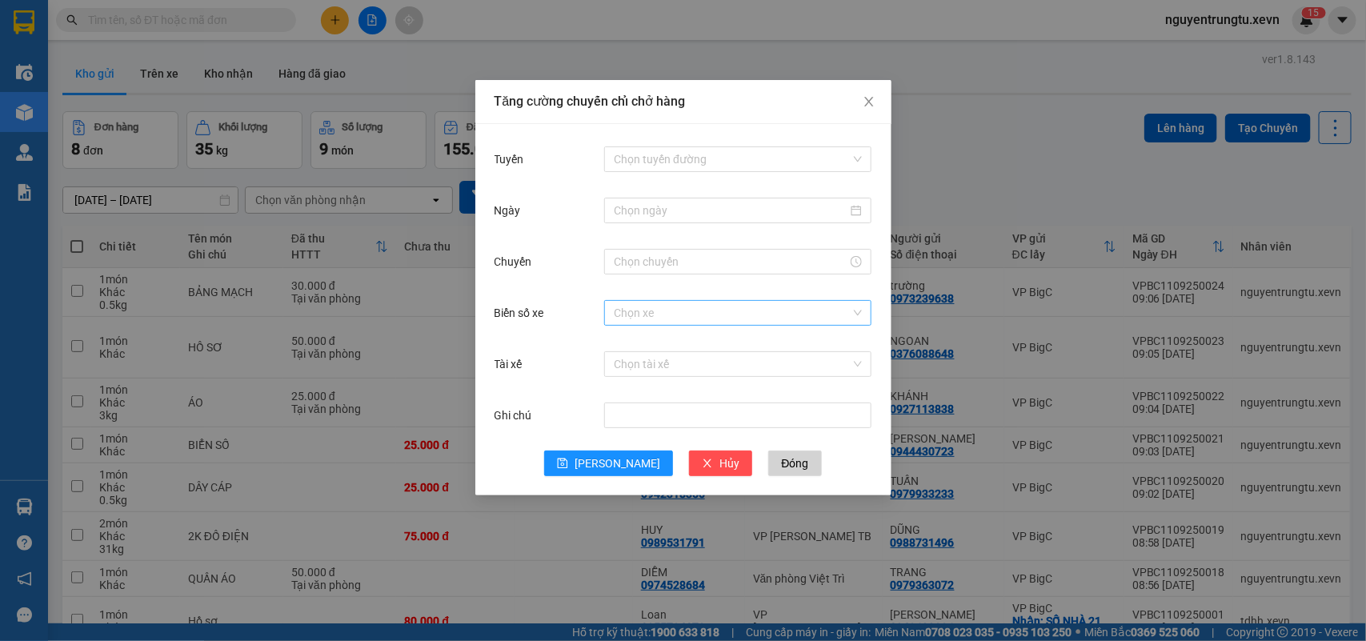
click at [710, 316] on input "Biển số xe" at bounding box center [732, 313] width 237 height 24
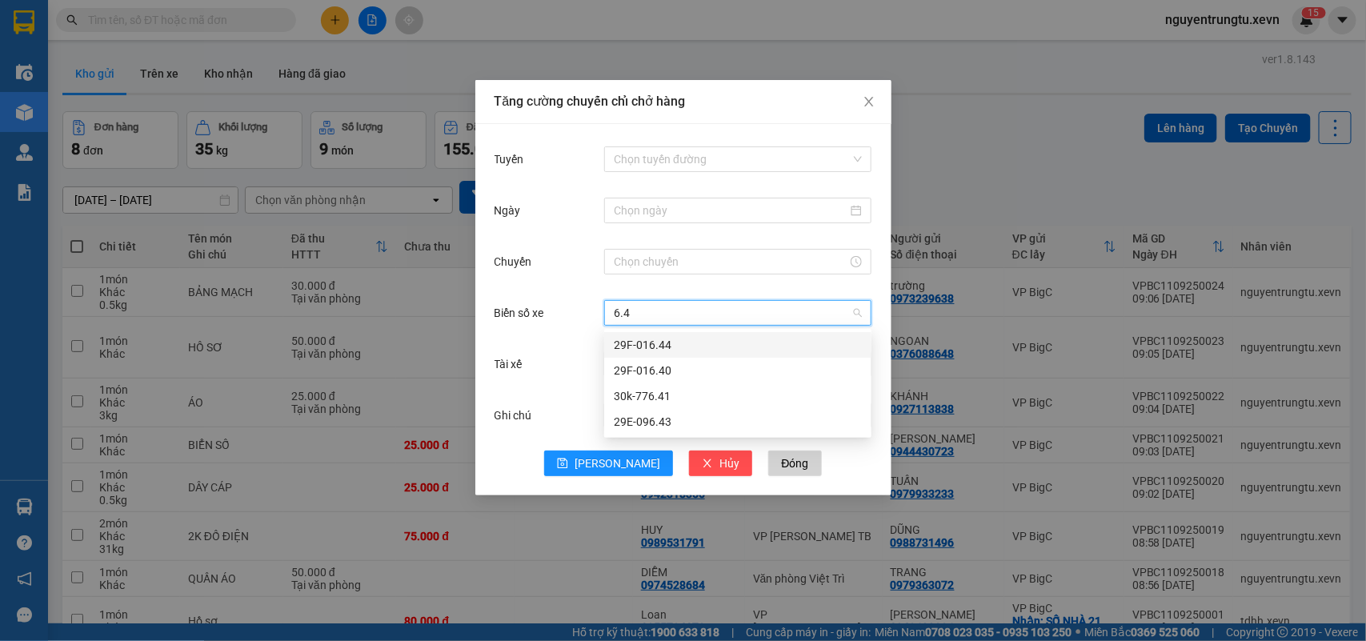
type input "6.44"
click at [697, 338] on div "29F-016.44" at bounding box center [738, 345] width 248 height 18
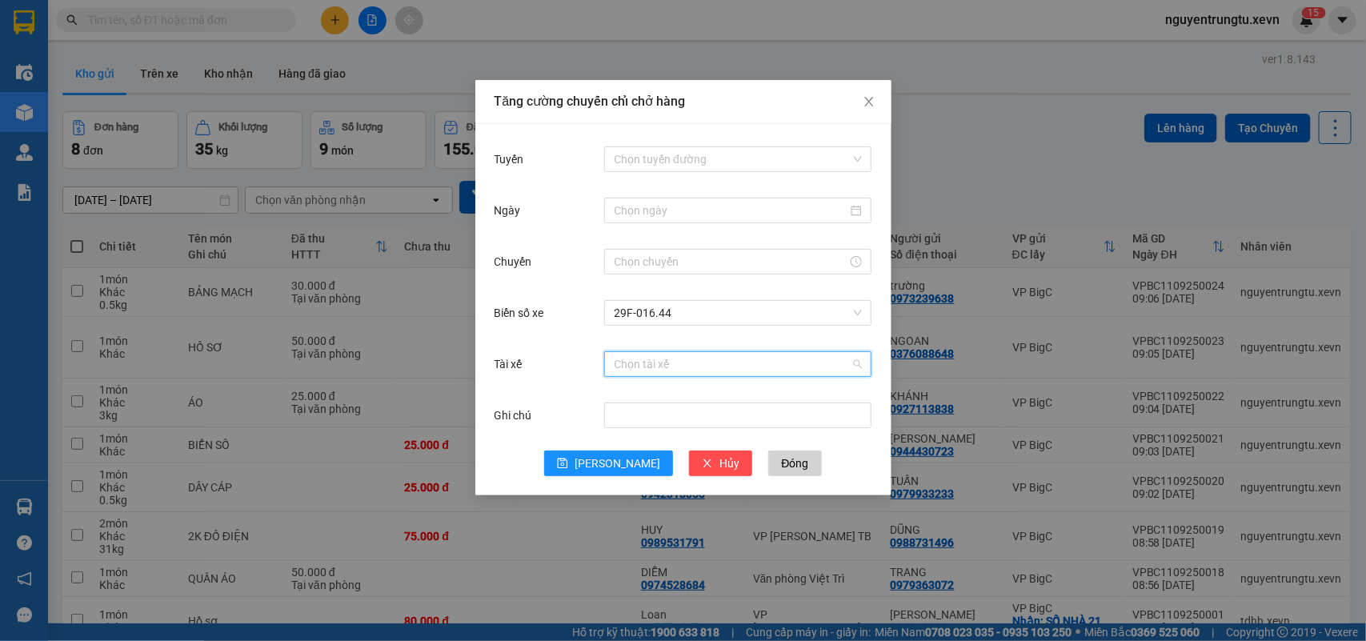
click at [694, 354] on input "Tài xế" at bounding box center [732, 364] width 237 height 24
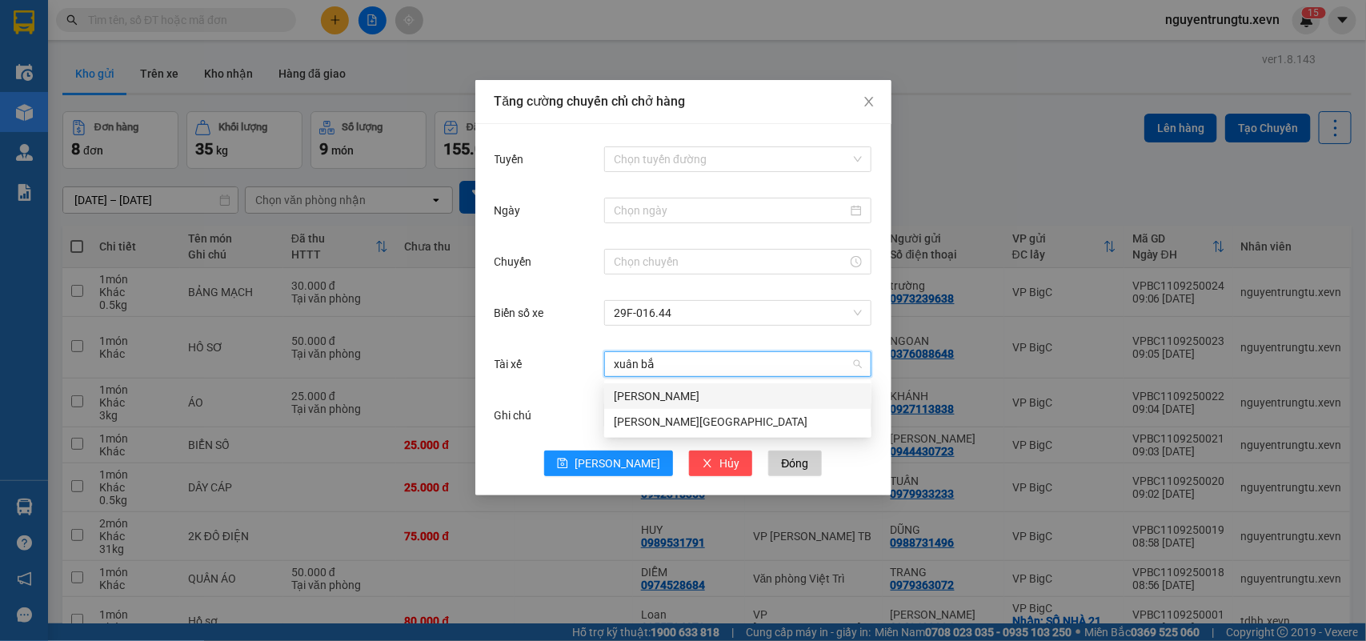
type input "xuân bắc"
click at [662, 418] on div "Bùi Xuân Bắc" at bounding box center [738, 422] width 248 height 18
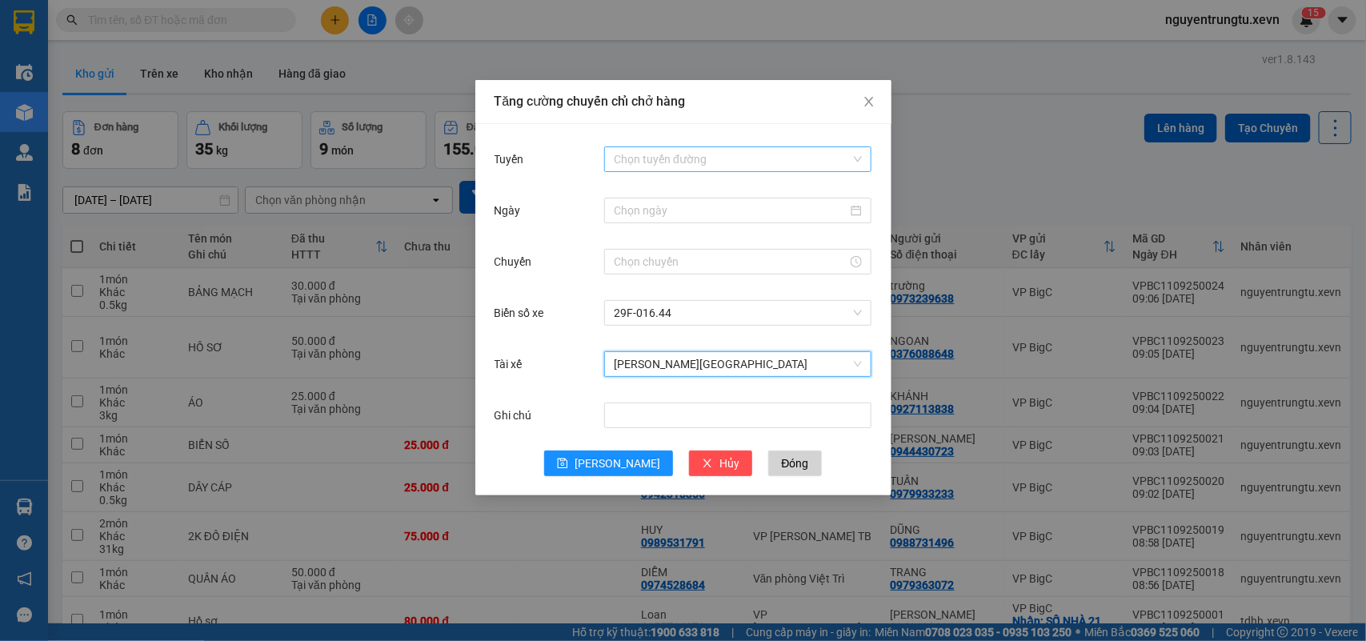
click at [689, 161] on input "Tuyến" at bounding box center [732, 159] width 237 height 24
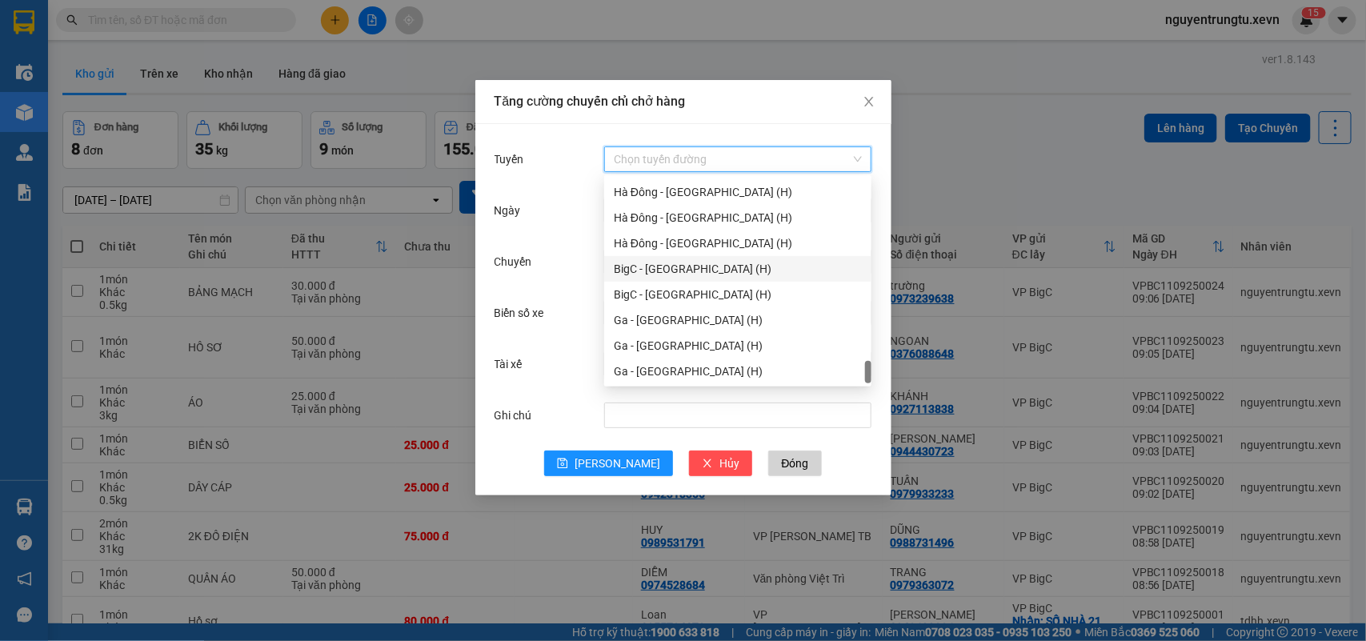
click at [696, 270] on div "BigC - [GEOGRAPHIC_DATA] (H)" at bounding box center [738, 269] width 248 height 18
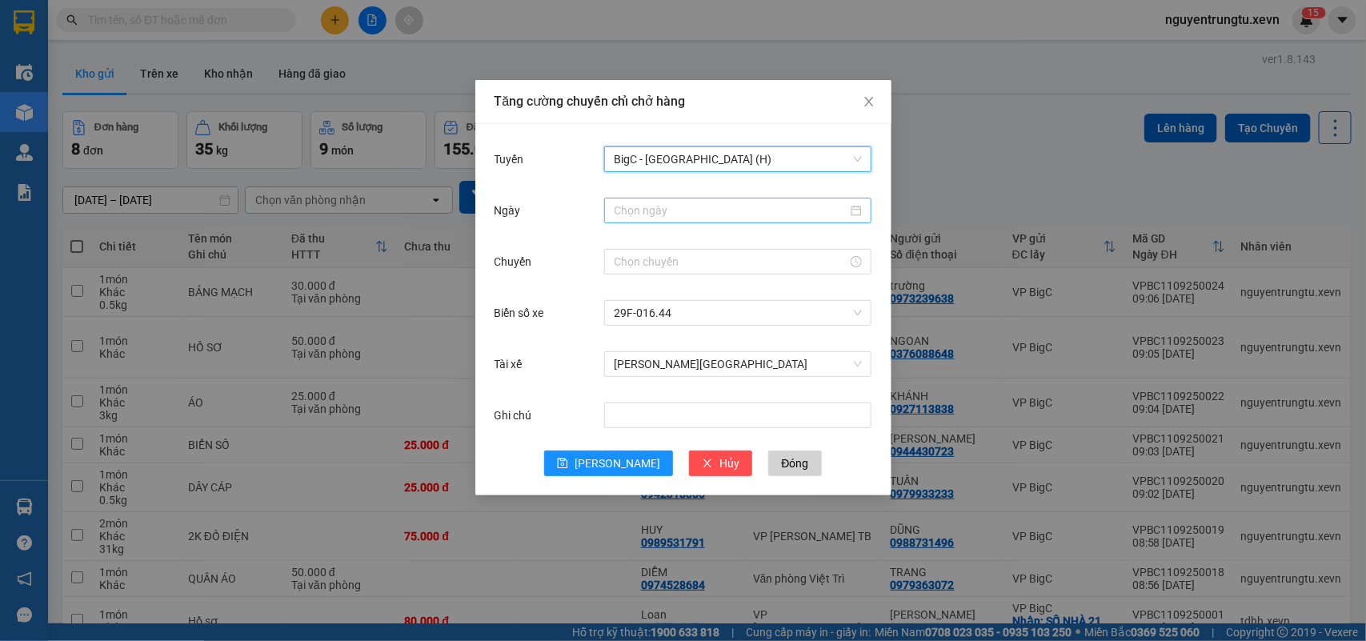
click at [672, 213] on input "Ngày" at bounding box center [731, 211] width 234 height 18
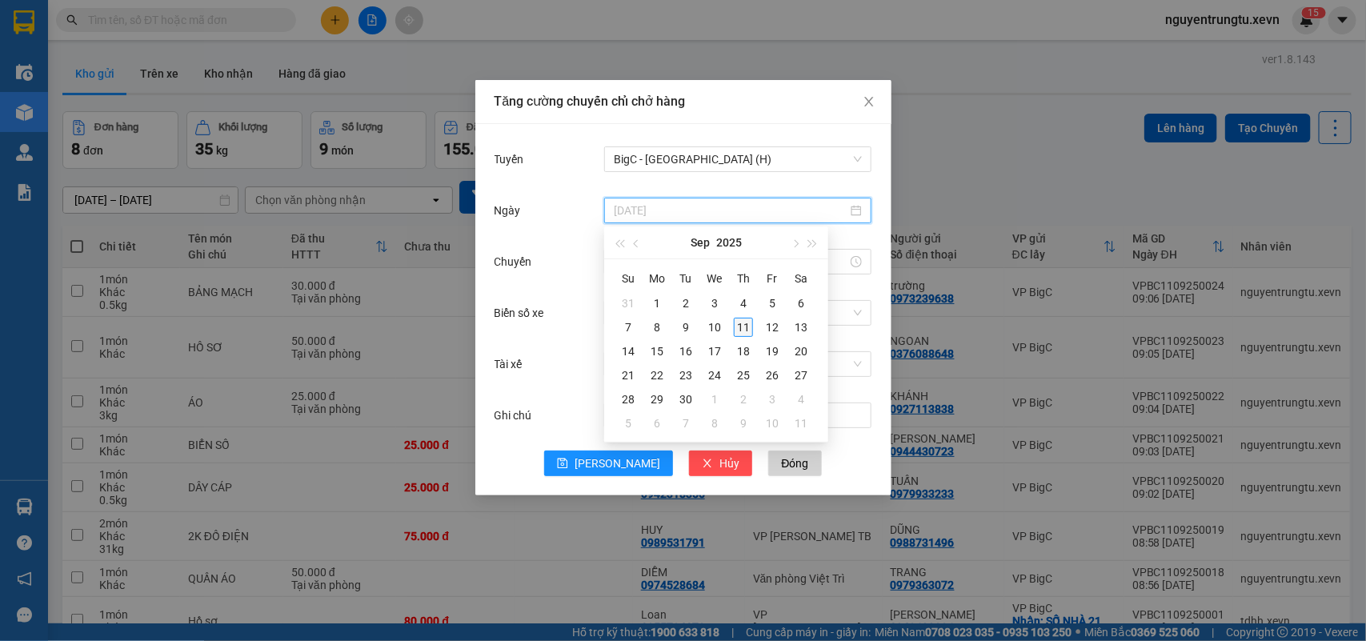
type input "[DATE]"
click at [741, 321] on div "11" at bounding box center [743, 327] width 19 height 19
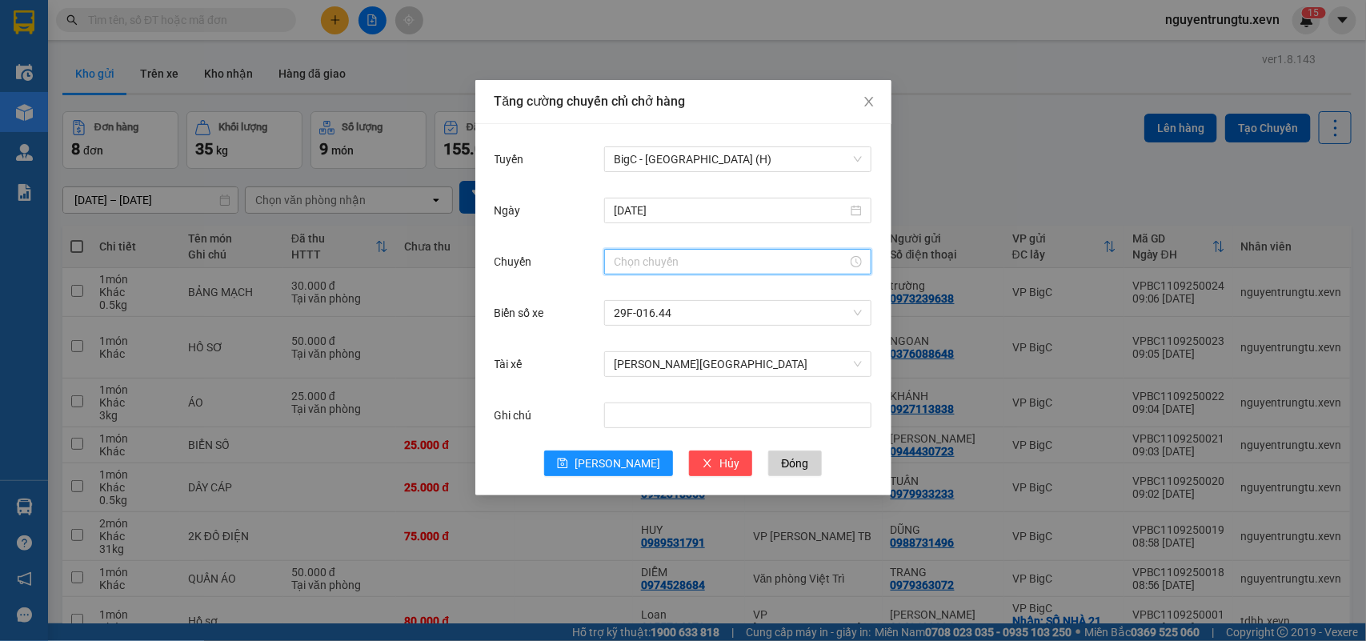
click at [664, 258] on input "Chuyến" at bounding box center [731, 262] width 234 height 18
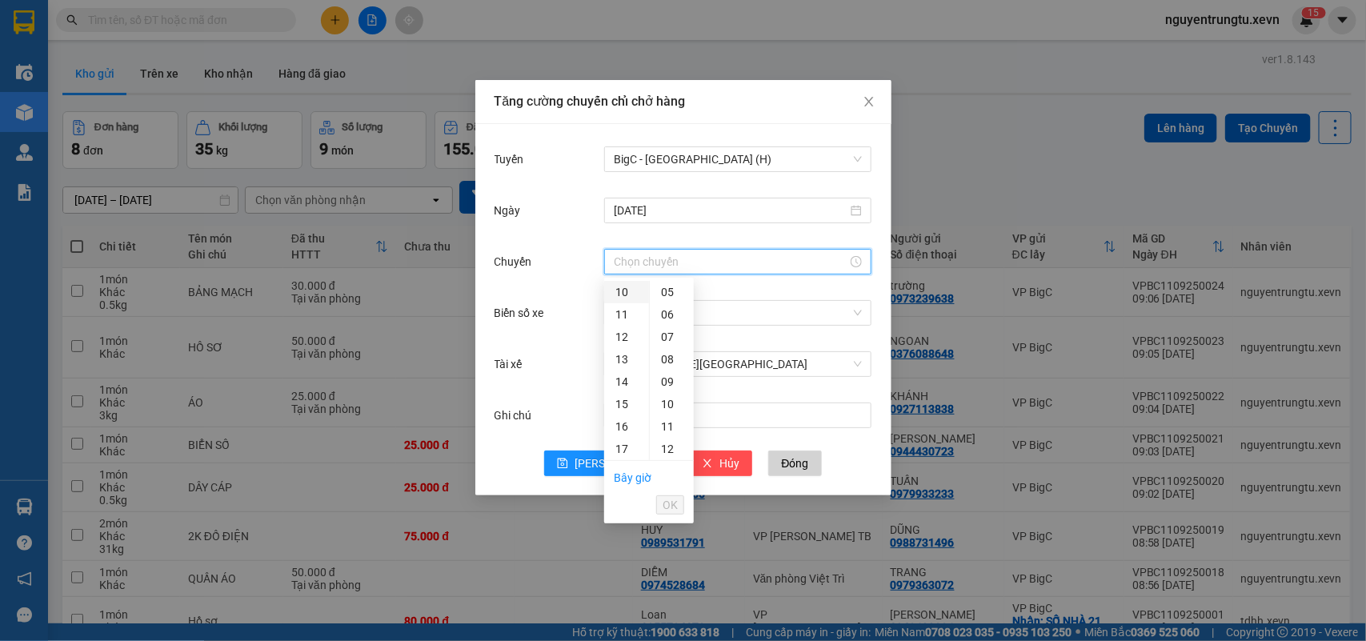
click at [610, 293] on div "10" at bounding box center [626, 292] width 45 height 22
click at [666, 302] on div "05" at bounding box center [672, 304] width 44 height 22
type input "10:05"
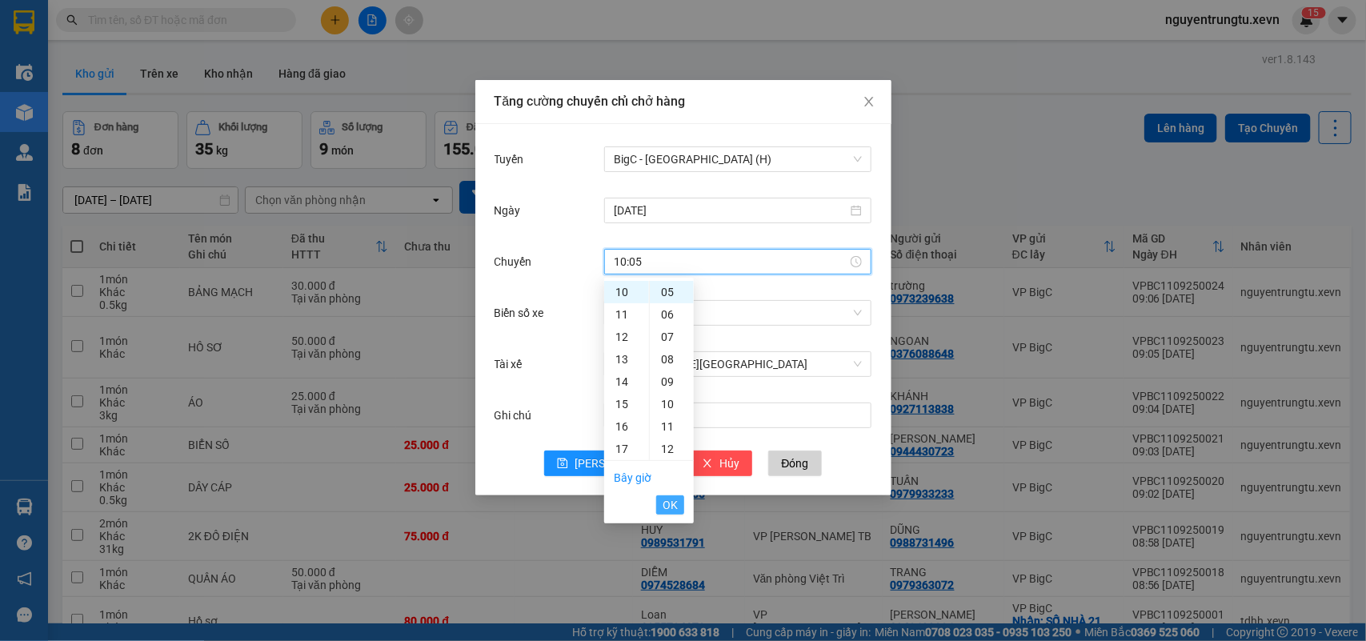
click at [666, 508] on span "OK" at bounding box center [669, 505] width 15 height 18
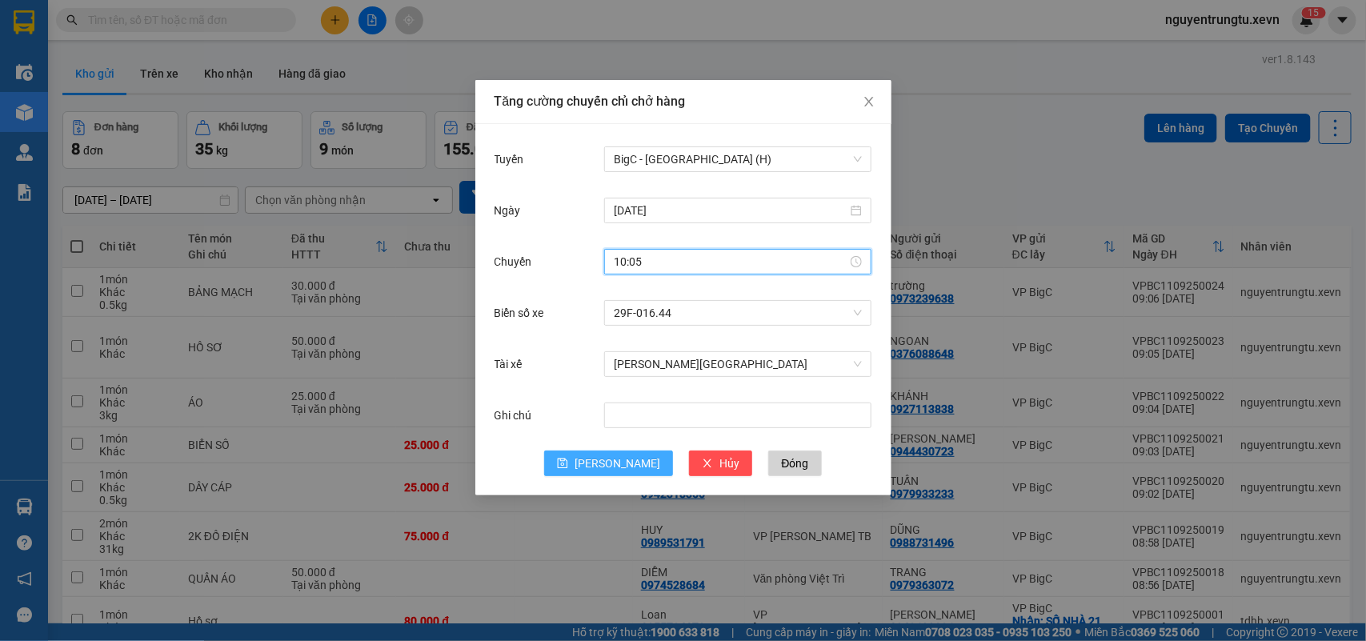
click at [602, 465] on button "[PERSON_NAME]" at bounding box center [608, 463] width 129 height 26
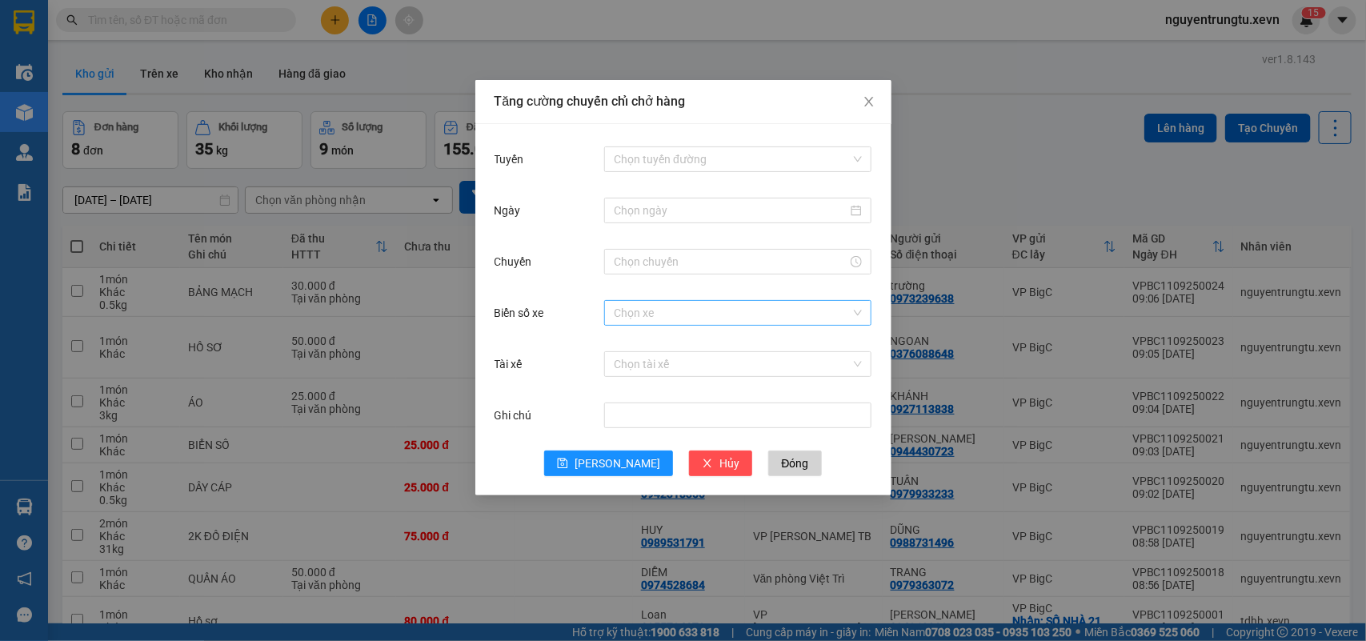
click at [709, 309] on input "Biển số xe" at bounding box center [732, 313] width 237 height 24
type input "1.17"
click at [689, 334] on div "29K-011.17" at bounding box center [737, 345] width 267 height 26
click at [685, 351] on div "Chọn tài xế" at bounding box center [737, 364] width 267 height 26
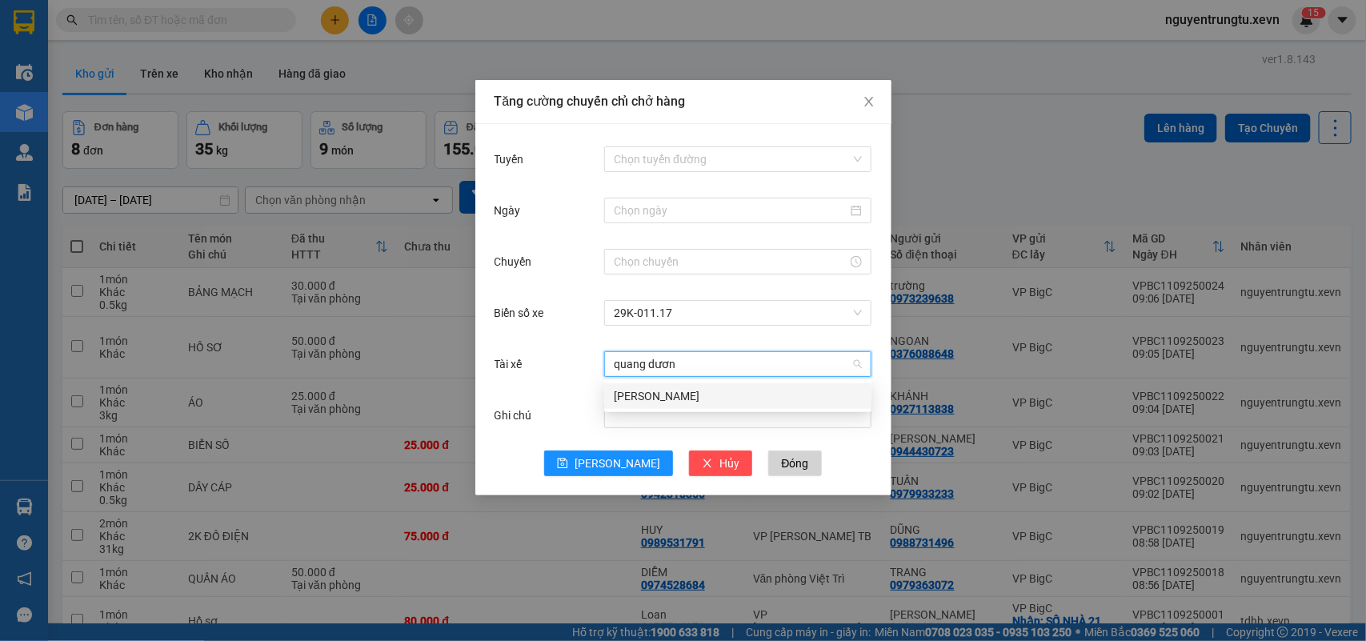
type input "quang dương"
click at [681, 398] on div "[PERSON_NAME]" at bounding box center [738, 396] width 248 height 18
click at [682, 162] on input "Tuyến" at bounding box center [732, 159] width 237 height 24
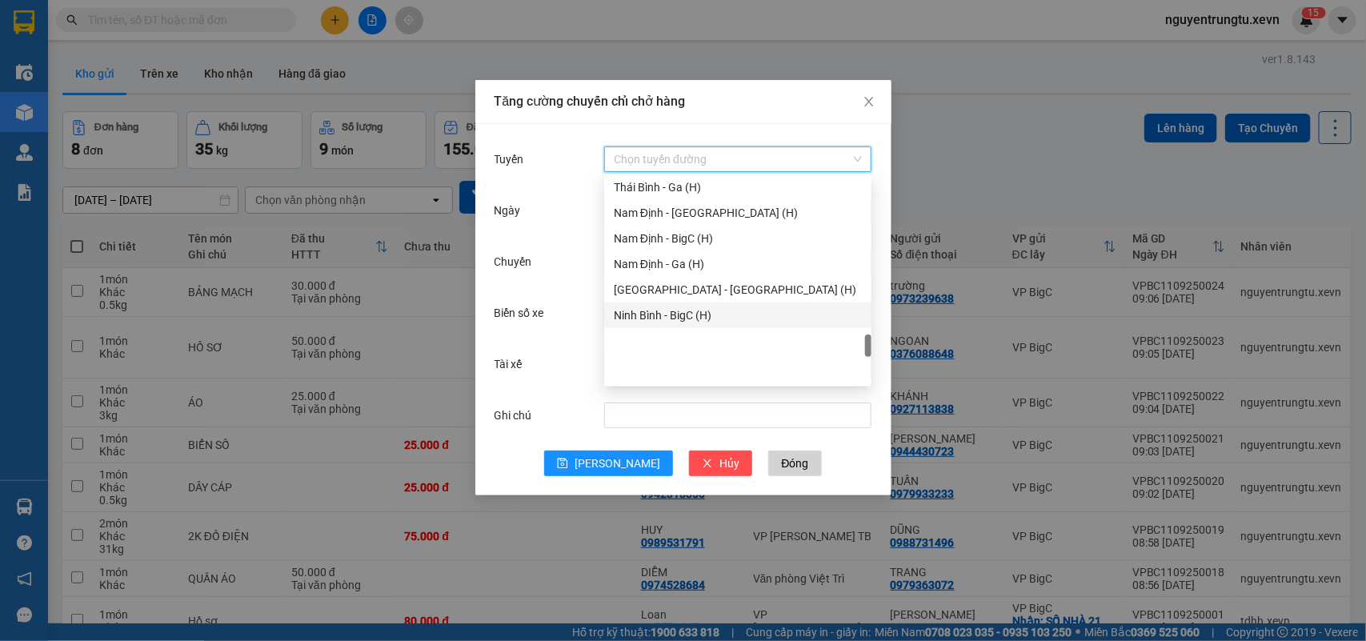
scroll to position [1798, 0]
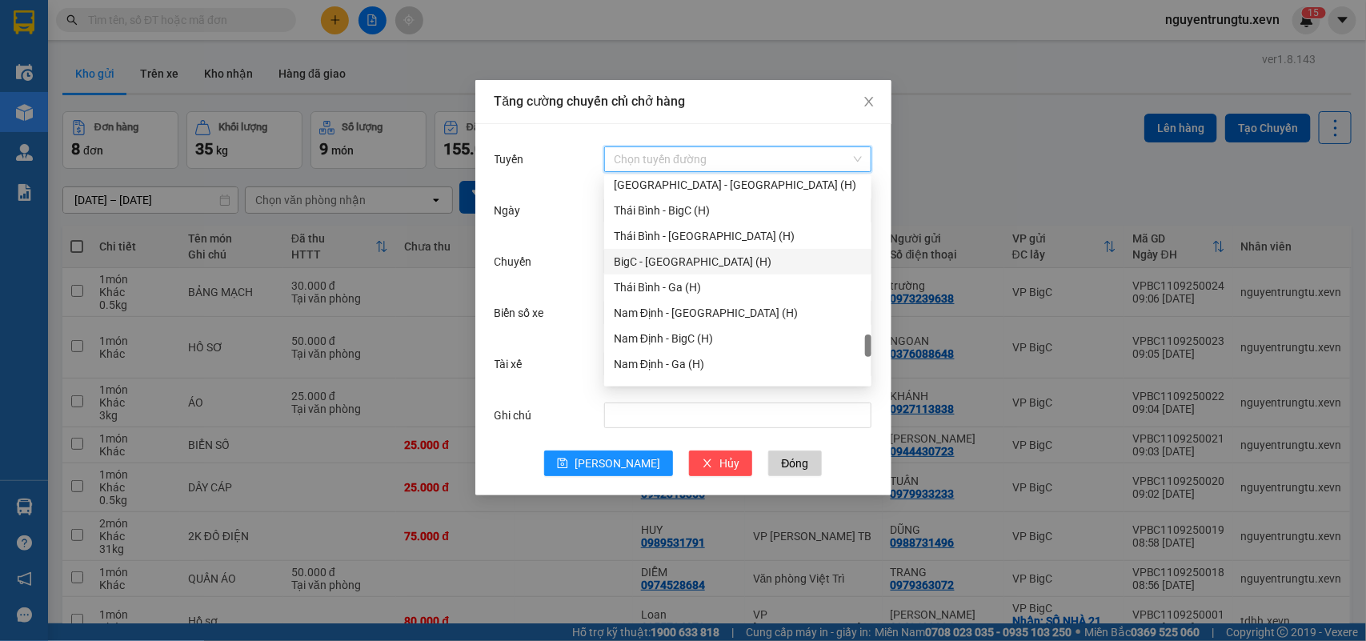
click at [674, 265] on div "BigC - [GEOGRAPHIC_DATA] (H)" at bounding box center [738, 262] width 248 height 18
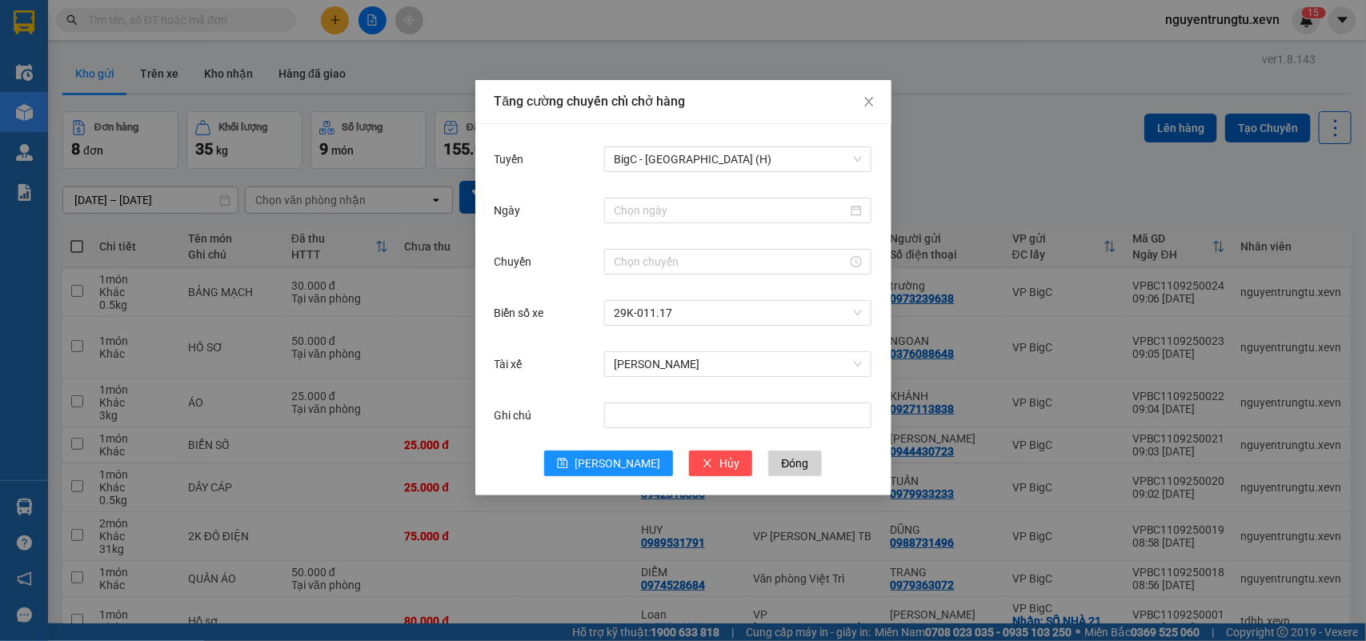
drag, startPoint x: 670, startPoint y: 226, endPoint x: 670, endPoint y: 212, distance: 14.4
click at [670, 225] on div "Ngày" at bounding box center [683, 219] width 378 height 51
click at [670, 212] on input "Ngày" at bounding box center [731, 211] width 234 height 18
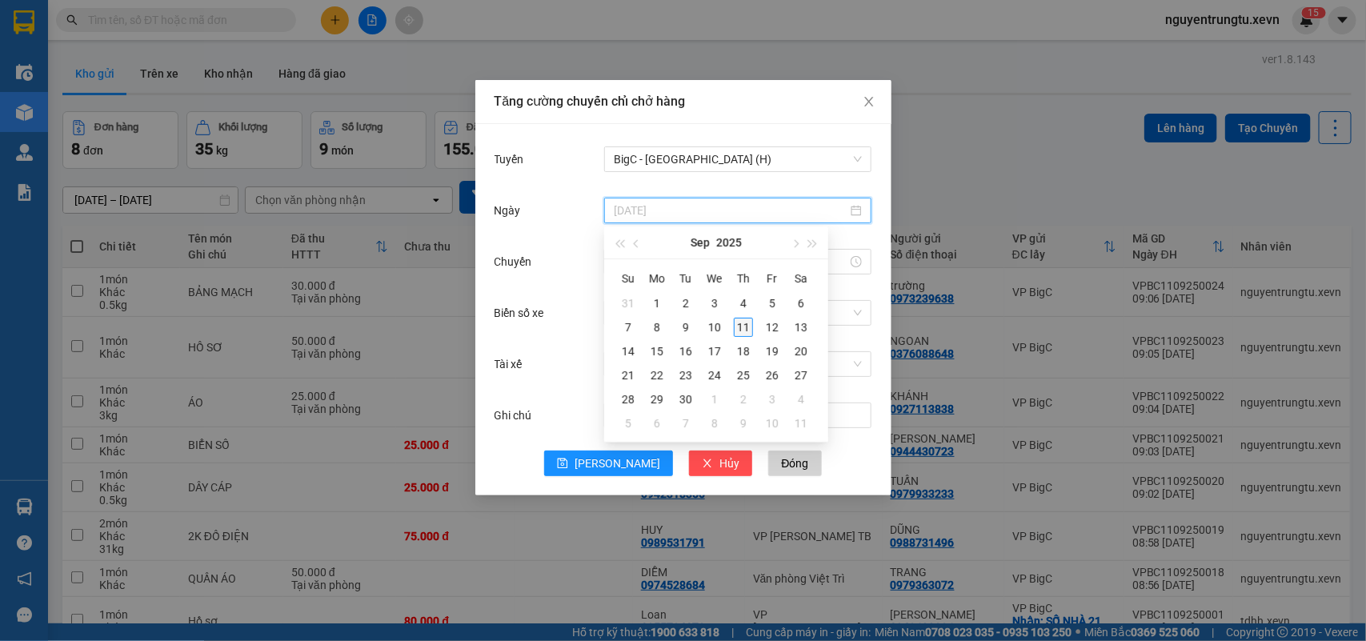
type input "[DATE]"
click at [745, 321] on div "11" at bounding box center [743, 327] width 19 height 19
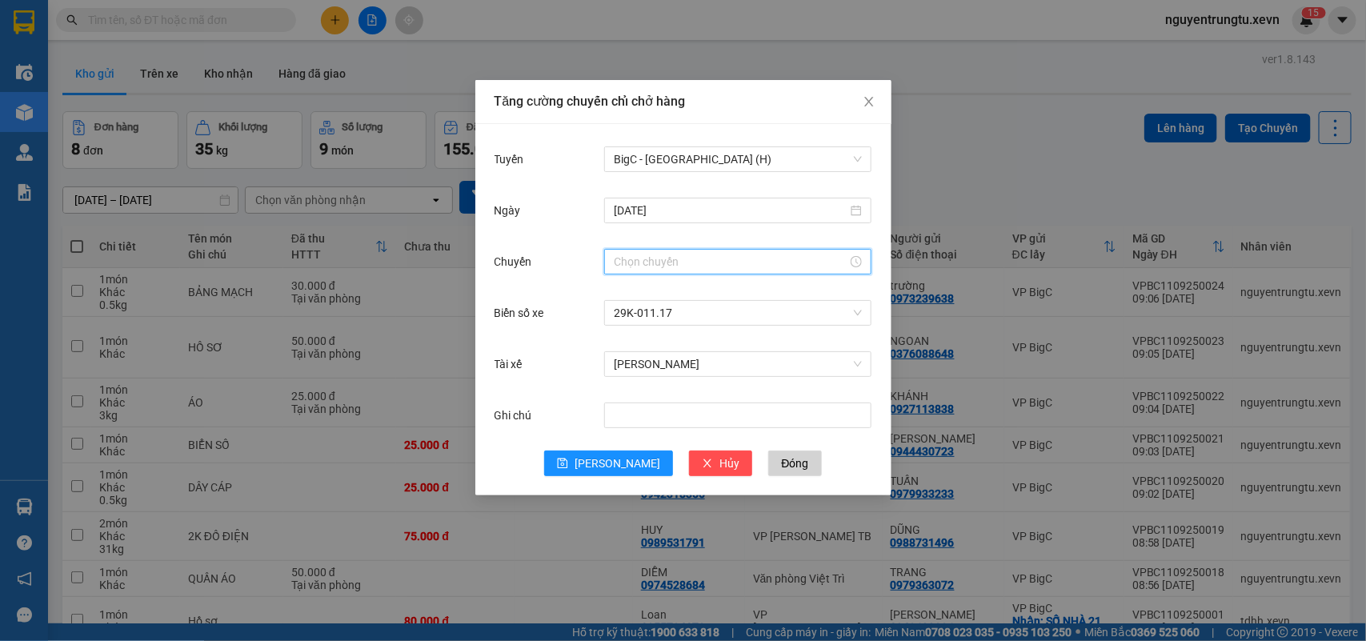
drag, startPoint x: 656, startPoint y: 253, endPoint x: 642, endPoint y: 270, distance: 22.2
click at [654, 253] on input "Chuyến" at bounding box center [731, 262] width 234 height 18
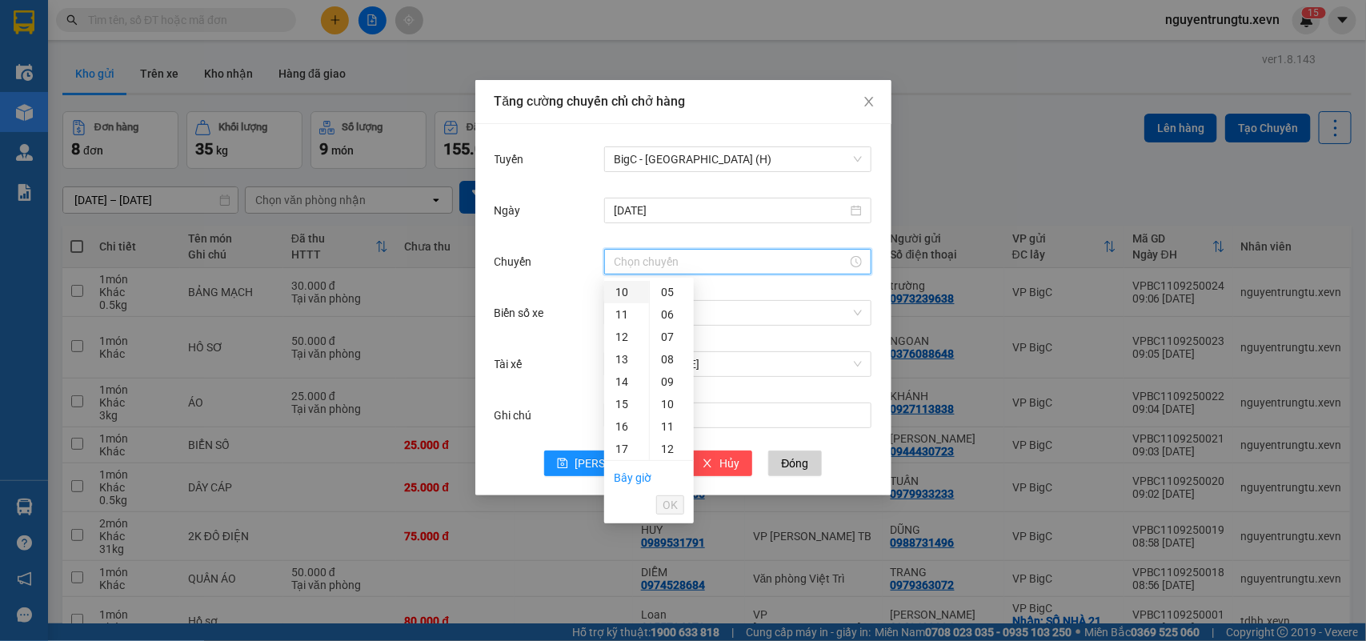
drag, startPoint x: 618, startPoint y: 285, endPoint x: 658, endPoint y: 294, distance: 41.0
click at [618, 286] on div "10" at bounding box center [626, 292] width 45 height 22
click at [672, 298] on div "05" at bounding box center [672, 304] width 44 height 22
type input "10:05"
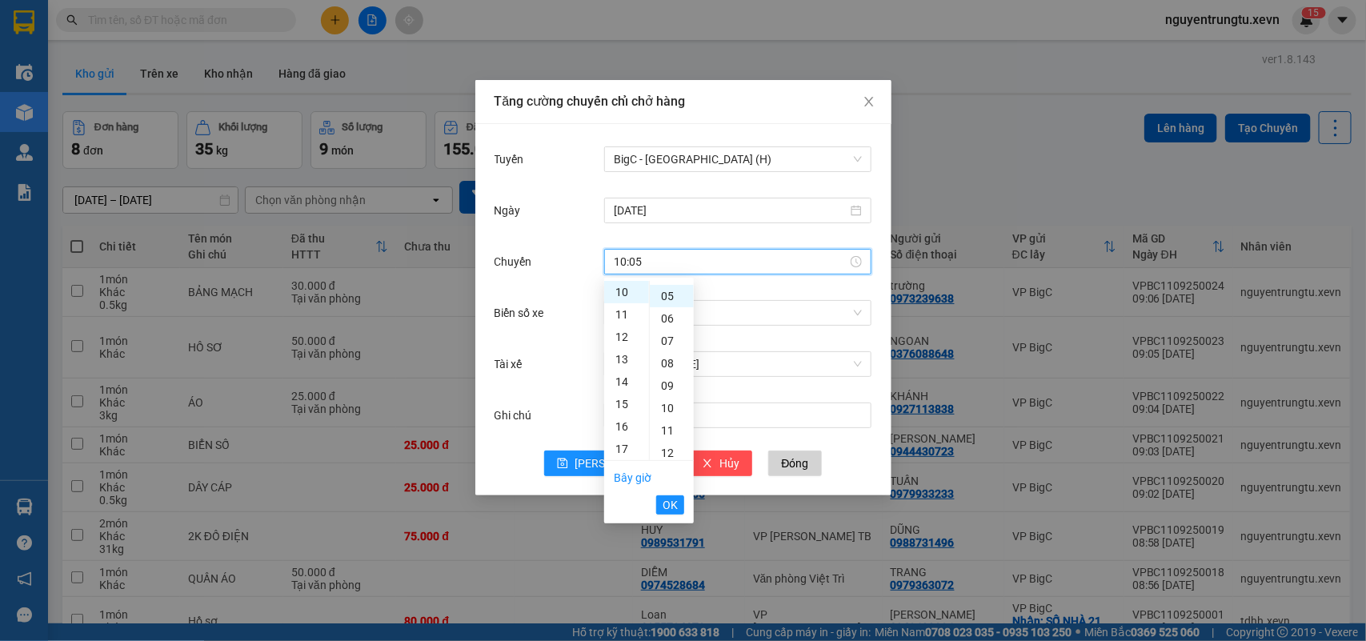
scroll to position [112, 0]
click at [669, 498] on span "OK" at bounding box center [669, 505] width 15 height 18
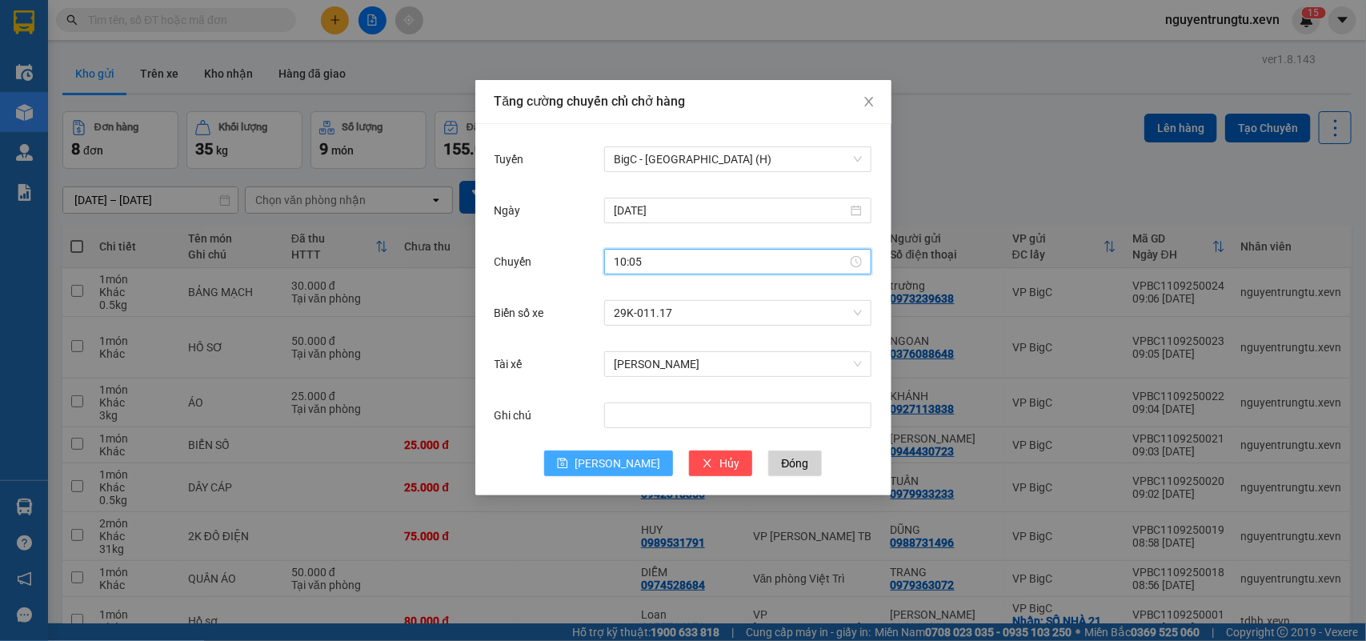
click at [568, 461] on icon "save" at bounding box center [563, 463] width 10 height 10
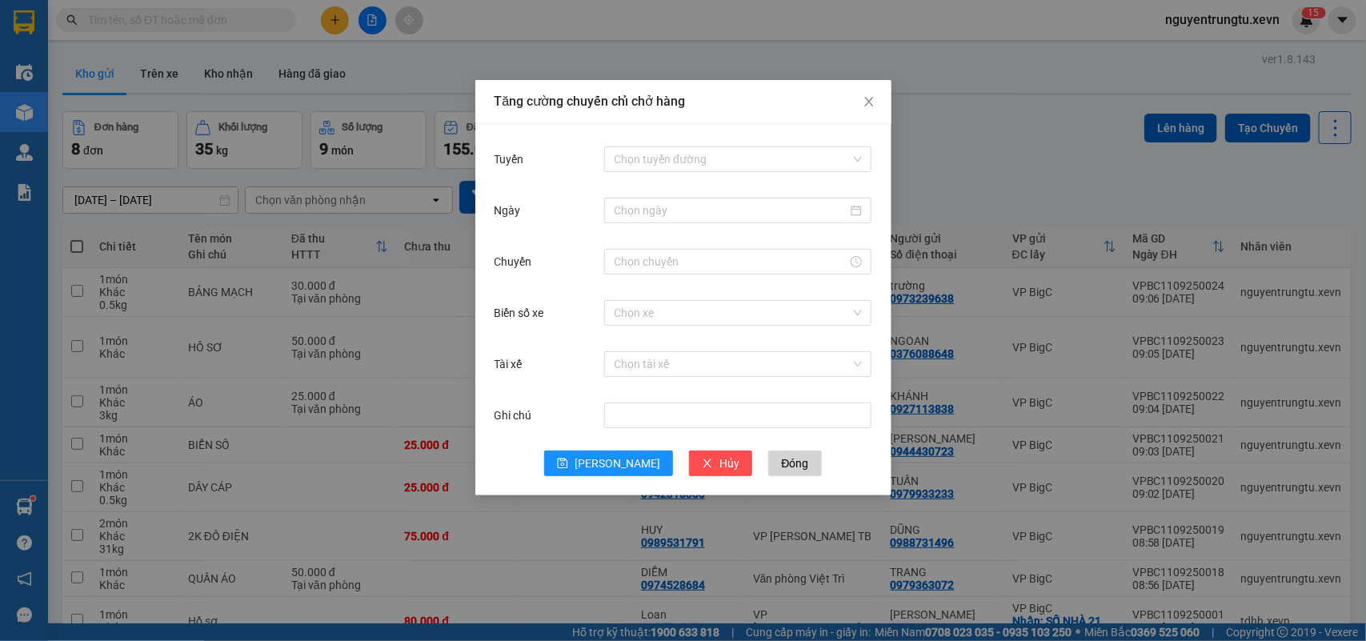
drag, startPoint x: 396, startPoint y: 44, endPoint x: 326, endPoint y: 46, distance: 69.6
click at [397, 44] on div "Tăng cường chuyến chỉ chở hàng Tuyến Chọn tuyến đường Ngày Chuyến Biển số xe Ch…" at bounding box center [683, 320] width 1366 height 641
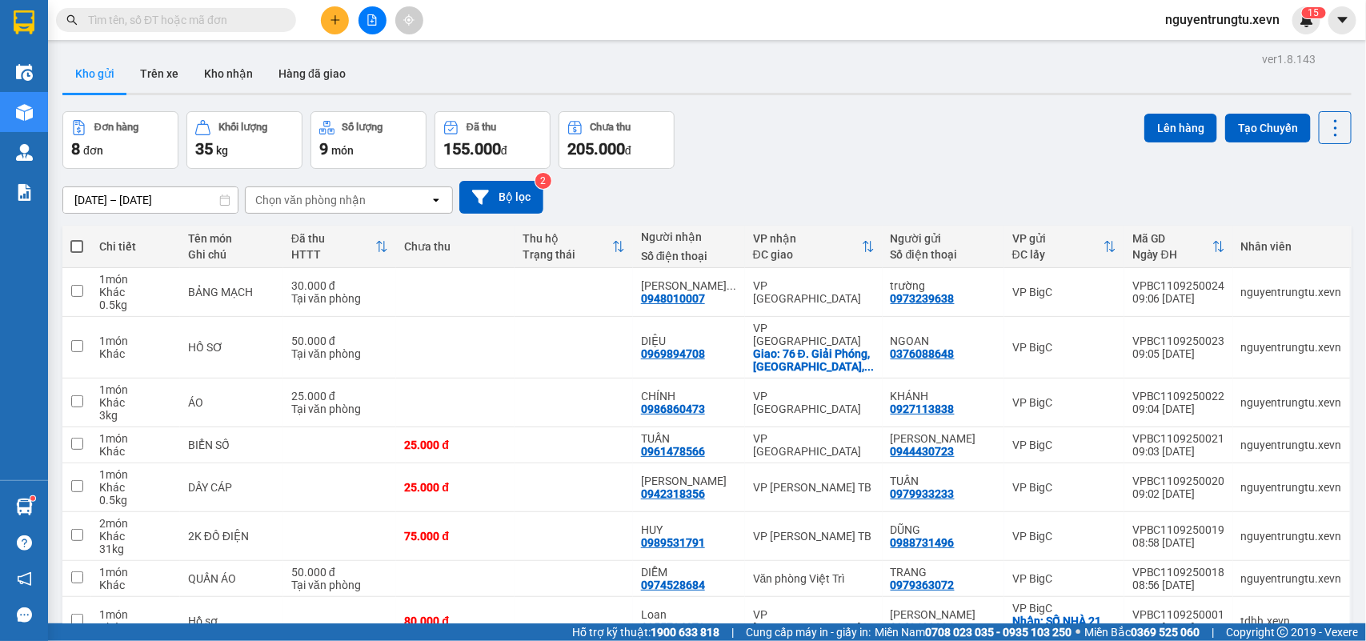
click at [270, 22] on input "text" at bounding box center [182, 20] width 189 height 18
paste input "0828917777"
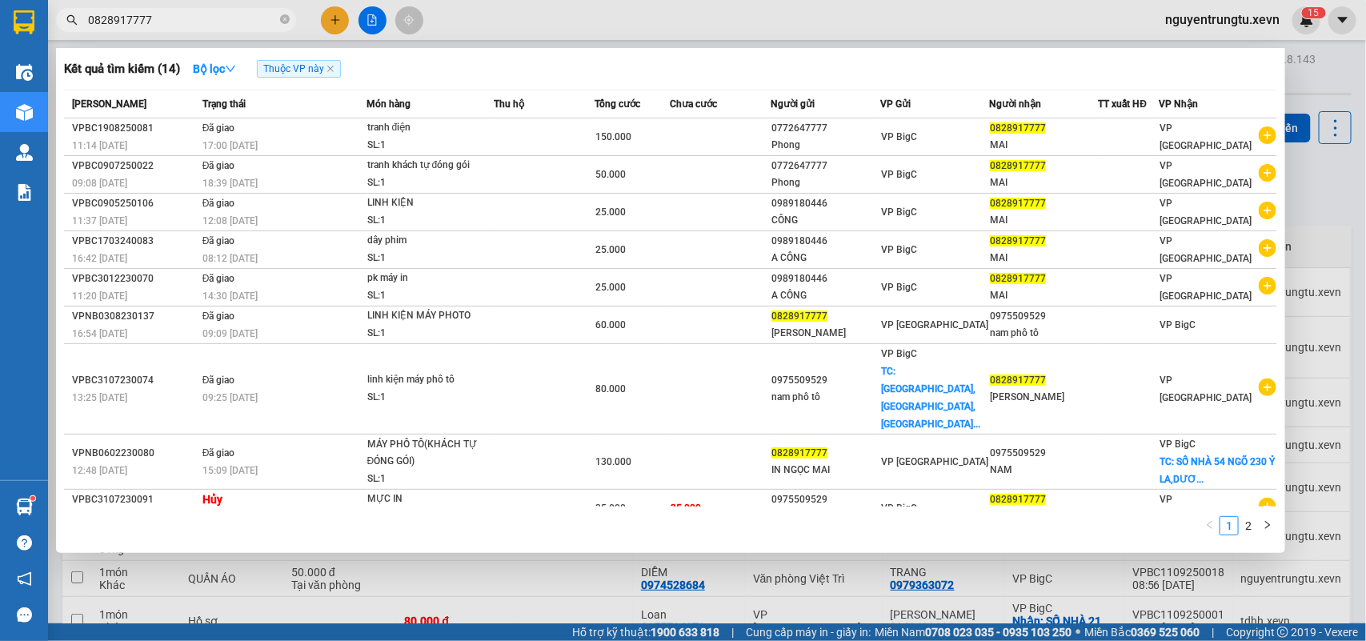
type input "0828917777"
click at [340, 21] on div at bounding box center [683, 320] width 1366 height 641
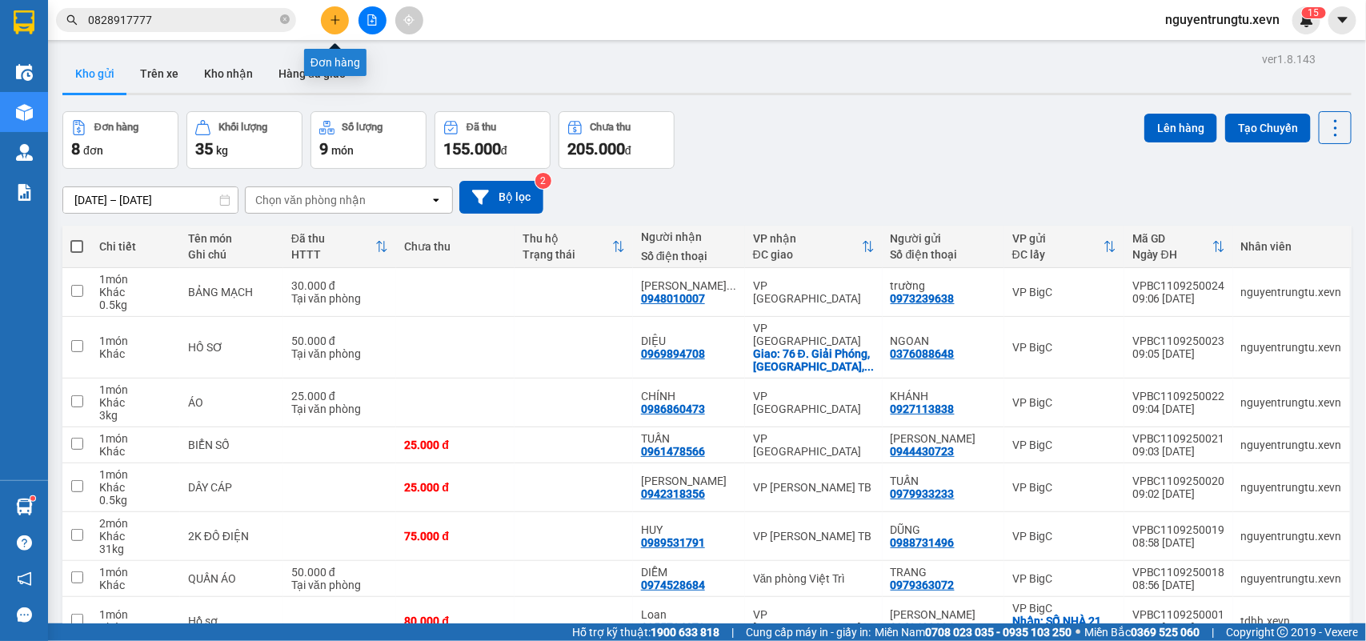
click at [336, 17] on icon "plus" at bounding box center [335, 19] width 11 height 11
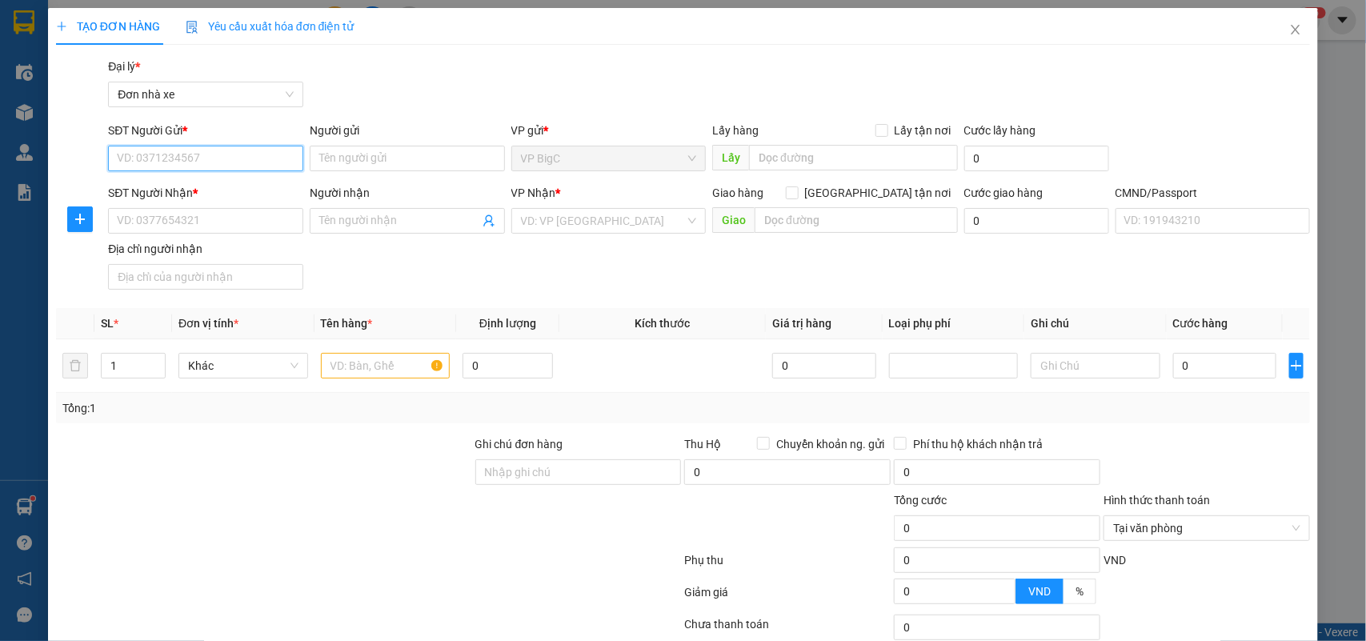
click at [240, 158] on input "SĐT Người Gửi *" at bounding box center [205, 159] width 195 height 26
type input "0961499903"
drag, startPoint x: 221, startPoint y: 184, endPoint x: 218, endPoint y: 192, distance: 8.4
click at [218, 186] on div "0961499903 - UÊN" at bounding box center [204, 191] width 174 height 18
type input "UÊN"
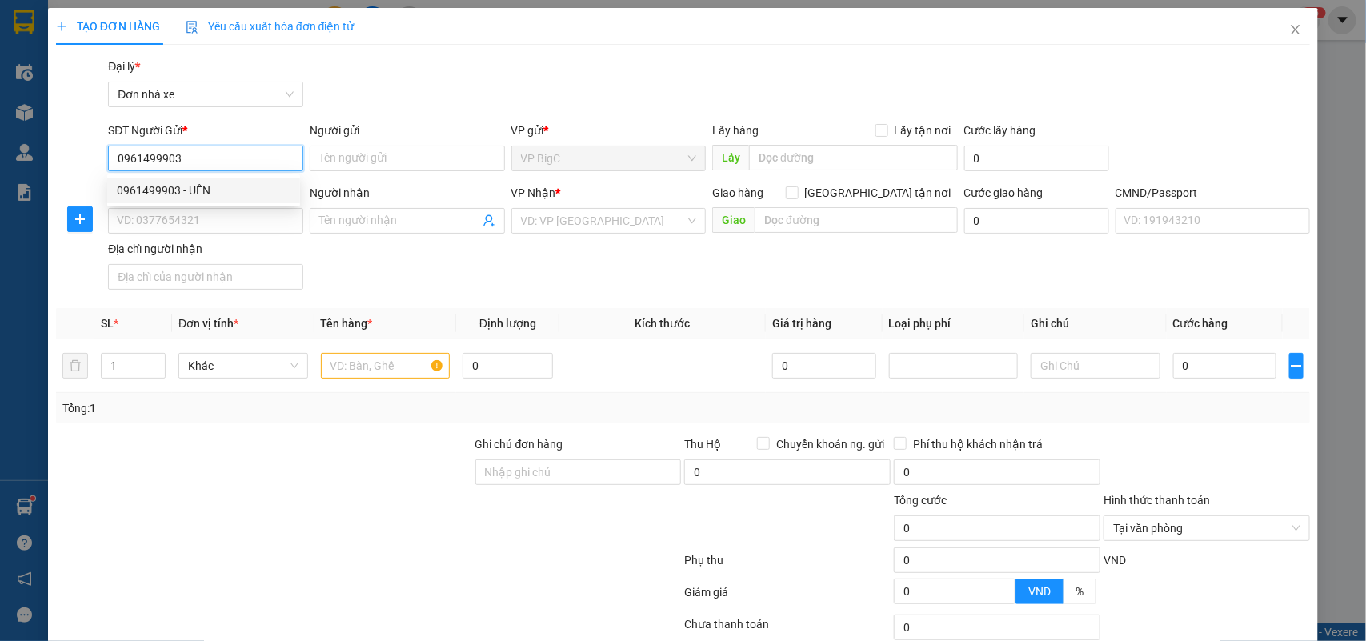
type input "0786300888"
type input "KHOA ĐẠT"
type input "036190009977 [PERSON_NAME]"
type input "0961499903"
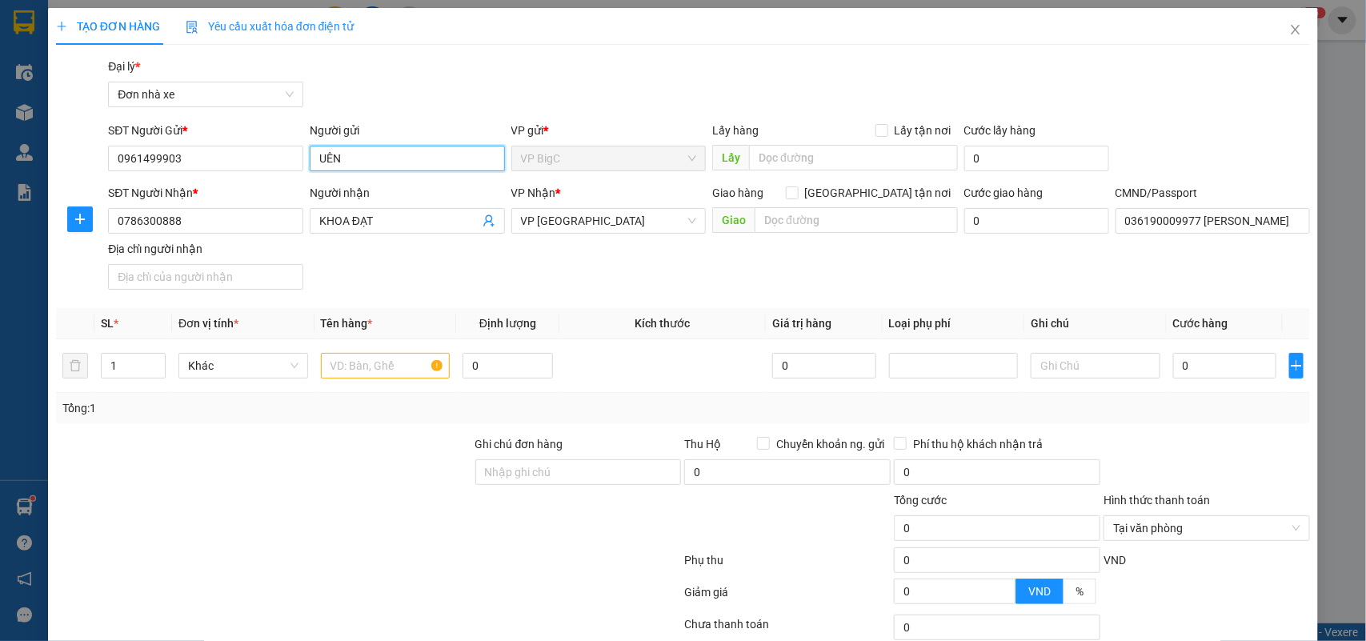
click at [322, 161] on input "UÊN" at bounding box center [407, 159] width 195 height 26
type input "UyÊN"
drag, startPoint x: 190, startPoint y: 221, endPoint x: 20, endPoint y: 238, distance: 171.2
click at [21, 238] on div "TẠO ĐƠN HÀNG Yêu cầu xuất hóa đơn điện tử Transit Pickup Surcharge Ids Transit …" at bounding box center [683, 320] width 1366 height 641
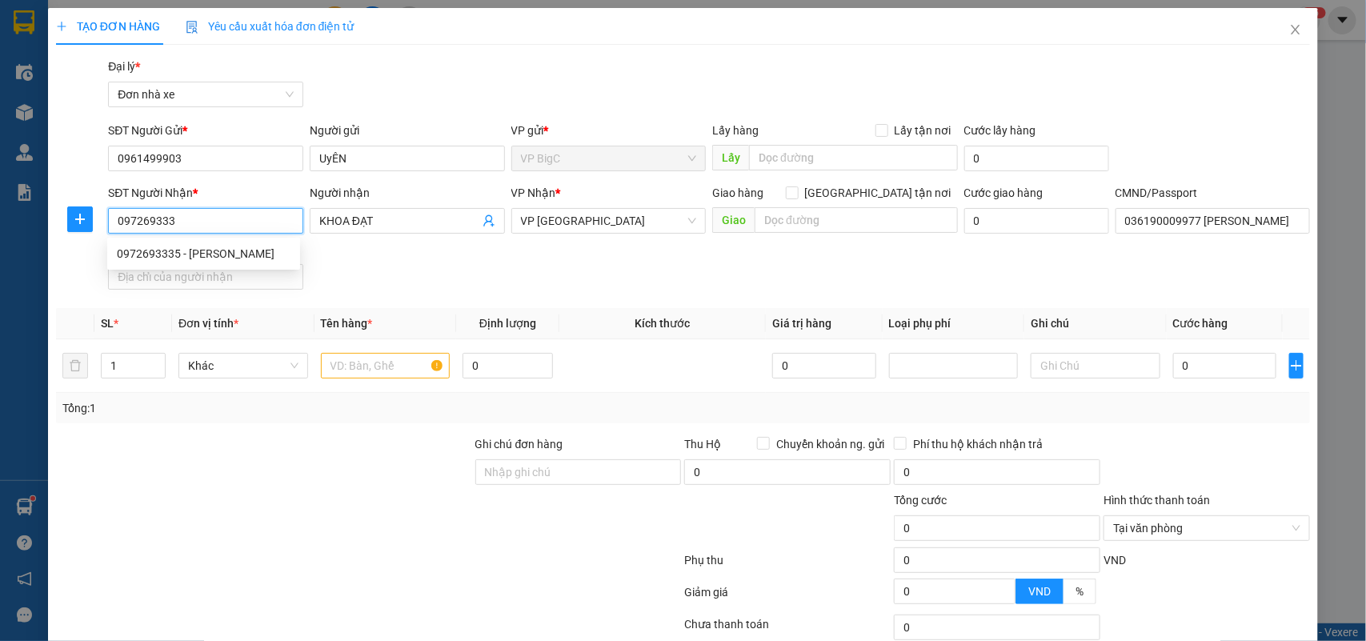
type input "0972693335"
click at [192, 256] on div "0972693335 - [PERSON_NAME]" at bounding box center [204, 254] width 174 height 18
type input "[PERSON_NAME]"
type input "ĐOÀN DUY BÌNH 034089022437"
type input "0972693335"
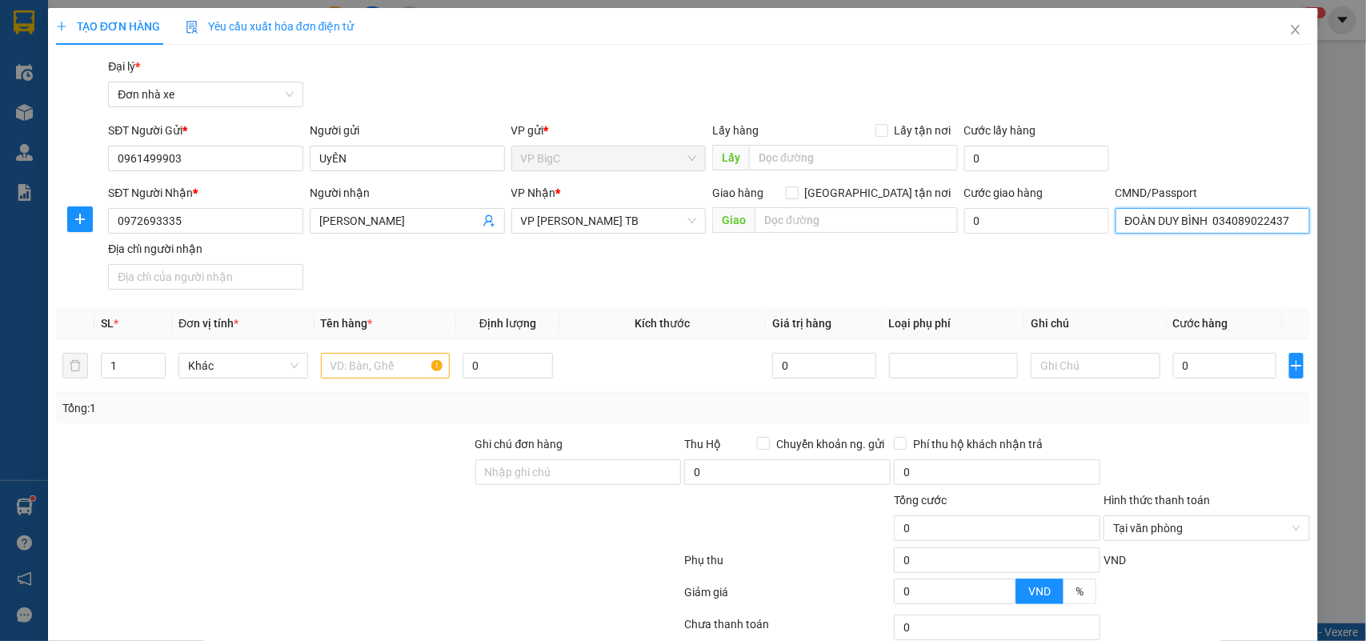
click at [1188, 217] on input "ĐOÀN DUY BÌNH 034089022437" at bounding box center [1212, 221] width 195 height 26
click at [372, 361] on input "text" at bounding box center [386, 366] width 130 height 26
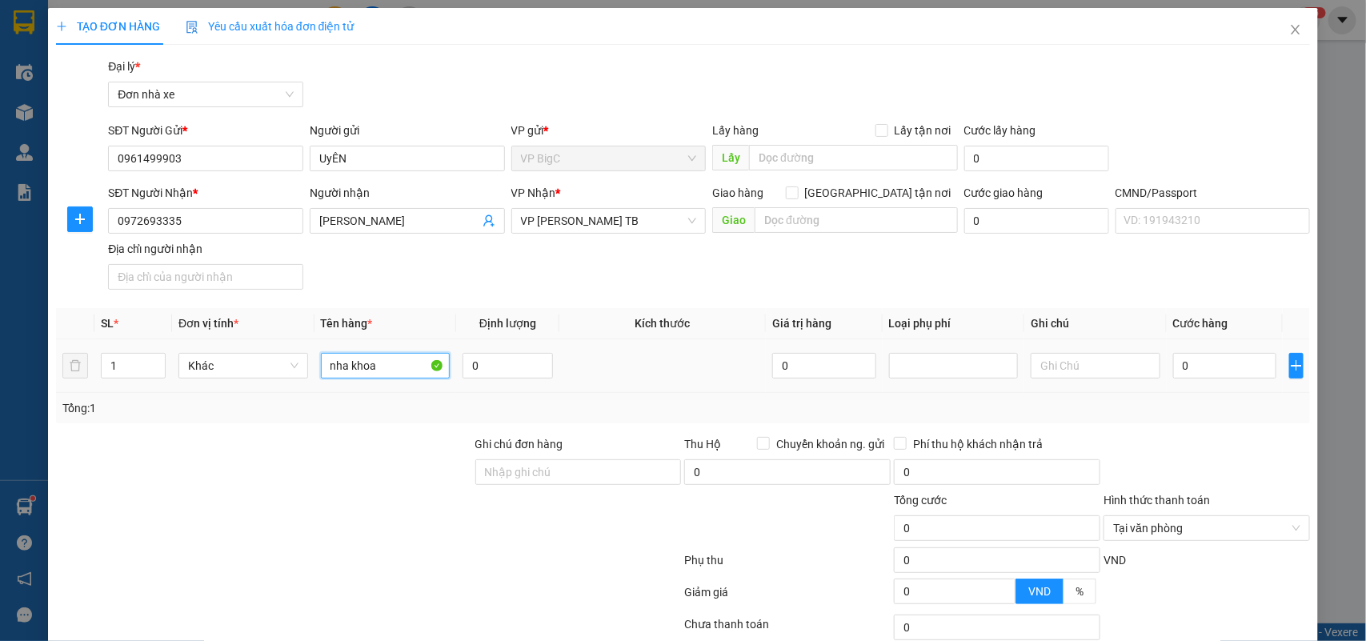
type input "nha khoa"
click at [1240, 366] on input "0" at bounding box center [1224, 366] width 103 height 26
type input "2"
type input "25"
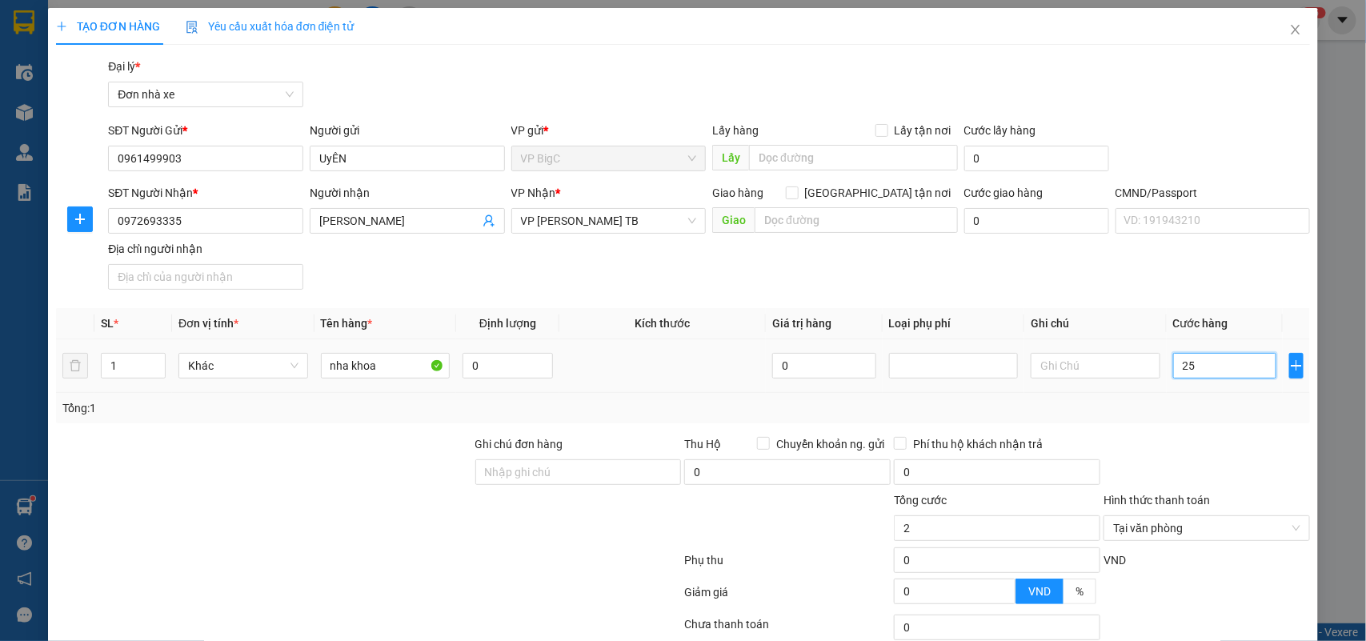
type input "25"
type input "25.000"
click at [1236, 426] on div "Transit Pickup Surcharge Ids Transit Deliver Surcharge Ids Transit Deliver Surc…" at bounding box center [683, 394] width 1254 height 673
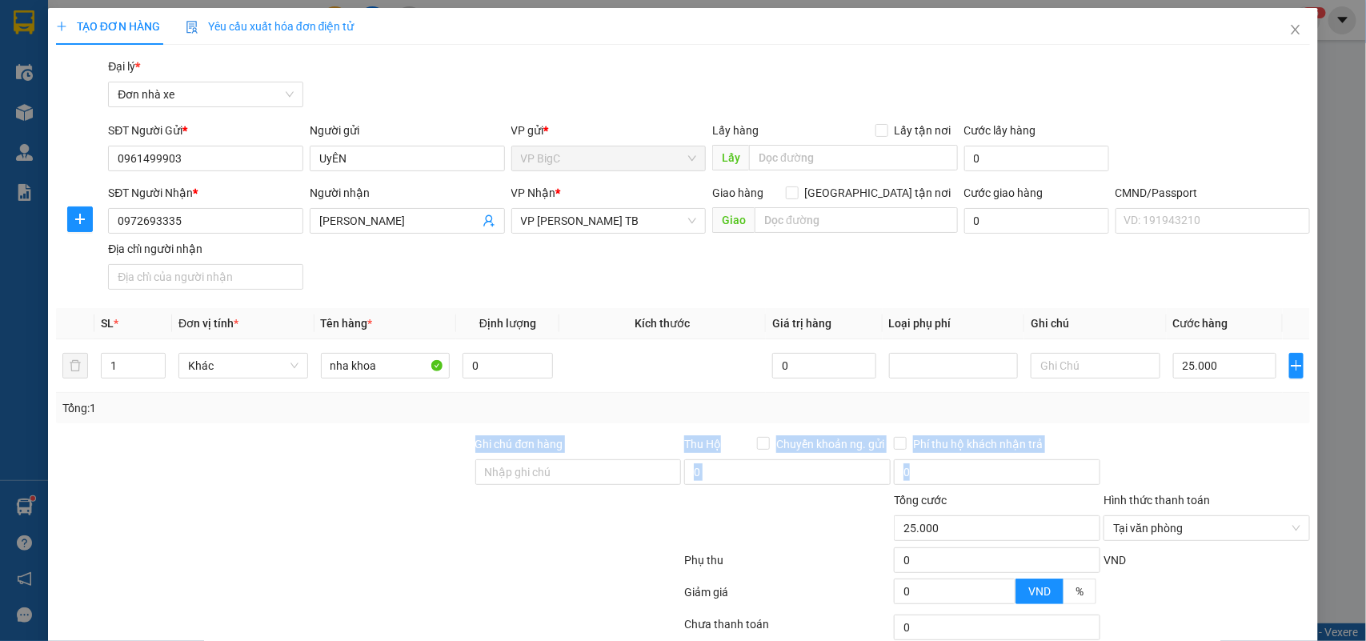
scroll to position [122, 0]
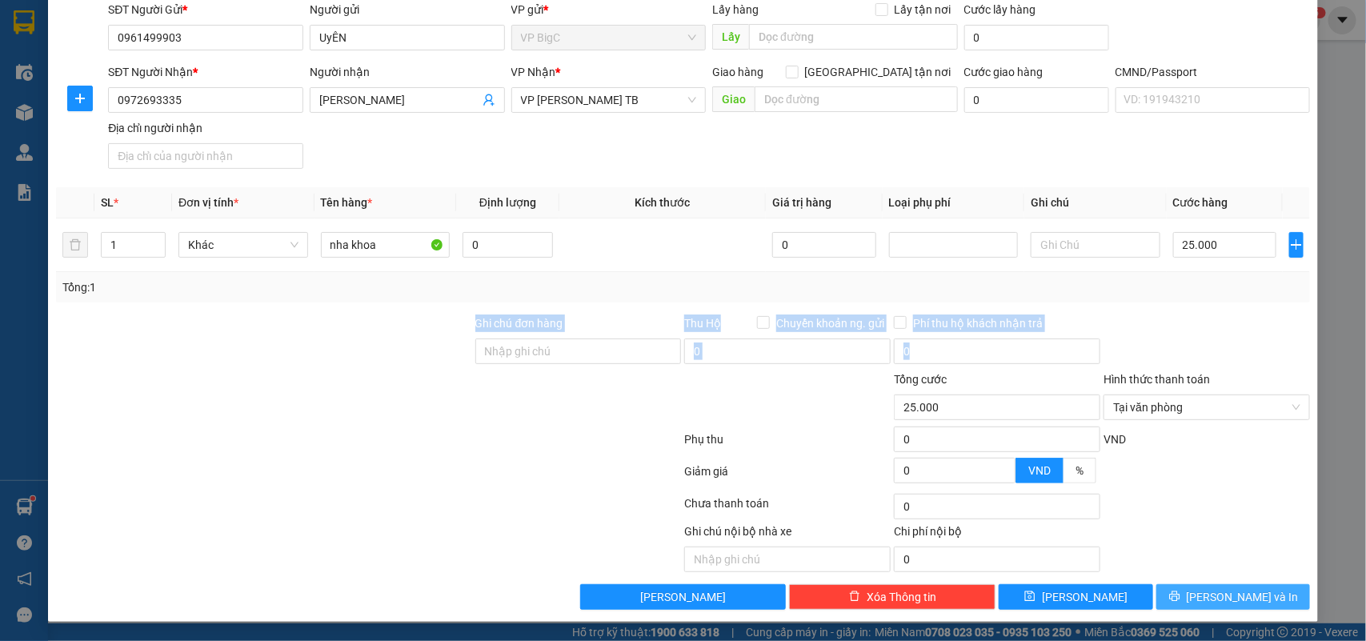
click at [1228, 597] on span "[PERSON_NAME] và In" at bounding box center [1242, 597] width 112 height 18
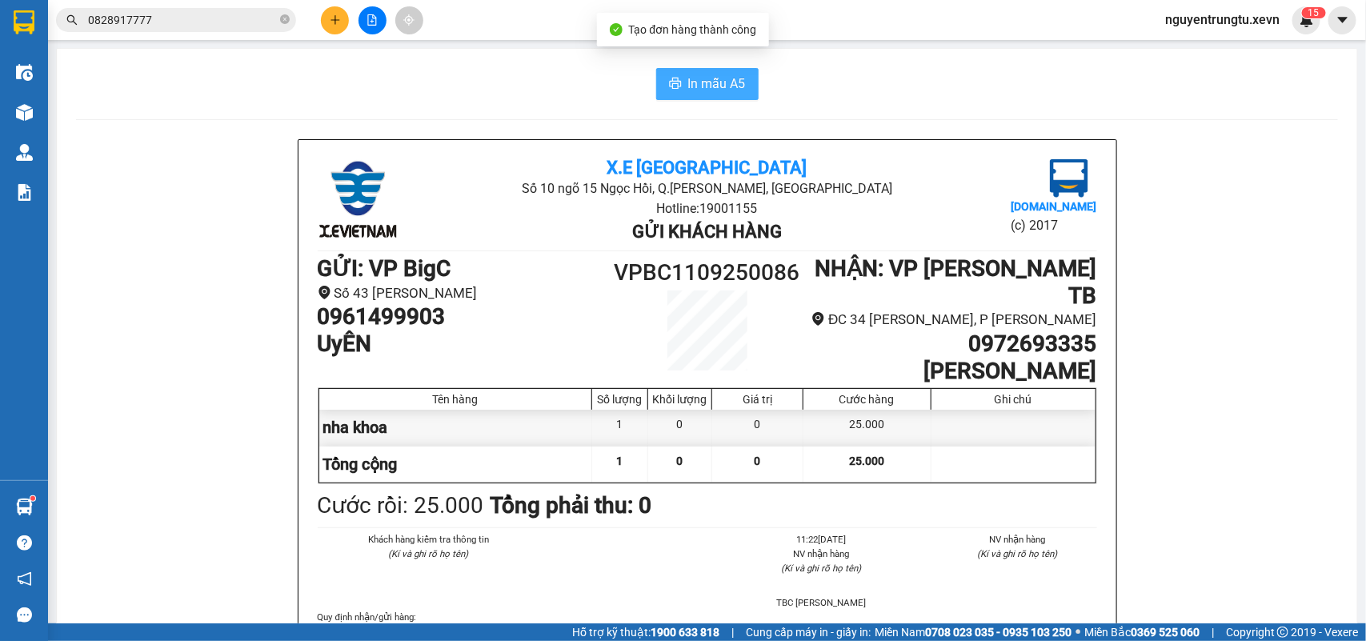
click at [693, 85] on span "In mẫu A5" at bounding box center [717, 84] width 58 height 20
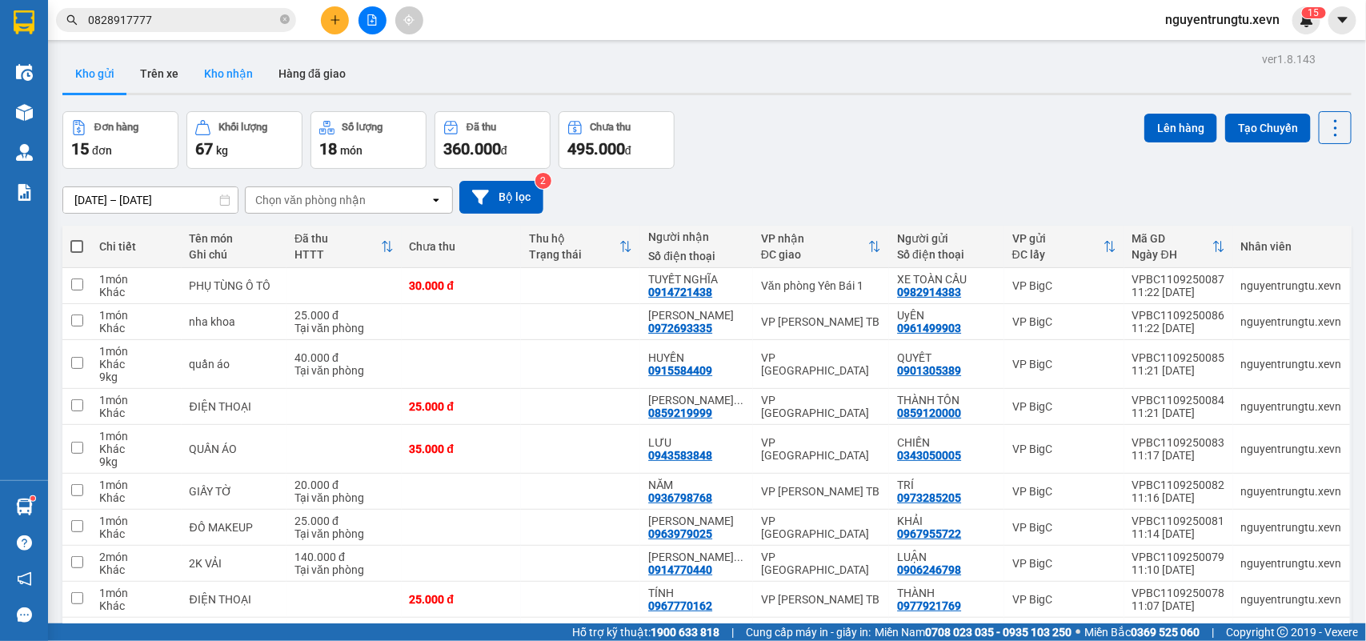
click at [233, 81] on button "Kho nhận" at bounding box center [228, 73] width 74 height 38
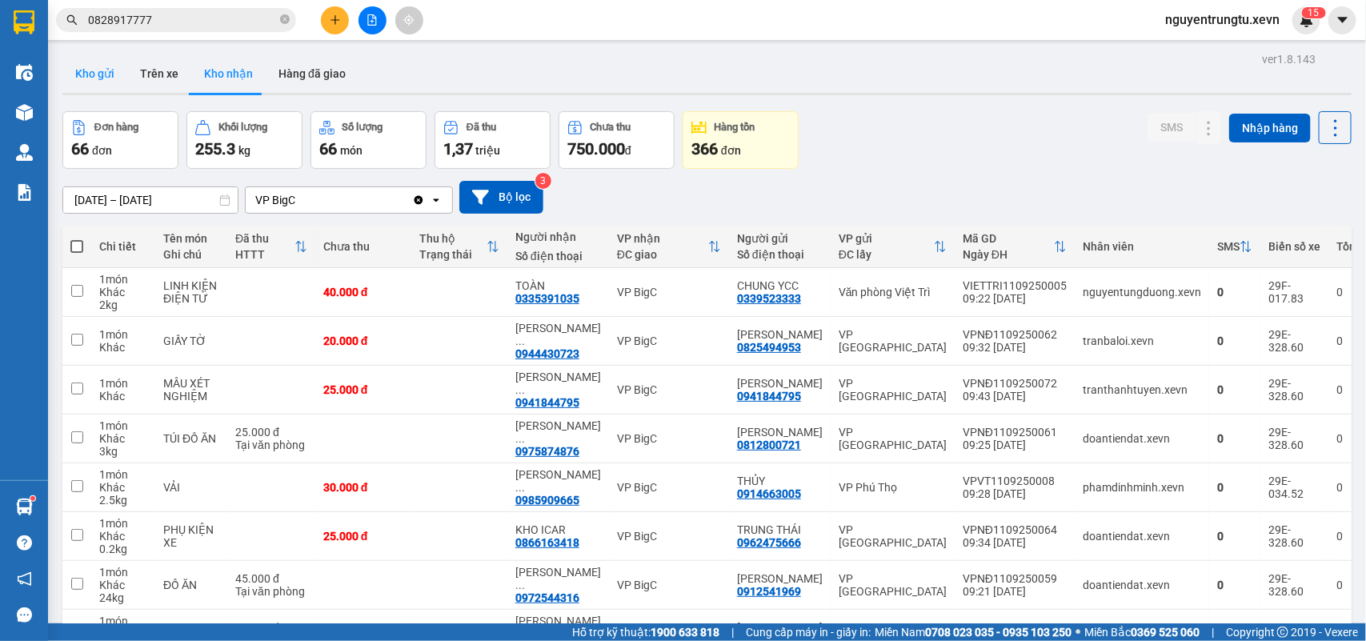
click at [96, 65] on button "Kho gửi" at bounding box center [94, 73] width 65 height 38
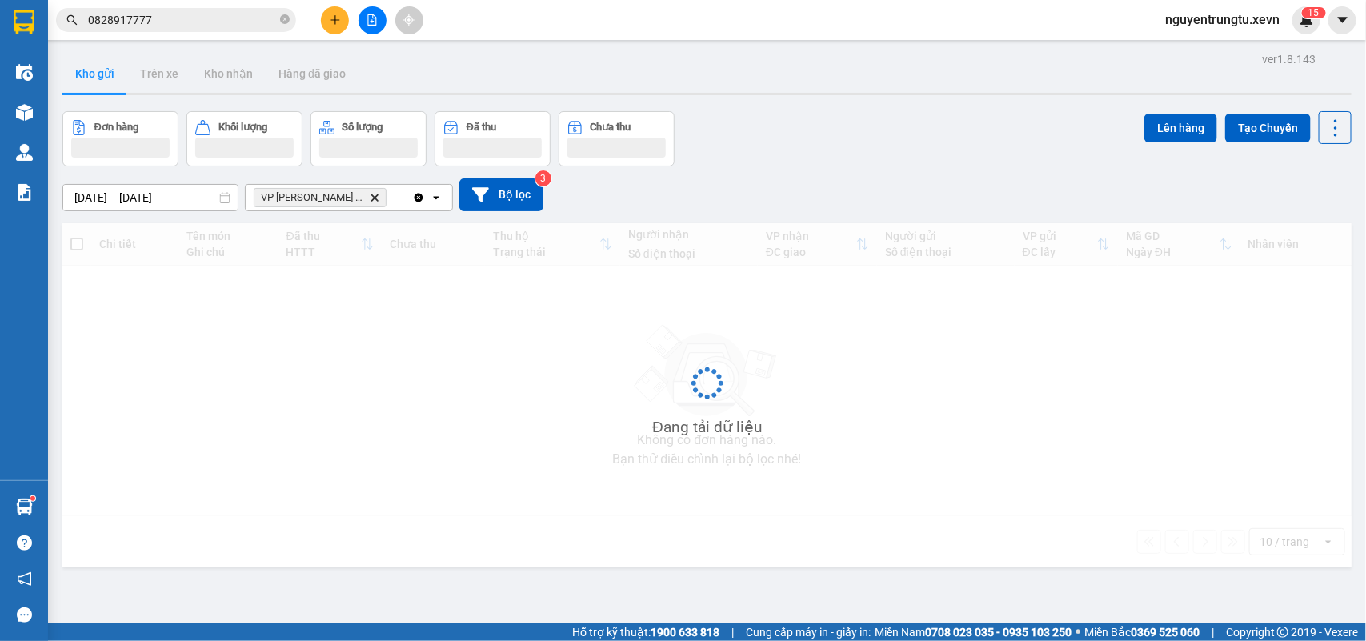
click at [93, 65] on button "Kho gửi" at bounding box center [94, 73] width 65 height 38
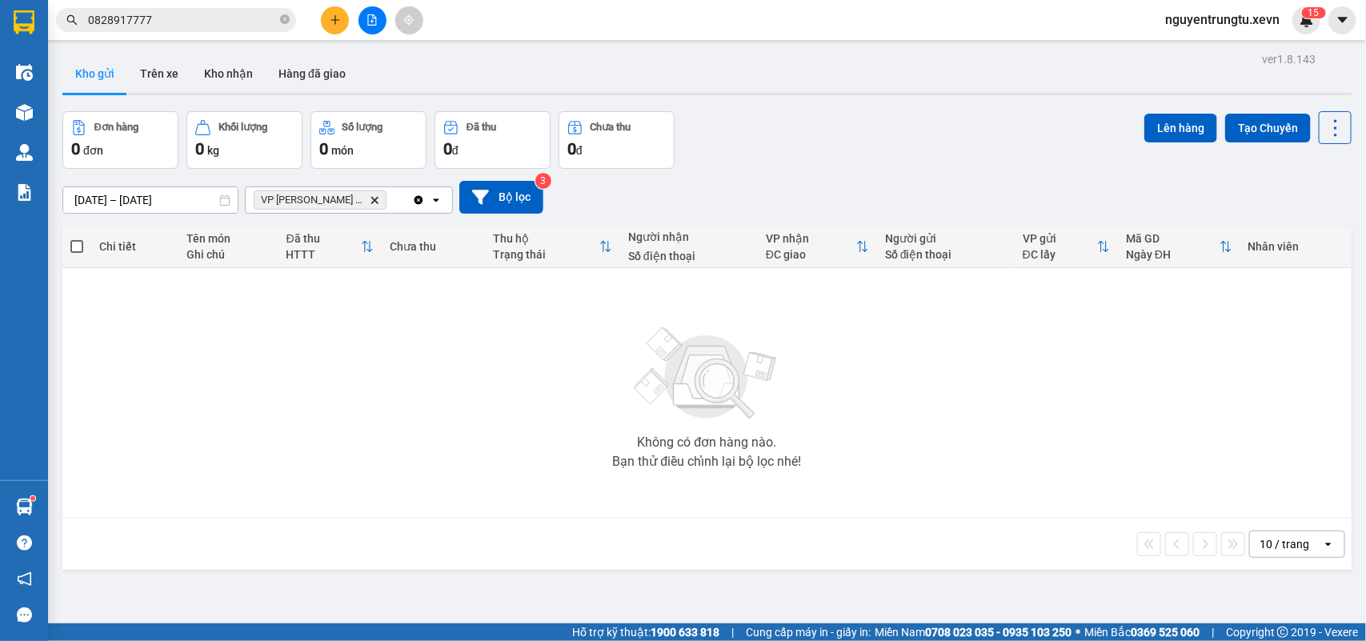
click at [348, 194] on span "VP [PERSON_NAME] TB Delete" at bounding box center [320, 199] width 133 height 19
click at [370, 195] on icon "Delete" at bounding box center [375, 200] width 10 height 10
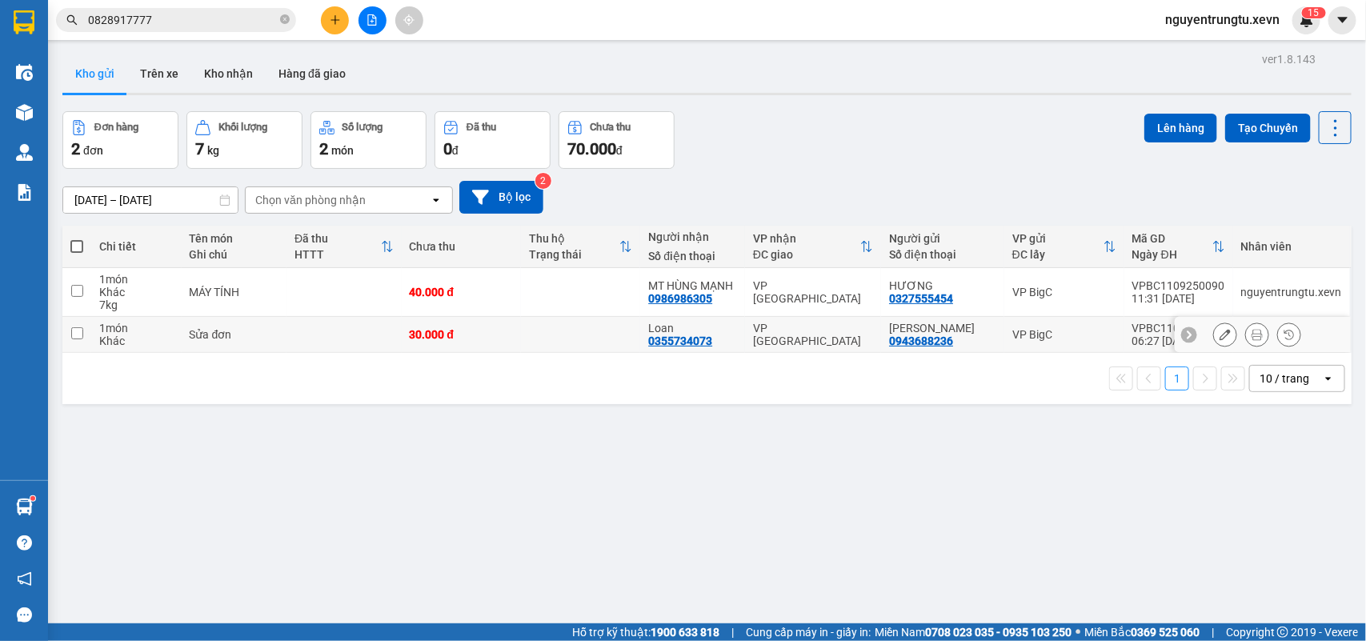
click at [1214, 338] on button at bounding box center [1225, 335] width 22 height 28
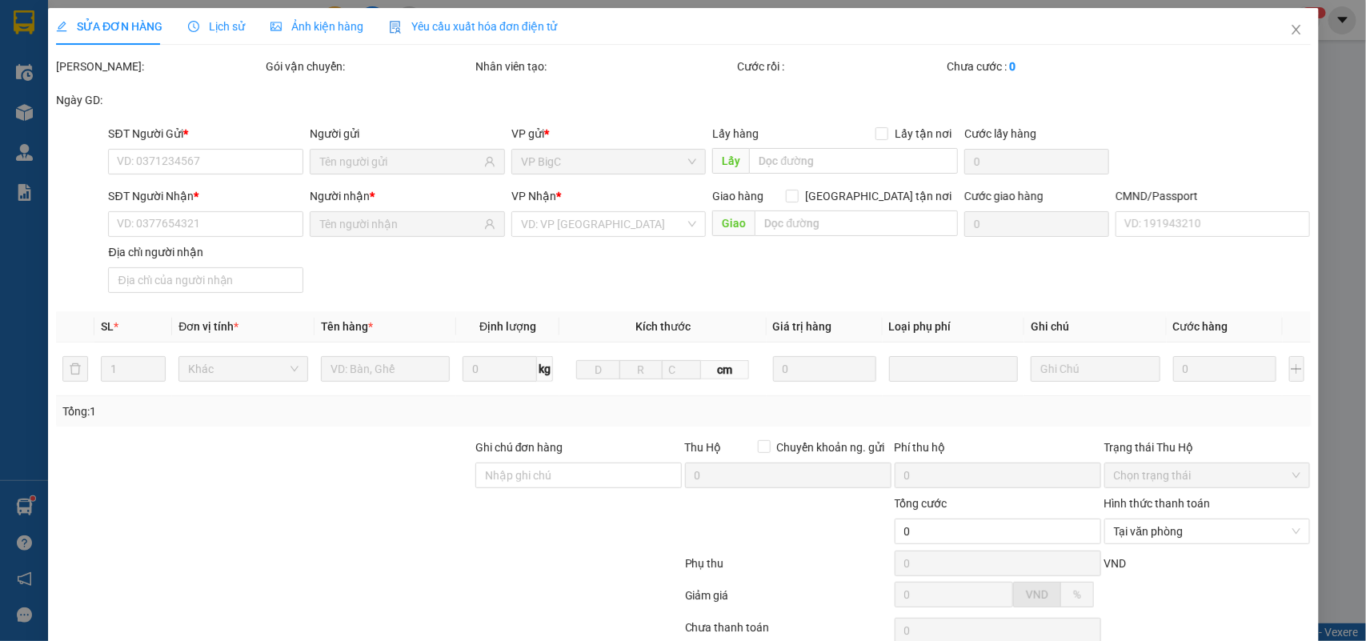
type input "0943688236"
type input "0355734073"
type input "036198006771 [PERSON_NAME] THÔN VỊ VIỆT MỸ TIẾN"
type input "trưa lấy , mang thẳng vào X.E Việt Nam báo đơn của tổng đài"
type input "30.000"
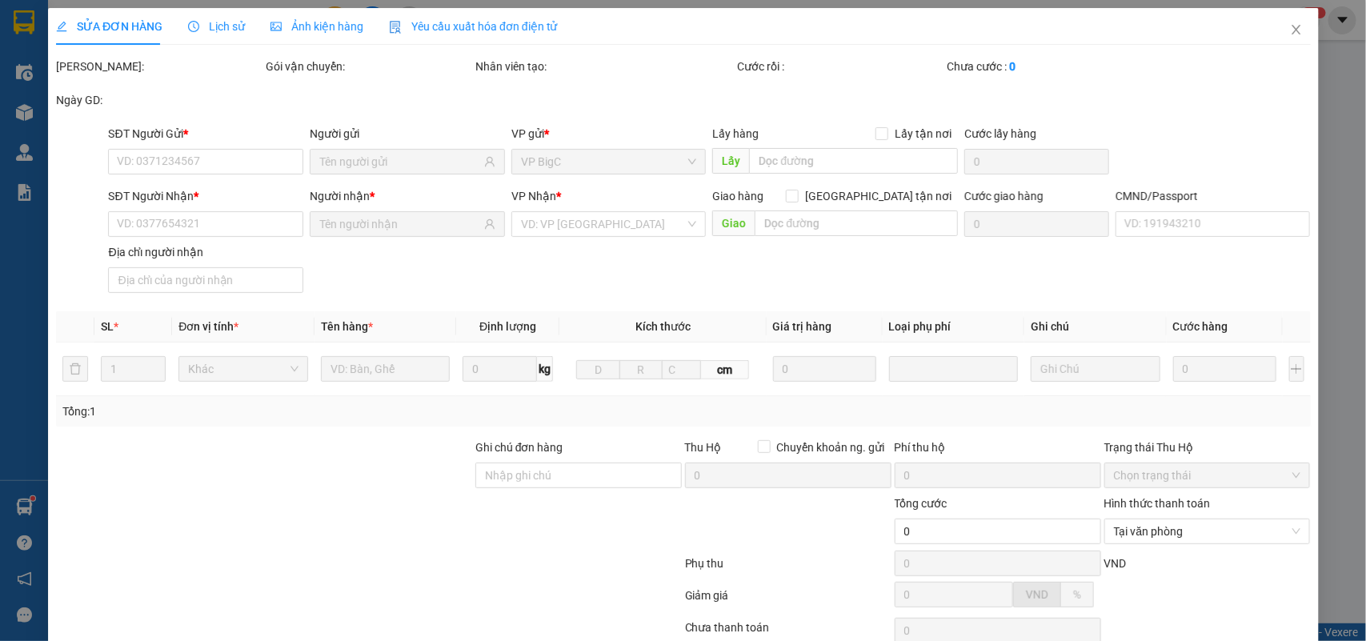
type input "30.000"
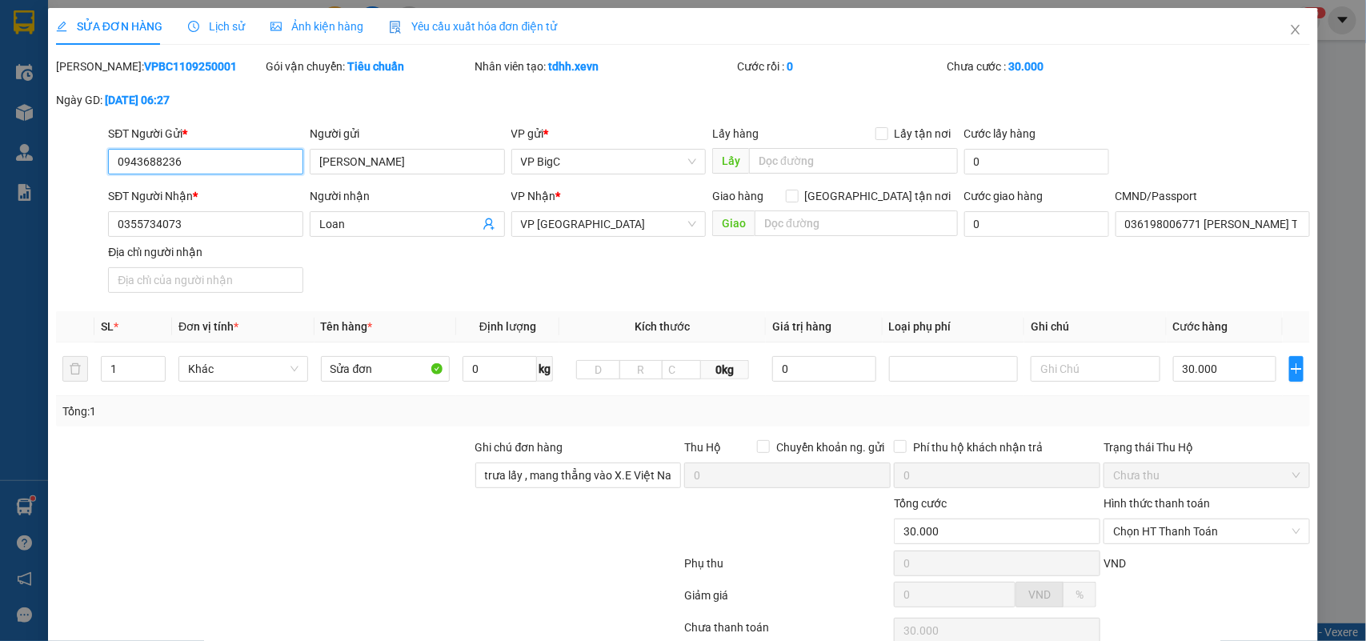
click at [202, 158] on input "0943688236" at bounding box center [205, 162] width 195 height 26
type input "0365908665"
drag, startPoint x: 321, startPoint y: 166, endPoint x: 248, endPoint y: 165, distance: 72.8
click at [248, 165] on div "SĐT Người Gửi * 0365908665 Người gửi [PERSON_NAME] [PERSON_NAME] VP gửi * VP Bi…" at bounding box center [709, 153] width 1208 height 56
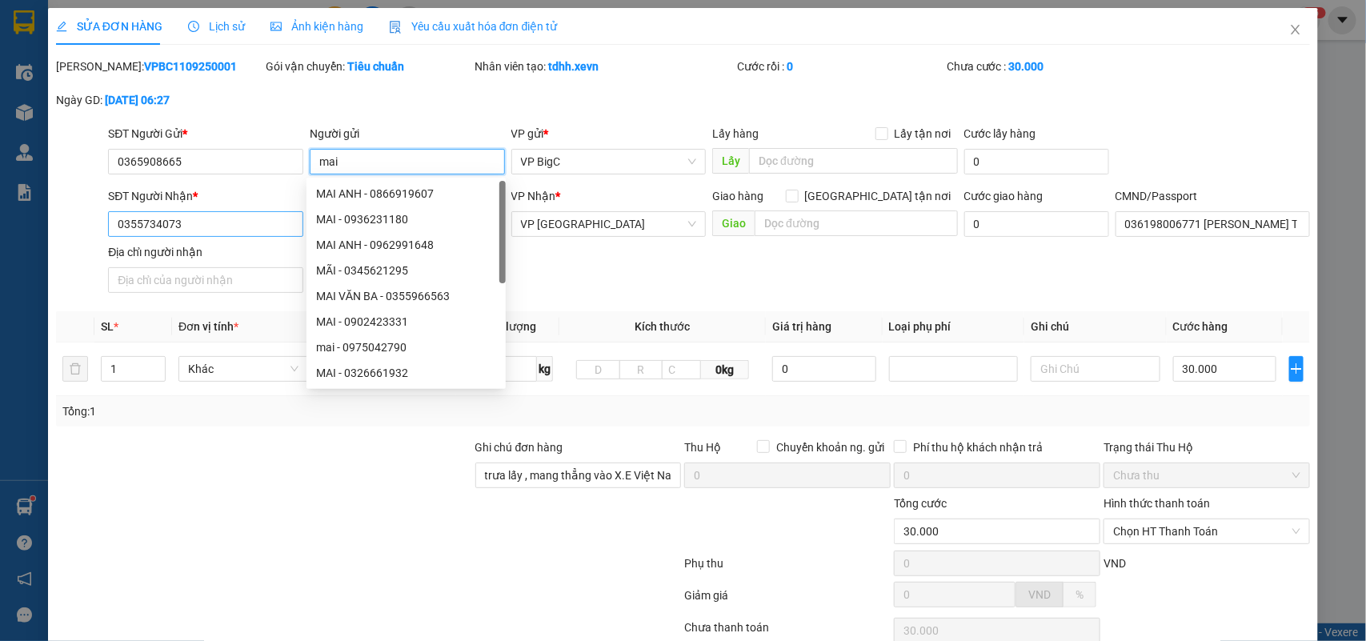
type input "mai"
click at [214, 224] on input "0355734073" at bounding box center [205, 224] width 195 height 26
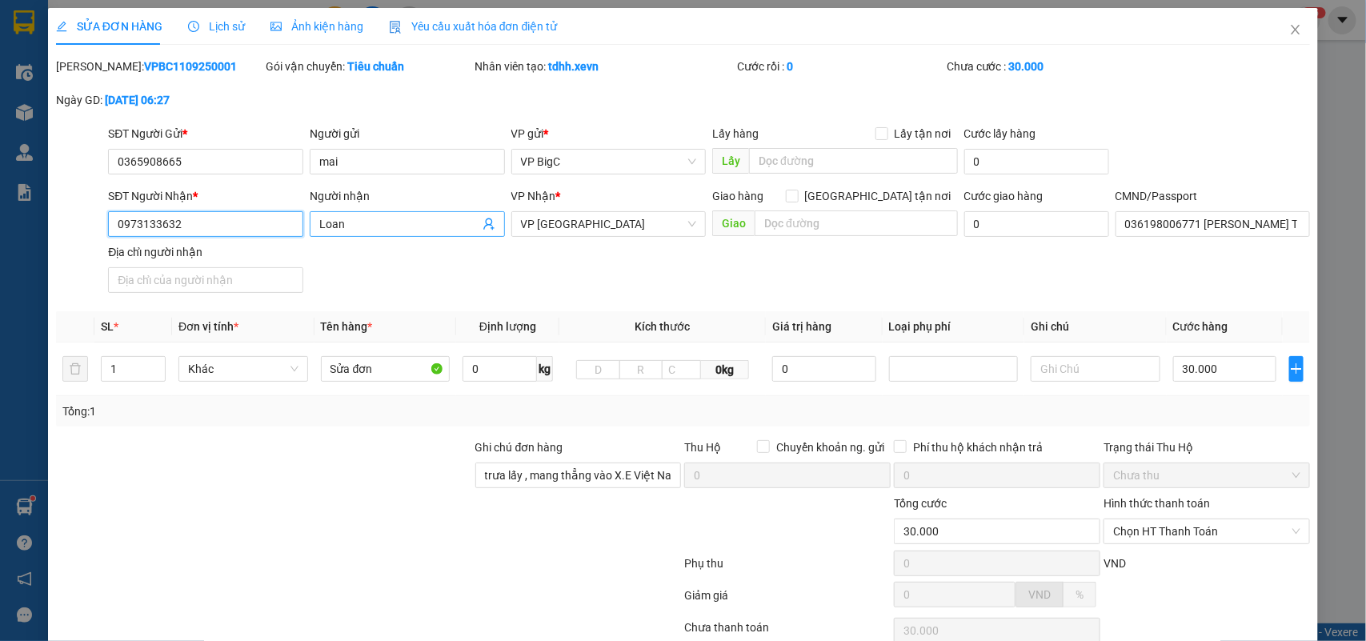
type input "0973133632"
drag, startPoint x: 348, startPoint y: 225, endPoint x: 260, endPoint y: 225, distance: 88.0
click at [260, 225] on div "SĐT Người Nhận * 0973133632 Người nhận Loan Loan VP Nhận * VP Nam Định Giao hàn…" at bounding box center [709, 243] width 1208 height 112
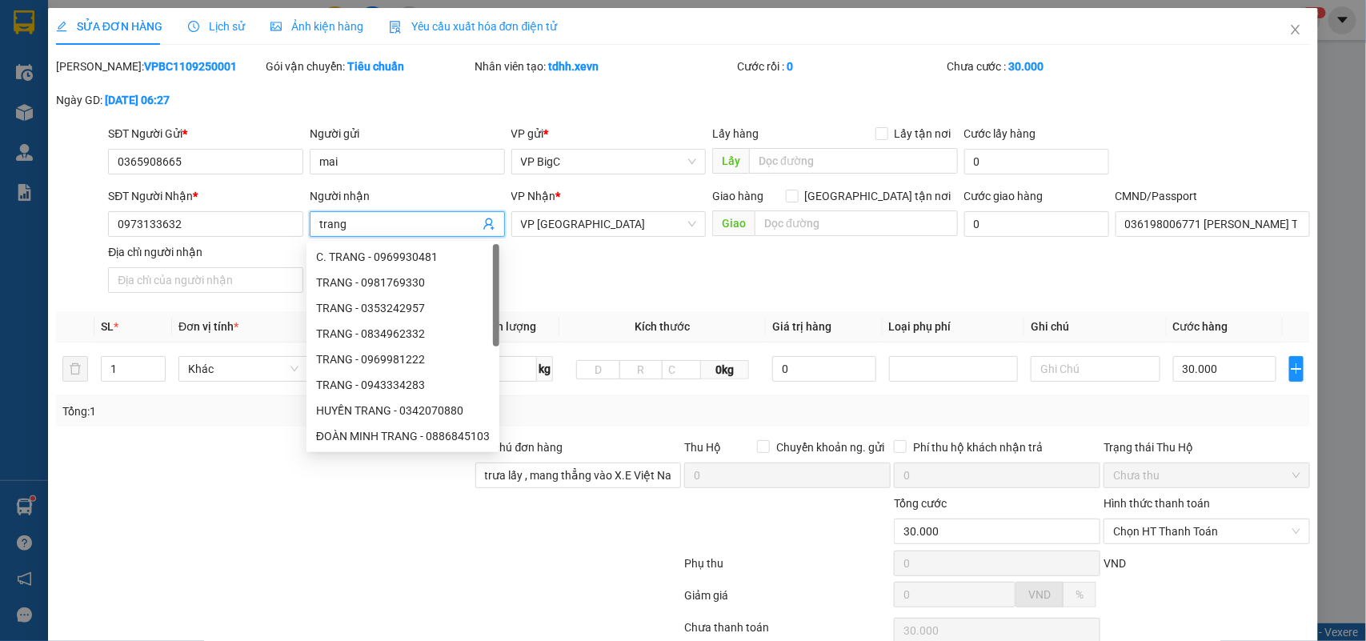
type input "trang"
click at [642, 272] on div "SĐT Người Nhận * 0973133632 Người nhận trang VP Nhận * VP Nam Định Giao hàng Gi…" at bounding box center [709, 243] width 1208 height 112
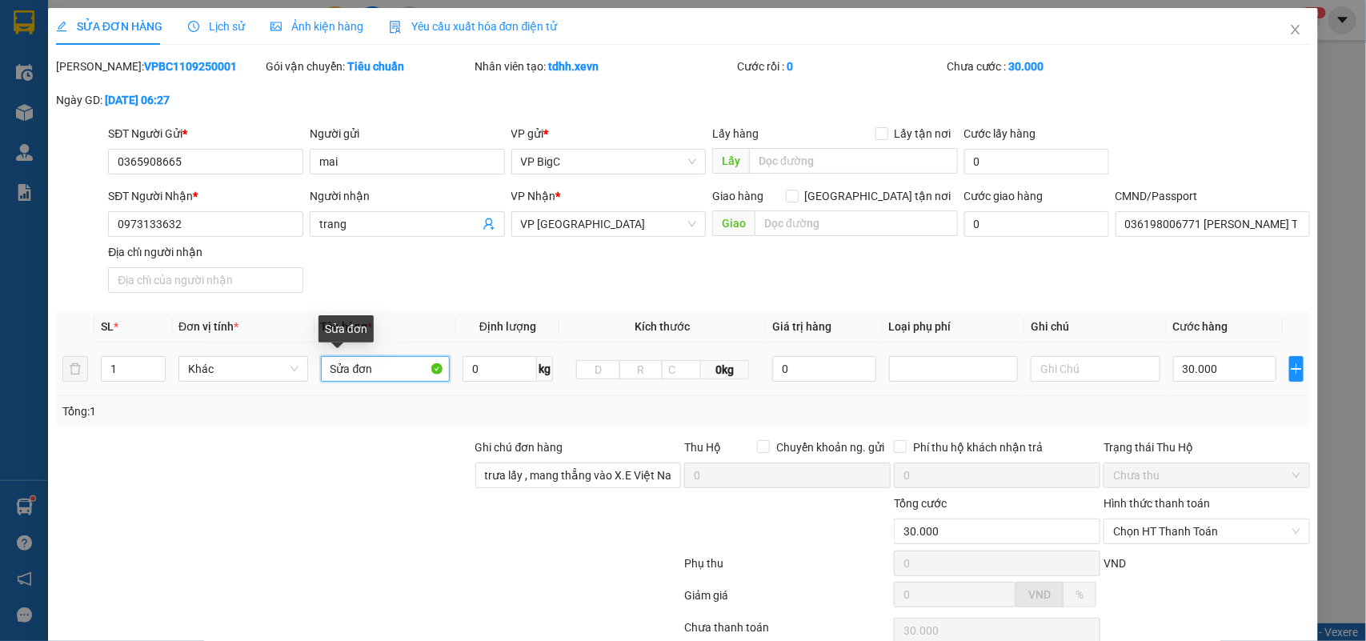
click at [380, 370] on input "Sửa đơn" at bounding box center [386, 369] width 130 height 26
type input "mẫu"
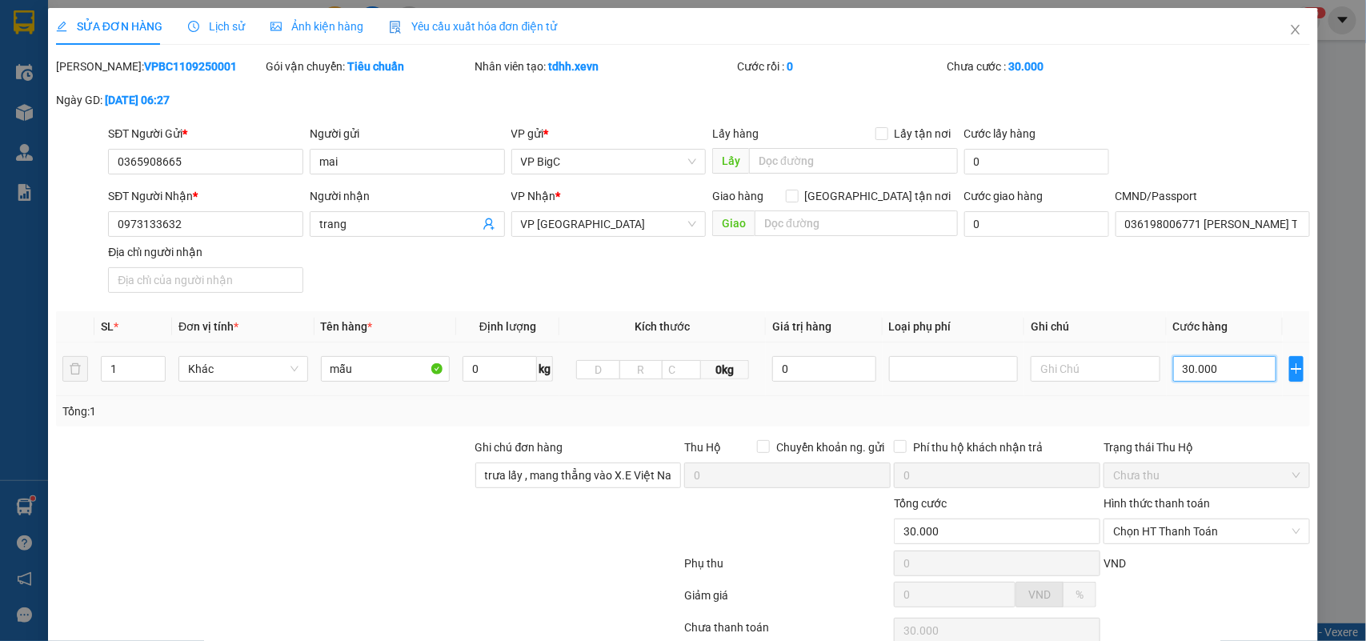
click at [1194, 372] on input "30.000" at bounding box center [1224, 369] width 103 height 26
type input "2"
type input "25"
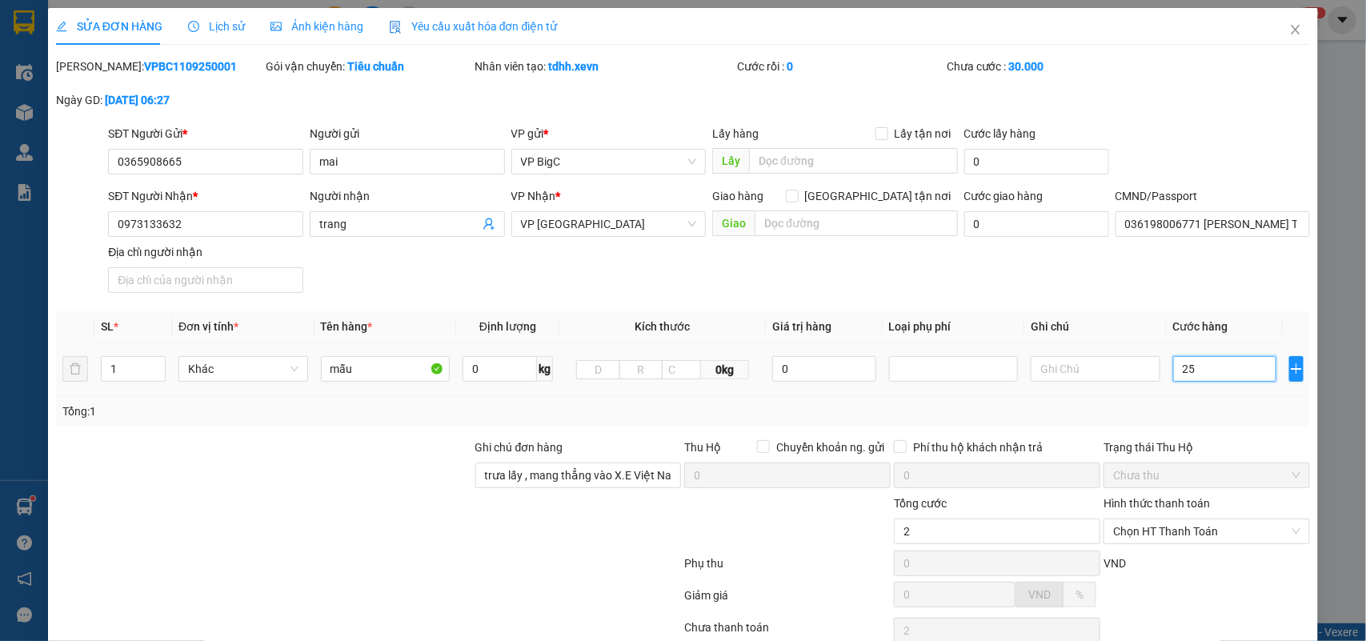
type input "25"
type input "25.000"
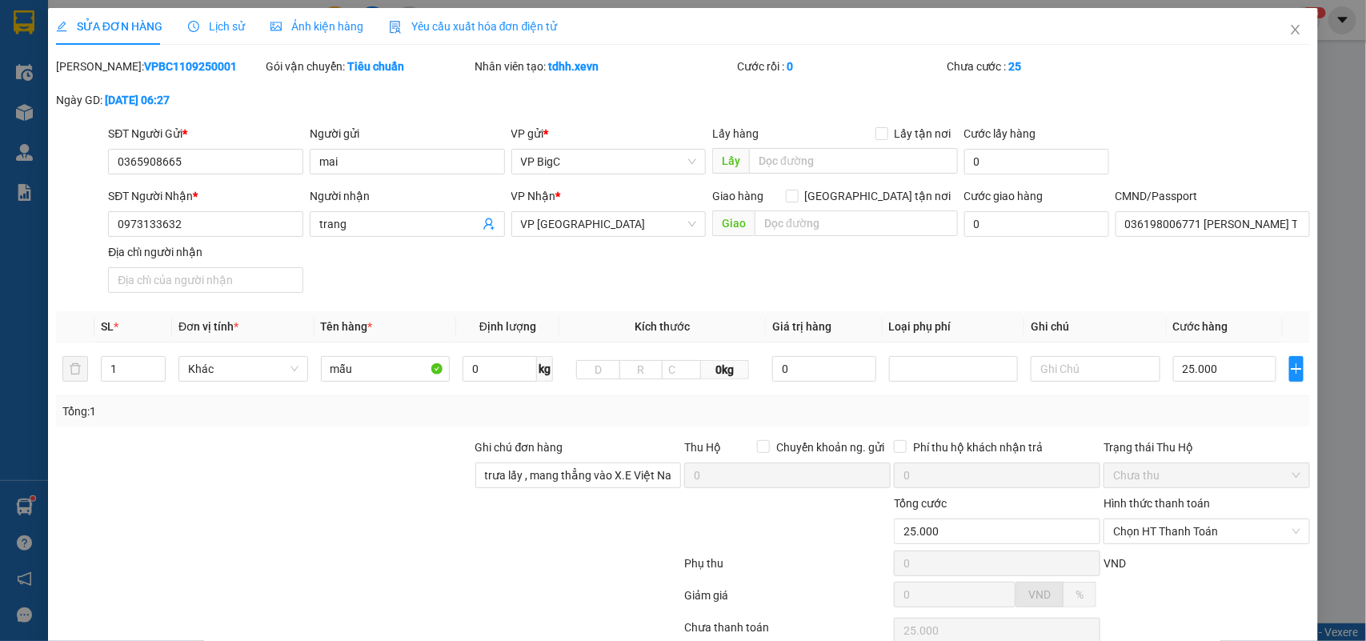
click at [1214, 418] on div "Tổng: 1" at bounding box center [683, 411] width 1242 height 18
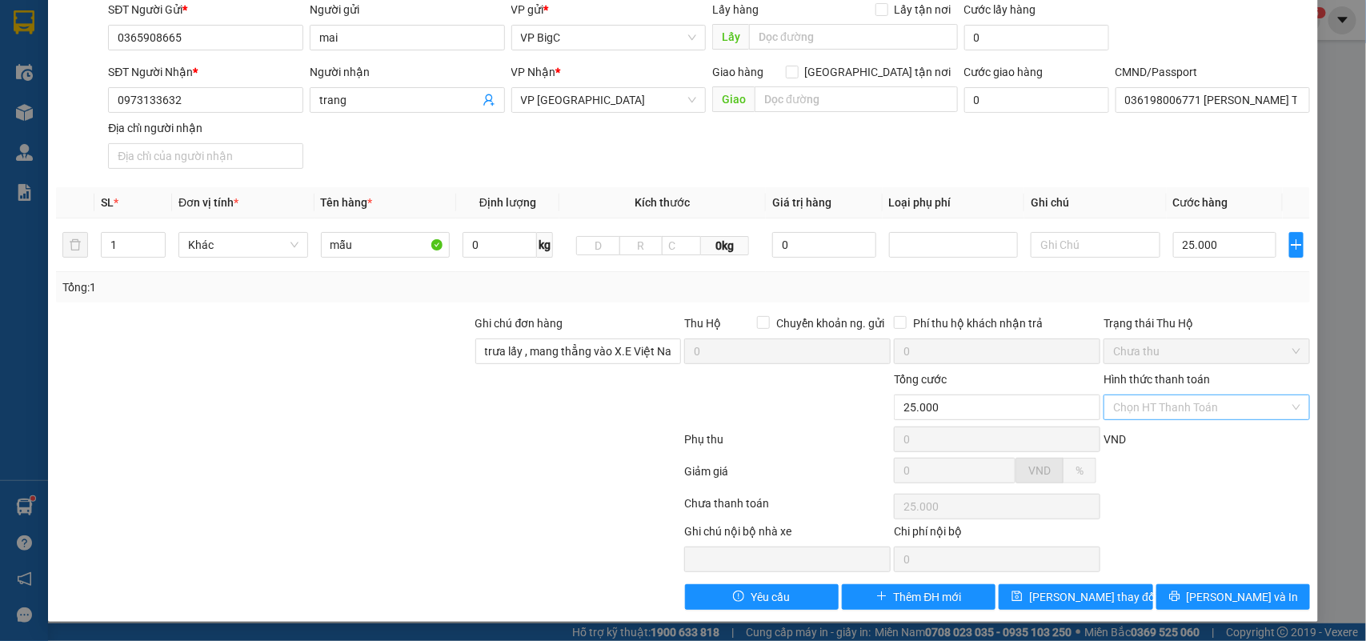
click at [1166, 405] on input "Hình thức thanh toán" at bounding box center [1201, 407] width 176 height 24
click at [1154, 445] on div "Tại văn phòng" at bounding box center [1194, 441] width 185 height 18
type input "0"
click at [1209, 598] on span "[PERSON_NAME] và In" at bounding box center [1242, 597] width 112 height 18
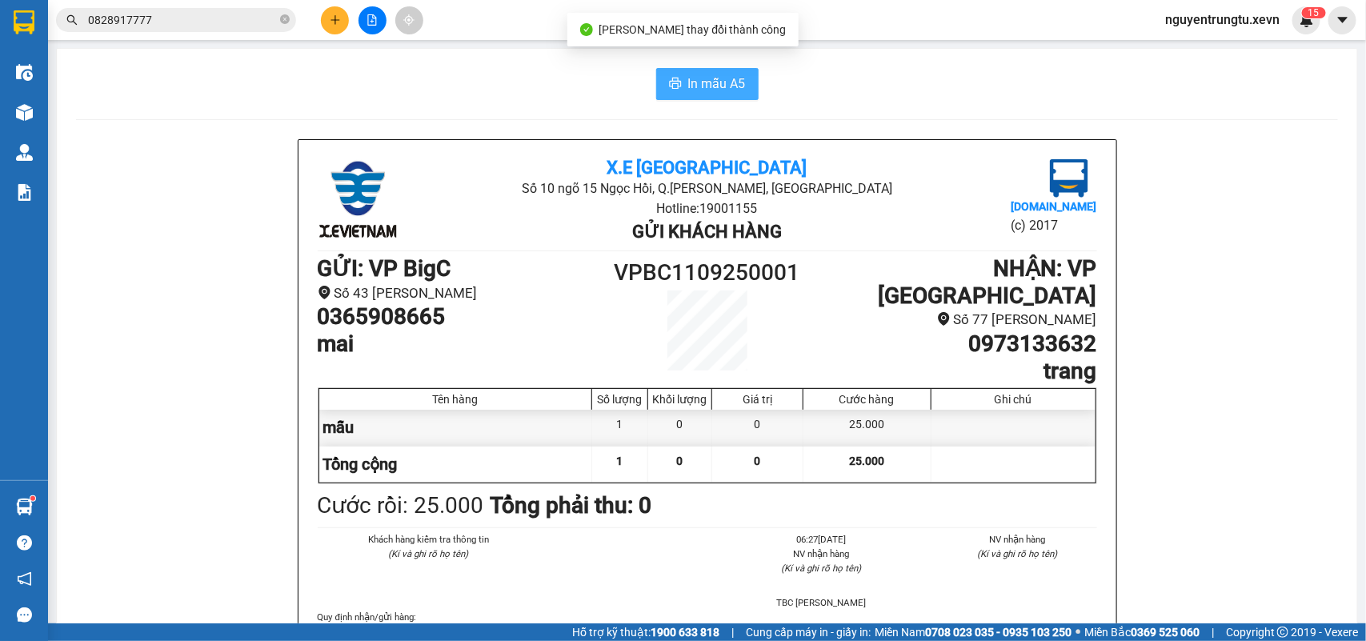
click at [725, 84] on span "In mẫu A5" at bounding box center [717, 84] width 58 height 20
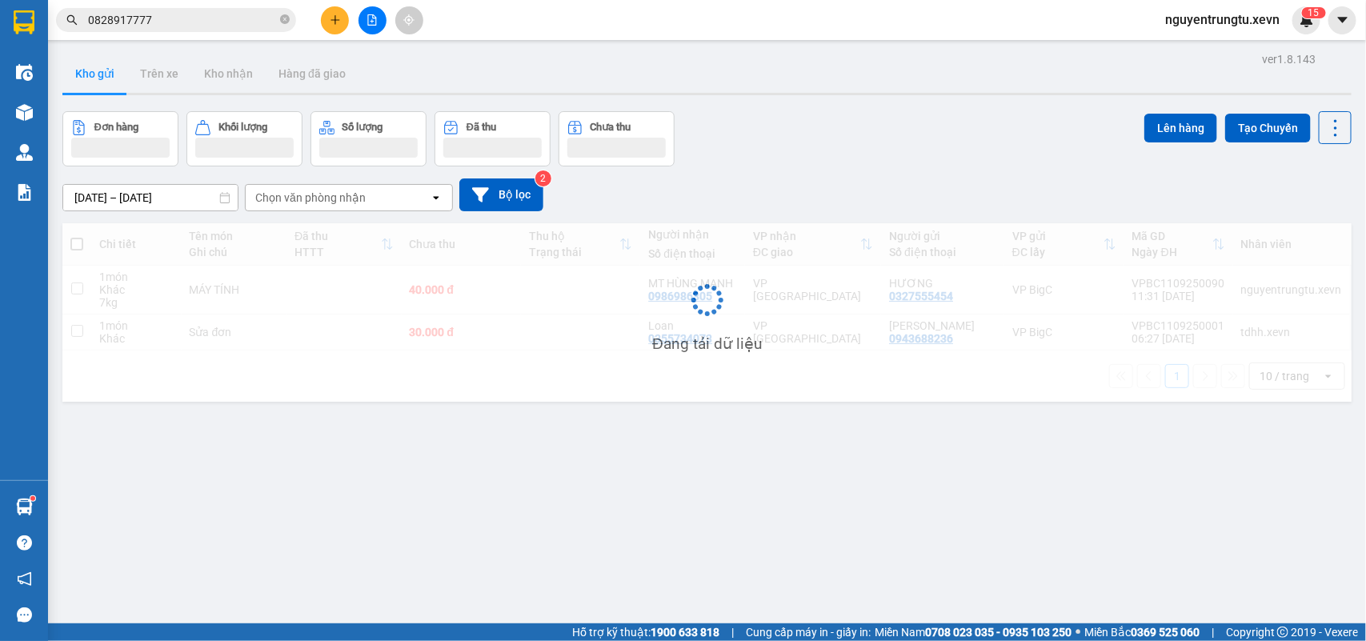
click at [338, 29] on button at bounding box center [335, 20] width 28 height 28
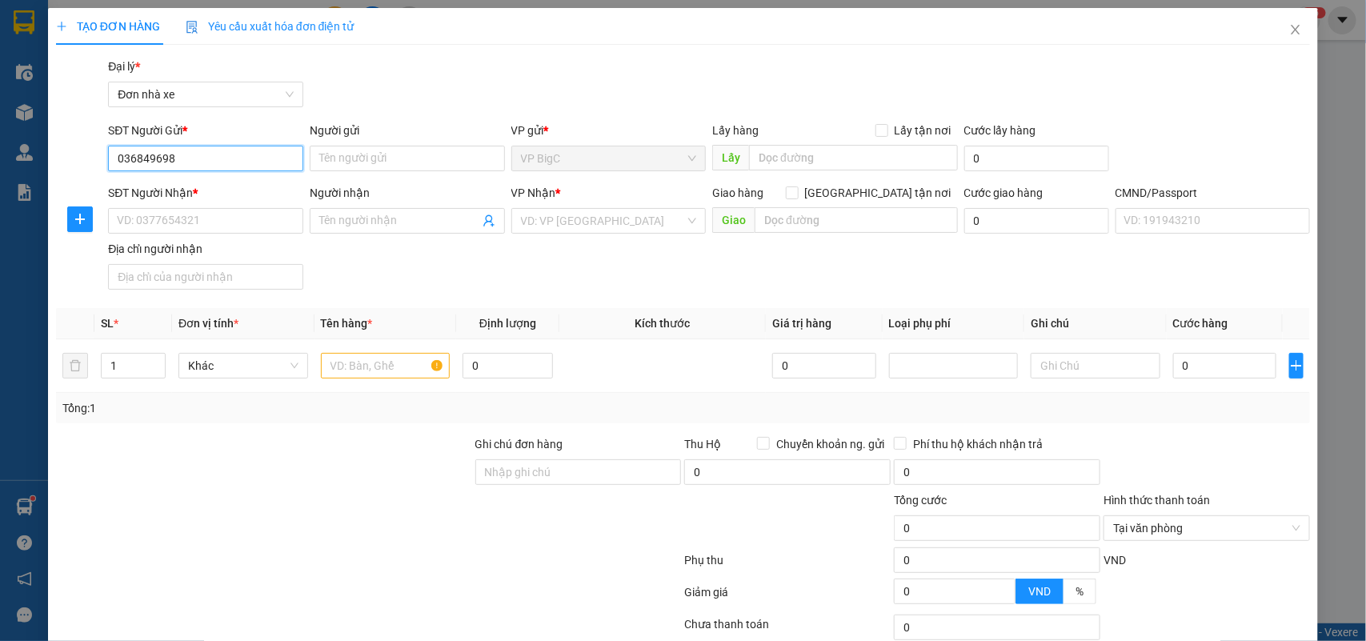
type input "0368496980"
click at [217, 194] on div "0368496980 - [PERSON_NAME]" at bounding box center [204, 191] width 174 height 18
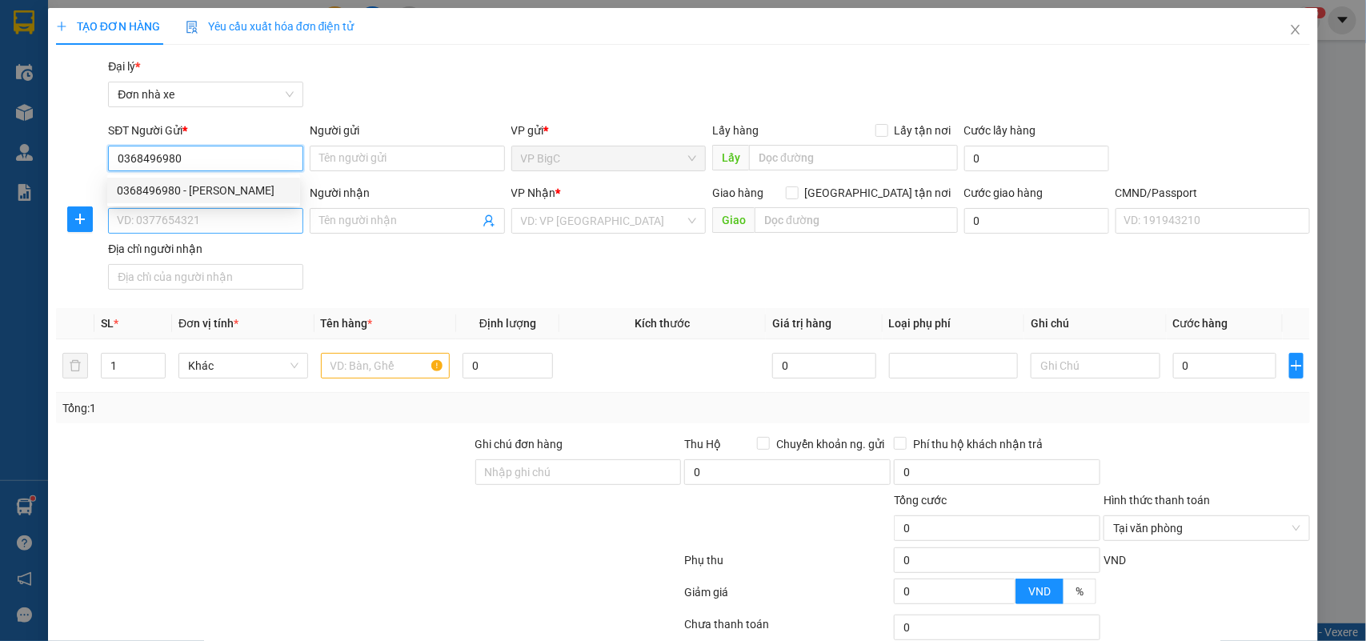
type input "[PERSON_NAME]"
type input "0868522504"
type input "[PERSON_NAME]"
type input "TÙNG"
type input "0368496980"
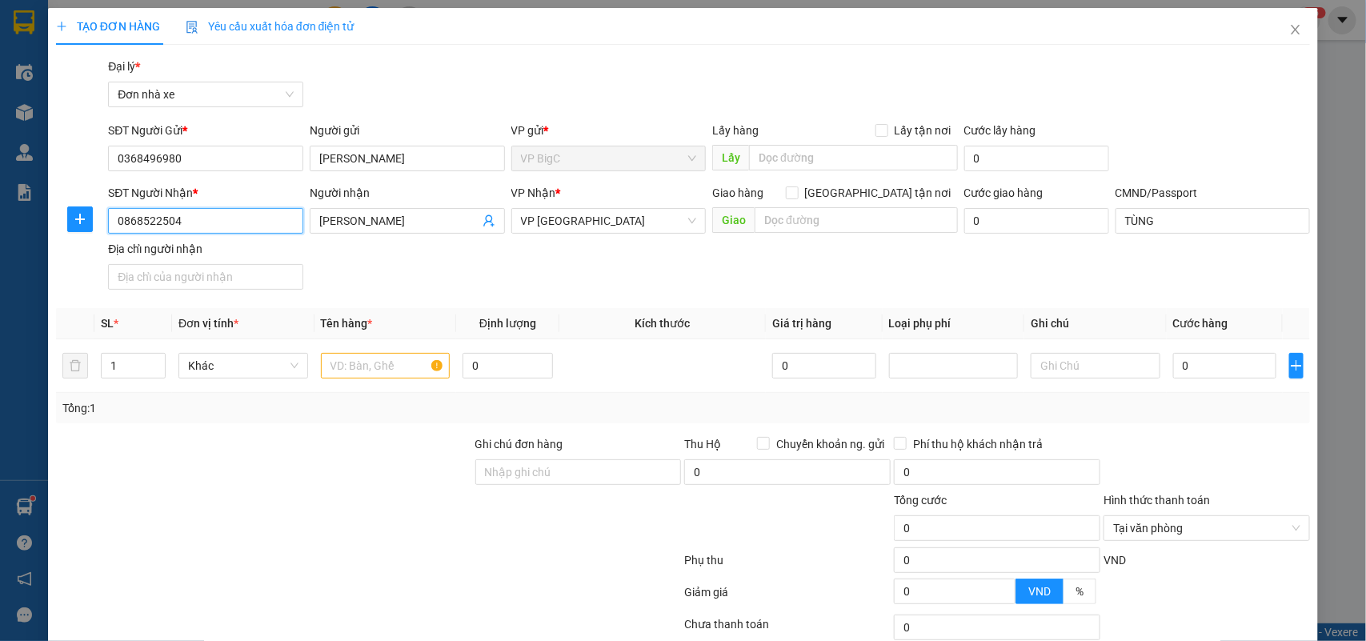
click at [222, 222] on input "0868522504" at bounding box center [205, 221] width 195 height 26
click at [366, 356] on input "text" at bounding box center [386, 366] width 130 height 26
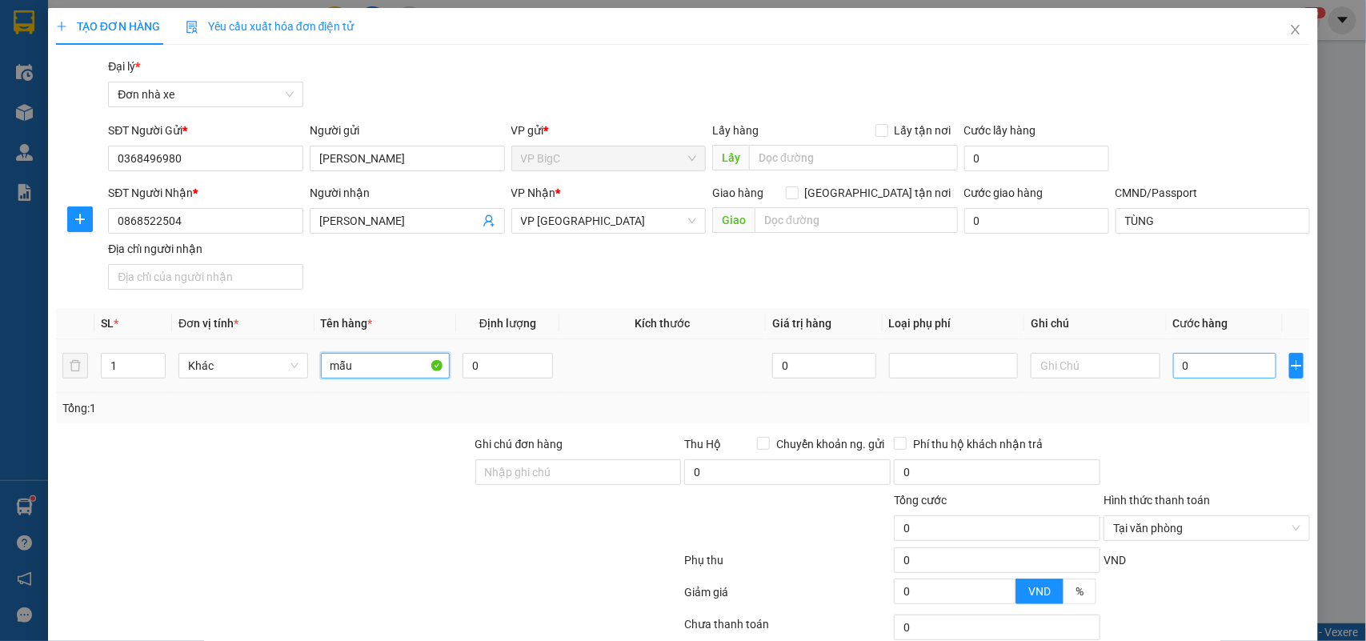
type input "mẫu"
click at [1224, 368] on input "0" at bounding box center [1224, 366] width 103 height 26
type input "2"
type input "25"
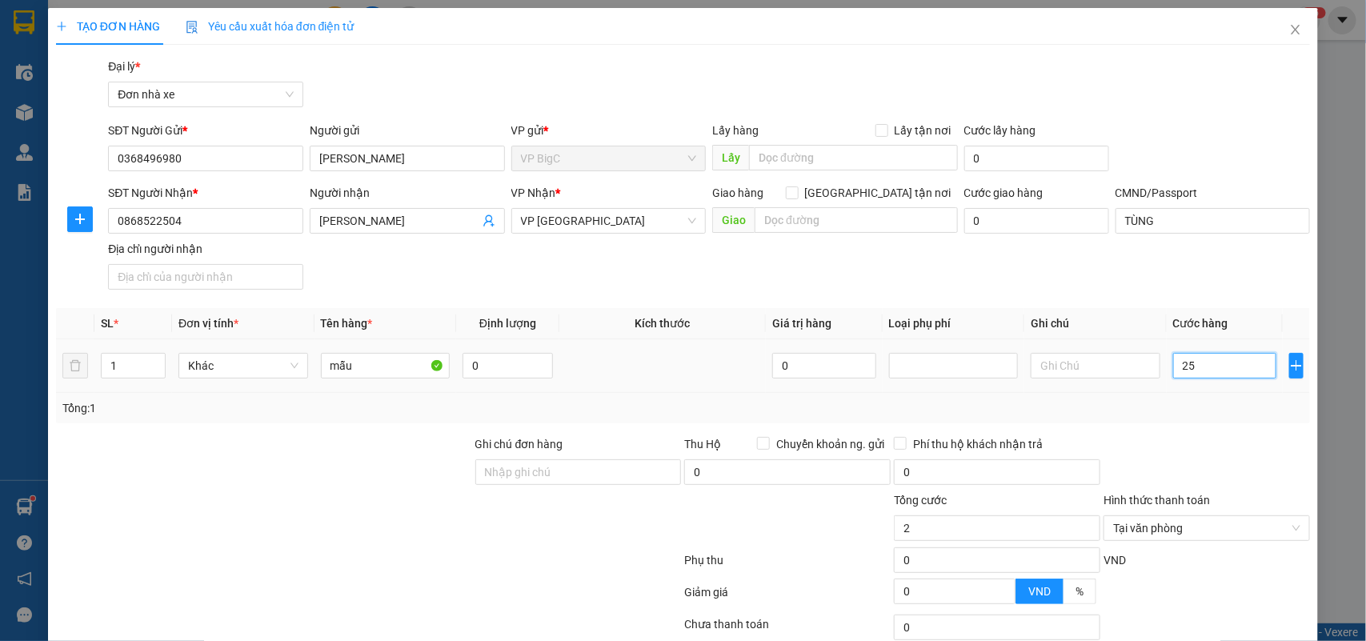
type input "25"
type input "25.000"
click at [1212, 441] on div at bounding box center [1207, 463] width 210 height 56
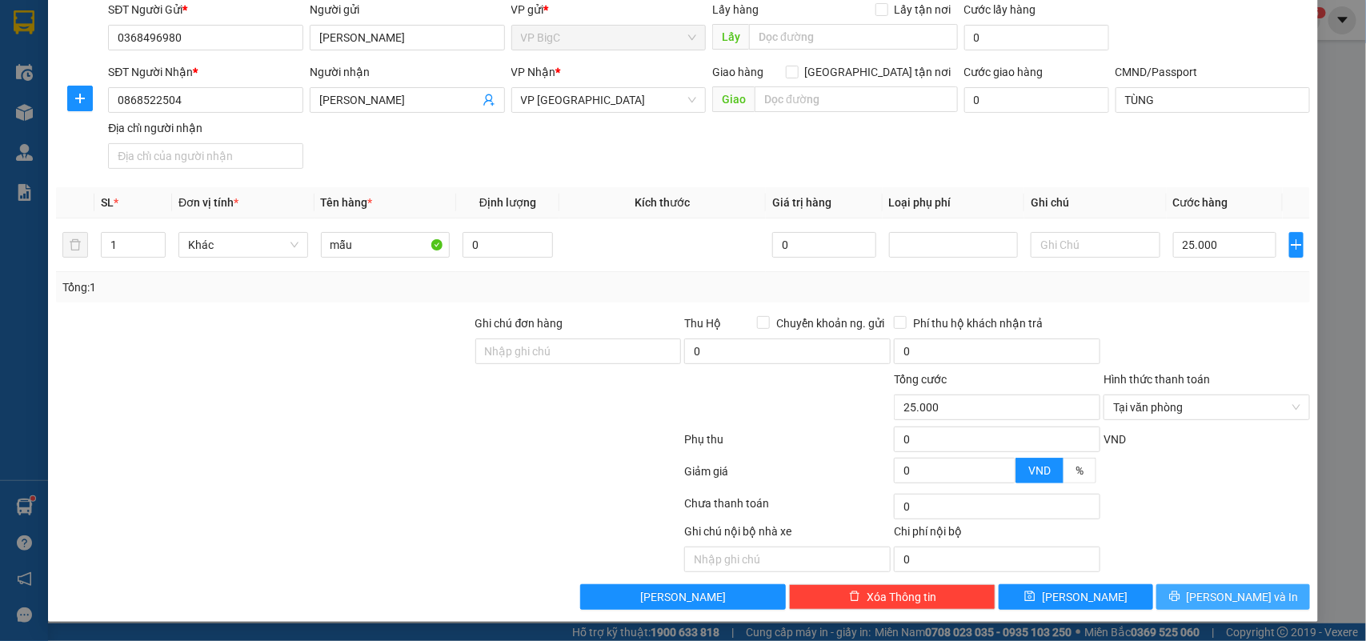
click at [1254, 593] on button "[PERSON_NAME] và In" at bounding box center [1233, 597] width 154 height 26
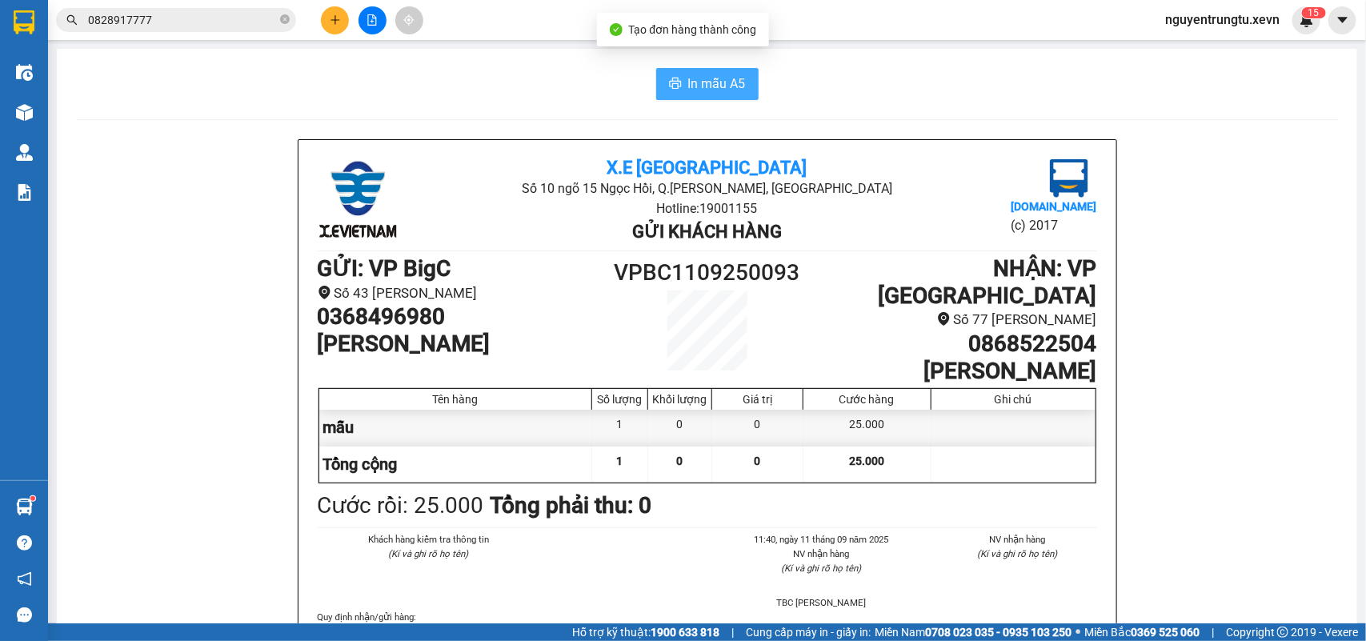
click at [730, 86] on span "In mẫu A5" at bounding box center [717, 84] width 58 height 20
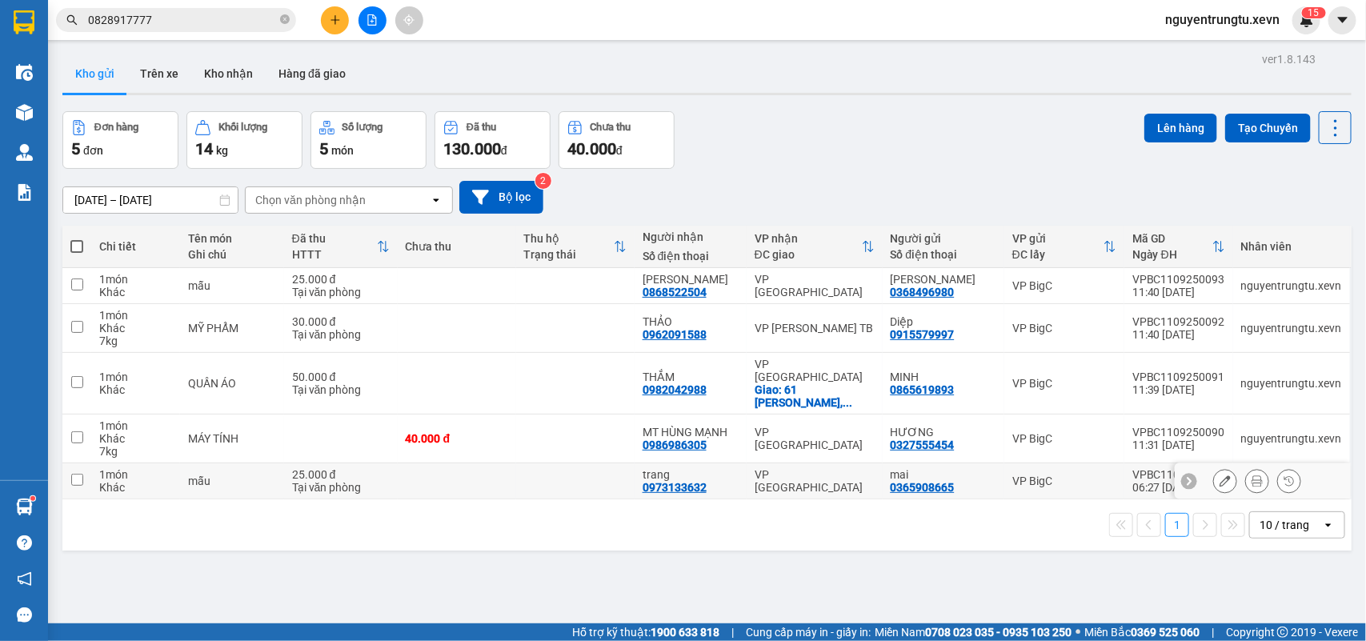
click at [837, 470] on div "VP [GEOGRAPHIC_DATA]" at bounding box center [814, 481] width 120 height 26
checkbox input "true"
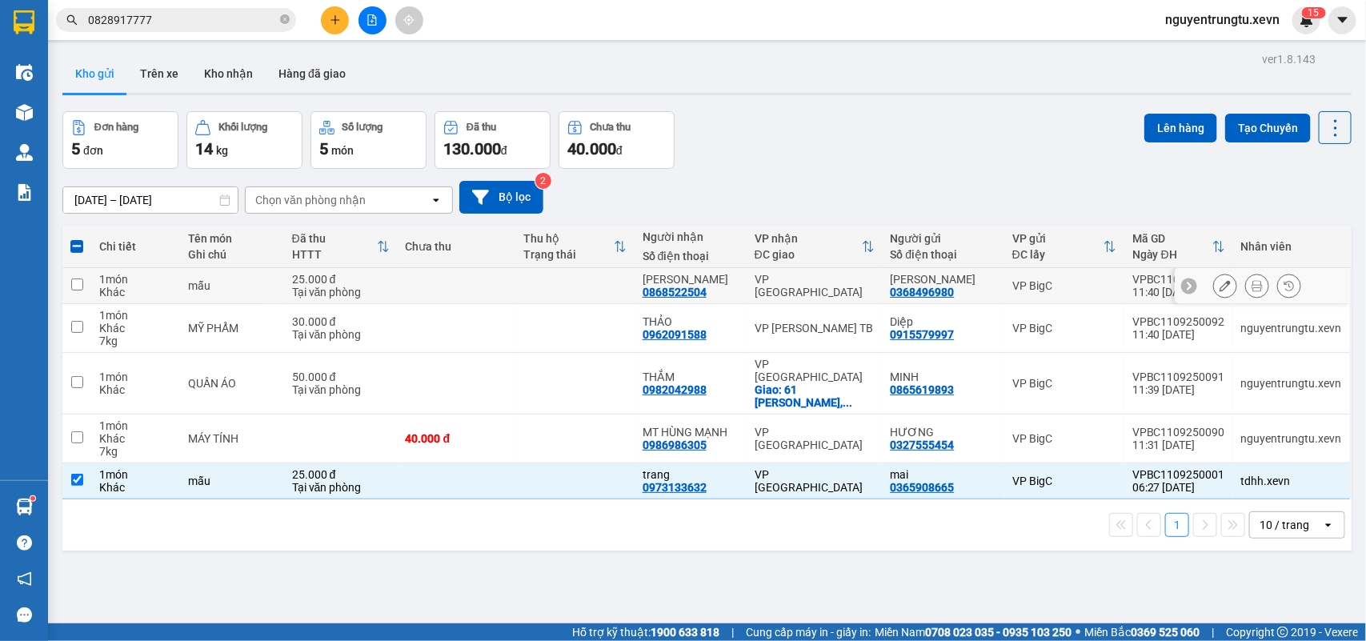
click at [858, 285] on div "VP [GEOGRAPHIC_DATA]" at bounding box center [814, 286] width 120 height 26
checkbox input "true"
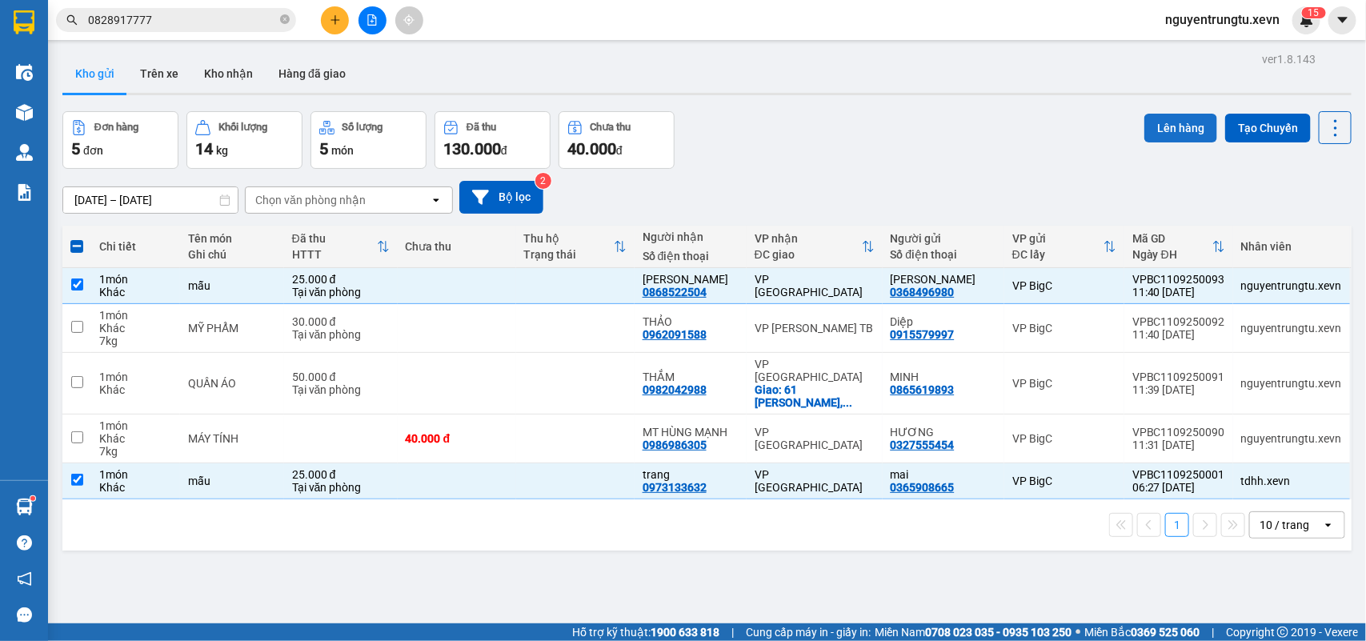
click at [1174, 124] on button "Lên hàng" at bounding box center [1180, 128] width 73 height 29
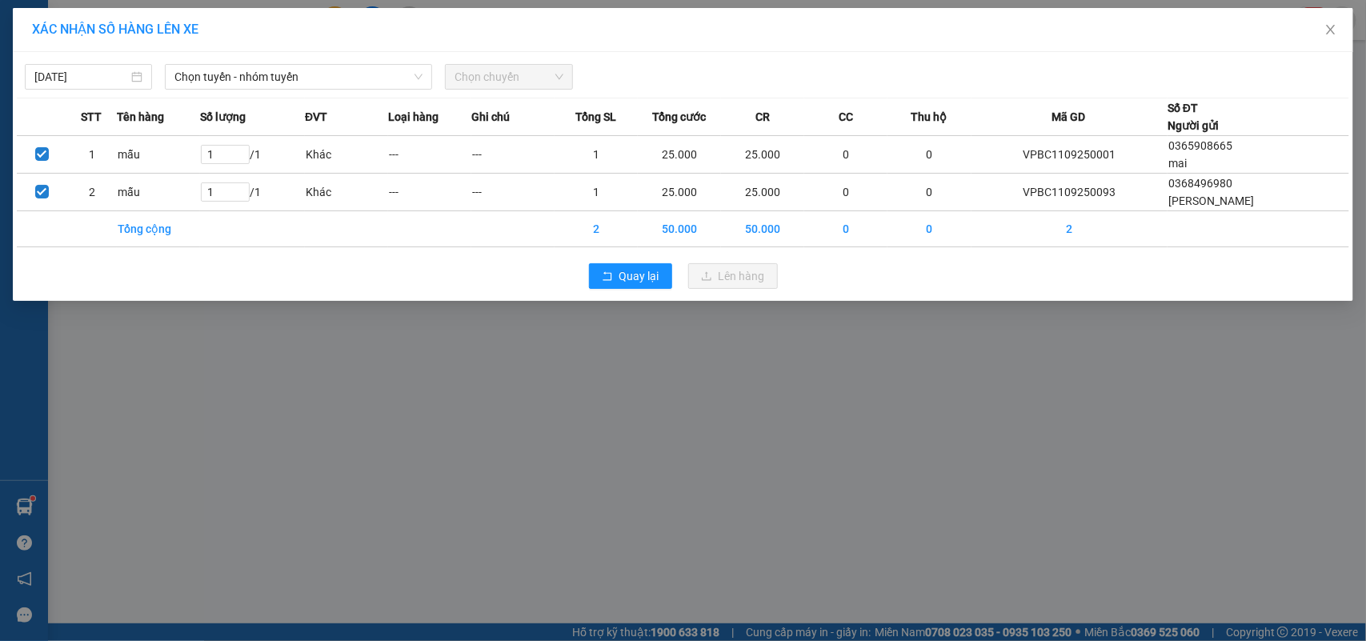
click at [284, 61] on div "[DATE] Chọn tuyến - nhóm tuyến Chọn chuyến" at bounding box center [683, 73] width 1332 height 34
click at [282, 78] on span "Chọn tuyến - nhóm tuyến" at bounding box center [298, 77] width 248 height 24
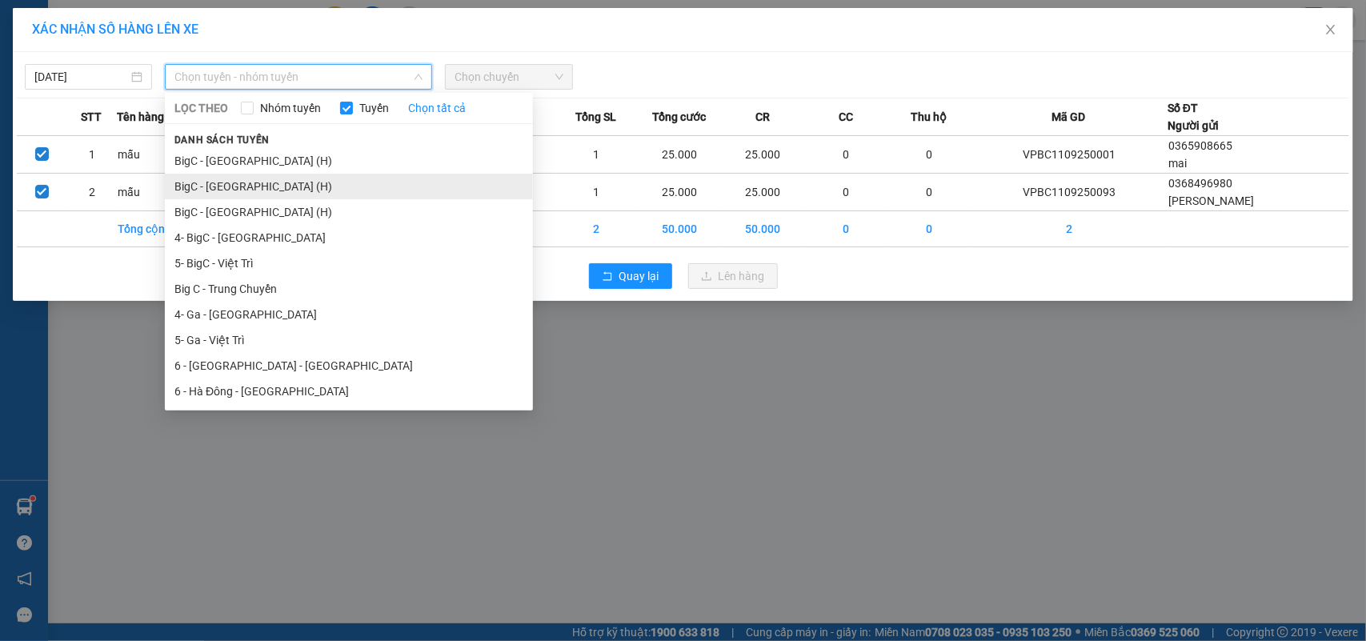
click at [256, 190] on li "BigC - [GEOGRAPHIC_DATA] (H)" at bounding box center [349, 187] width 368 height 26
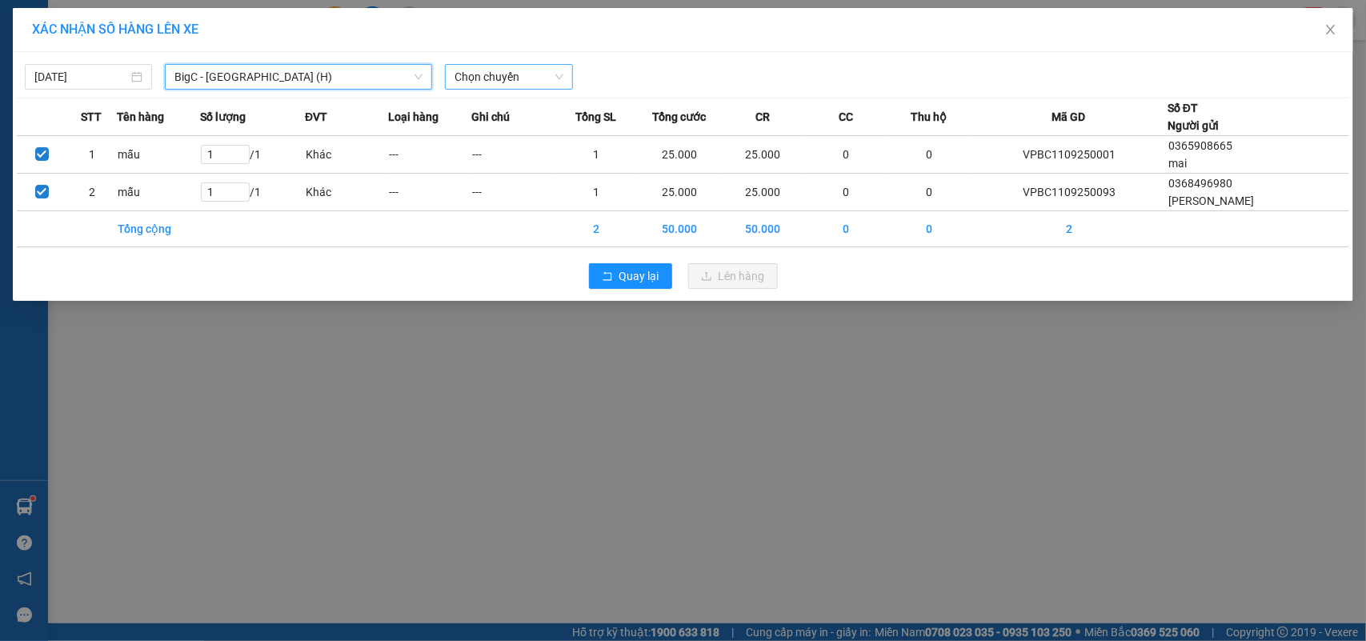
click at [474, 81] on span "Chọn chuyến" at bounding box center [508, 77] width 108 height 24
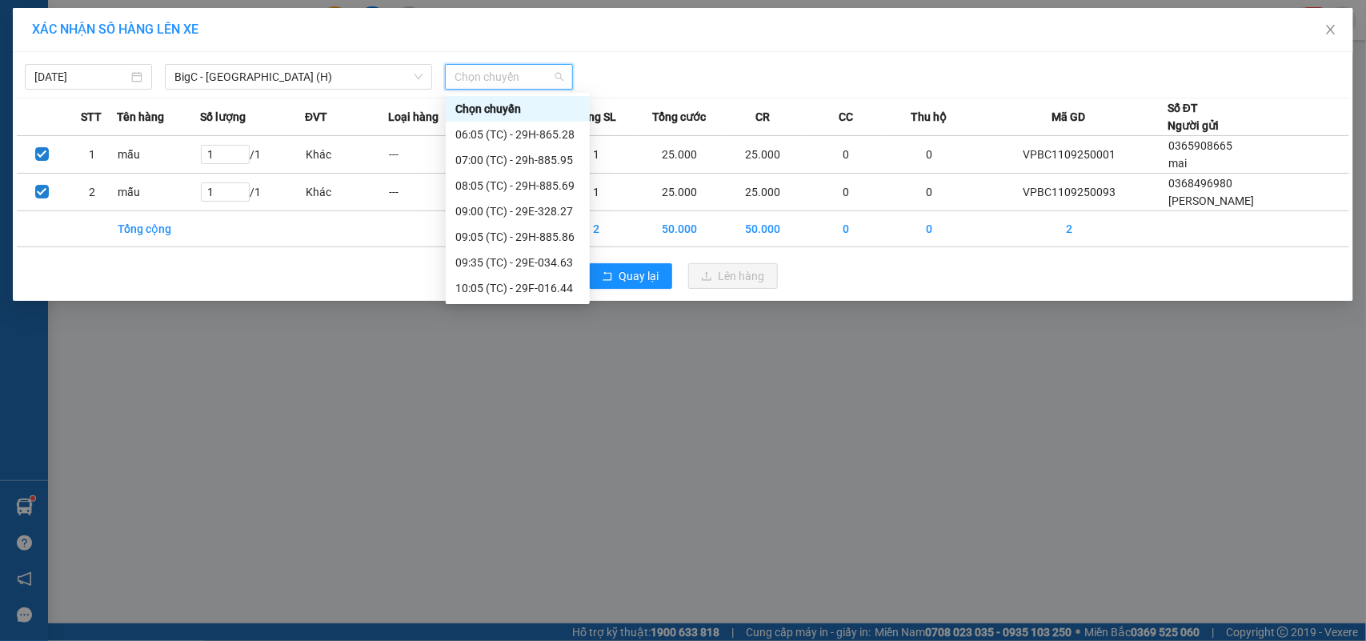
click at [522, 382] on div "12:05 (TC) - 29F-021.83" at bounding box center [517, 391] width 125 height 18
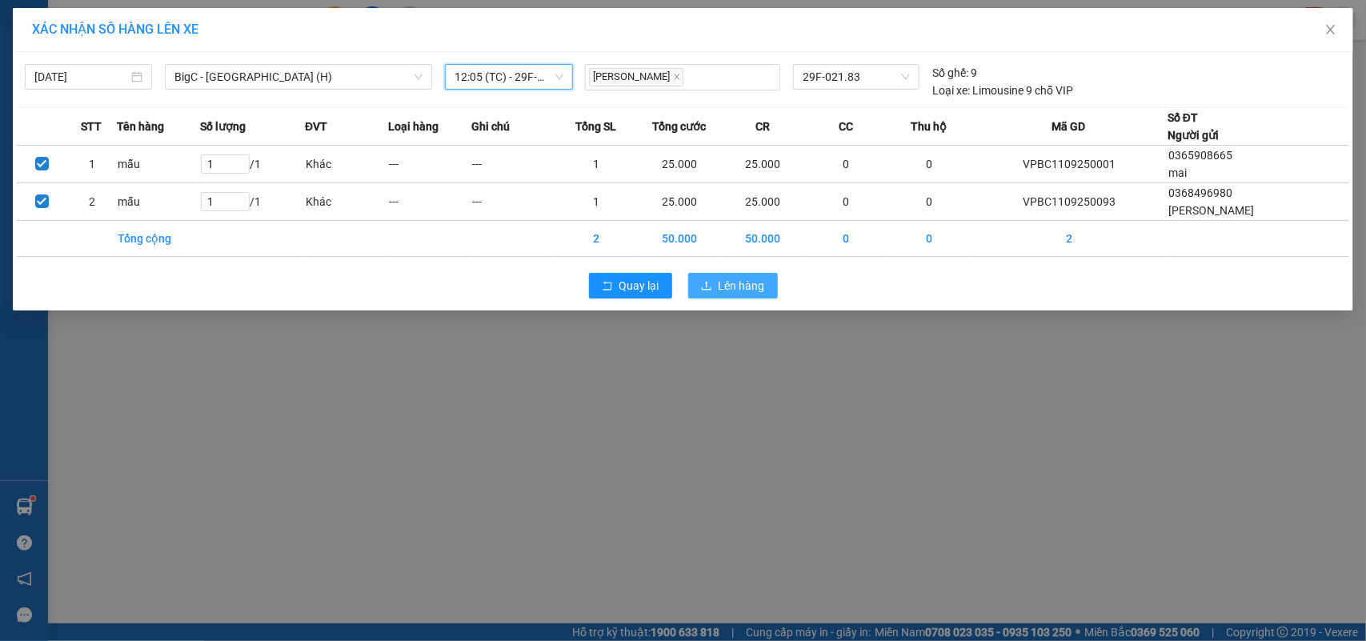
click at [708, 276] on button "Lên hàng" at bounding box center [733, 286] width 90 height 26
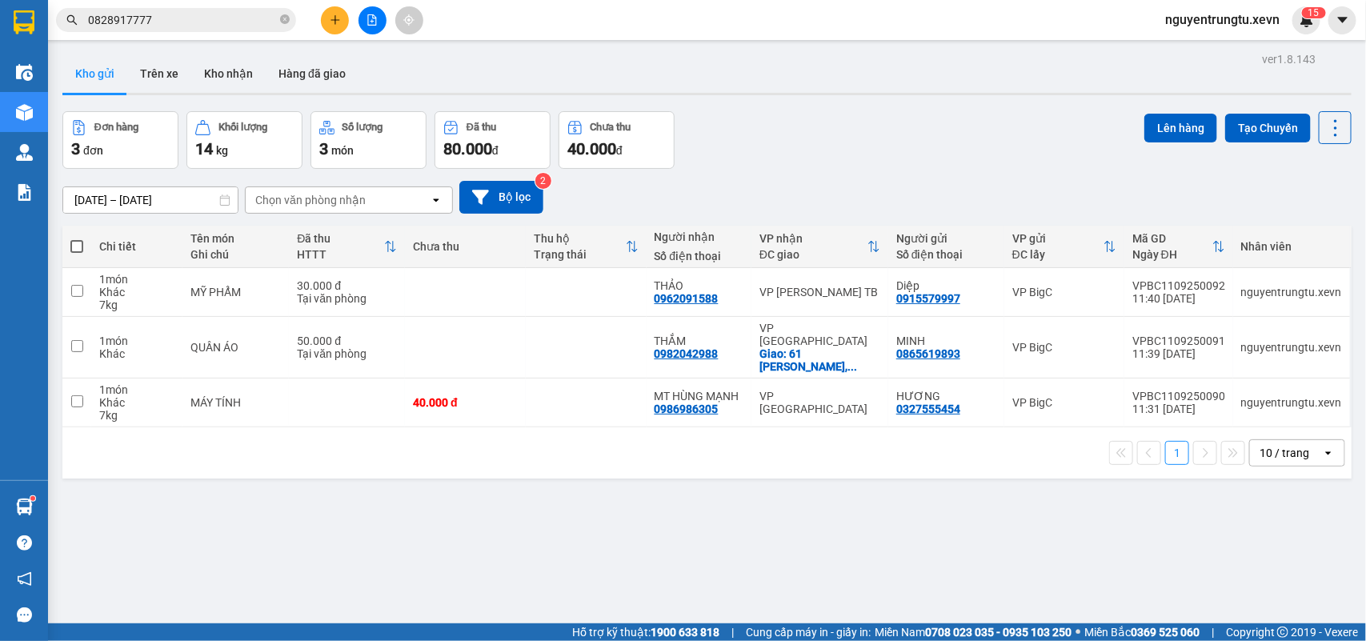
click at [184, 24] on input "0828917777" at bounding box center [182, 20] width 189 height 18
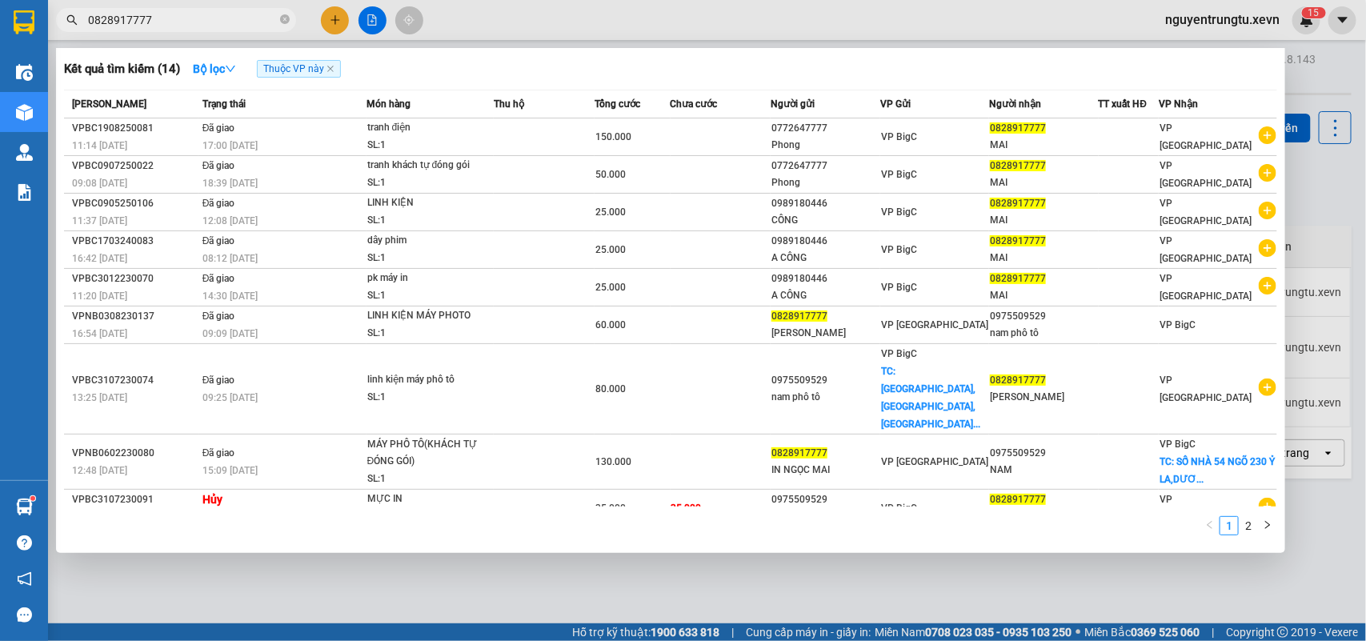
click at [184, 24] on input "0828917777" at bounding box center [182, 20] width 189 height 18
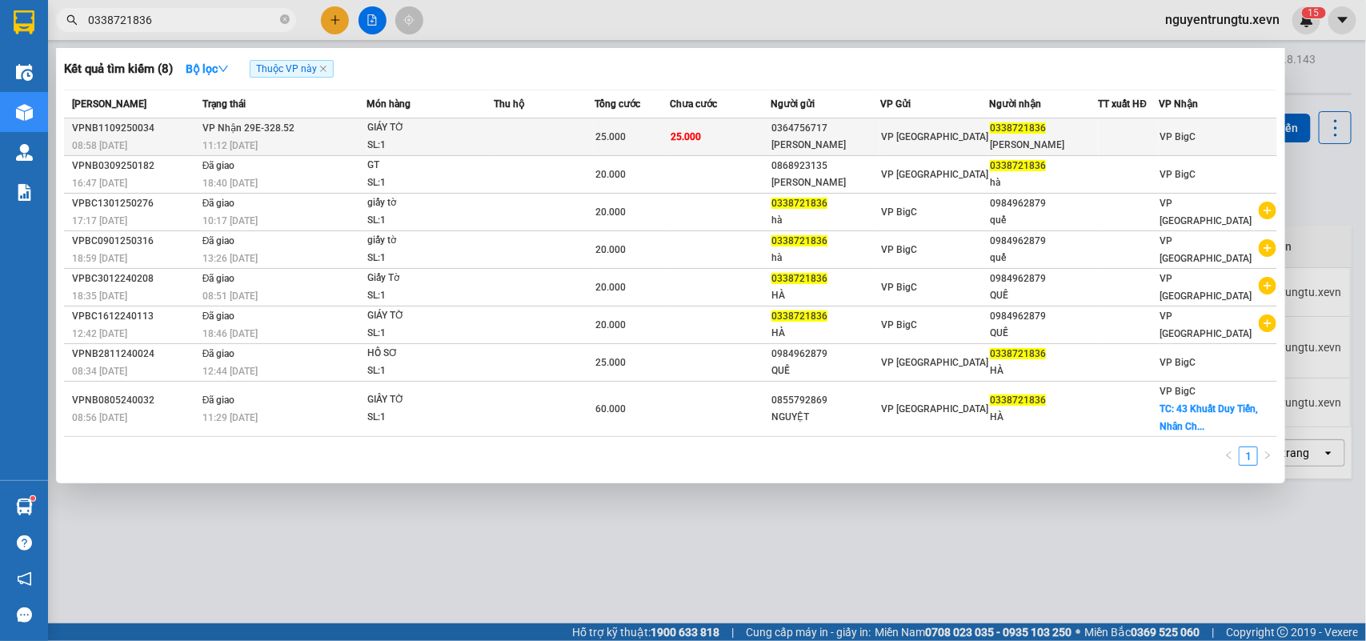
type input "0338721836"
click at [1078, 145] on div "[PERSON_NAME]" at bounding box center [1043, 145] width 107 height 17
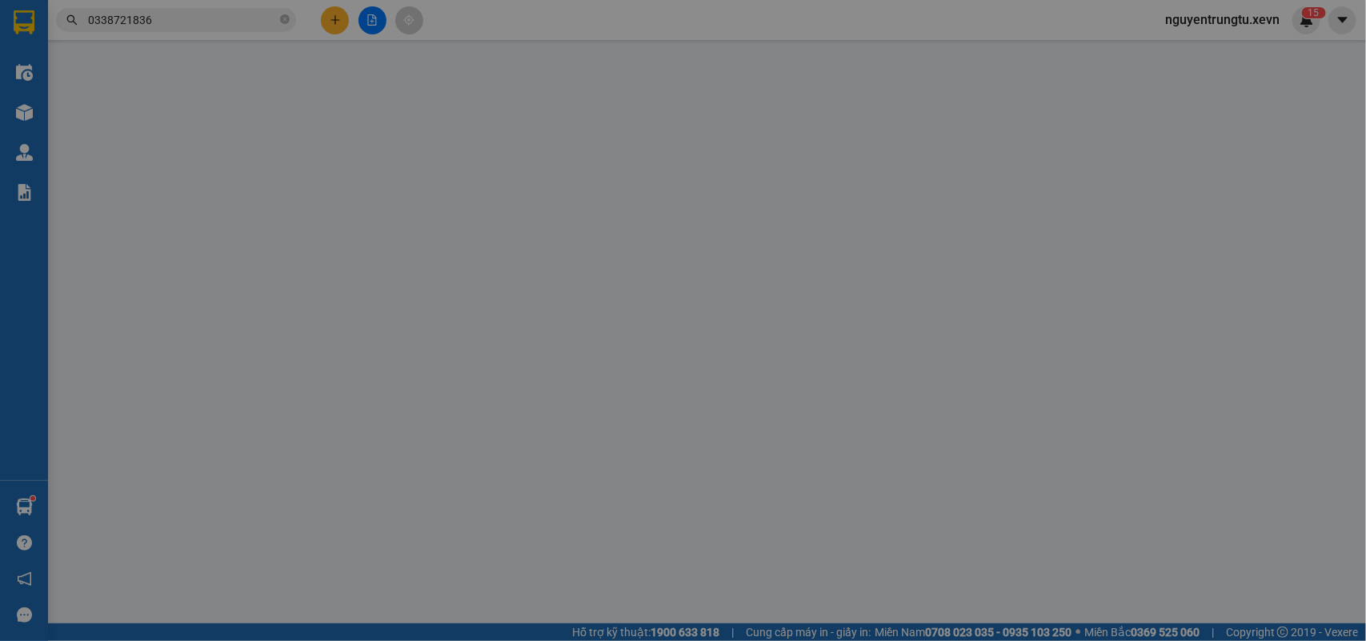
type input "0364756717"
type input "[PERSON_NAME]"
type input "0338721836"
type input "[PERSON_NAME]"
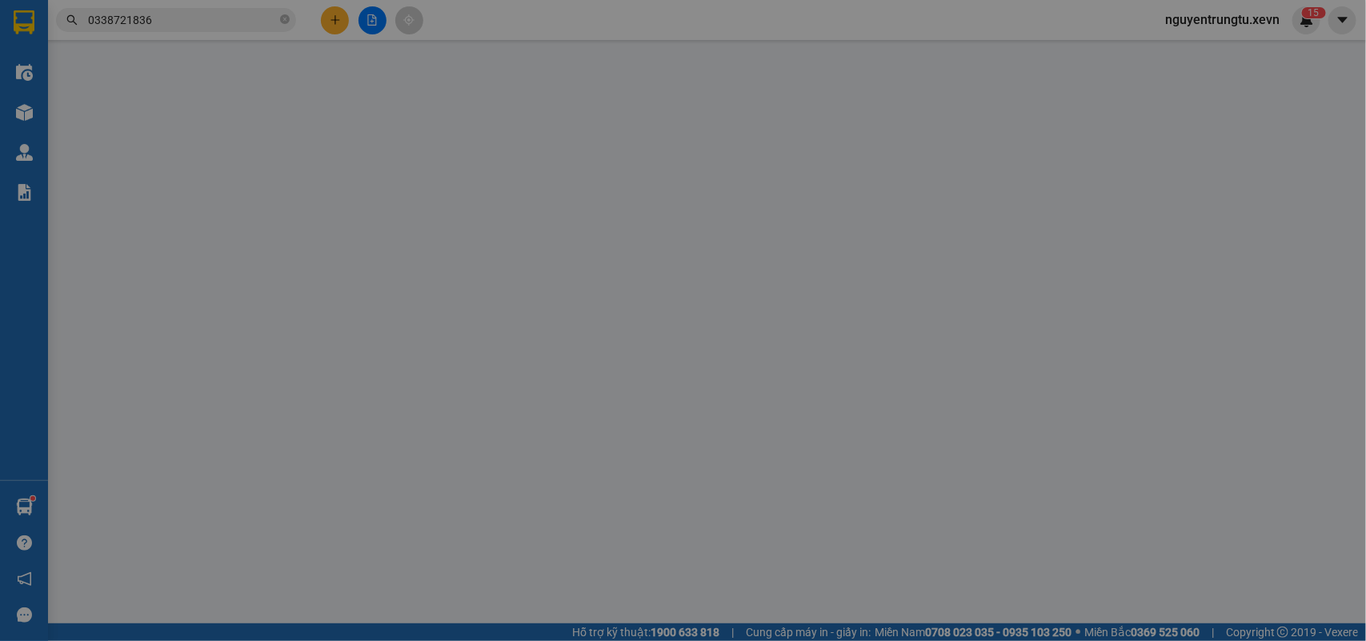
type input "25.000"
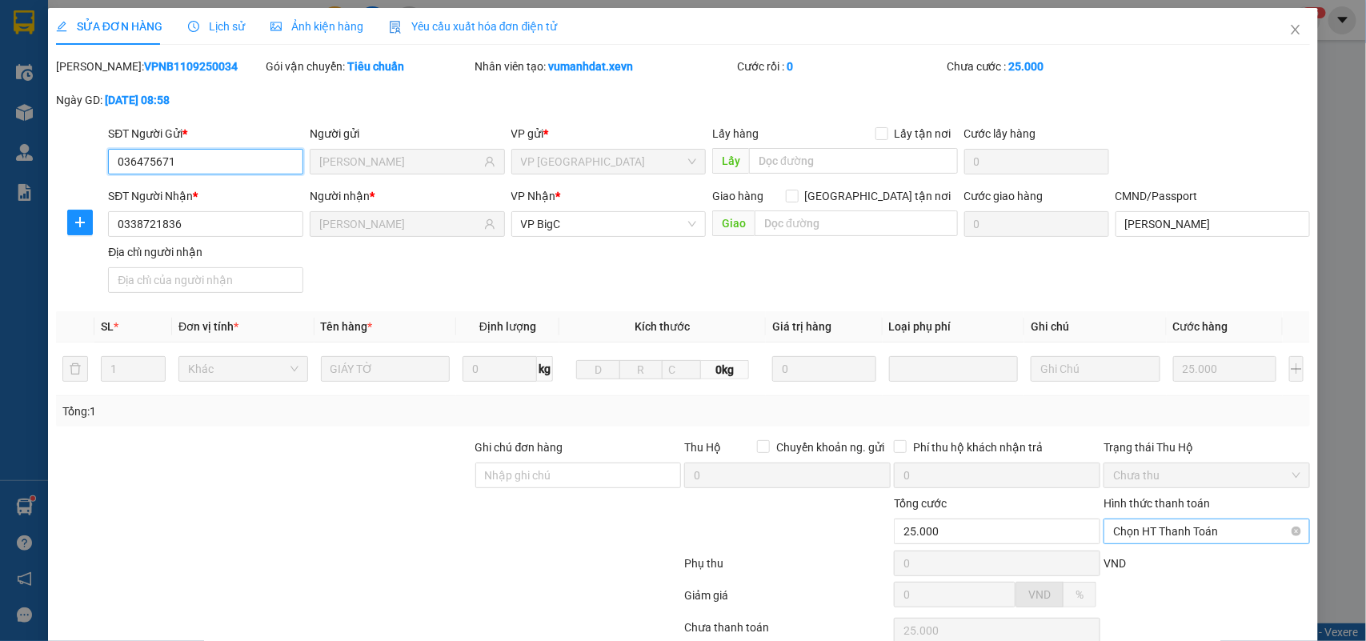
click at [1152, 519] on span "Chọn HT Thanh Toán" at bounding box center [1206, 531] width 187 height 24
type input "036475671"
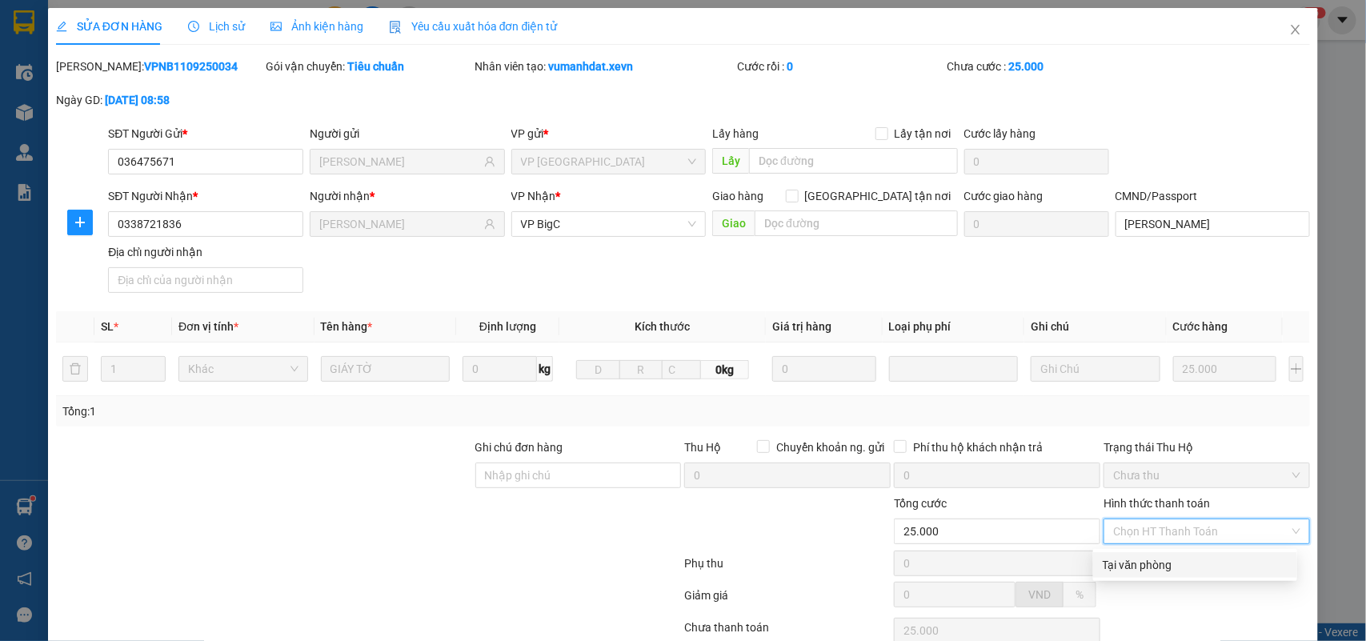
click at [1154, 494] on div "Hình thức thanh toán Chọn HT Thanh Toán" at bounding box center [1206, 522] width 206 height 56
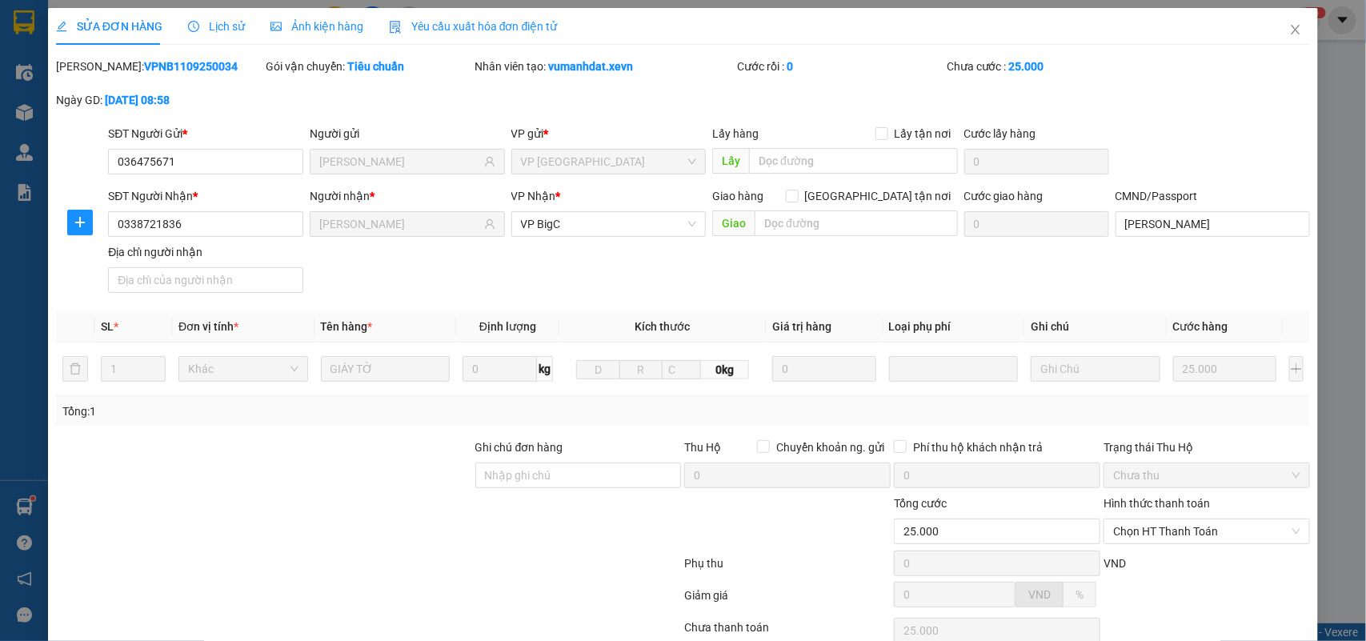
click at [1148, 494] on div "Hình thức thanh toán" at bounding box center [1206, 506] width 206 height 24
click at [1142, 519] on span "Chọn HT Thanh Toán" at bounding box center [1206, 531] width 187 height 24
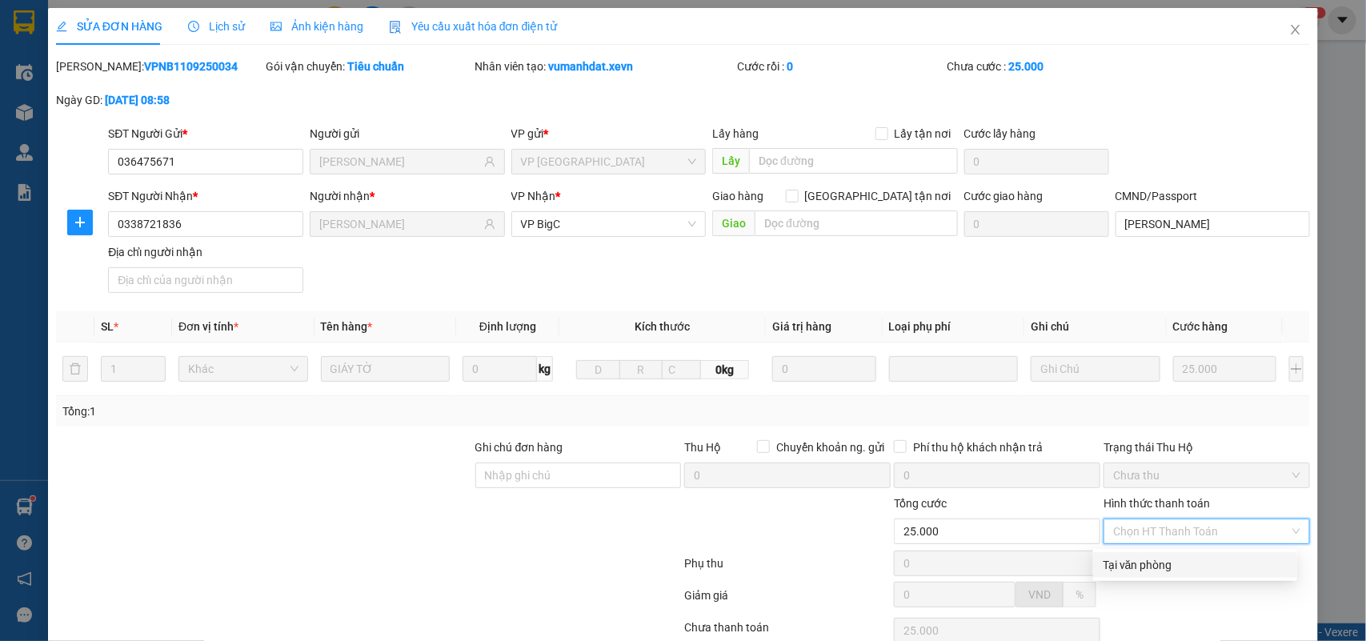
click at [1132, 556] on div "Tại văn phòng" at bounding box center [1194, 565] width 185 height 18
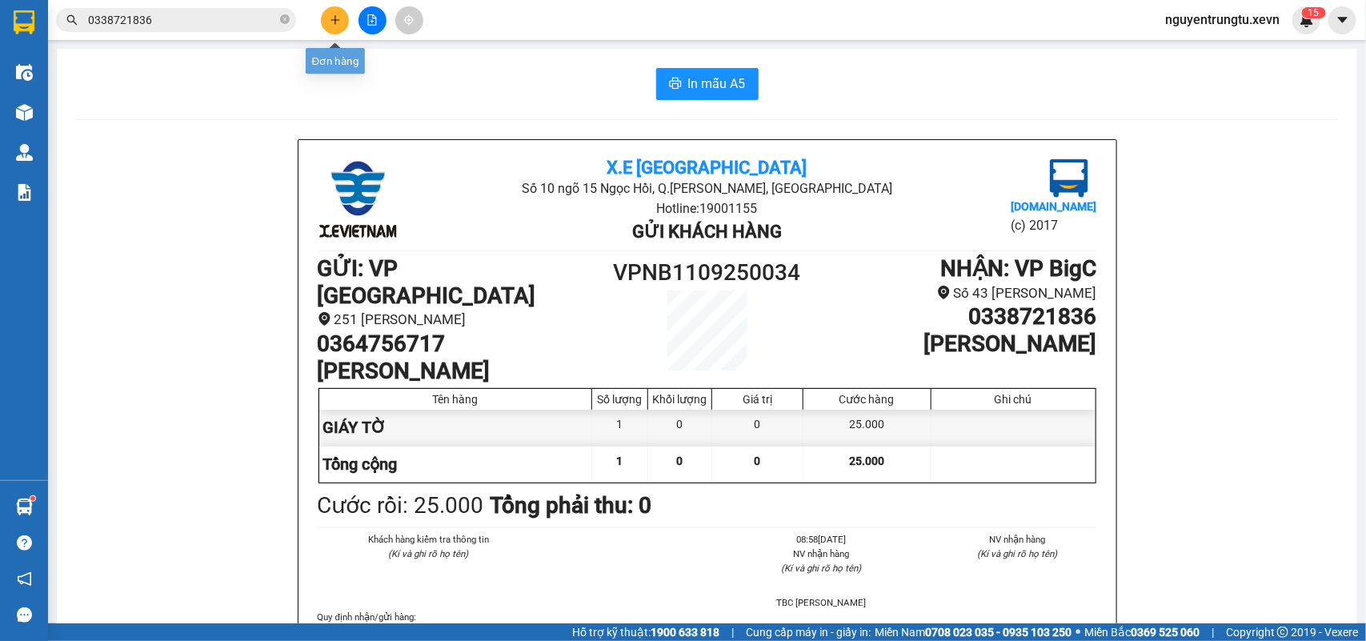
click at [330, 12] on button at bounding box center [335, 20] width 28 height 28
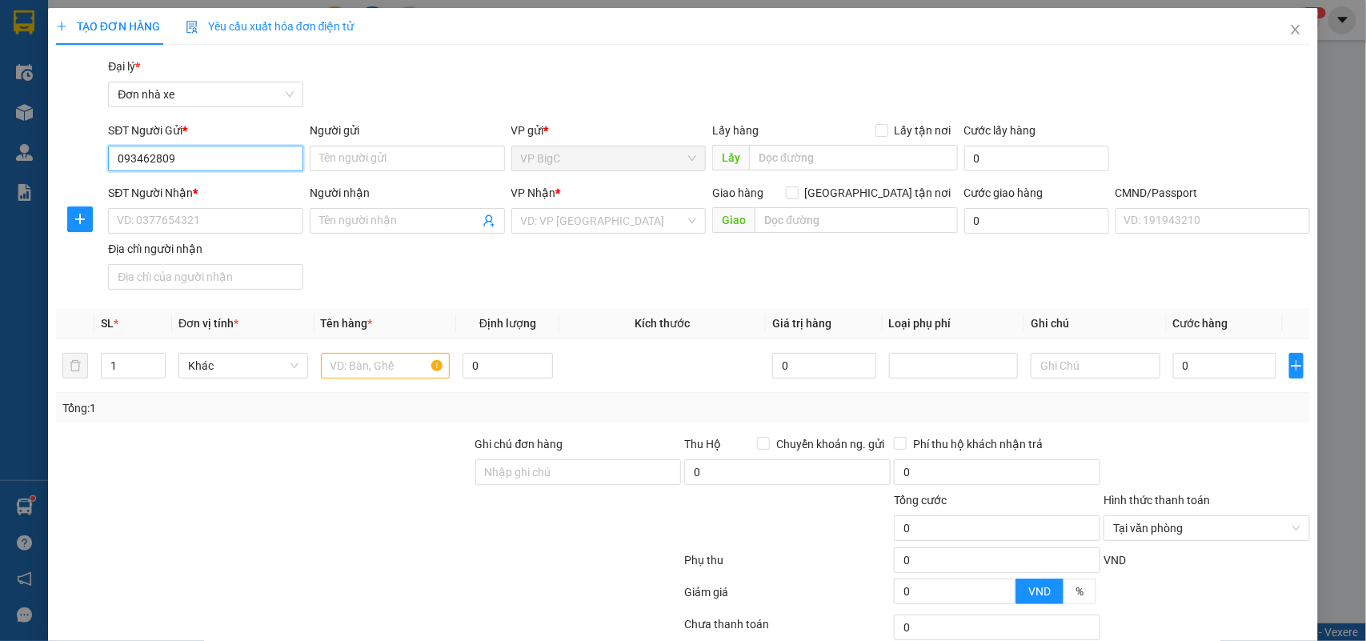
type input "0934628097"
click at [196, 192] on div "0934628097 - [PERSON_NAME]" at bounding box center [204, 191] width 174 height 18
type input "PHƯƠNG ANH"
type input "0916622622"
type input "[PERSON_NAME]"
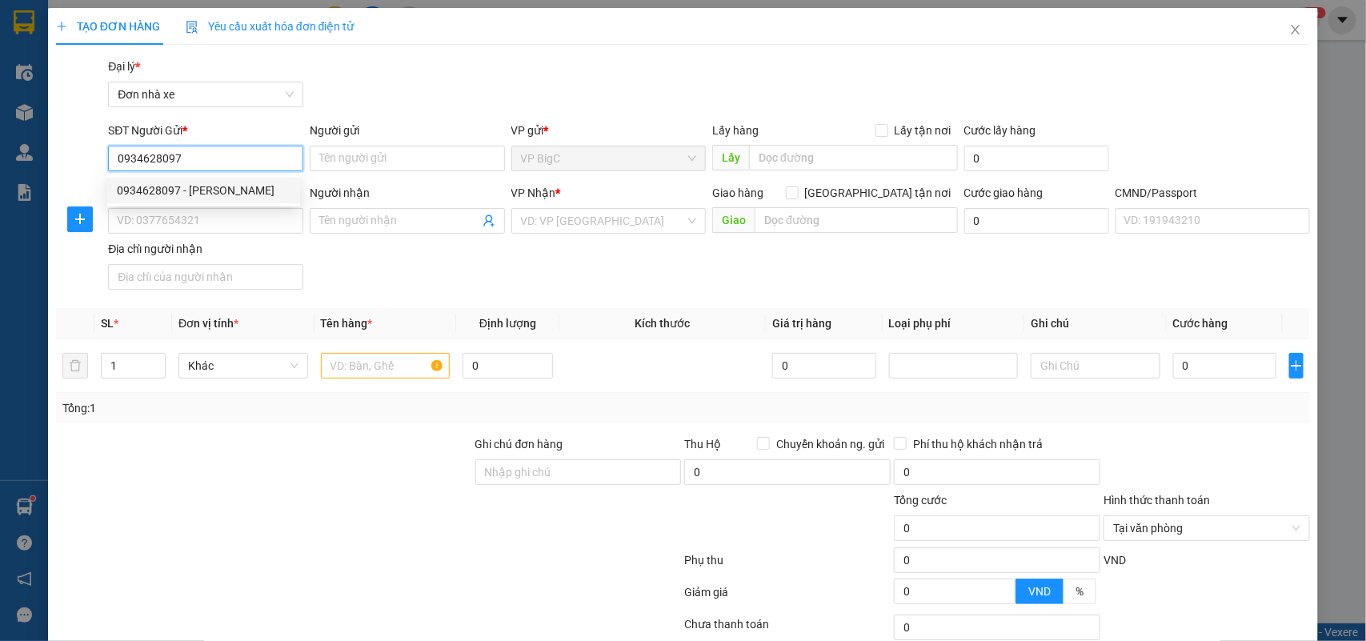
type input "001194039746 [PERSON_NAME]"
type input "0934628097"
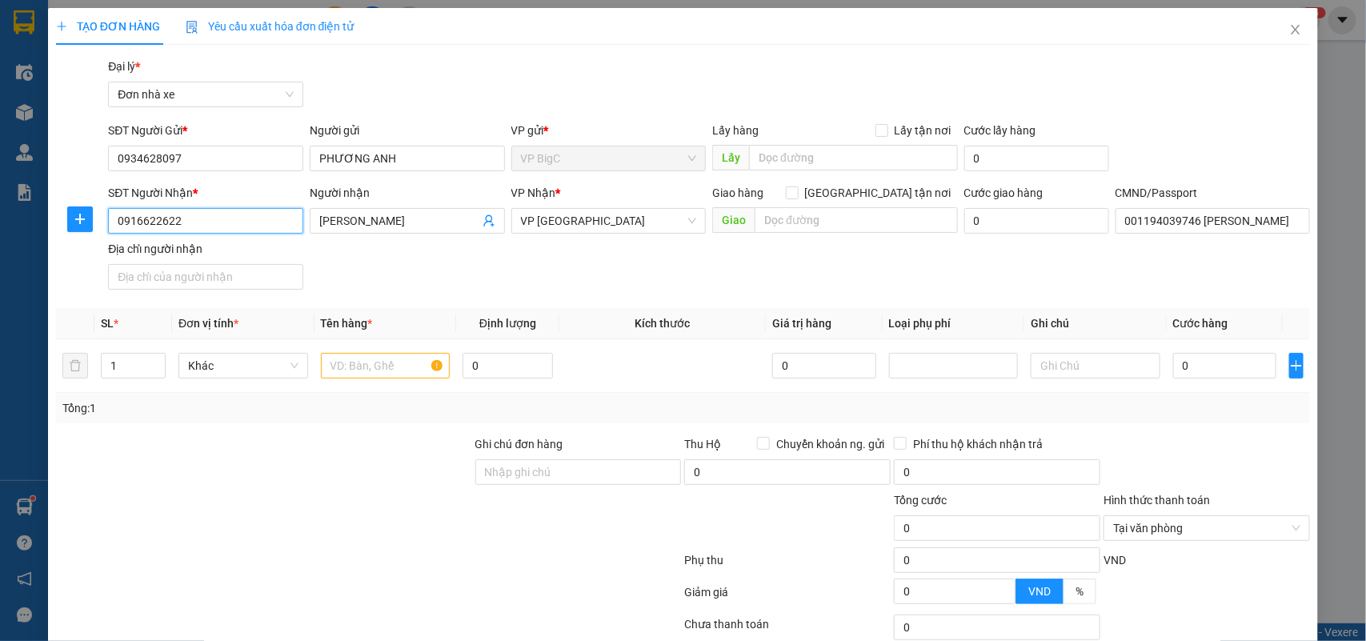
click at [209, 214] on input "0916622622" at bounding box center [205, 221] width 195 height 26
click at [254, 252] on div "0916622622 - [PERSON_NAME]" at bounding box center [204, 254] width 174 height 18
click at [410, 360] on input "text" at bounding box center [386, 366] width 130 height 26
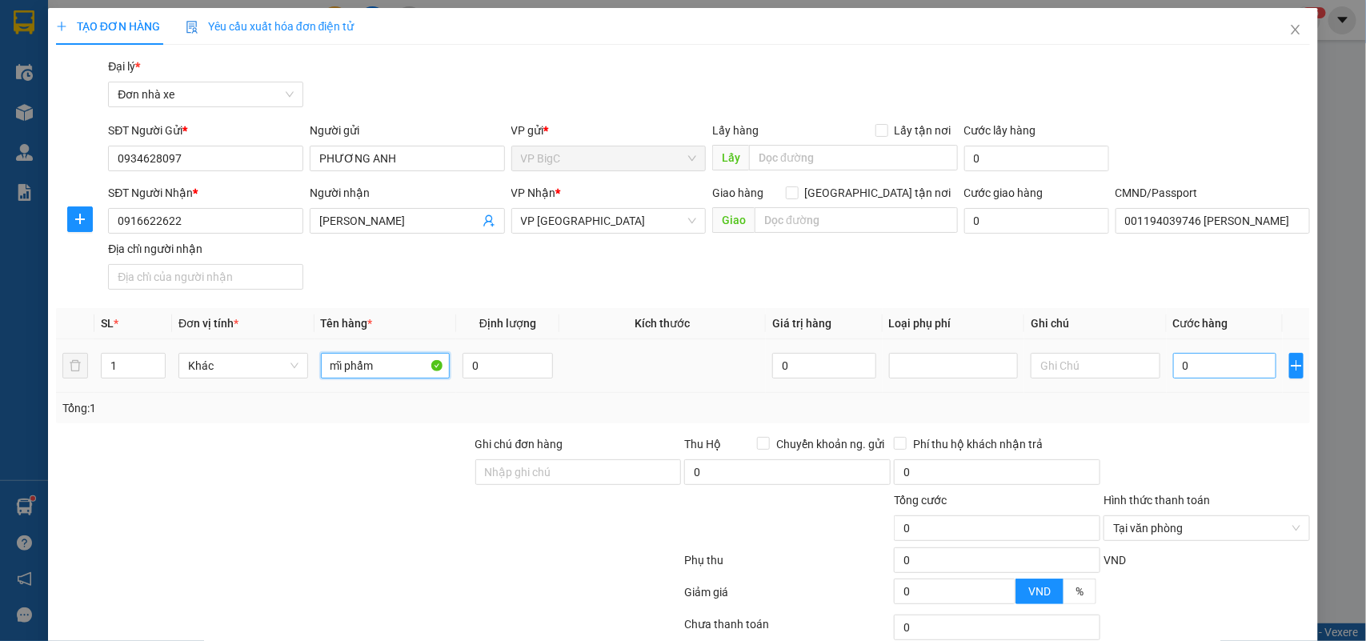
type input "mĩ phẩm"
click at [1230, 376] on input "0" at bounding box center [1224, 366] width 103 height 26
type input "3"
type input "35"
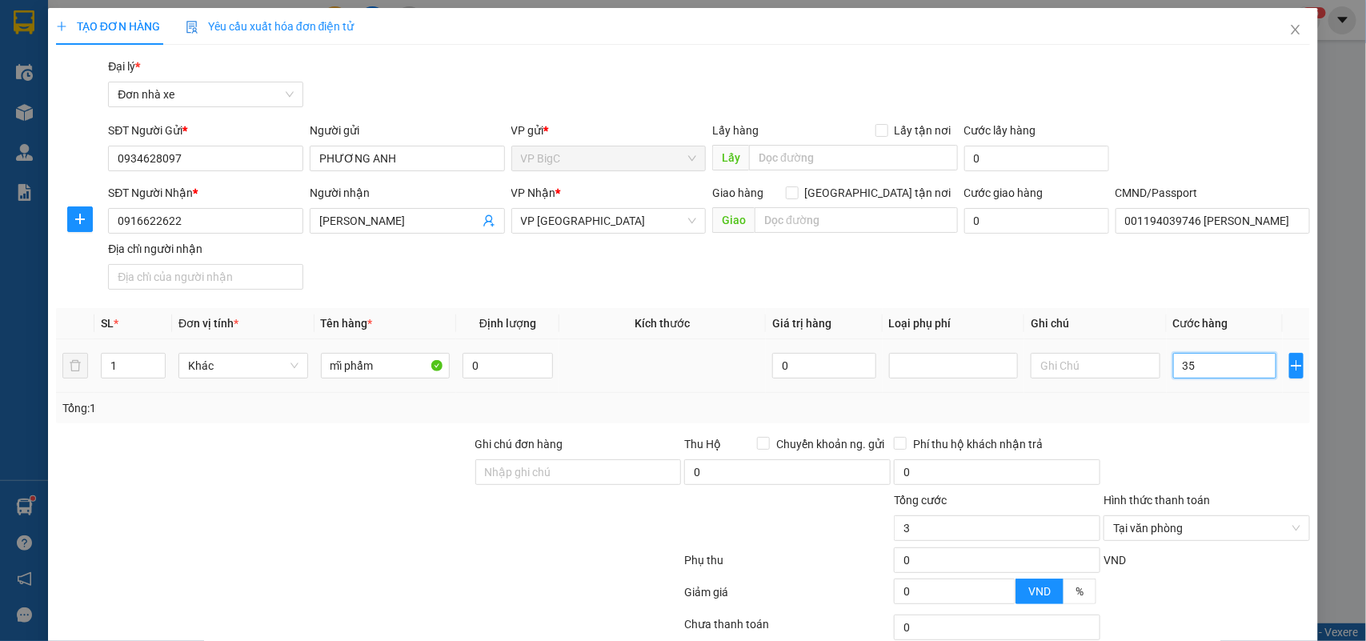
type input "35"
click at [1229, 437] on div at bounding box center [1207, 463] width 210 height 56
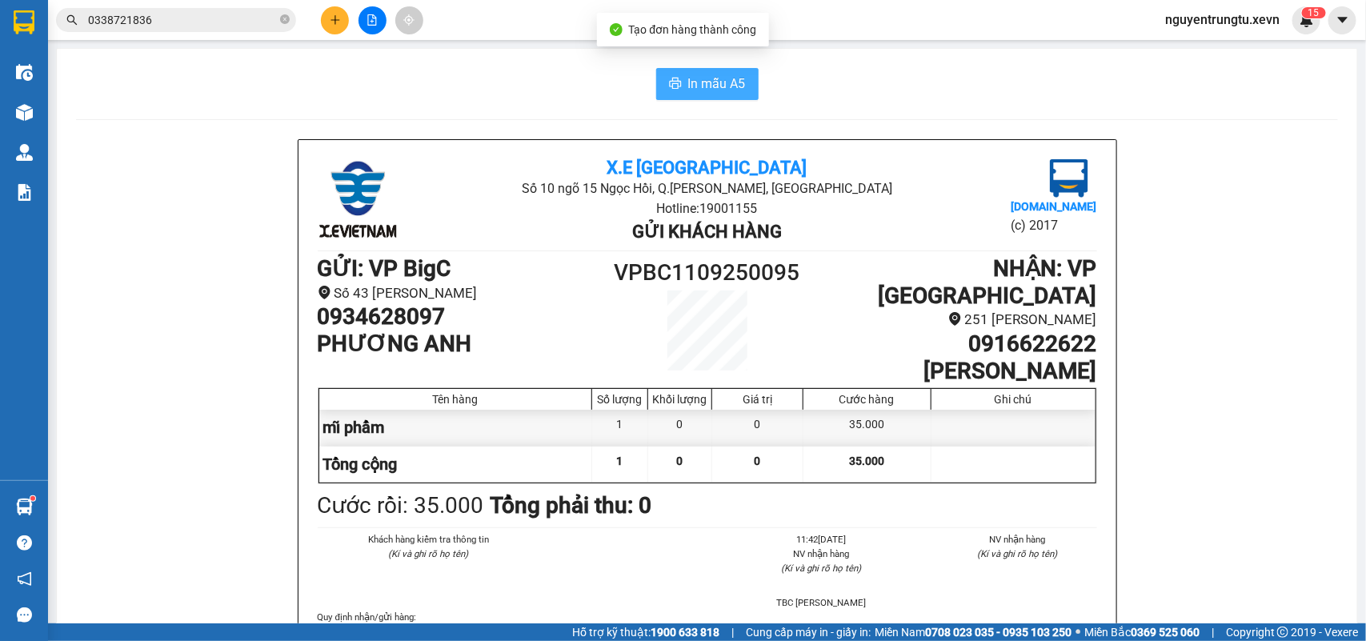
click at [718, 94] on span "In mẫu A5" at bounding box center [717, 84] width 58 height 20
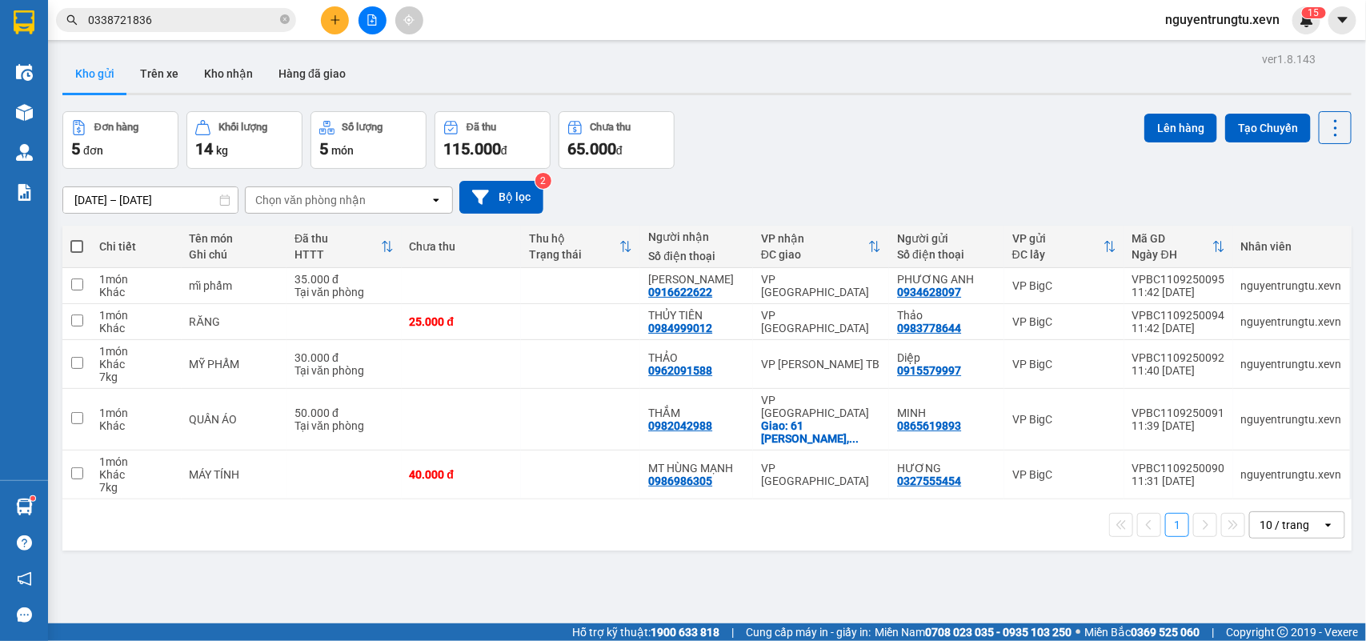
click at [378, 20] on button at bounding box center [372, 20] width 28 height 28
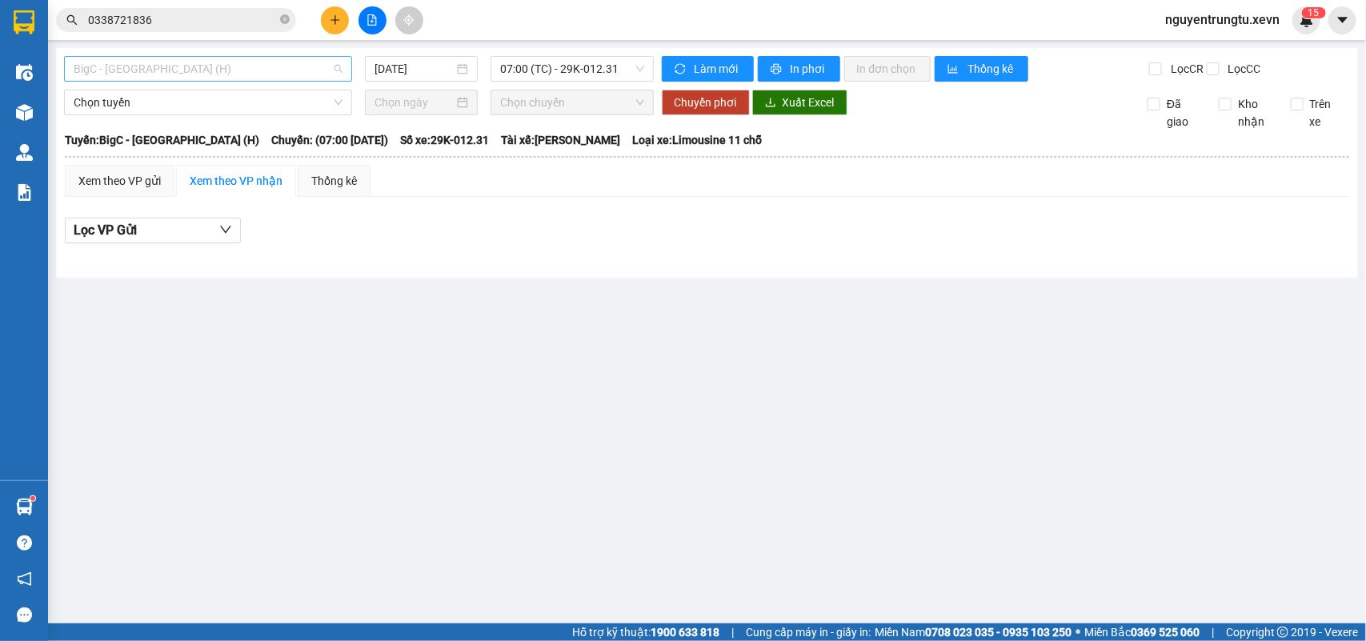
click at [218, 72] on span "BigC - [GEOGRAPHIC_DATA] (H)" at bounding box center [208, 69] width 269 height 24
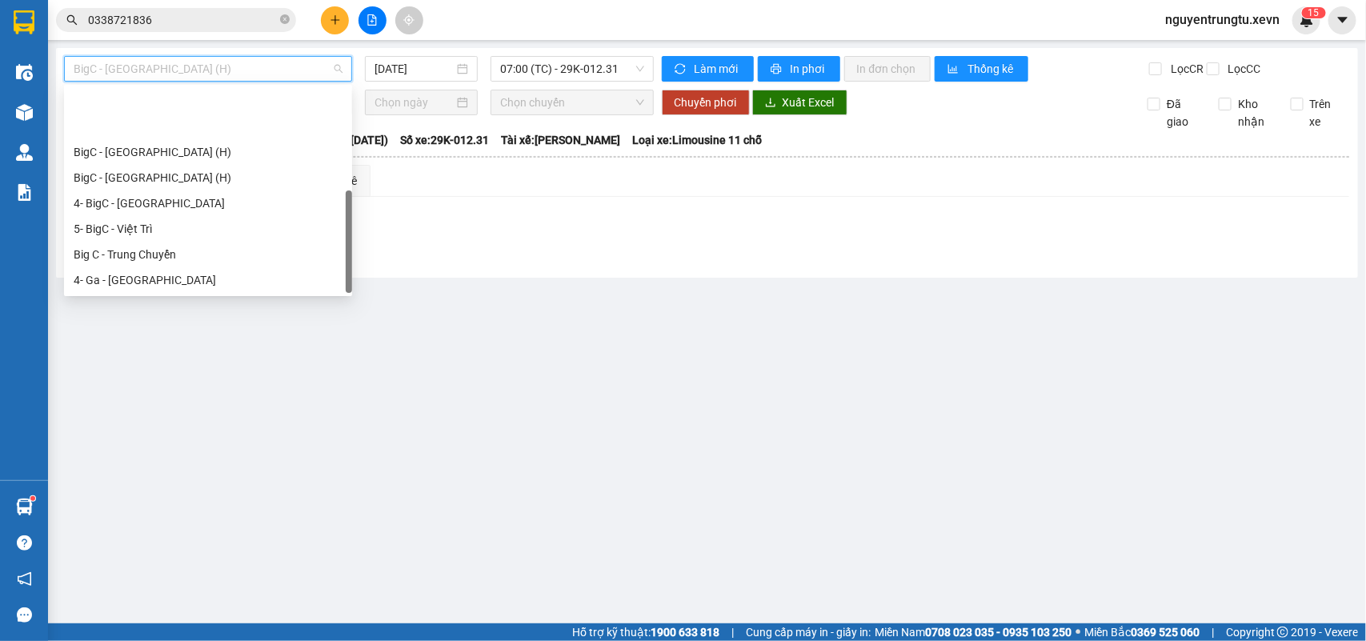
click at [174, 348] on div "6 - Hà Đông - [GEOGRAPHIC_DATA]" at bounding box center [208, 357] width 269 height 18
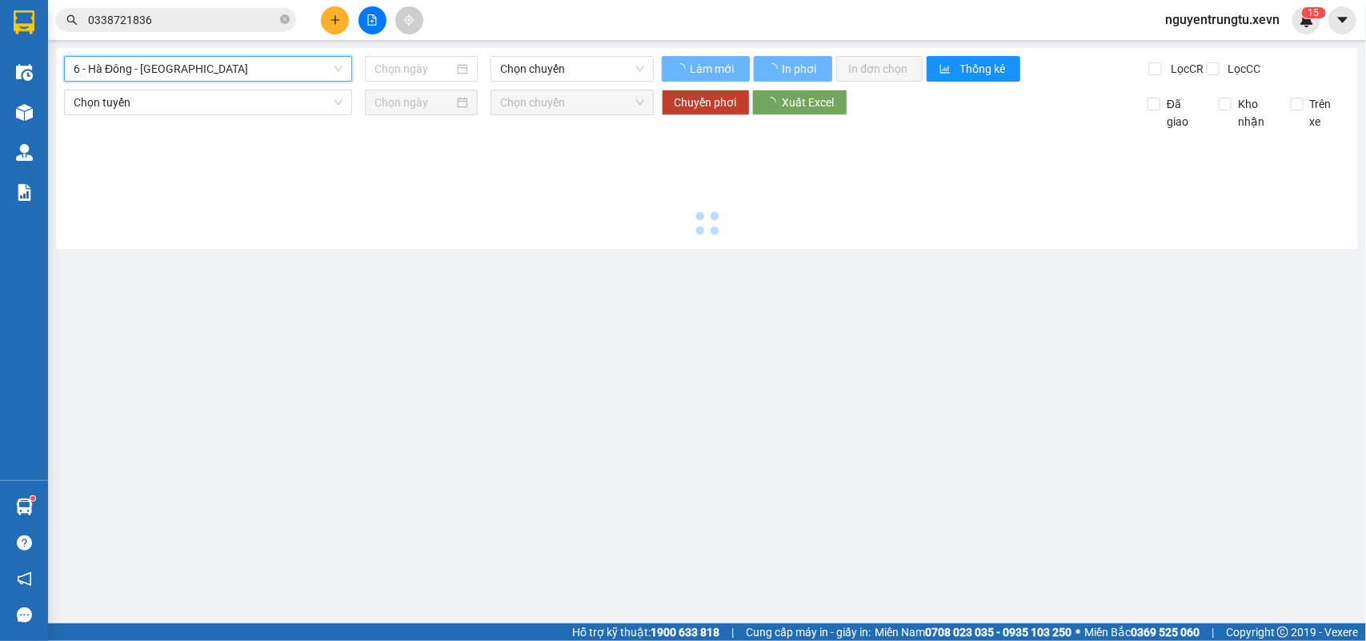
type input "[DATE]"
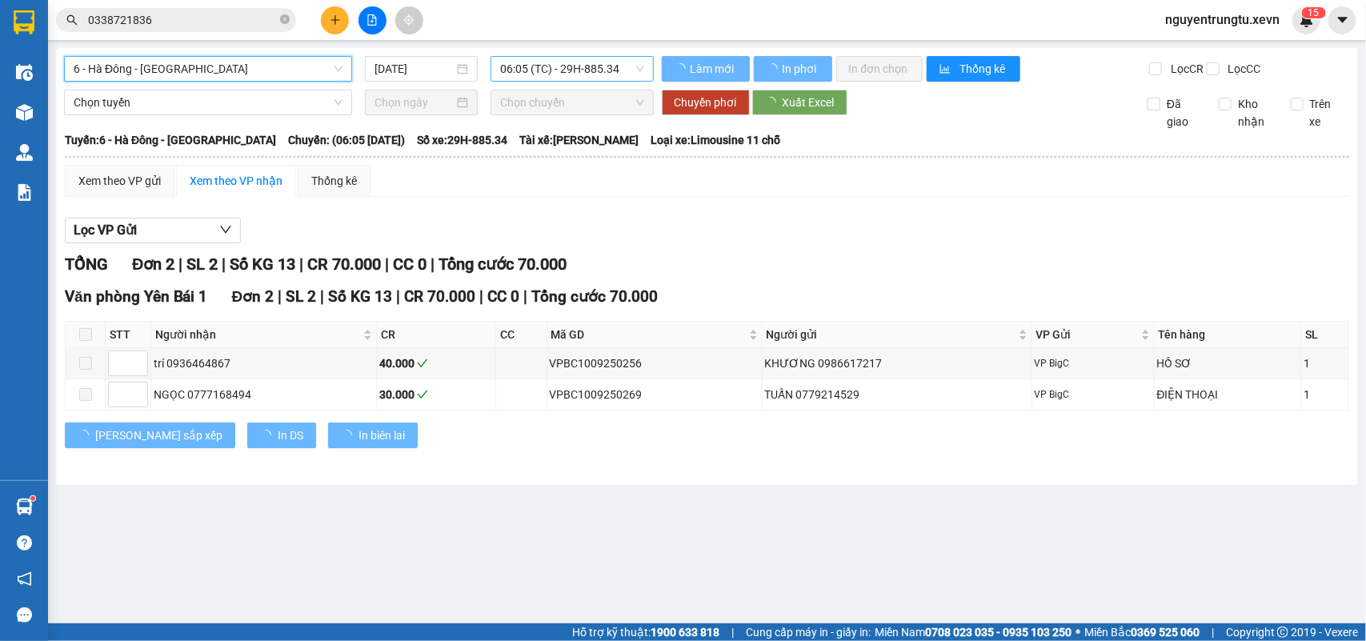
click at [522, 62] on span "06:05 (TC) - 29H-885.34" at bounding box center [571, 69] width 143 height 24
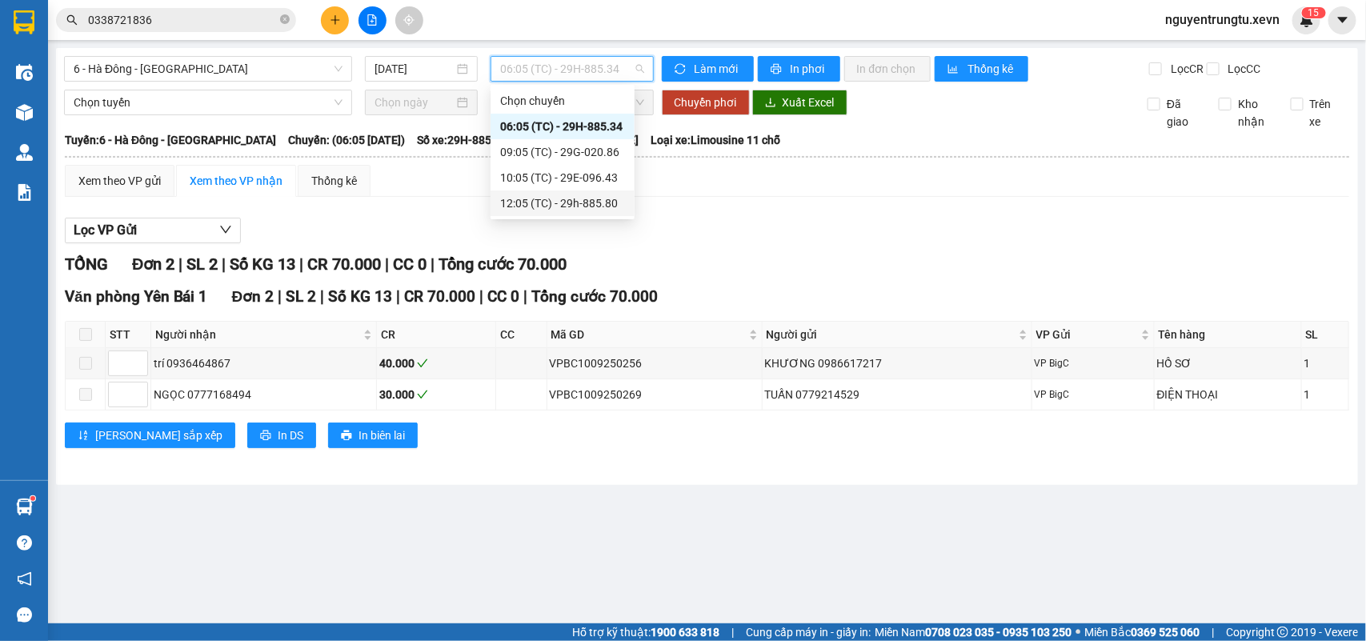
click at [565, 198] on div "12:05 (TC) - 29h-885.80" at bounding box center [562, 203] width 125 height 18
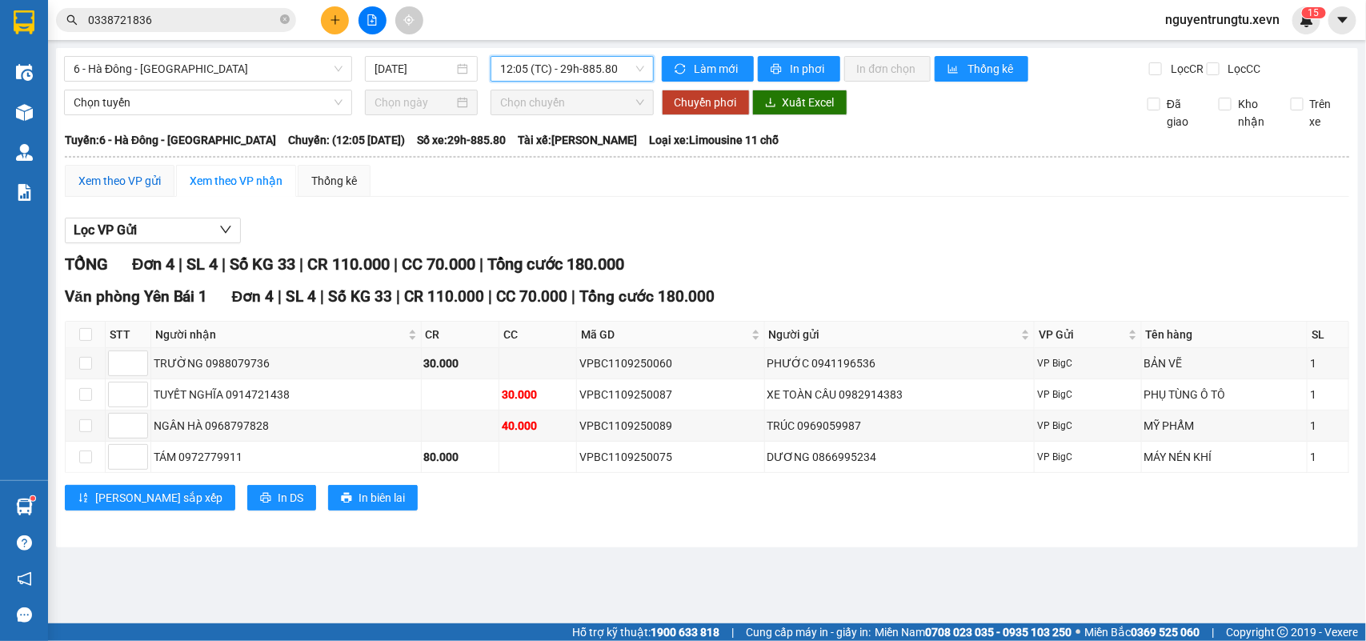
click at [112, 190] on div "Xem theo VP gửi" at bounding box center [119, 181] width 82 height 18
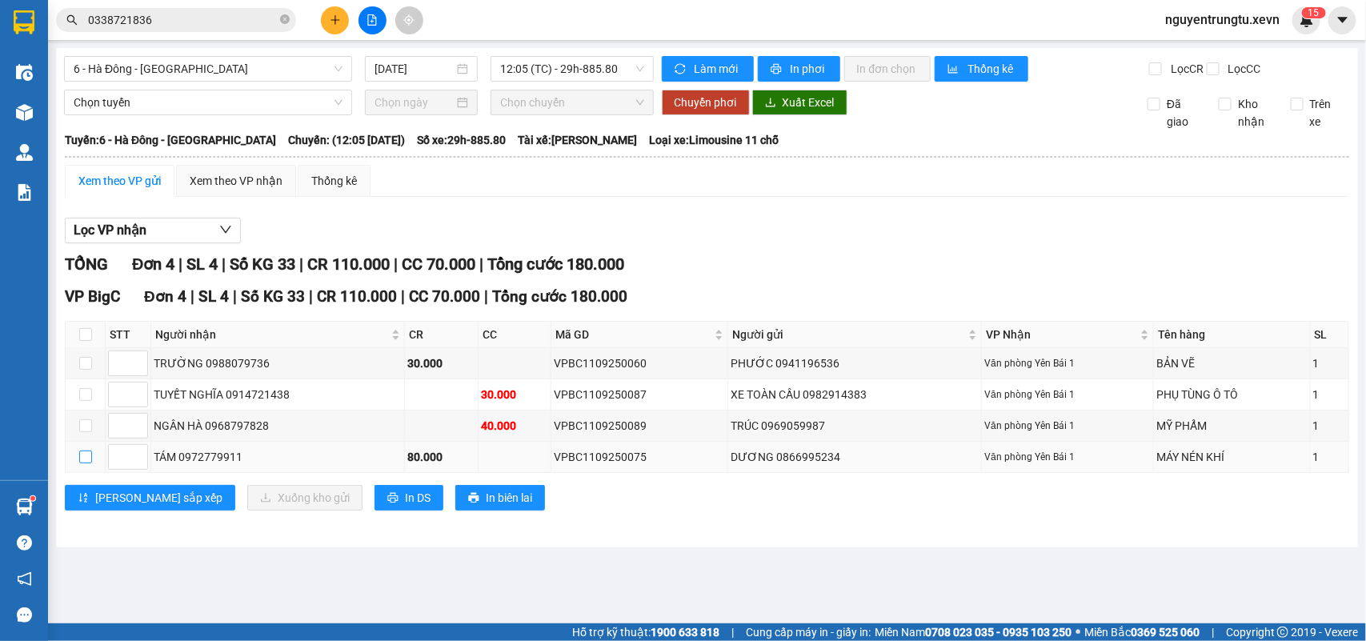
click at [82, 463] on input "checkbox" at bounding box center [85, 456] width 13 height 13
checkbox input "true"
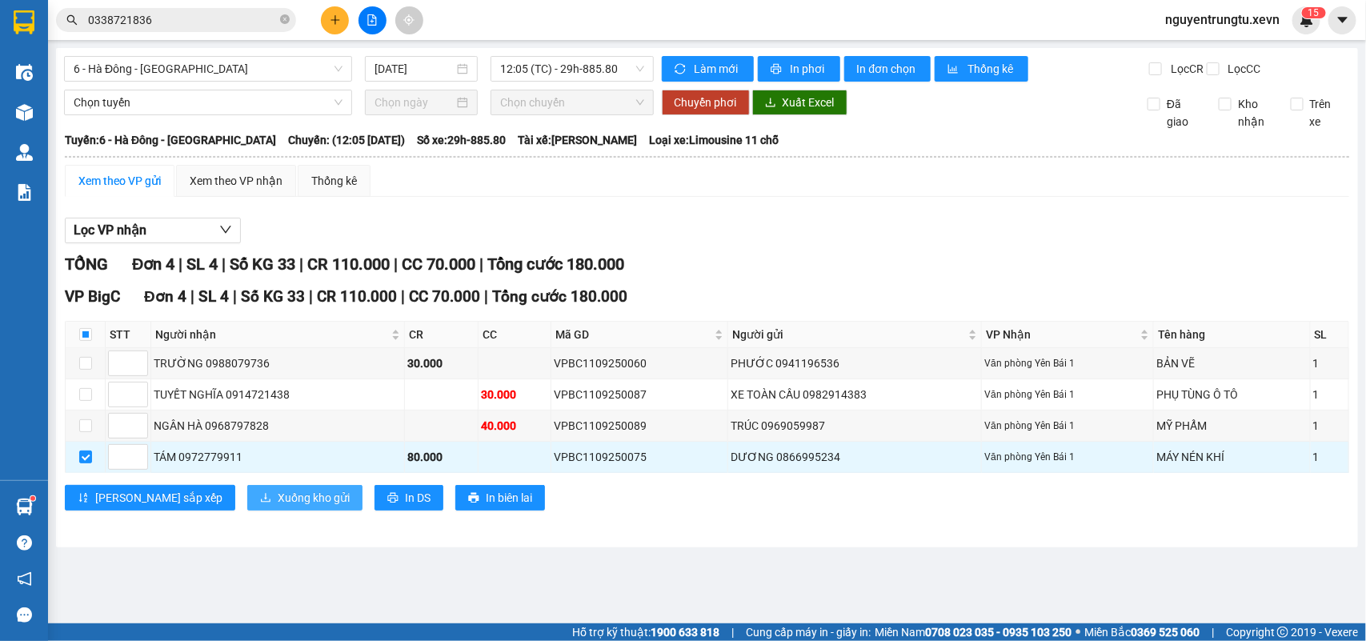
click at [278, 506] on span "Xuống kho gửi" at bounding box center [314, 498] width 72 height 18
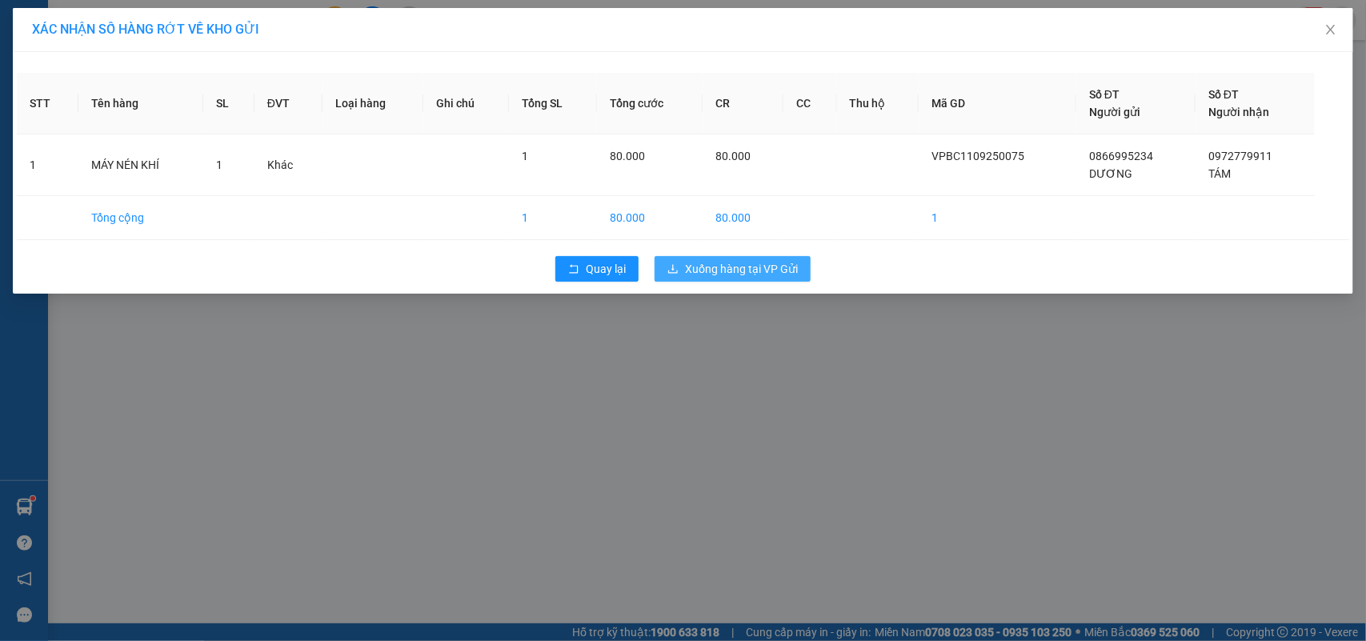
click at [746, 269] on span "Xuống hàng tại VP Gửi" at bounding box center [741, 269] width 113 height 18
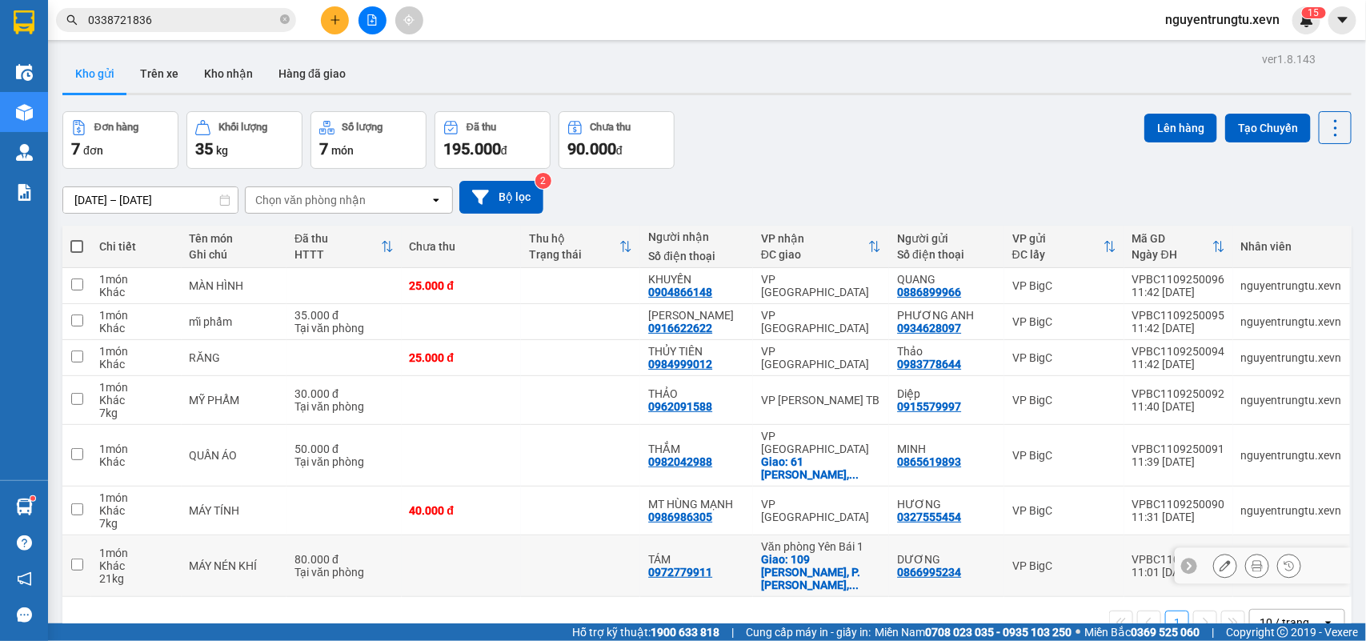
click at [1219, 560] on icon at bounding box center [1224, 565] width 11 height 11
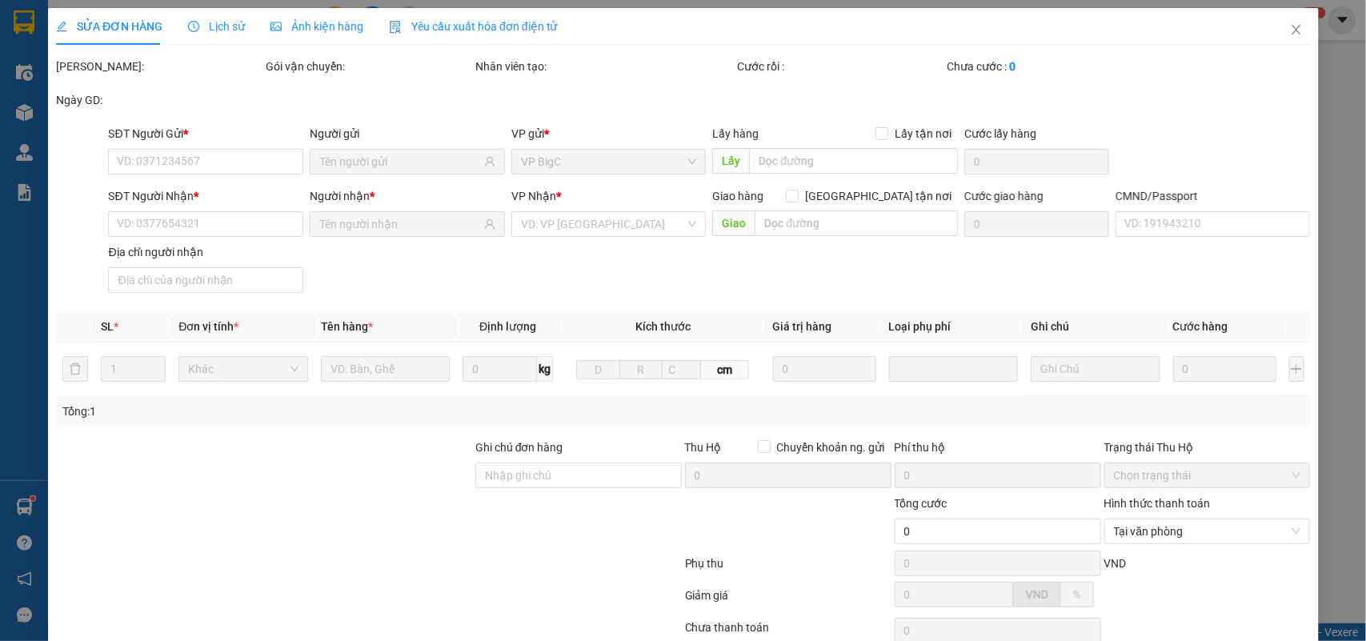
type input "0866995234"
type input "0972779911"
checkbox input "true"
type input "109 [PERSON_NAME], P.[PERSON_NAME], [GEOGRAPHIC_DATA], [GEOGRAPHIC_DATA]"
type input "80.000"
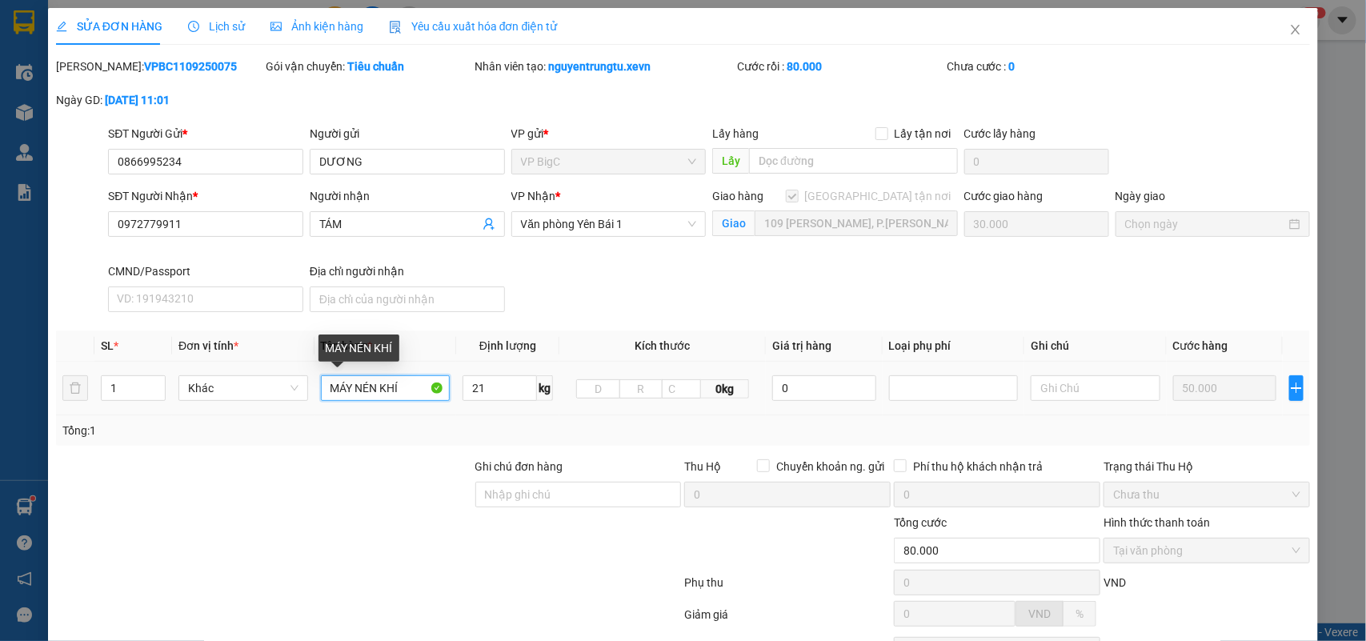
click at [413, 390] on input "MÁY NÉN KHÍ" at bounding box center [386, 388] width 130 height 26
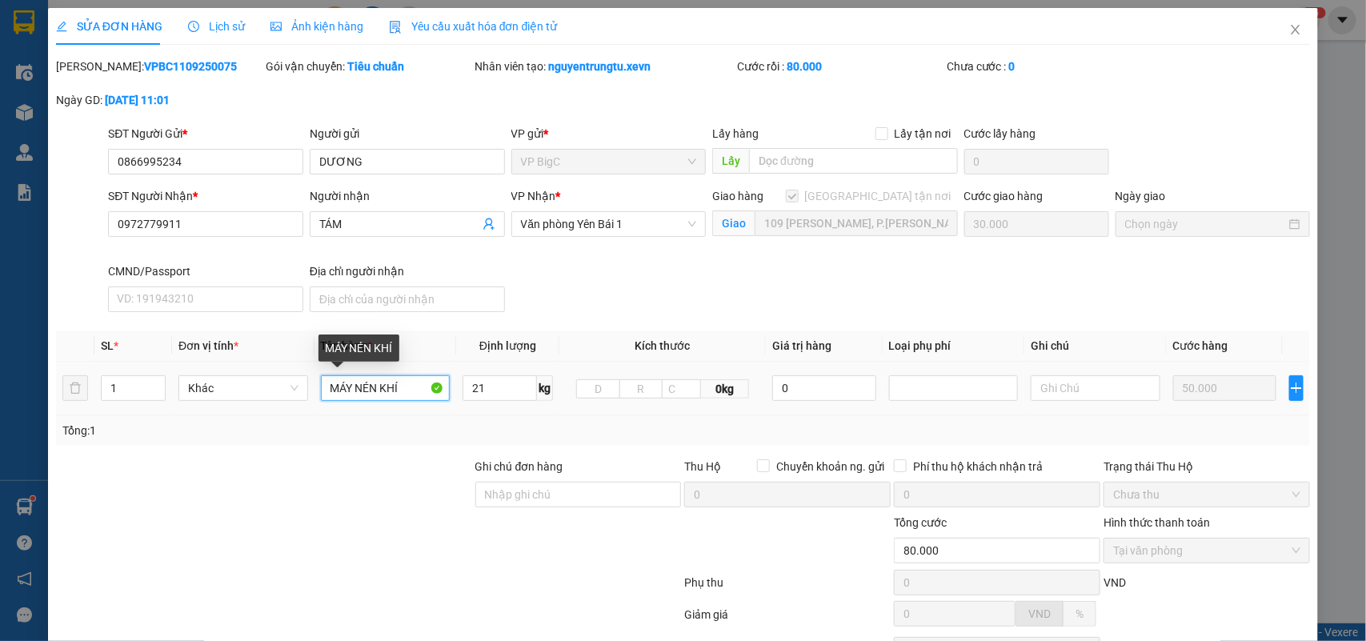
click at [413, 390] on input "MÁY NÉN KHÍ" at bounding box center [386, 388] width 130 height 26
type input "huỷ"
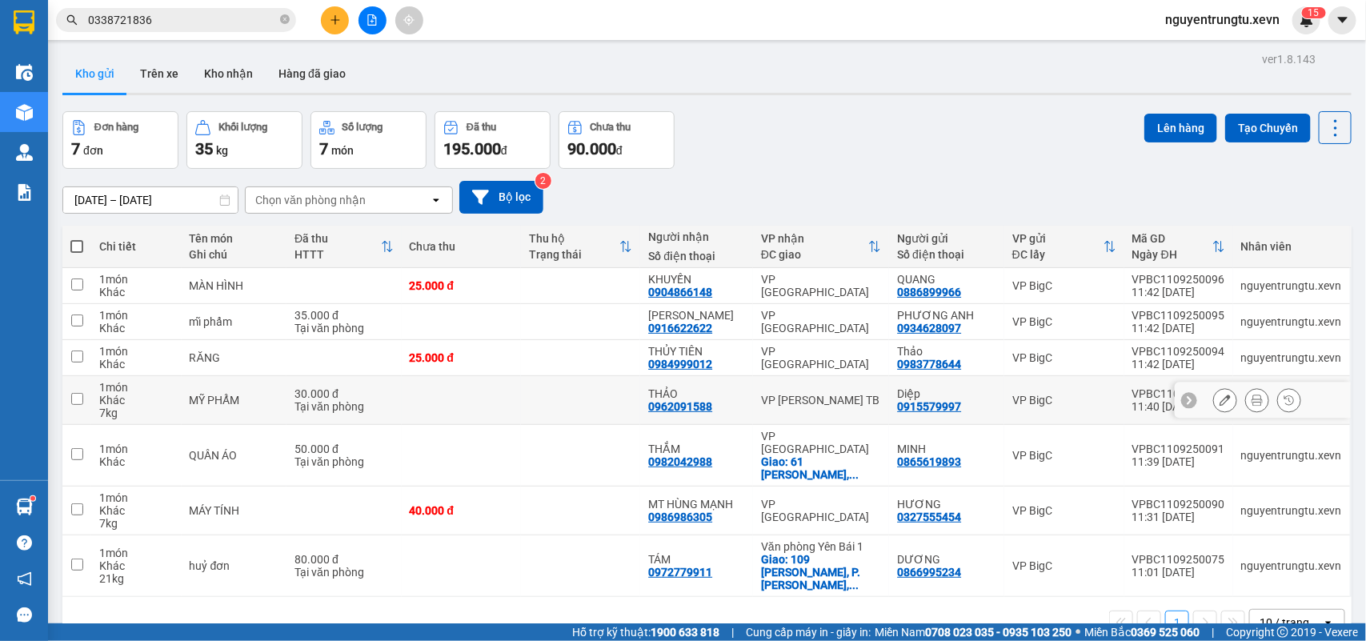
click at [854, 376] on td "VP [PERSON_NAME] TB" at bounding box center [821, 400] width 136 height 49
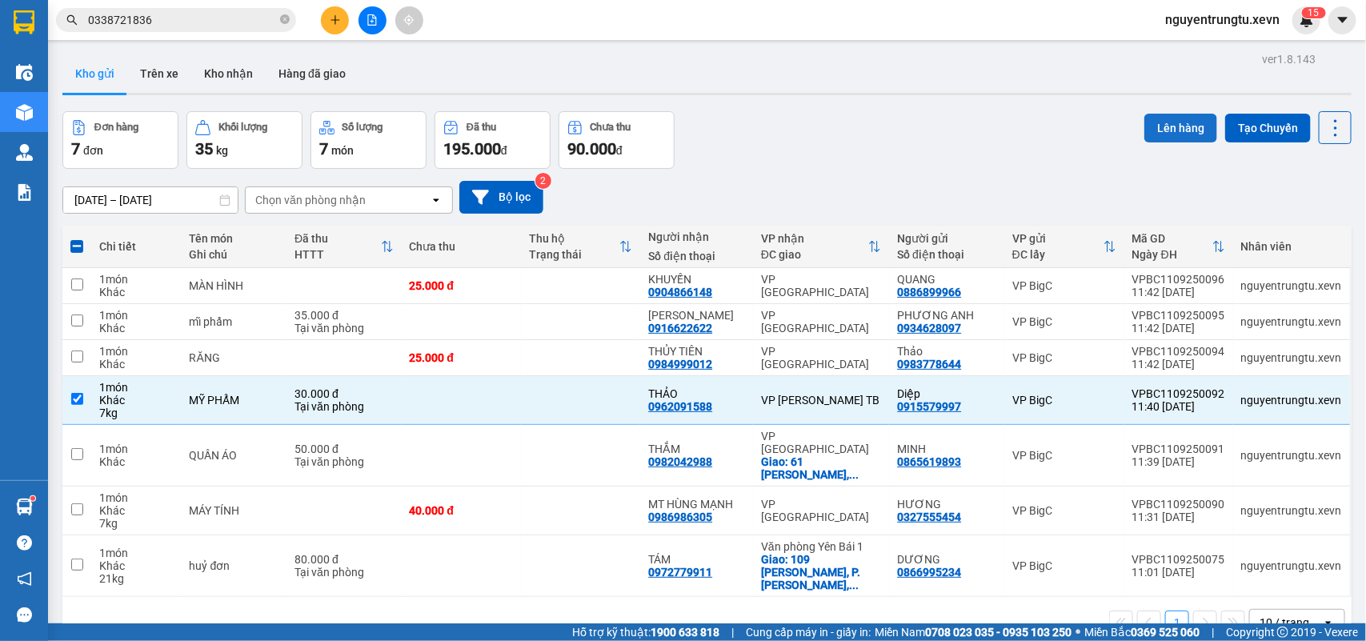
click at [1184, 114] on button "Lên hàng" at bounding box center [1180, 128] width 73 height 29
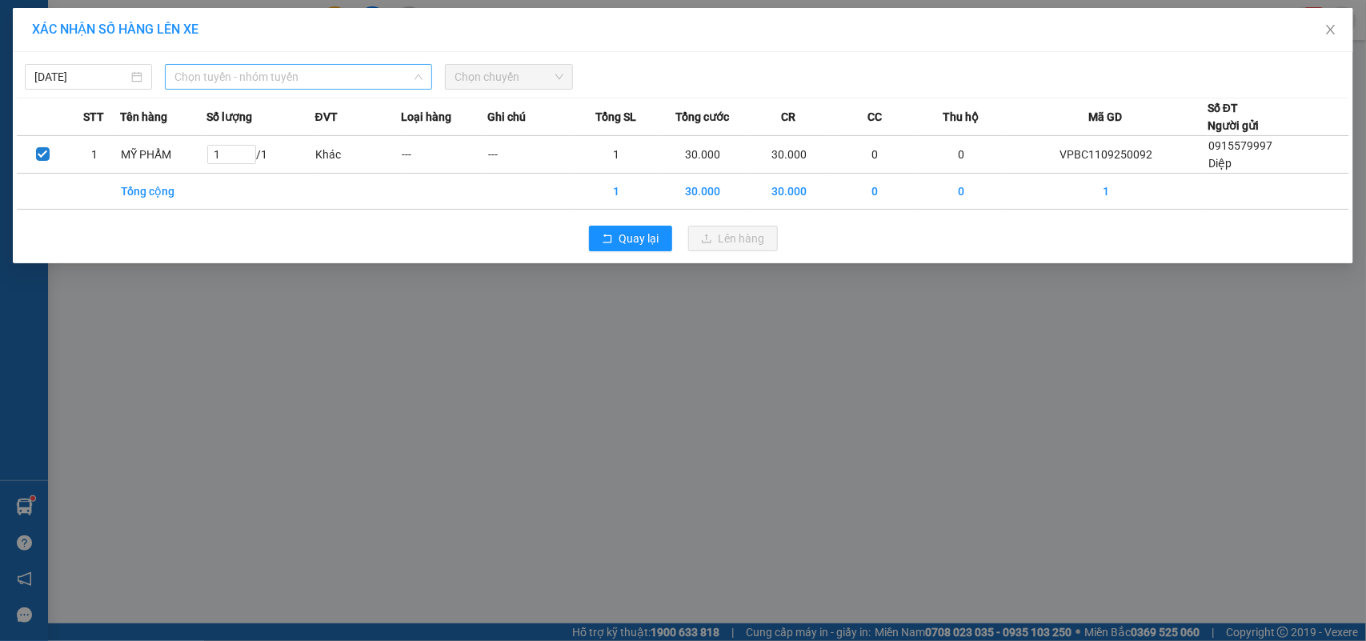
click at [301, 78] on span "Chọn tuyến - nhóm tuyến" at bounding box center [298, 77] width 248 height 24
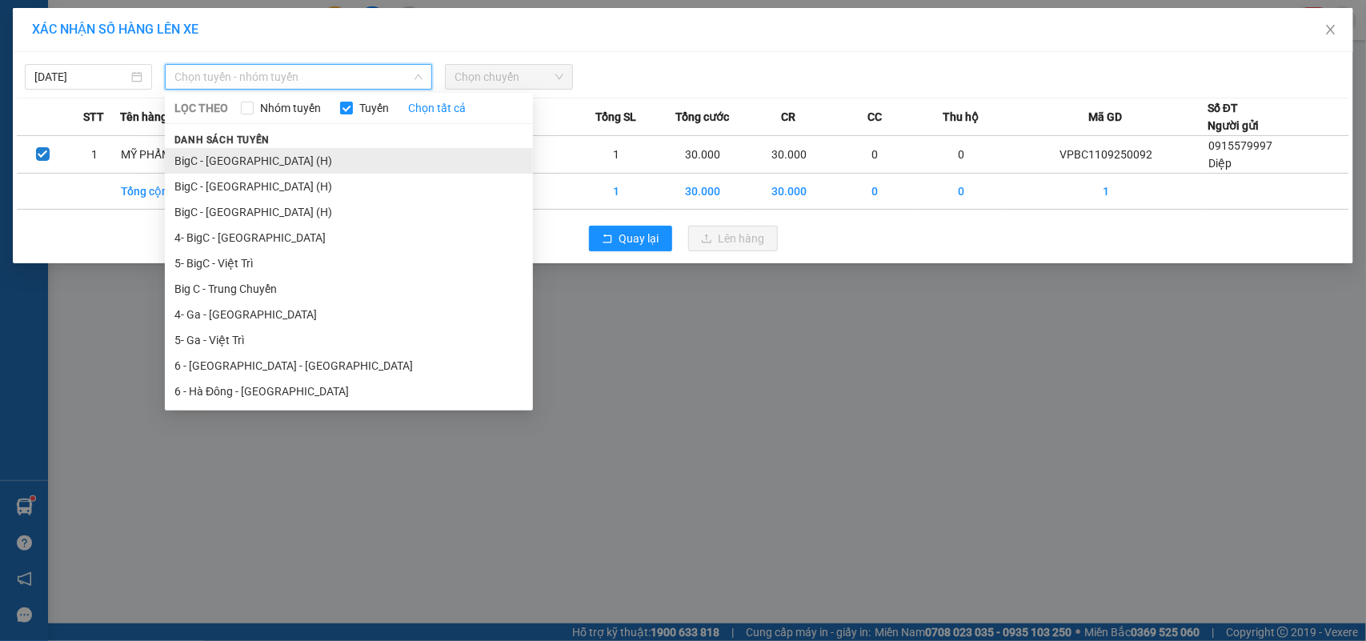
click at [242, 161] on li "BigC - [GEOGRAPHIC_DATA] (H)" at bounding box center [349, 161] width 368 height 26
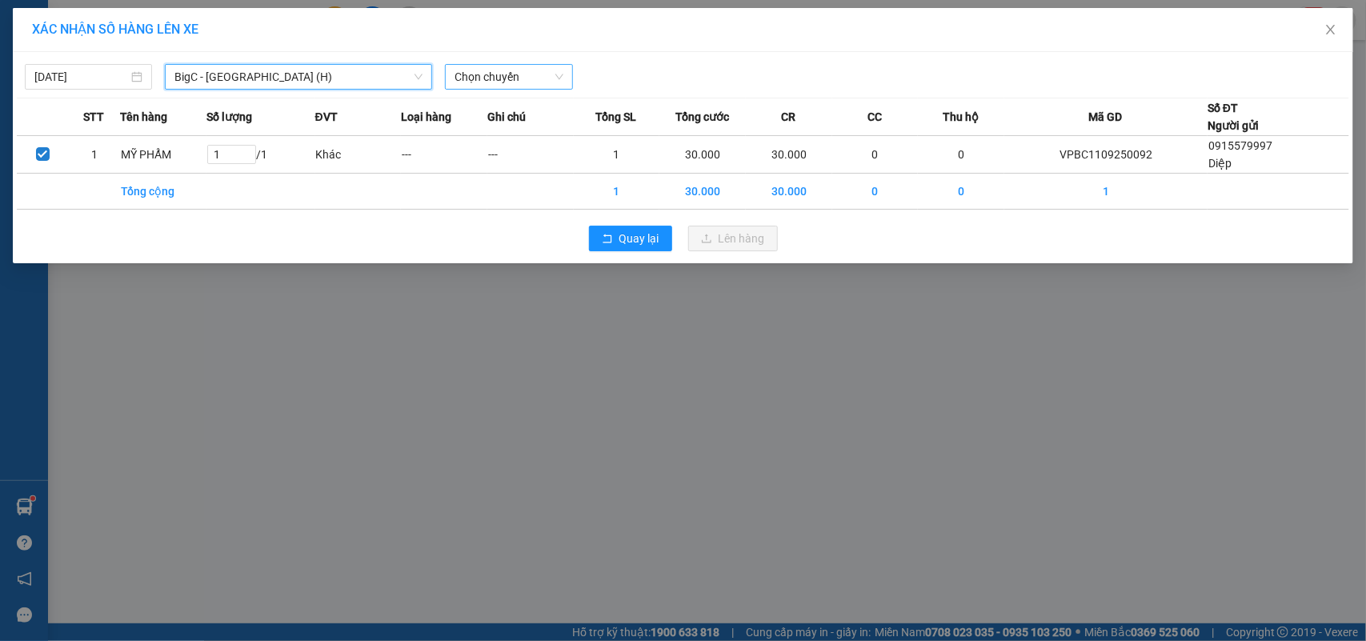
click at [506, 68] on span "Chọn chuyến" at bounding box center [508, 77] width 108 height 24
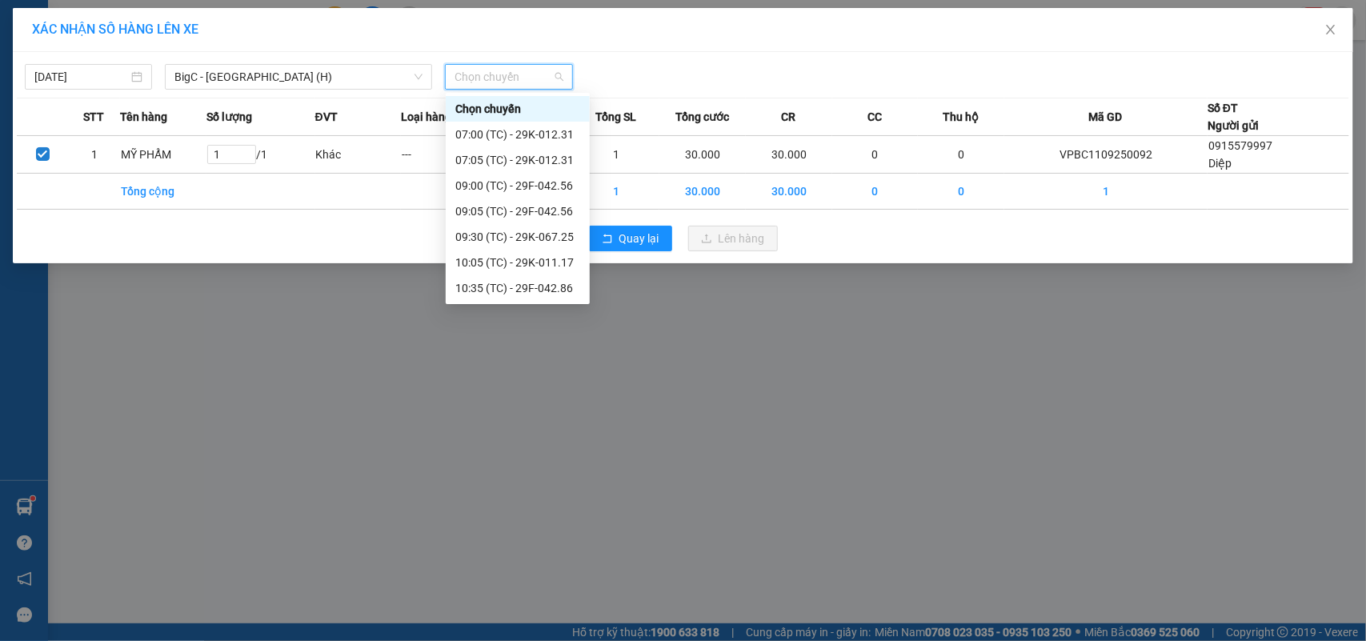
click at [538, 356] on div "12:05 (TC) - 29K-051.70" at bounding box center [517, 365] width 125 height 18
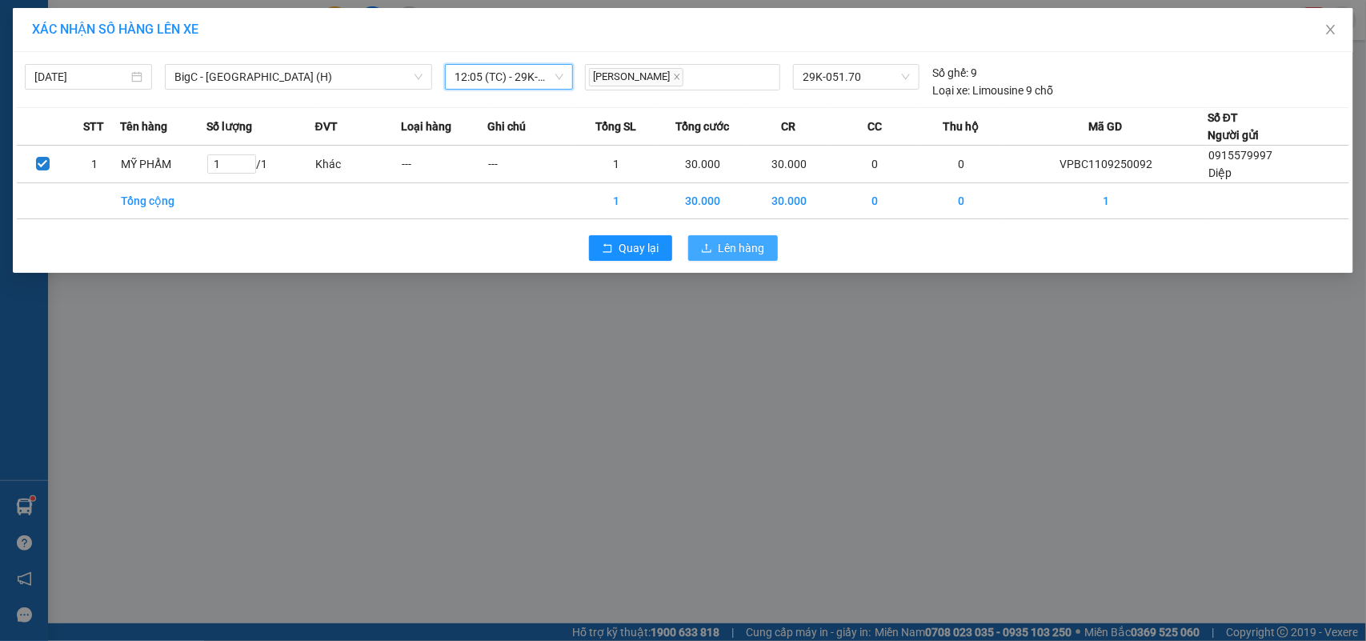
click at [737, 248] on span "Lên hàng" at bounding box center [741, 248] width 46 height 18
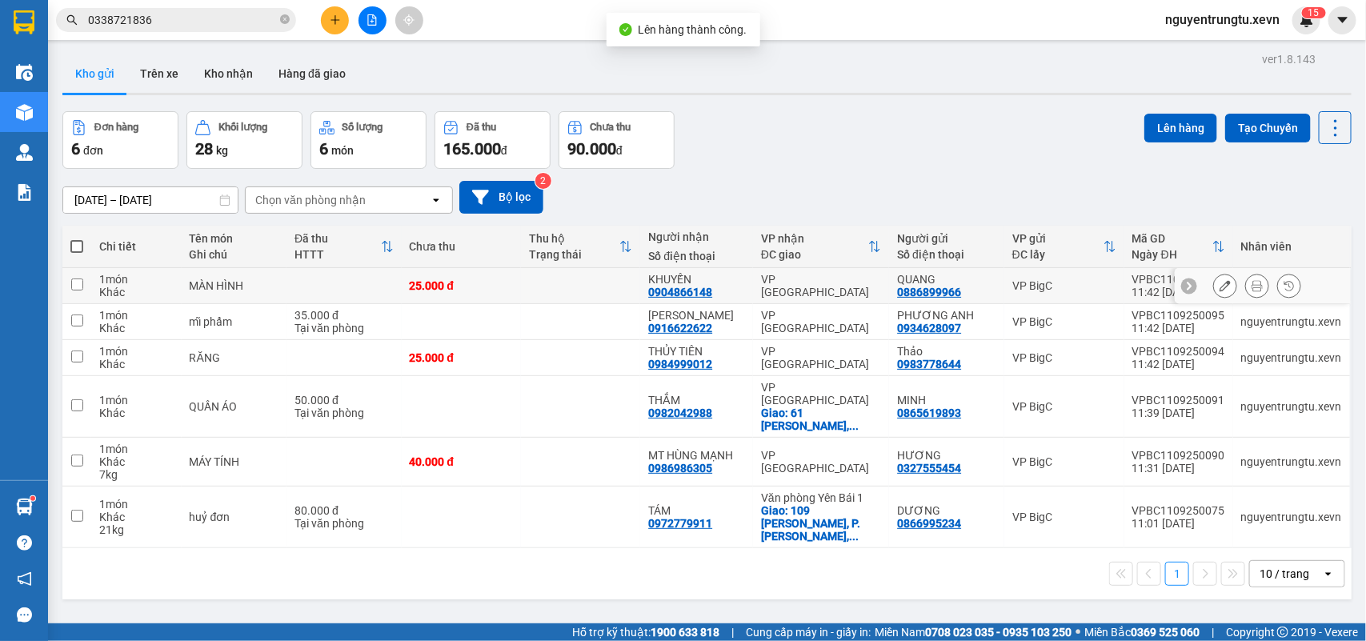
click at [861, 285] on div "VP [GEOGRAPHIC_DATA]" at bounding box center [821, 286] width 120 height 26
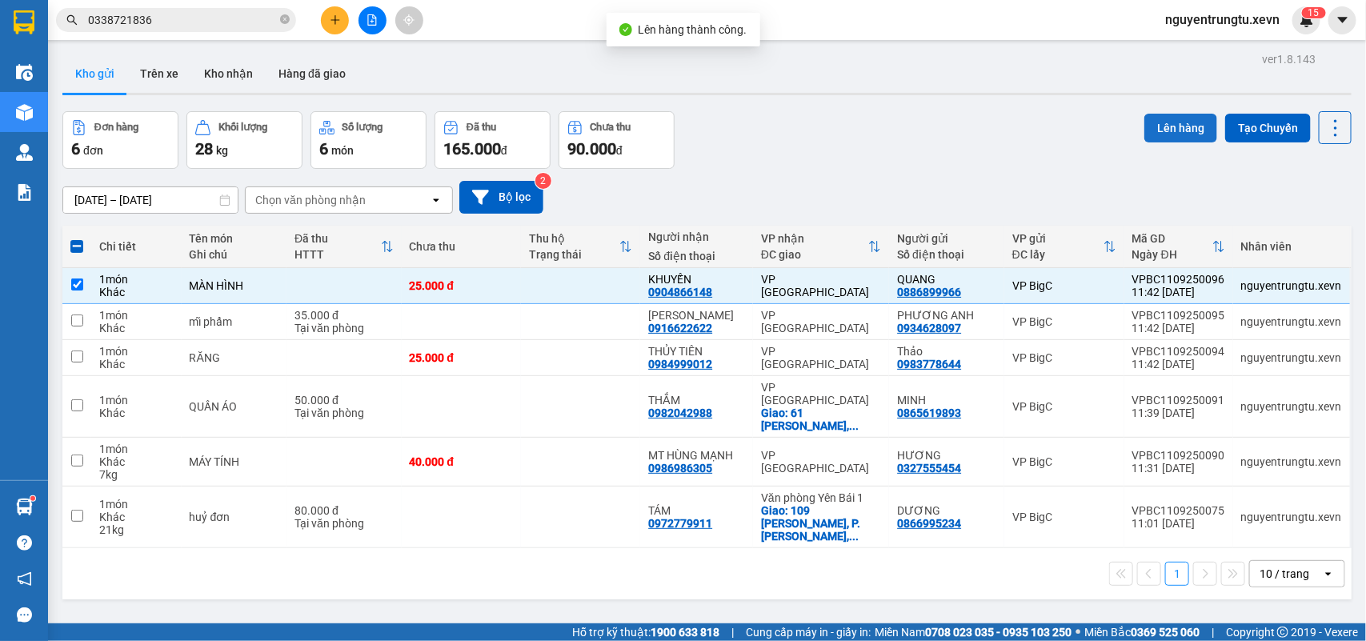
click at [1153, 125] on button "Lên hàng" at bounding box center [1180, 128] width 73 height 29
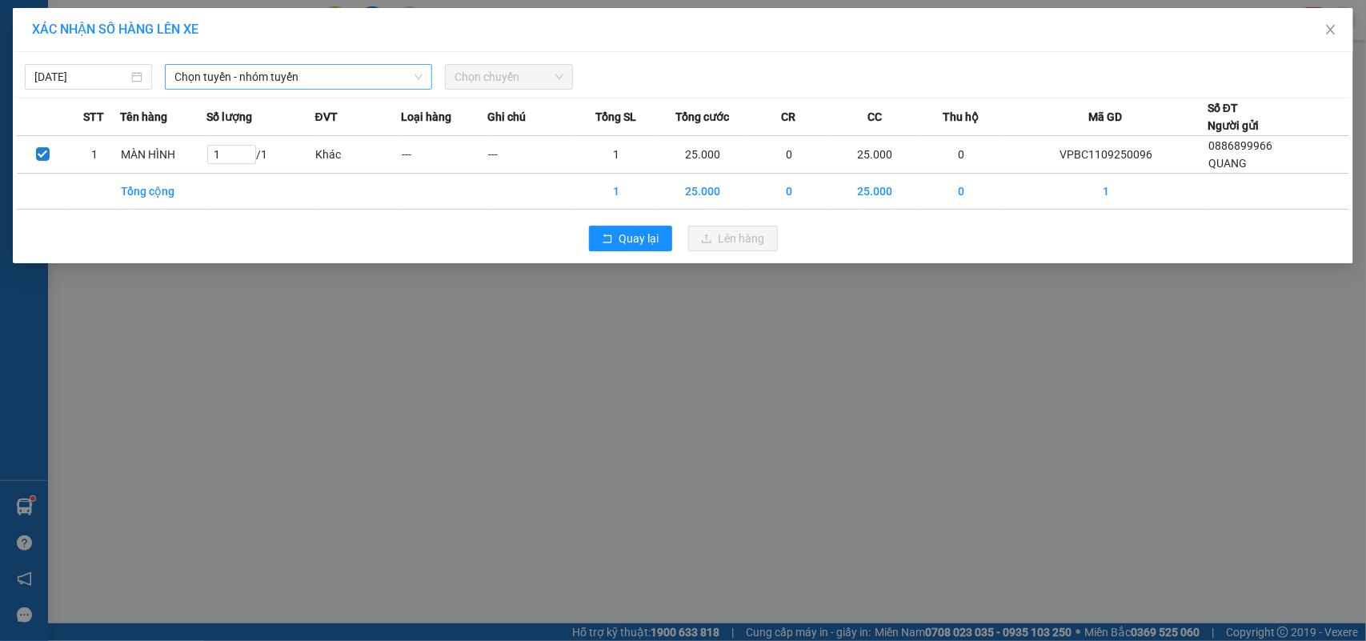
click at [330, 65] on span "Chọn tuyến - nhóm tuyến" at bounding box center [298, 77] width 248 height 24
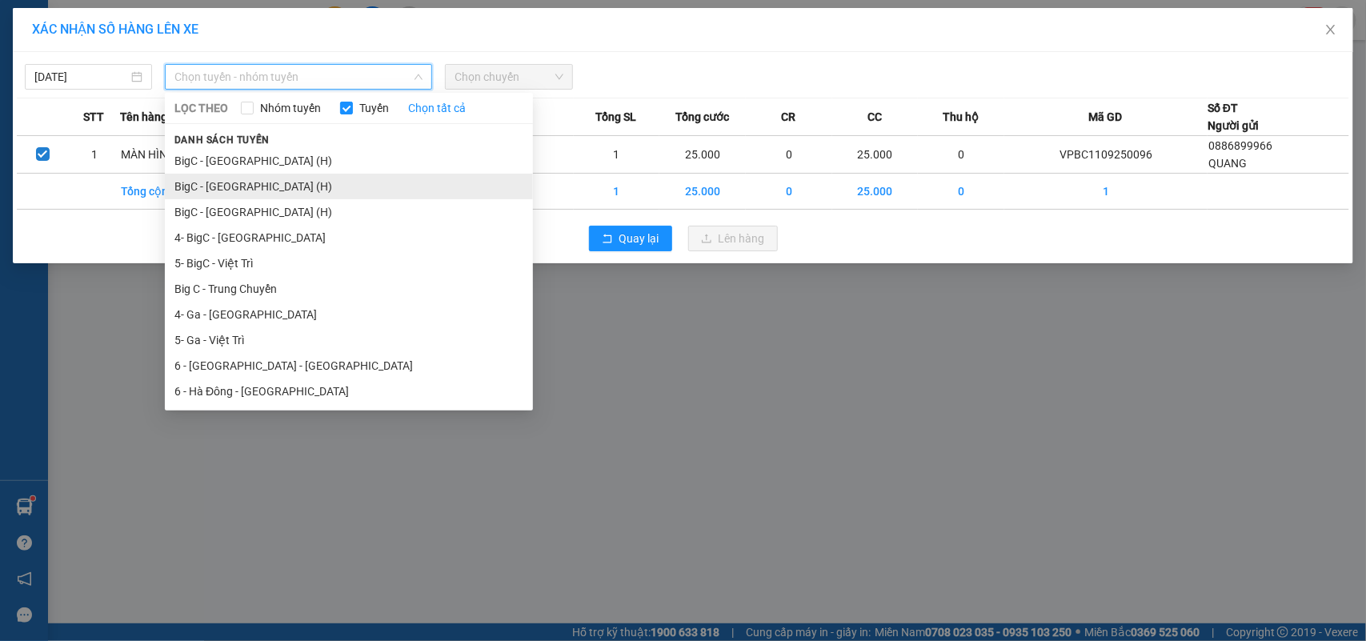
click at [273, 186] on li "BigC - [GEOGRAPHIC_DATA] (H)" at bounding box center [349, 187] width 368 height 26
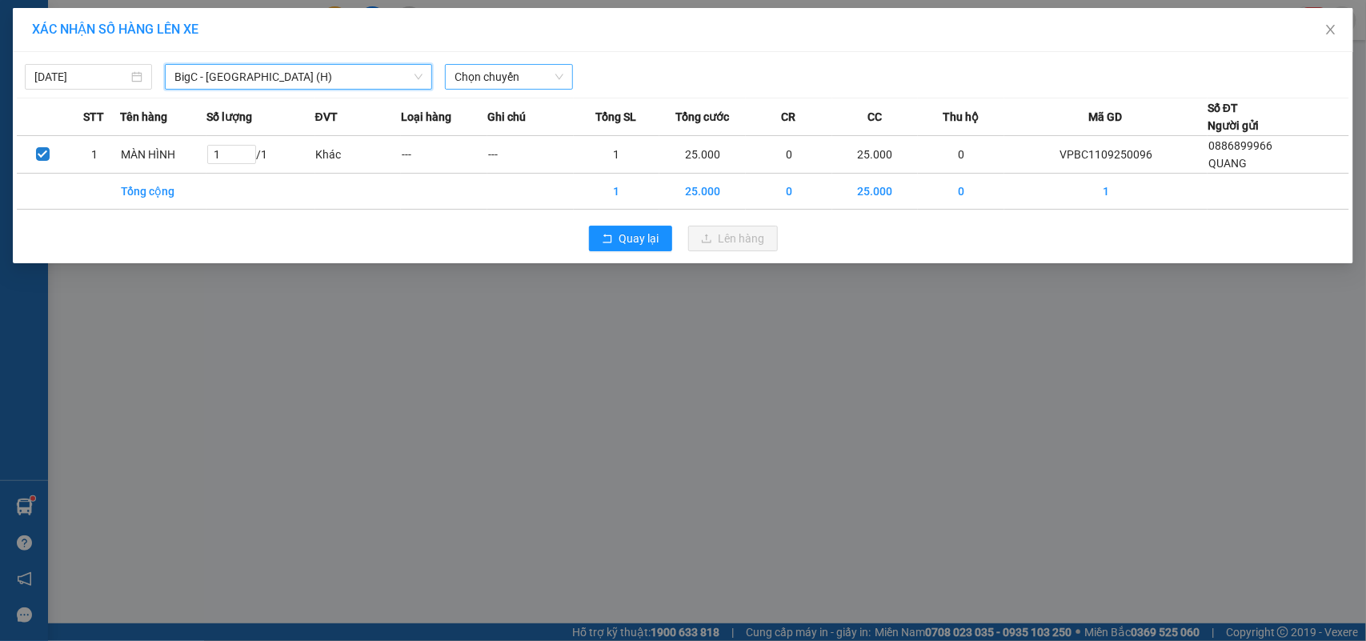
click at [536, 86] on div "[DATE] BigC - [GEOGRAPHIC_DATA] (H) BigC - [GEOGRAPHIC_DATA] (H) LỌC THEO Nhóm …" at bounding box center [683, 157] width 1340 height 211
click at [532, 77] on span "Chọn chuyến" at bounding box center [508, 77] width 108 height 24
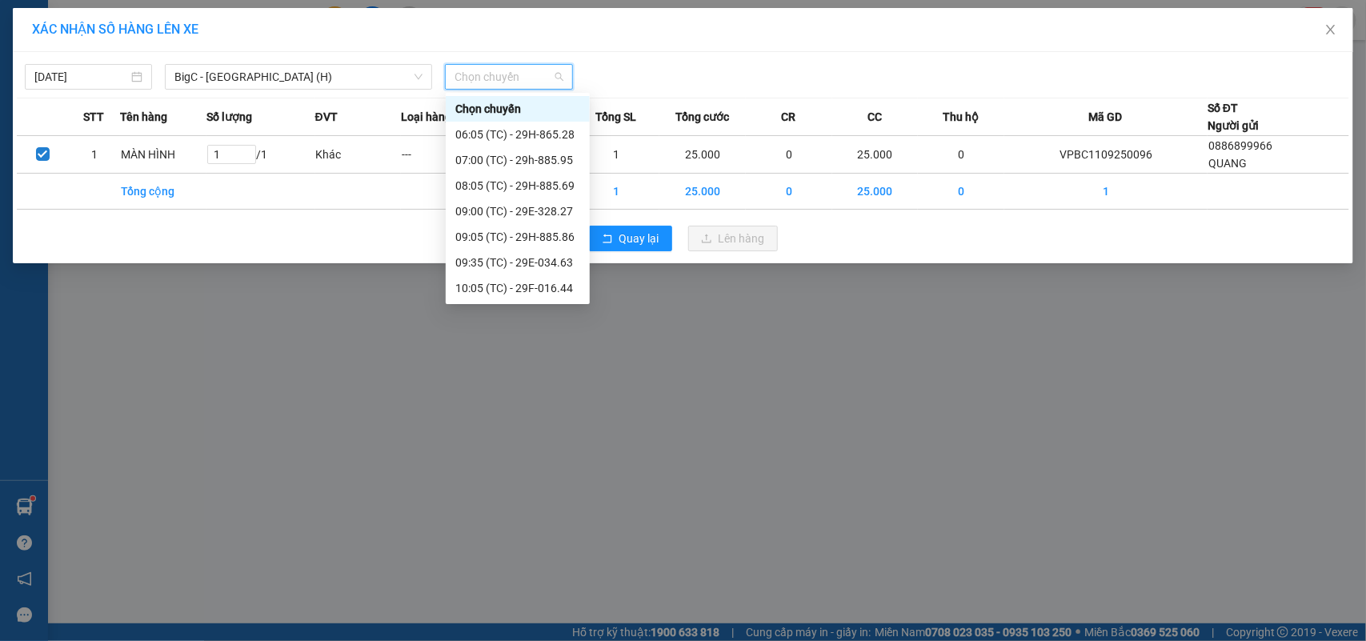
click at [541, 382] on div "12:05 (TC) - 29F-021.83" at bounding box center [517, 391] width 125 height 18
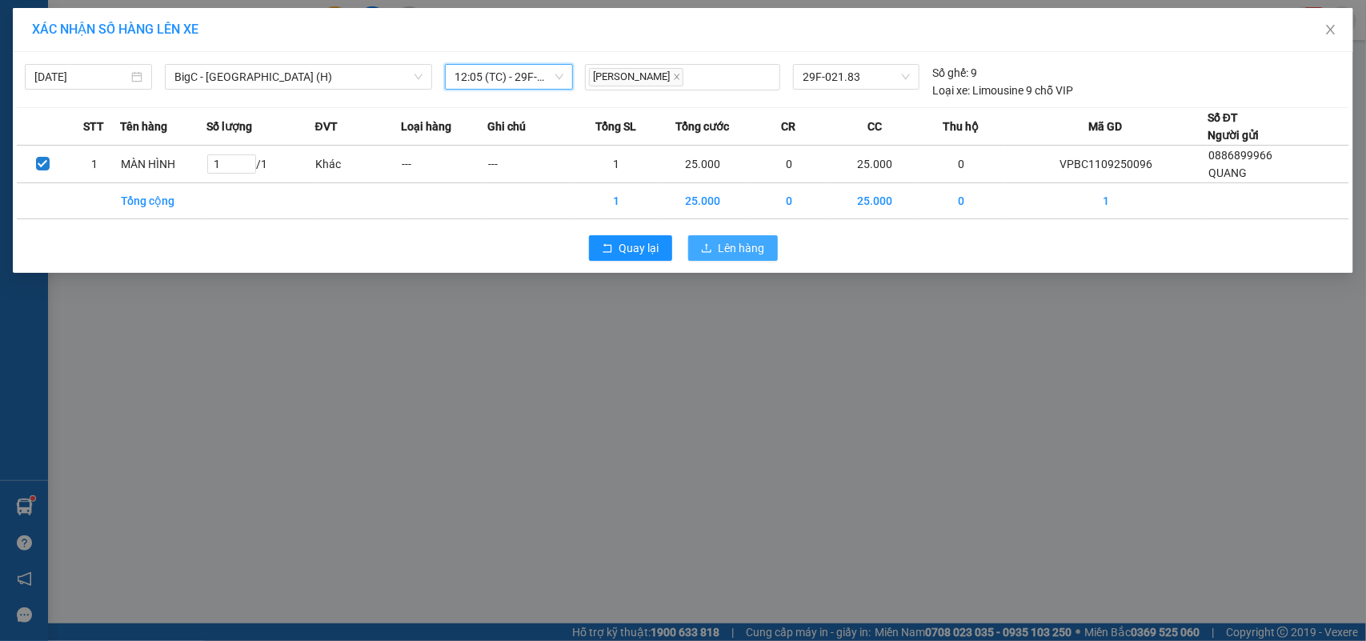
click at [712, 238] on button "Lên hàng" at bounding box center [733, 248] width 90 height 26
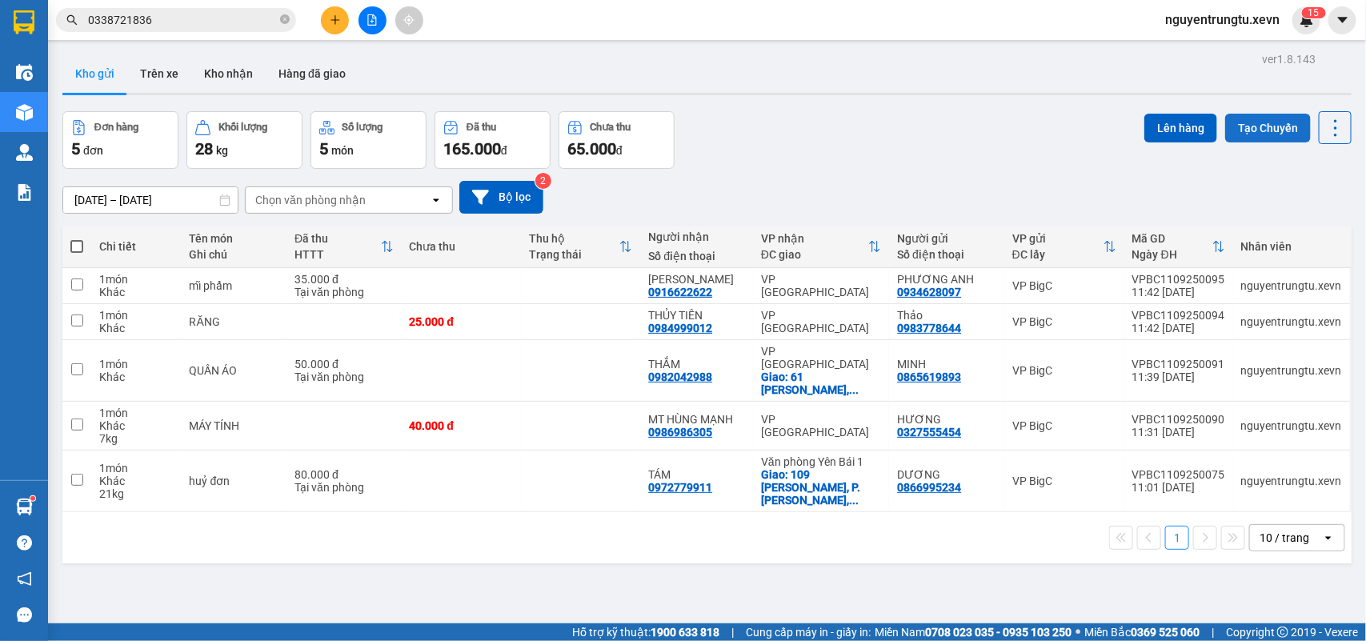
click at [1253, 116] on button "Tạo Chuyến" at bounding box center [1268, 128] width 86 height 29
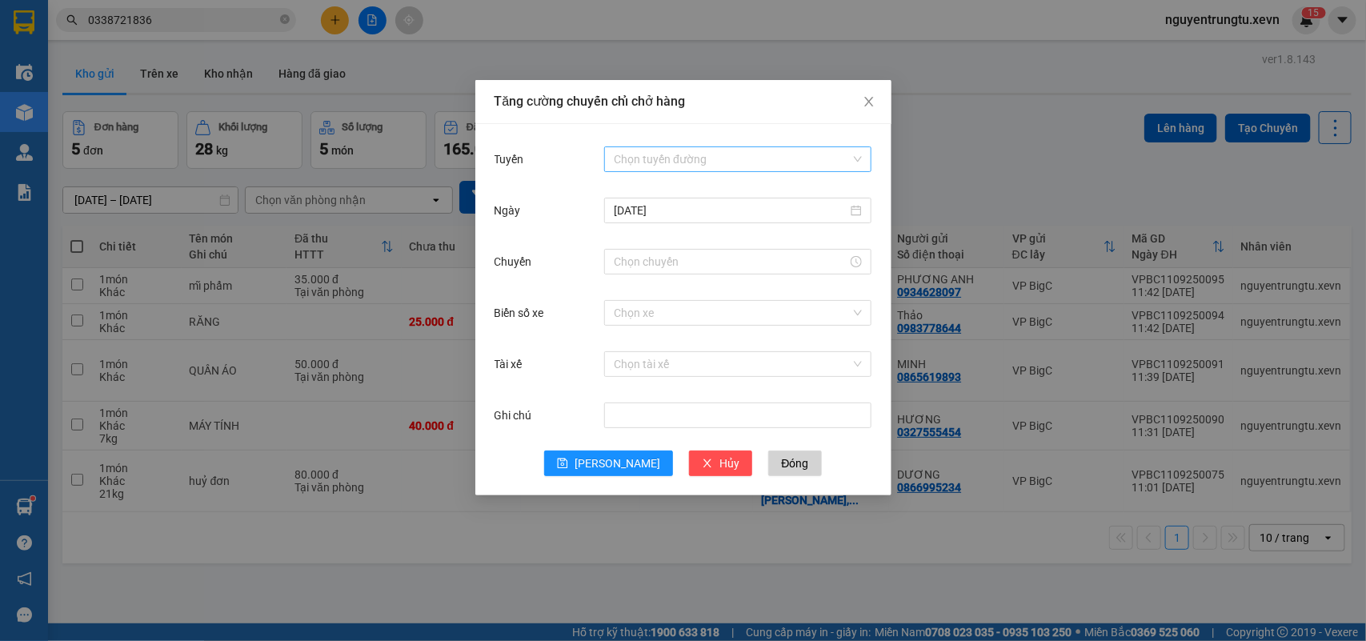
click at [645, 164] on input "Tuyến" at bounding box center [732, 159] width 237 height 24
click at [701, 253] on input "Chuyến" at bounding box center [731, 262] width 234 height 18
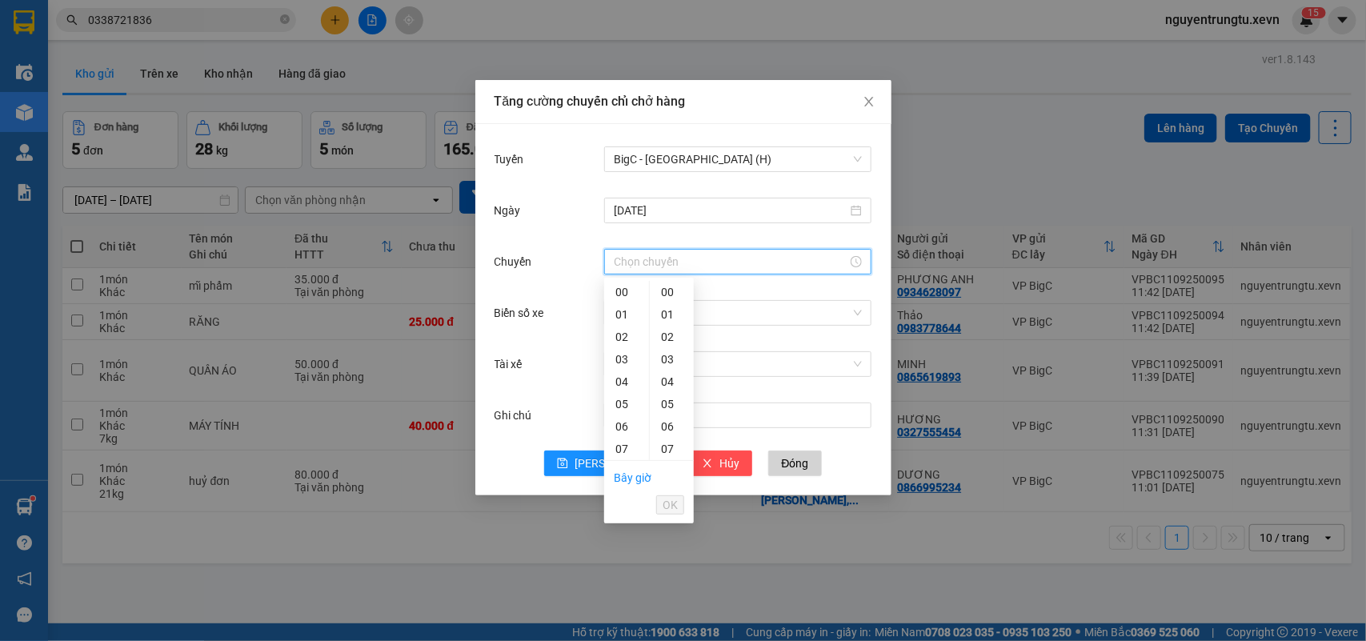
click at [618, 572] on div "13" at bounding box center [626, 583] width 45 height 22
click at [664, 398] on div "05" at bounding box center [672, 404] width 44 height 22
type input "13:05"
click at [668, 502] on span "OK" at bounding box center [669, 505] width 15 height 18
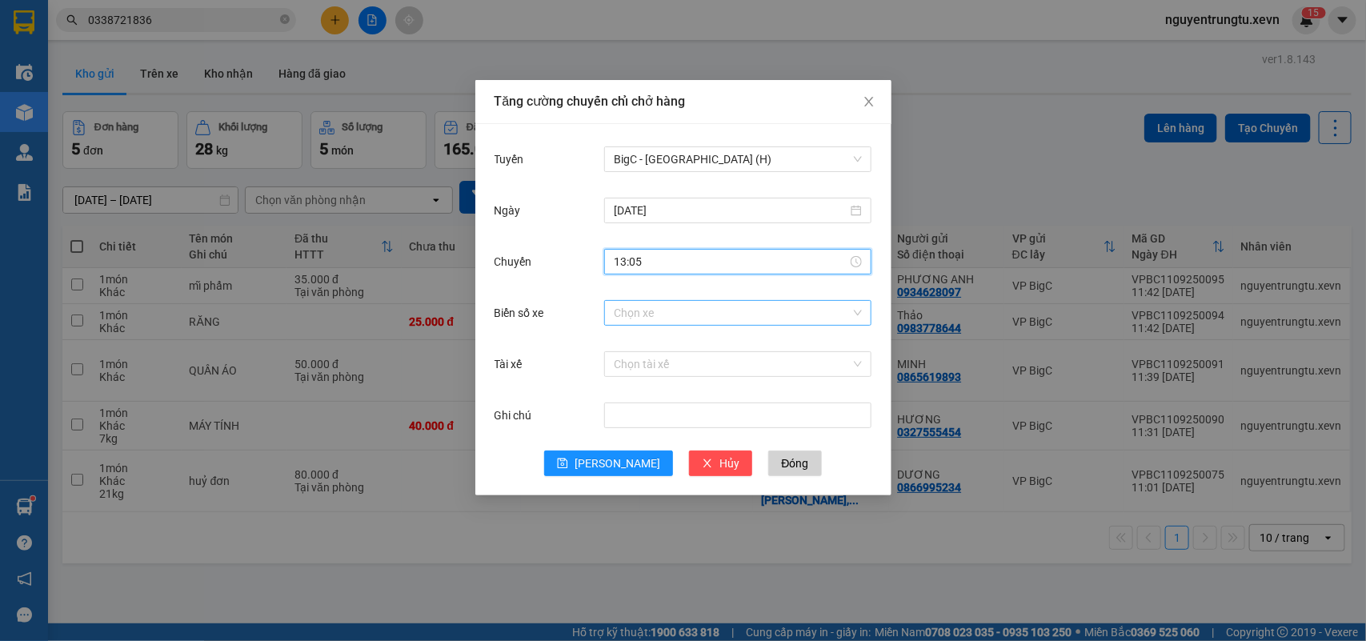
click at [714, 314] on input "Biển số xe" at bounding box center [732, 313] width 237 height 24
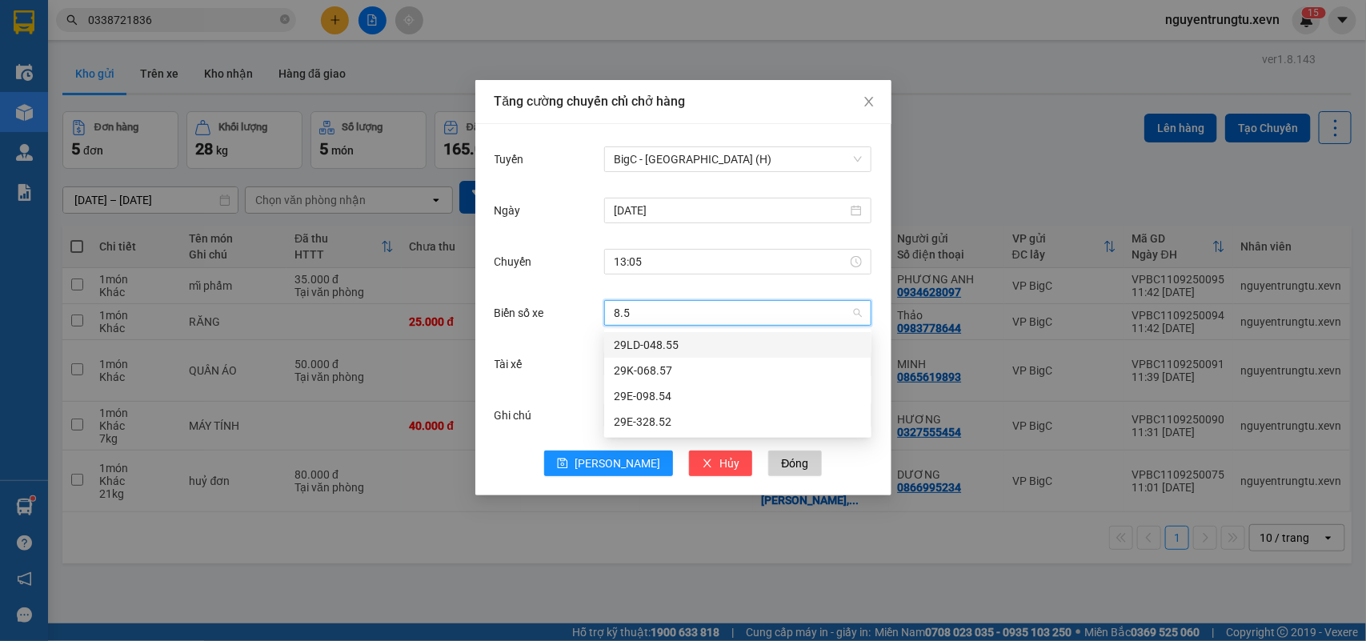
type input "8.52"
click at [716, 342] on div "29E-328.52" at bounding box center [738, 345] width 248 height 18
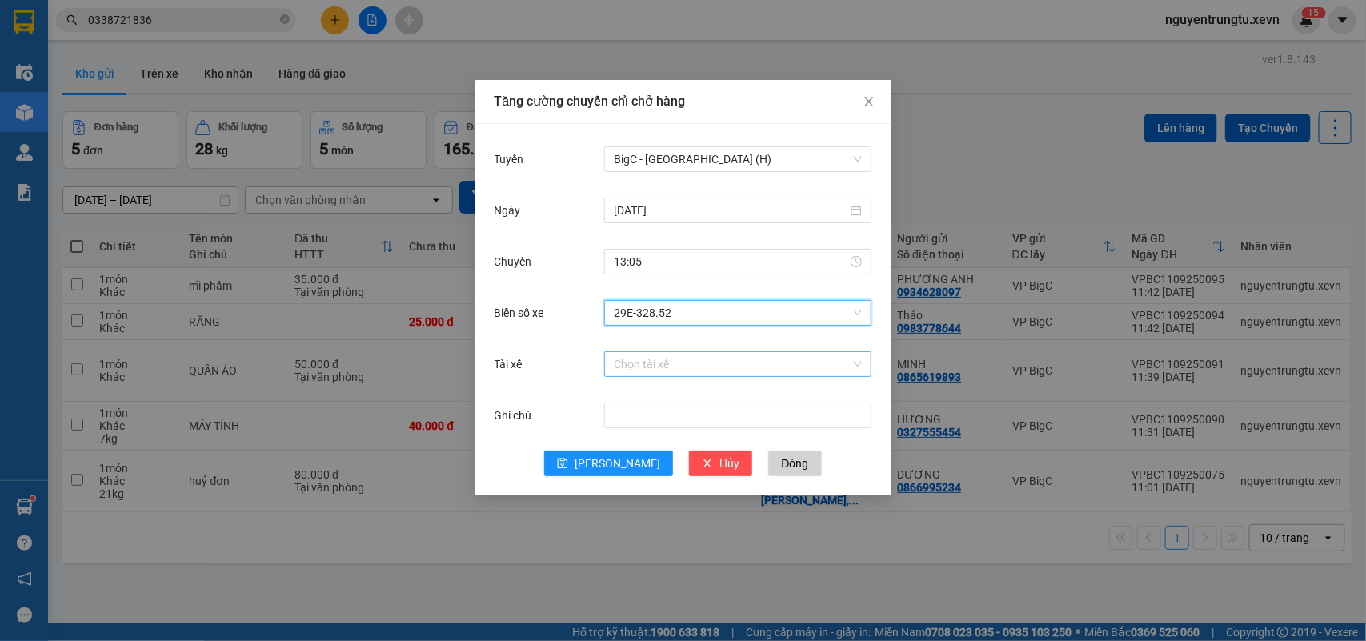
click at [710, 358] on input "Tài xế" at bounding box center [732, 364] width 237 height 24
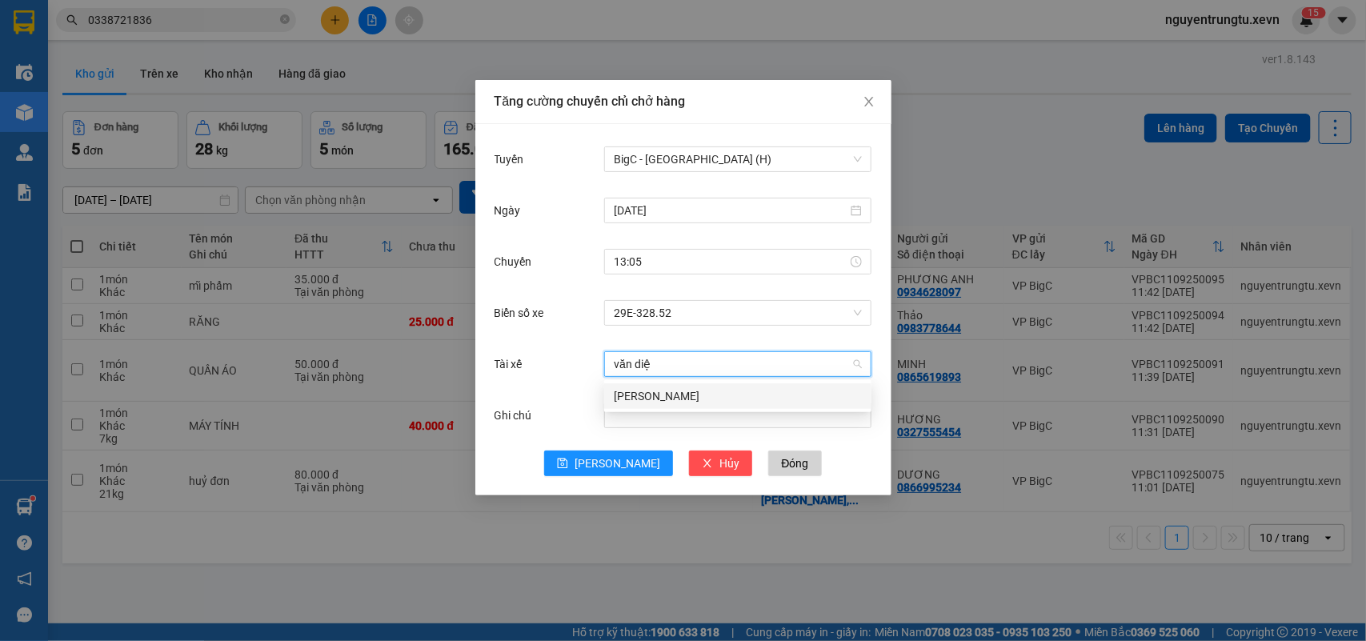
type input "văn diện"
click at [620, 398] on div "[PERSON_NAME]" at bounding box center [738, 396] width 248 height 18
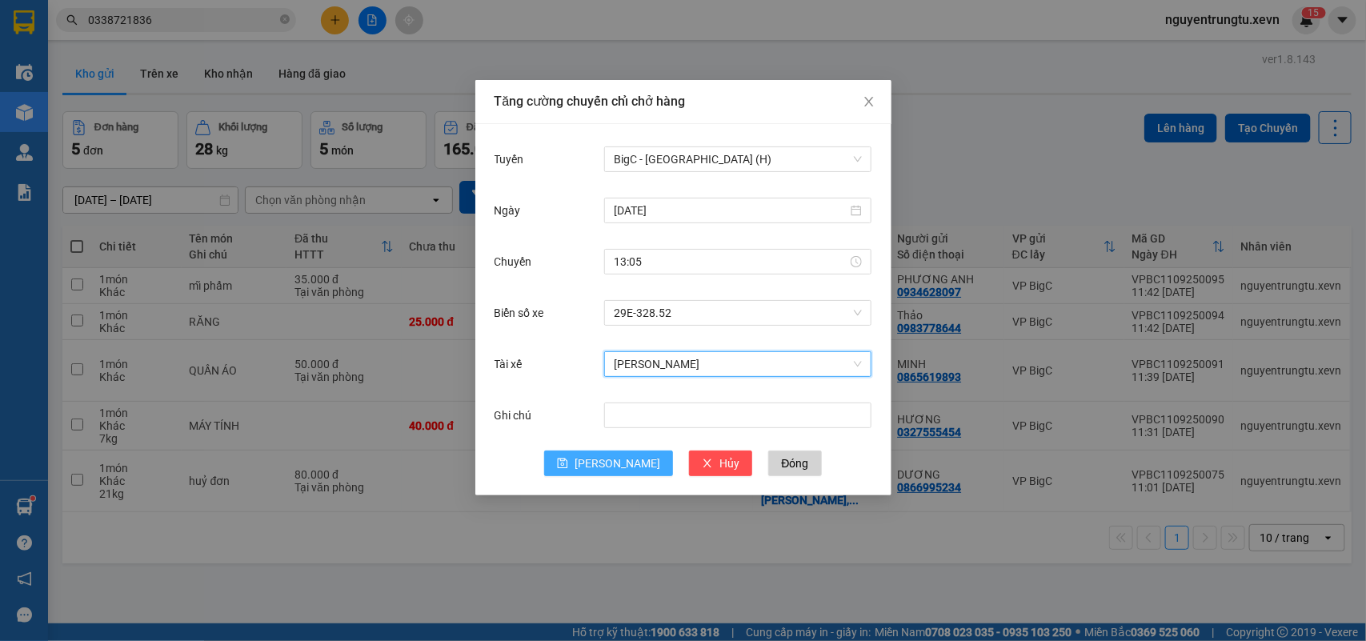
click at [612, 469] on span "[PERSON_NAME]" at bounding box center [617, 463] width 86 height 18
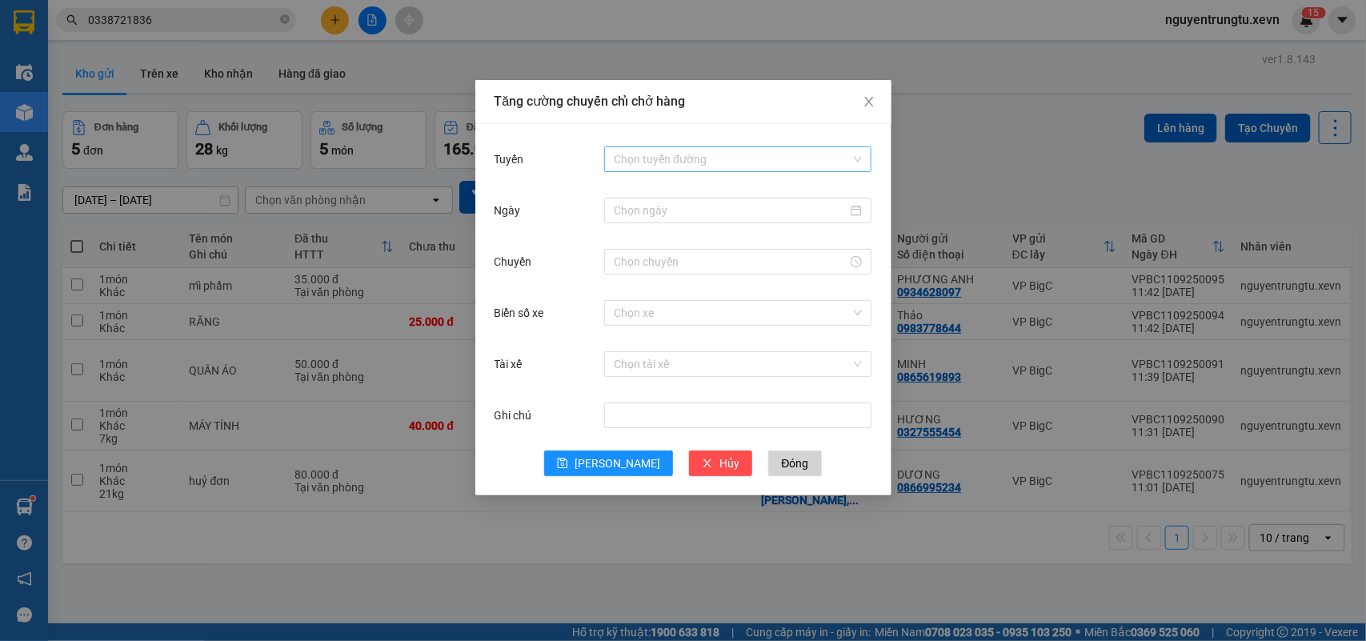
click at [681, 170] on input "Tuyến" at bounding box center [732, 159] width 237 height 24
click at [709, 198] on div at bounding box center [737, 211] width 267 height 26
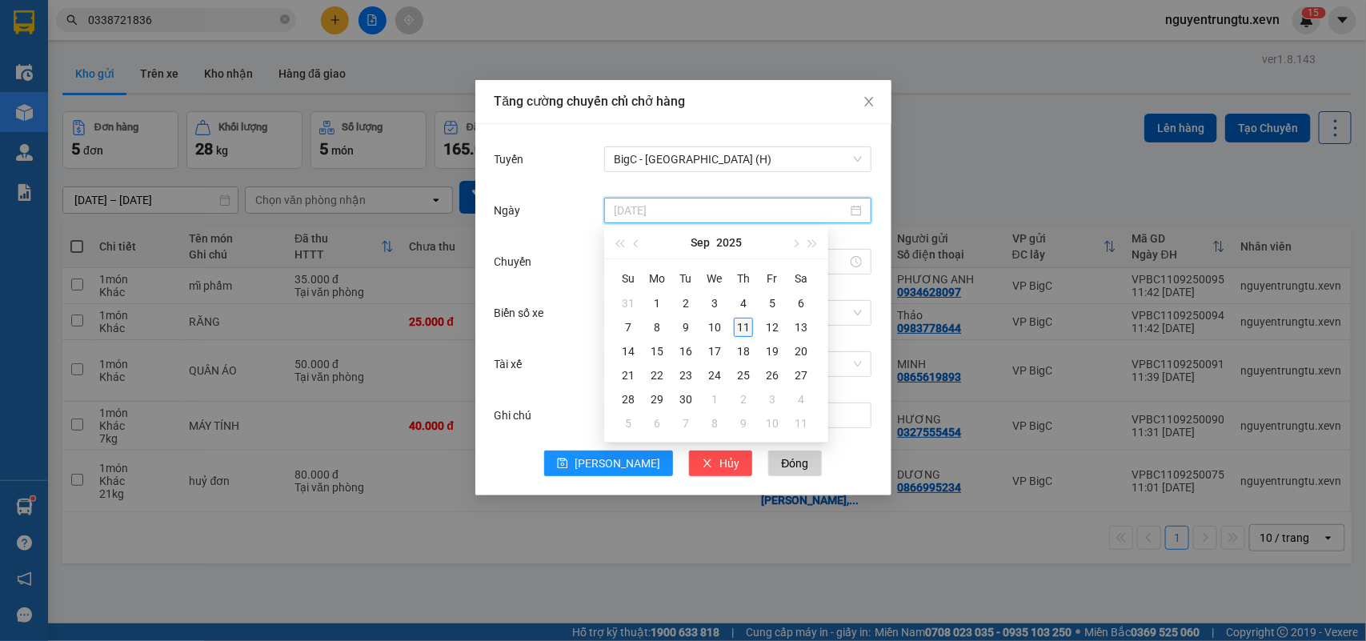
type input "[DATE]"
click at [744, 328] on div "11" at bounding box center [743, 327] width 19 height 19
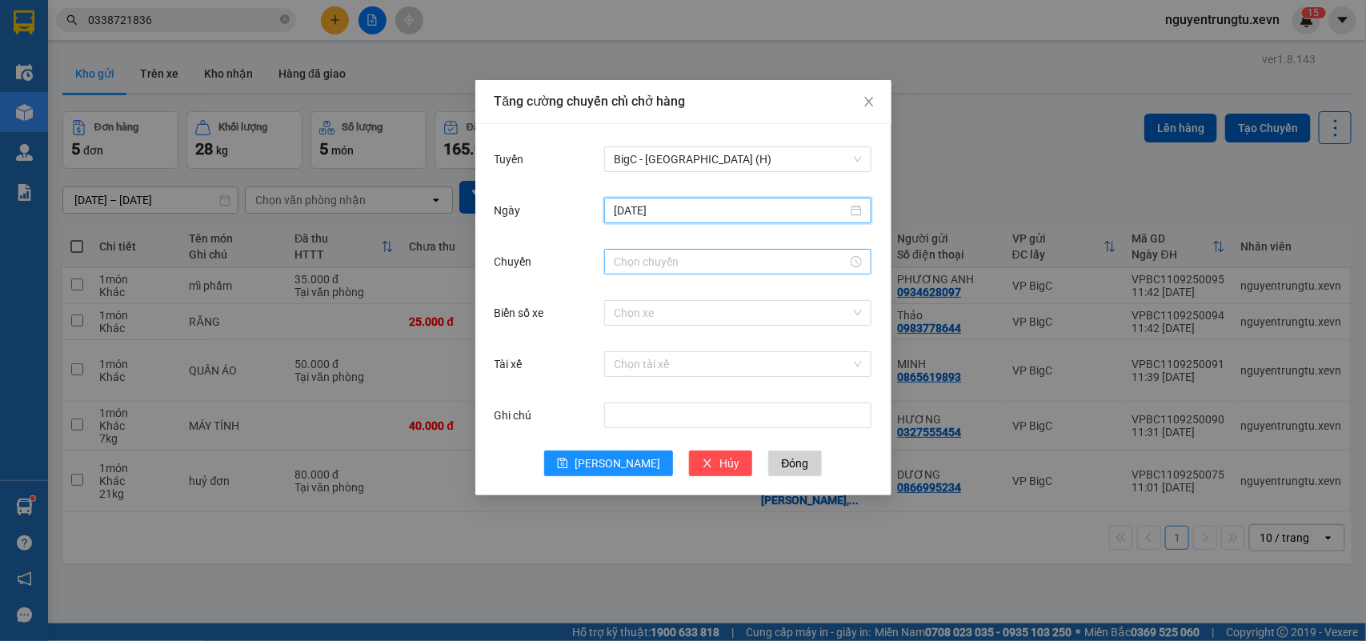
click at [673, 258] on input "Chuyến" at bounding box center [731, 262] width 234 height 18
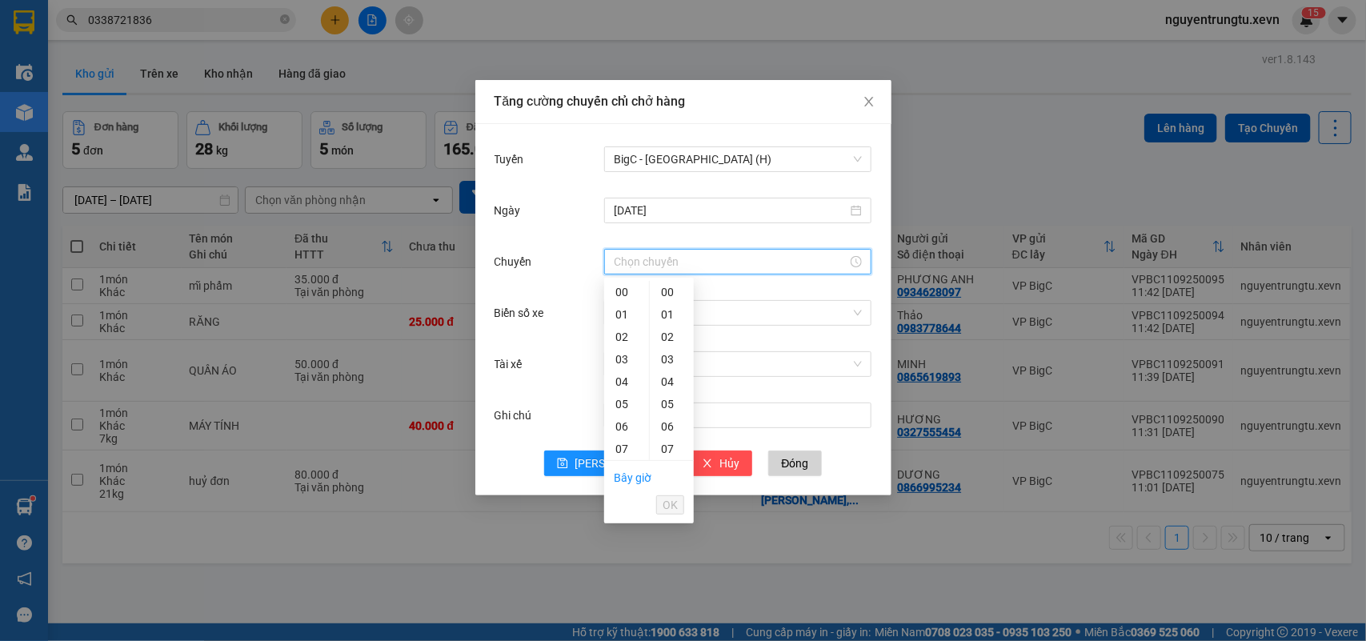
click at [624, 572] on div "13" at bounding box center [626, 583] width 45 height 22
click at [670, 408] on div "05" at bounding box center [672, 404] width 44 height 22
type input "13:05"
click at [666, 506] on span "OK" at bounding box center [669, 505] width 15 height 18
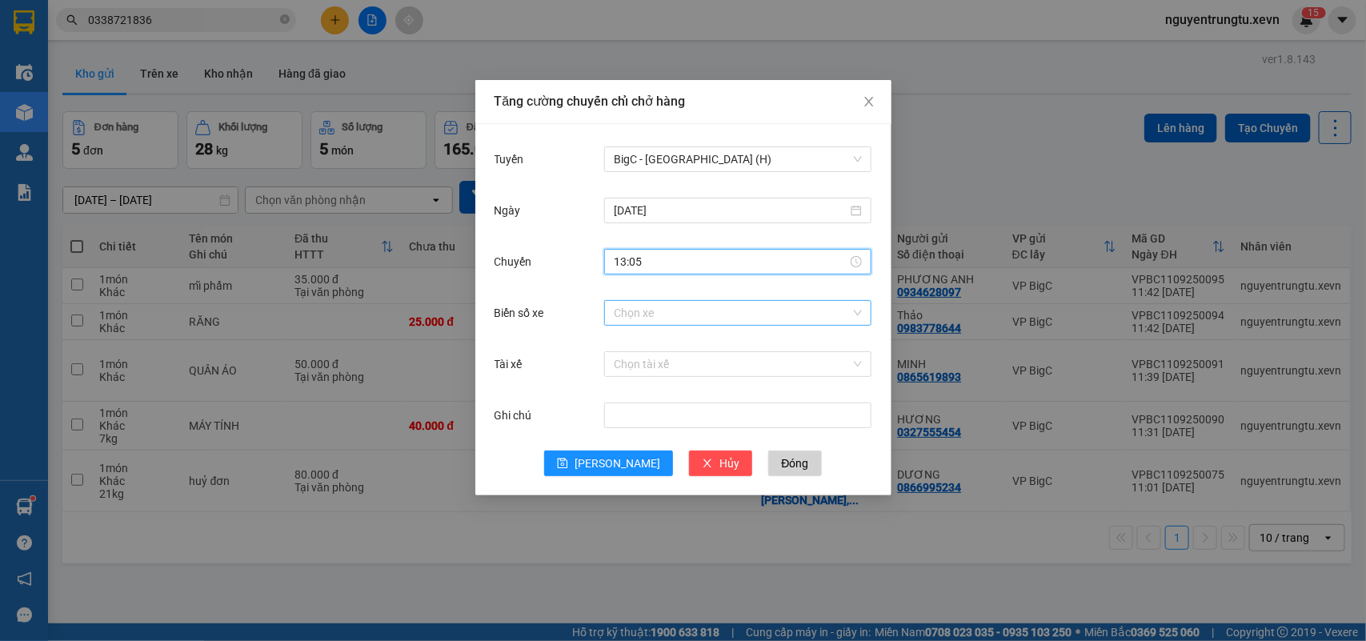
click at [705, 314] on input "Biển số xe" at bounding box center [732, 313] width 237 height 24
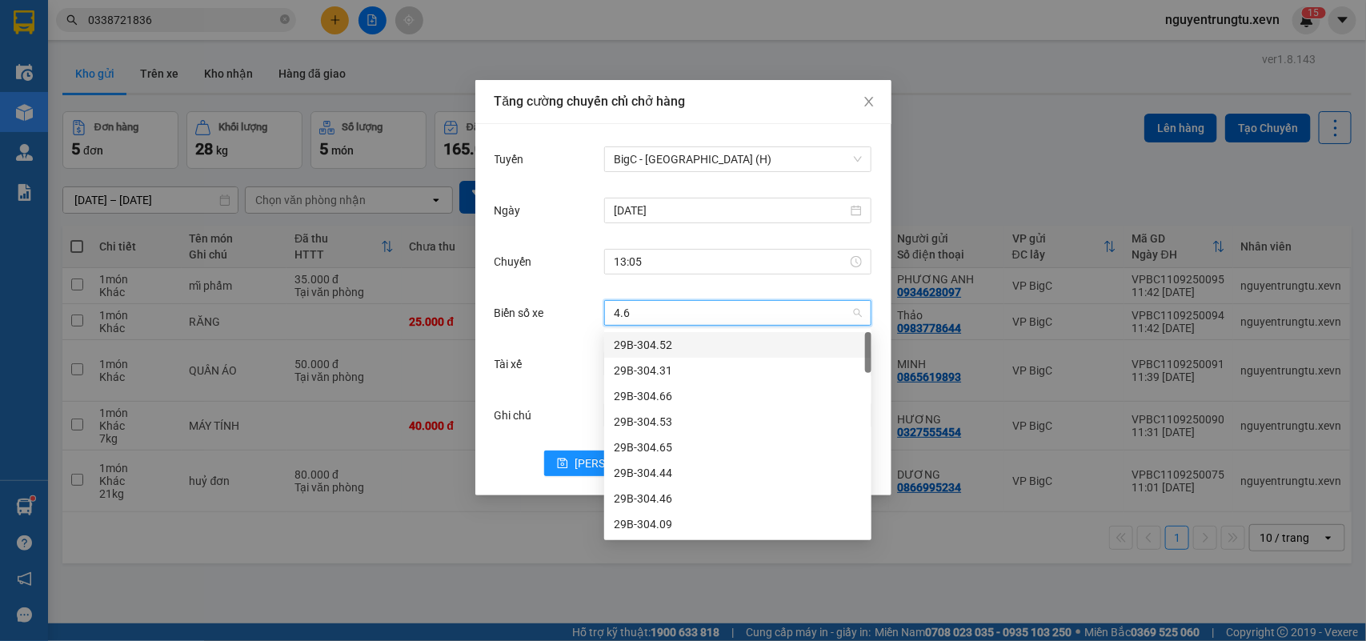
type input "4.68"
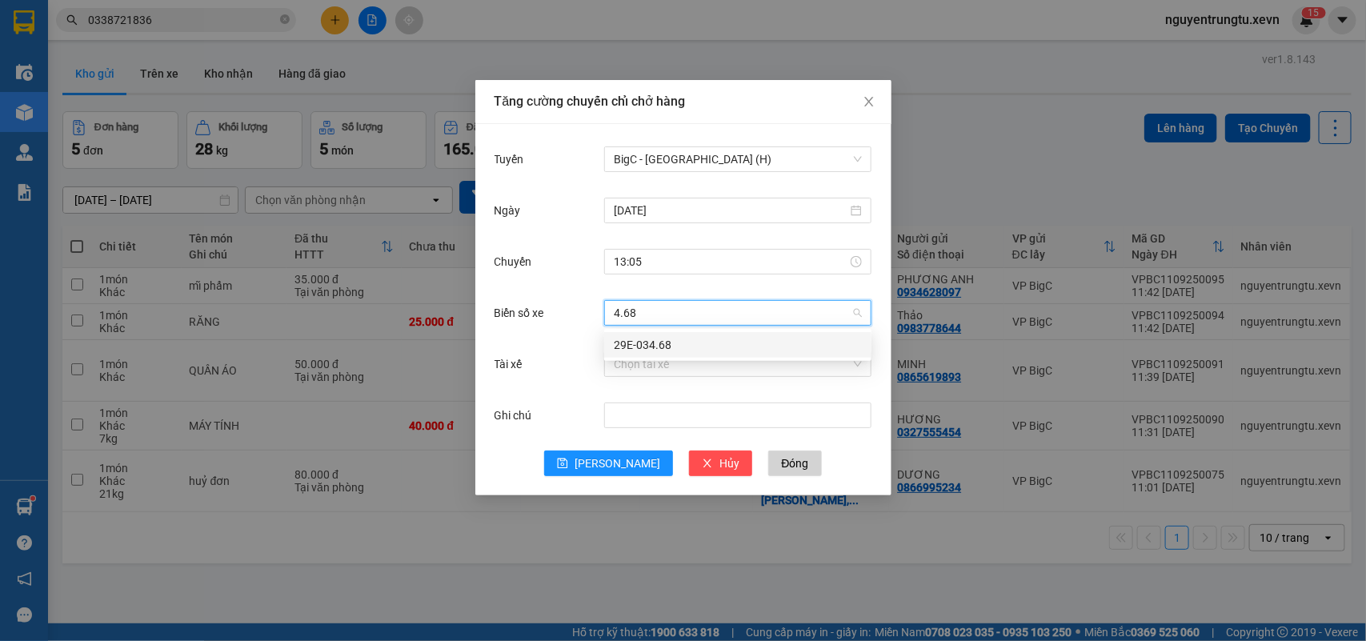
click at [666, 350] on div "29E-034.68" at bounding box center [738, 345] width 248 height 18
click at [664, 368] on input "Tài xế" at bounding box center [732, 364] width 237 height 24
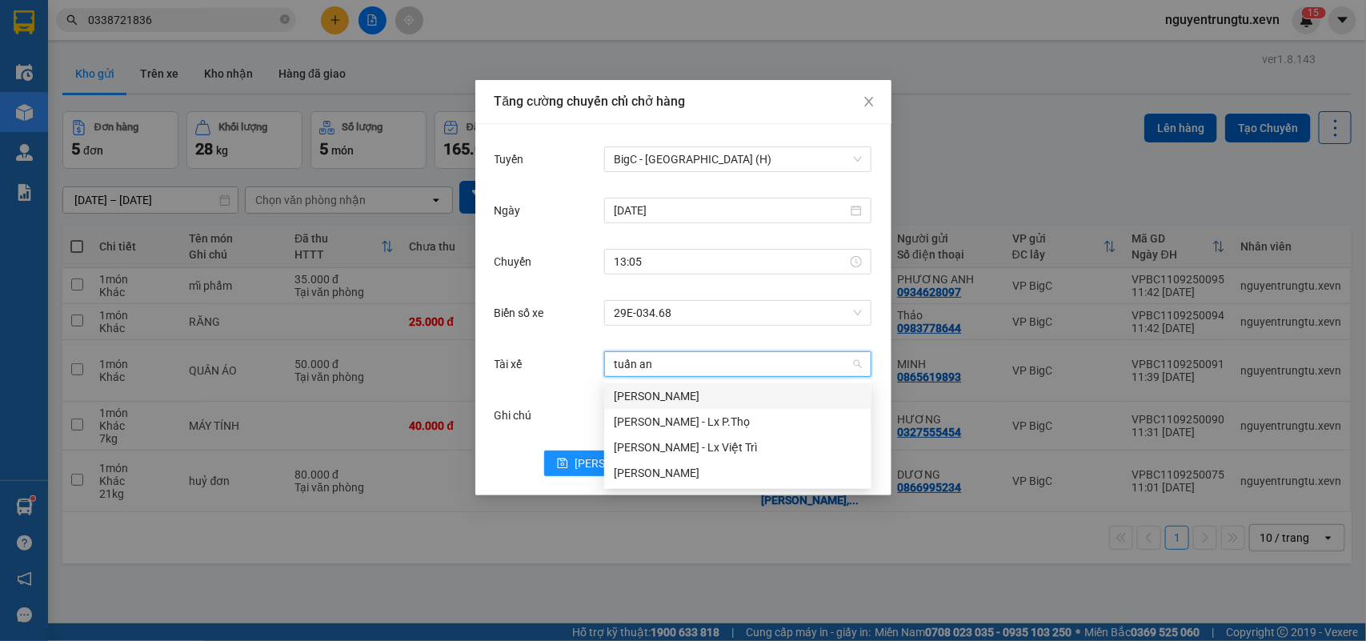
type input "tuấn anh"
click at [669, 465] on div "[PERSON_NAME]" at bounding box center [738, 473] width 248 height 18
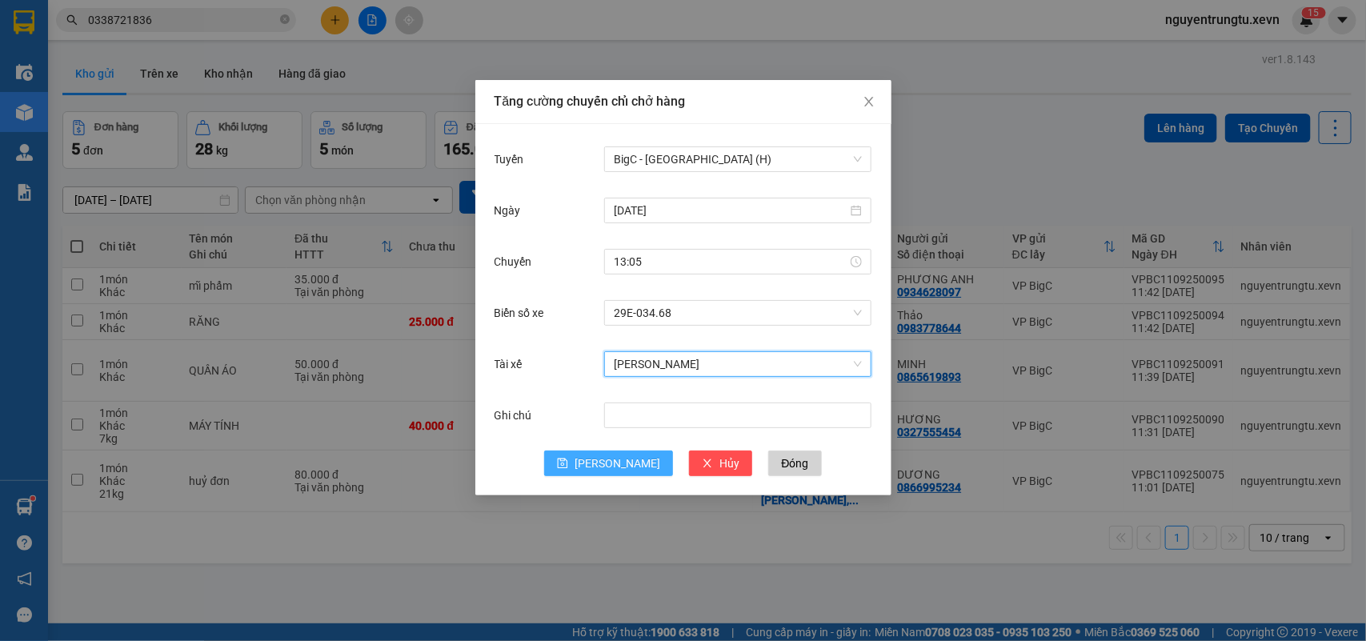
click at [568, 468] on icon "save" at bounding box center [563, 463] width 10 height 10
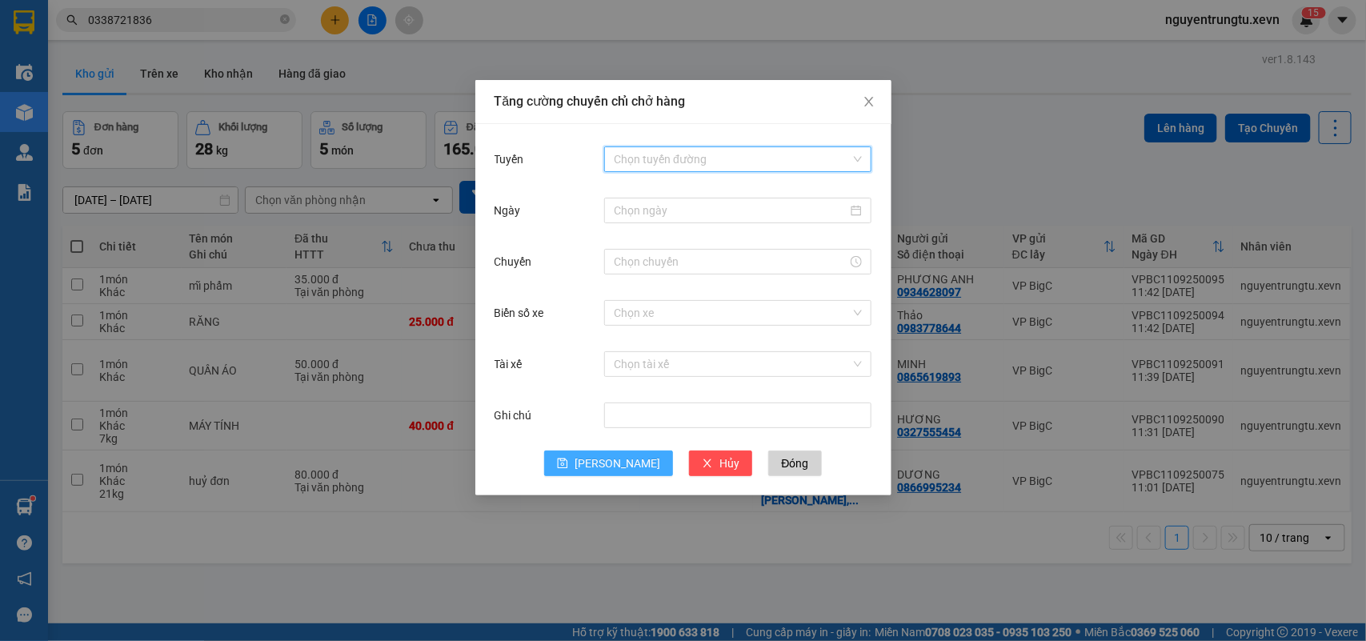
click at [702, 165] on input "Tuyến" at bounding box center [732, 159] width 237 height 24
click at [713, 224] on div at bounding box center [737, 210] width 267 height 32
click at [726, 218] on input "Ngày" at bounding box center [731, 211] width 234 height 18
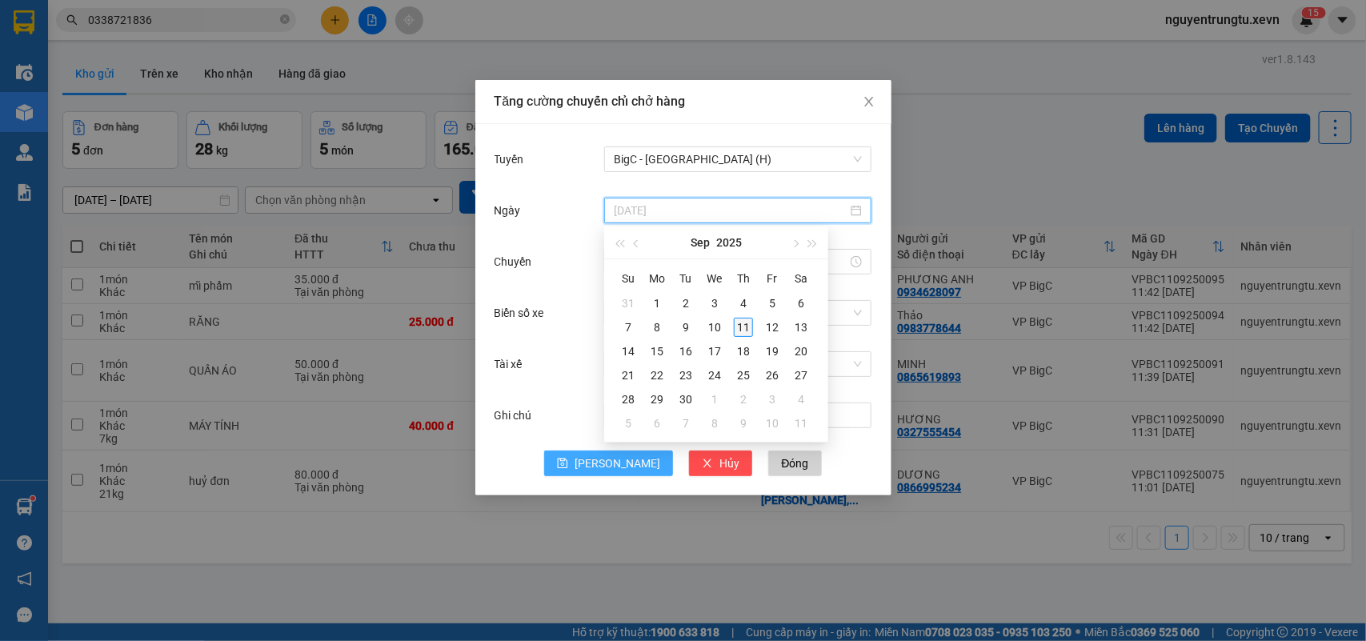
type input "[DATE]"
click at [742, 333] on div "11" at bounding box center [743, 327] width 19 height 19
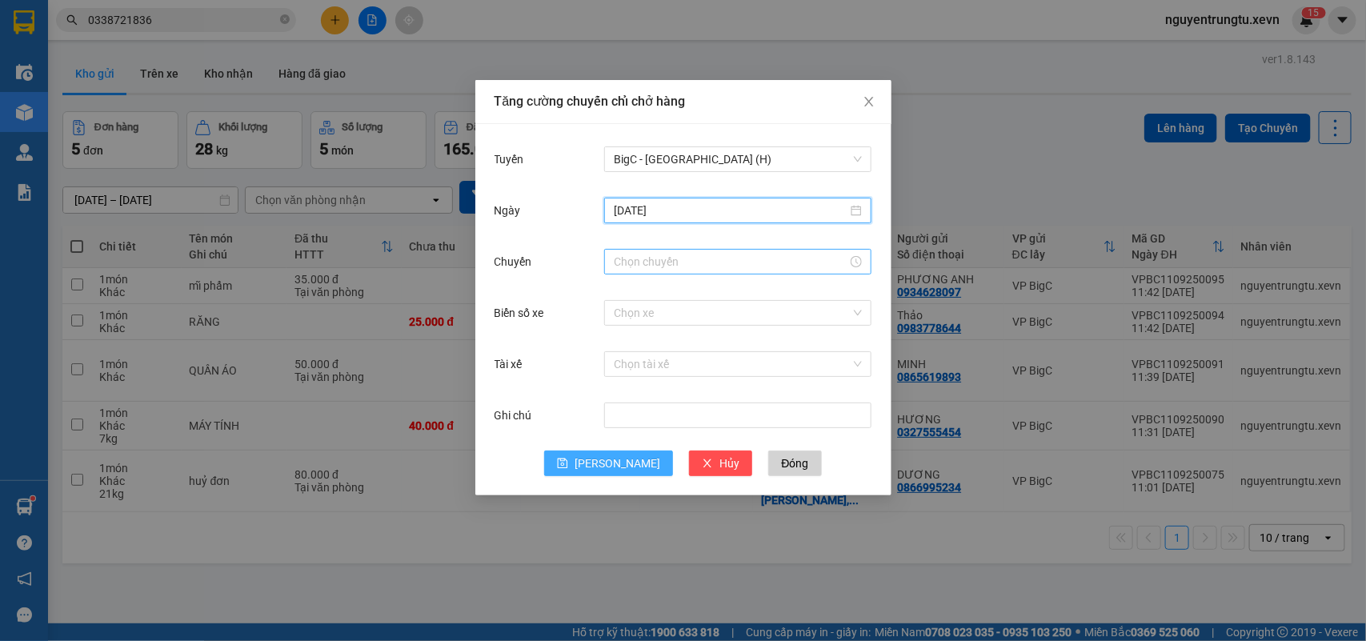
click at [644, 262] on input "Chuyến" at bounding box center [731, 262] width 234 height 18
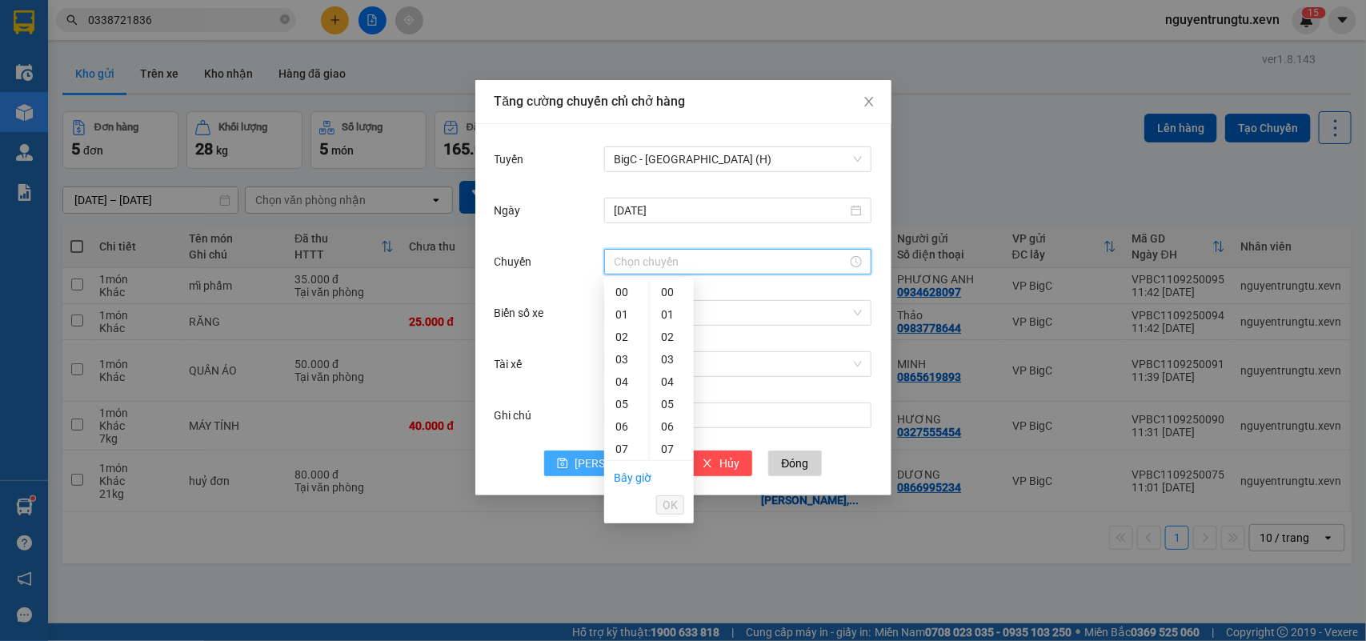
click at [618, 572] on div "13" at bounding box center [626, 583] width 45 height 22
click at [664, 402] on div "05" at bounding box center [672, 404] width 44 height 22
type input "13:05"
click at [673, 510] on span "OK" at bounding box center [669, 505] width 15 height 18
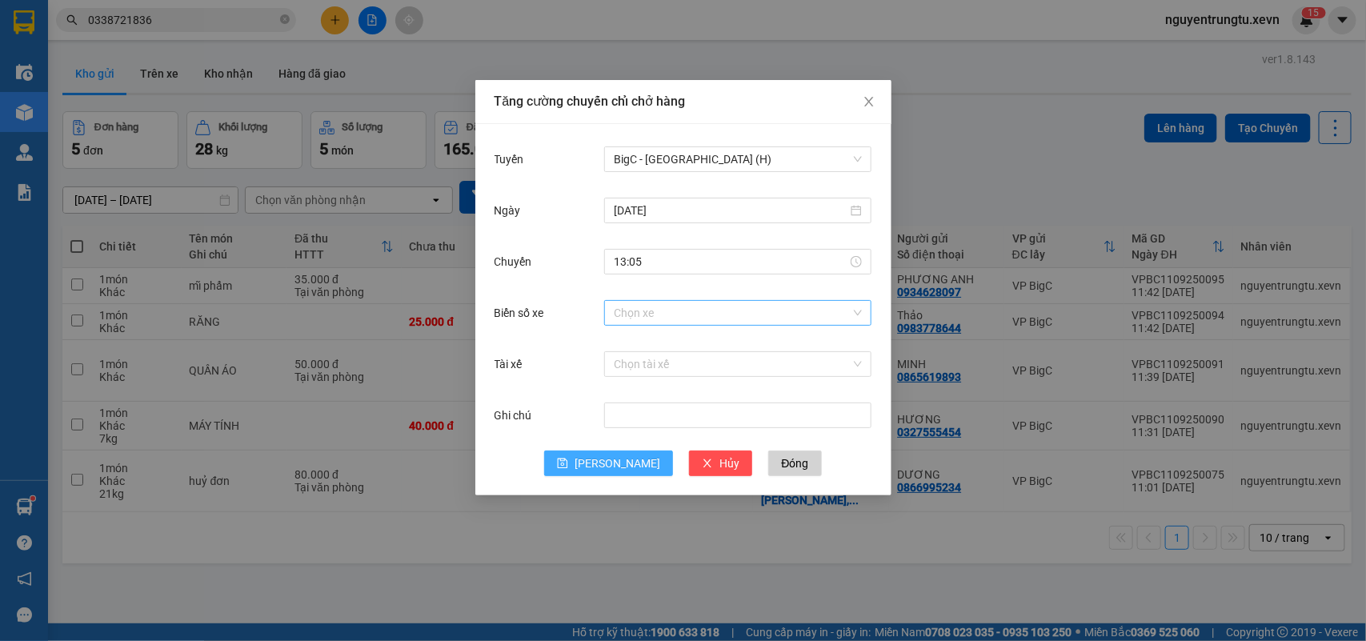
drag, startPoint x: 709, startPoint y: 326, endPoint x: 706, endPoint y: 317, distance: 9.1
click at [706, 317] on div "Chọn xe" at bounding box center [737, 313] width 267 height 32
click at [706, 317] on input "Biển số xe" at bounding box center [732, 313] width 237 height 24
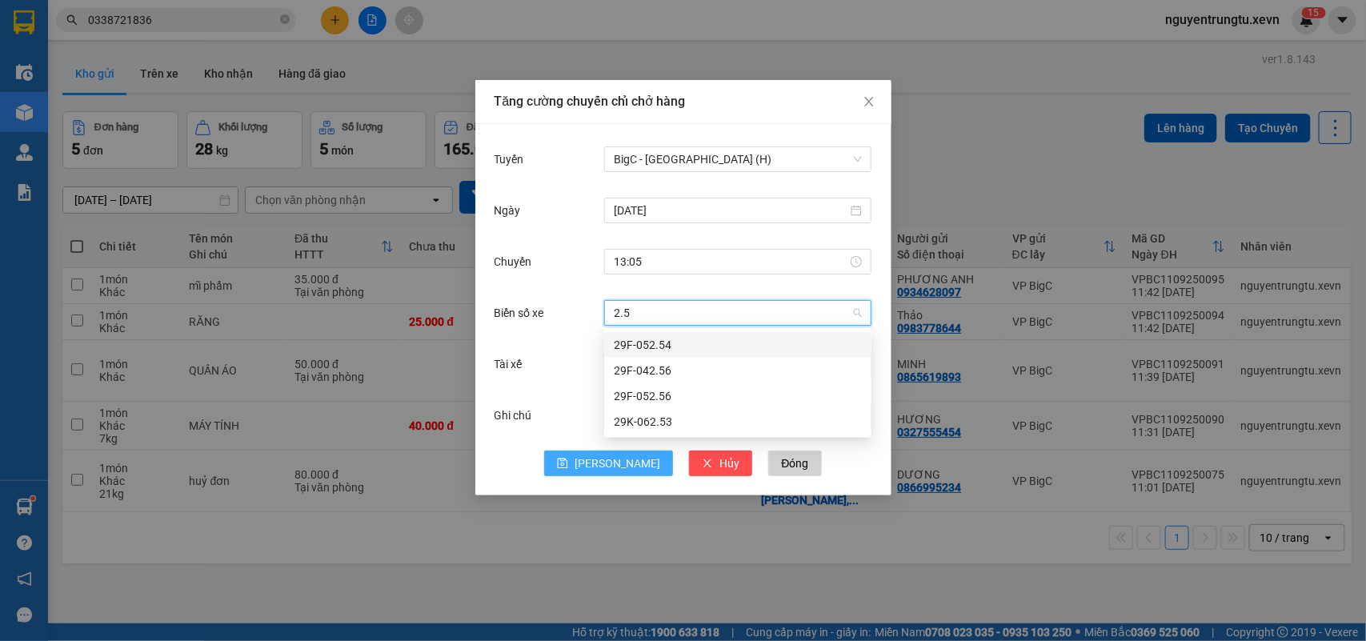
type input "2.53"
click at [646, 350] on div "29K-062.53" at bounding box center [738, 345] width 248 height 18
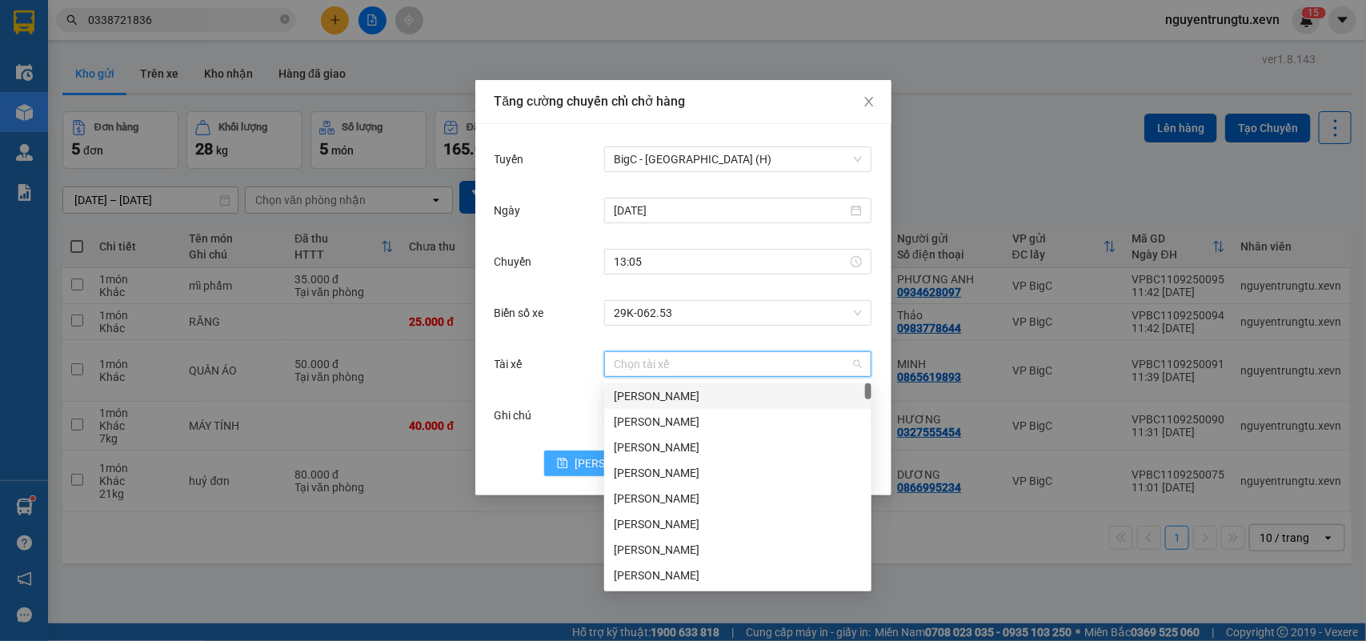
click at [650, 366] on input "Tài xế" at bounding box center [732, 364] width 237 height 24
type input "văn [PERSON_NAME]"
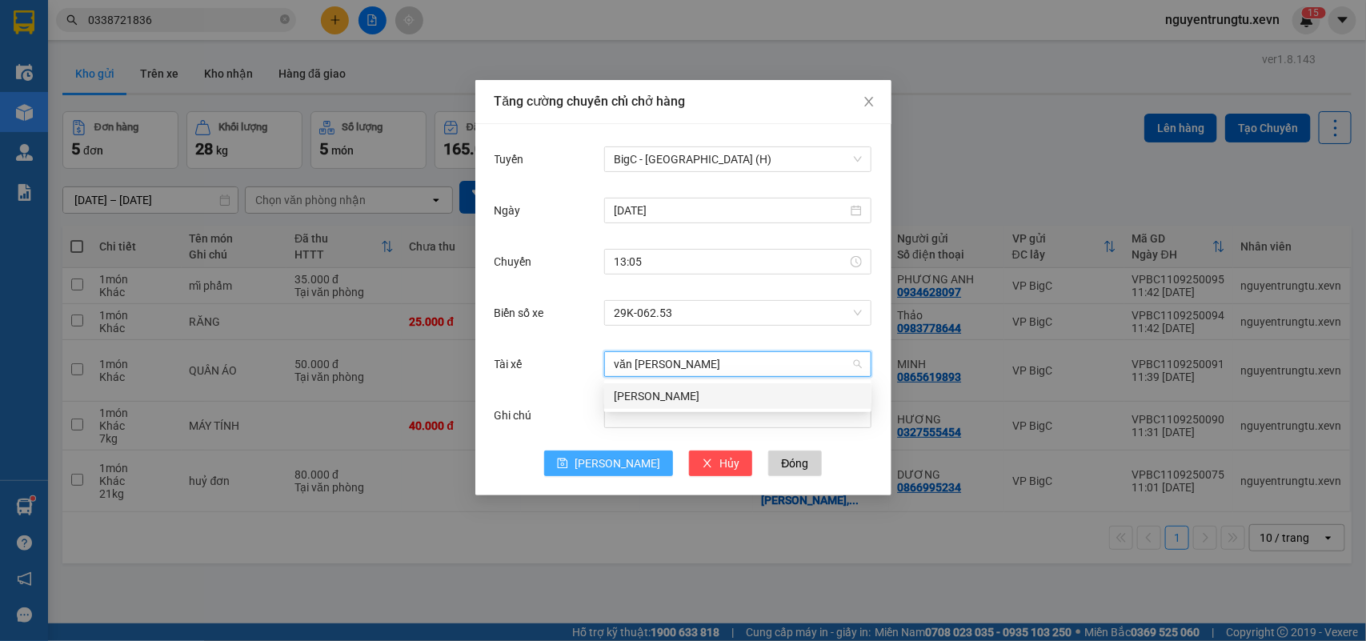
click at [634, 394] on div "[PERSON_NAME]" at bounding box center [738, 396] width 248 height 18
click at [620, 461] on span "[PERSON_NAME]" at bounding box center [617, 463] width 86 height 18
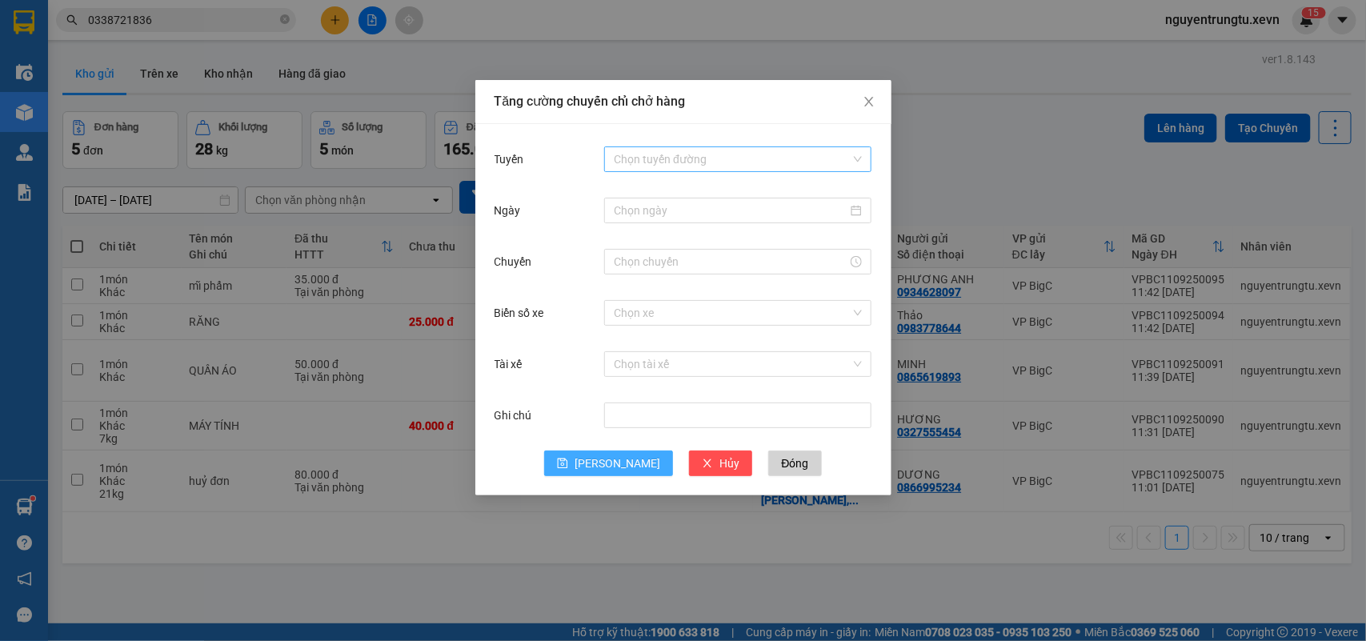
click at [702, 146] on div "Chọn tuyến đường" at bounding box center [737, 159] width 267 height 26
drag, startPoint x: 1088, startPoint y: 84, endPoint x: 732, endPoint y: 137, distance: 359.9
click at [1085, 85] on div "Tăng cường chuyến chỉ chở hàng Tuyến Chọn tuyến đường Ngày Chuyến Biển số xe Ch…" at bounding box center [683, 320] width 1366 height 641
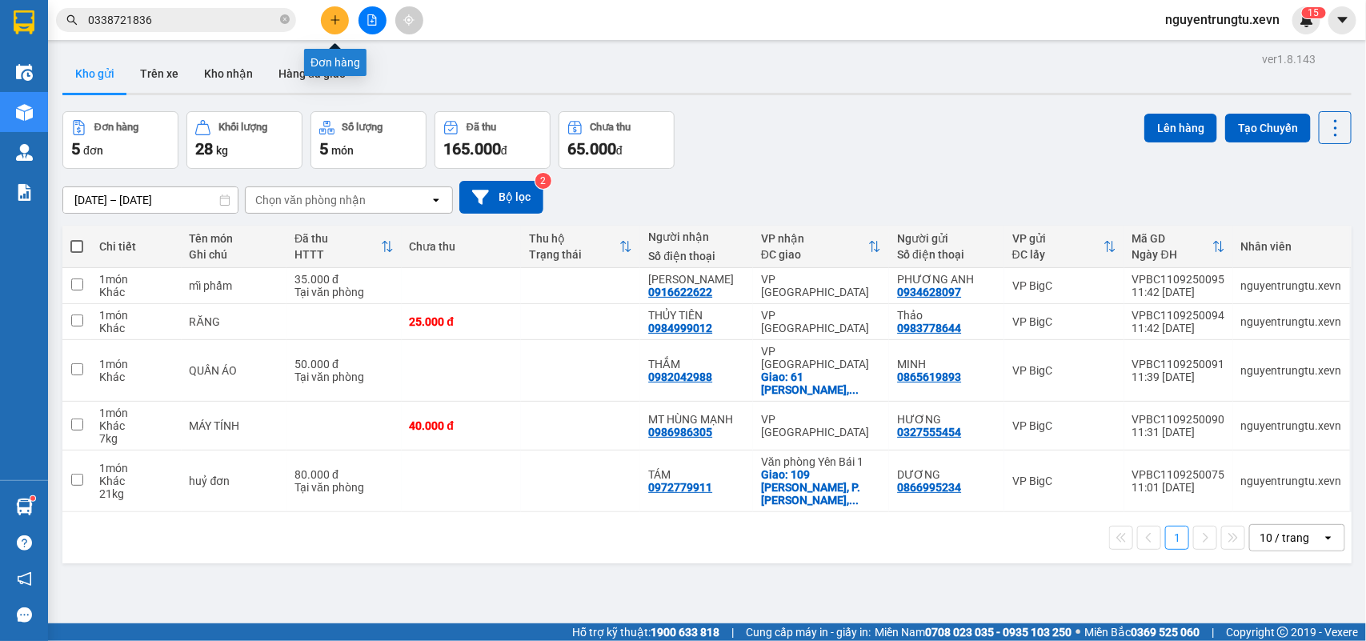
click at [338, 14] on icon "plus" at bounding box center [335, 19] width 11 height 11
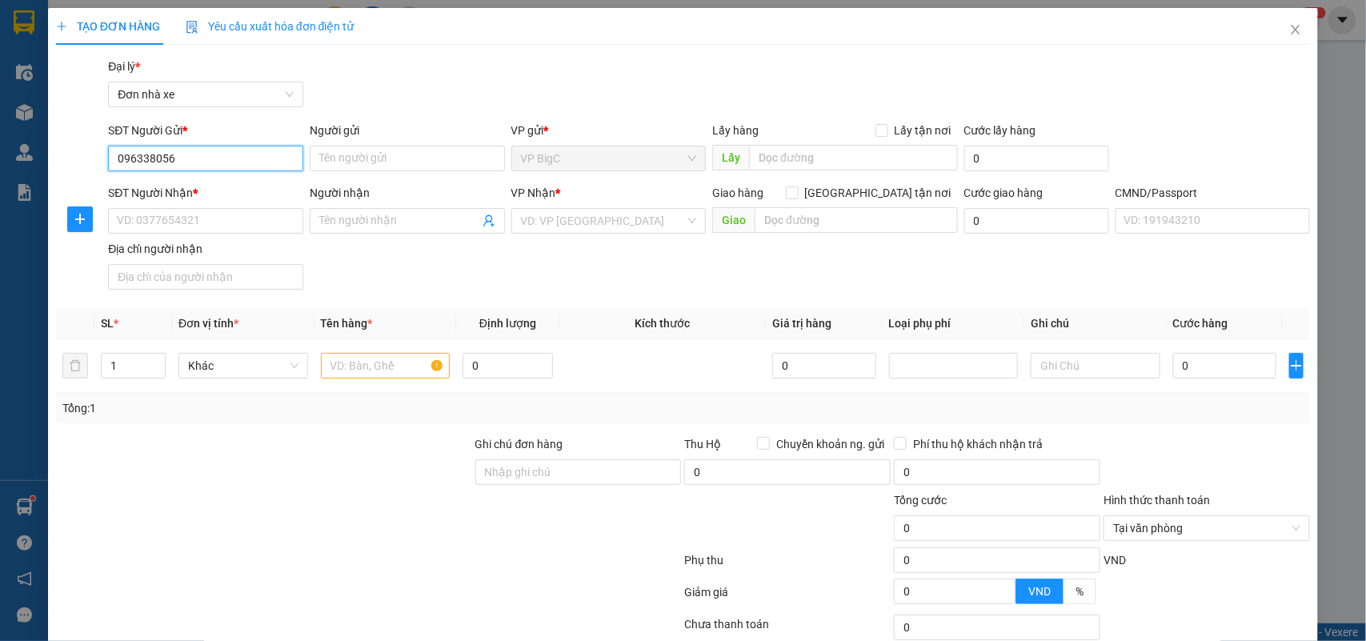
type input "0963380567"
click at [205, 193] on div "0963380567 - KHOA" at bounding box center [204, 191] width 174 height 18
type input "KHOA"
type input "0888165279"
type input "ĐỘ"
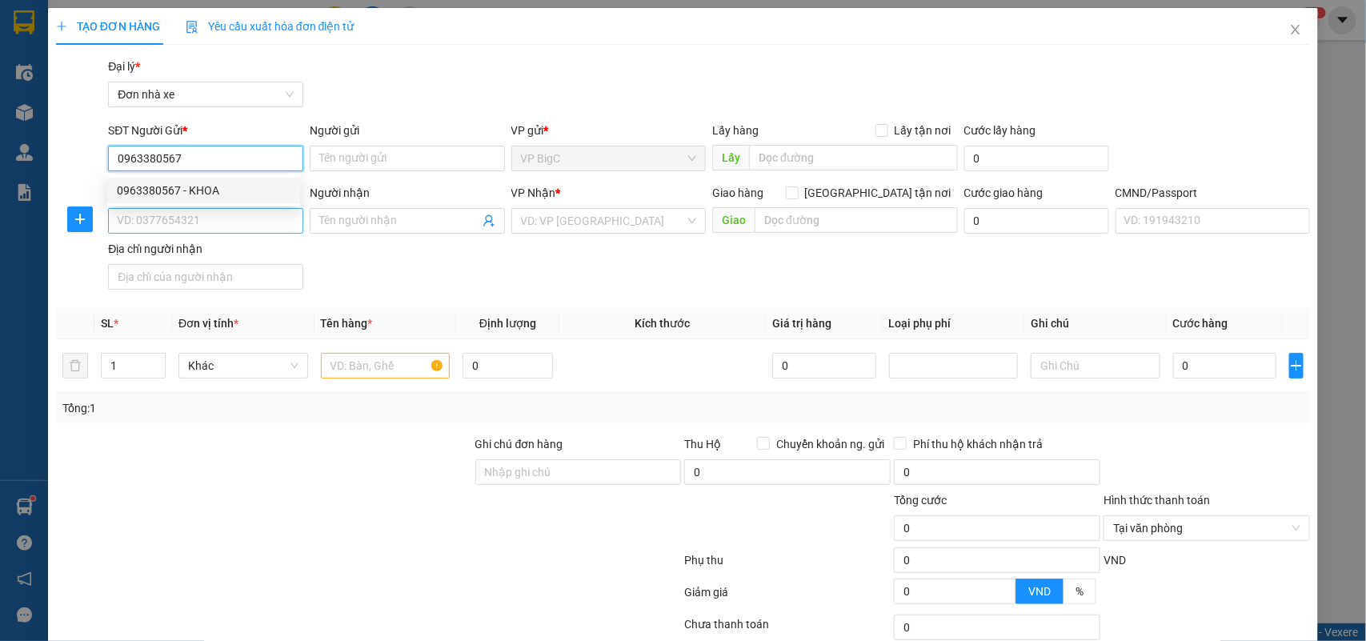
type input "034094002657 [PERSON_NAME]"
type input "0963380567"
click at [216, 233] on input "0888165279" at bounding box center [205, 221] width 195 height 26
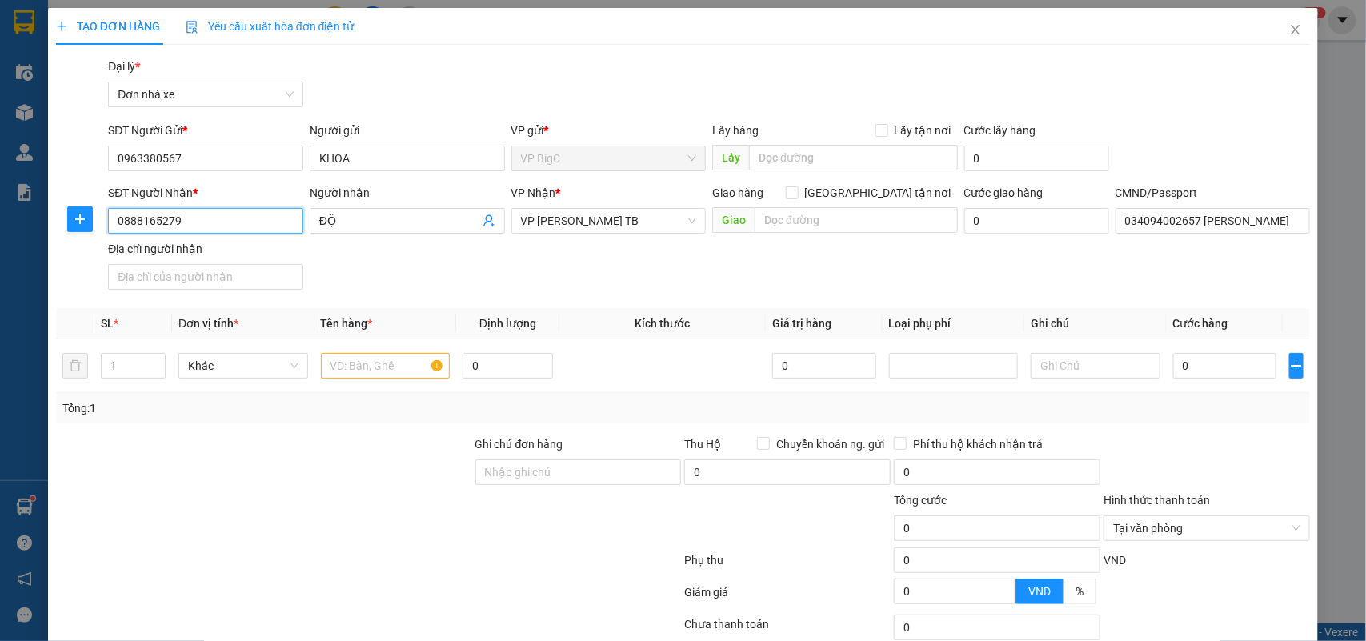
click at [216, 233] on input "0888165279" at bounding box center [205, 221] width 195 height 26
type input "0888165279"
click at [202, 253] on div "0888165279 - ĐỘ" at bounding box center [204, 254] width 174 height 18
click at [354, 362] on input "text" at bounding box center [386, 366] width 130 height 26
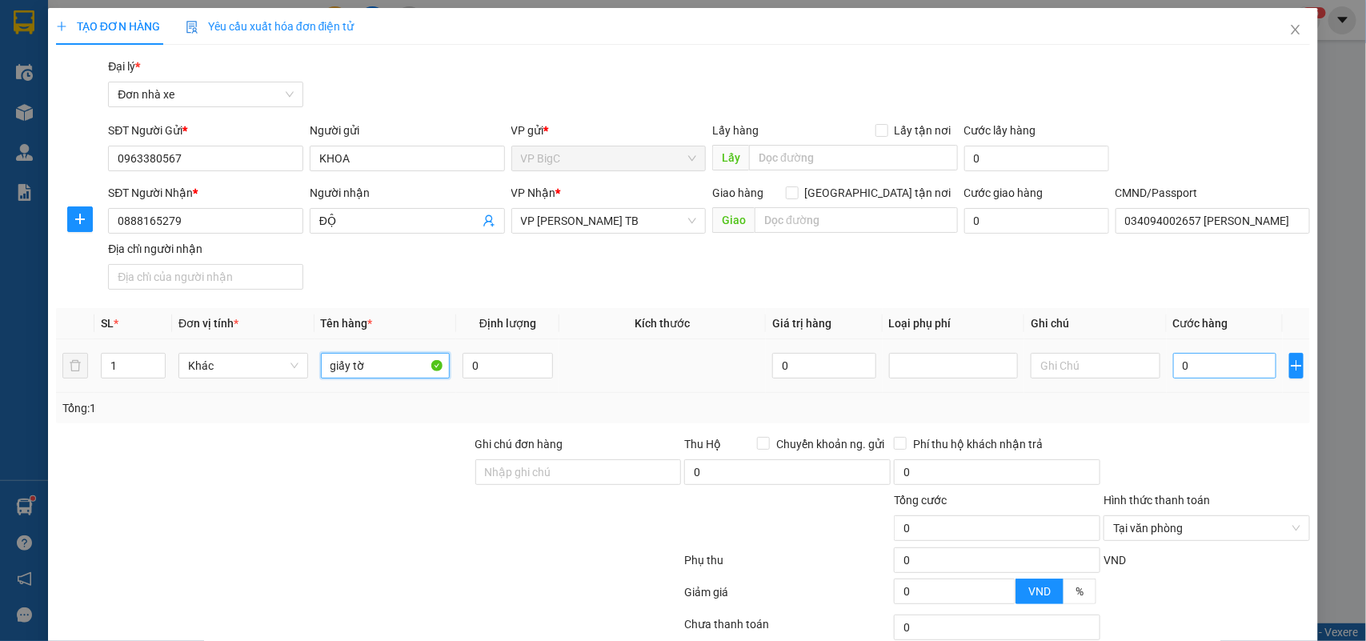
type input "giấy tờ"
click at [1212, 370] on input "0" at bounding box center [1224, 366] width 103 height 26
type input "2"
type input "25"
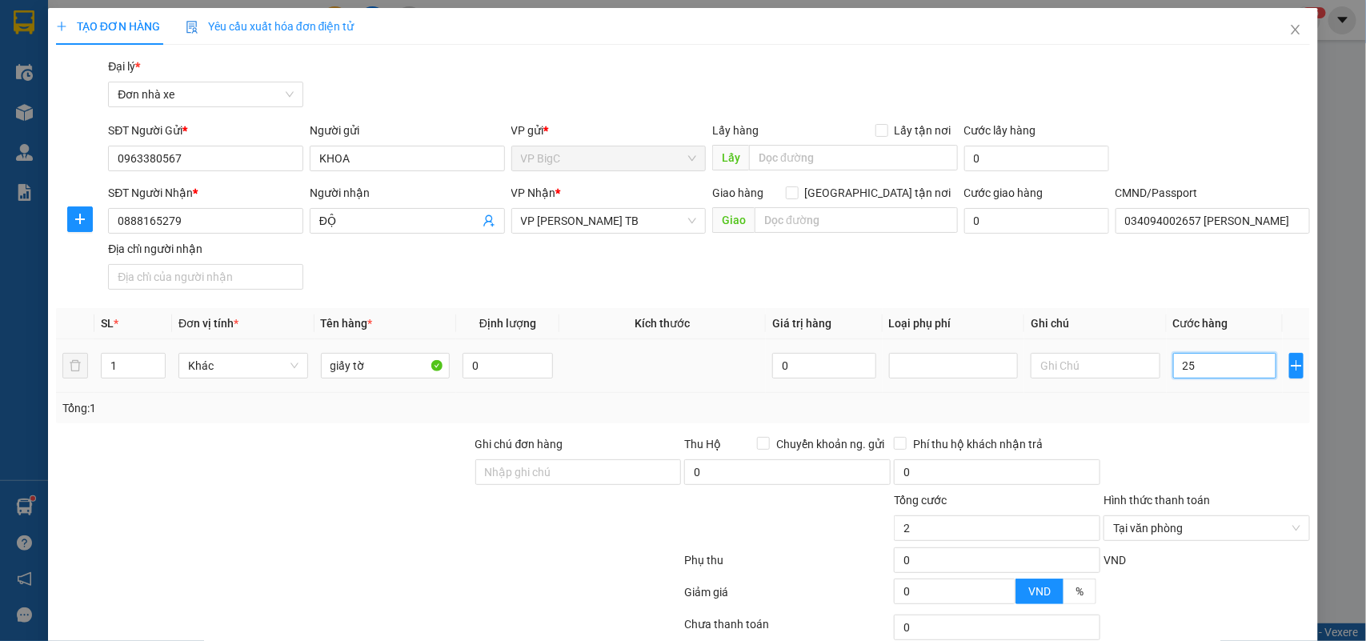
type input "25"
type input "25.000"
click at [1209, 401] on div "Tổng: 1" at bounding box center [683, 408] width 1242 height 18
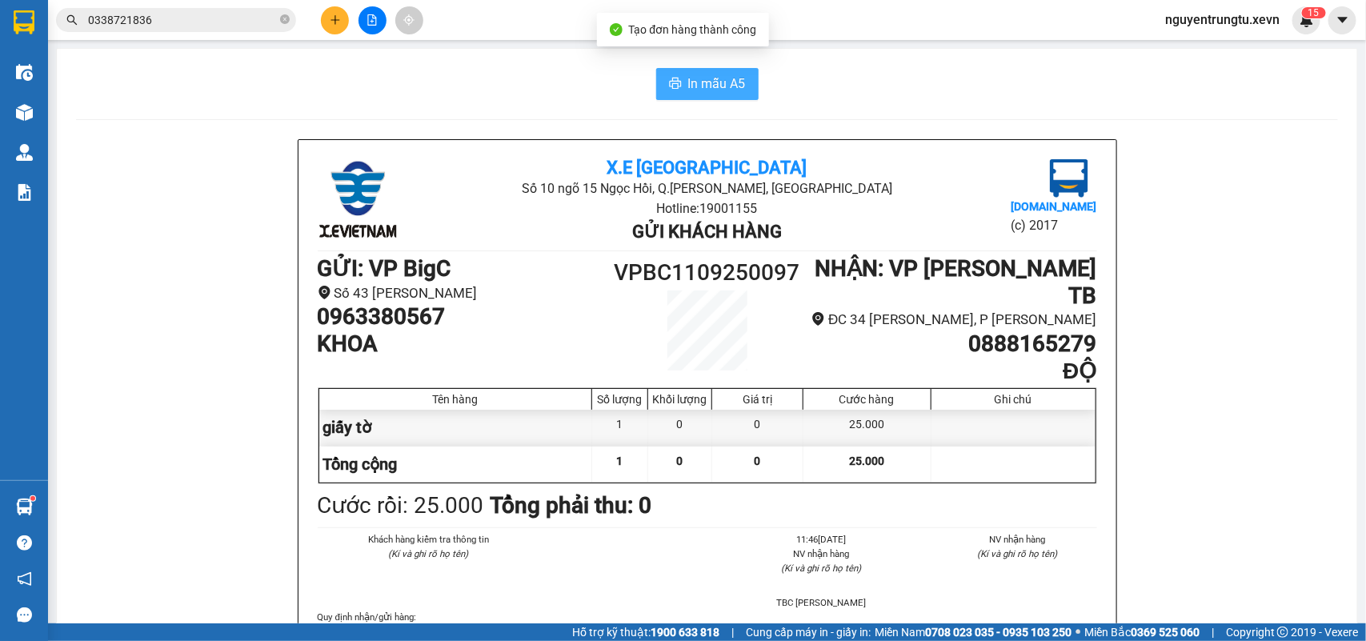
click at [688, 84] on span "In mẫu A5" at bounding box center [717, 84] width 58 height 20
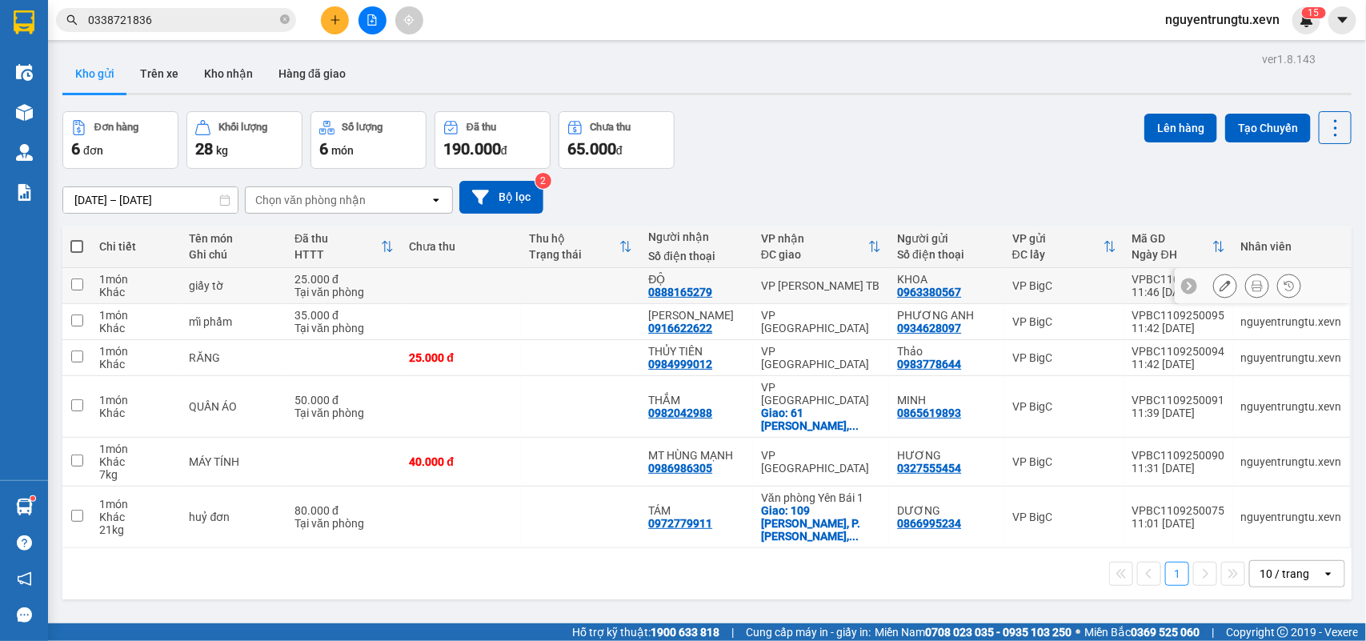
click at [526, 290] on td at bounding box center [580, 286] width 119 height 36
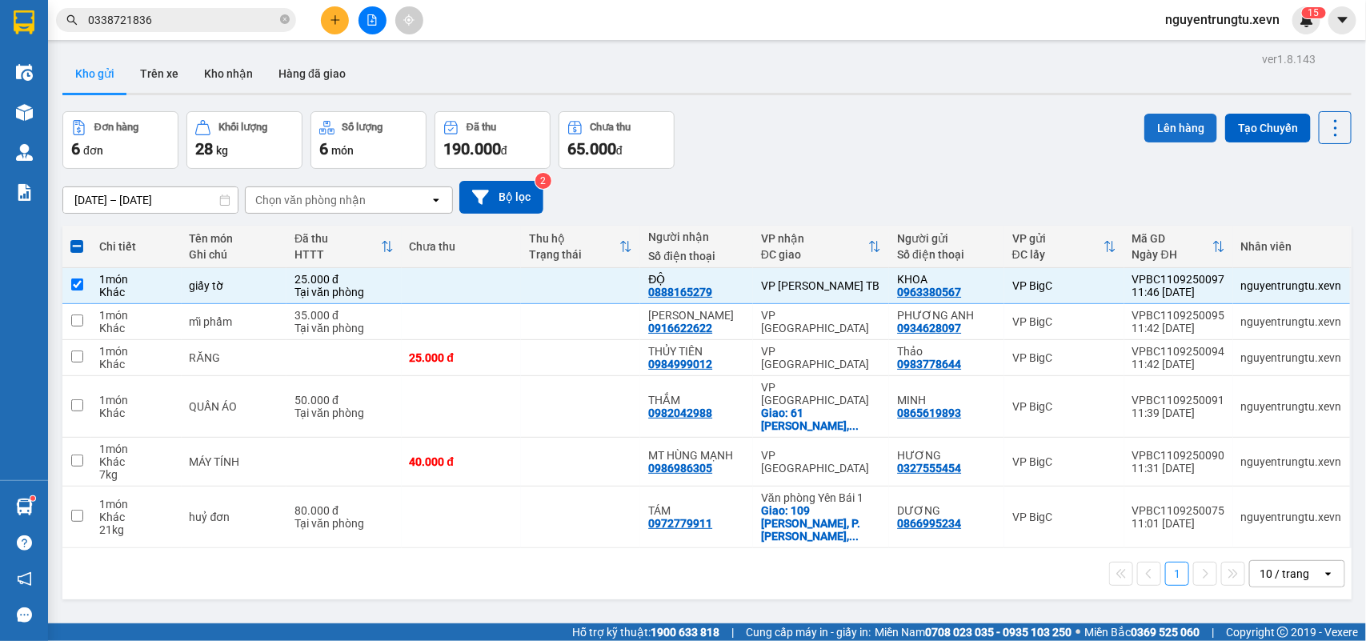
click at [1169, 126] on button "Lên hàng" at bounding box center [1180, 128] width 73 height 29
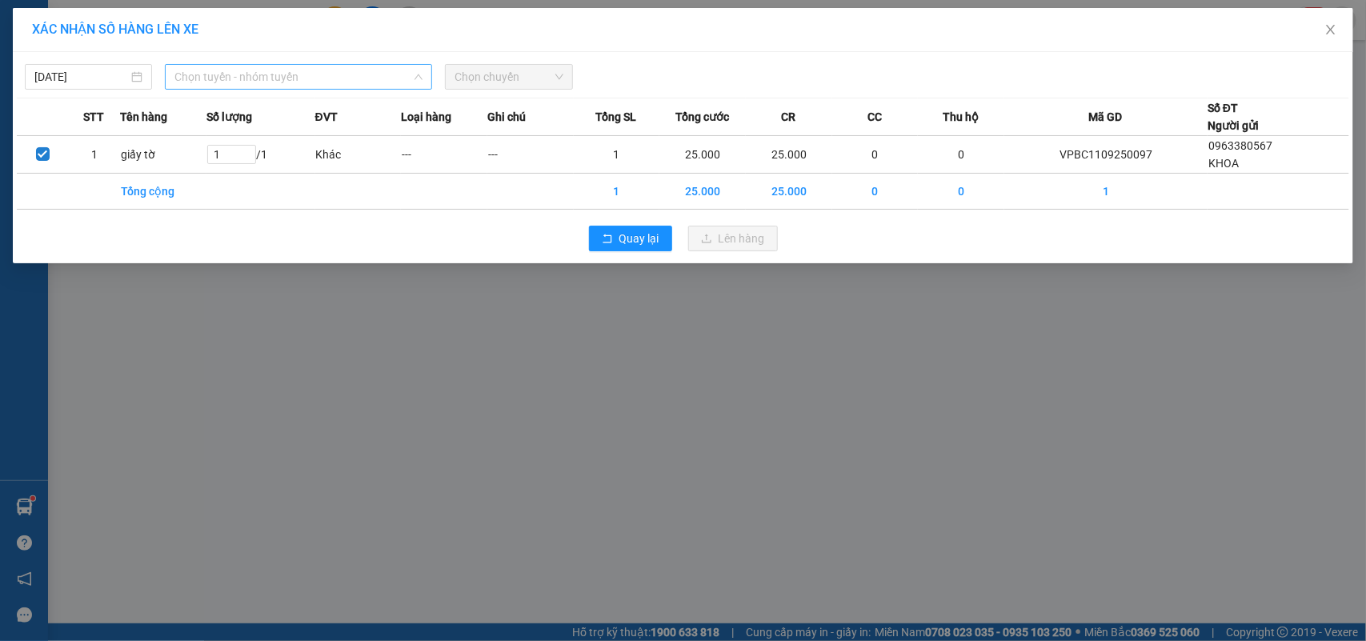
click at [340, 78] on span "Chọn tuyến - nhóm tuyến" at bounding box center [298, 77] width 248 height 24
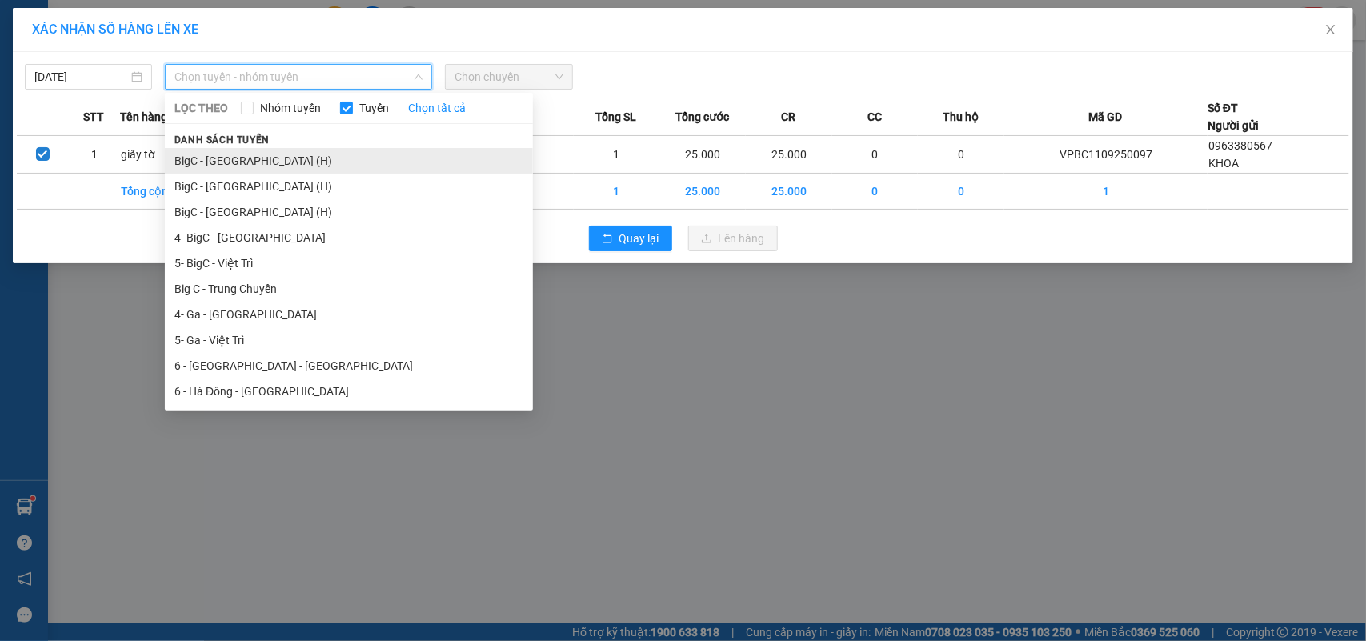
click at [234, 165] on li "BigC - [GEOGRAPHIC_DATA] (H)" at bounding box center [349, 161] width 368 height 26
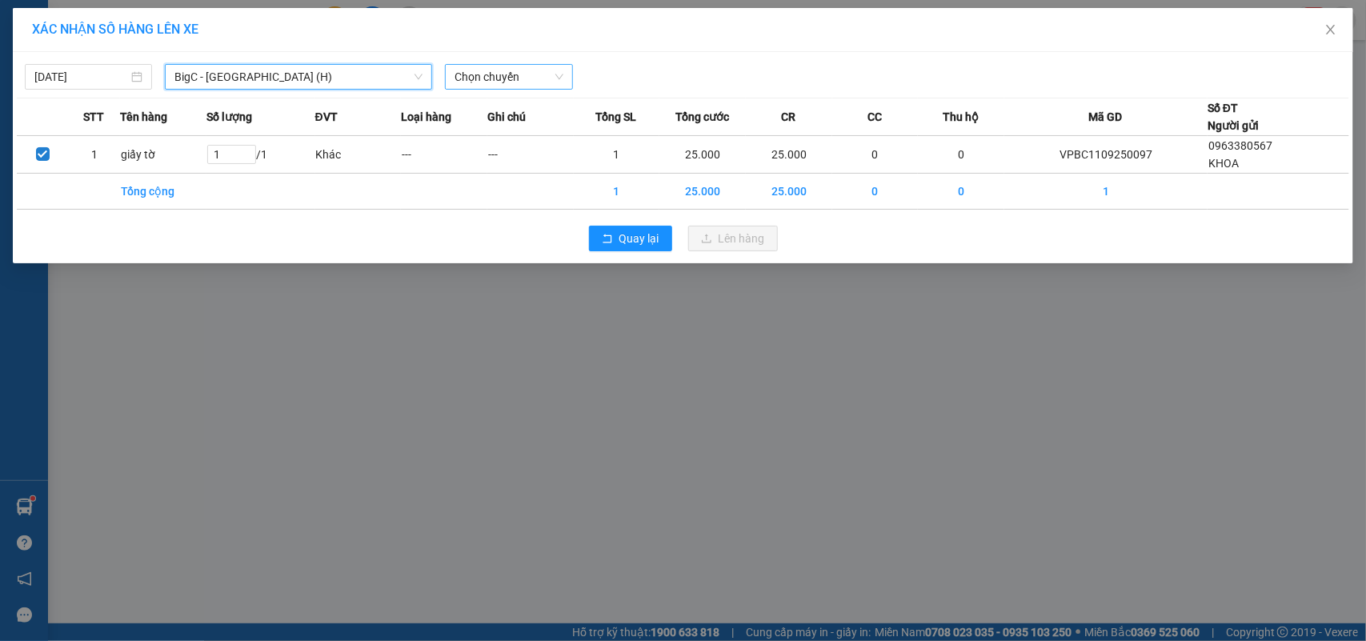
click at [508, 82] on span "Chọn chuyến" at bounding box center [508, 77] width 108 height 24
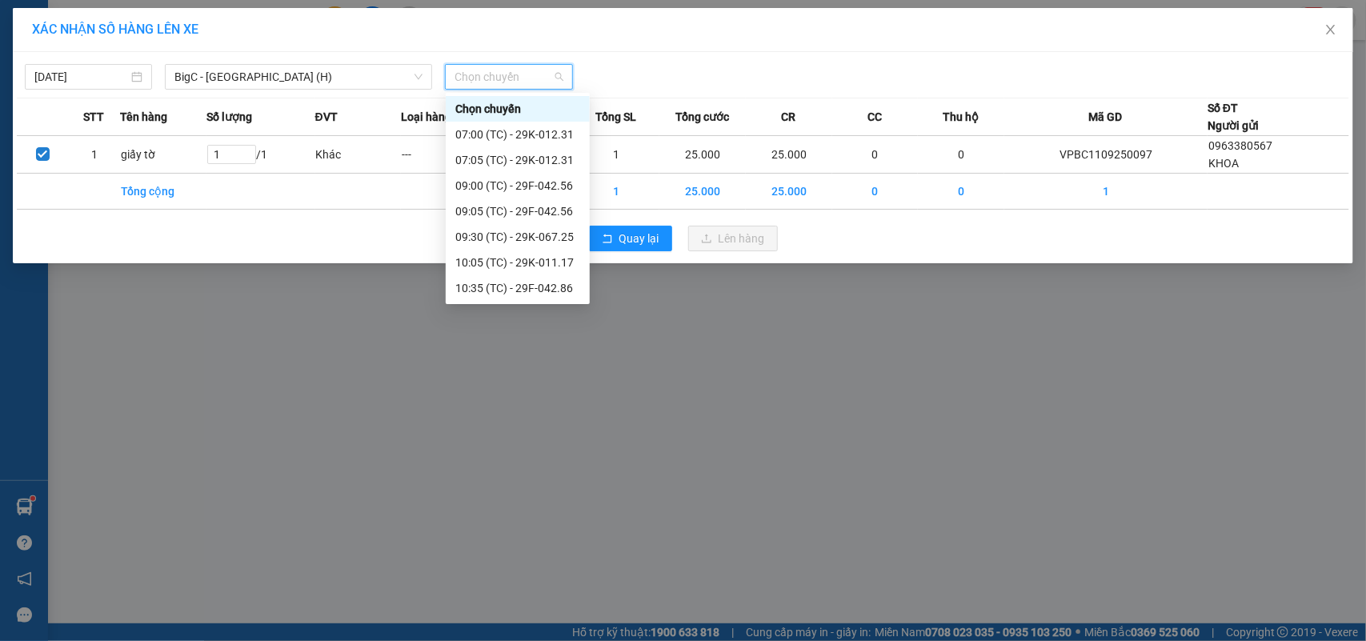
click at [526, 382] on div "13:05 (TC) - 29K-062.53" at bounding box center [517, 391] width 125 height 18
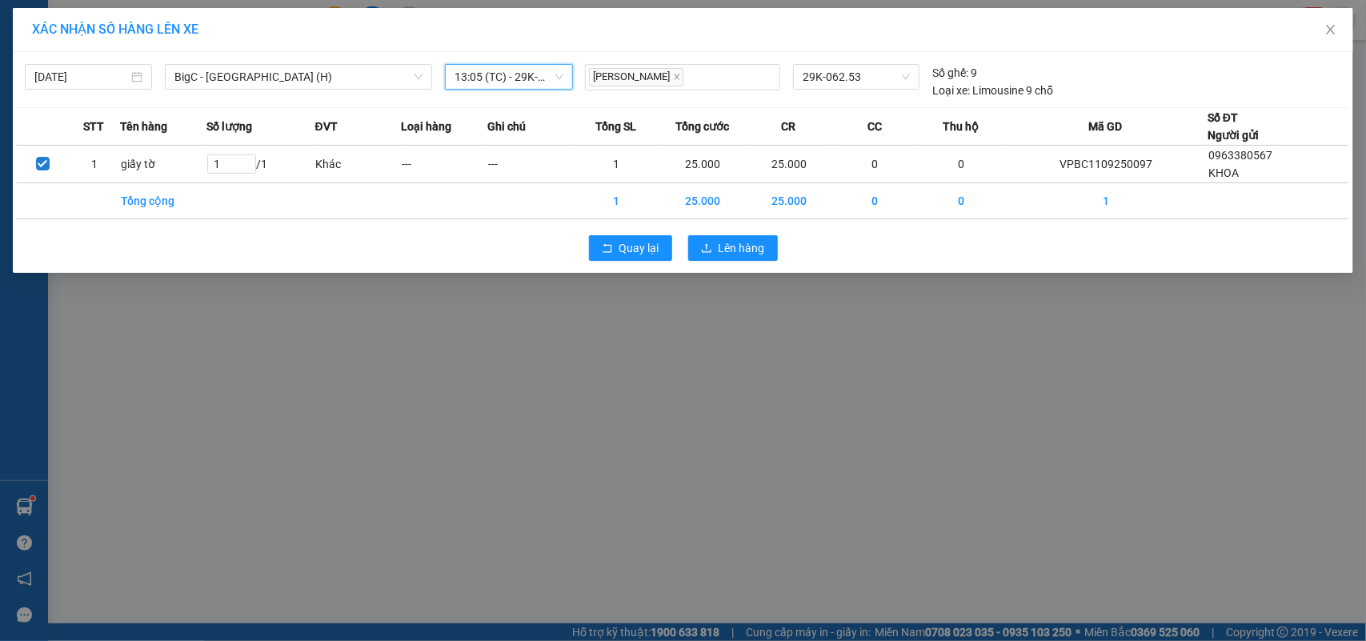
click at [548, 74] on span "13:05 (TC) - 29K-062.53" at bounding box center [508, 77] width 108 height 24
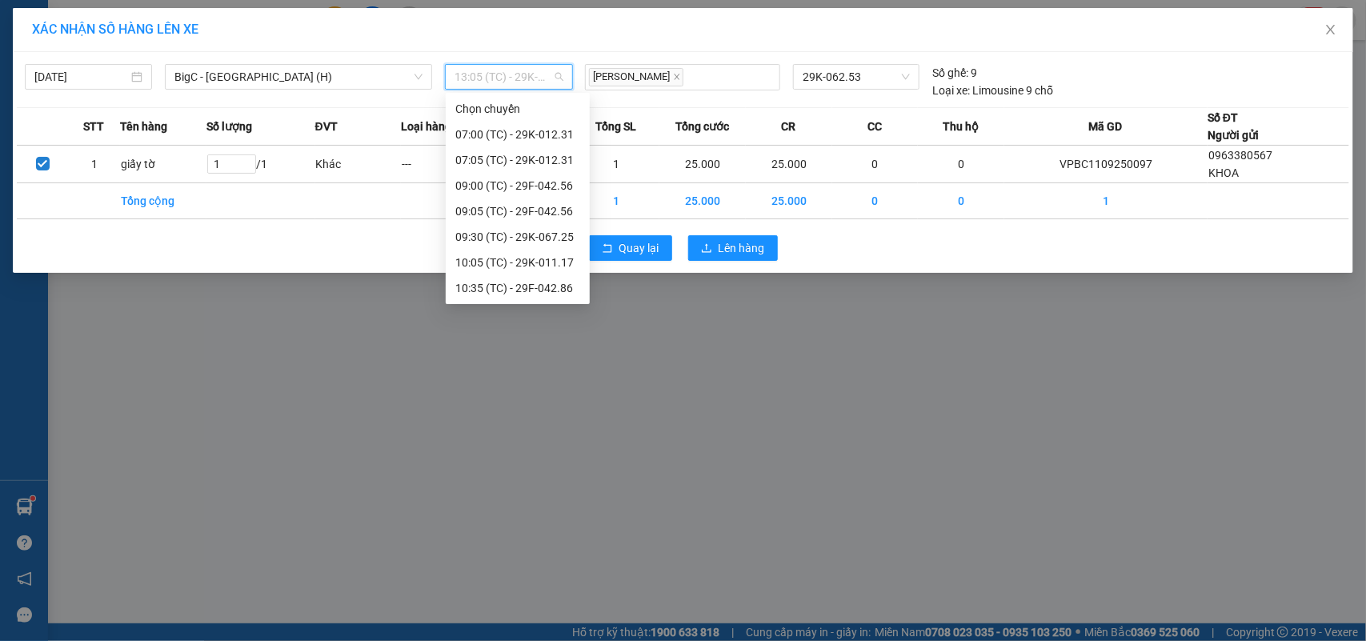
click at [538, 356] on div "12:05 (TC) - 29K-051.70" at bounding box center [517, 365] width 125 height 18
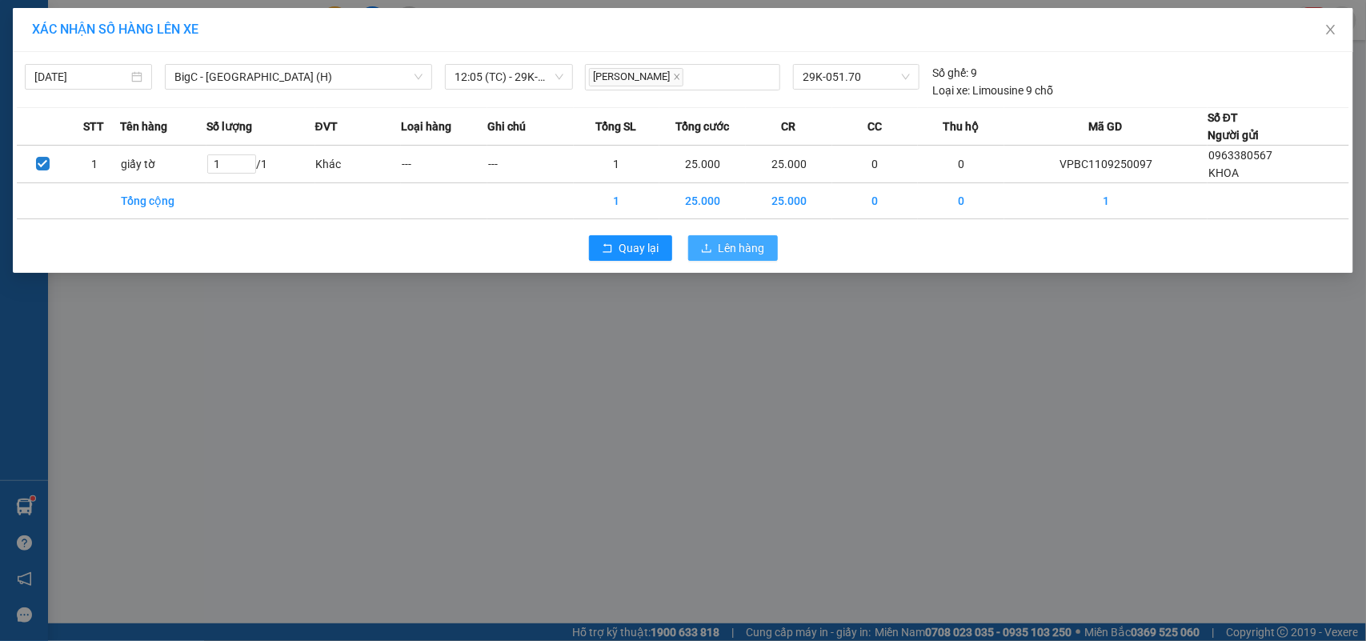
click at [732, 254] on span "Lên hàng" at bounding box center [741, 248] width 46 height 18
